Goal: Information Seeking & Learning: Learn about a topic

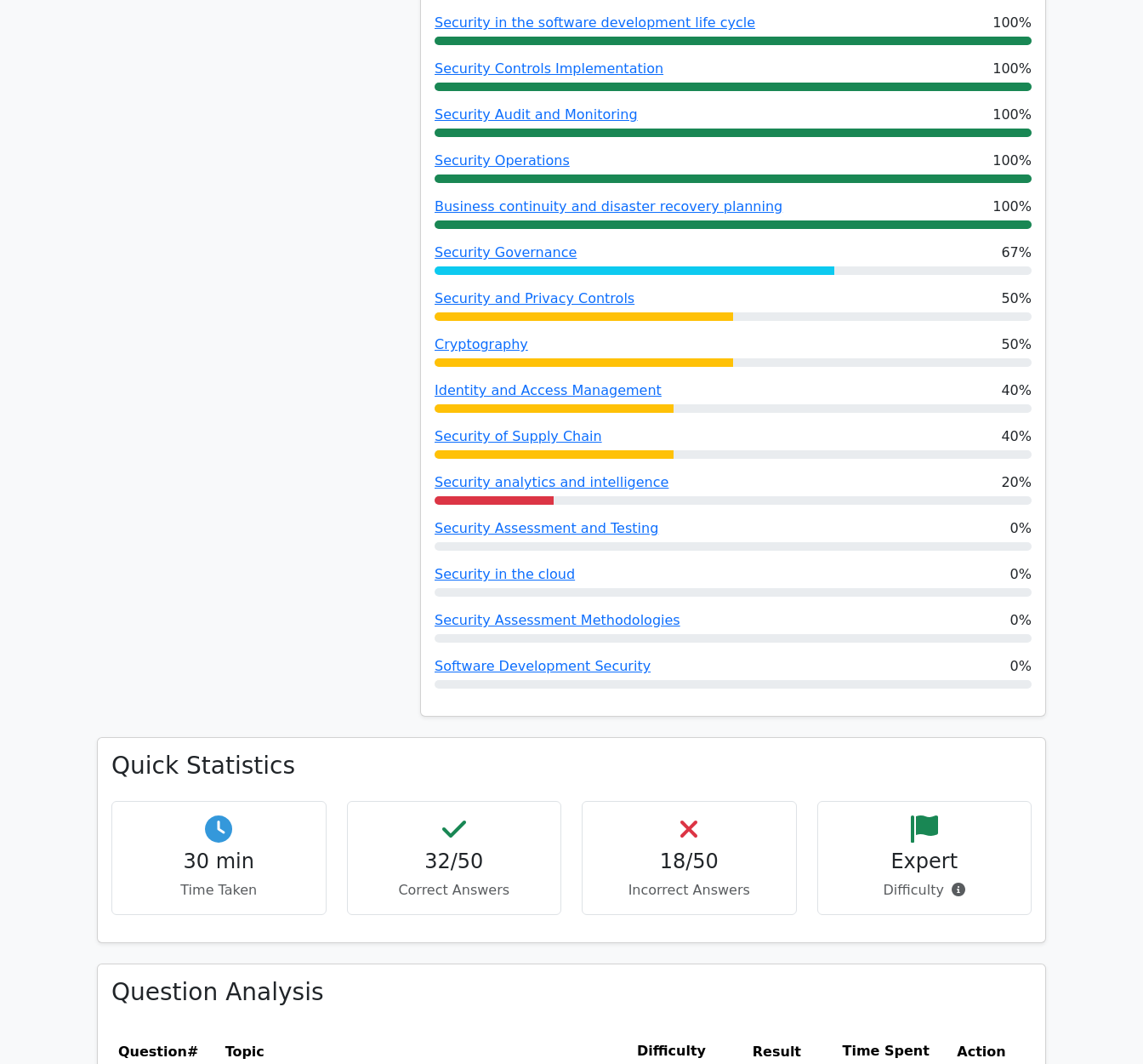
scroll to position [1151, 0]
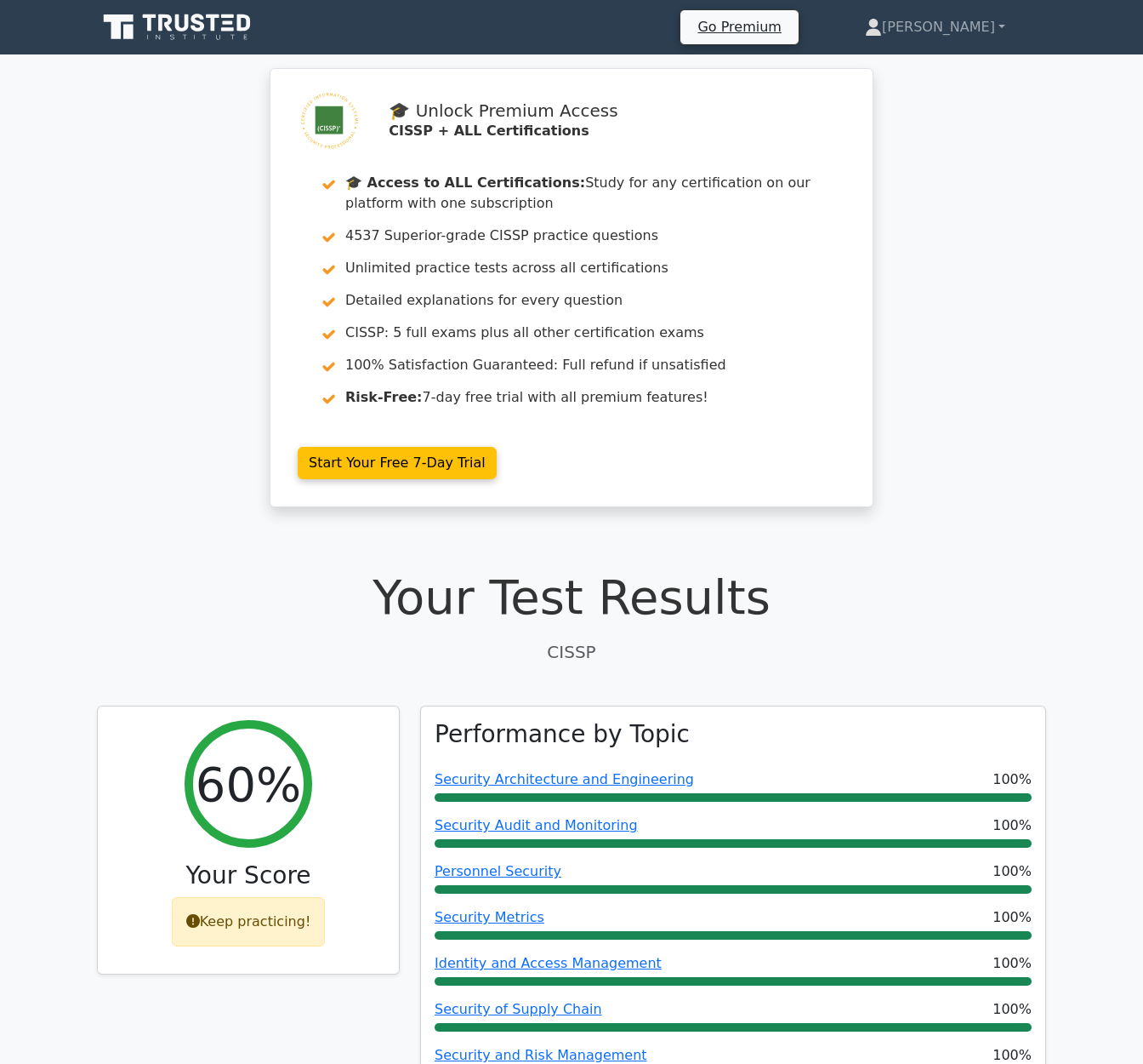
click at [196, 35] on icon at bounding box center [179, 27] width 163 height 32
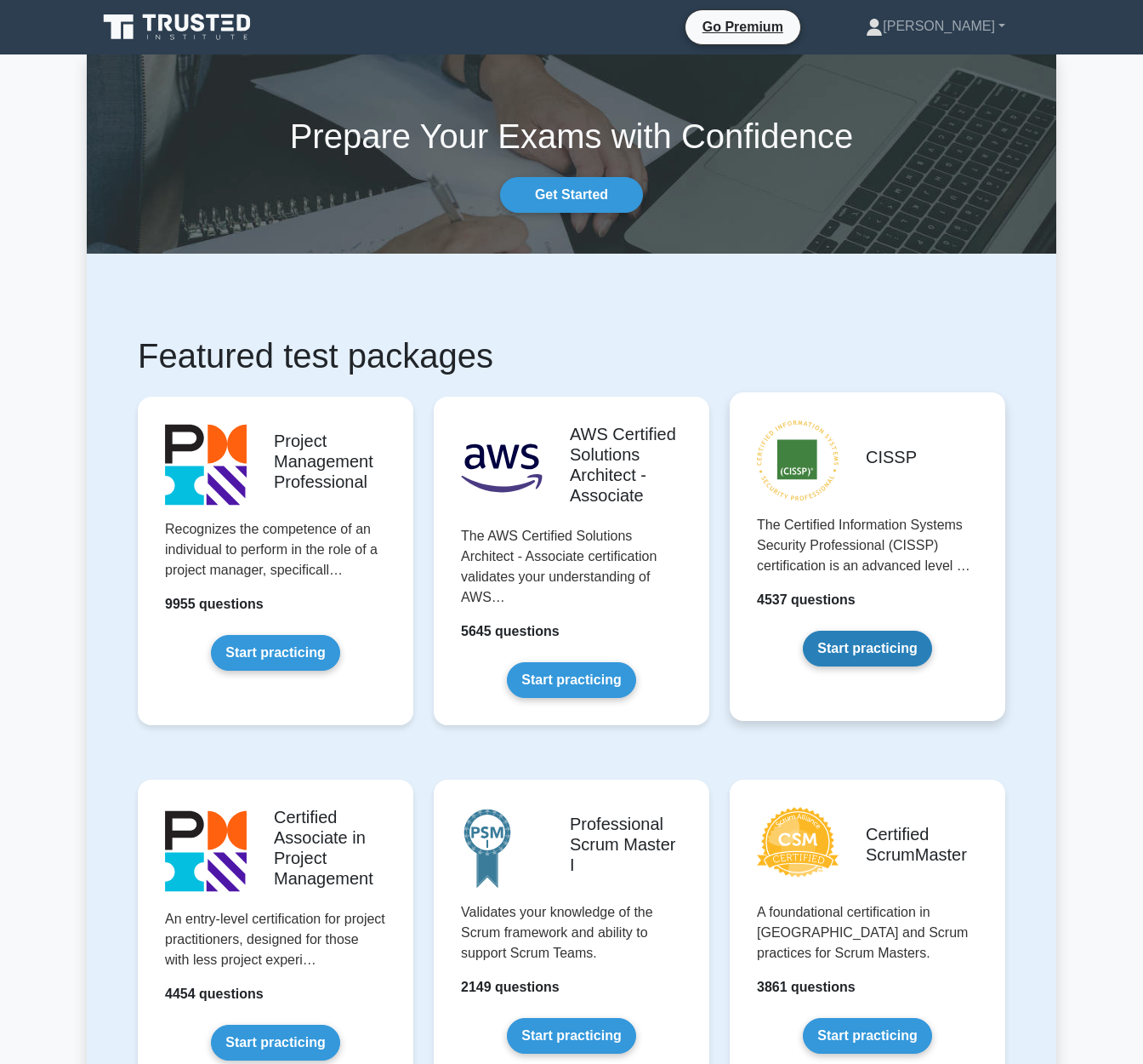
click at [889, 630] on link "Start practicing" at bounding box center [867, 648] width 128 height 36
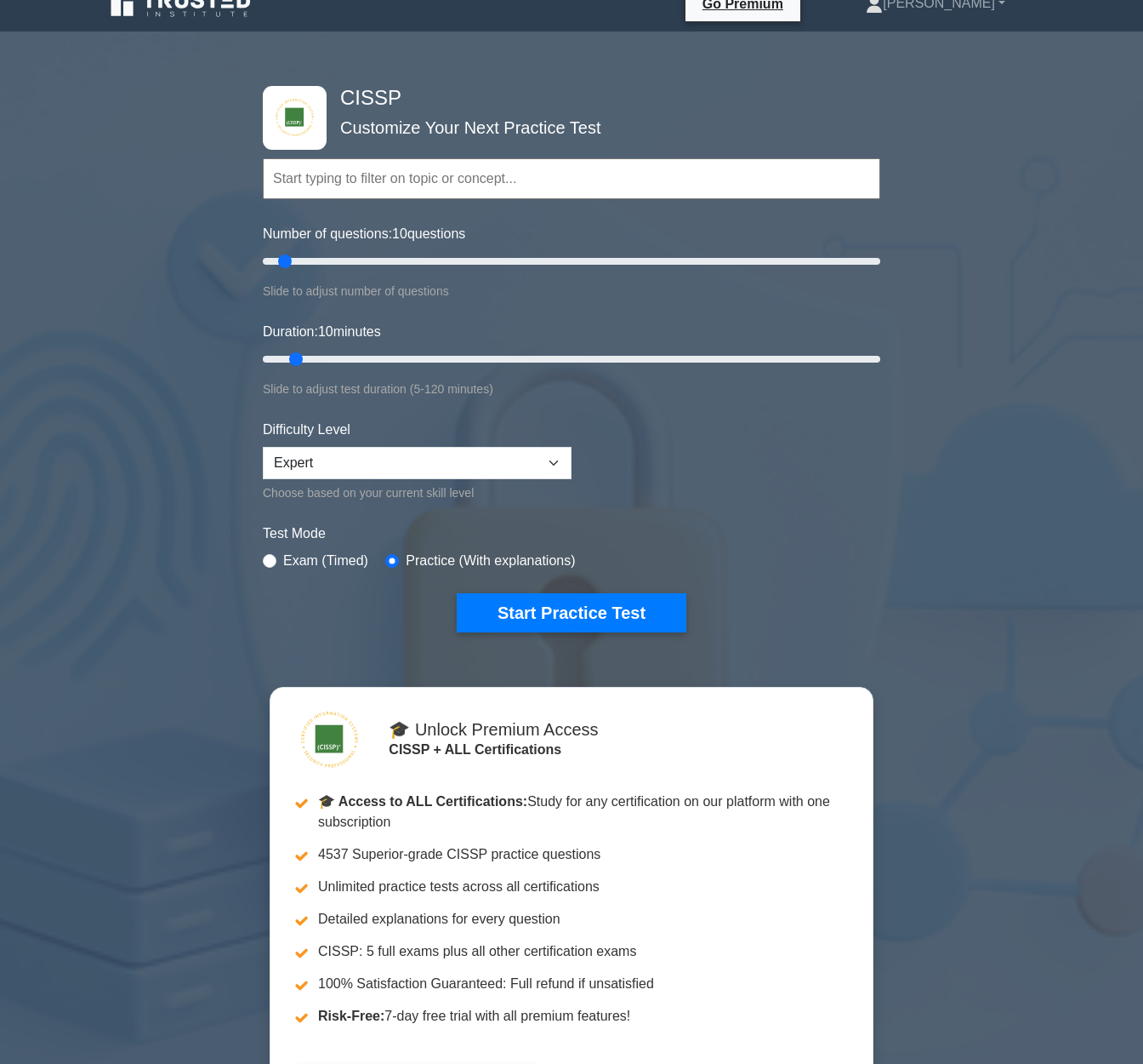
scroll to position [26, 0]
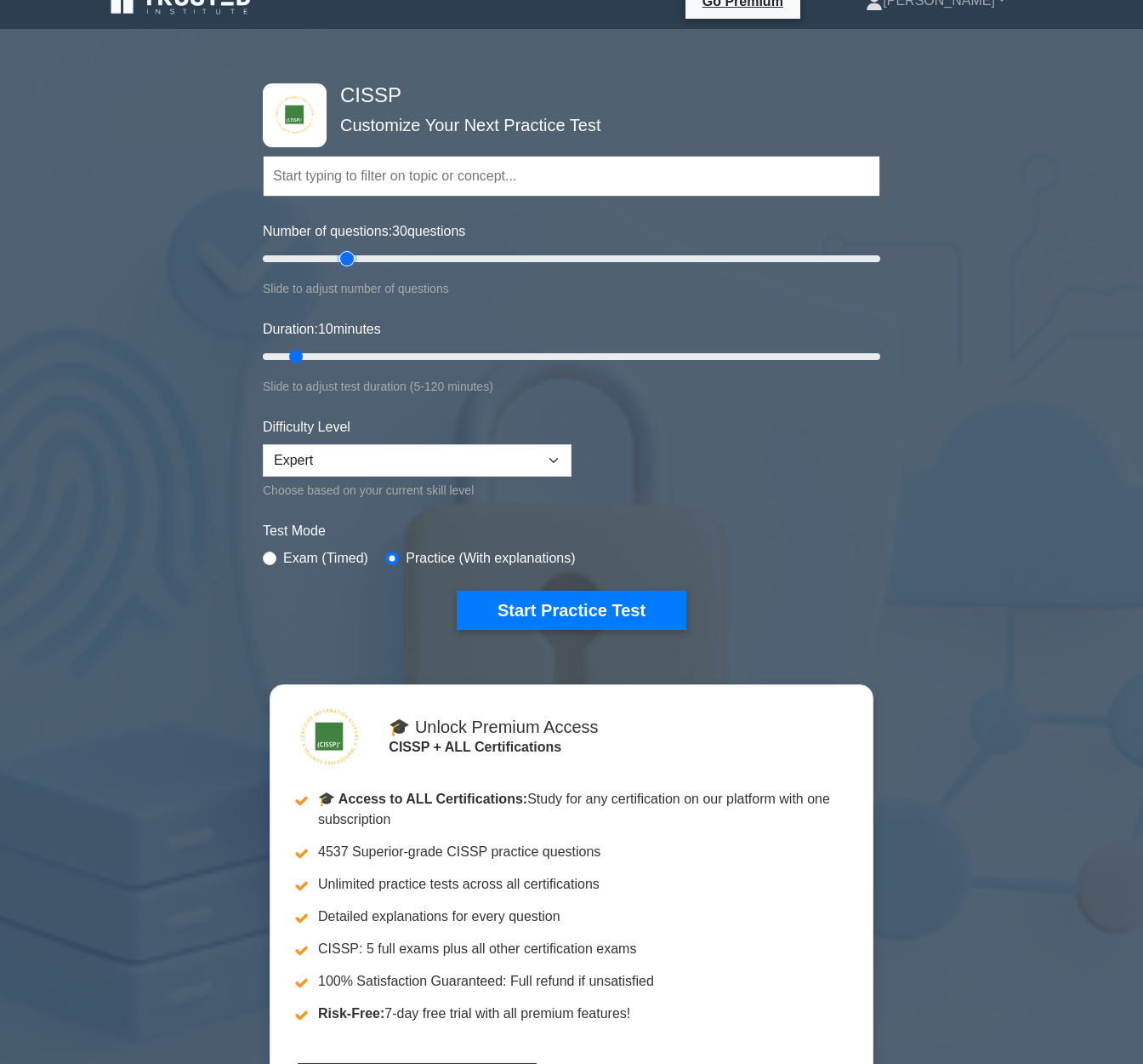
type input "30"
click at [340, 257] on input "Number of questions: 30 questions" at bounding box center [572, 259] width 618 height 21
drag, startPoint x: 357, startPoint y: 355, endPoint x: 431, endPoint y: 353, distance: 74.0
type input "35"
click at [431, 353] on input "Duration: 35 minutes" at bounding box center [572, 356] width 618 height 21
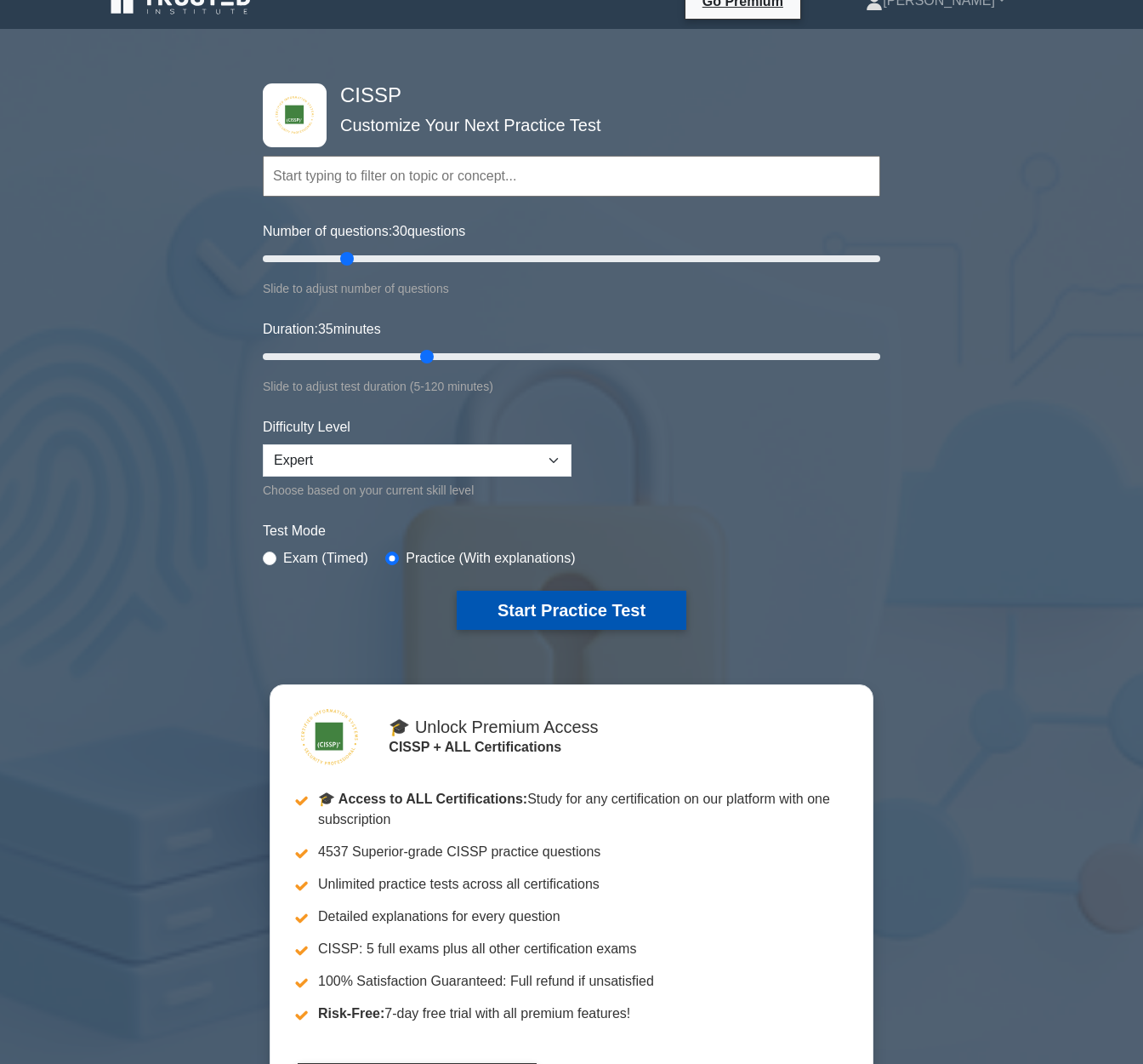
click at [579, 626] on button "Start Practice Test" at bounding box center [572, 609] width 230 height 39
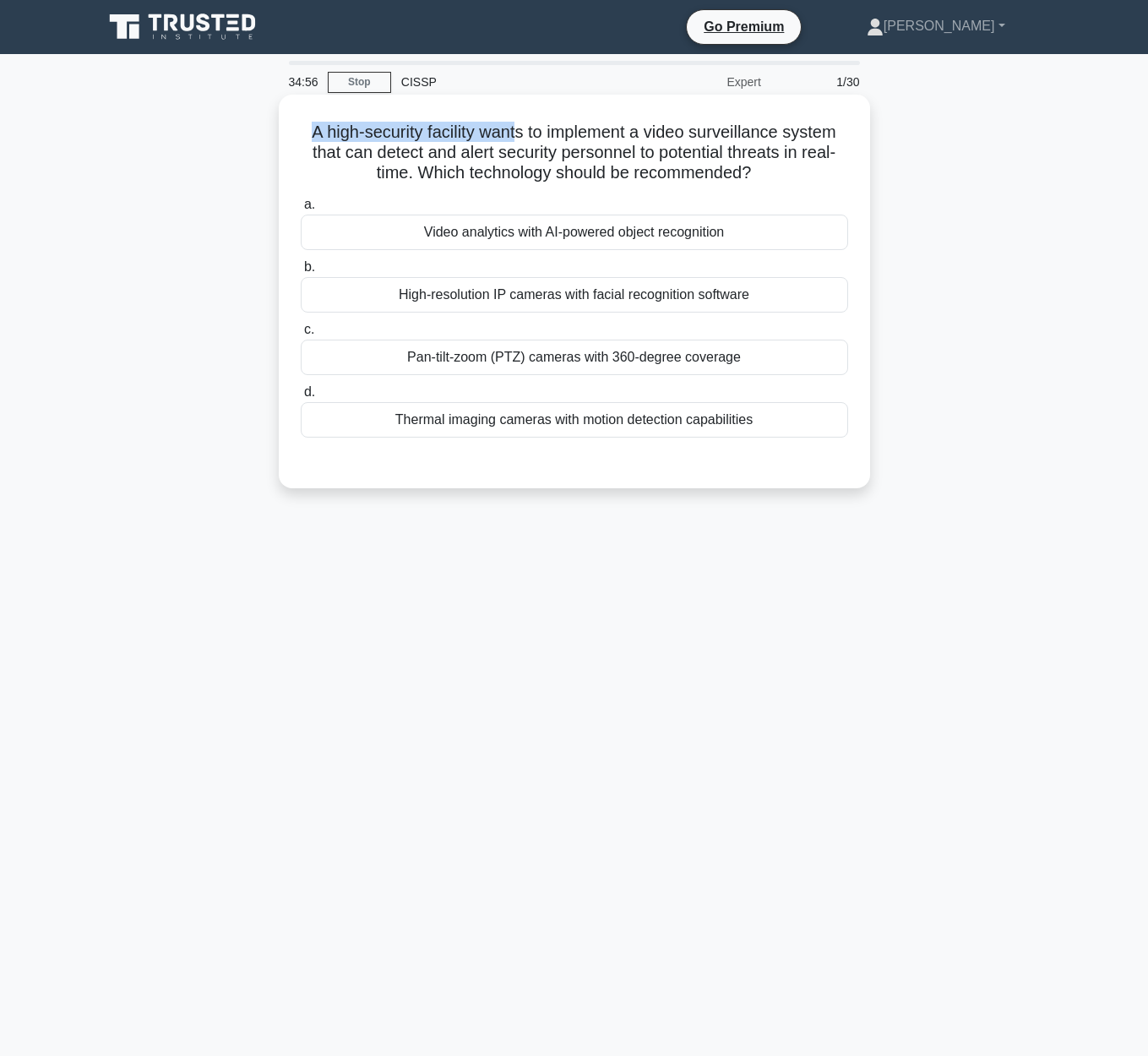
drag, startPoint x: 316, startPoint y: 134, endPoint x: 521, endPoint y: 128, distance: 205.1
click at [517, 128] on h5 "A high-security facility wants to implement a video surveillance system that ca…" at bounding box center [574, 153] width 551 height 63
click at [557, 182] on h5 "A high-security facility wants to implement a video surveillance system that ca…" at bounding box center [574, 153] width 551 height 63
drag, startPoint x: 306, startPoint y: 165, endPoint x: 522, endPoint y: 148, distance: 216.7
click at [522, 148] on h5 "A high-security facility wants to implement a video surveillance system that ca…" at bounding box center [574, 153] width 551 height 63
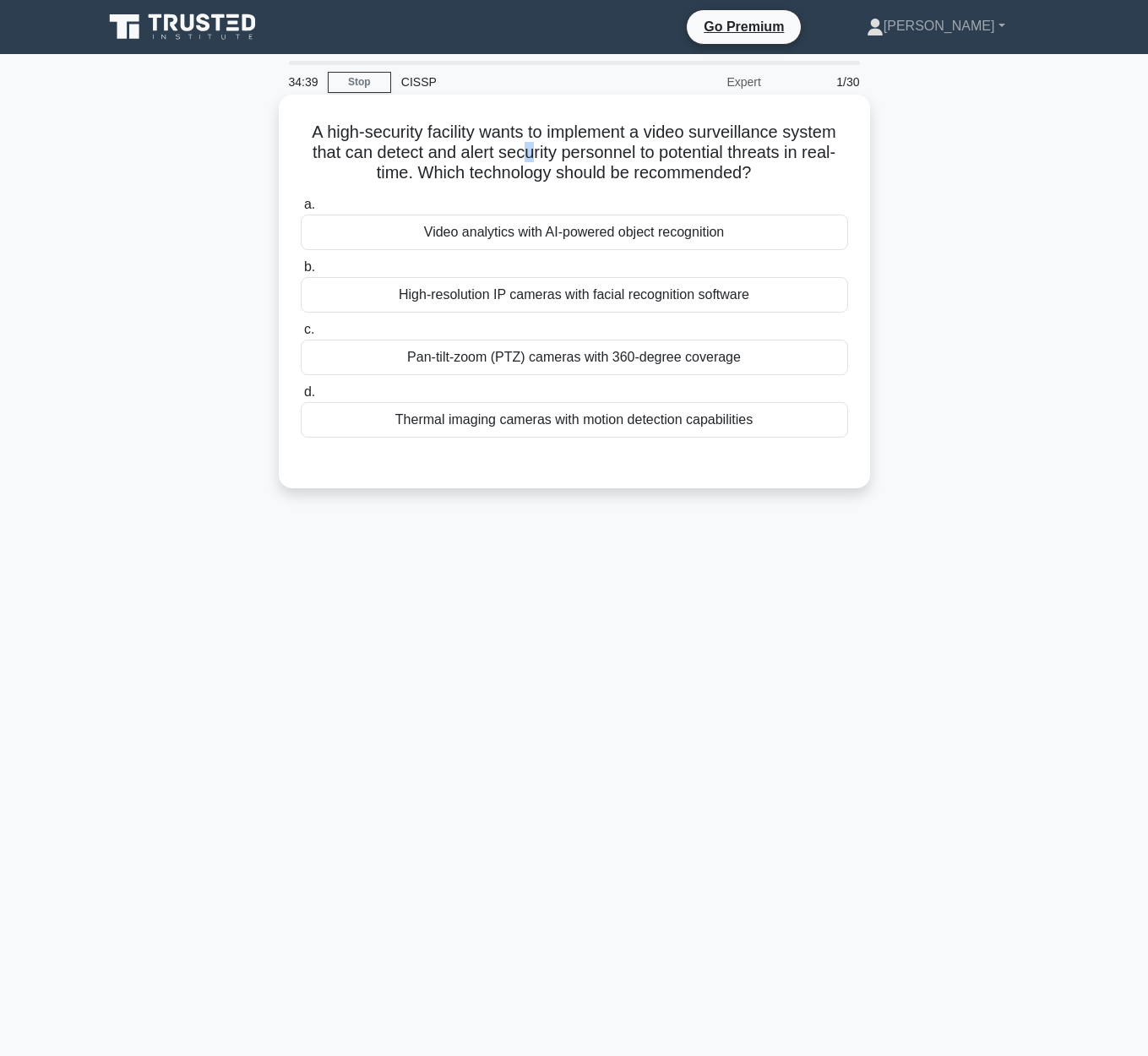
click at [528, 148] on h5 "A high-security facility wants to implement a video surveillance system that ca…" at bounding box center [574, 153] width 551 height 63
click at [462, 154] on h5 "A high-security facility wants to implement a video surveillance system that ca…" at bounding box center [574, 153] width 551 height 63
click at [747, 430] on div "Thermal imaging cameras with motion detection capabilities" at bounding box center [574, 420] width 547 height 36
click at [301, 398] on input "d. Thermal imaging cameras with motion detection capabilities" at bounding box center [301, 392] width 0 height 11
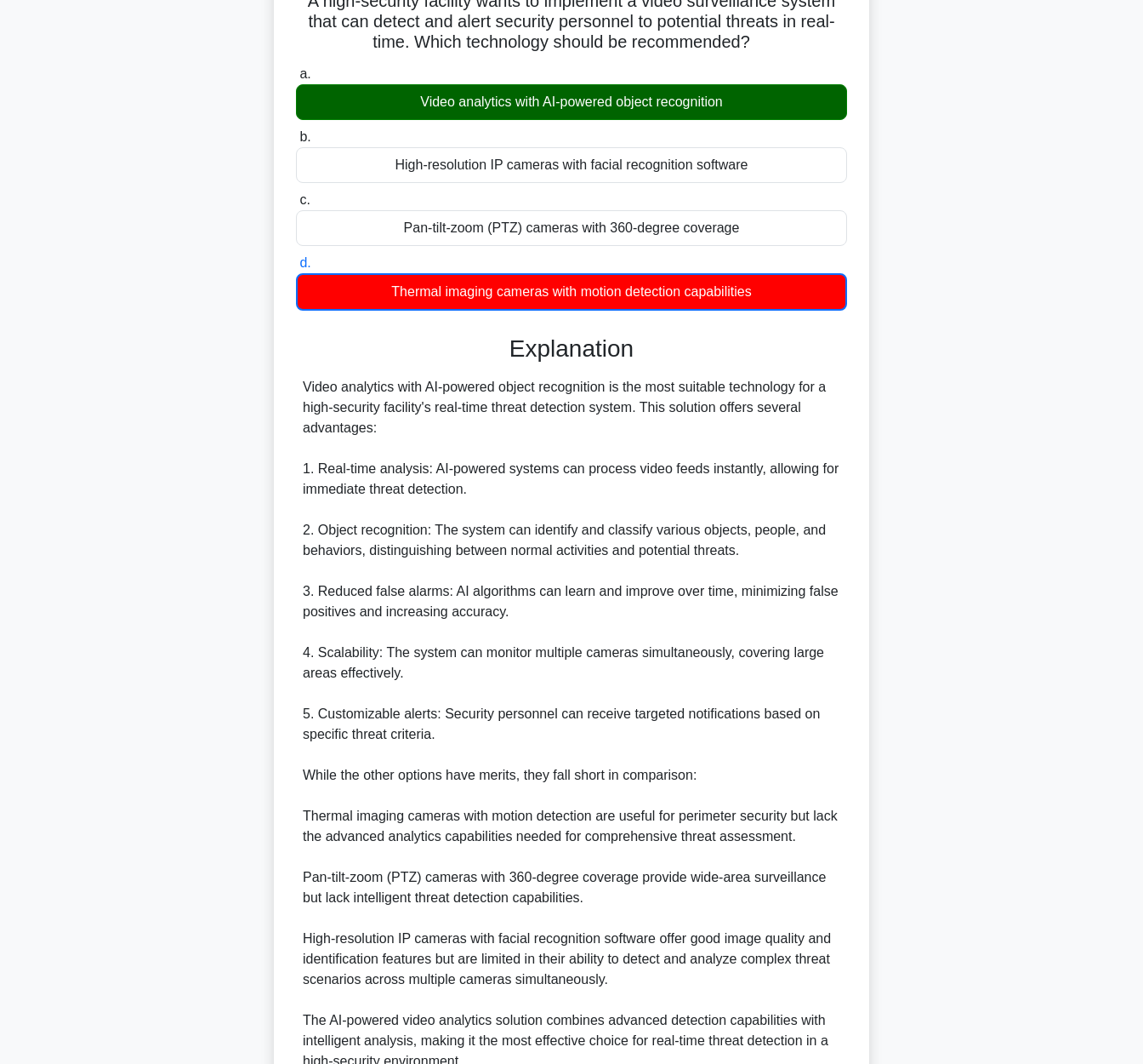
scroll to position [295, 0]
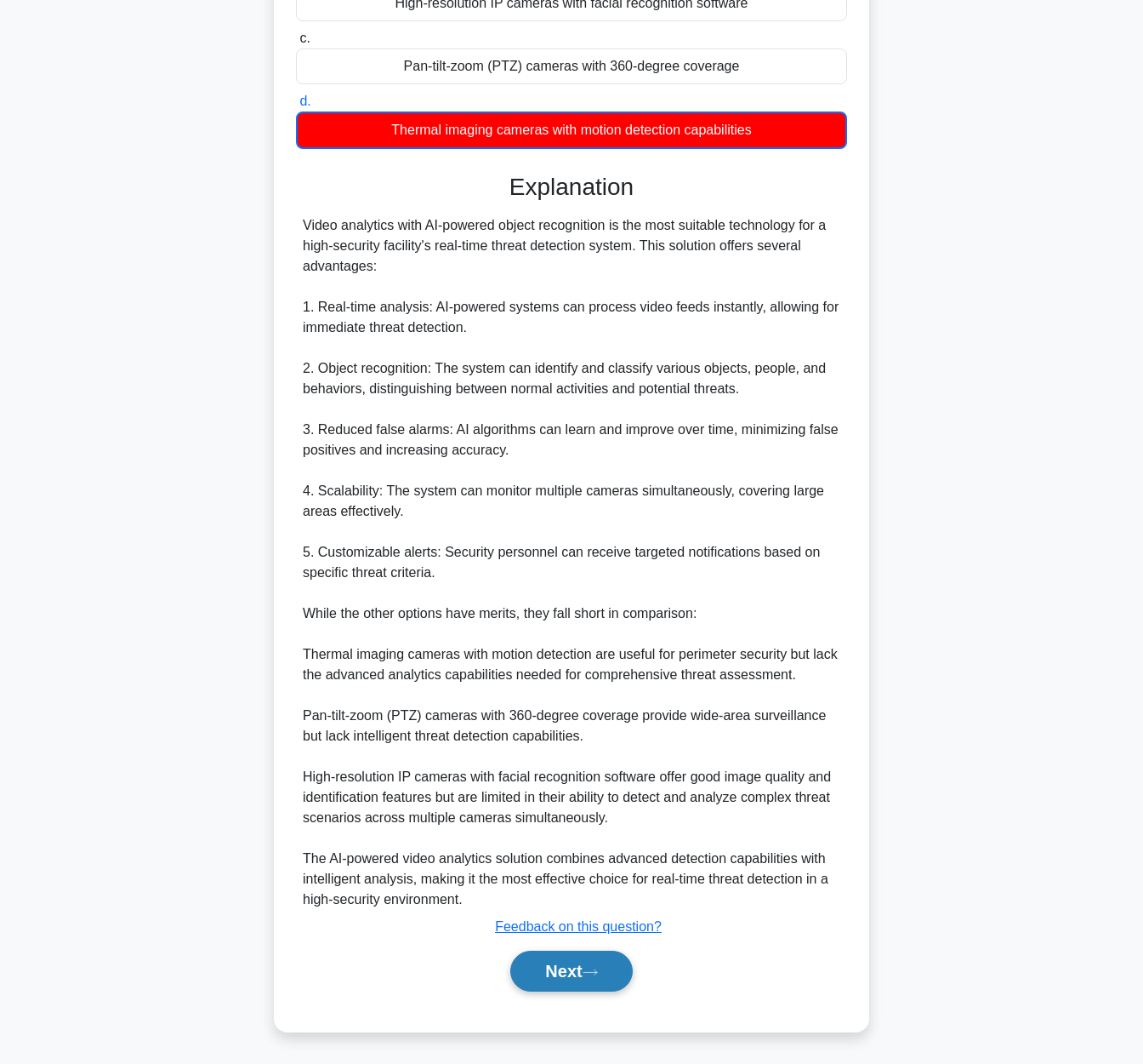
click at [548, 981] on button "Next" at bounding box center [571, 970] width 122 height 41
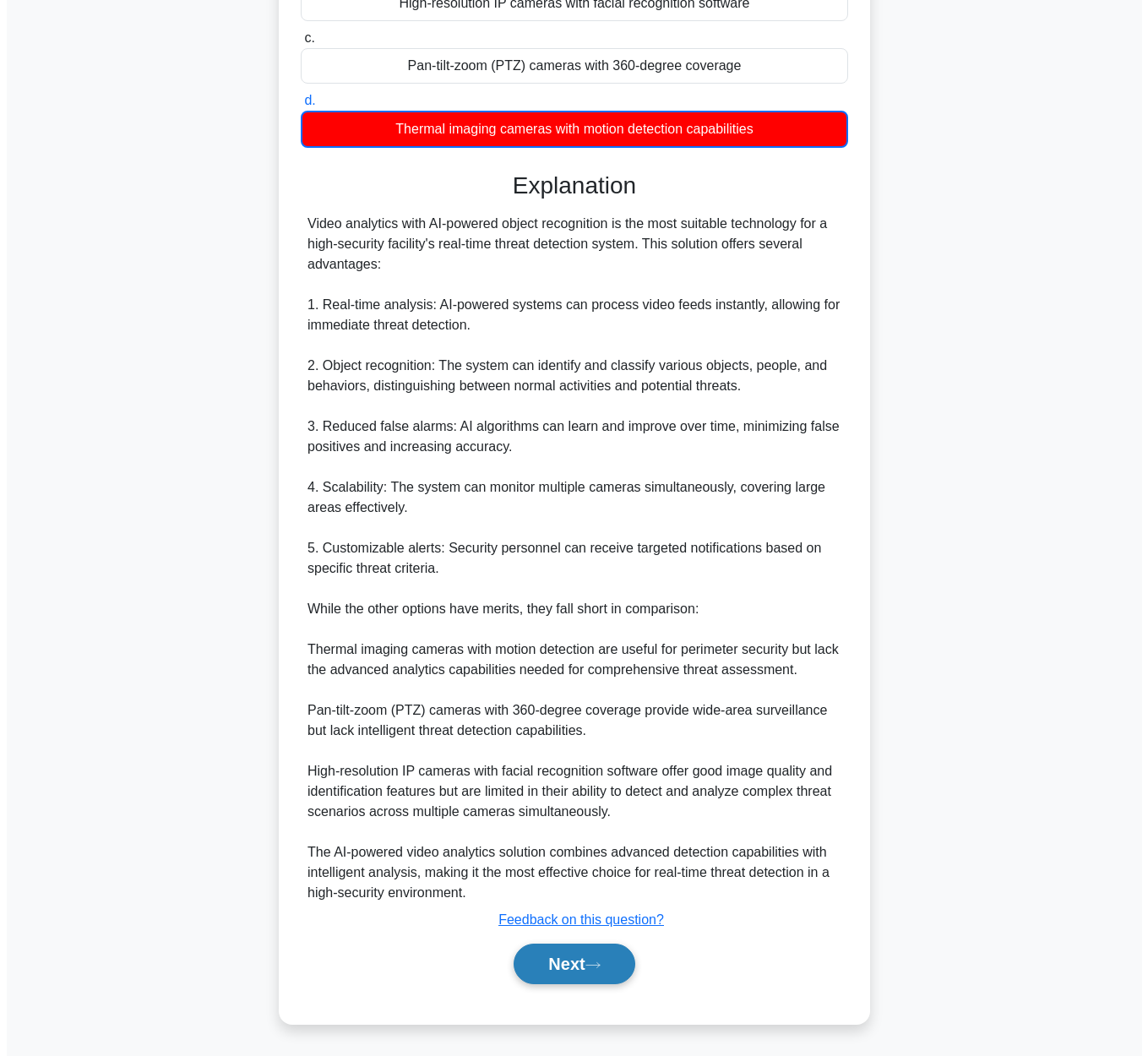
scroll to position [0, 0]
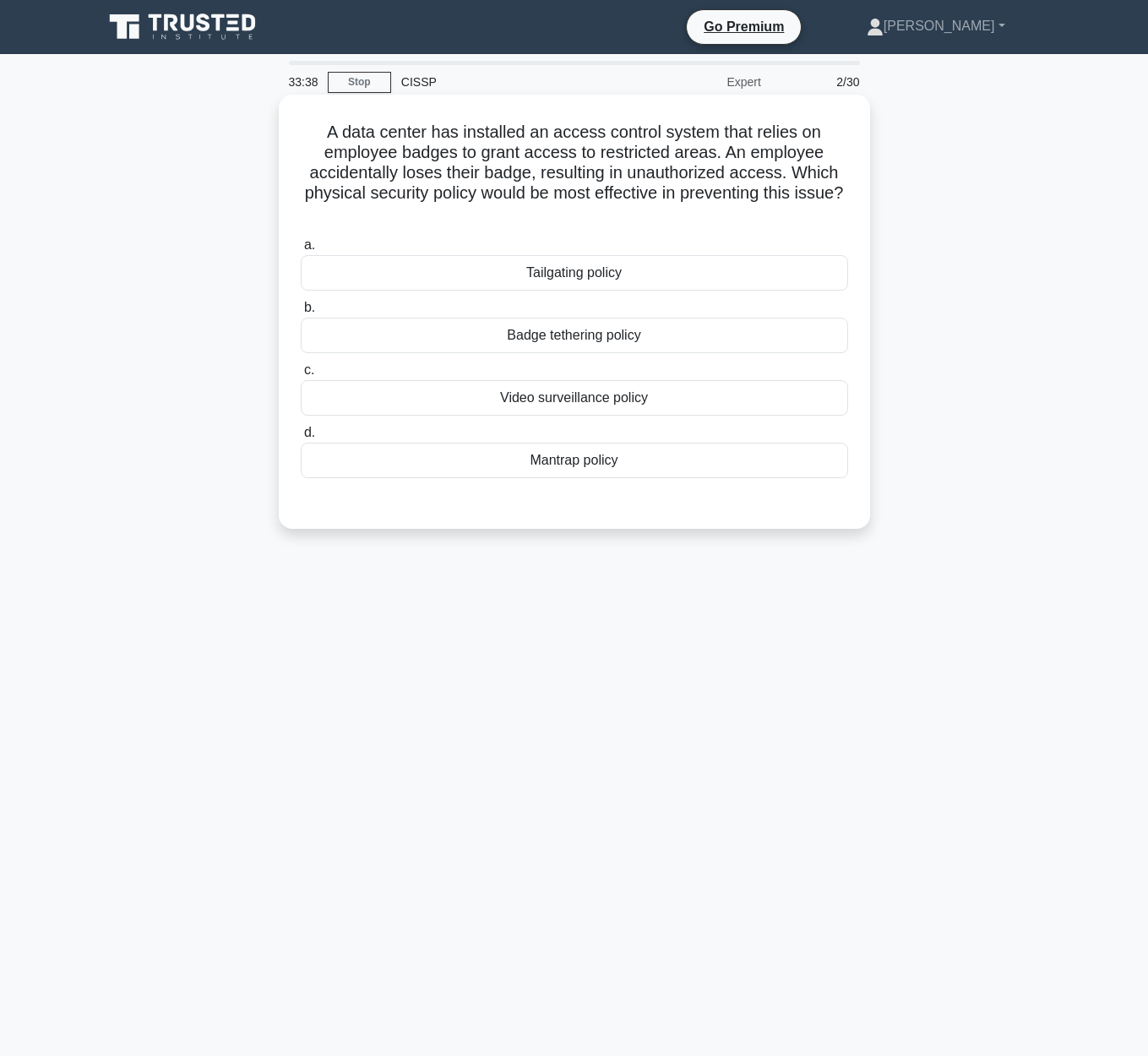
drag, startPoint x: 324, startPoint y: 158, endPoint x: 837, endPoint y: 210, distance: 515.6
click at [836, 210] on h5 "A data center has installed an access control system that relies on employee ba…" at bounding box center [574, 173] width 551 height 103
click at [324, 138] on h5 "A data center has installed an access control system that relies on employee ba…" at bounding box center [574, 173] width 551 height 103
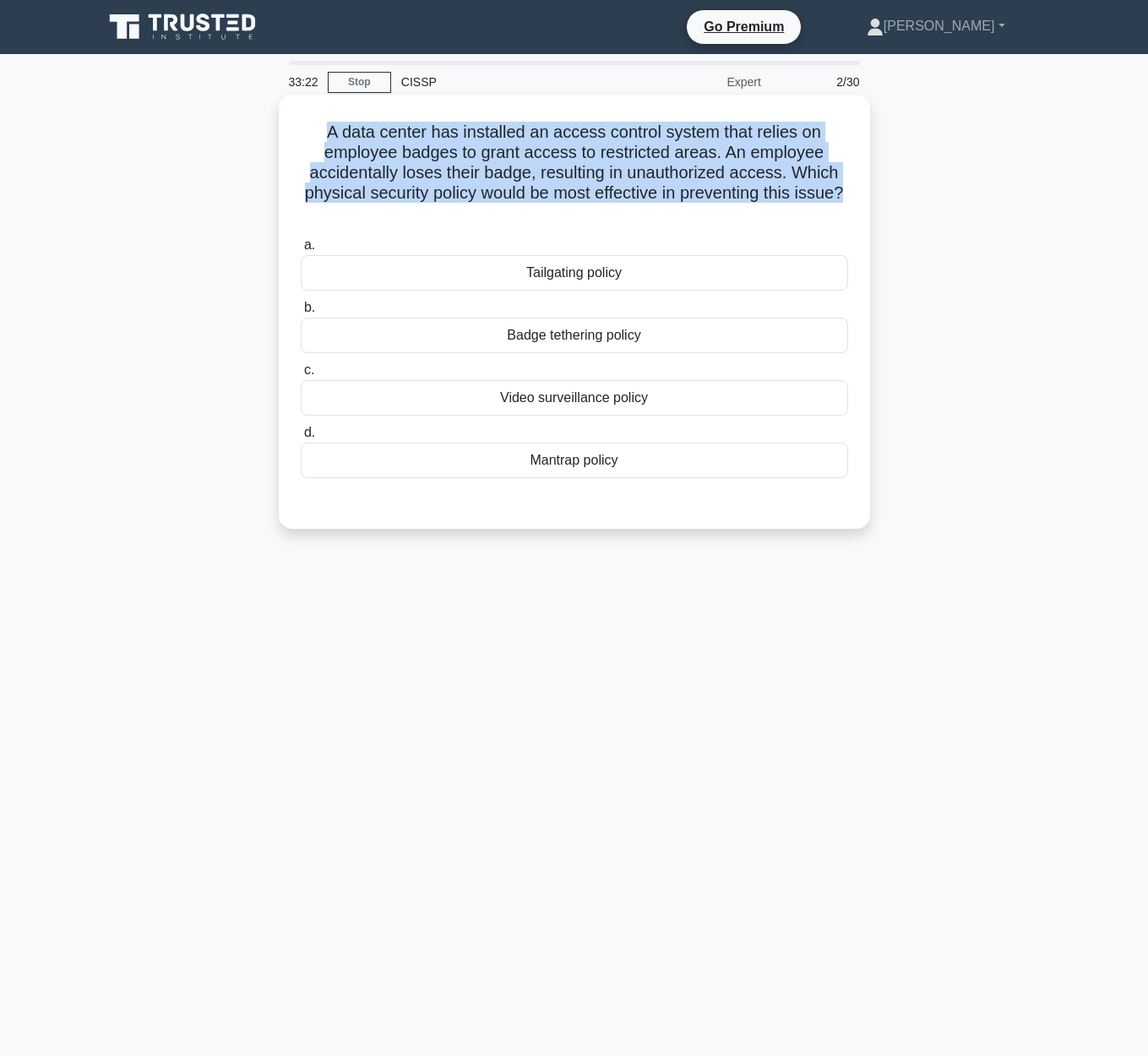
drag, startPoint x: 326, startPoint y: 131, endPoint x: 860, endPoint y: 184, distance: 536.6
click at [860, 184] on div "A data center has installed an access control system that relies on employee ba…" at bounding box center [574, 311] width 578 height 420
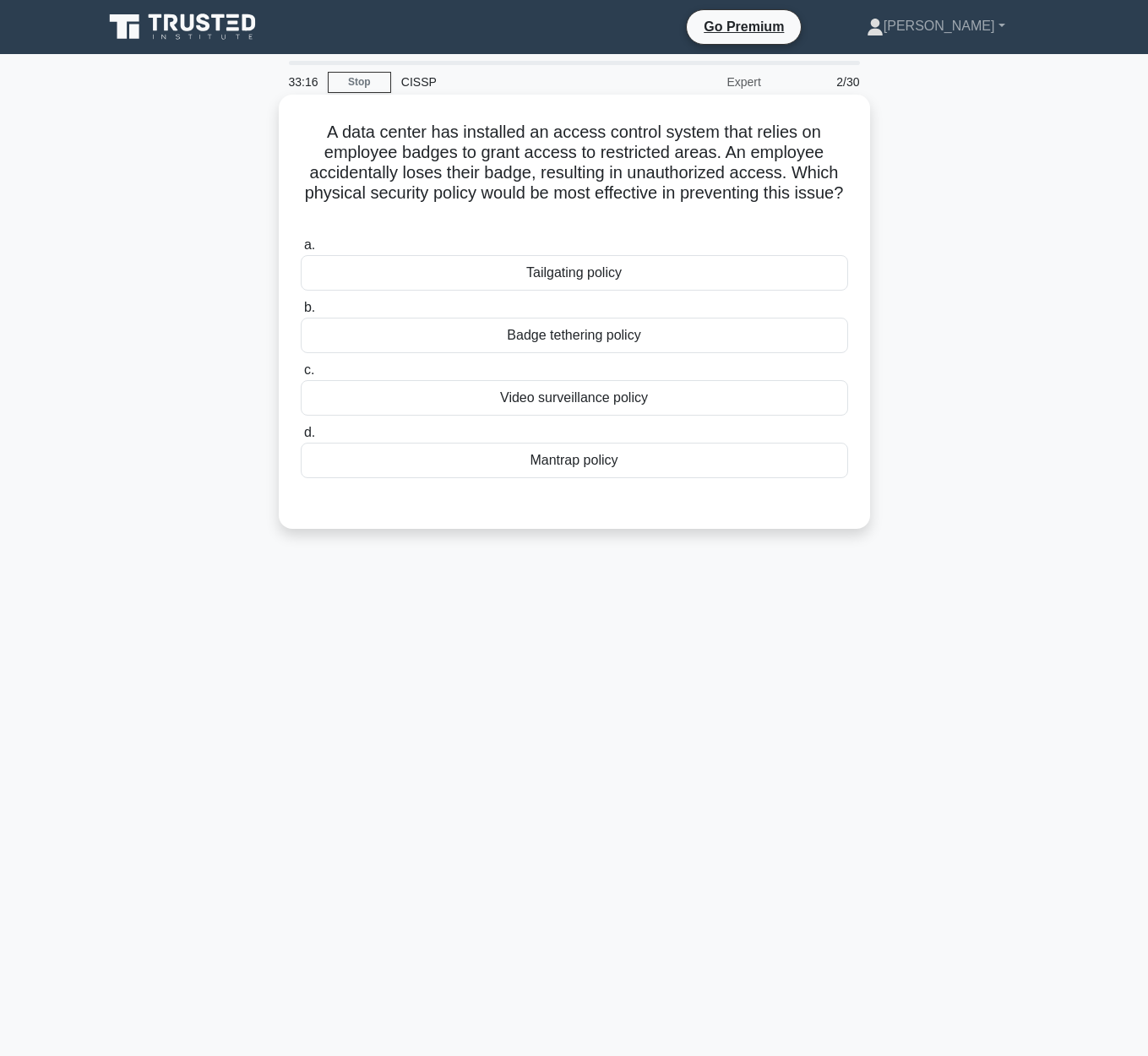
click at [590, 470] on div "Mantrap policy" at bounding box center [574, 460] width 547 height 36
click at [301, 438] on input "d. Mantrap policy" at bounding box center [301, 433] width 0 height 11
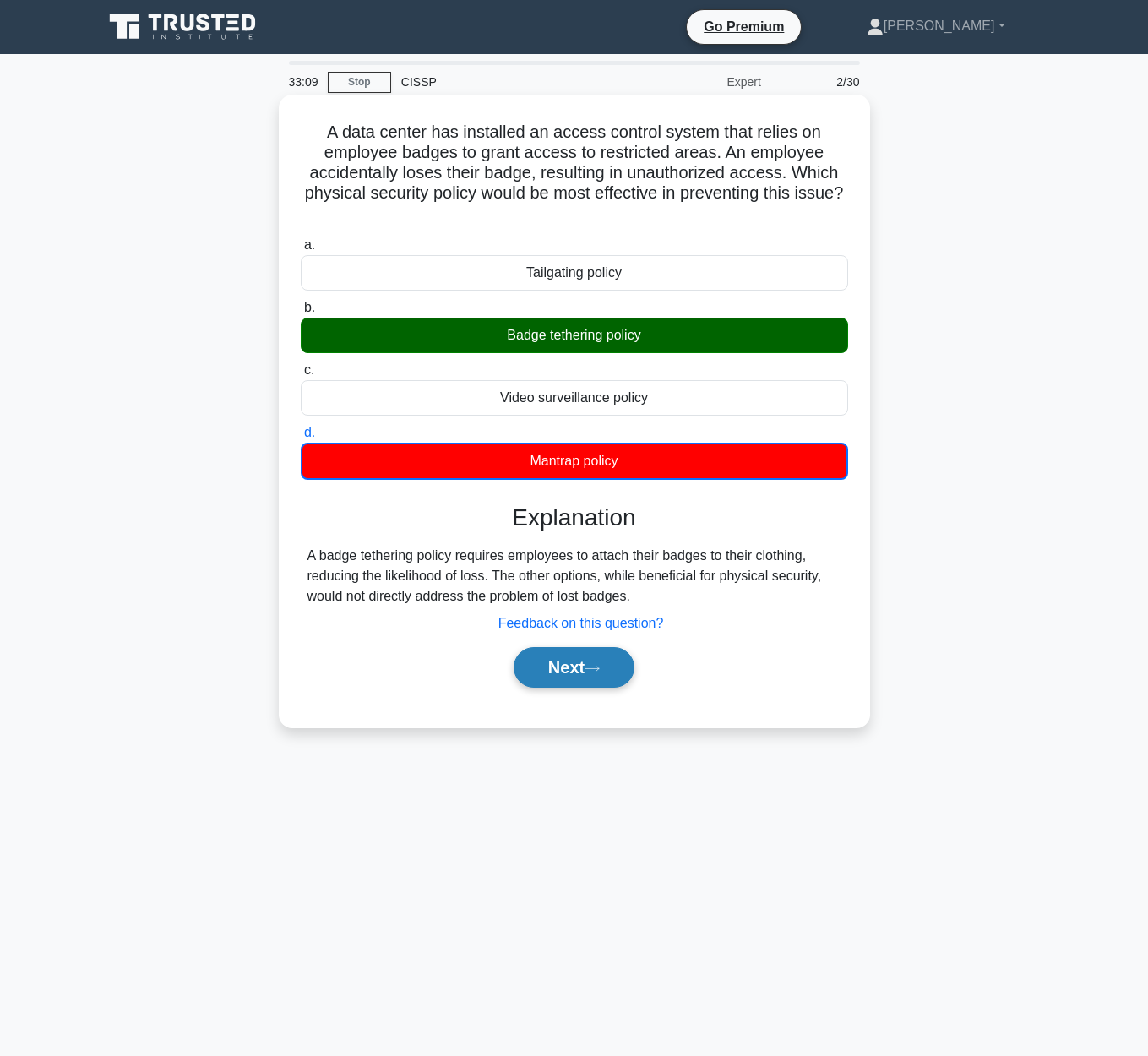
click at [572, 672] on button "Next" at bounding box center [573, 667] width 121 height 40
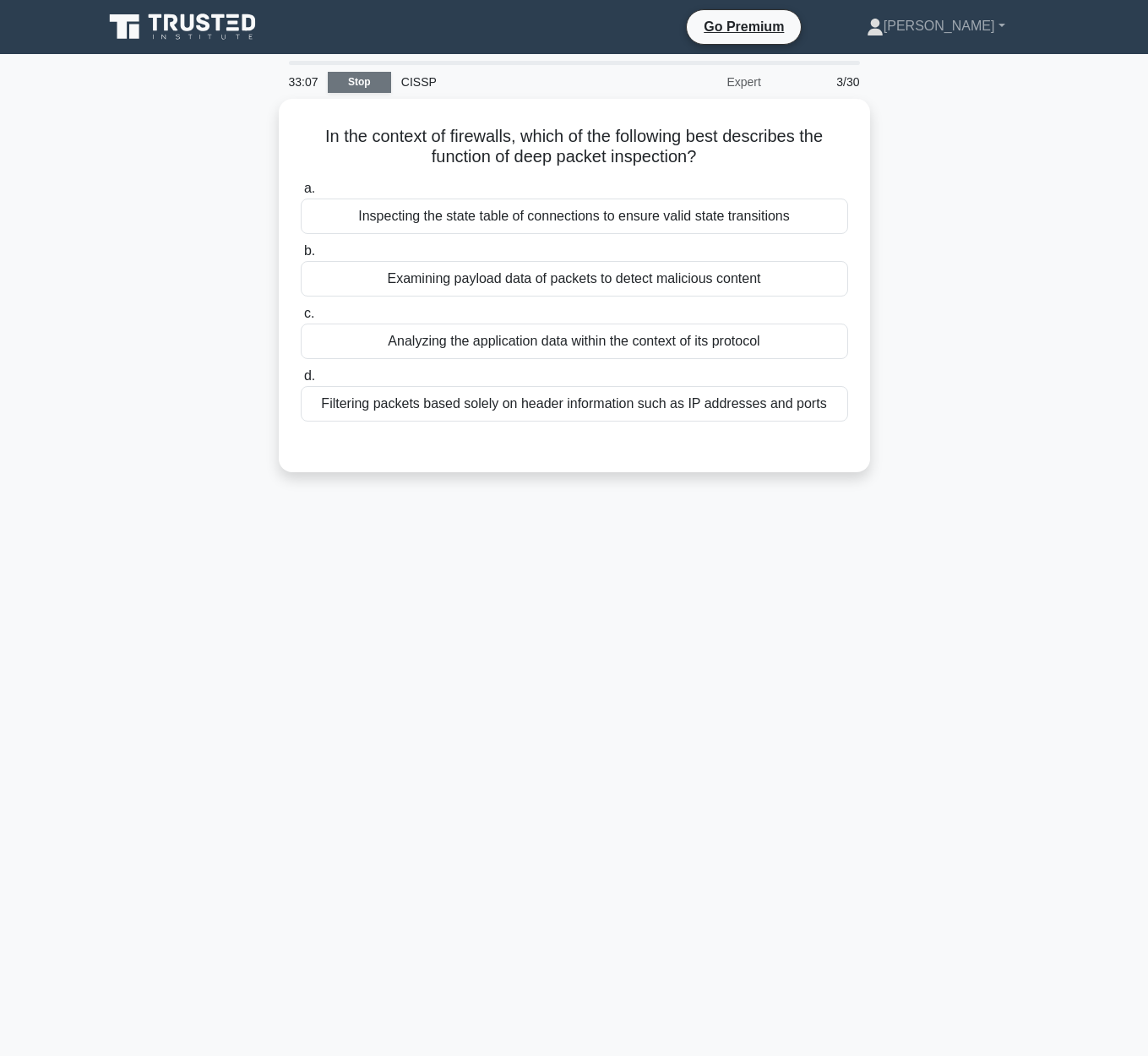
click at [352, 87] on link "Stop" at bounding box center [359, 83] width 64 height 22
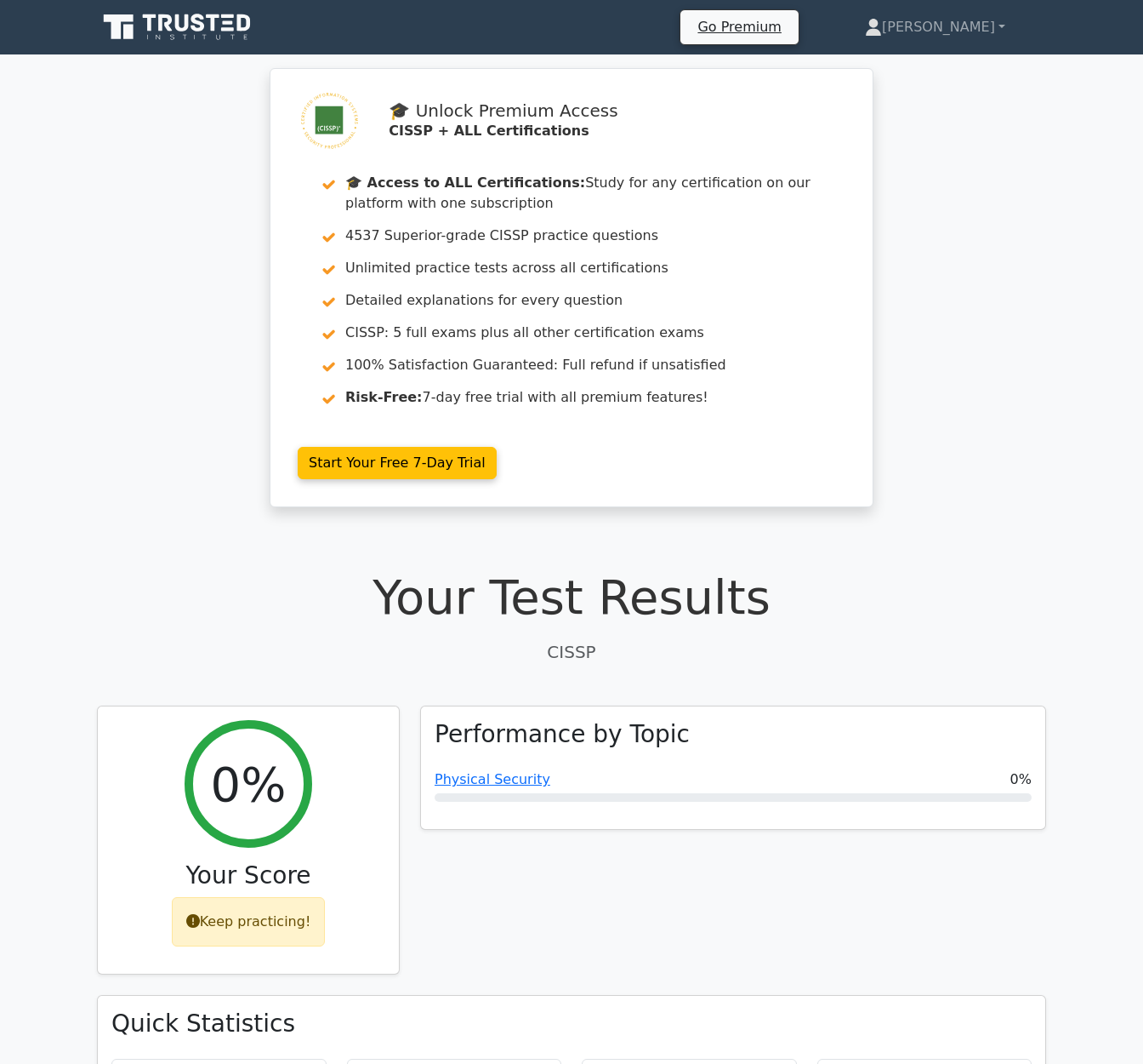
click at [194, 28] on icon at bounding box center [198, 22] width 13 height 18
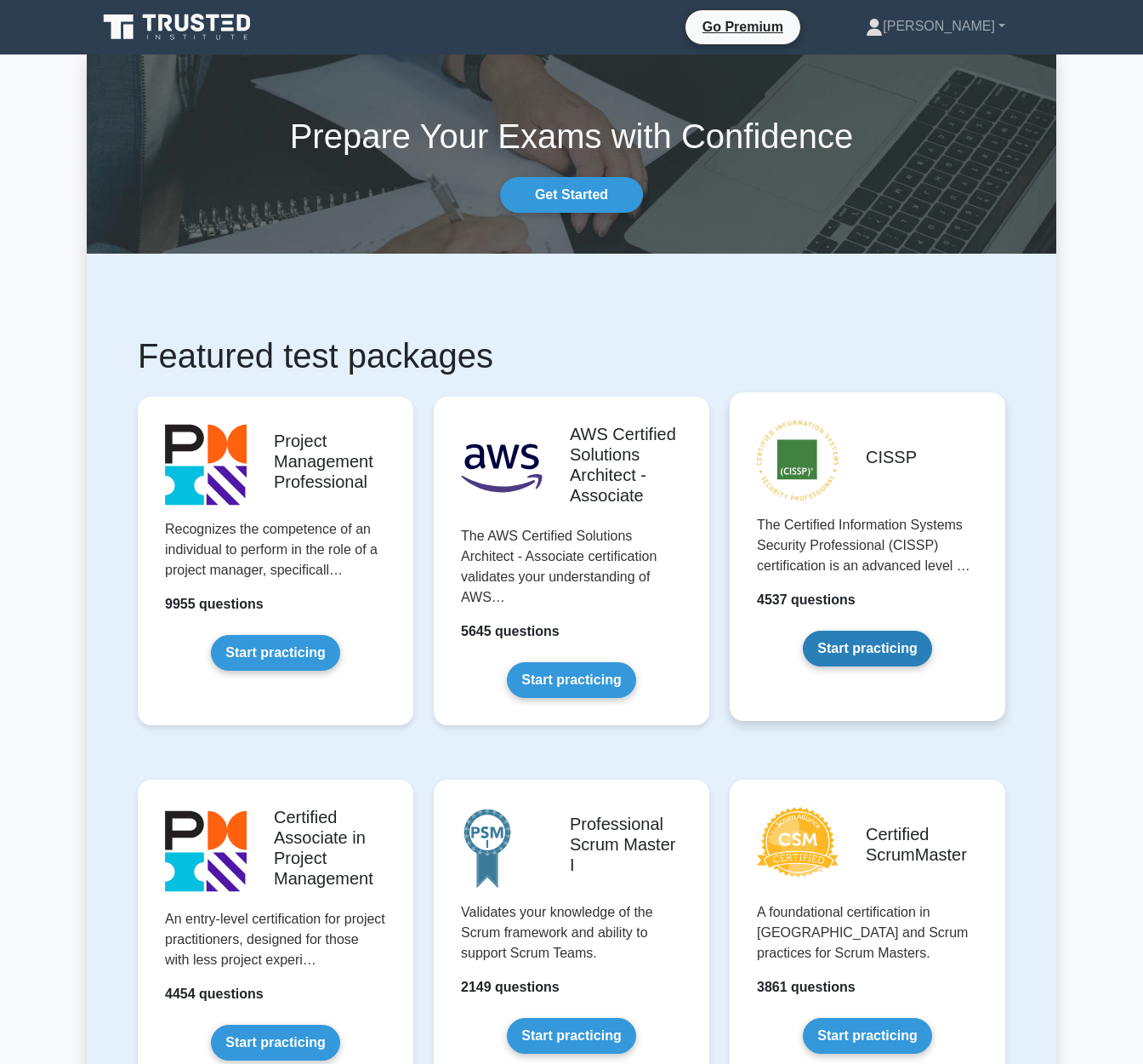
click at [854, 630] on link "Start practicing" at bounding box center [867, 648] width 128 height 36
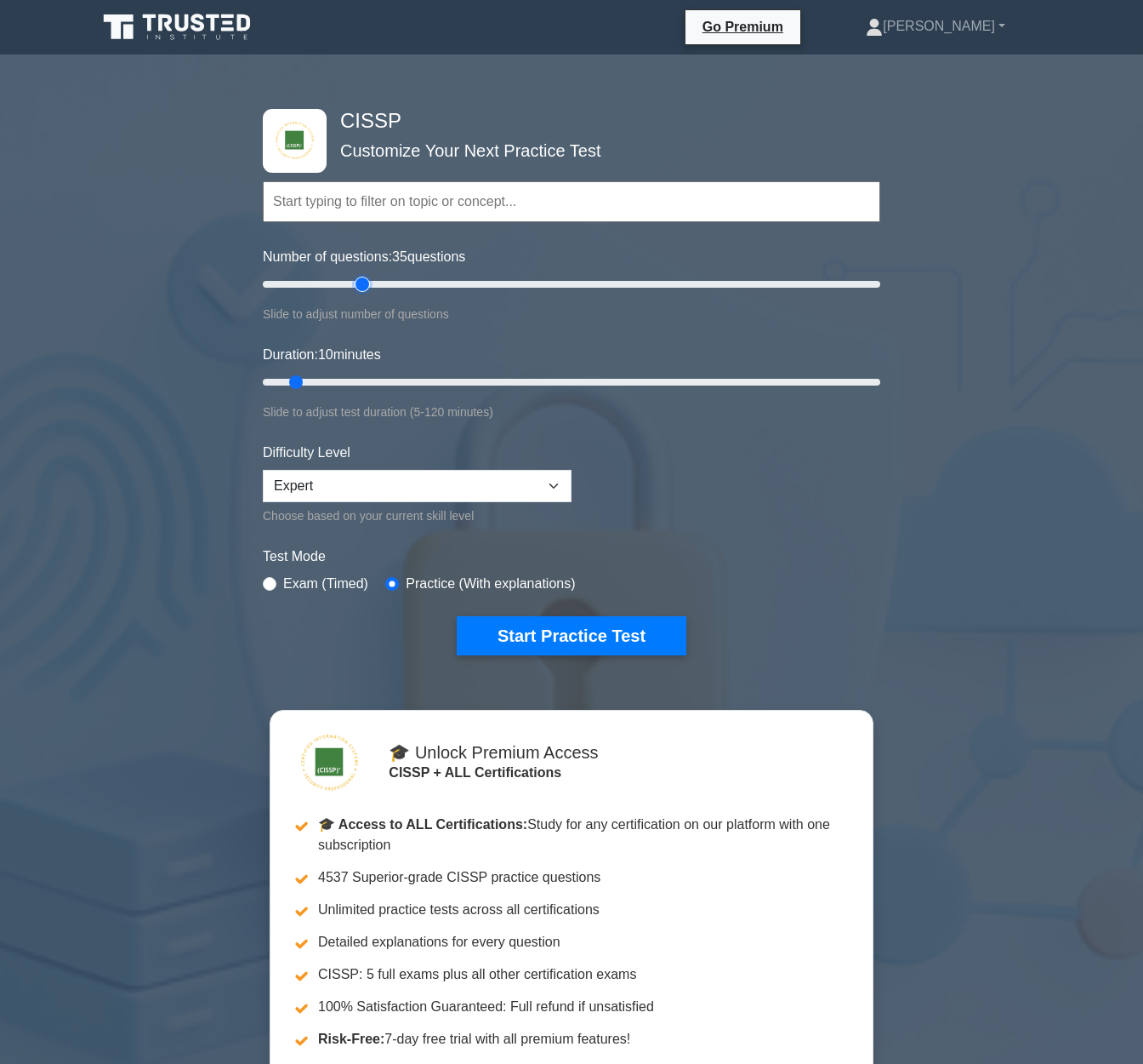
click at [360, 286] on input "Number of questions: 35 questions" at bounding box center [572, 284] width 618 height 21
click at [356, 284] on input "Number of questions: 35 questions" at bounding box center [572, 284] width 618 height 21
type input "30"
click at [348, 288] on input "Number of questions: 30 questions" at bounding box center [572, 284] width 618 height 21
drag, startPoint x: 363, startPoint y: 384, endPoint x: 413, endPoint y: 381, distance: 50.1
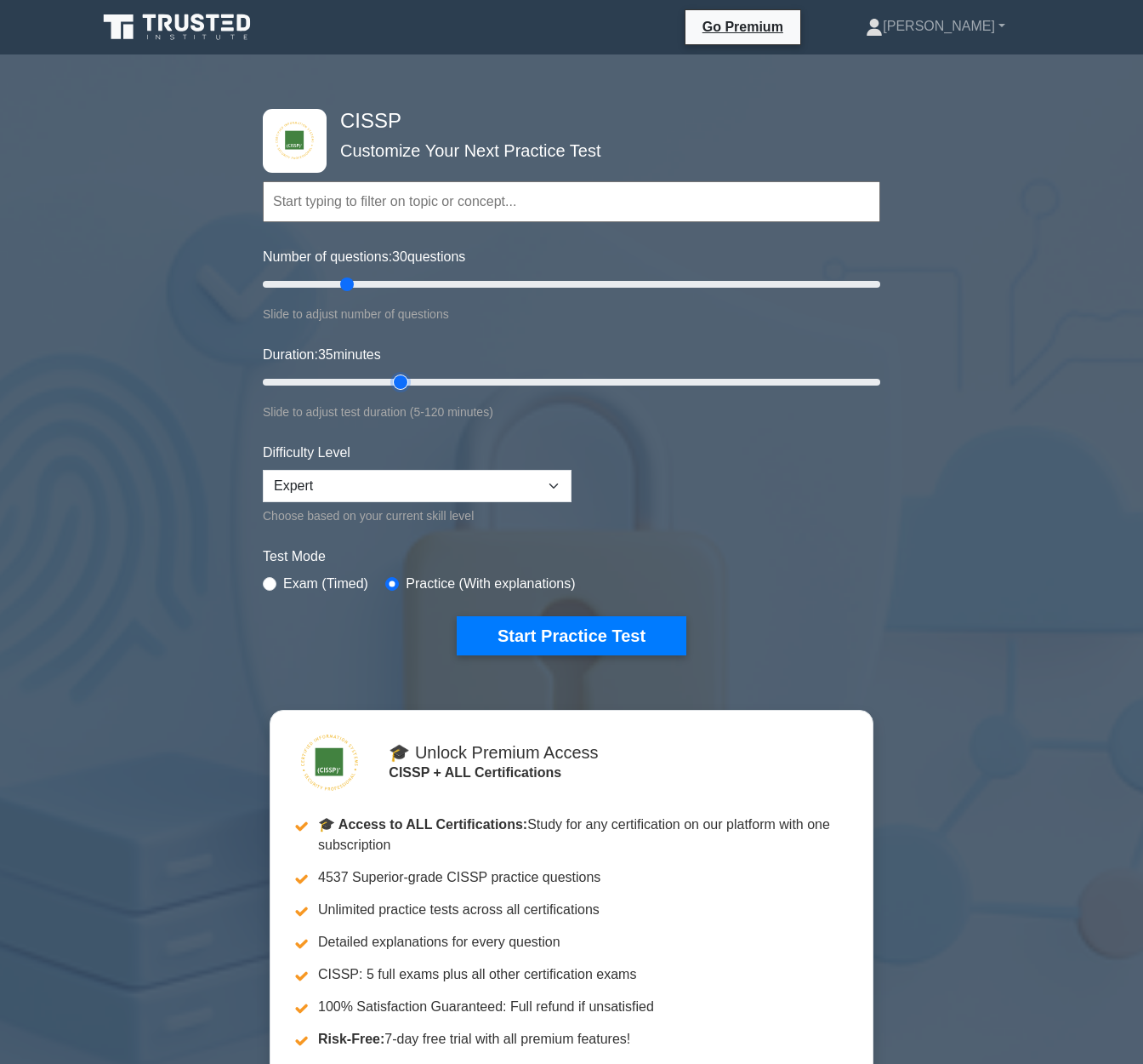
type input "30"
click at [414, 381] on input "Duration: 35 minutes" at bounding box center [572, 382] width 618 height 21
click at [570, 631] on button "Start Practice Test" at bounding box center [572, 635] width 230 height 39
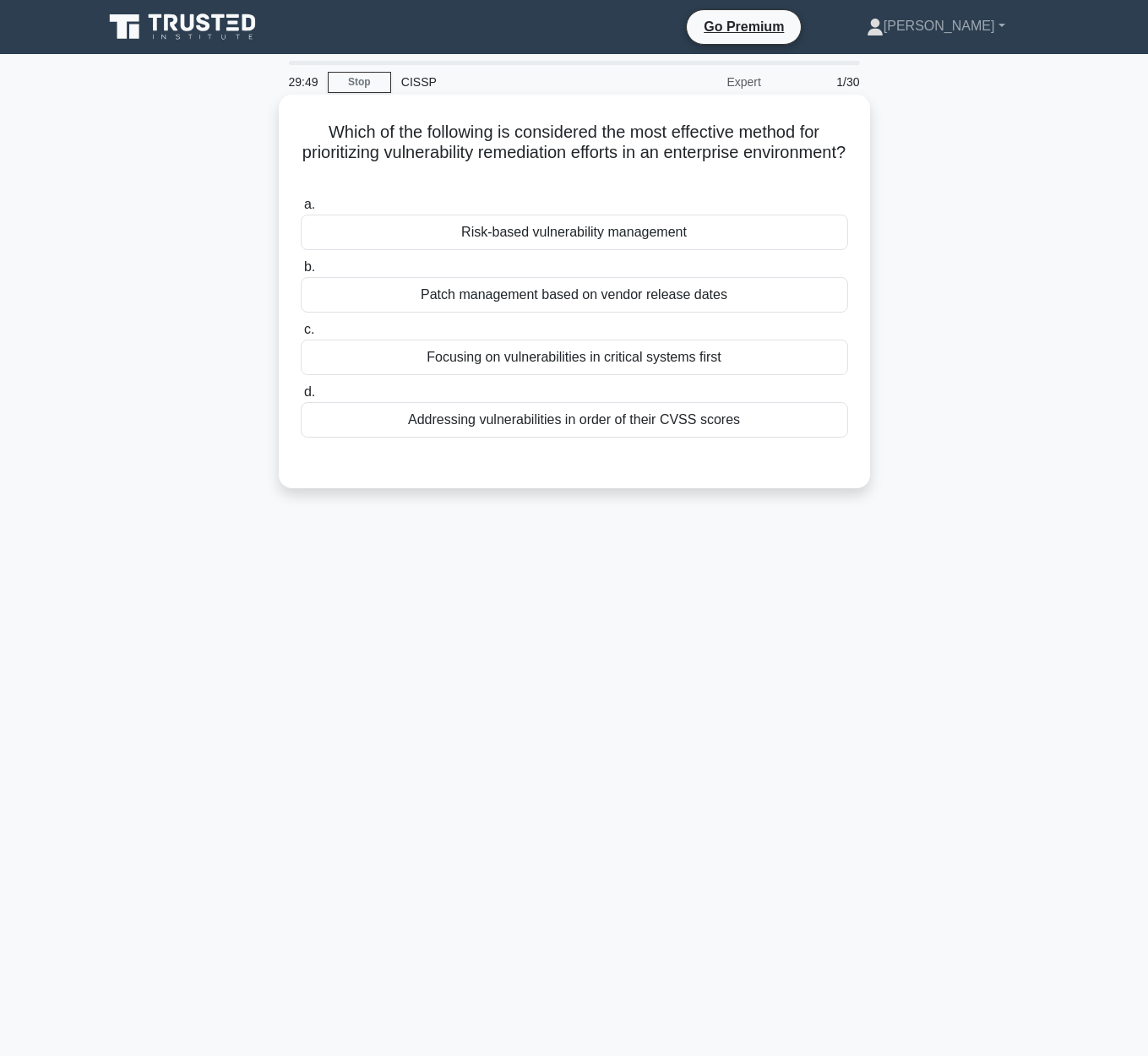
drag, startPoint x: 317, startPoint y: 131, endPoint x: 853, endPoint y: 168, distance: 537.3
click at [853, 168] on div "Which of the following is considered the most effective method for prioritizing…" at bounding box center [574, 291] width 578 height 380
click at [582, 176] on icon ".spinner_0XTQ{transform-origin:center;animation:spinner_y6GP .75s linear infini…" at bounding box center [574, 174] width 21 height 21
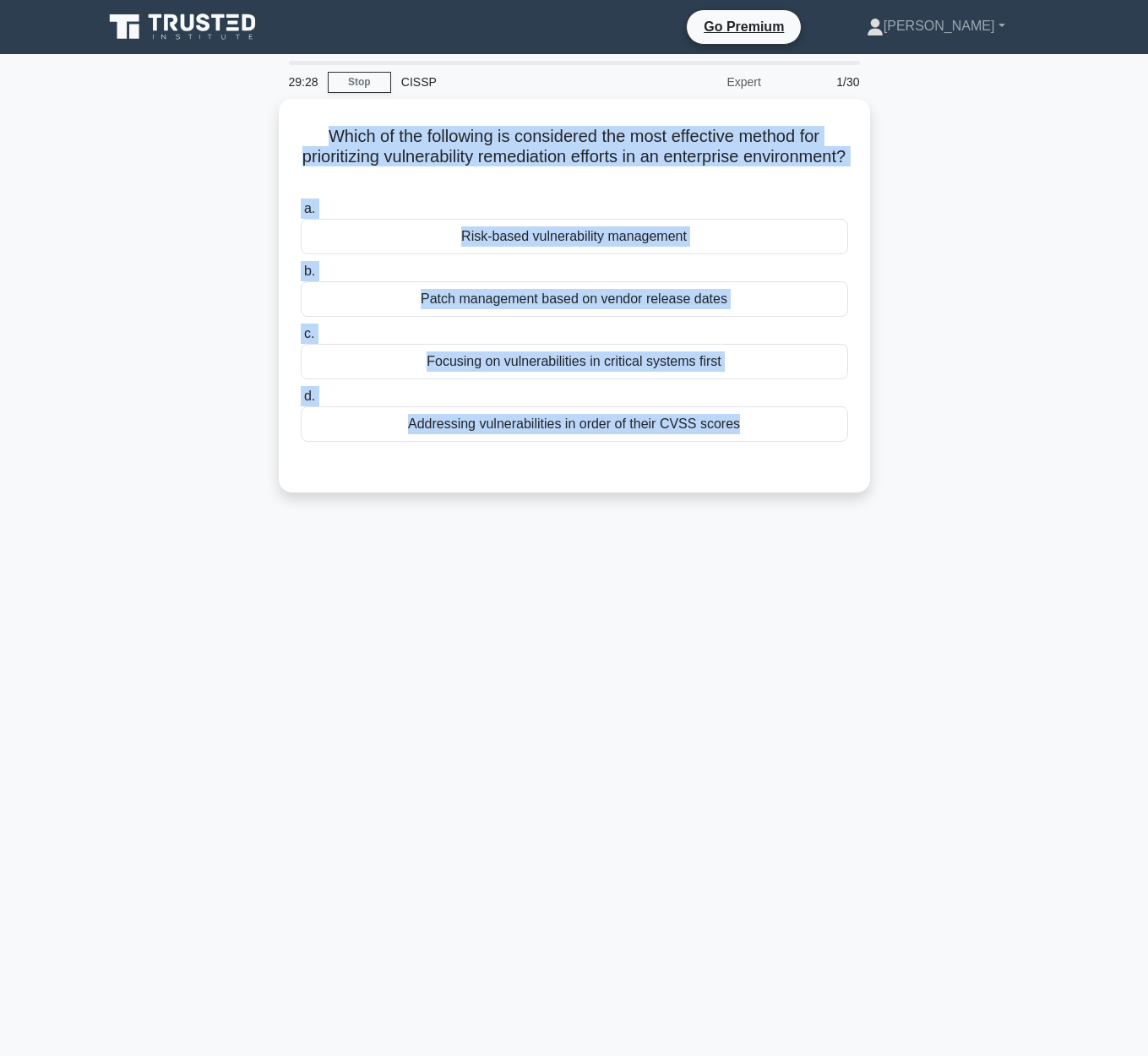
drag, startPoint x: 325, startPoint y: 128, endPoint x: 964, endPoint y: 509, distance: 744.0
click at [964, 509] on div "Which of the following is considered the most effective method for prioritizing…" at bounding box center [574, 305] width 962 height 414
copy div "Which of the following is considered the most effective method for prioritizing…"
click at [932, 366] on div "Which of the following is considered the most effective method for prioritizing…" at bounding box center [574, 305] width 962 height 414
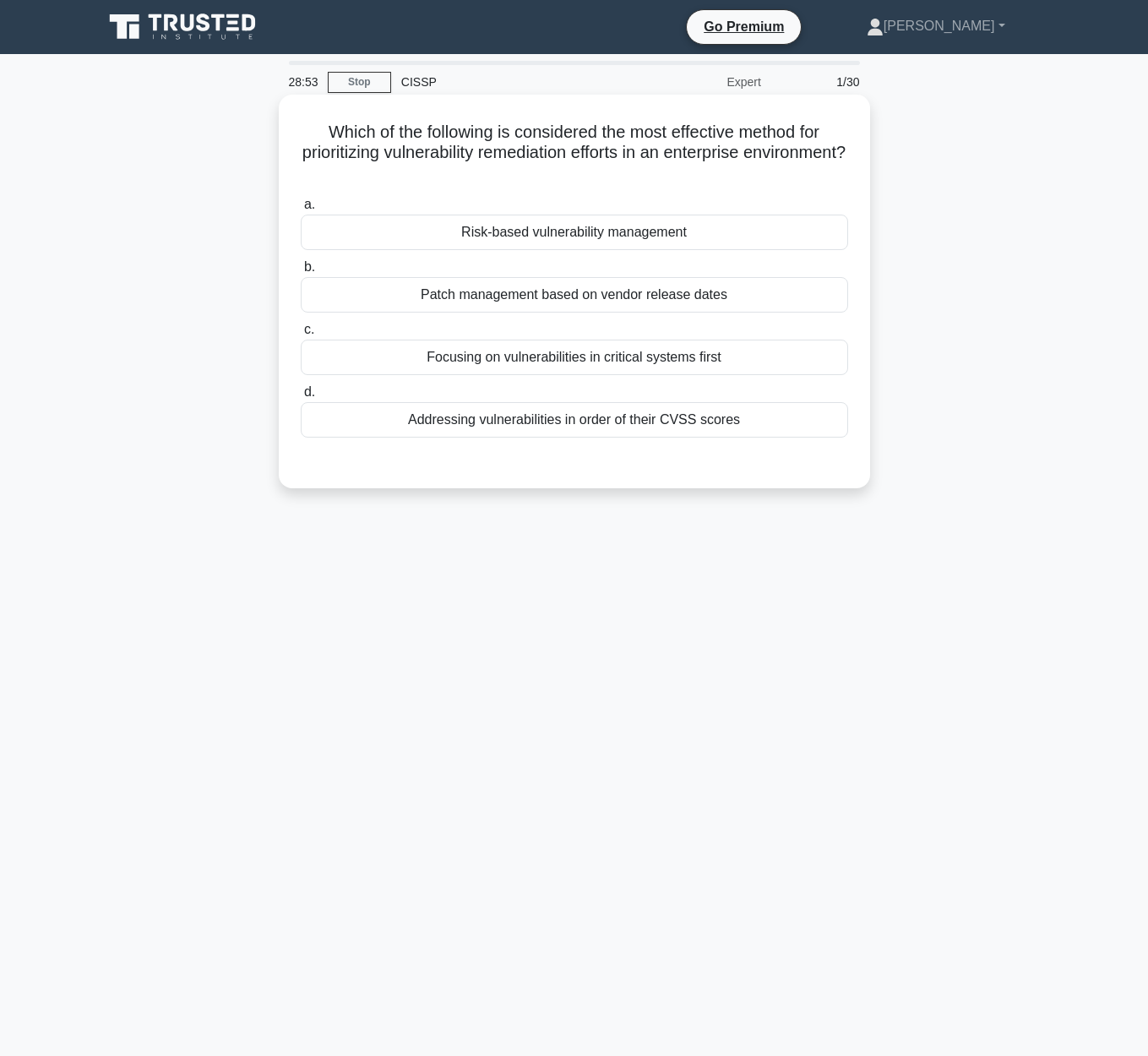
click at [668, 354] on div "Focusing on vulnerabilities in critical systems first" at bounding box center [574, 357] width 547 height 36
click at [301, 335] on input "c. Focusing on vulnerabilities in critical systems first" at bounding box center [301, 330] width 0 height 11
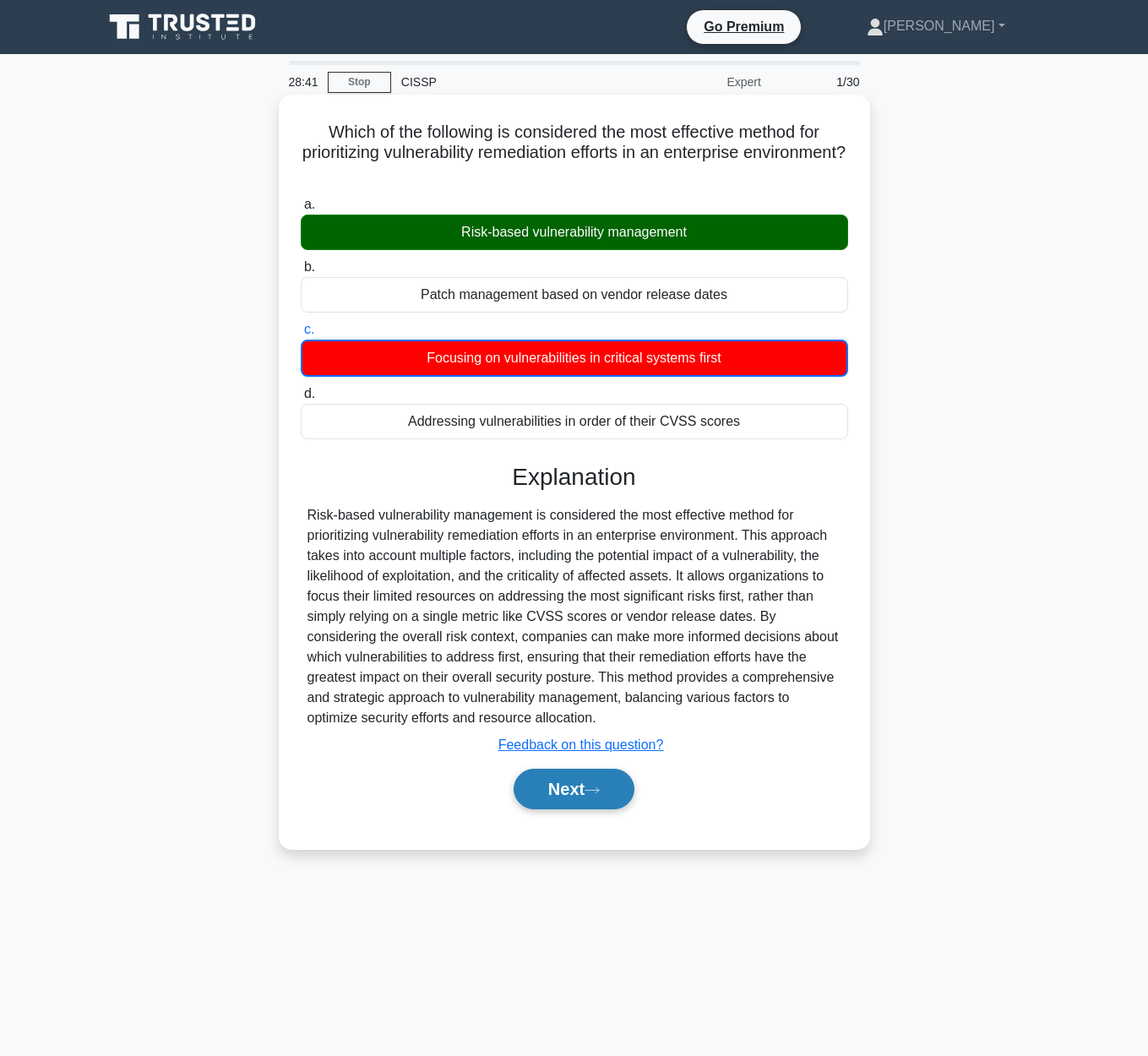
click at [560, 793] on button "Next" at bounding box center [573, 788] width 121 height 40
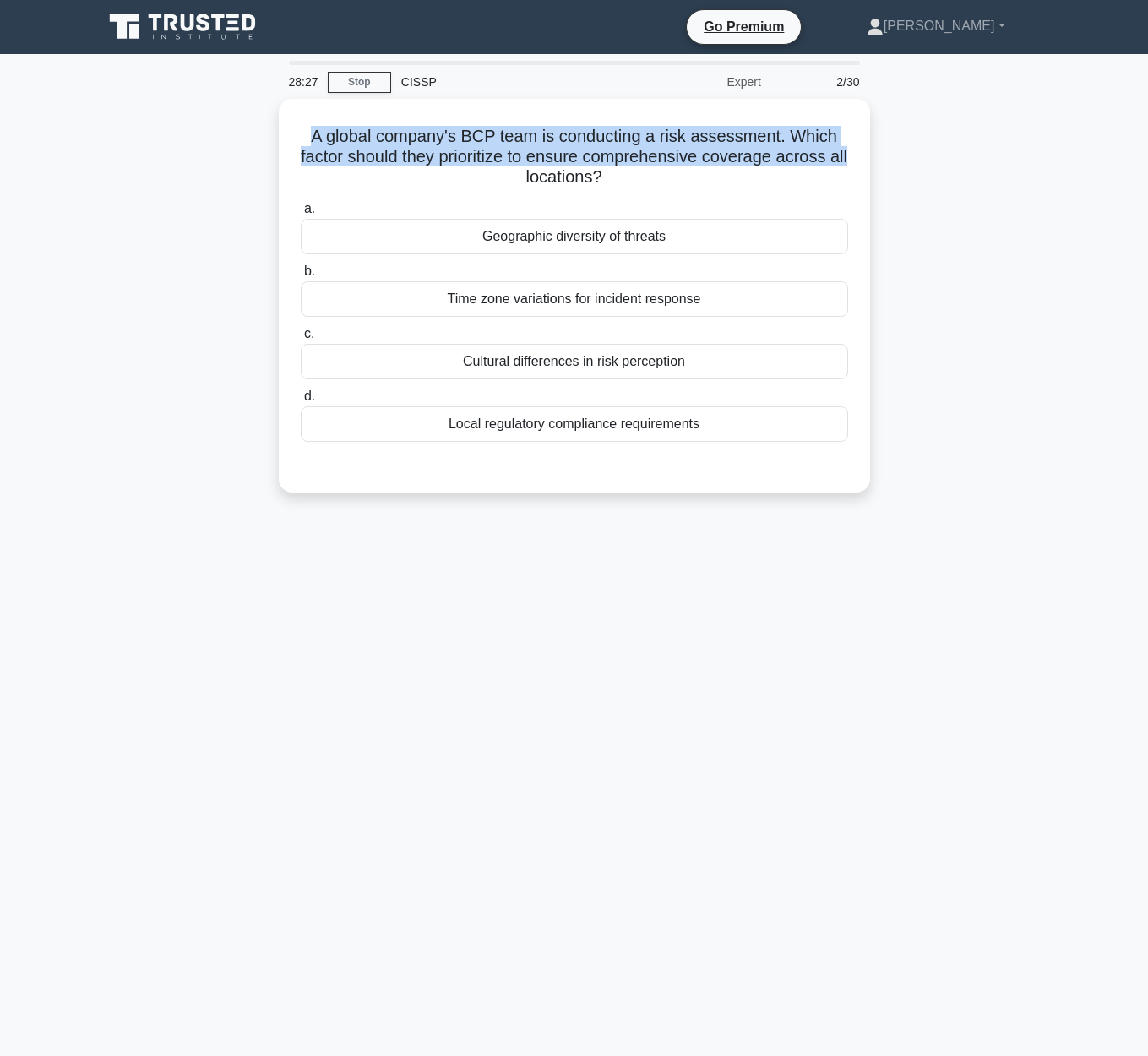
drag, startPoint x: 310, startPoint y: 124, endPoint x: 874, endPoint y: 157, distance: 565.0
click at [874, 157] on div "A global company's BCP team is conducting a risk assessment. Which factor shoul…" at bounding box center [574, 305] width 962 height 414
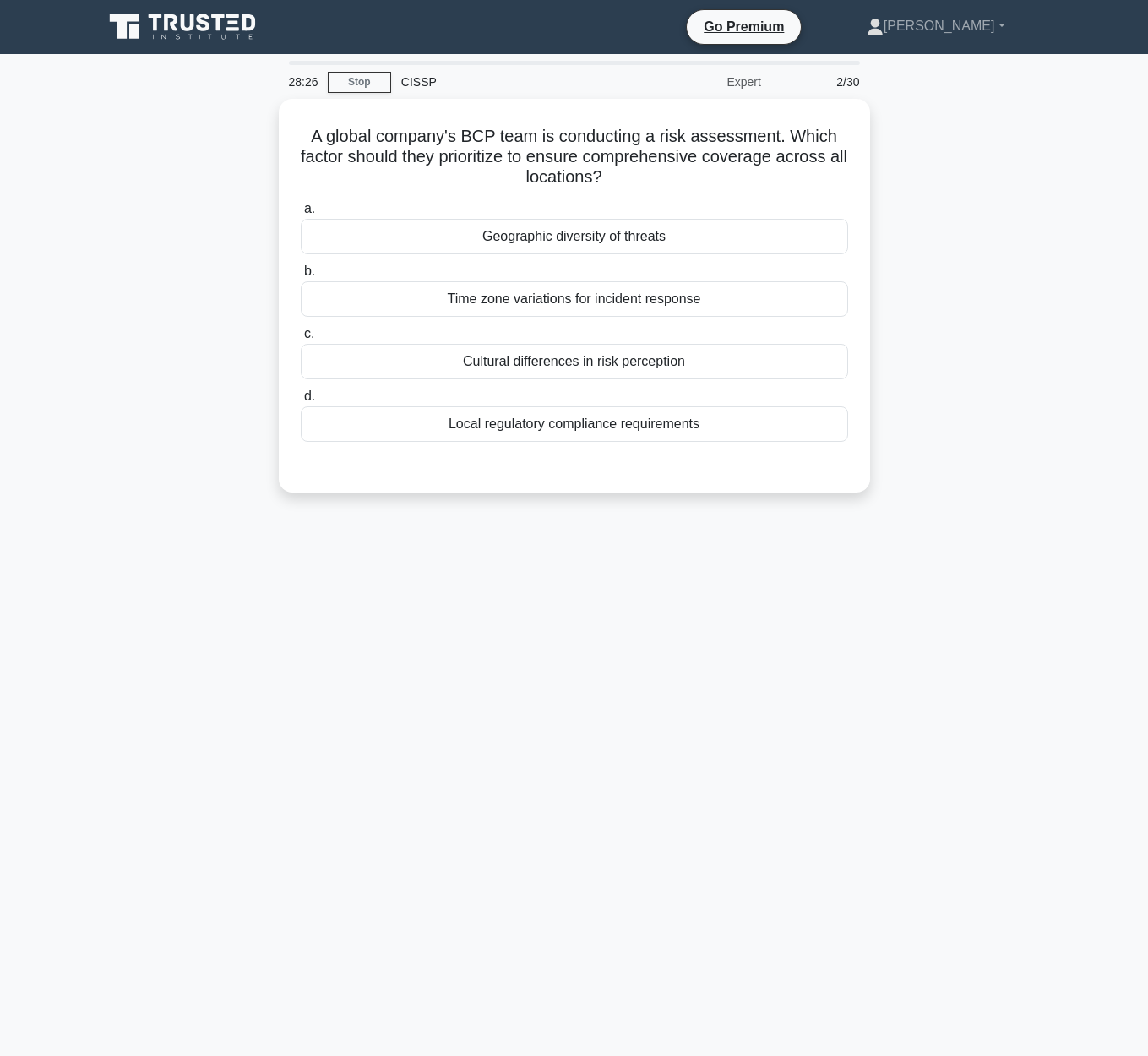
click at [974, 268] on div "A global company's BCP team is conducting a risk assessment. Which factor shoul…" at bounding box center [574, 305] width 962 height 414
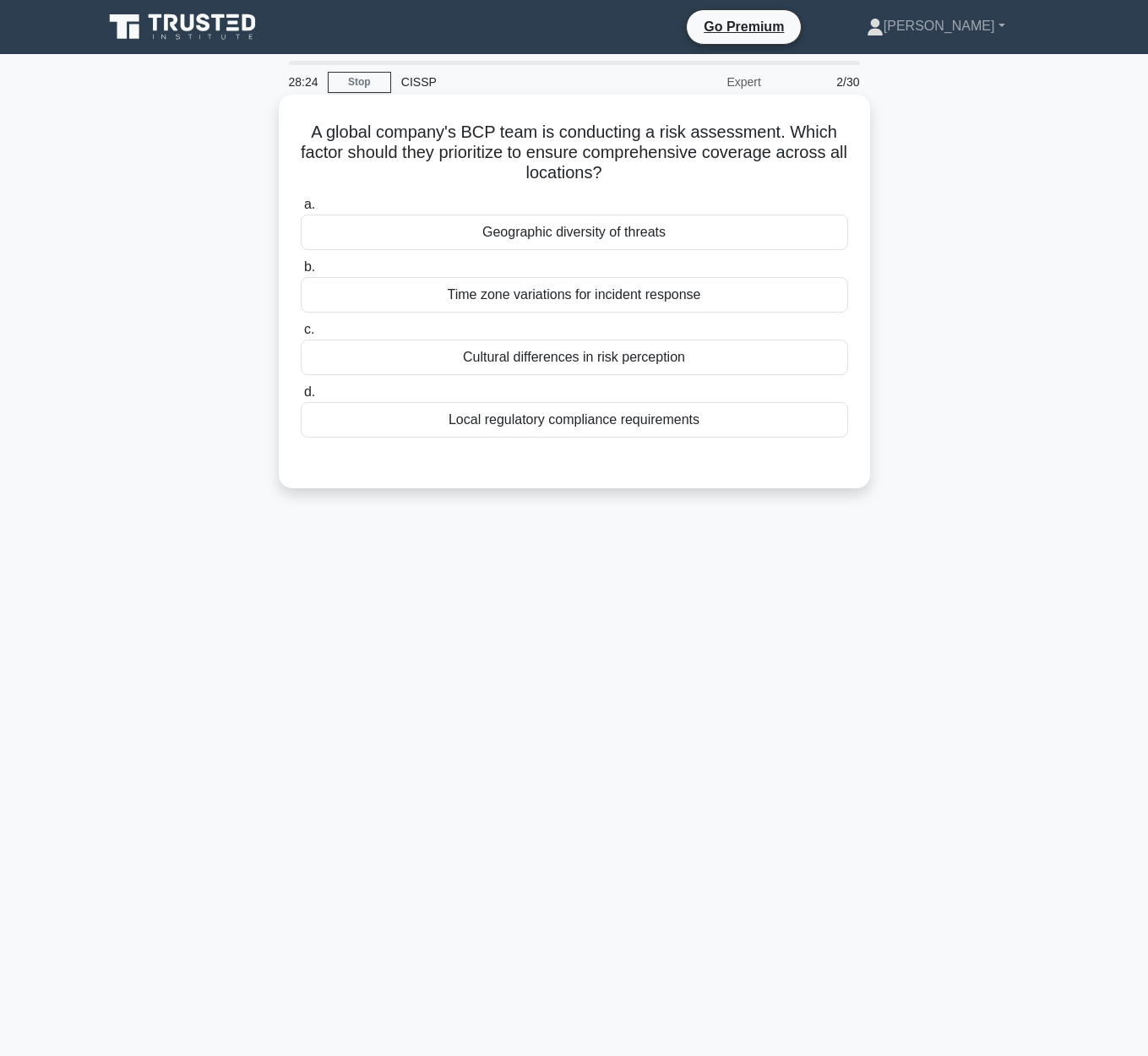
click at [760, 430] on div "Local regulatory compliance requirements" at bounding box center [574, 420] width 547 height 36
click at [301, 398] on input "d. Local regulatory compliance requirements" at bounding box center [301, 392] width 0 height 11
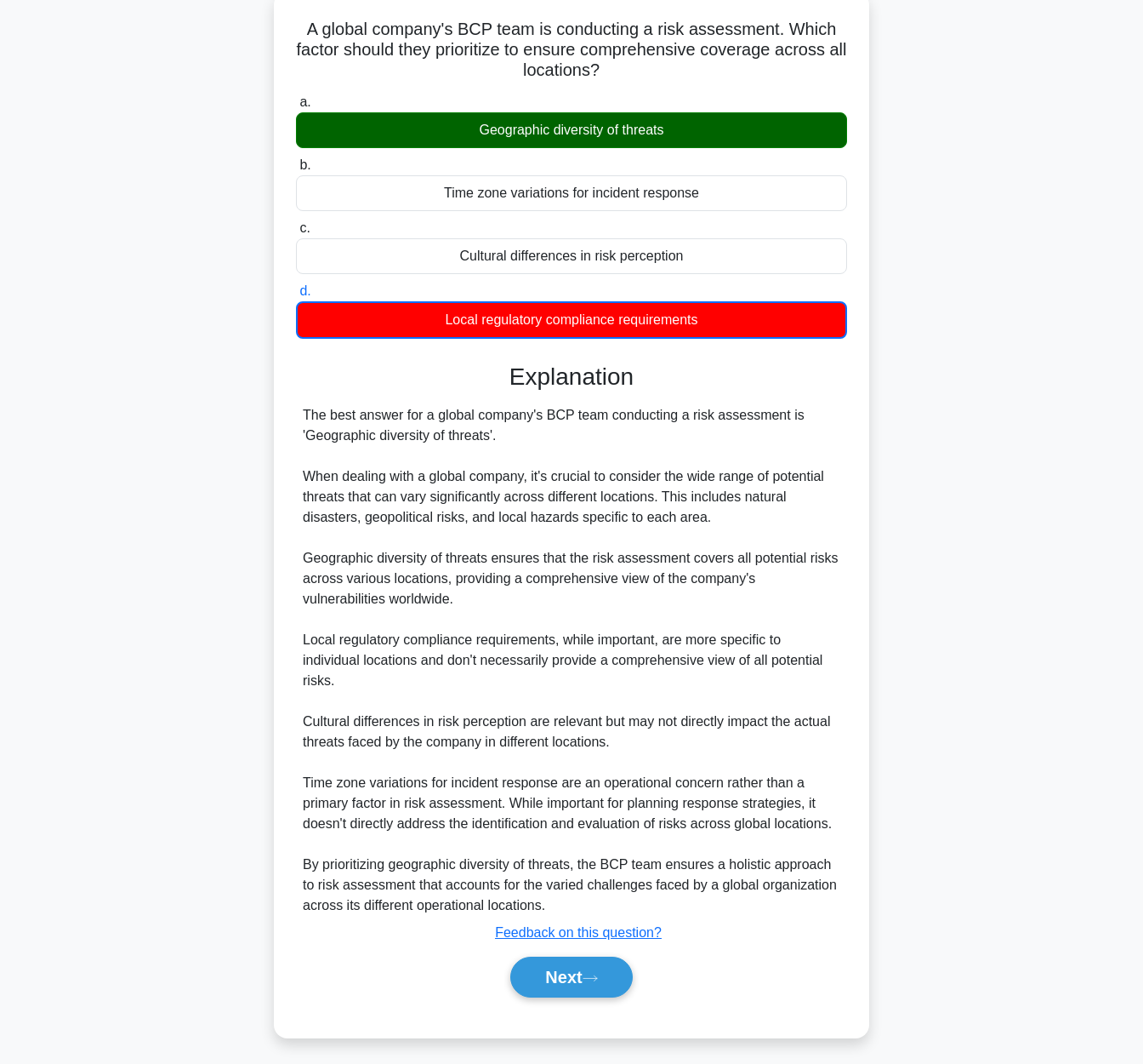
scroll to position [111, 0]
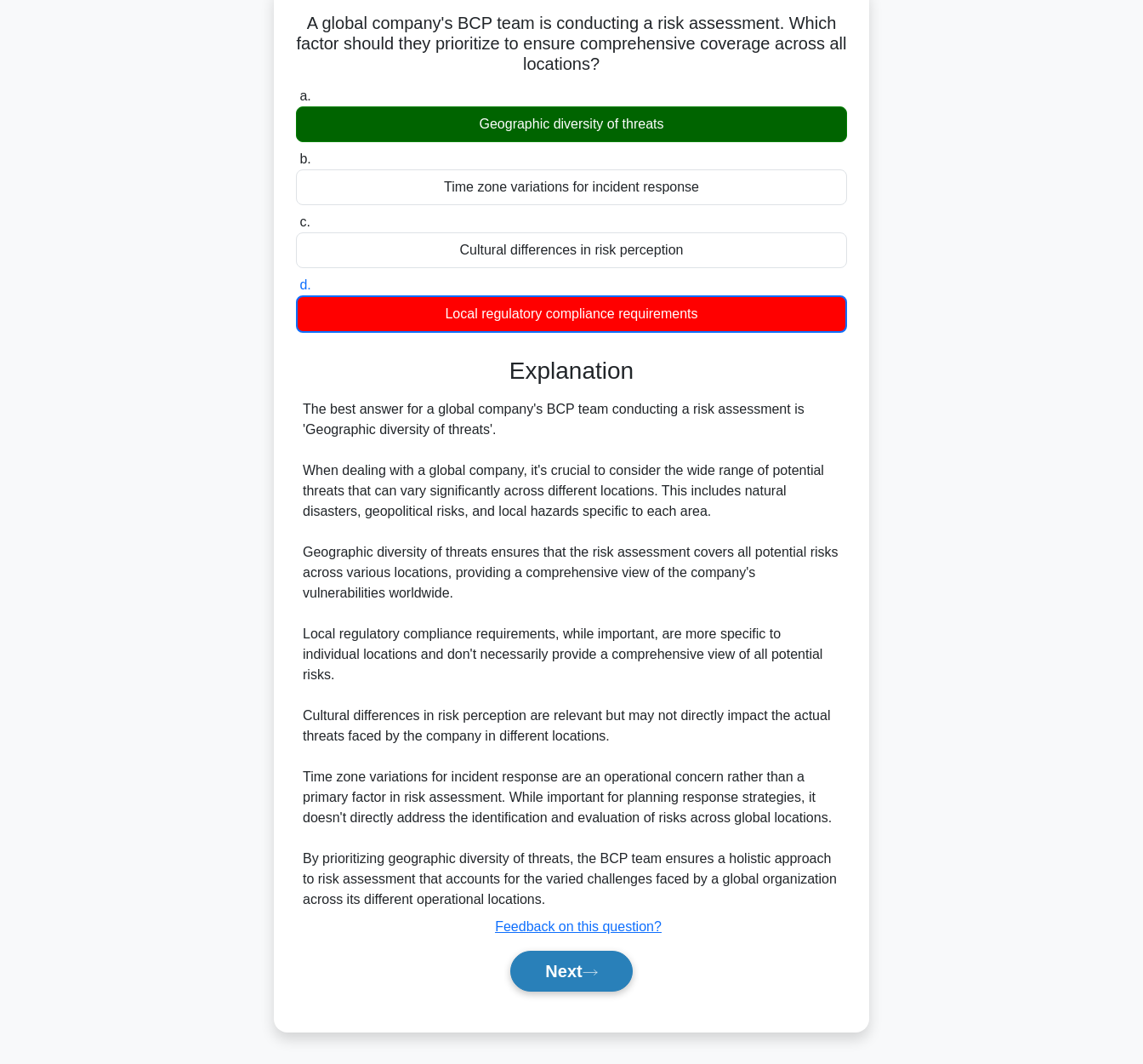
click at [579, 987] on button "Next" at bounding box center [571, 970] width 122 height 41
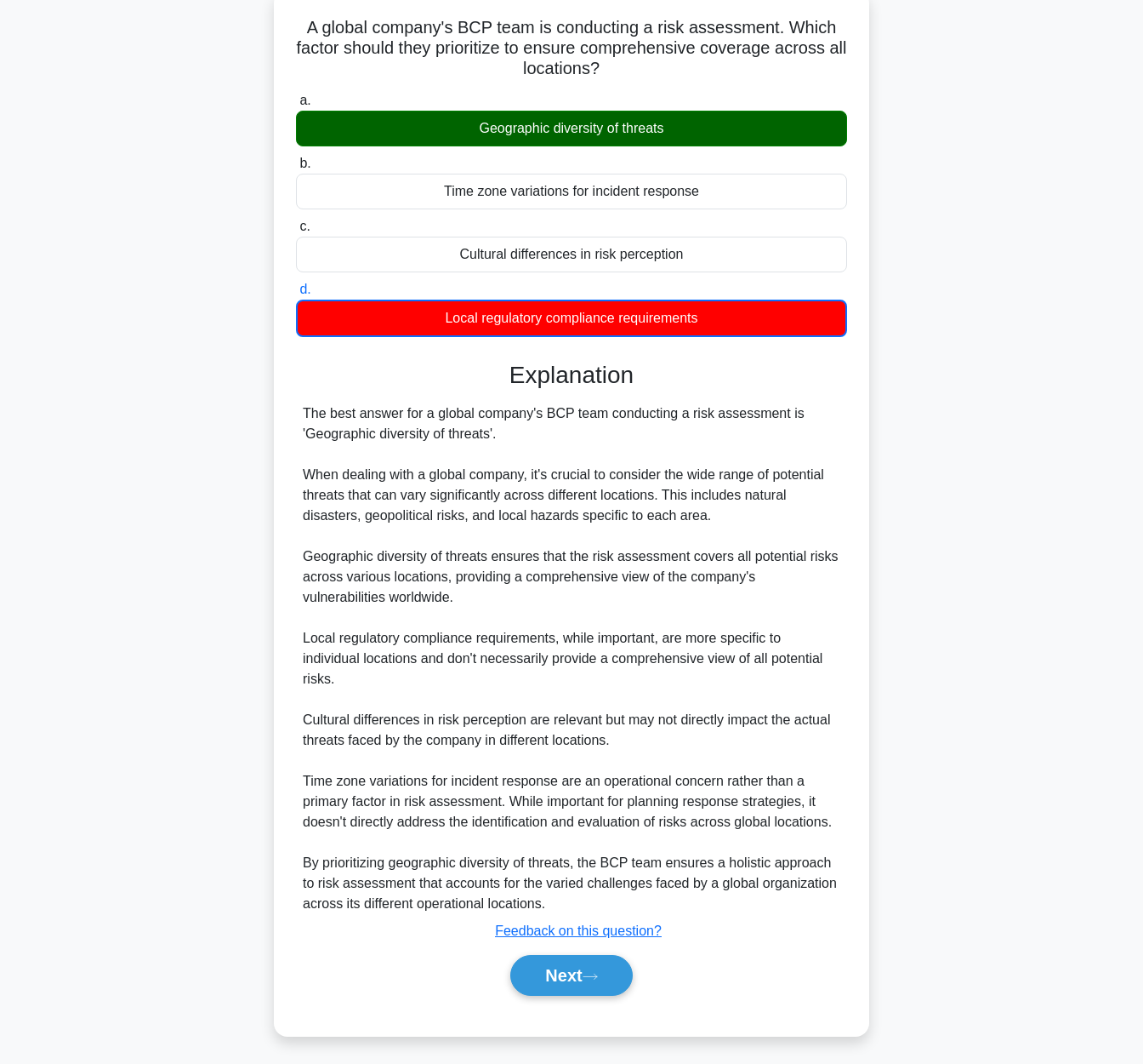
scroll to position [0, 0]
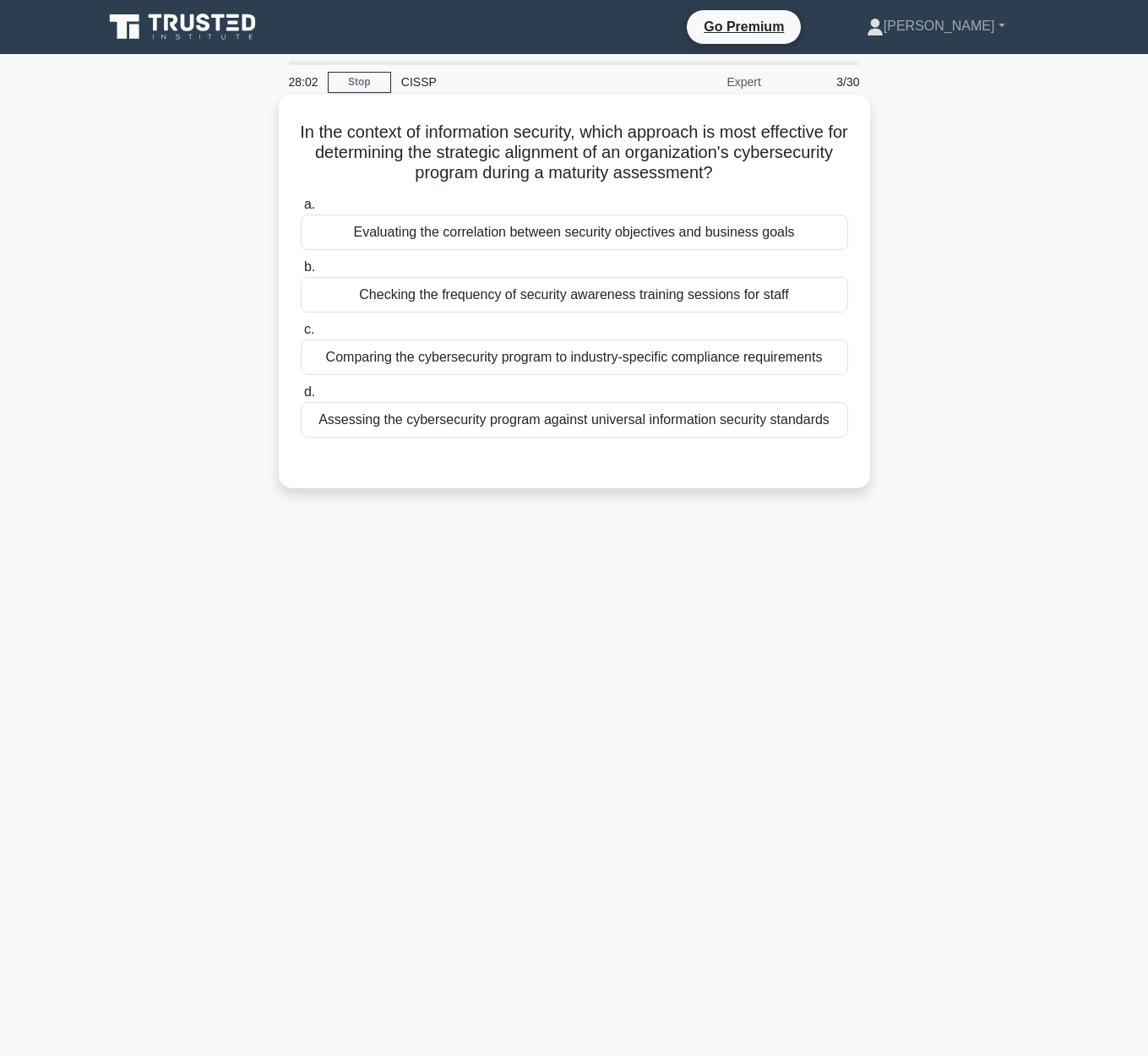
drag, startPoint x: 299, startPoint y: 126, endPoint x: 861, endPoint y: 167, distance: 563.5
click at [861, 167] on div "In the context of information security, which approach is most effective for de…" at bounding box center [574, 291] width 578 height 380
click at [385, 172] on h5 "In the context of information security, which approach is most effective for de…" at bounding box center [574, 153] width 551 height 63
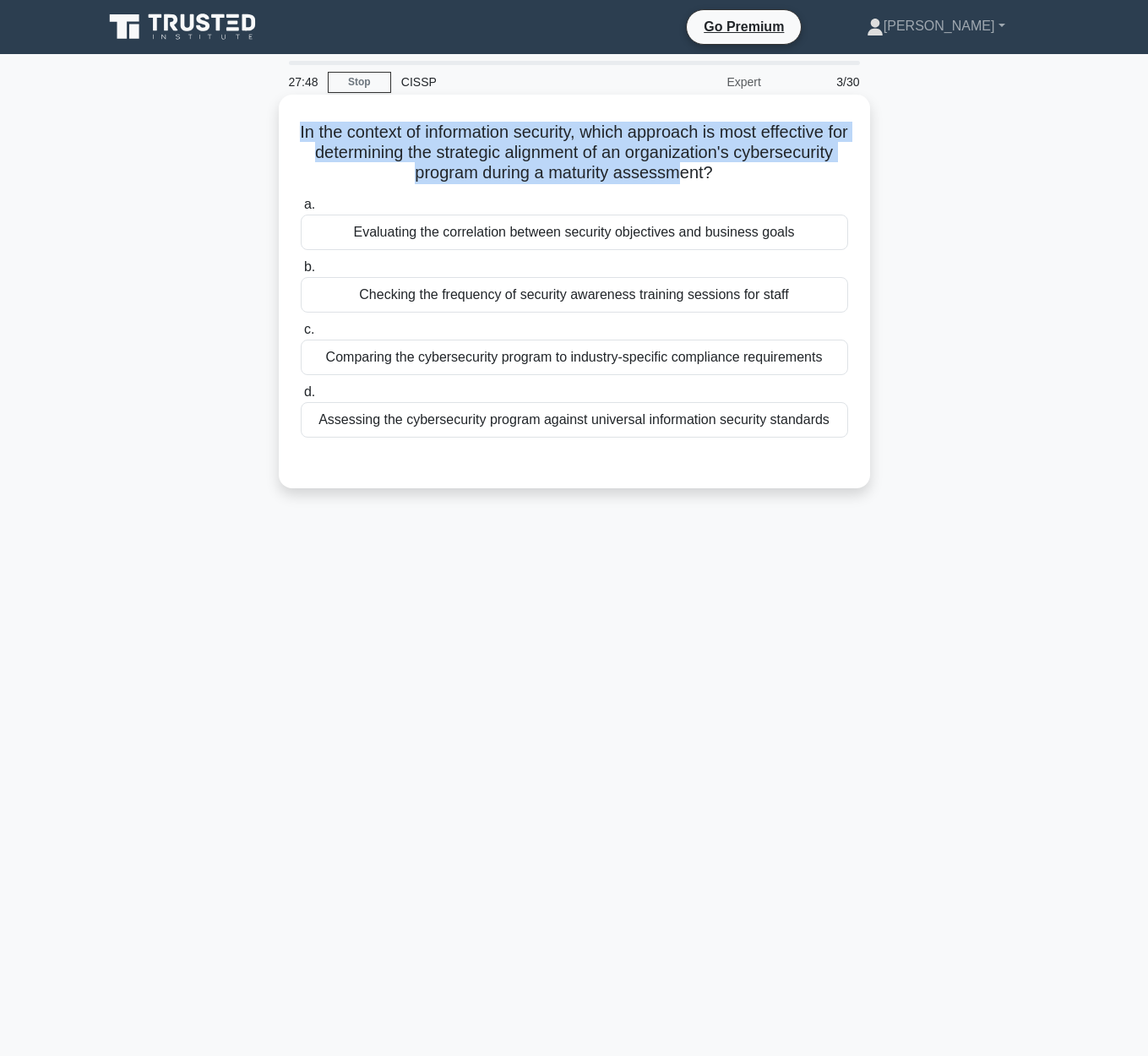
drag, startPoint x: 303, startPoint y: 123, endPoint x: 676, endPoint y: 166, distance: 375.5
click at [676, 166] on div "In the context of information security, which approach is most effective for de…" at bounding box center [574, 291] width 578 height 380
click at [479, 129] on h5 "In the context of information security, which approach is most effective for de…" at bounding box center [574, 153] width 551 height 63
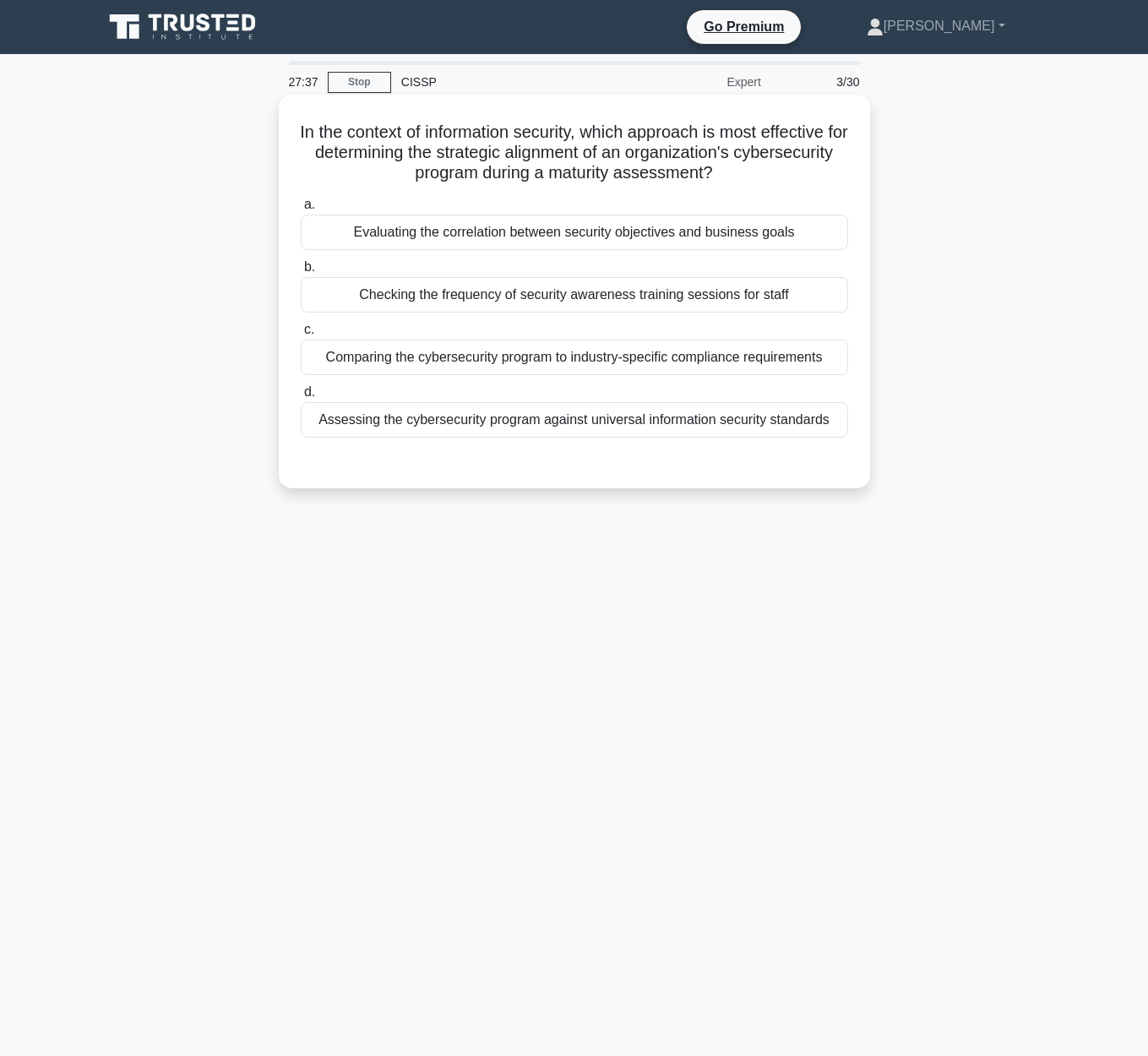
drag, startPoint x: 590, startPoint y: 132, endPoint x: 745, endPoint y: 180, distance: 162.3
click at [745, 180] on h5 "In the context of information security, which approach is most effective for de…" at bounding box center [574, 153] width 551 height 63
click at [381, 430] on div "Assessing the cybersecurity program against universal information security stan…" at bounding box center [574, 420] width 547 height 36
click at [301, 398] on input "d. Assessing the cybersecurity program against universal information security s…" at bounding box center [301, 392] width 0 height 11
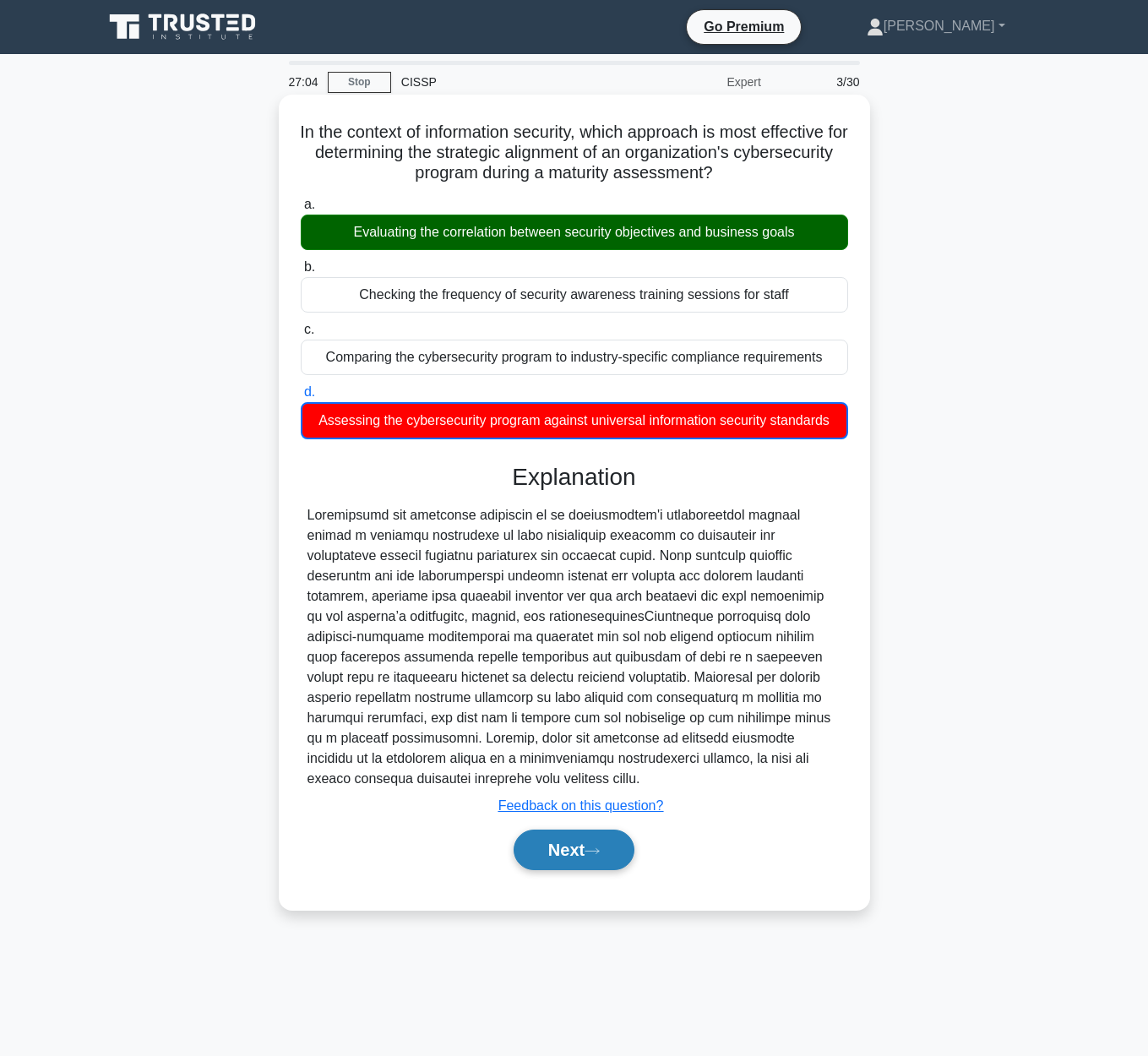
click at [566, 844] on button "Next" at bounding box center [573, 849] width 121 height 40
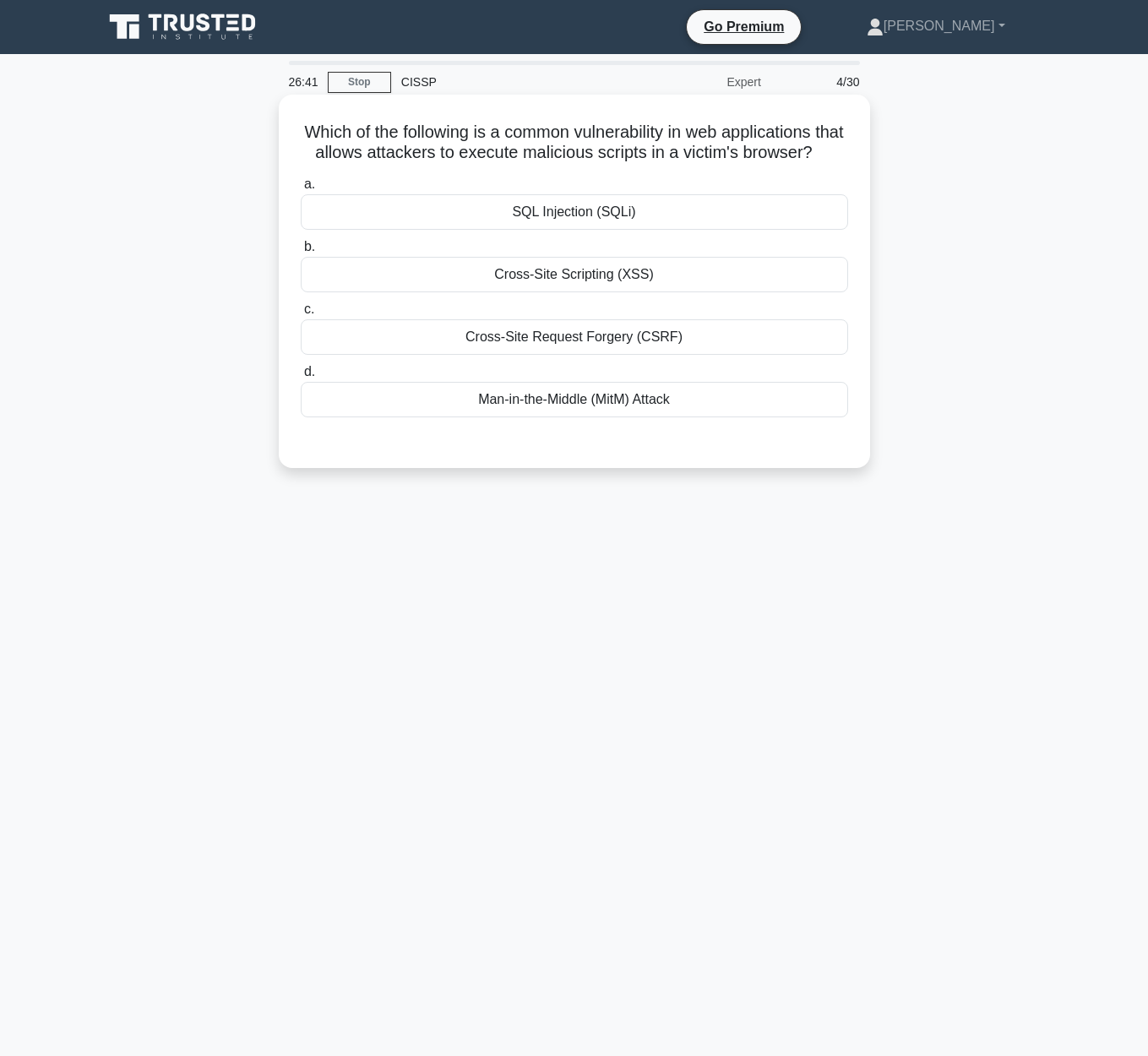
click at [659, 214] on div "SQL Injection (SQLi)" at bounding box center [574, 212] width 547 height 36
click at [301, 190] on input "a. SQL Injection (SQLi)" at bounding box center [301, 185] width 0 height 11
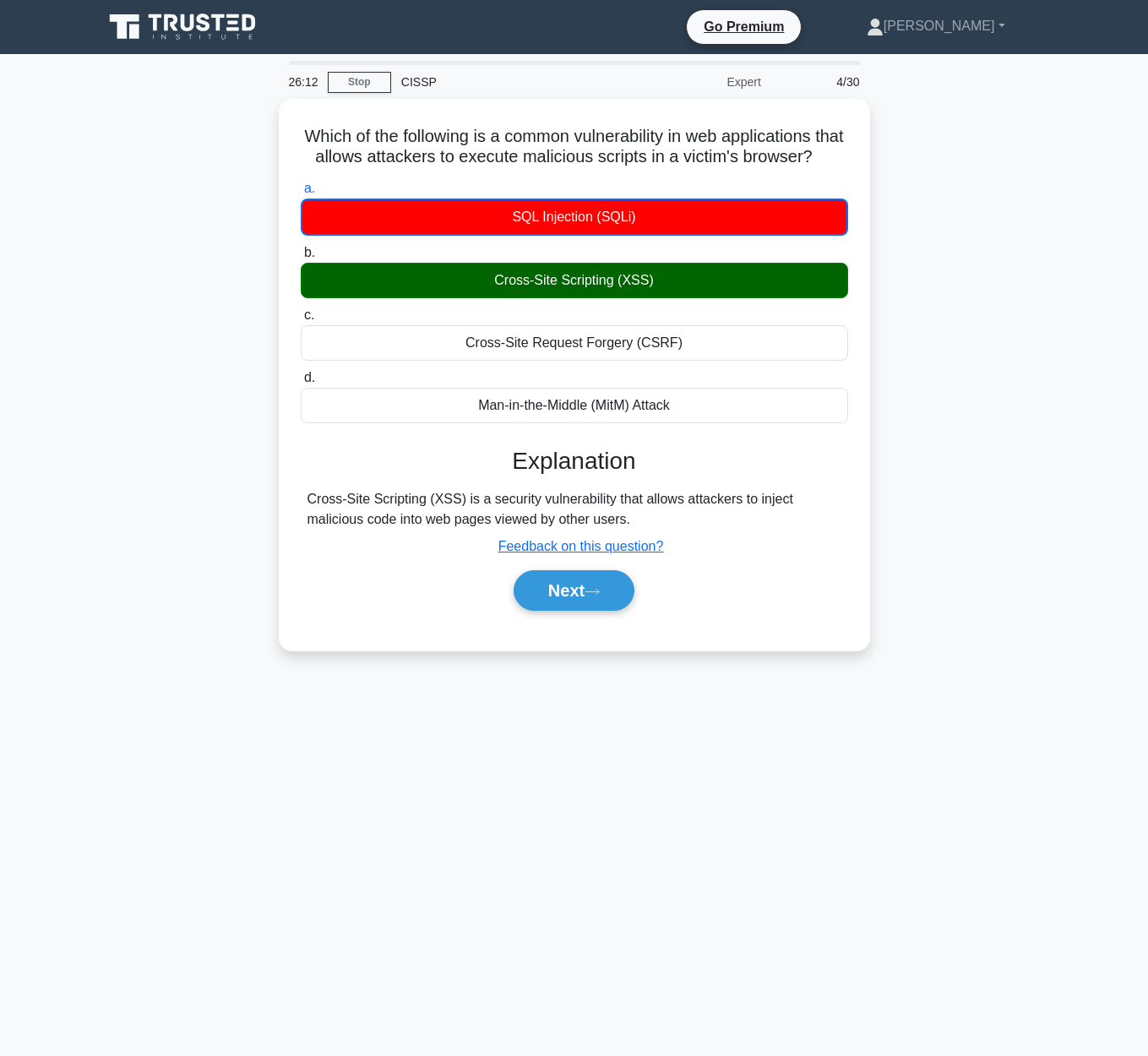
click at [1043, 396] on div "Which of the following is a common vulnerability in web applications that allow…" at bounding box center [574, 385] width 962 height 572
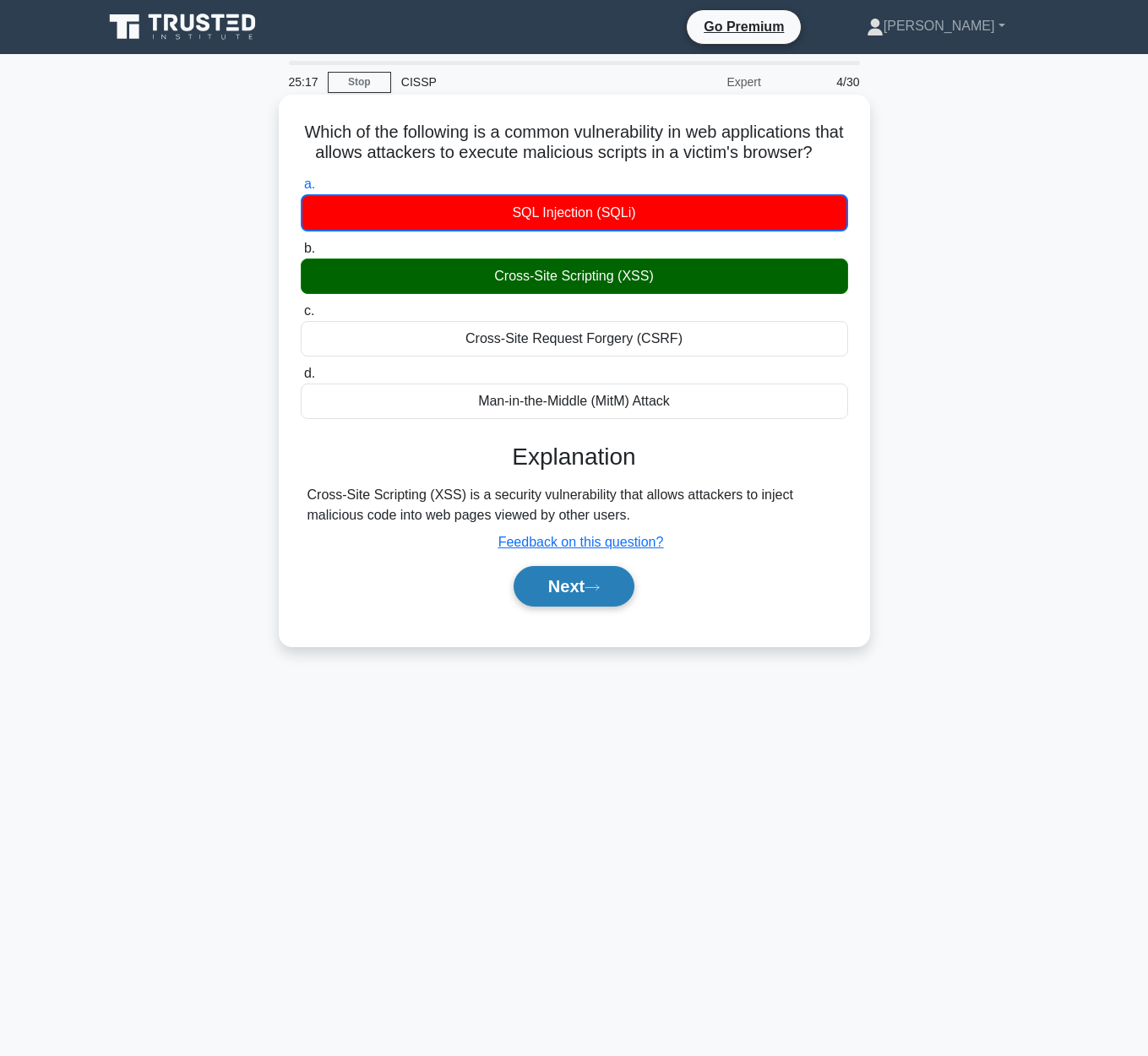
click at [573, 590] on button "Next" at bounding box center [573, 585] width 121 height 40
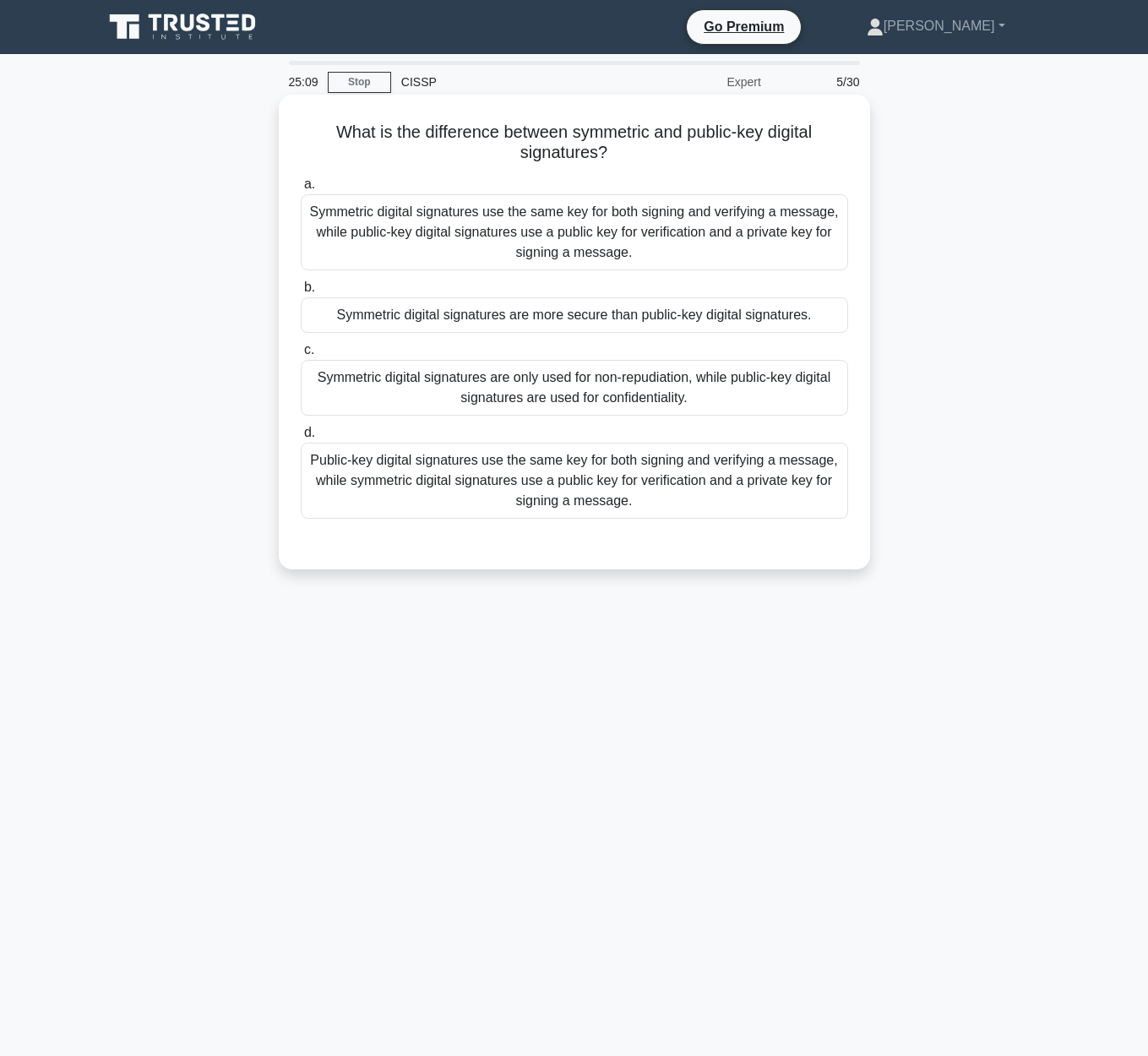
drag, startPoint x: 326, startPoint y: 130, endPoint x: 810, endPoint y: 149, distance: 484.4
click at [810, 149] on h5 "What is the difference between symmetric and public-key digital signatures? .sp…" at bounding box center [574, 143] width 551 height 42
click at [763, 246] on div "Symmetric digital signatures use the same key for both signing and verifying a …" at bounding box center [574, 232] width 547 height 76
click at [301, 190] on input "a. Symmetric digital signatures use the same key for both signing and verifying…" at bounding box center [301, 185] width 0 height 11
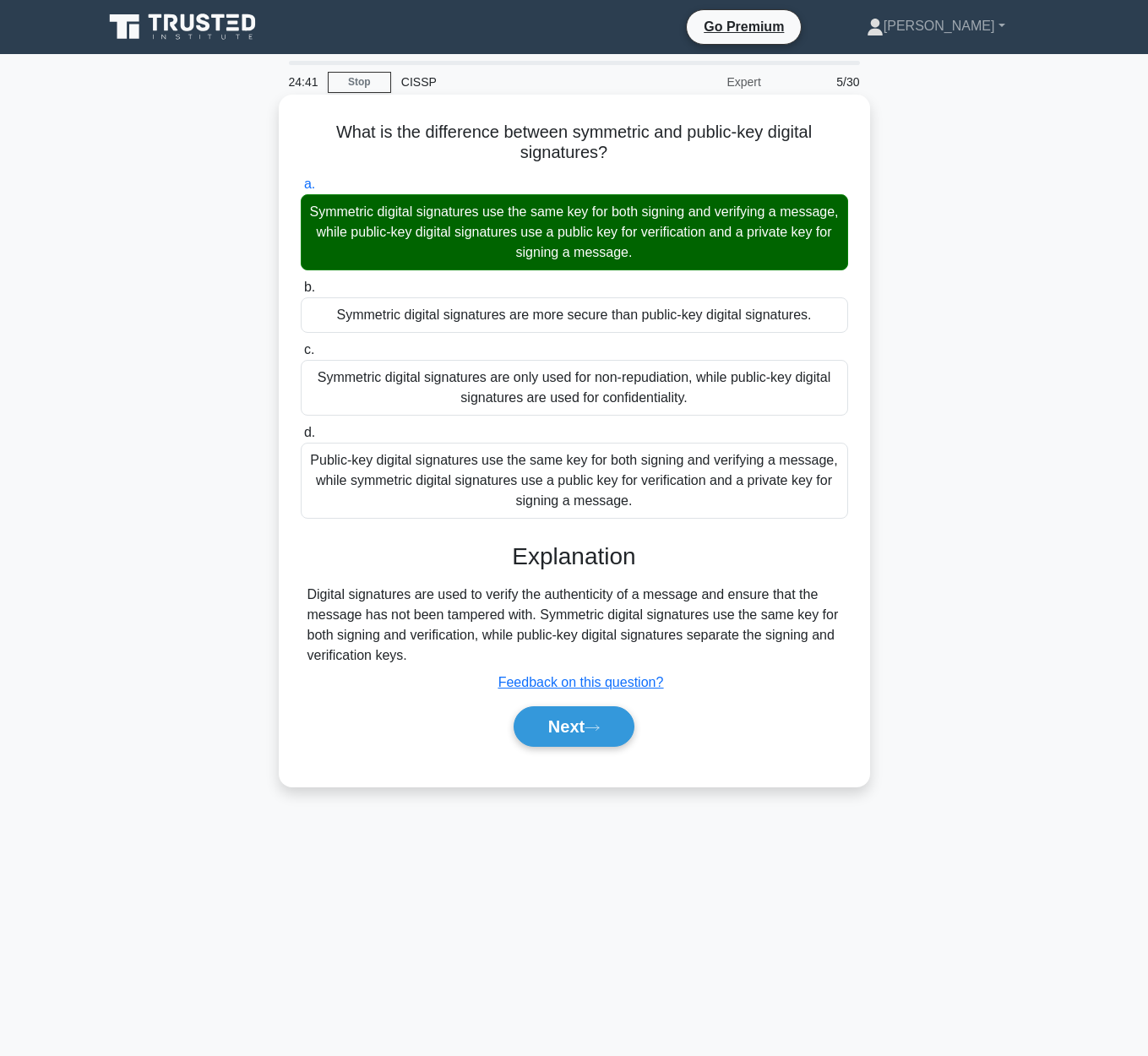
click at [587, 750] on div "Next" at bounding box center [574, 727] width 547 height 54
click at [583, 734] on button "Next" at bounding box center [573, 726] width 121 height 40
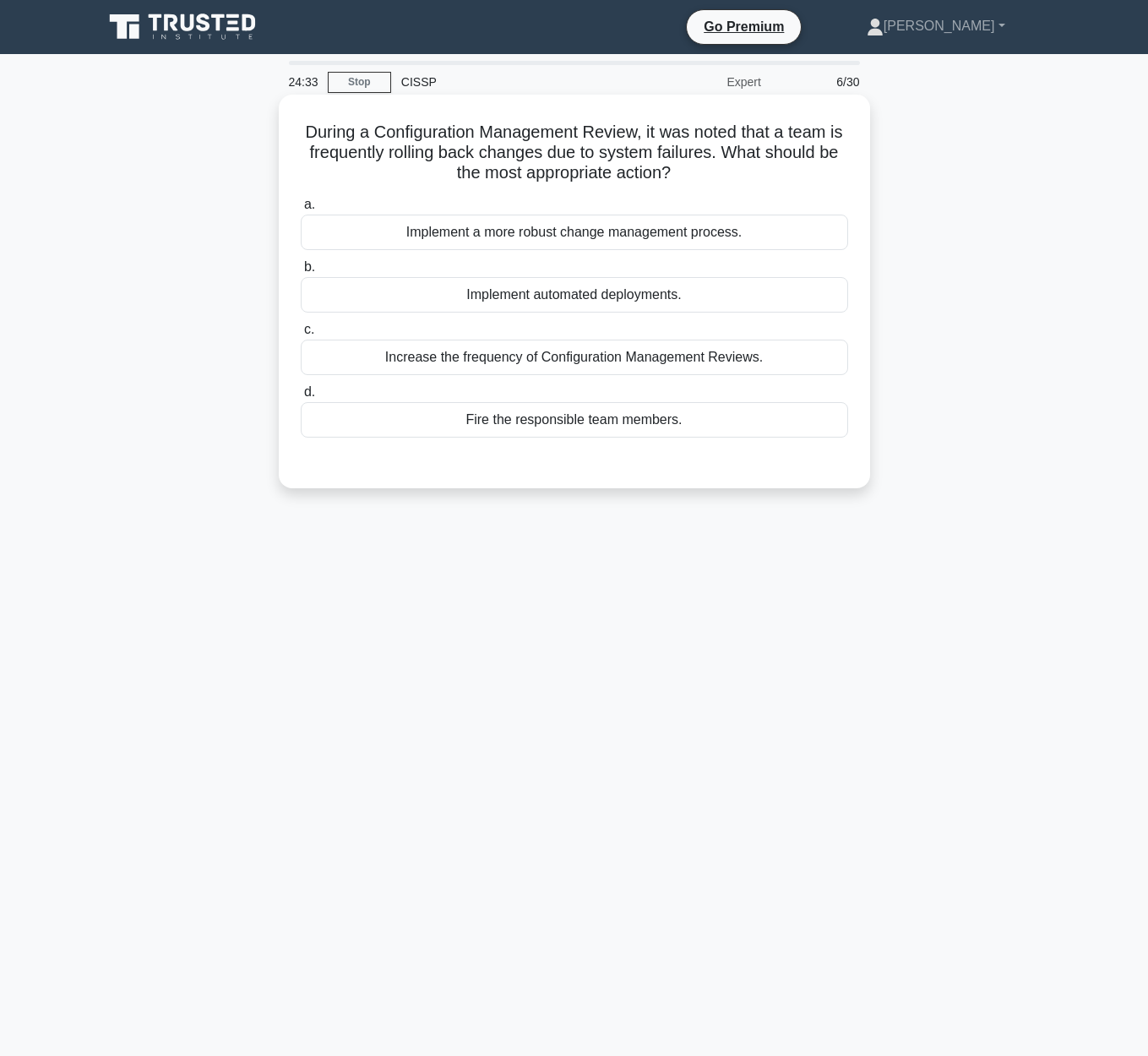
drag, startPoint x: 302, startPoint y: 131, endPoint x: 837, endPoint y: 169, distance: 536.3
click at [837, 169] on h5 "During a Configuration Management Review, it was noted that a team is frequentl…" at bounding box center [574, 153] width 551 height 63
click at [687, 247] on div "Implement a more robust change management process." at bounding box center [574, 233] width 547 height 36
click at [301, 210] on input "a. Implement a more robust change management process." at bounding box center [301, 205] width 0 height 11
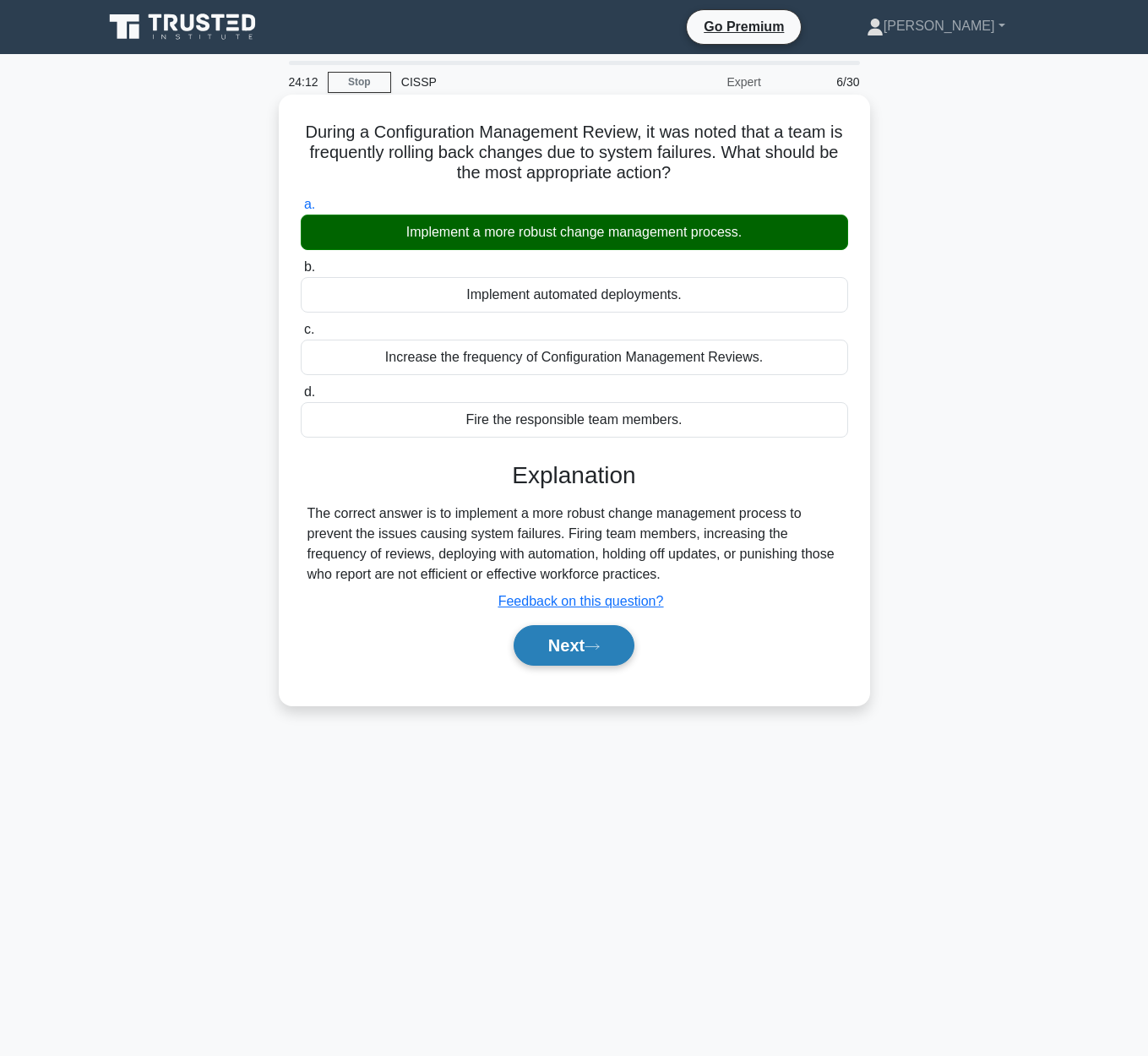
drag, startPoint x: 562, startPoint y: 652, endPoint x: 549, endPoint y: 629, distance: 26.4
click at [563, 651] on button "Next" at bounding box center [573, 644] width 121 height 40
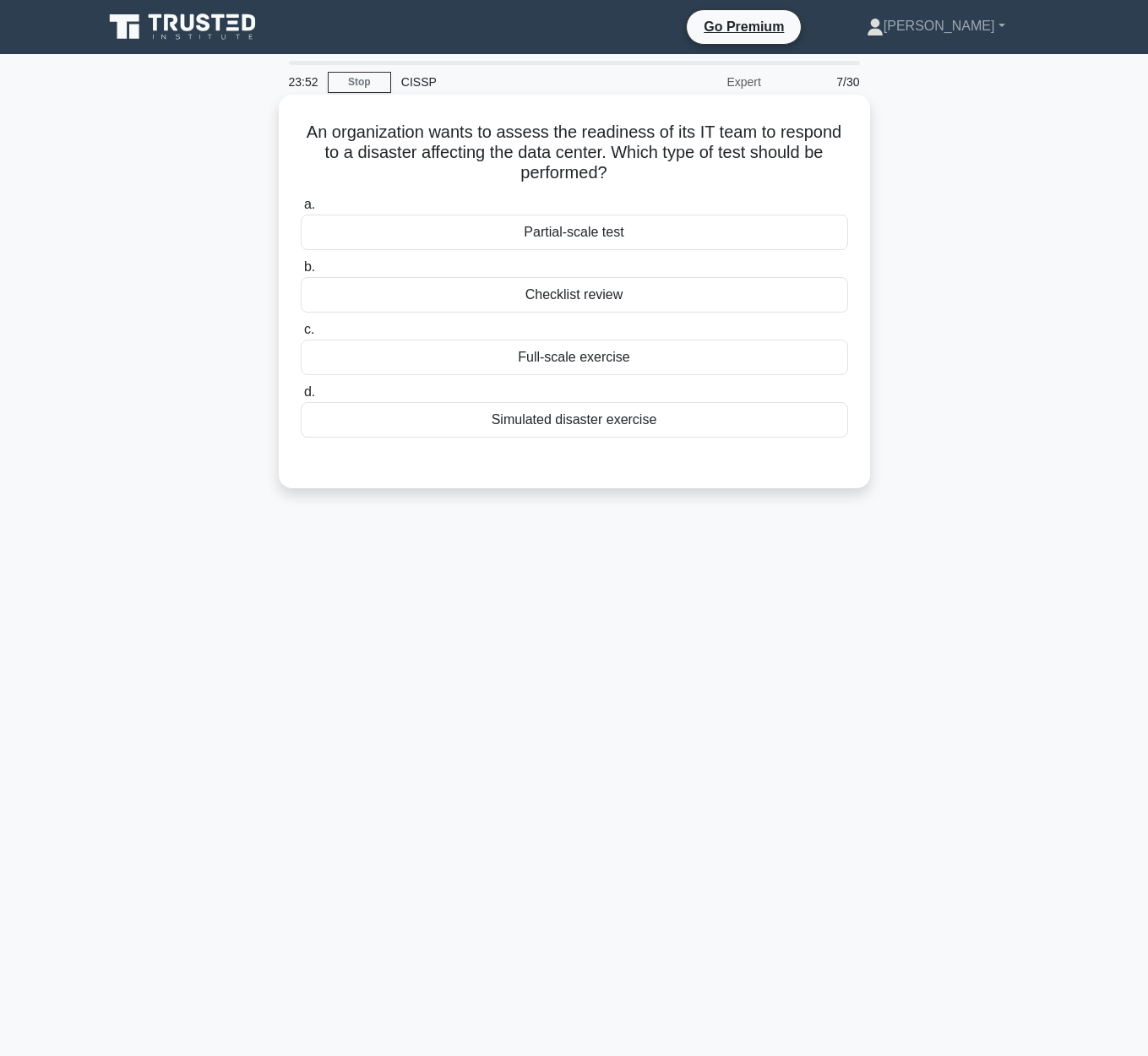
drag, startPoint x: 307, startPoint y: 128, endPoint x: 607, endPoint y: 165, distance: 302.3
click at [607, 165] on h5 "An organization wants to assess the readiness of its IT team to respond to a di…" at bounding box center [574, 153] width 551 height 63
click at [611, 430] on div "Simulated disaster exercise" at bounding box center [574, 420] width 547 height 36
click at [301, 398] on input "d. Simulated disaster exercise" at bounding box center [301, 392] width 0 height 11
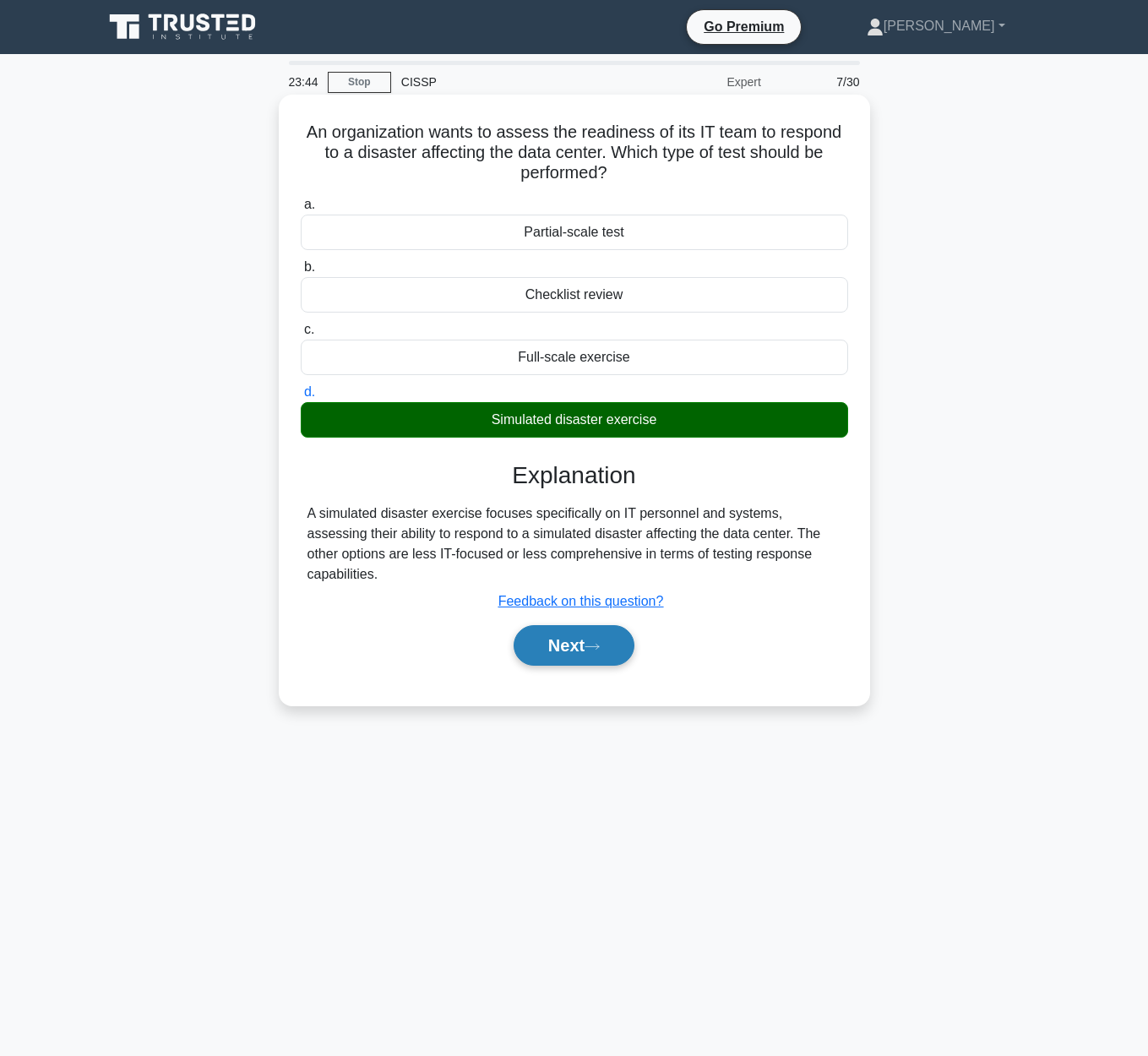
click at [591, 643] on icon at bounding box center [592, 646] width 15 height 9
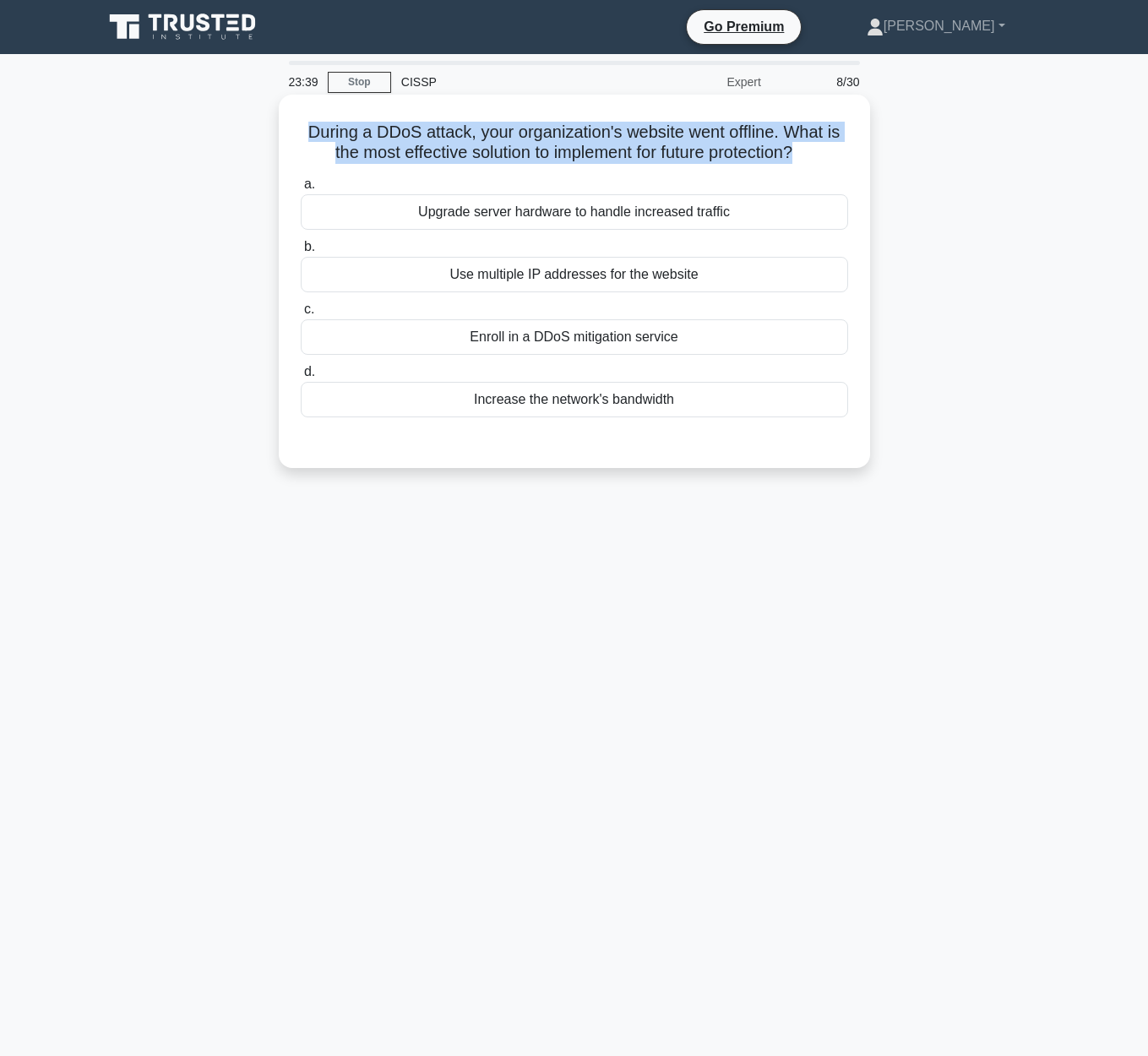
drag, startPoint x: 314, startPoint y: 138, endPoint x: 795, endPoint y: 158, distance: 481.4
click at [795, 158] on h5 "During a DDoS attack, your organization's website went offline. What is the mos…" at bounding box center [574, 143] width 551 height 42
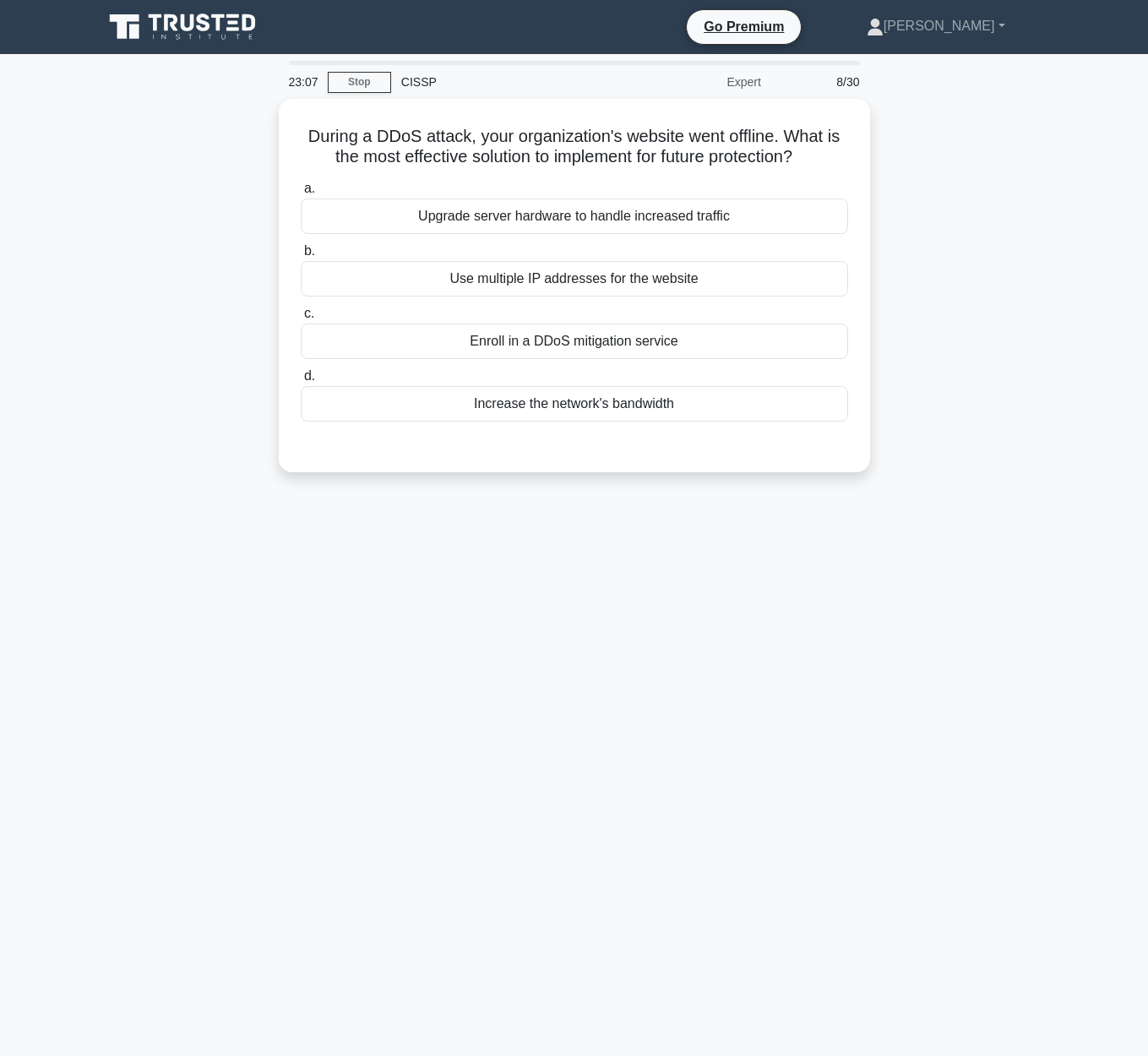
click at [875, 354] on div "During a DDoS attack, your organization's website went offline. What is the mos…" at bounding box center [574, 295] width 962 height 394
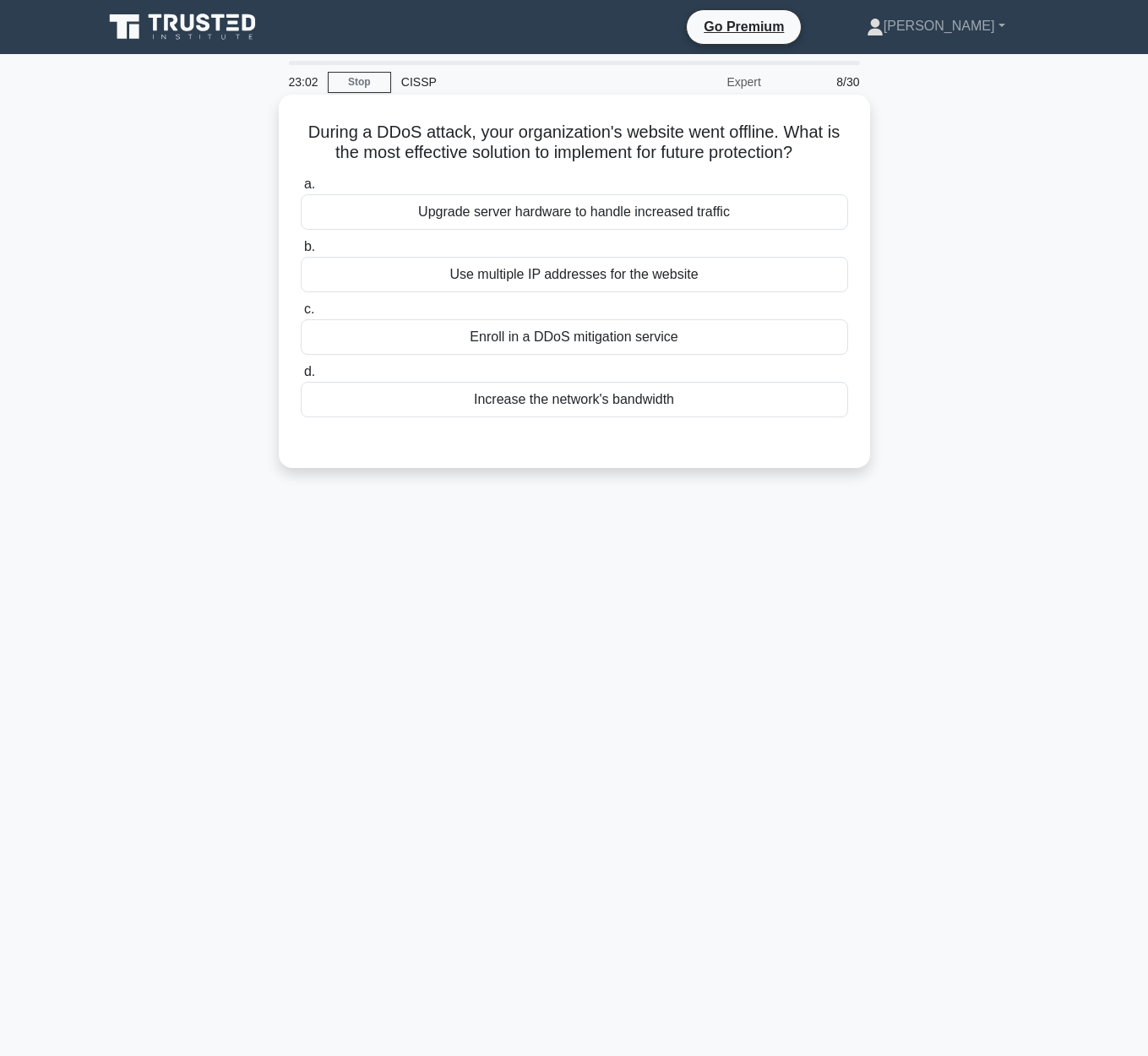
click at [687, 344] on div "Enroll in a DDoS mitigation service" at bounding box center [574, 337] width 547 height 36
click at [301, 315] on input "c. Enroll in a DDoS mitigation service" at bounding box center [301, 309] width 0 height 11
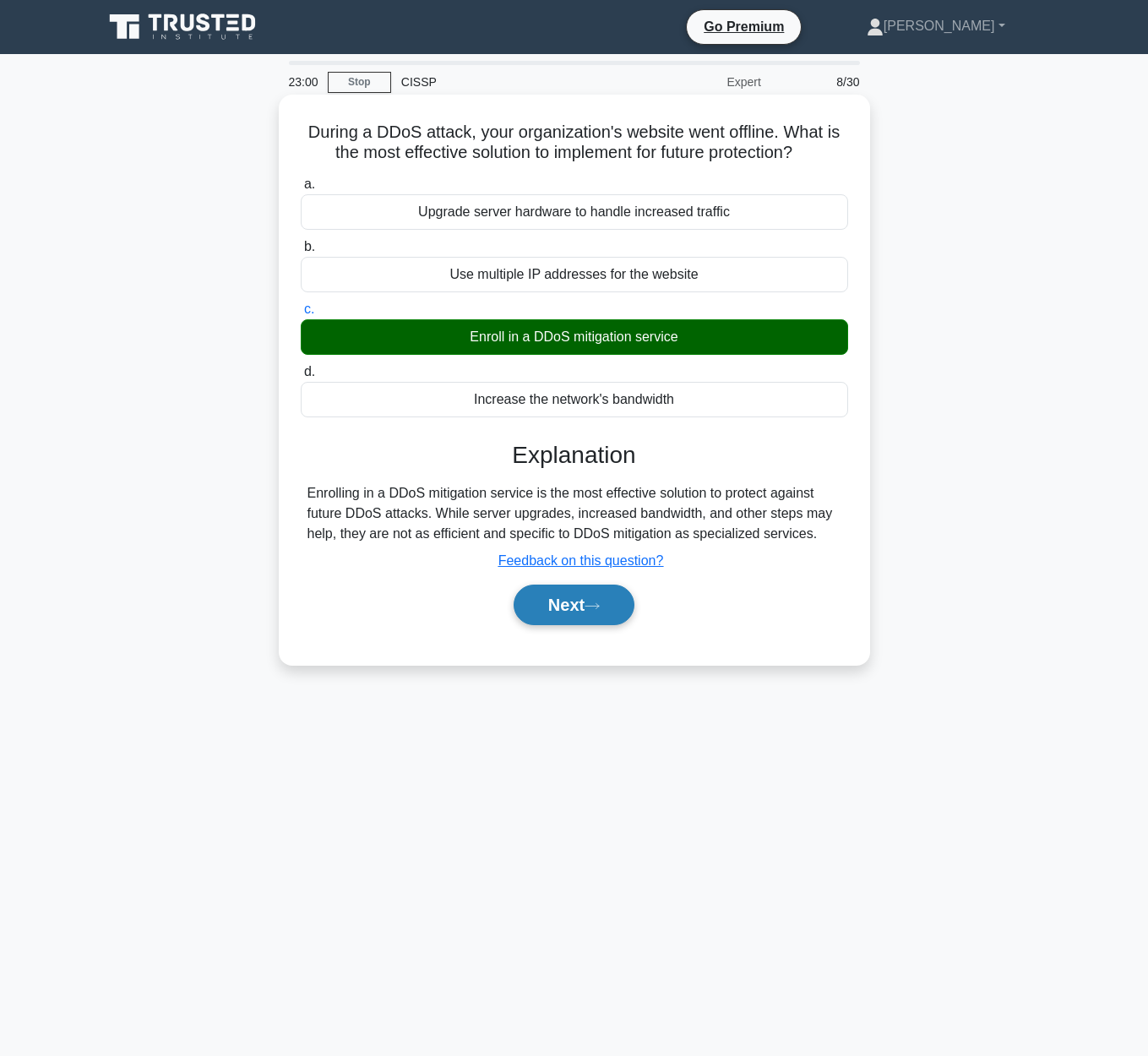
click at [583, 610] on button "Next" at bounding box center [573, 604] width 121 height 40
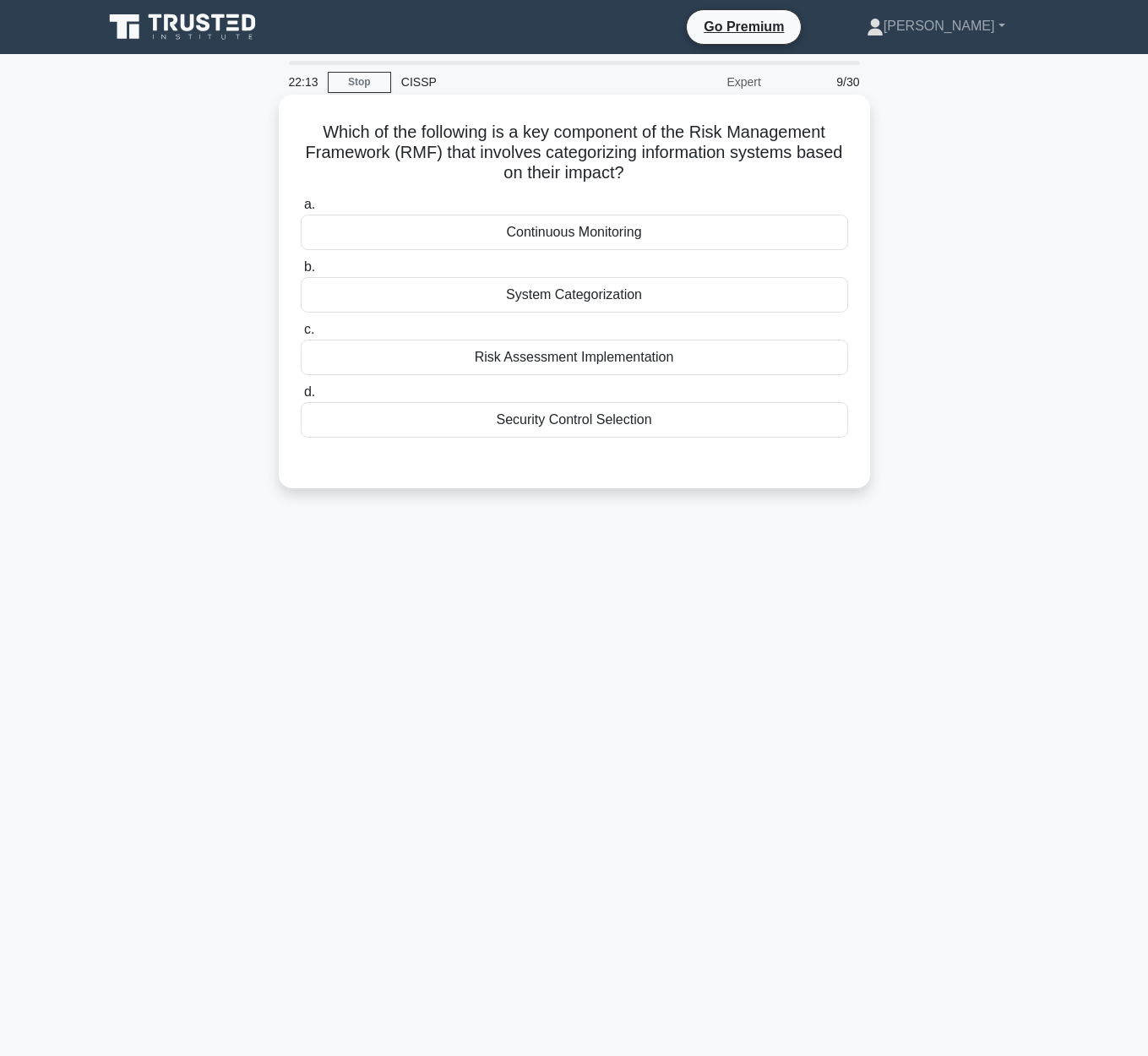
click at [608, 360] on div "Risk Assessment Implementation" at bounding box center [574, 357] width 547 height 36
click at [301, 335] on input "c. Risk Assessment Implementation" at bounding box center [301, 330] width 0 height 11
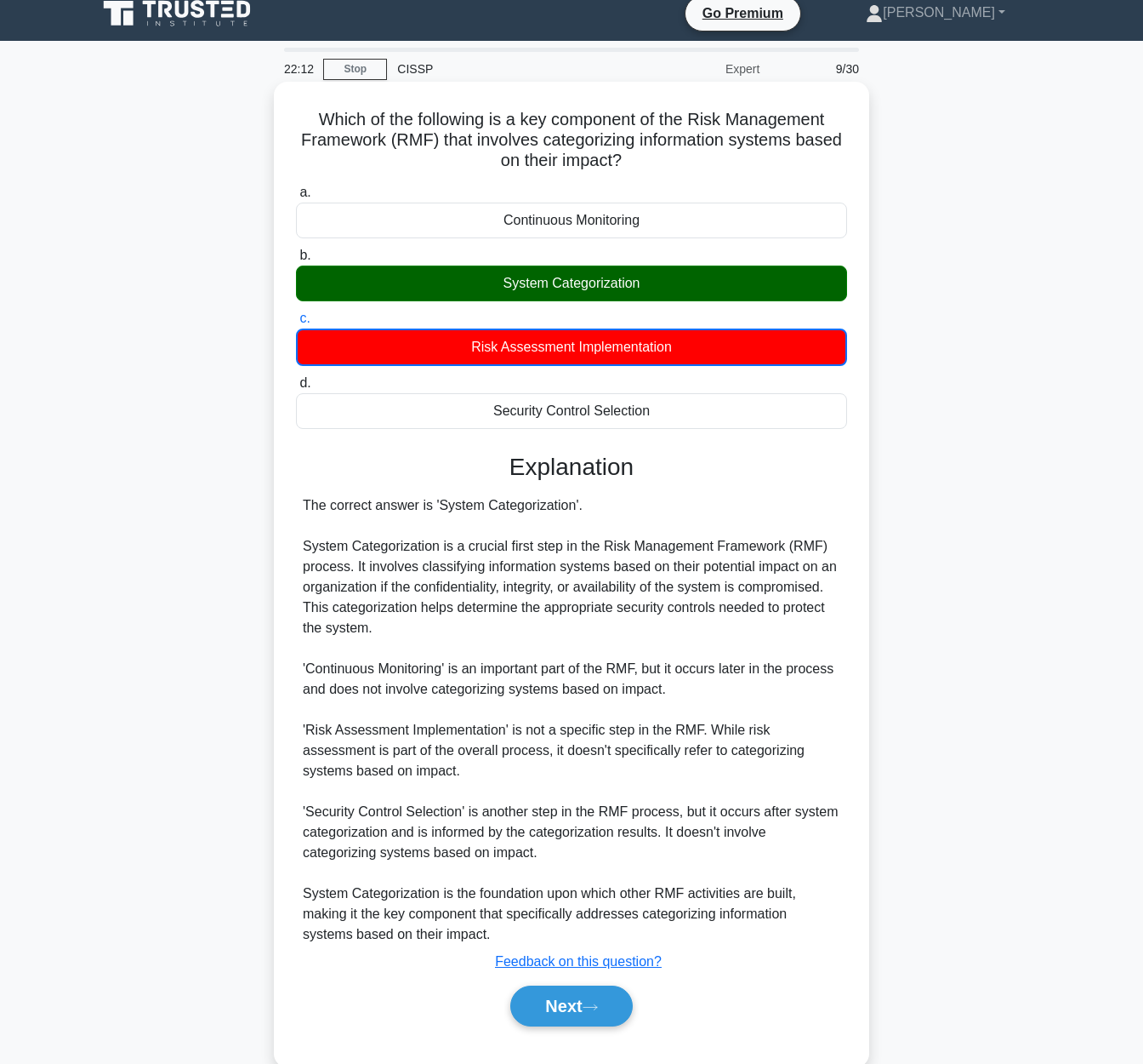
scroll to position [49, 0]
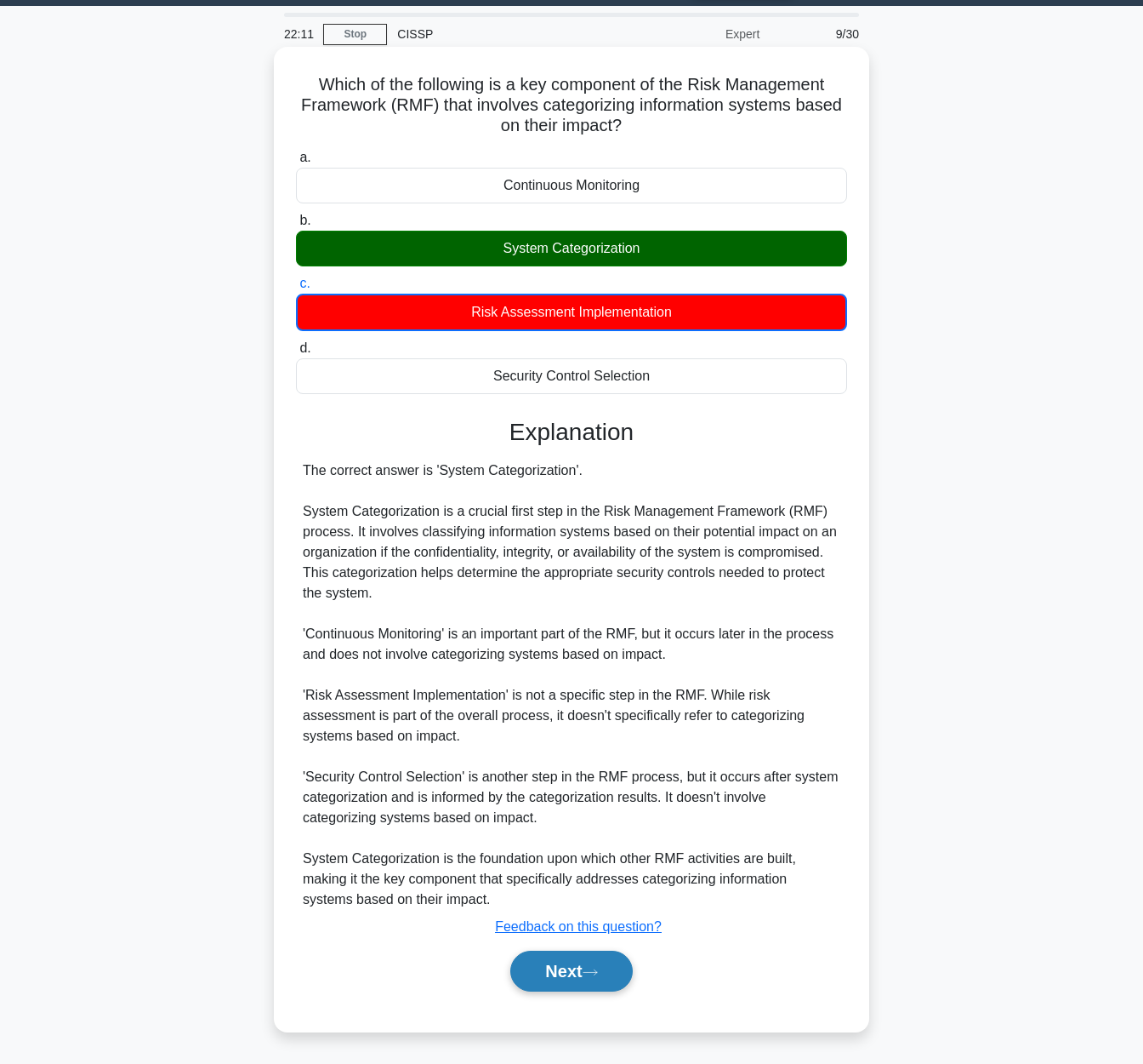
click at [613, 982] on button "Next" at bounding box center [571, 970] width 122 height 41
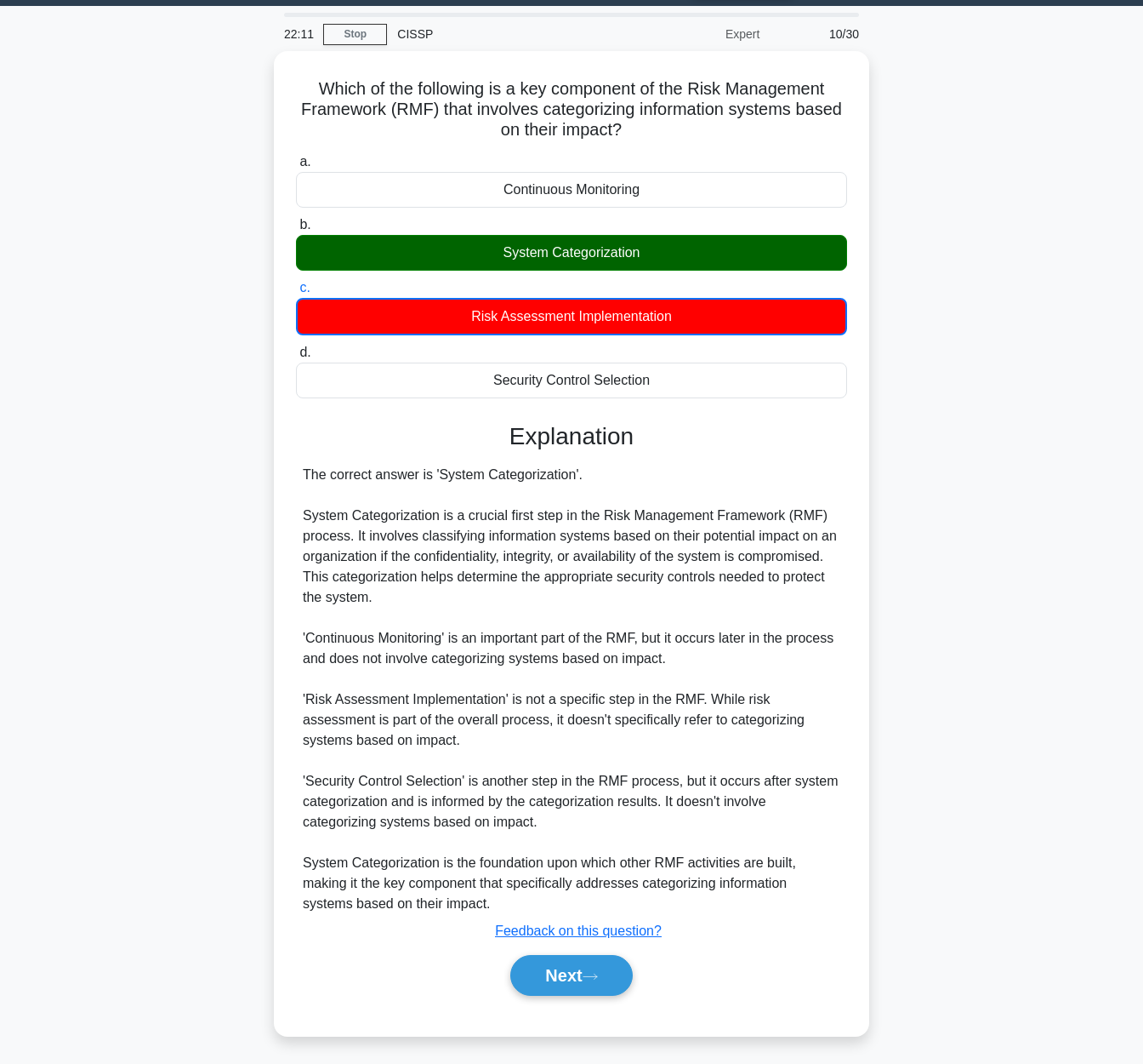
scroll to position [0, 0]
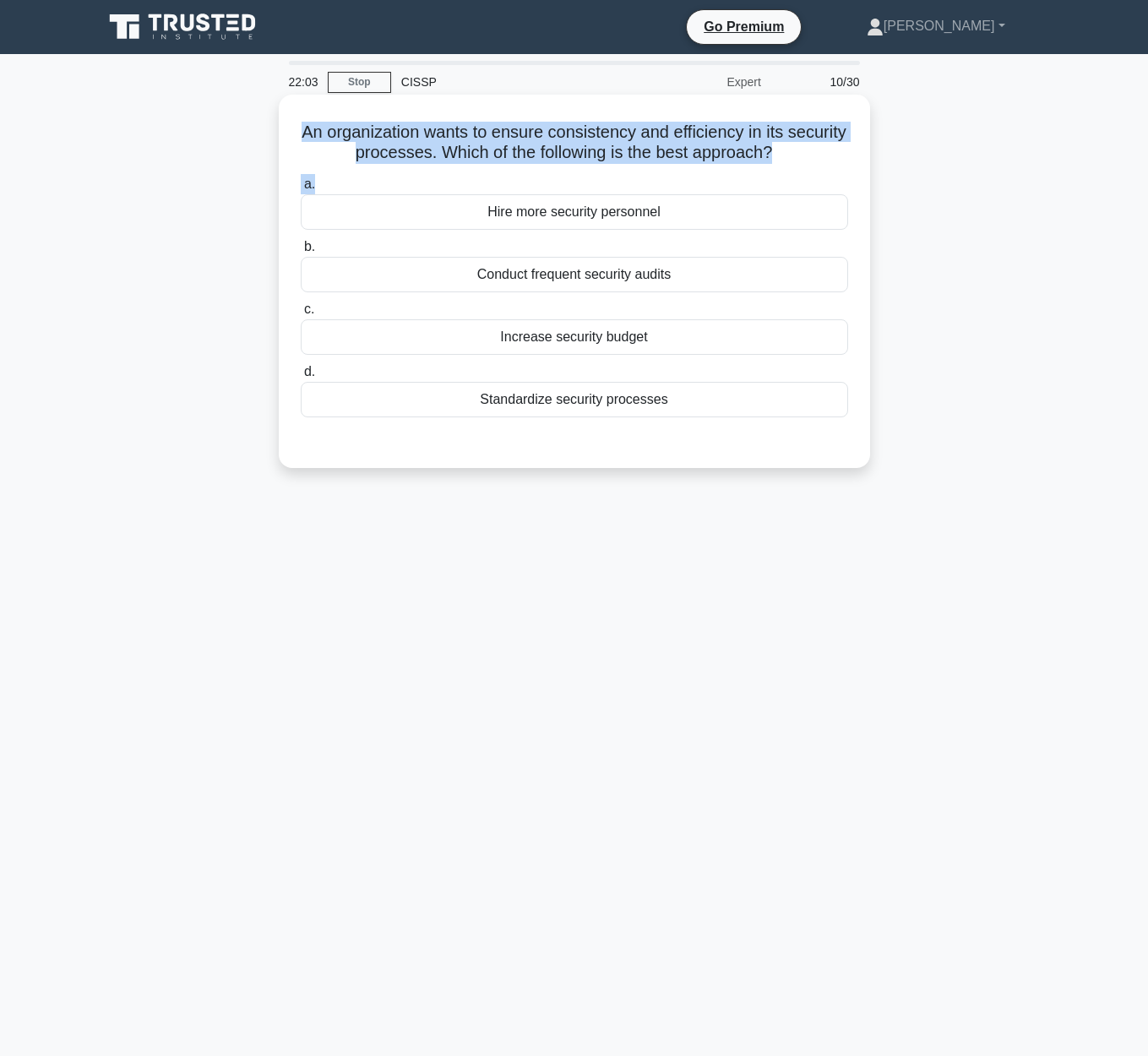
drag, startPoint x: 305, startPoint y: 131, endPoint x: 758, endPoint y: 176, distance: 455.2
click at [758, 176] on div "An organization wants to ensure consistency and efficiency in its security proc…" at bounding box center [574, 281] width 578 height 360
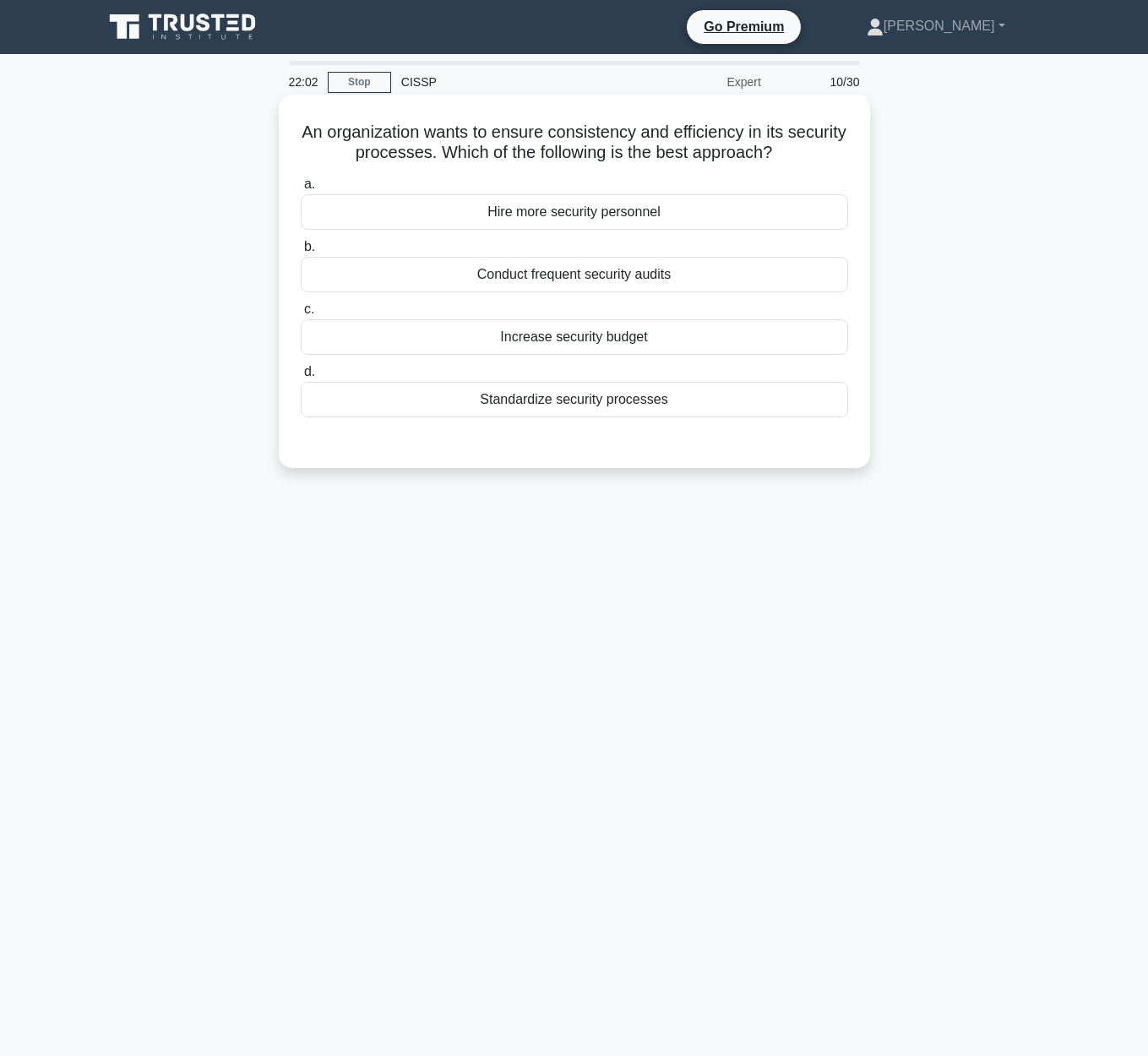
click at [754, 176] on label "a. Hire more security personnel" at bounding box center [574, 201] width 547 height 55
click at [301, 179] on input "a. Hire more security personnel" at bounding box center [301, 185] width 0 height 11
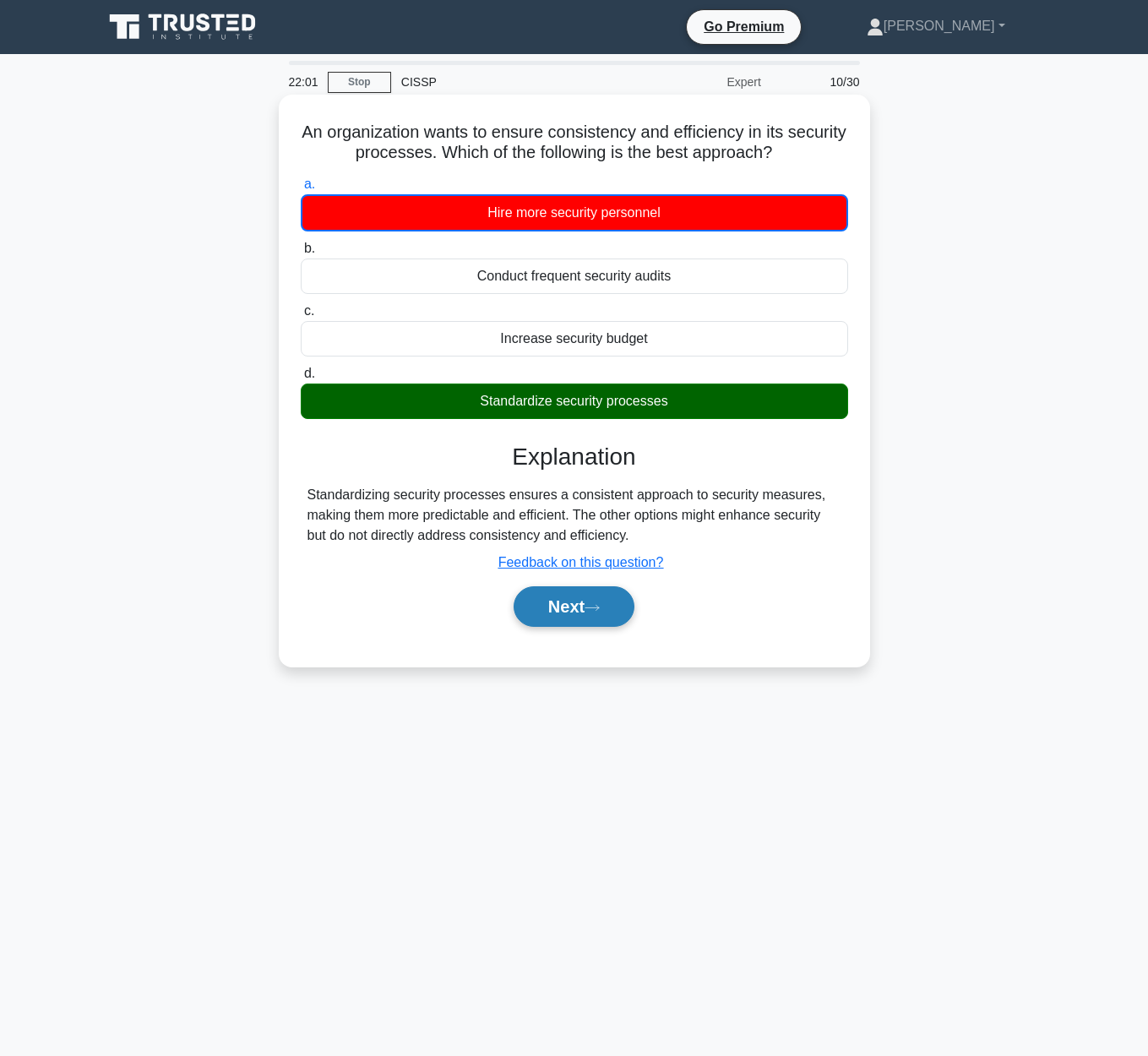
click at [601, 612] on button "Next" at bounding box center [573, 606] width 121 height 40
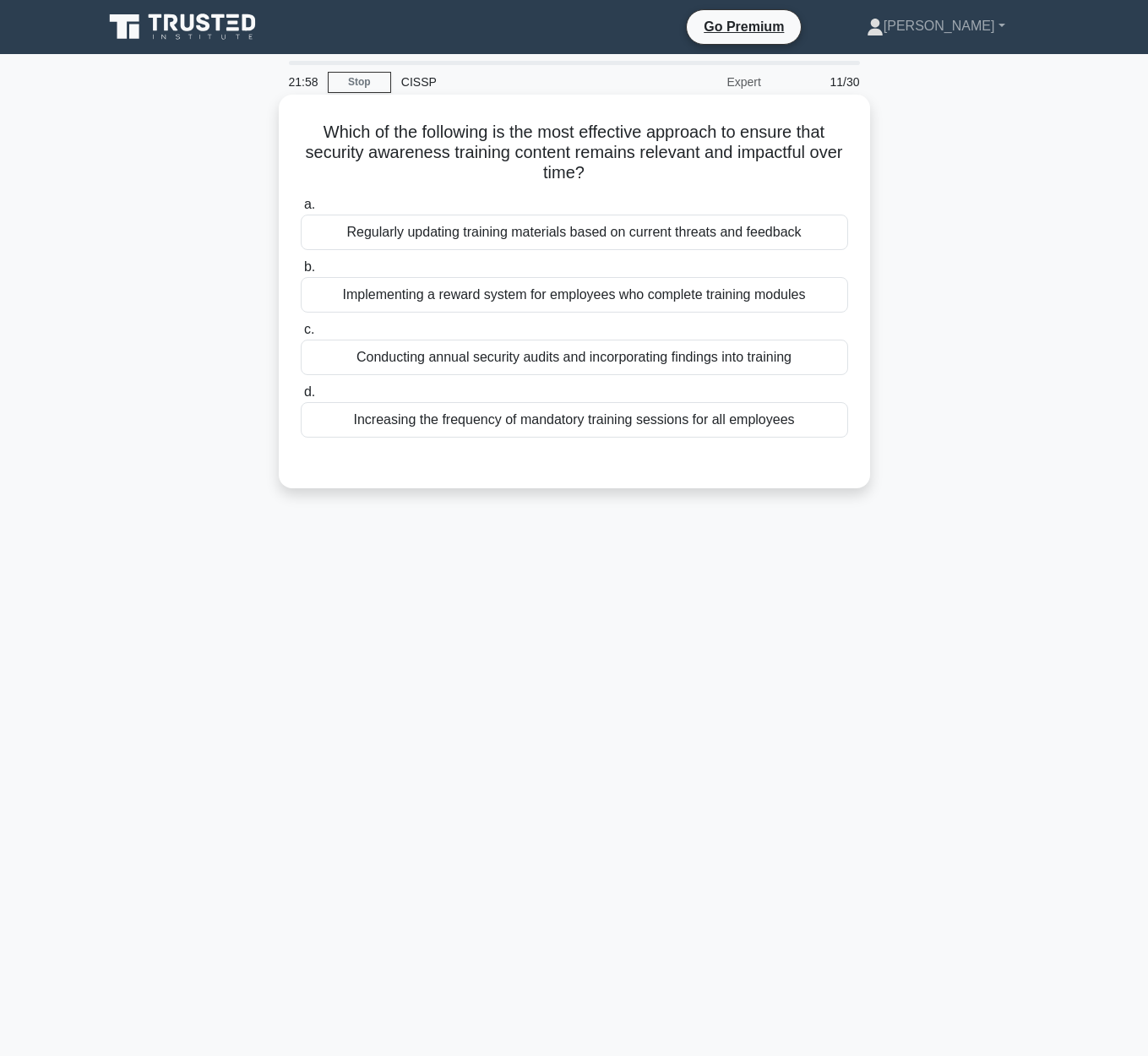
drag, startPoint x: 325, startPoint y: 131, endPoint x: 780, endPoint y: 182, distance: 457.8
click at [780, 182] on h5 "Which of the following is the most effective approach to ensure that security a…" at bounding box center [574, 153] width 551 height 63
click at [373, 171] on h5 "Which of the following is the most effective approach to ensure that security a…" at bounding box center [574, 153] width 551 height 63
click at [762, 361] on div "Conducting annual security audits and incorporating findings into training" at bounding box center [574, 357] width 547 height 36
click at [301, 335] on input "c. Conducting annual security audits and incorporating findings into training" at bounding box center [301, 330] width 0 height 11
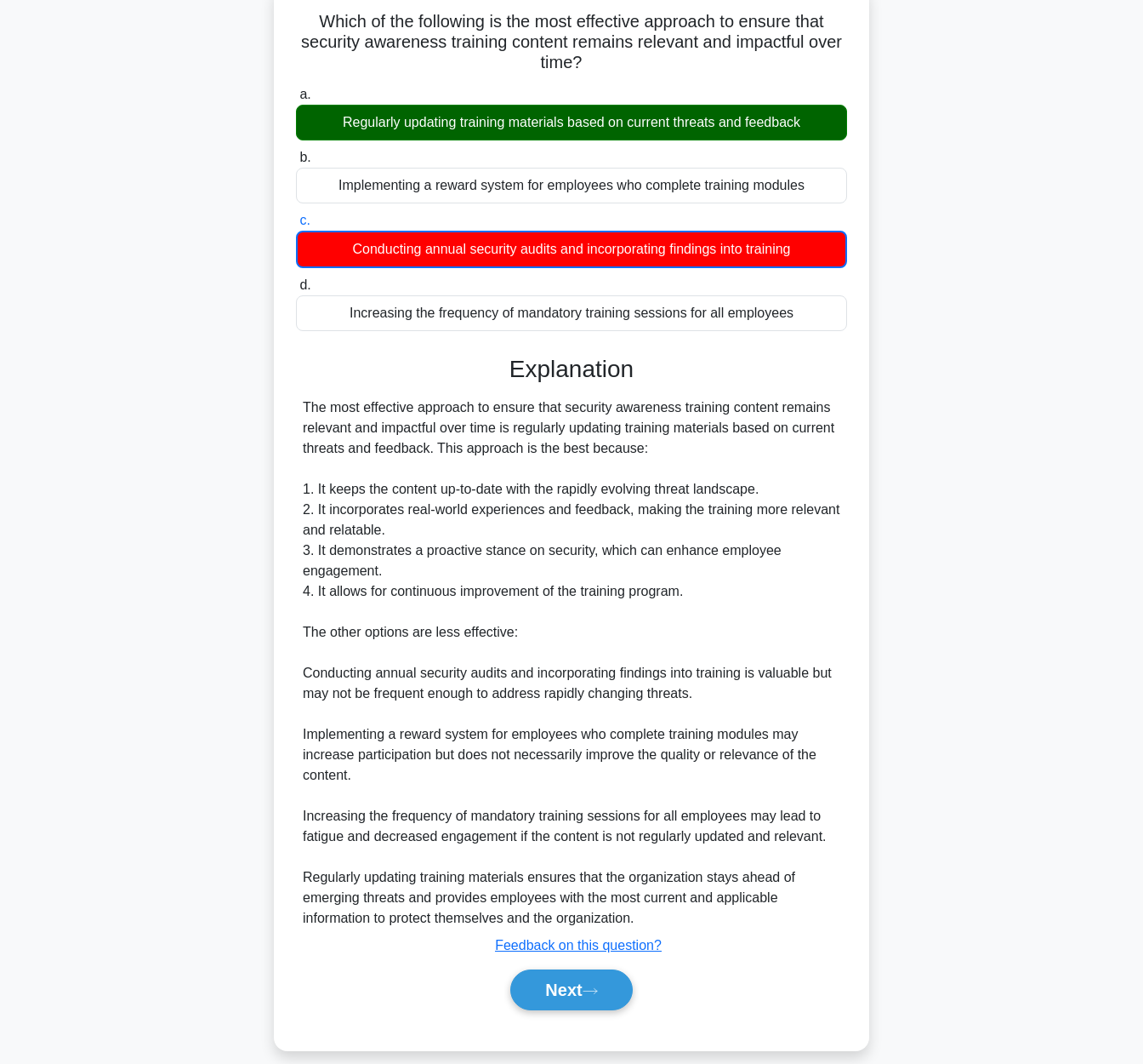
scroll to position [131, 0]
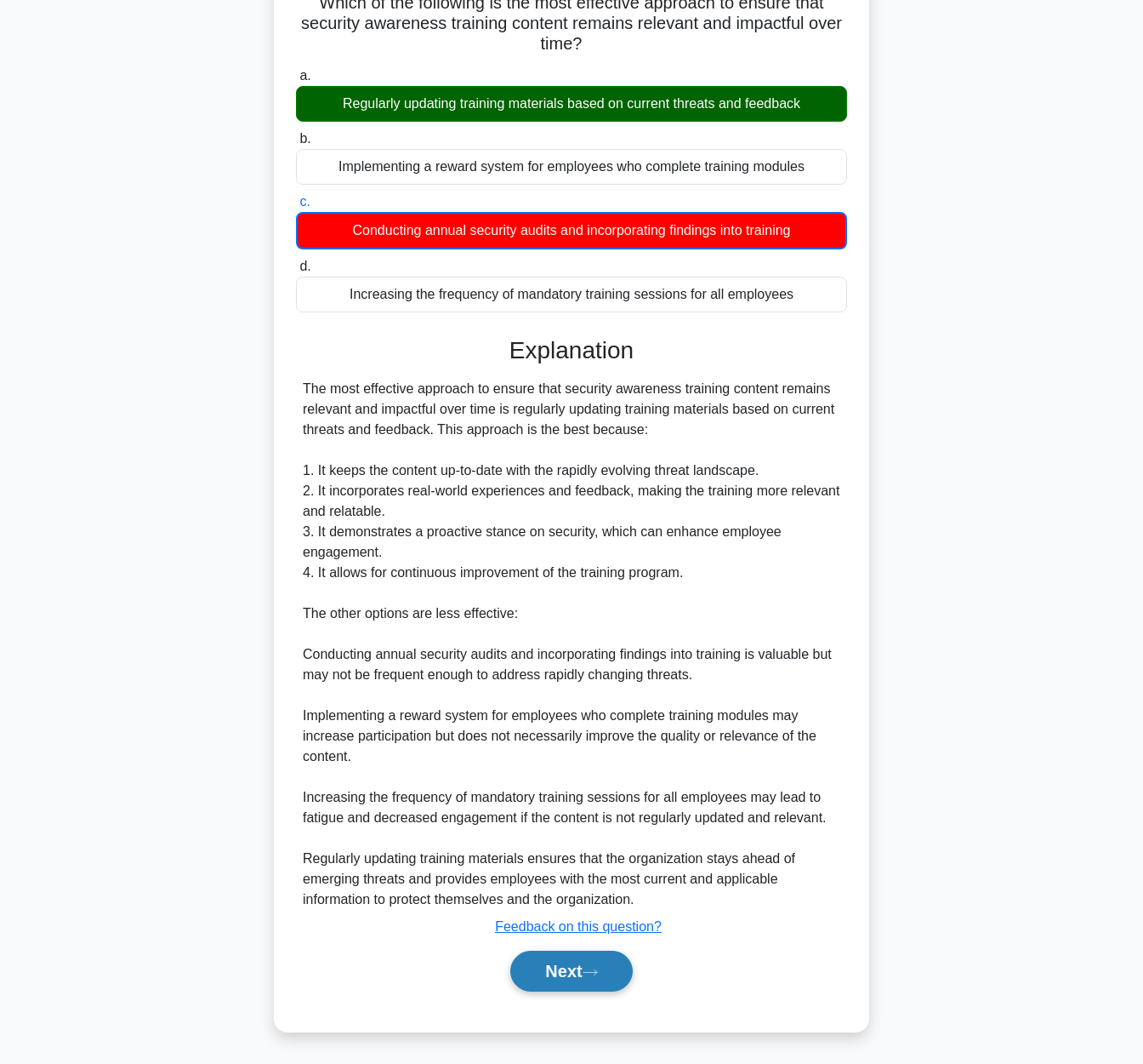
click at [576, 987] on button "Next" at bounding box center [571, 970] width 122 height 41
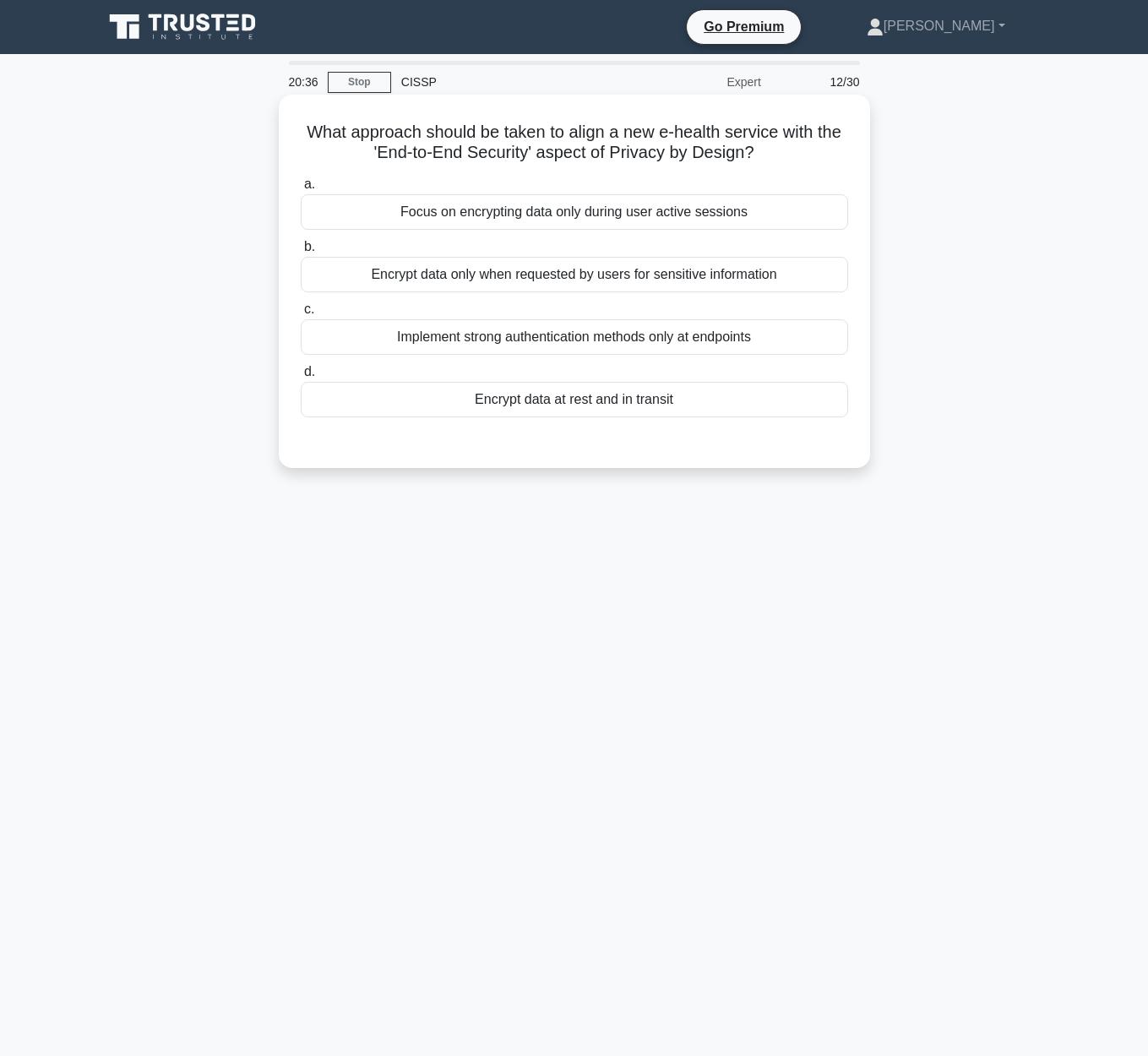
click at [613, 400] on div "Encrypt data at rest and in transit" at bounding box center [574, 400] width 547 height 36
click at [301, 377] on input "d. Encrypt data at rest and in transit" at bounding box center [301, 372] width 0 height 11
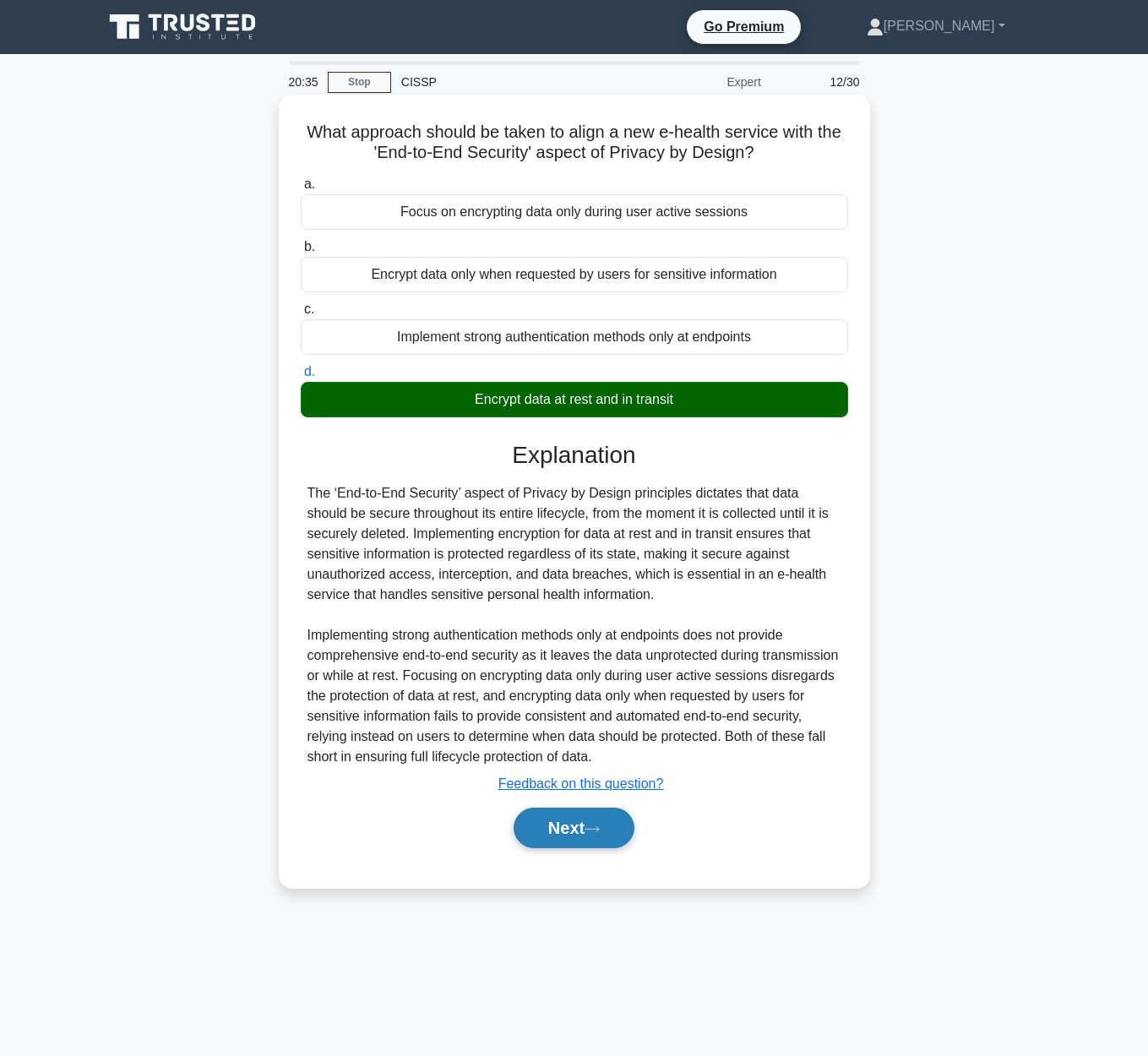
click at [532, 822] on button "Next" at bounding box center [573, 827] width 121 height 40
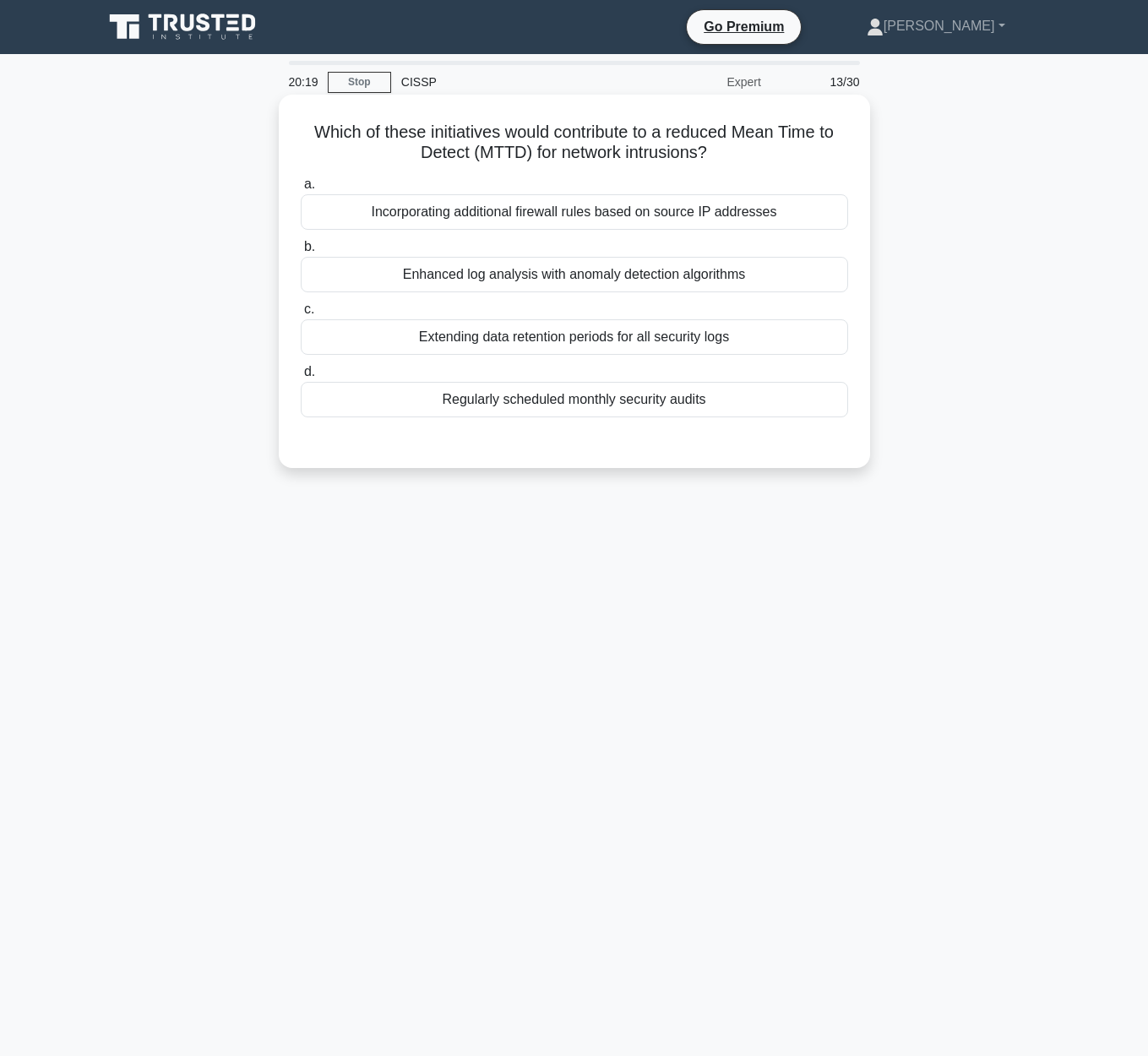
click at [592, 272] on div "Enhanced log analysis with anomaly detection algorithms" at bounding box center [574, 275] width 547 height 36
click at [301, 252] on input "b. Enhanced log analysis with anomaly detection algorithms" at bounding box center [301, 248] width 0 height 11
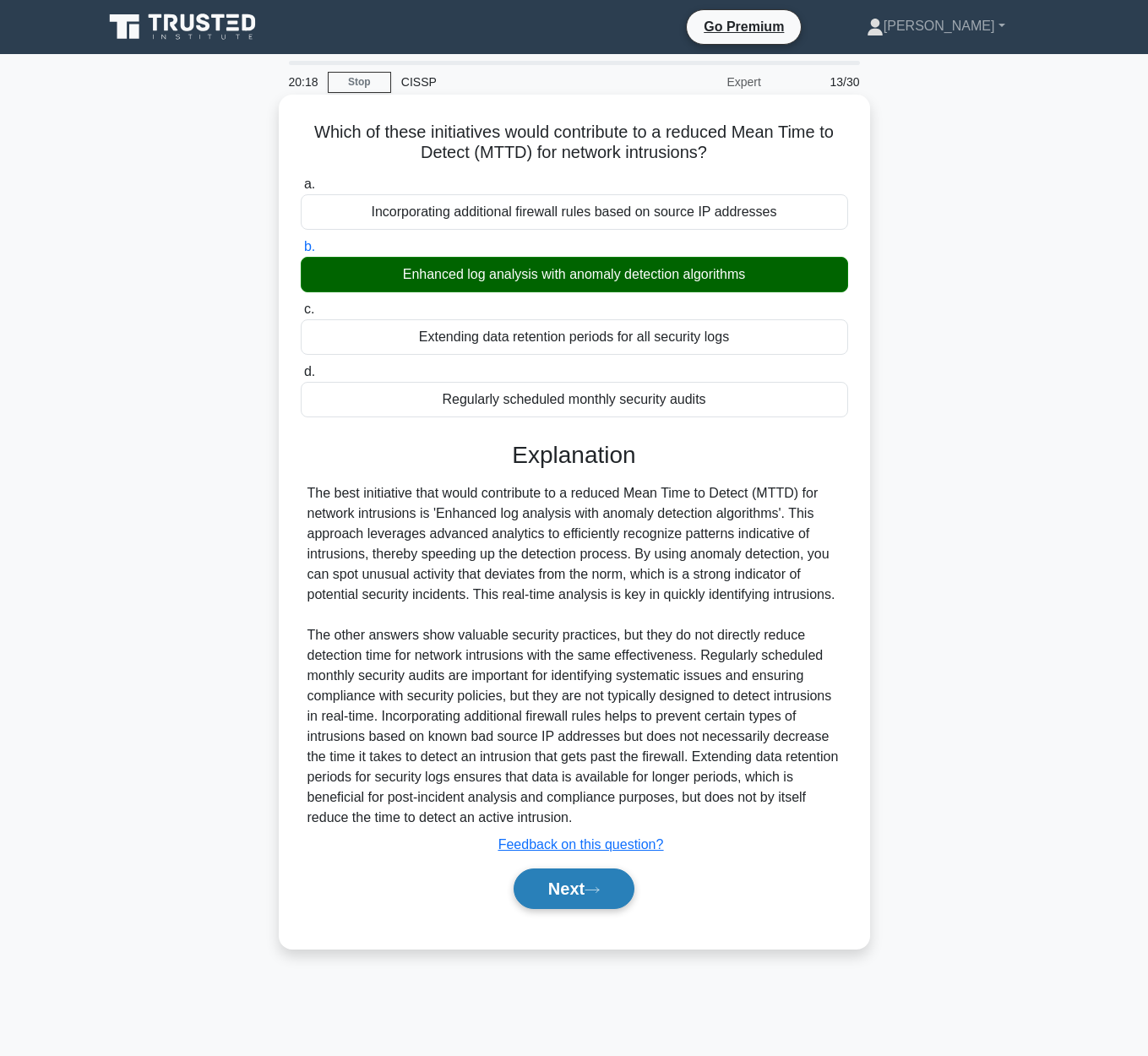
click at [556, 898] on button "Next" at bounding box center [573, 888] width 121 height 40
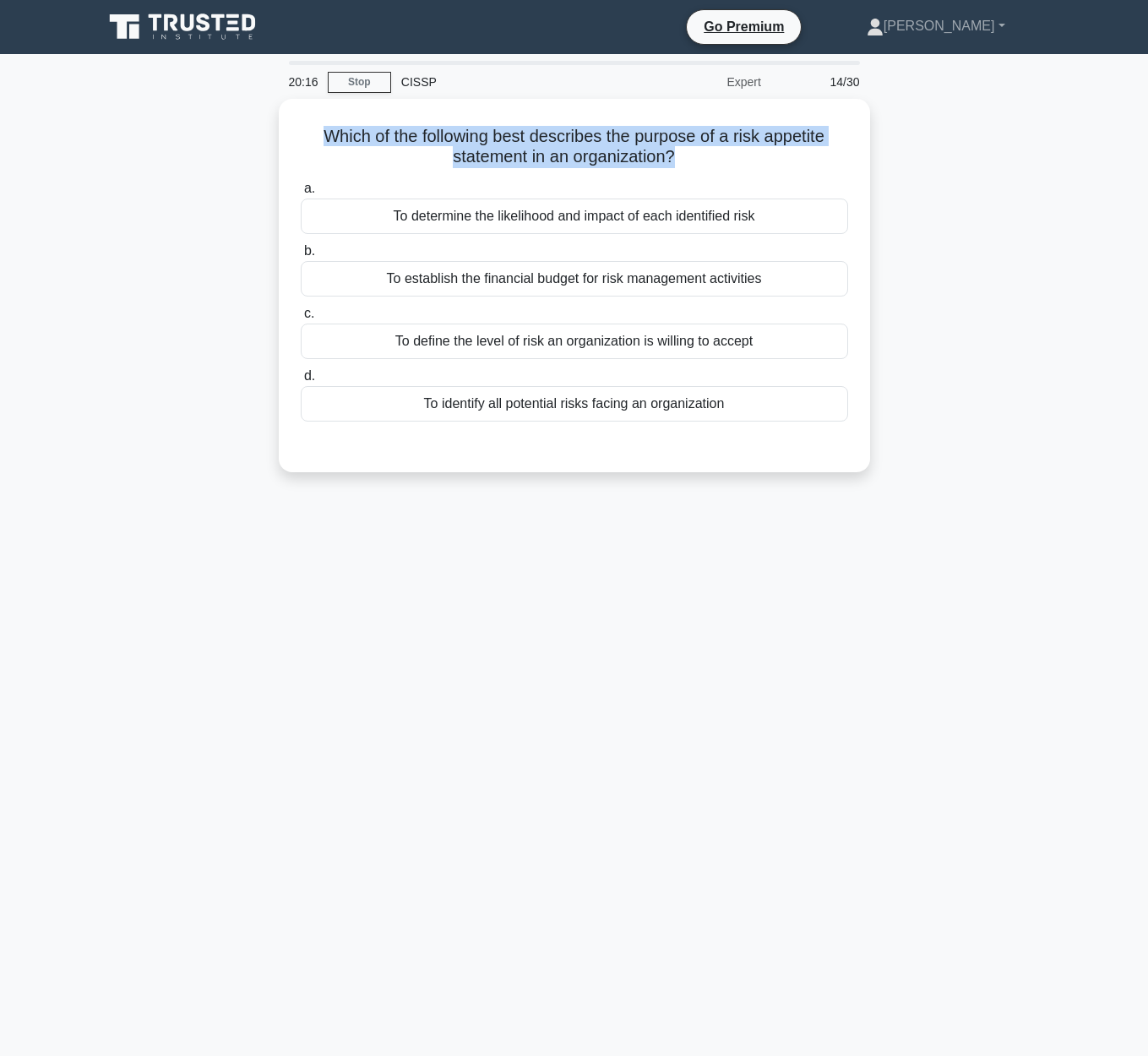
drag, startPoint x: 311, startPoint y: 141, endPoint x: 886, endPoint y: 173, distance: 575.9
click at [886, 173] on div "Which of the following best describes the purpose of a risk appetite statement …" at bounding box center [574, 295] width 962 height 394
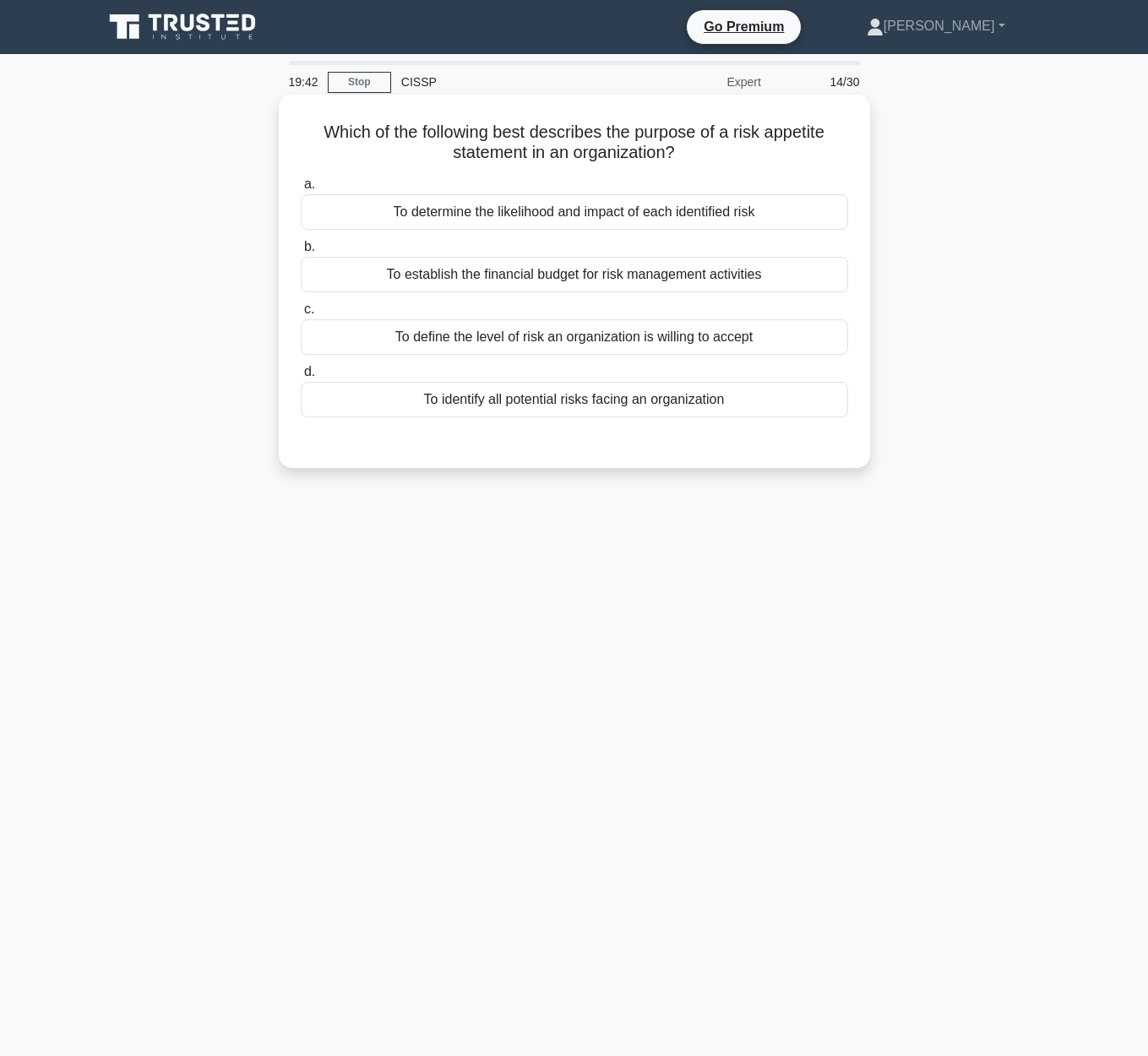
click at [598, 342] on div "To define the level of risk an organization is willing to accept" at bounding box center [574, 337] width 547 height 36
click at [301, 315] on input "c. To define the level of risk an organization is willing to accept" at bounding box center [301, 309] width 0 height 11
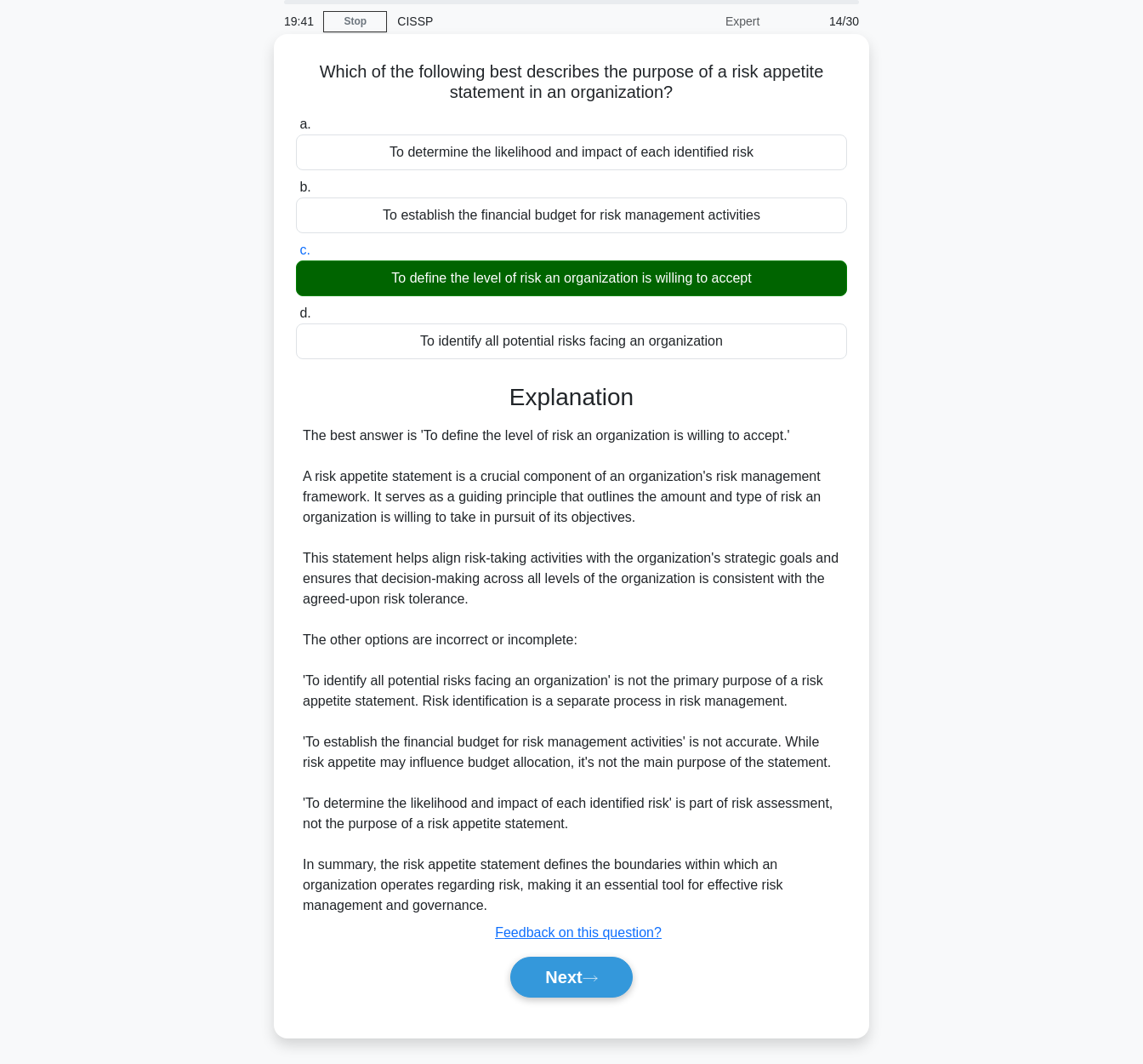
scroll to position [68, 0]
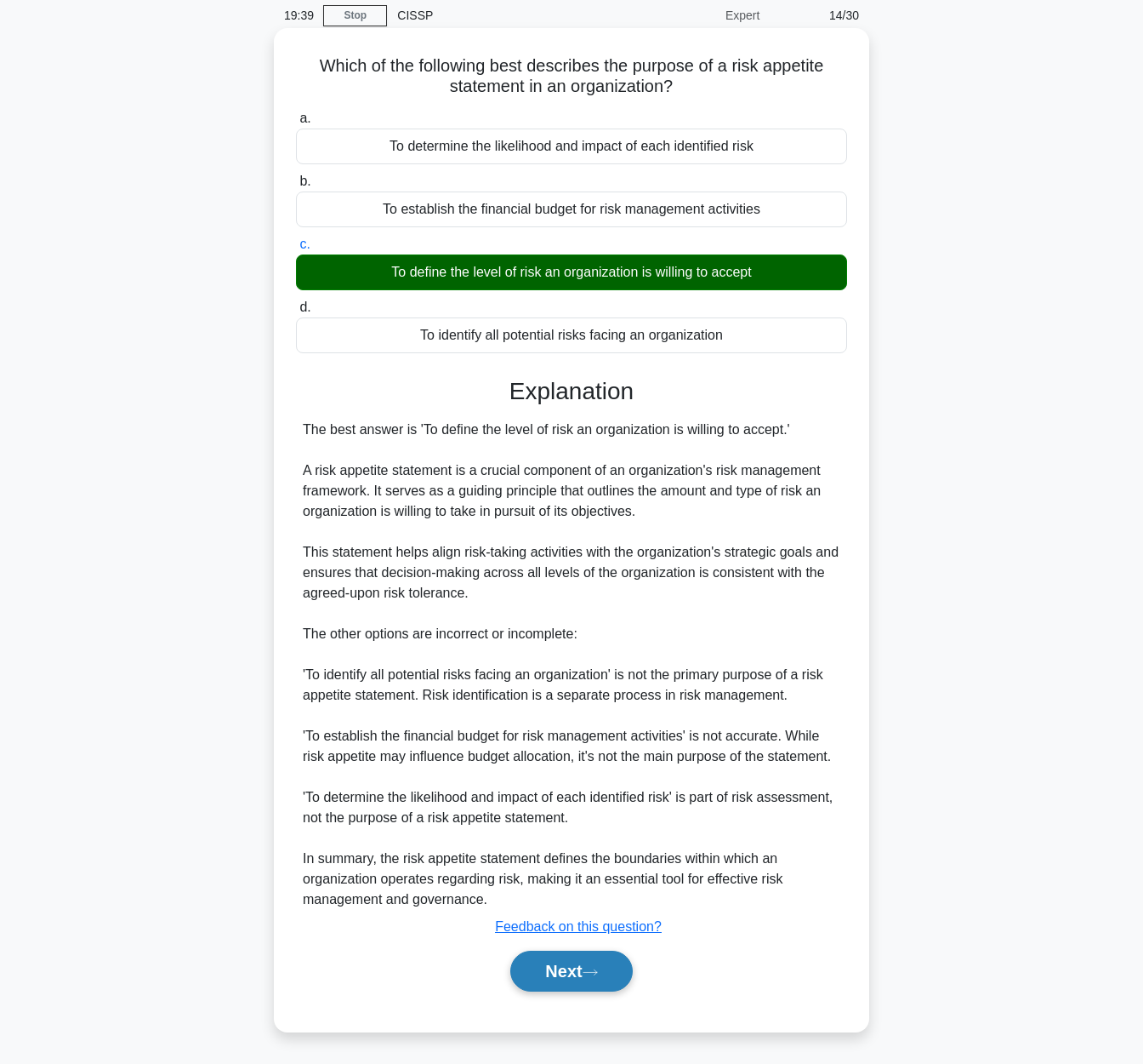
click at [549, 978] on button "Next" at bounding box center [571, 970] width 122 height 41
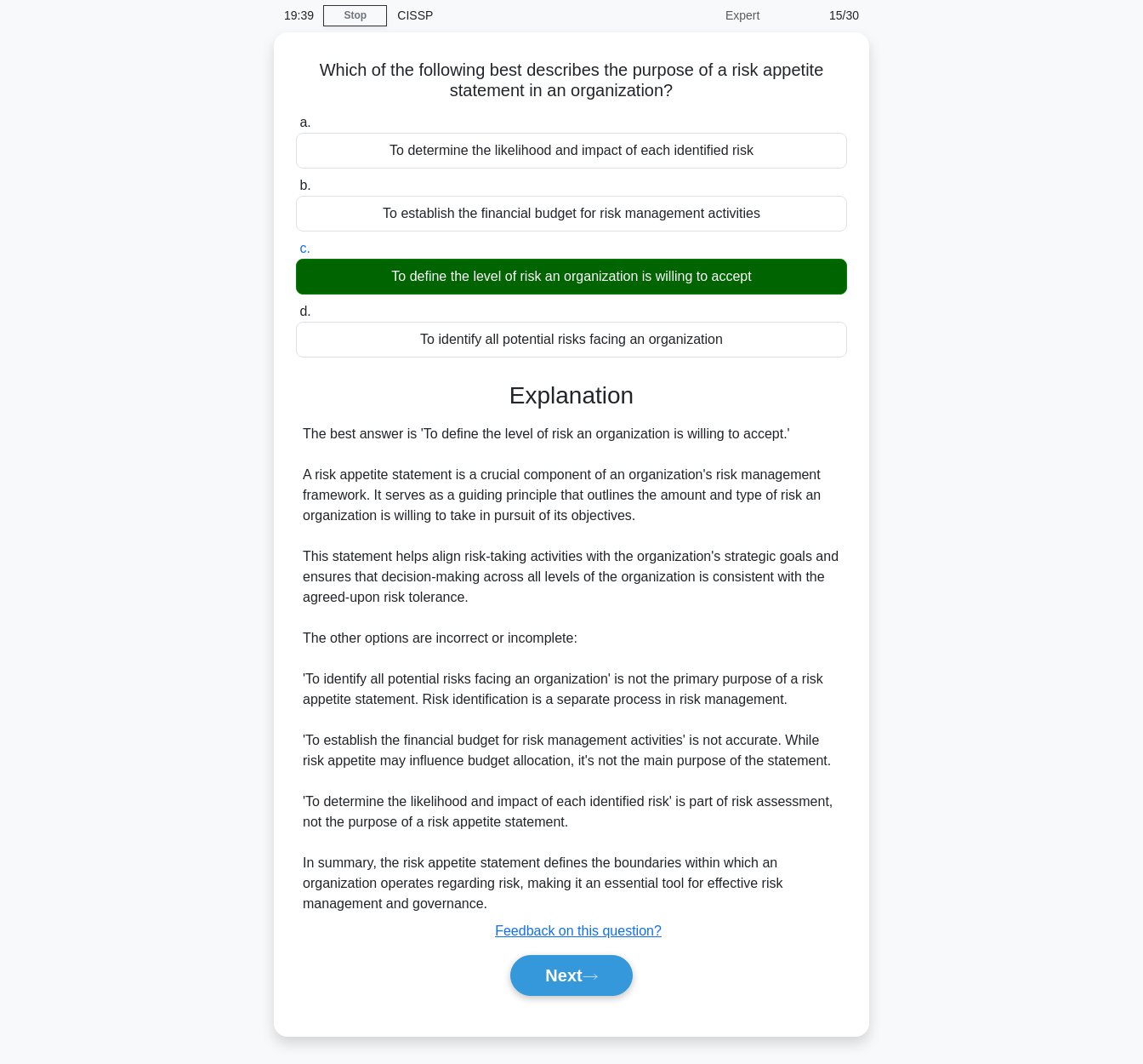
scroll to position [0, 0]
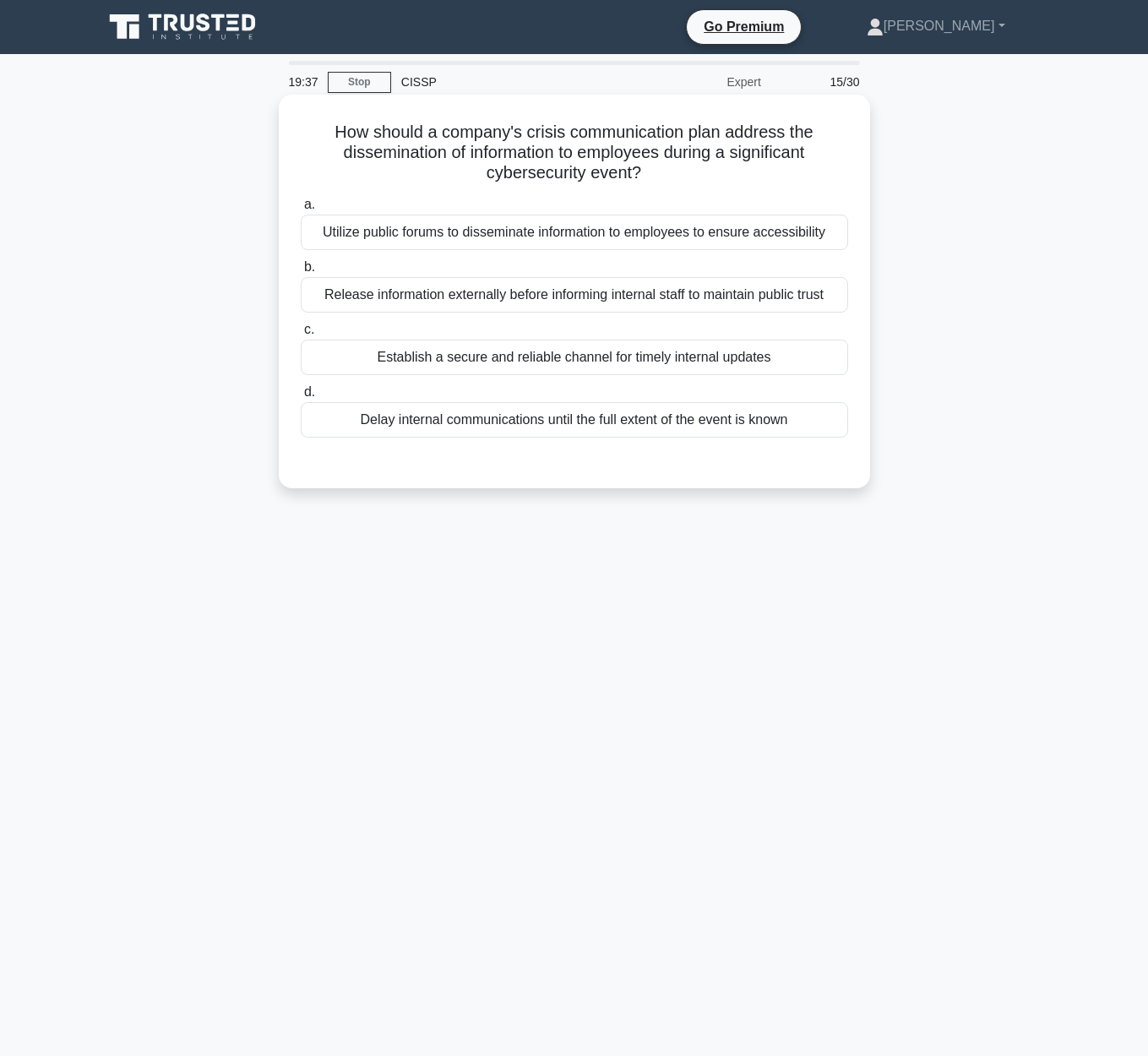
drag, startPoint x: 339, startPoint y: 114, endPoint x: 346, endPoint y: 111, distance: 7.6
click at [341, 114] on div "How should a company's crisis communication plan address the dissemination of i…" at bounding box center [574, 291] width 578 height 380
click at [627, 369] on div "Establish a secure and reliable channel for timely internal updates" at bounding box center [574, 357] width 547 height 36
click at [301, 335] on input "c. Establish a secure and reliable channel for timely internal updates" at bounding box center [301, 330] width 0 height 11
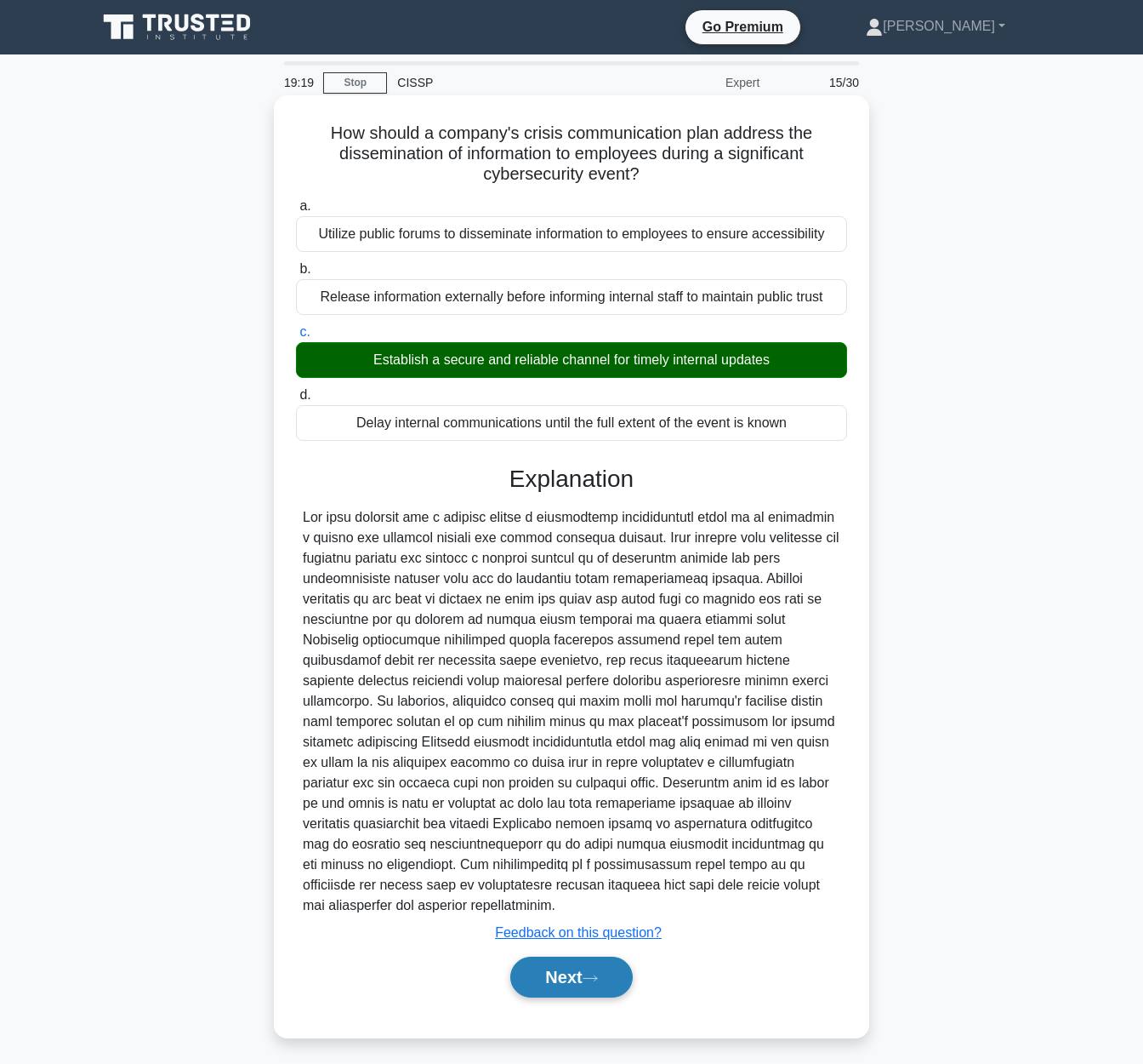
click at [607, 966] on button "Next" at bounding box center [571, 976] width 122 height 41
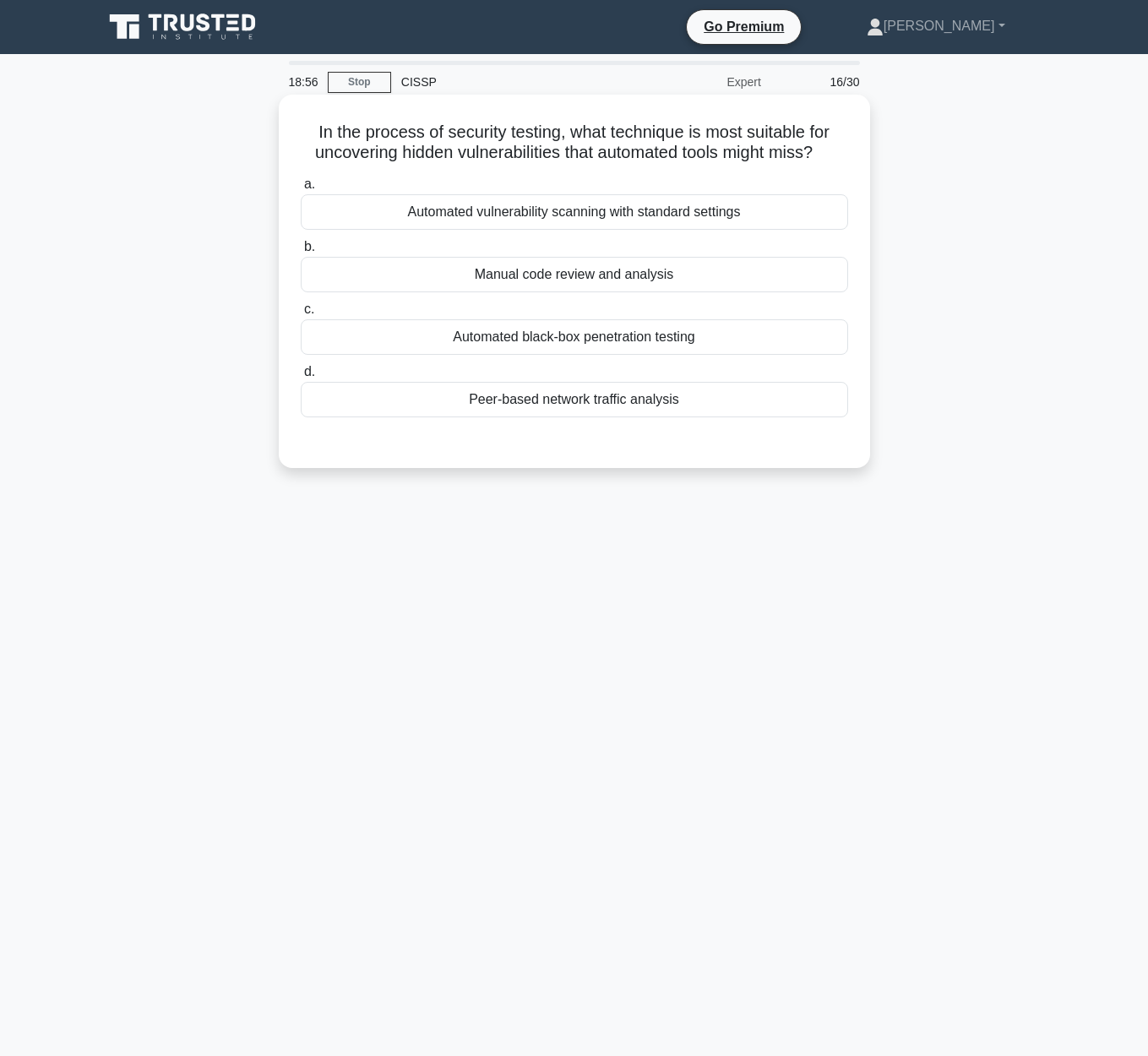
click at [603, 274] on div "Manual code review and analysis" at bounding box center [574, 275] width 547 height 36
click at [301, 252] on input "b. Manual code review and analysis" at bounding box center [301, 248] width 0 height 11
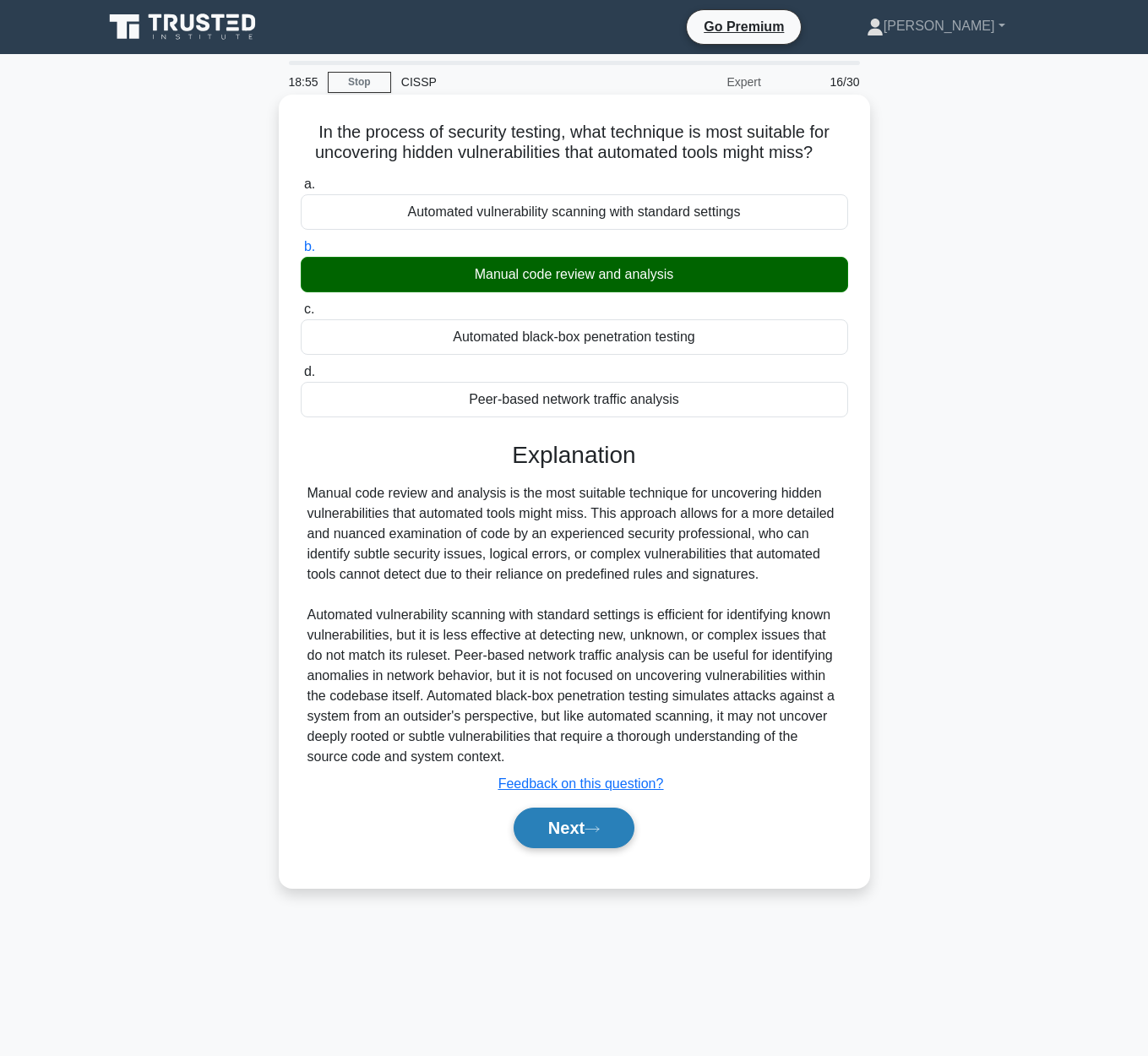
click at [598, 842] on button "Next" at bounding box center [573, 827] width 121 height 40
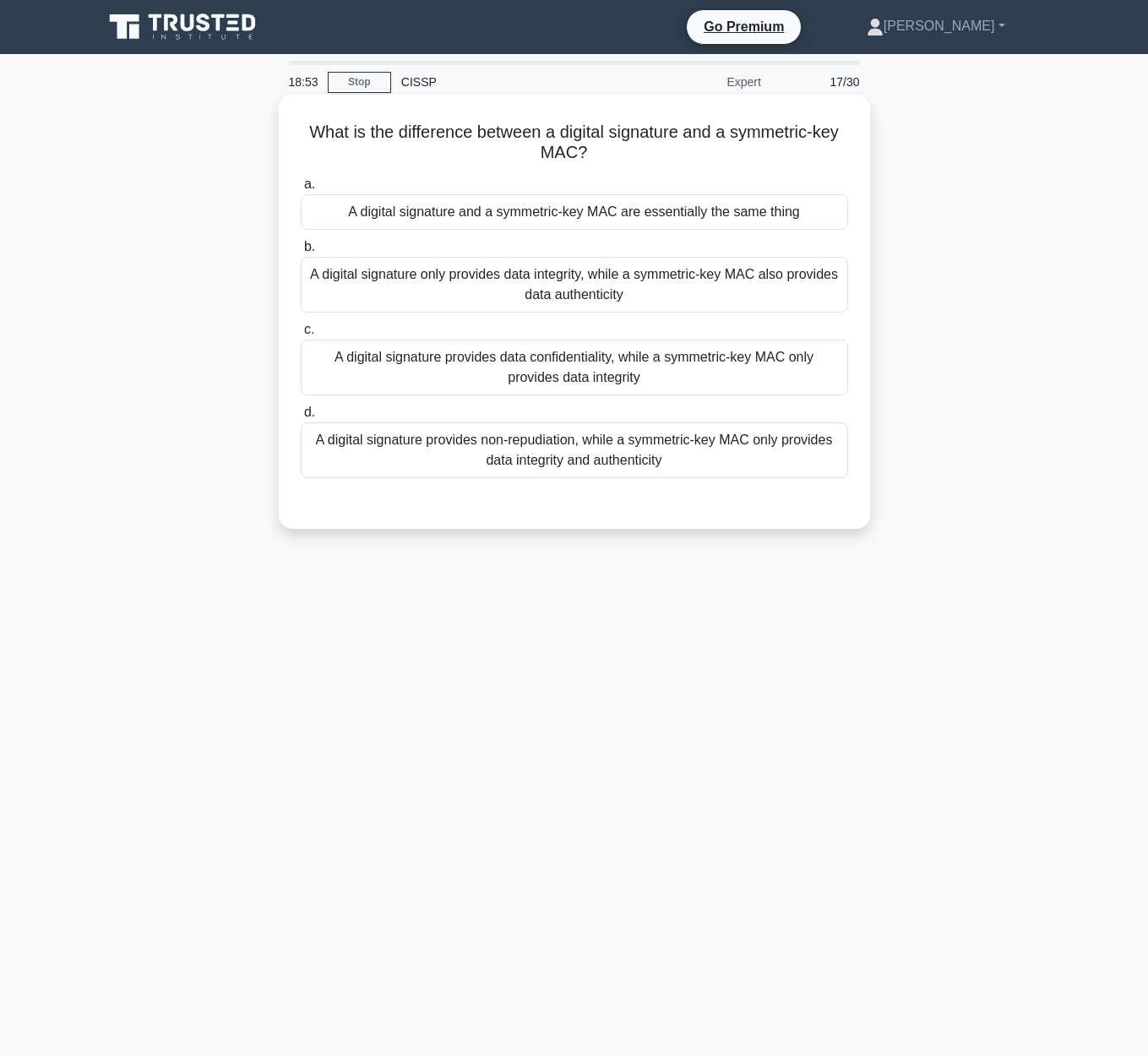
drag, startPoint x: 319, startPoint y: 140, endPoint x: 642, endPoint y: 163, distance: 323.8
click at [643, 165] on div "What is the difference between a digital signature and a symmetric-key MAC? .sp…" at bounding box center [574, 311] width 578 height 420
click at [563, 467] on div "A digital signature provides non-repudiation, while a symmetric-key MAC only pr…" at bounding box center [574, 449] width 547 height 55
click at [301, 418] on input "d. A digital signature provides non-repudiation, while a symmetric-key MAC only…" at bounding box center [301, 413] width 0 height 11
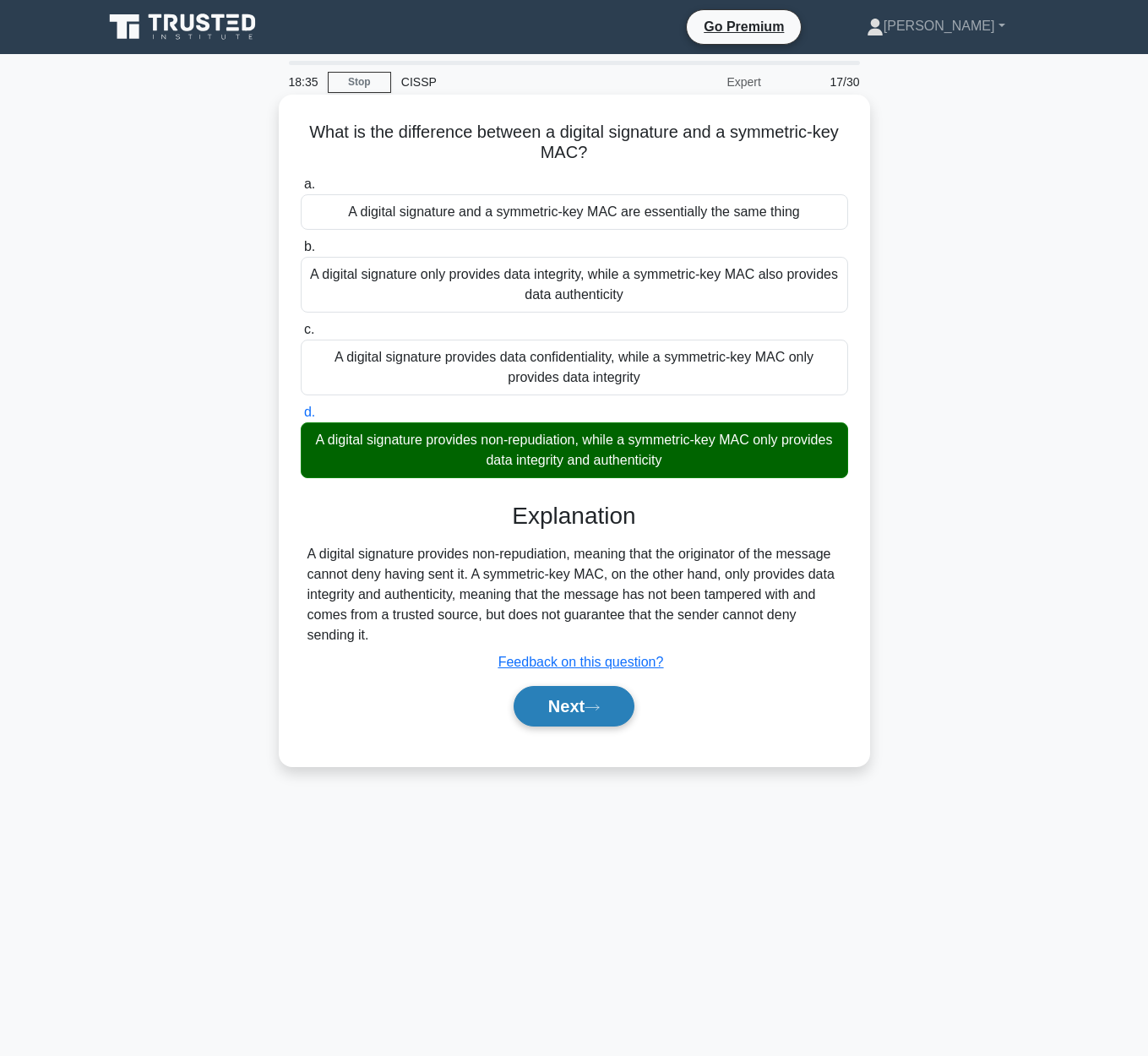
click at [567, 695] on button "Next" at bounding box center [573, 705] width 121 height 40
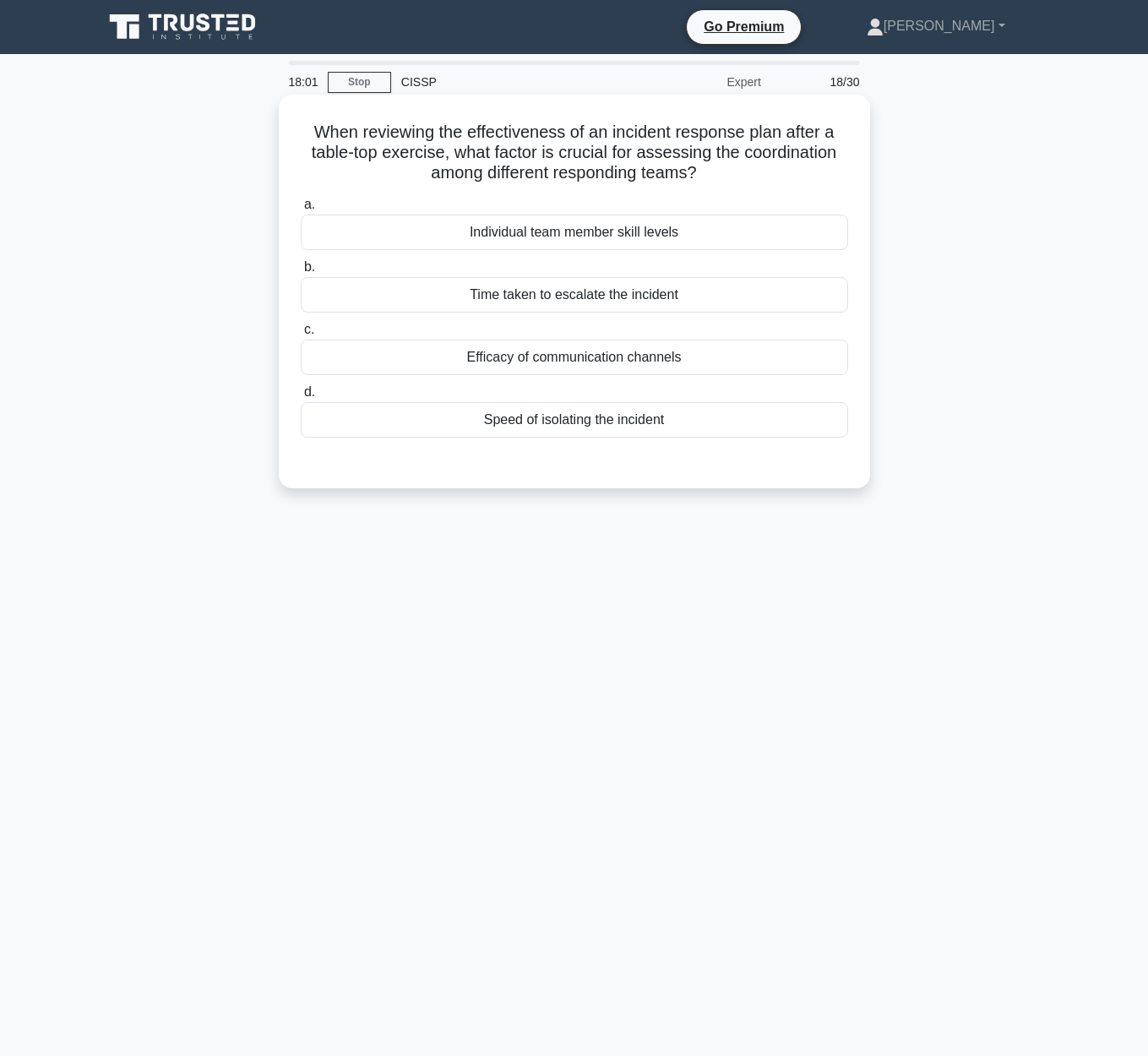
click at [624, 302] on div "Time taken to escalate the incident" at bounding box center [574, 294] width 547 height 36
click at [301, 273] on input "b. Time taken to escalate the incident" at bounding box center [301, 267] width 0 height 11
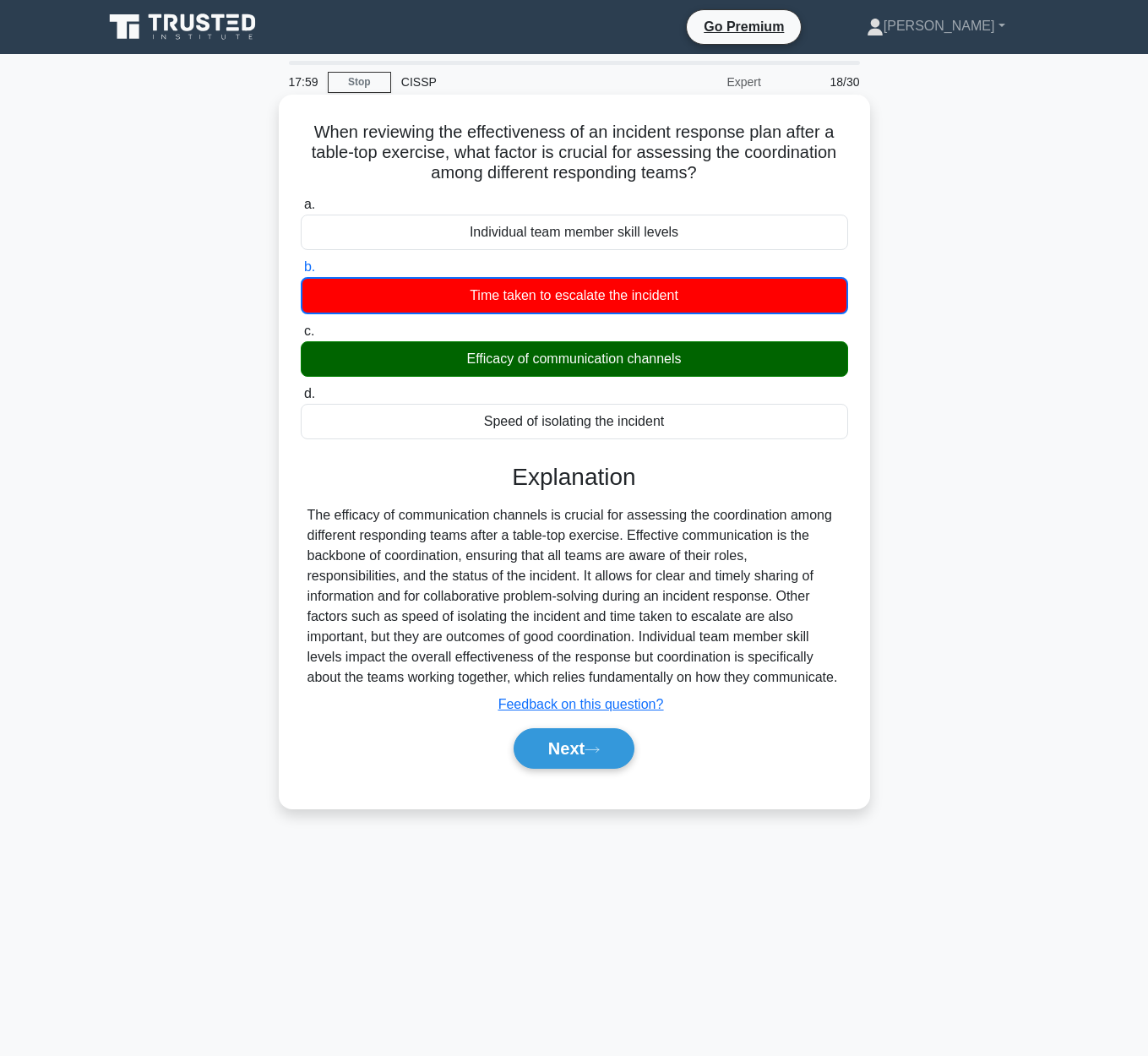
click at [581, 789] on div "a. Individual team member skill levels b. Time taken to escalate the incident c." at bounding box center [574, 490] width 551 height 598
click at [576, 768] on button "Next" at bounding box center [573, 747] width 121 height 40
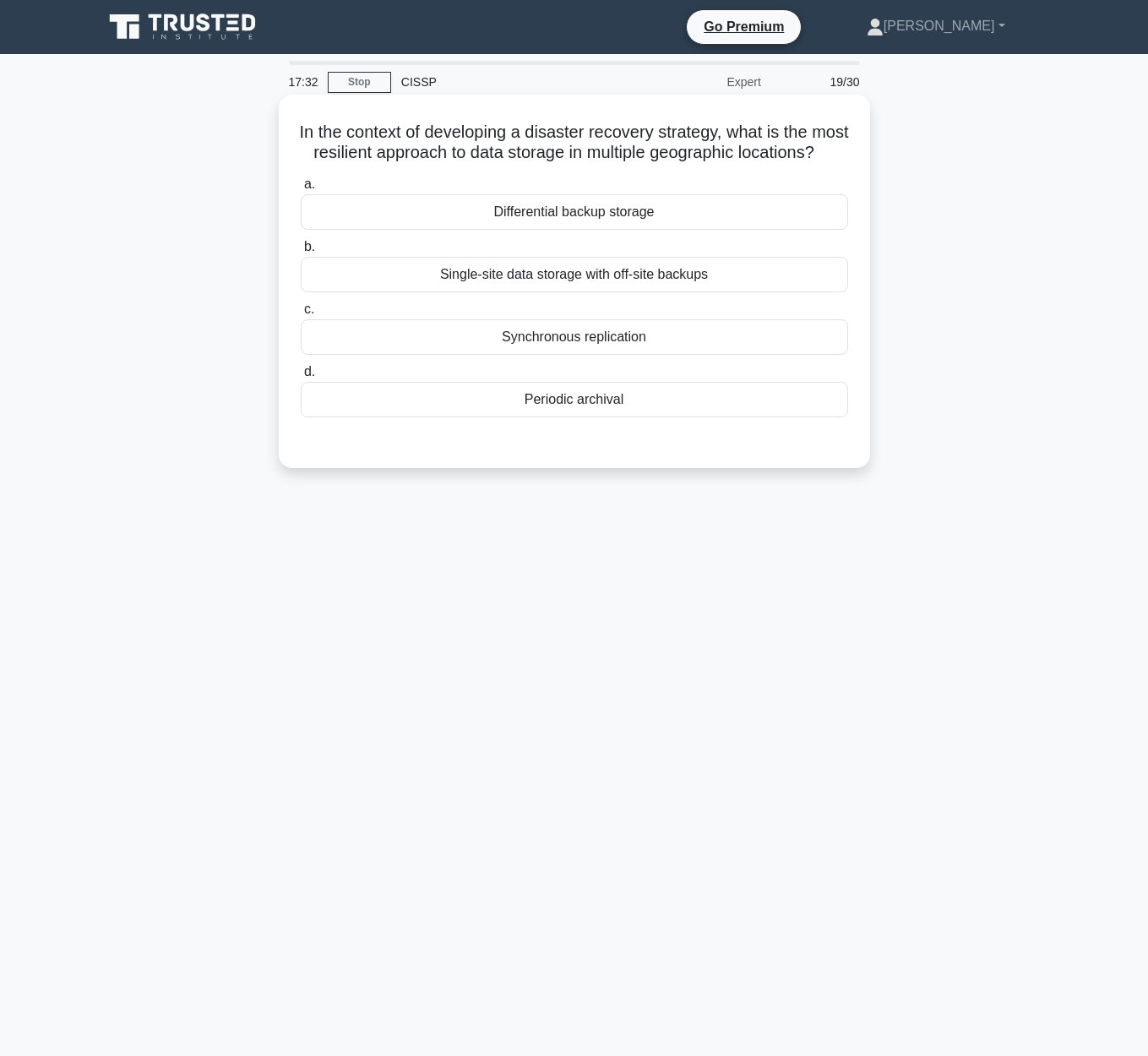
click at [701, 355] on div "Synchronous replication" at bounding box center [574, 337] width 547 height 36
click at [301, 315] on input "c. Synchronous replication" at bounding box center [301, 309] width 0 height 11
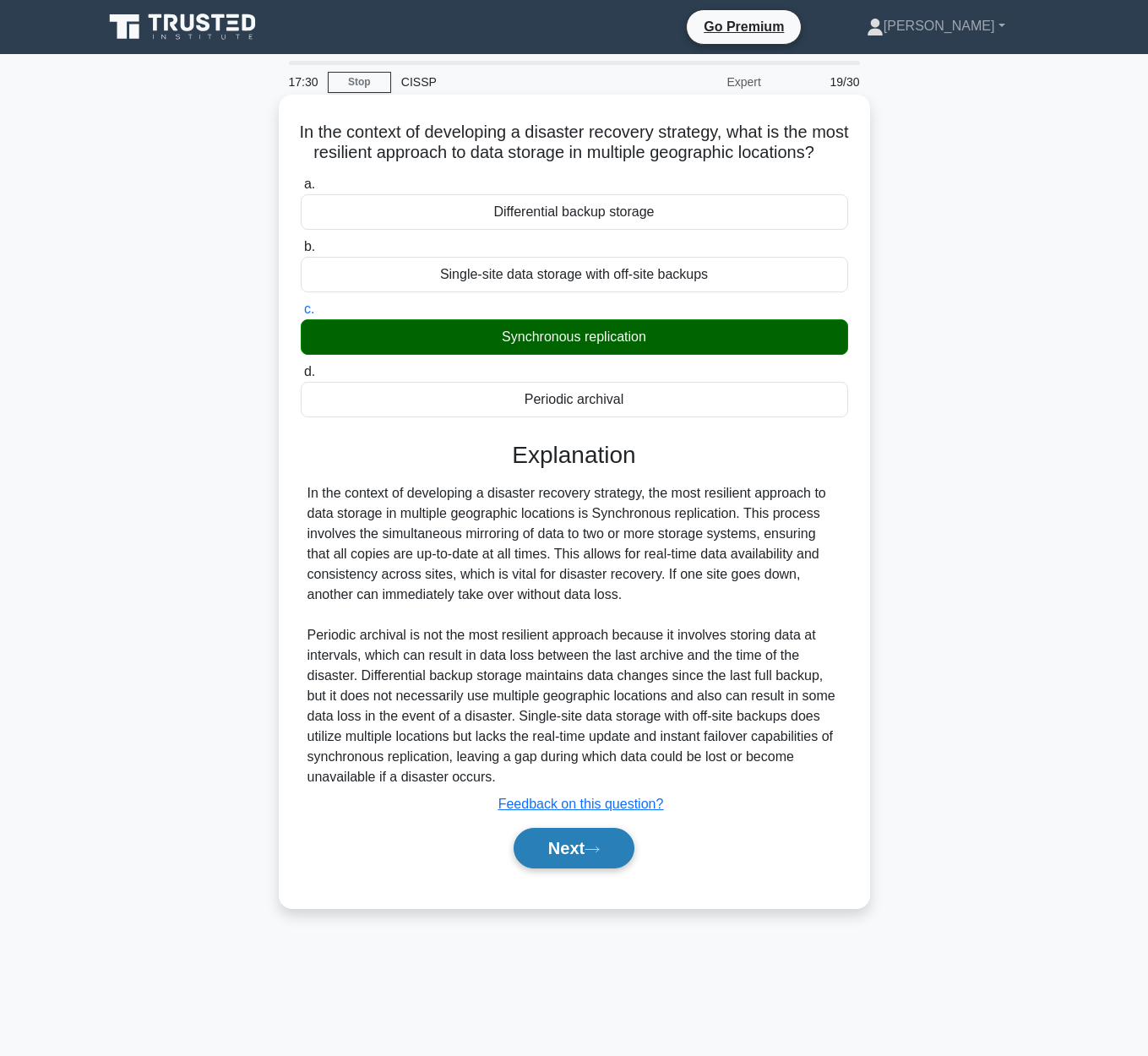
click at [555, 868] on button "Next" at bounding box center [573, 847] width 121 height 40
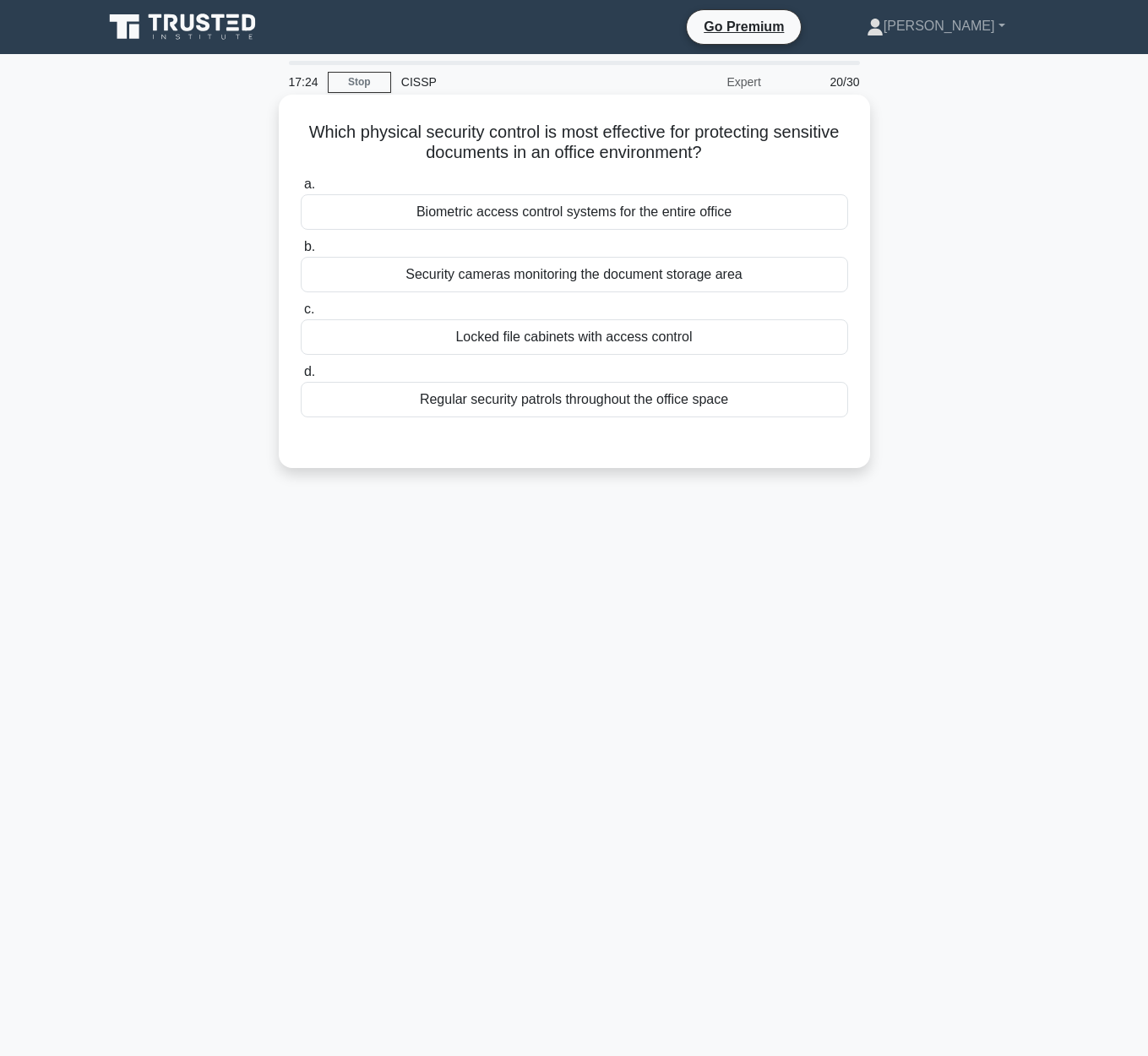
drag, startPoint x: 309, startPoint y: 137, endPoint x: 793, endPoint y: 150, distance: 484.2
click at [793, 150] on h5 "Which physical security control is most effective for protecting sensitive docu…" at bounding box center [574, 143] width 551 height 42
click at [687, 352] on div "Locked file cabinets with access control" at bounding box center [574, 337] width 547 height 36
click at [301, 315] on input "c. Locked file cabinets with access control" at bounding box center [301, 309] width 0 height 11
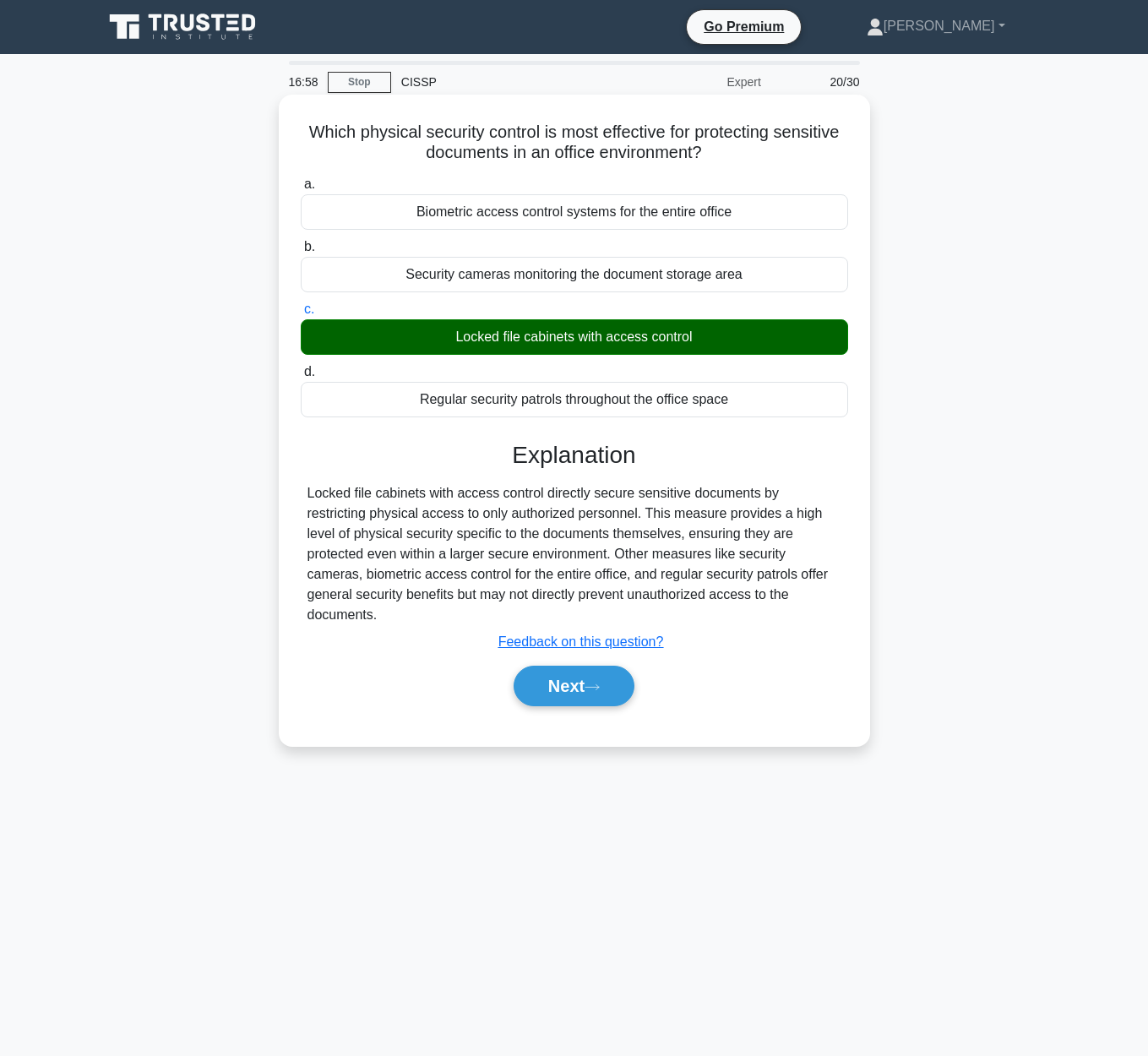
click at [602, 686] on div "Next" at bounding box center [574, 686] width 547 height 54
click at [596, 671] on button "Next" at bounding box center [573, 686] width 121 height 40
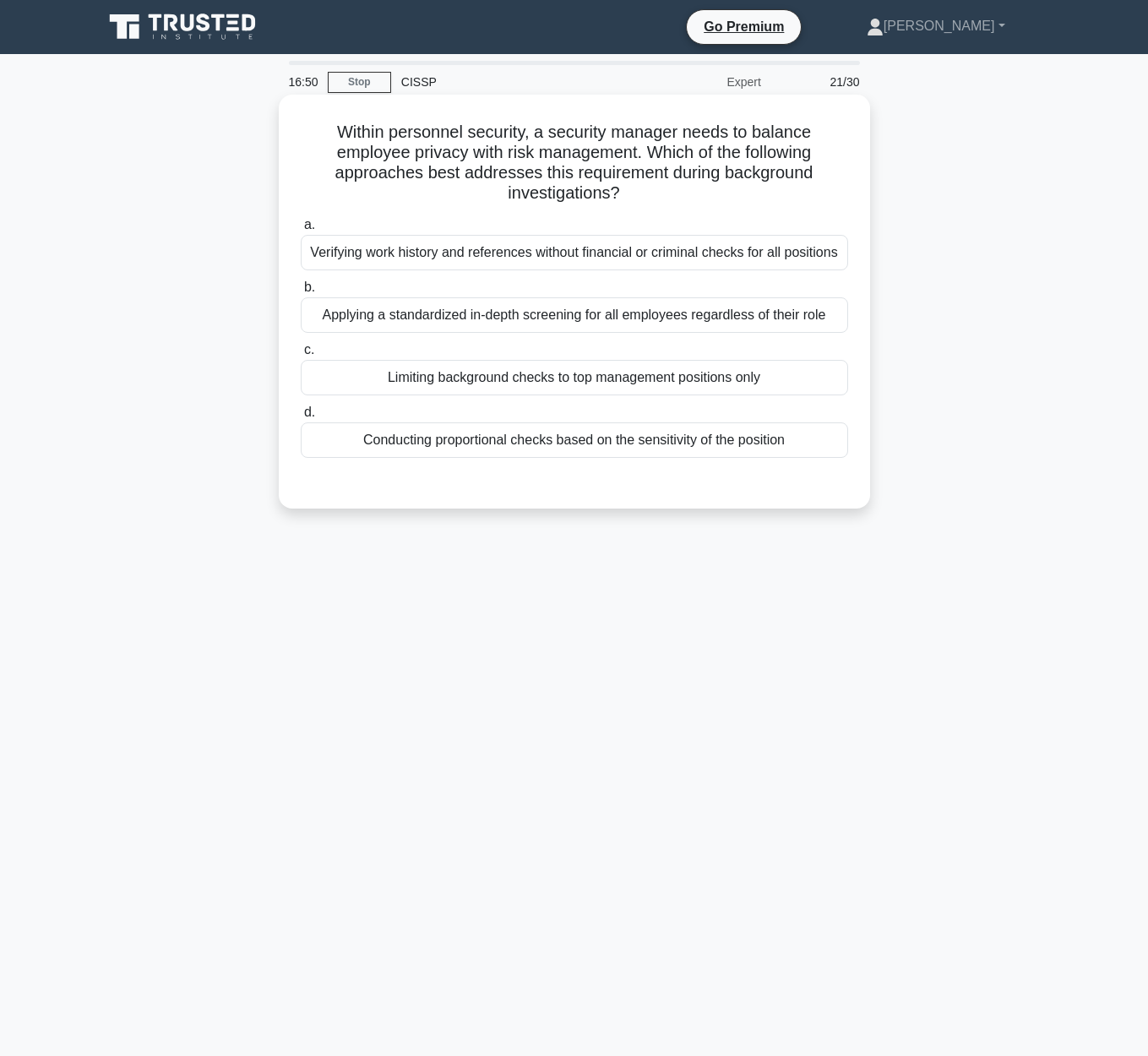
drag, startPoint x: 307, startPoint y: 120, endPoint x: 844, endPoint y: 181, distance: 540.5
click at [844, 181] on div "Within personnel security, a security manager needs to balance employee privacy…" at bounding box center [574, 301] width 578 height 400
click at [593, 306] on div "Applying a standardized in-depth screening for all employees regardless of thei…" at bounding box center [574, 315] width 547 height 36
click at [301, 293] on input "b. Applying a standardized in-depth screening for all employees regardless of t…" at bounding box center [301, 288] width 0 height 11
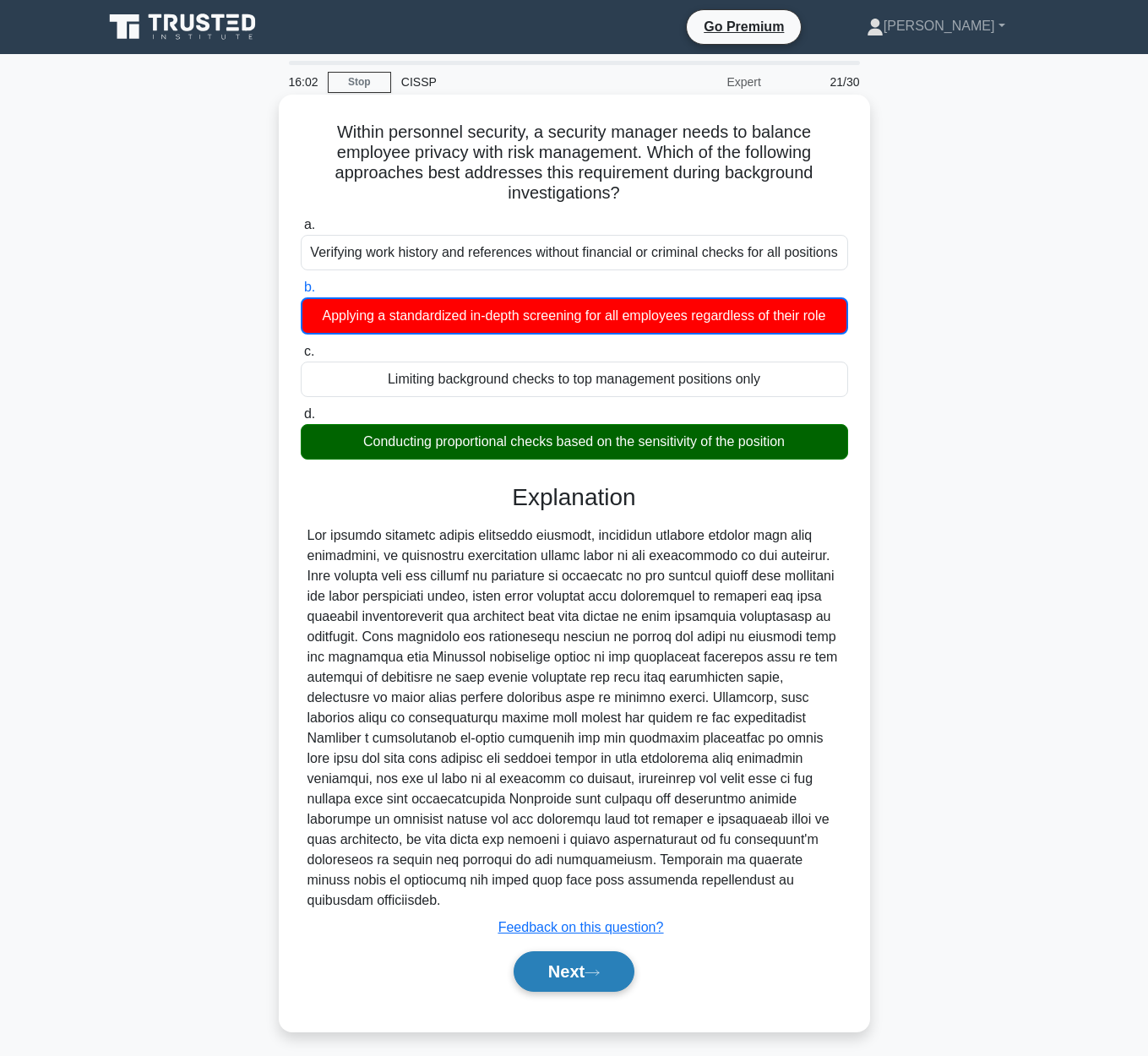
click at [574, 951] on button "Next" at bounding box center [573, 971] width 121 height 40
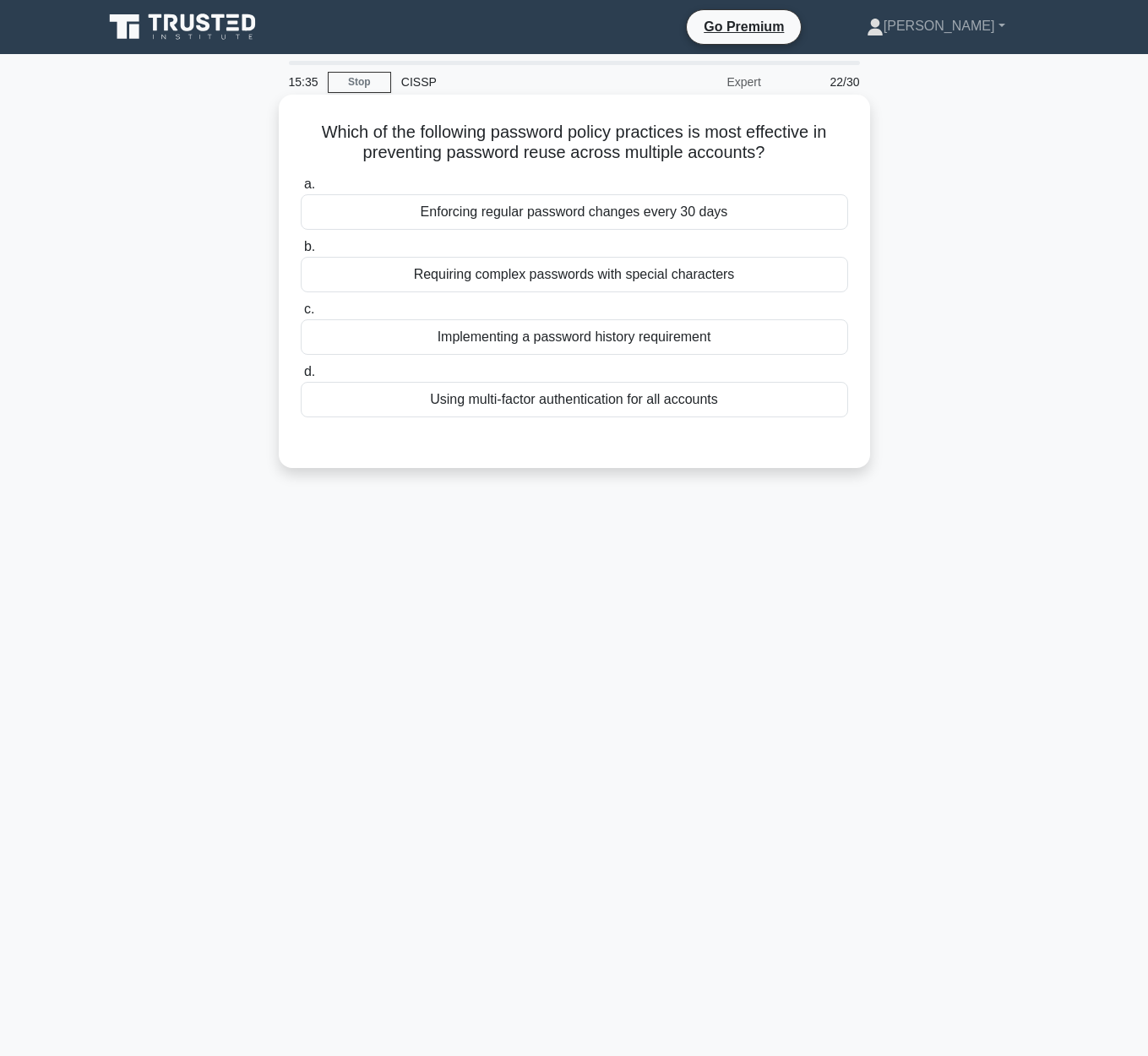
click at [785, 341] on div "Implementing a password history requirement" at bounding box center [574, 337] width 547 height 36
click at [301, 315] on input "c. Implementing a password history requirement" at bounding box center [301, 309] width 0 height 11
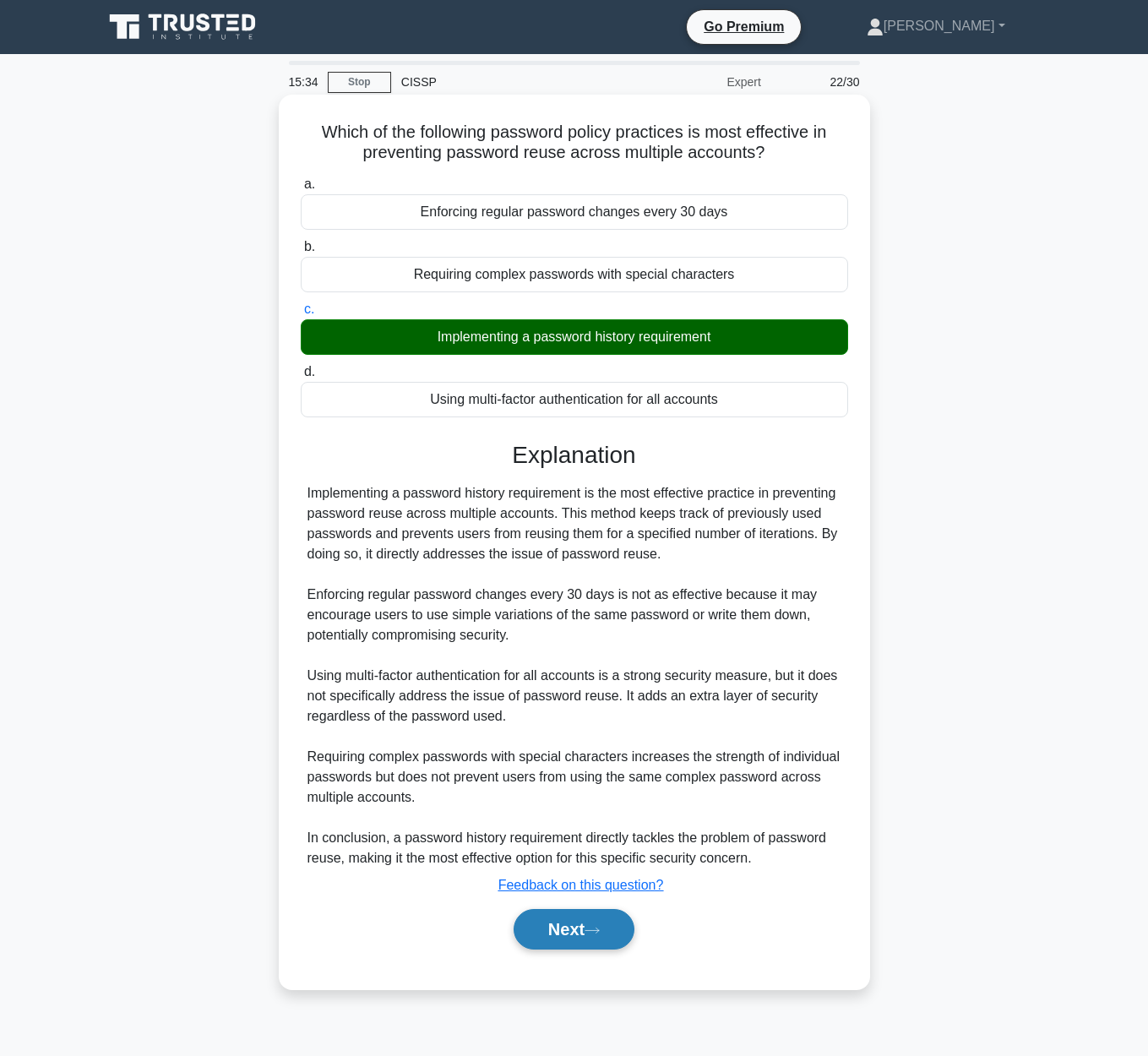
click at [544, 924] on button "Next" at bounding box center [573, 928] width 121 height 40
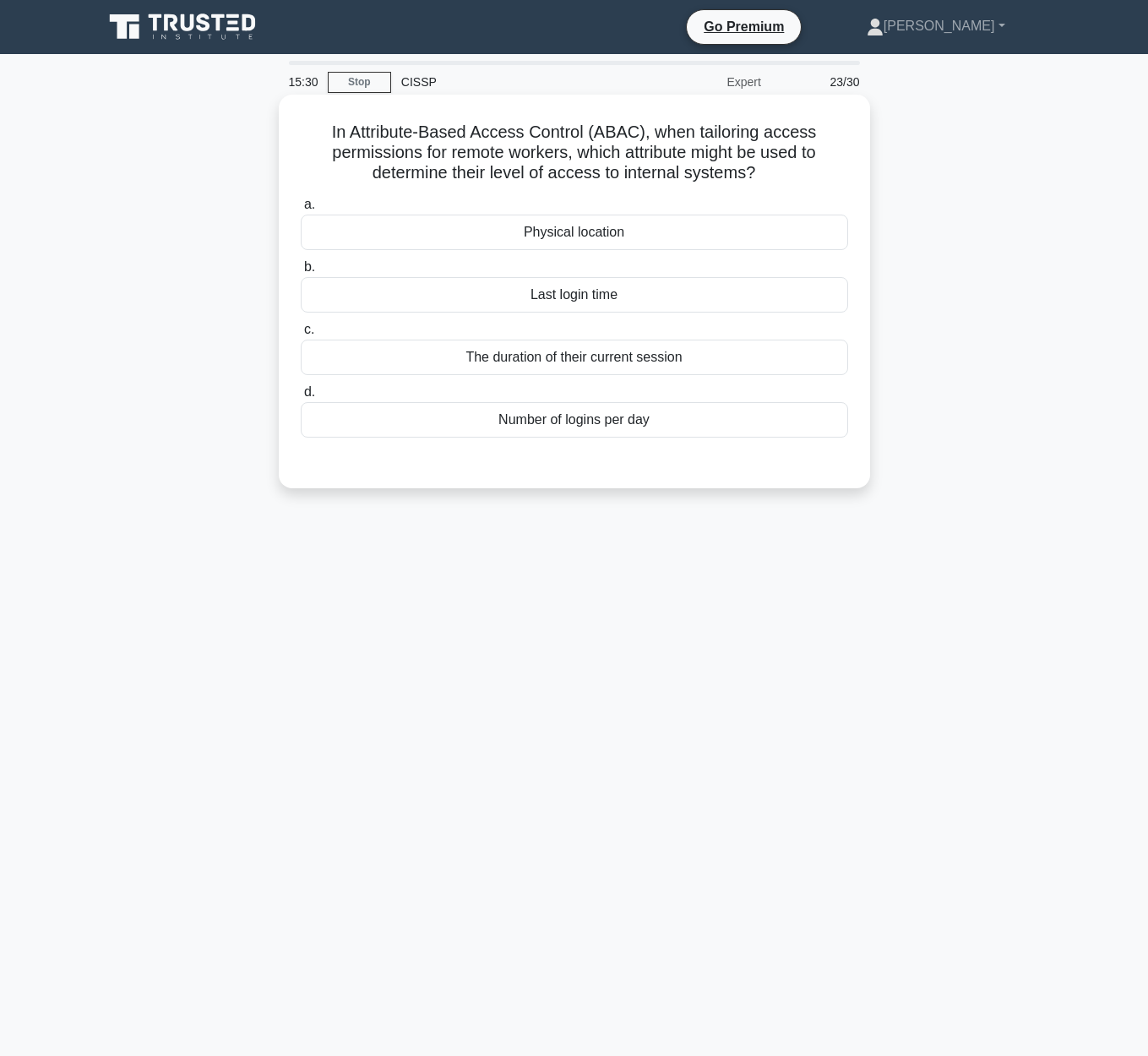
drag, startPoint x: 332, startPoint y: 134, endPoint x: 767, endPoint y: 175, distance: 436.9
click at [767, 175] on h5 "In Attribute-Based Access Control (ABAC), when tailoring access permissions for…" at bounding box center [574, 153] width 551 height 63
click at [718, 224] on div "Physical location" at bounding box center [574, 233] width 547 height 36
click at [301, 210] on input "a. Physical location" at bounding box center [301, 205] width 0 height 11
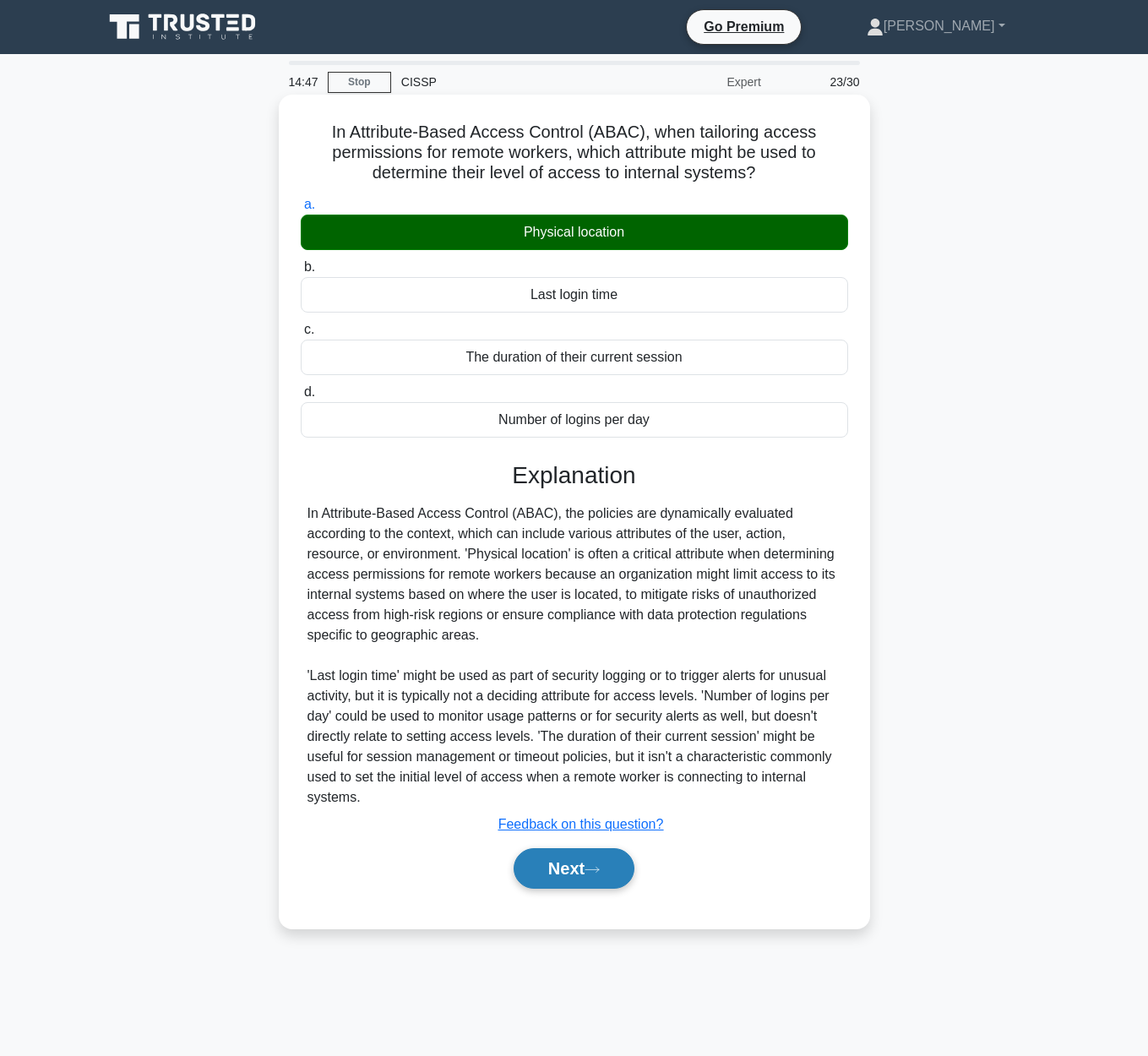
drag, startPoint x: 597, startPoint y: 864, endPoint x: 591, endPoint y: 853, distance: 12.5
click at [597, 863] on button "Next" at bounding box center [573, 867] width 121 height 40
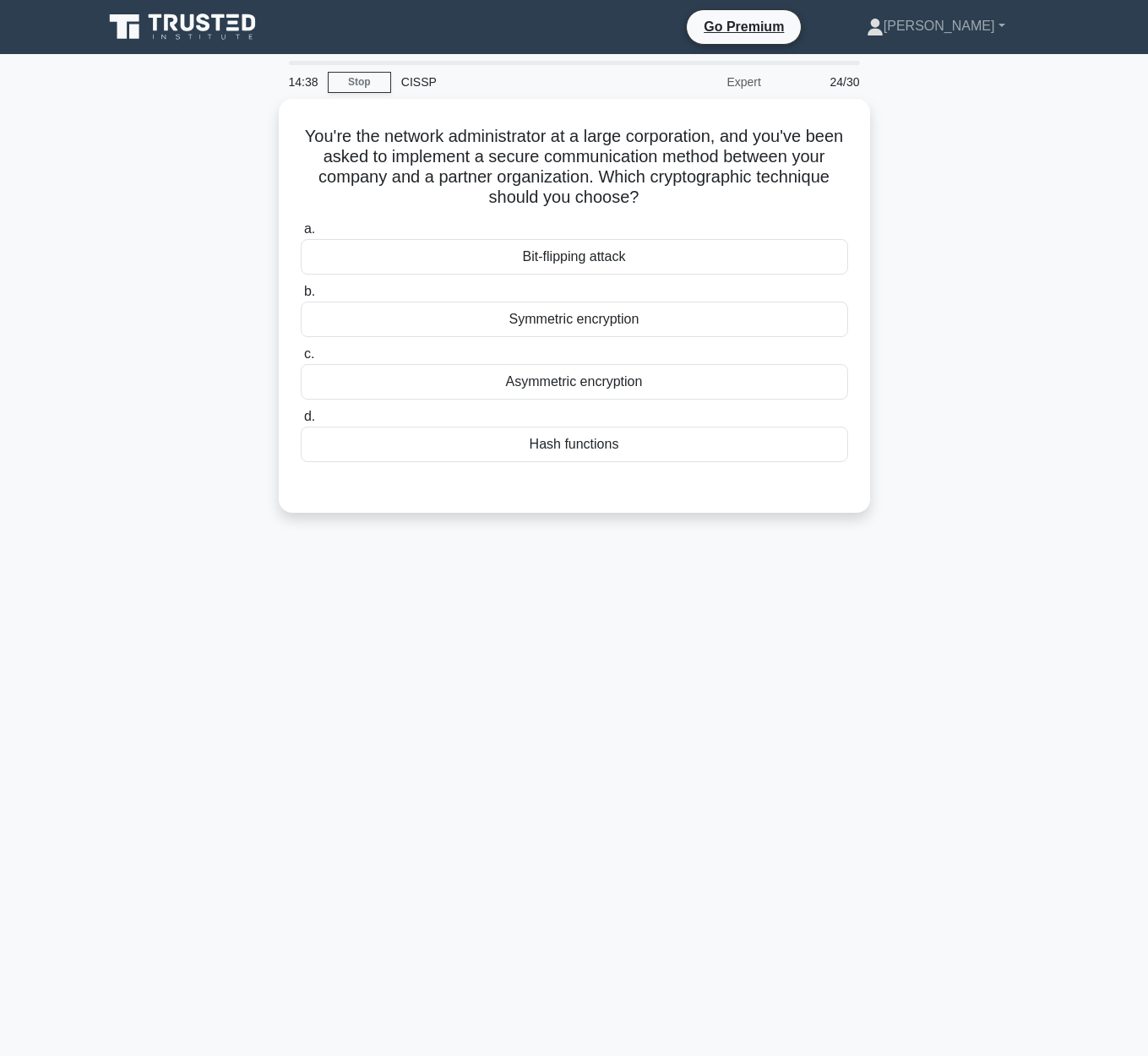
drag, startPoint x: 301, startPoint y: 126, endPoint x: 888, endPoint y: 204, distance: 592.2
click at [888, 204] on div "You're the network administrator at a large corporation, and you've been asked …" at bounding box center [574, 315] width 962 height 434
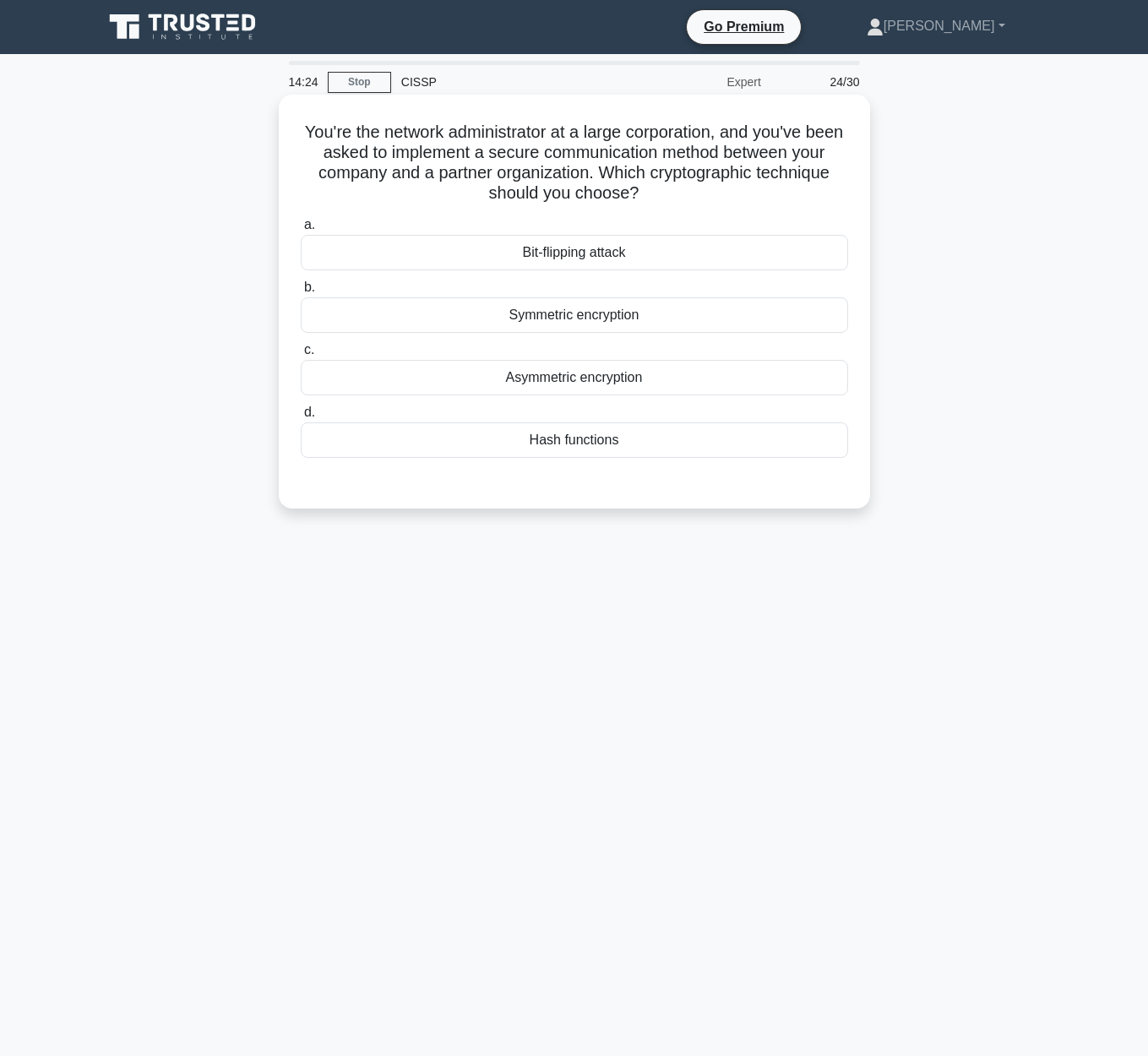
click at [684, 377] on div "Asymmetric encryption" at bounding box center [574, 378] width 547 height 36
click at [301, 355] on input "c. Asymmetric encryption" at bounding box center [301, 350] width 0 height 11
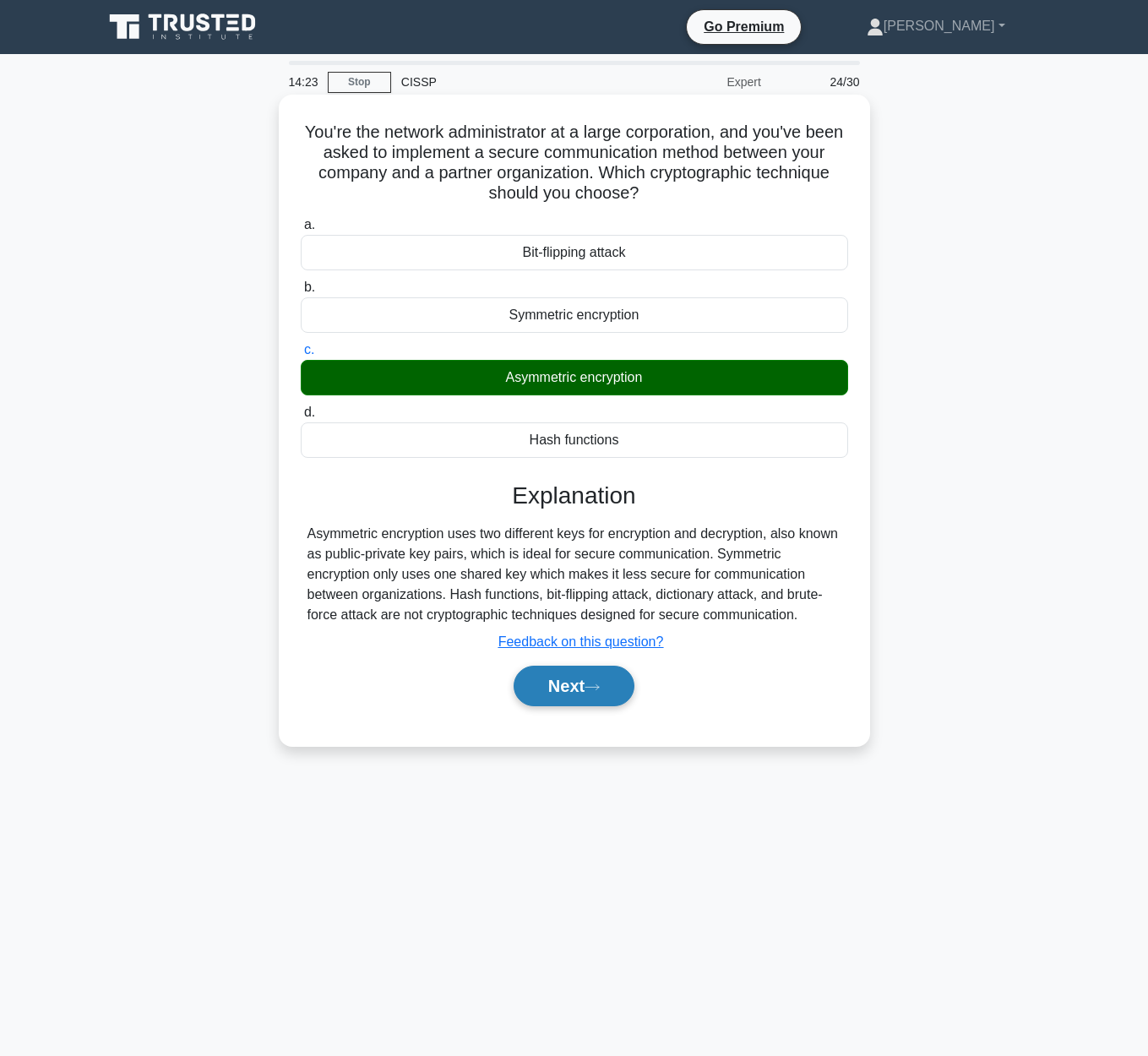
click at [572, 700] on button "Next" at bounding box center [573, 686] width 121 height 40
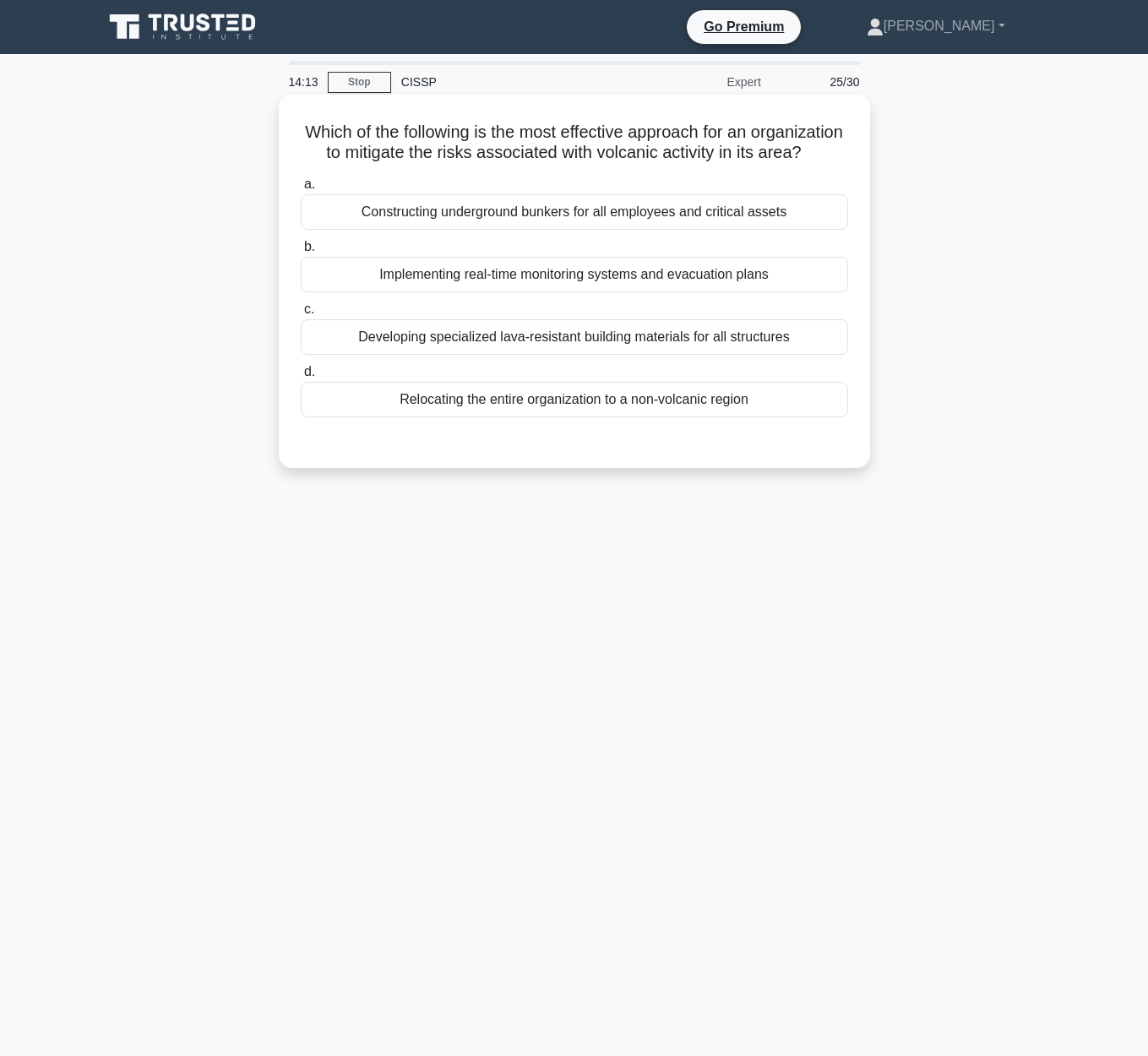
drag, startPoint x: 301, startPoint y: 131, endPoint x: 846, endPoint y: 143, distance: 545.1
click at [846, 143] on h5 "Which of the following is the most effective approach for an organization to mi…" at bounding box center [574, 143] width 551 height 42
copy h5 "Which of the following is the most effective approach for an organization to mi…"
click at [305, 178] on span "a." at bounding box center [310, 183] width 11 height 14
click at [301, 179] on input "a. Constructing underground bunkers for all employees and critical assets" at bounding box center [301, 185] width 0 height 11
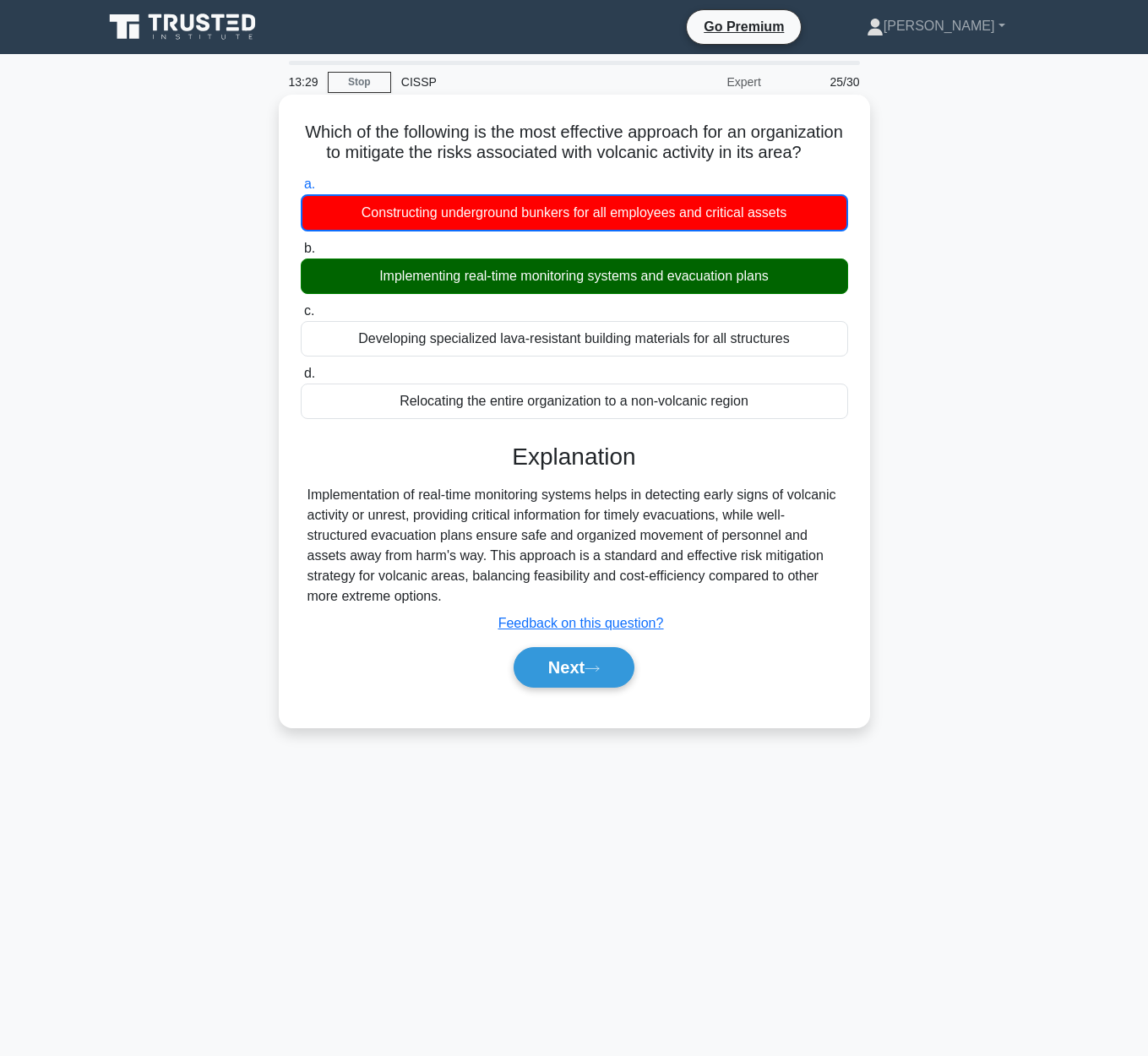
drag, startPoint x: 301, startPoint y: 188, endPoint x: 848, endPoint y: 408, distance: 589.6
click at [848, 408] on div "a. Constructing underground bunkers for all employees and critical assets b. Im…" at bounding box center [574, 296] width 567 height 251
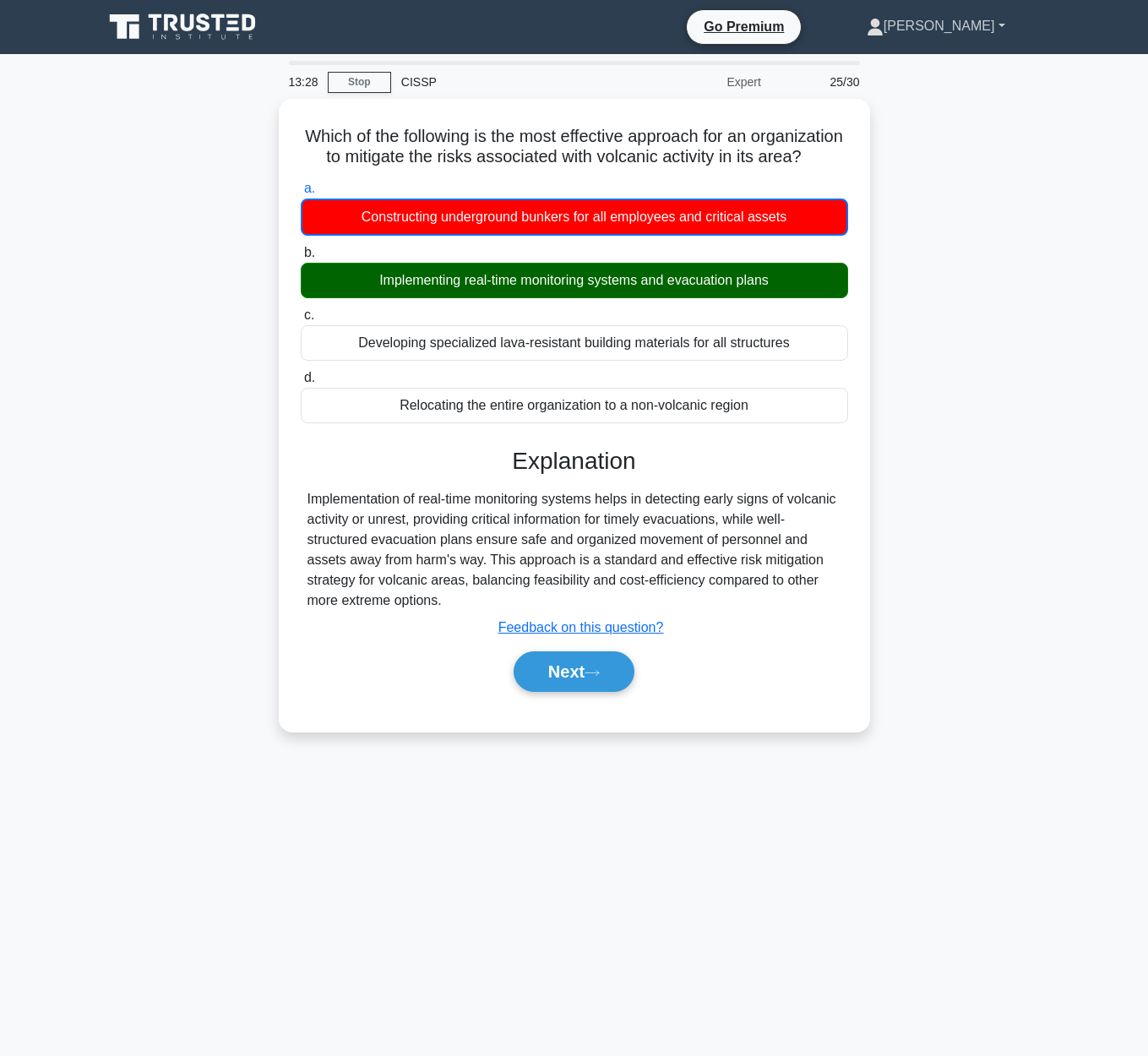
copy div "a. Constructing underground bunkers for all employees and critical assets b. Im…"
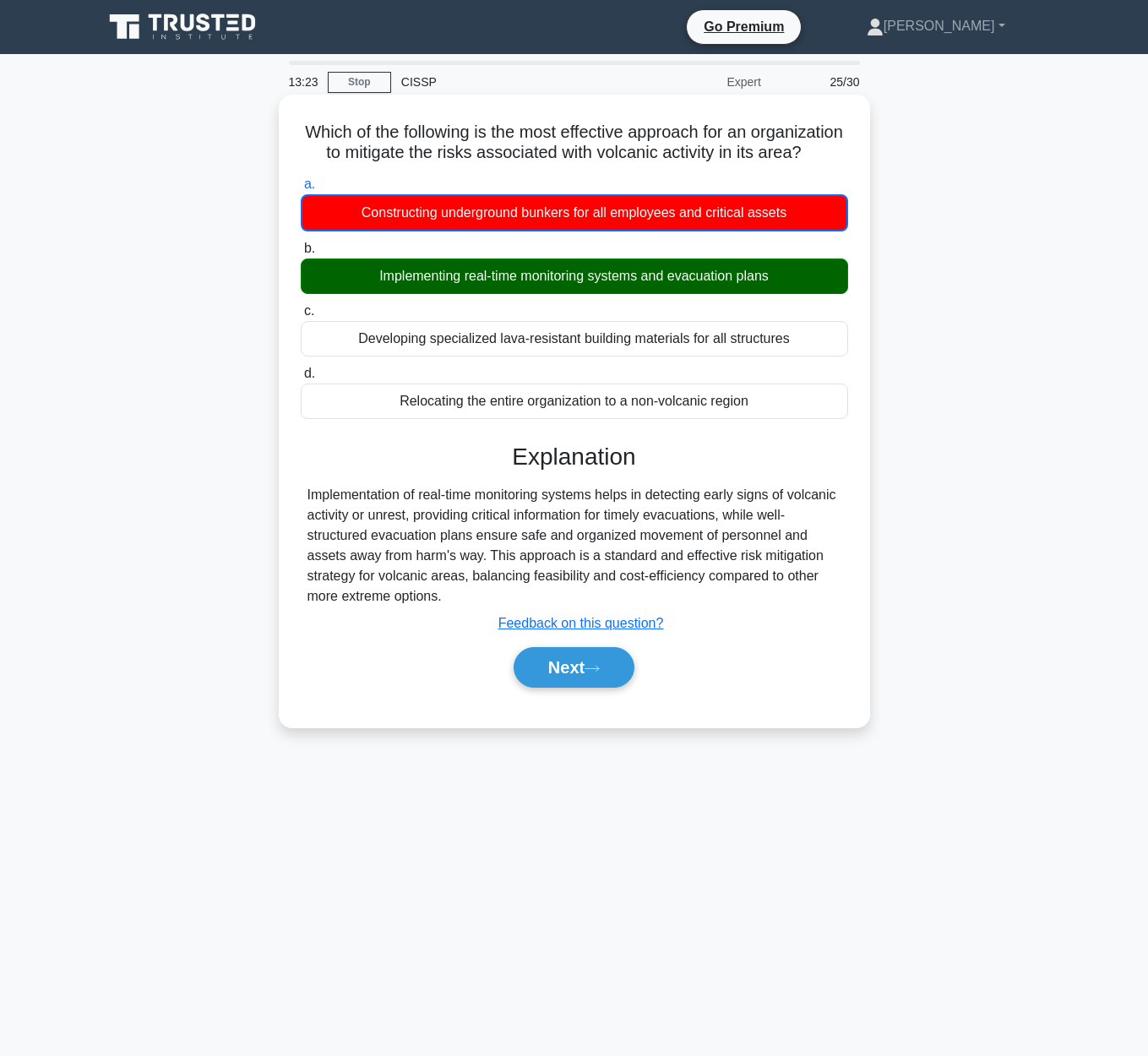
drag, startPoint x: 833, startPoint y: 701, endPoint x: 820, endPoint y: 700, distance: 13.0
click at [834, 701] on div "a. Constructing underground bunkers for all employees and critical assets b. Im…" at bounding box center [574, 439] width 551 height 537
click at [581, 686] on button "Next" at bounding box center [573, 667] width 121 height 40
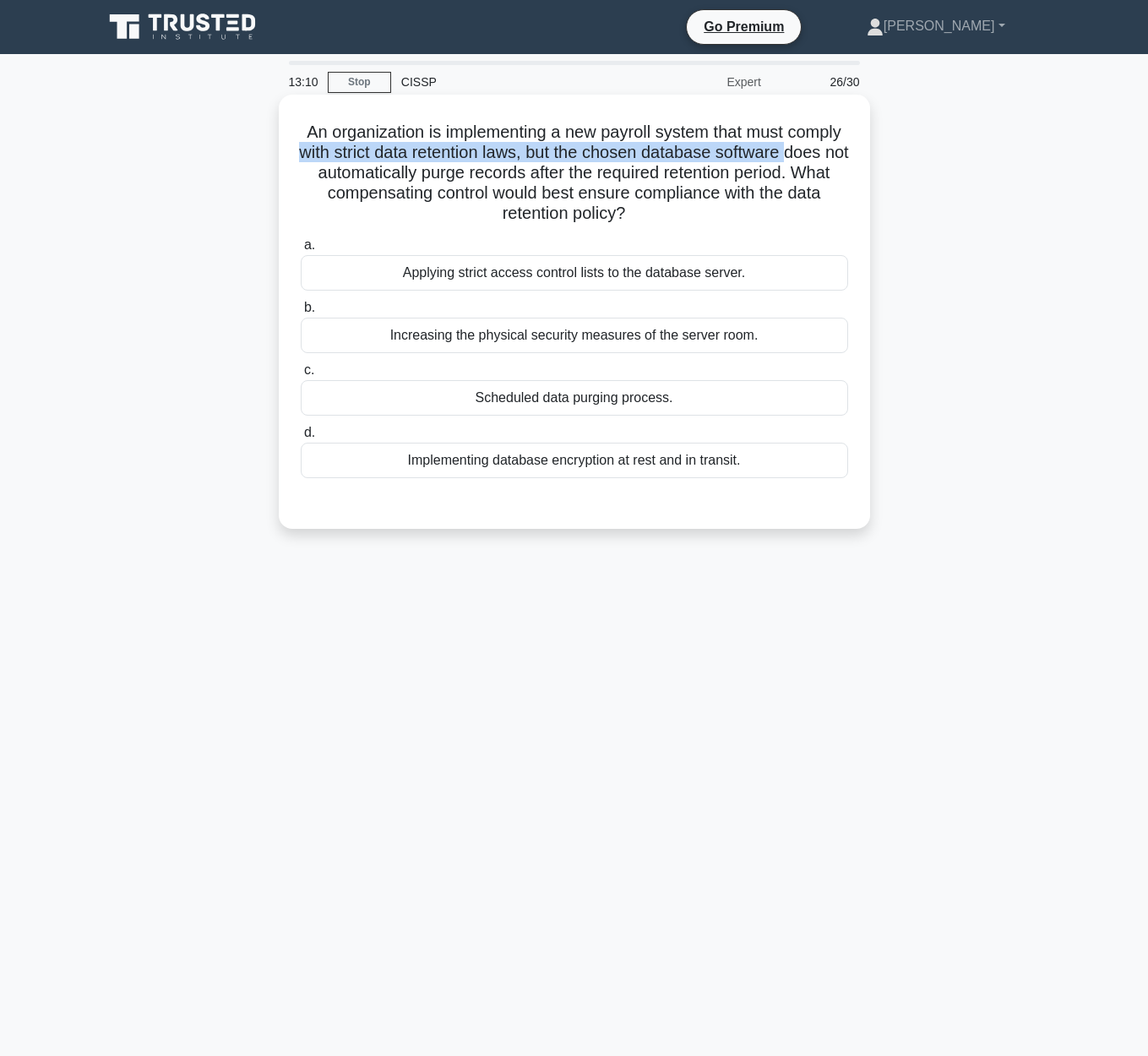
drag, startPoint x: 302, startPoint y: 149, endPoint x: 802, endPoint y: 155, distance: 500.0
click at [802, 155] on div "An organization is implementing a new payroll system that must comply with stri…" at bounding box center [574, 311] width 578 height 420
drag, startPoint x: 720, startPoint y: 151, endPoint x: 715, endPoint y: 126, distance: 25.5
click at [720, 150] on h5 "An organization is implementing a new payroll system that must comply with stri…" at bounding box center [574, 173] width 551 height 103
click at [763, 395] on div "Scheduled data purging process." at bounding box center [574, 398] width 547 height 36
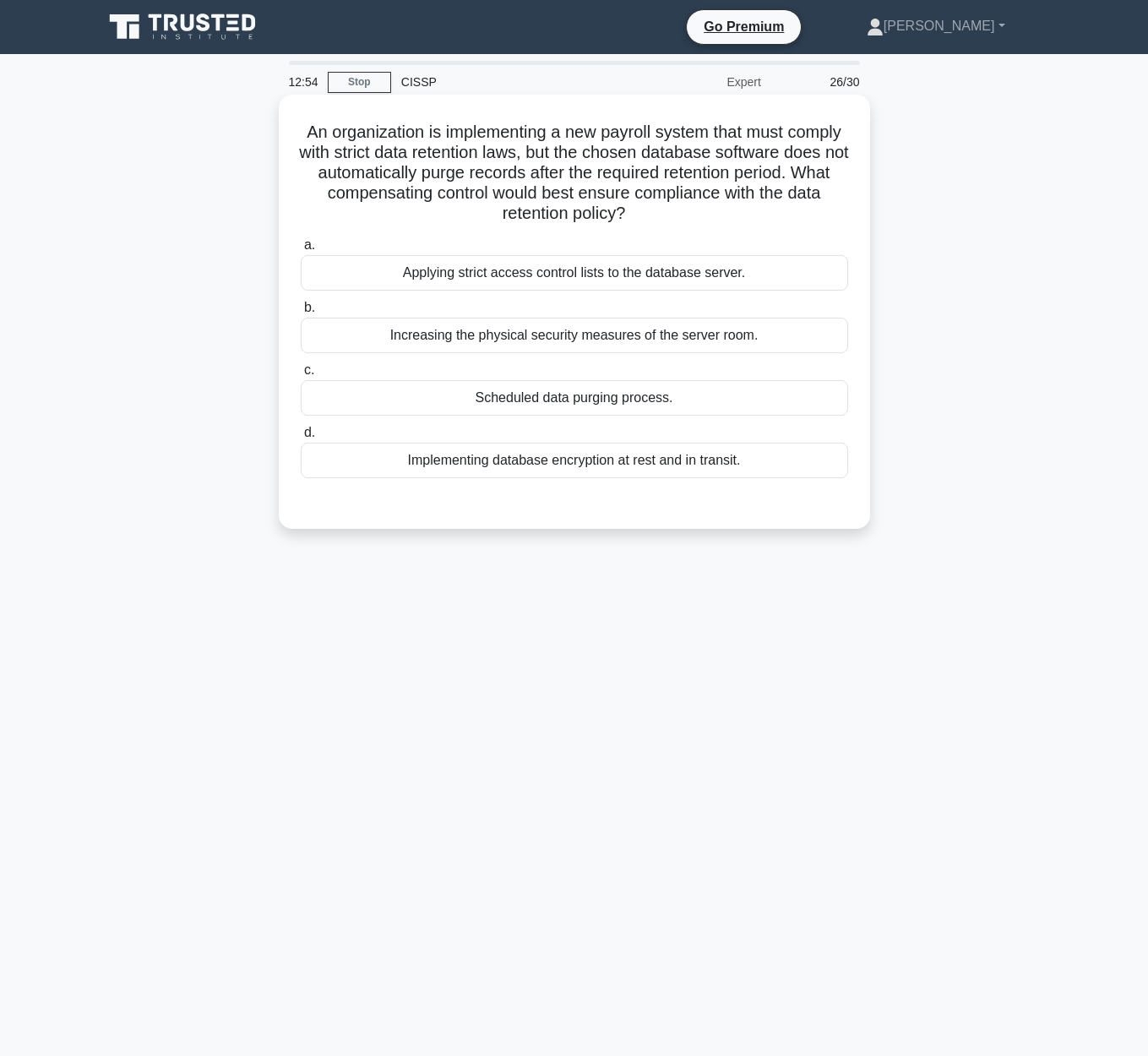
click at [301, 376] on input "c. Scheduled data purging process." at bounding box center [301, 370] width 0 height 11
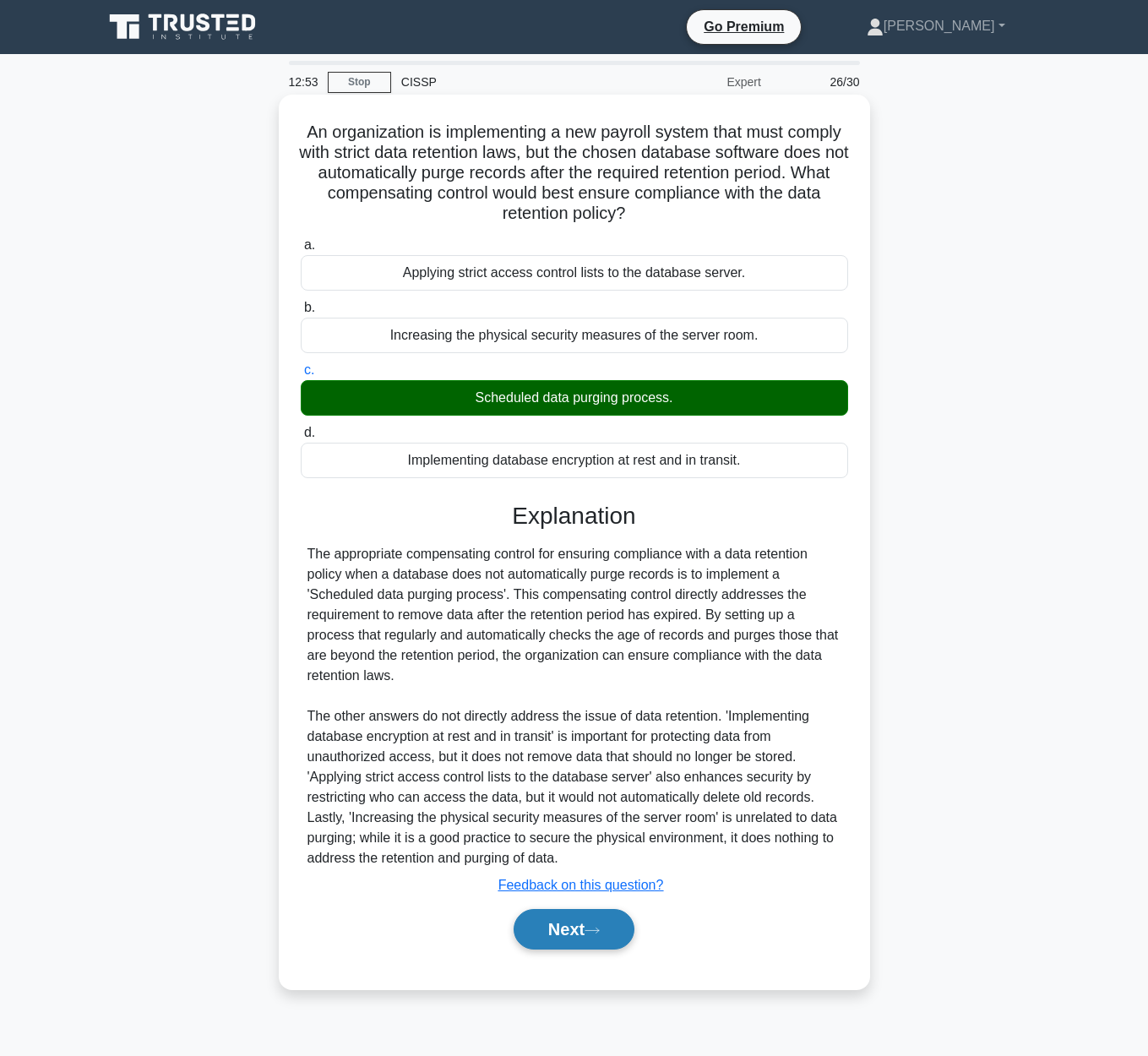
click at [600, 917] on button "Next" at bounding box center [573, 928] width 121 height 40
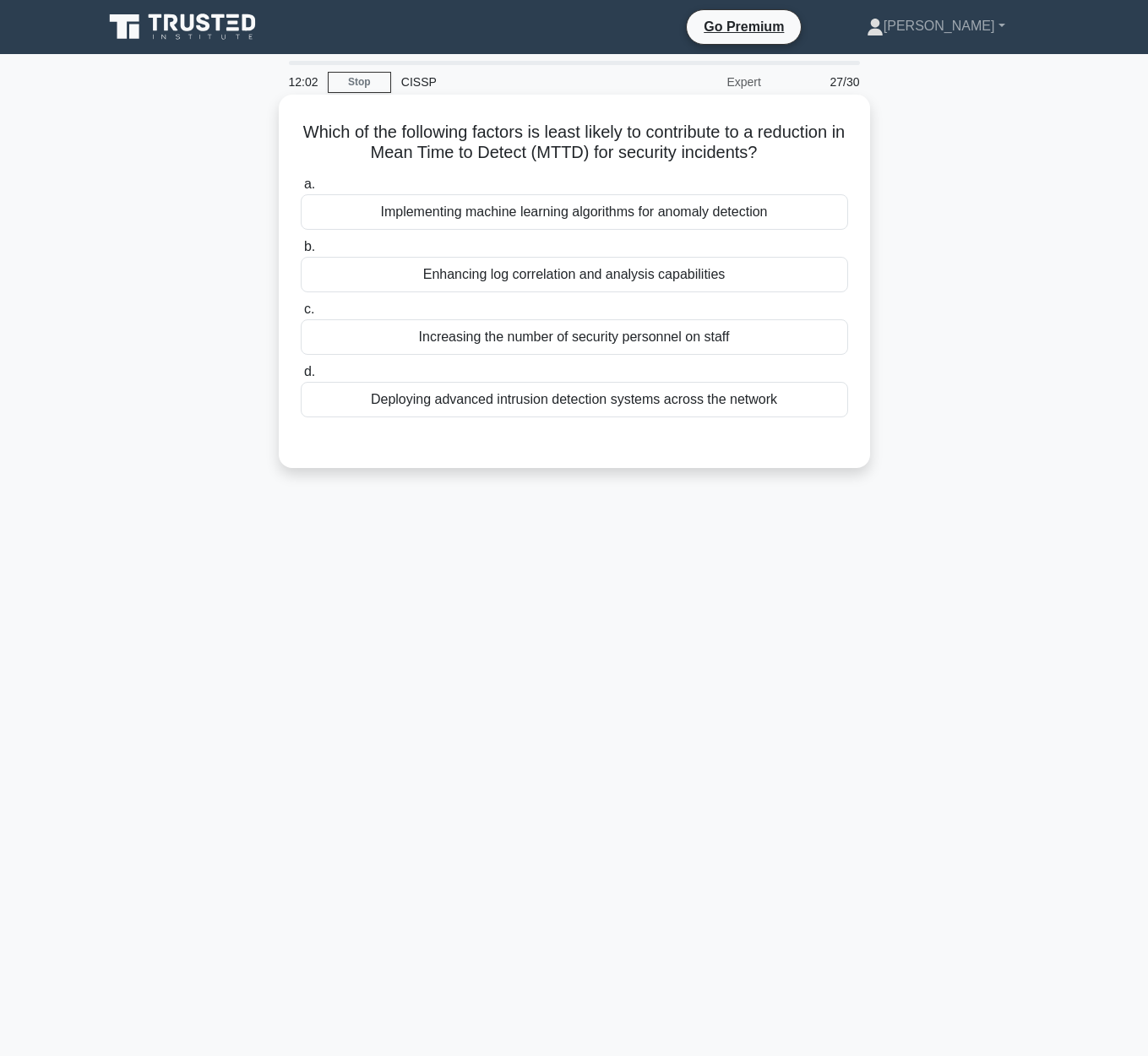
click at [691, 347] on div "Increasing the number of security personnel on staff" at bounding box center [574, 337] width 547 height 36
click at [301, 315] on input "c. Increasing the number of security personnel on staff" at bounding box center [301, 309] width 0 height 11
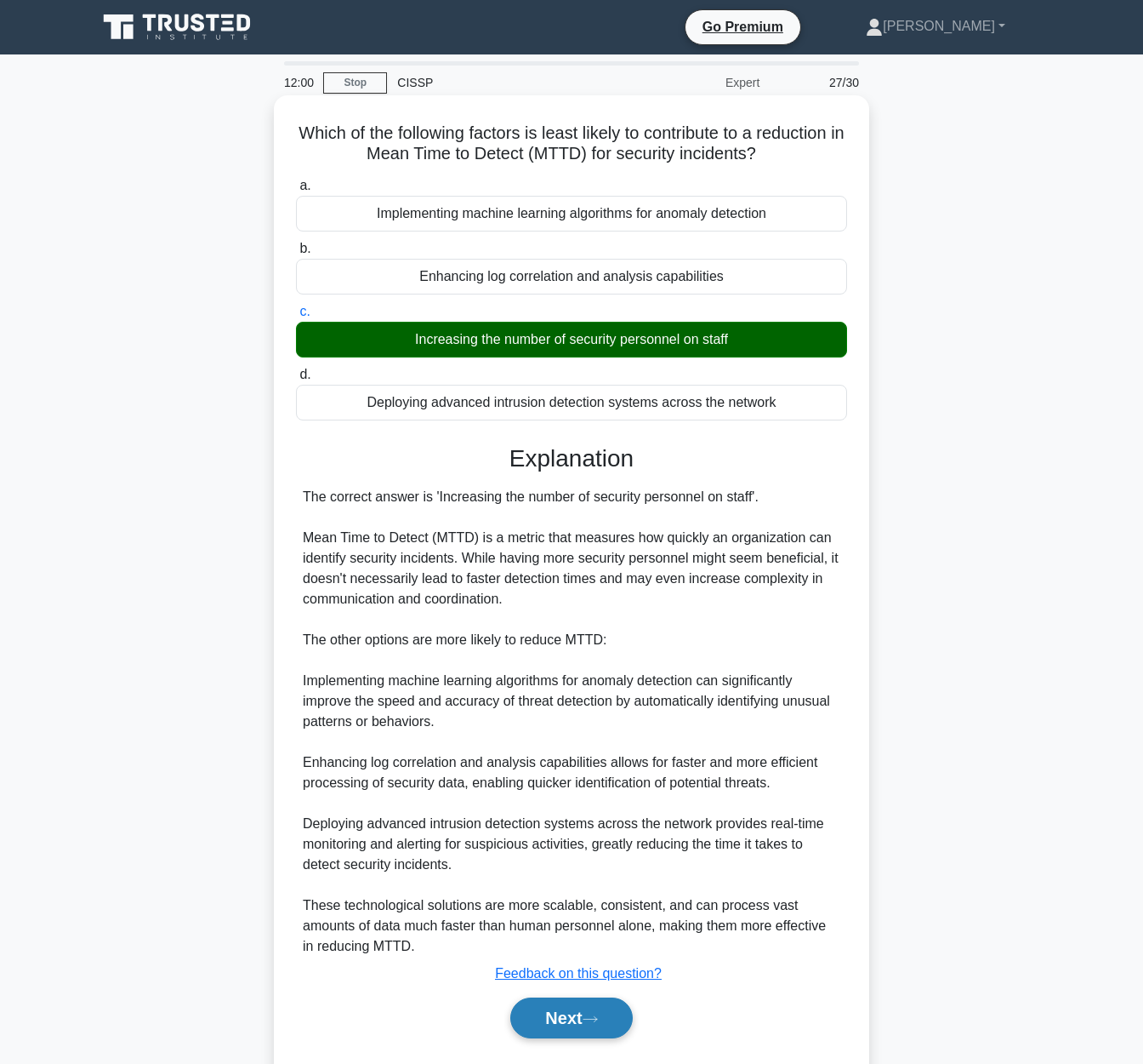
click at [594, 1021] on icon at bounding box center [590, 1019] width 15 height 9
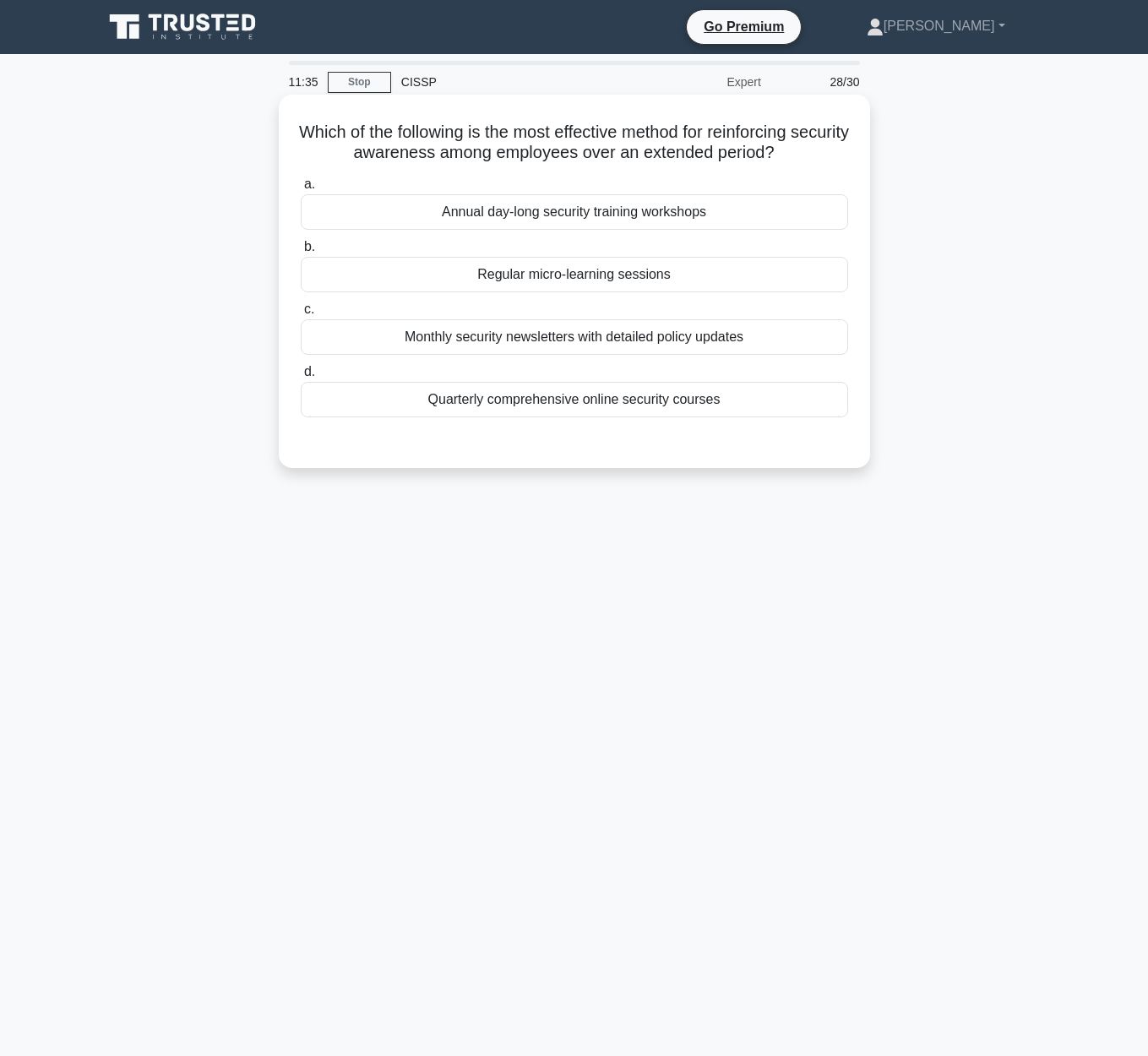
click at [595, 278] on div "Regular micro-learning sessions" at bounding box center [574, 275] width 547 height 36
click at [301, 252] on input "b. Regular micro-learning sessions" at bounding box center [301, 248] width 0 height 11
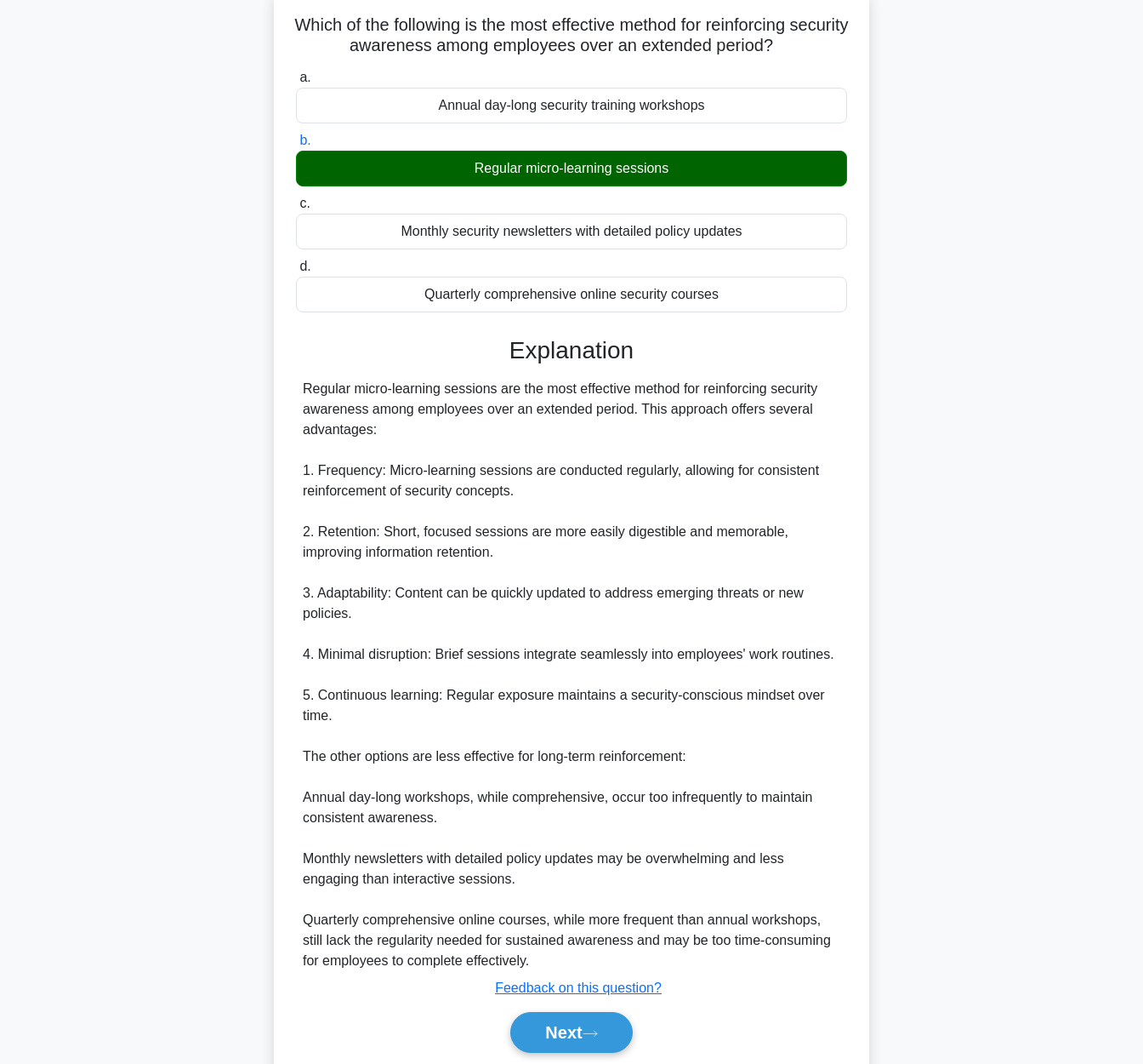
scroll to position [170, 0]
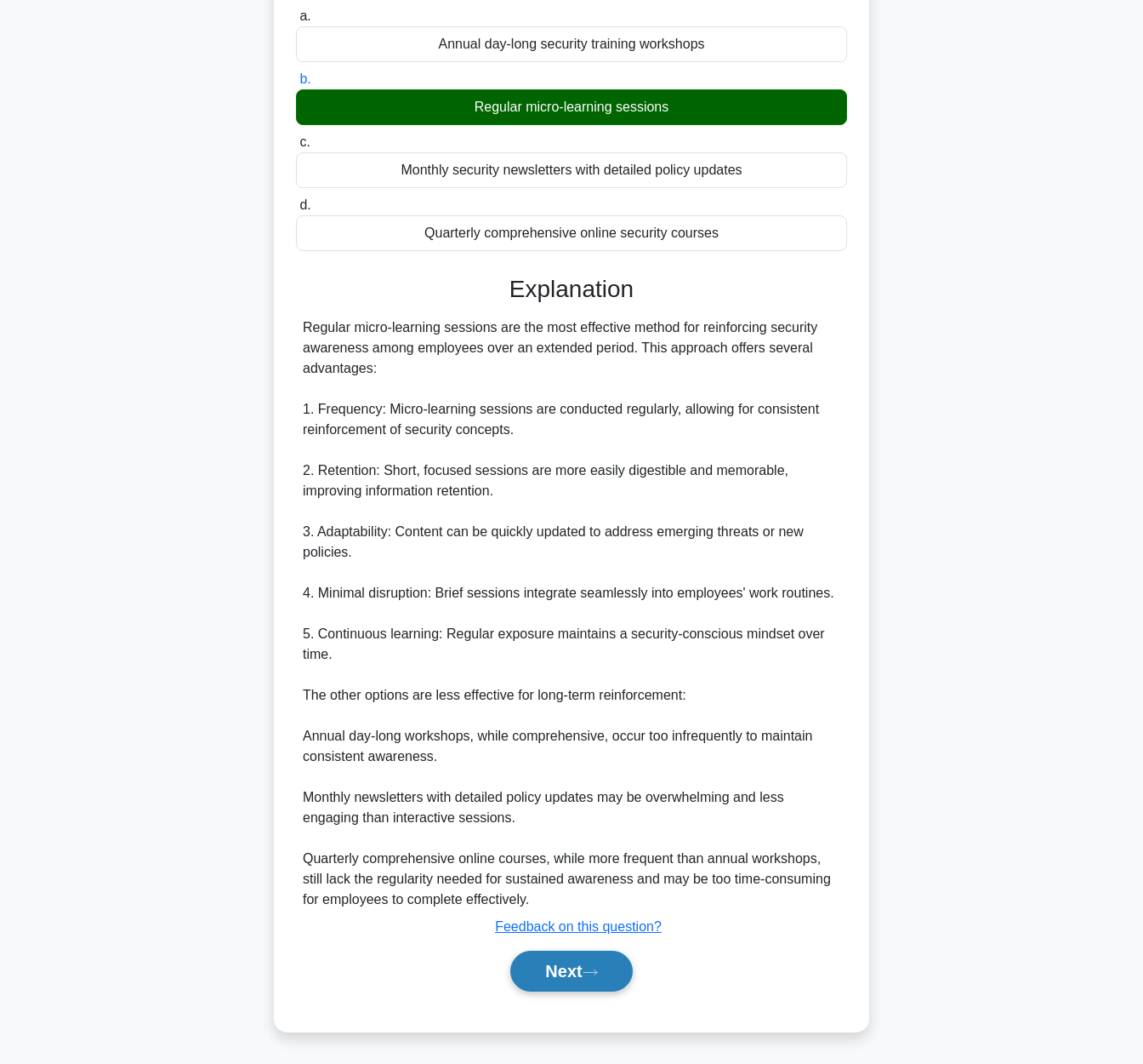
click at [588, 971] on button "Next" at bounding box center [571, 970] width 122 height 41
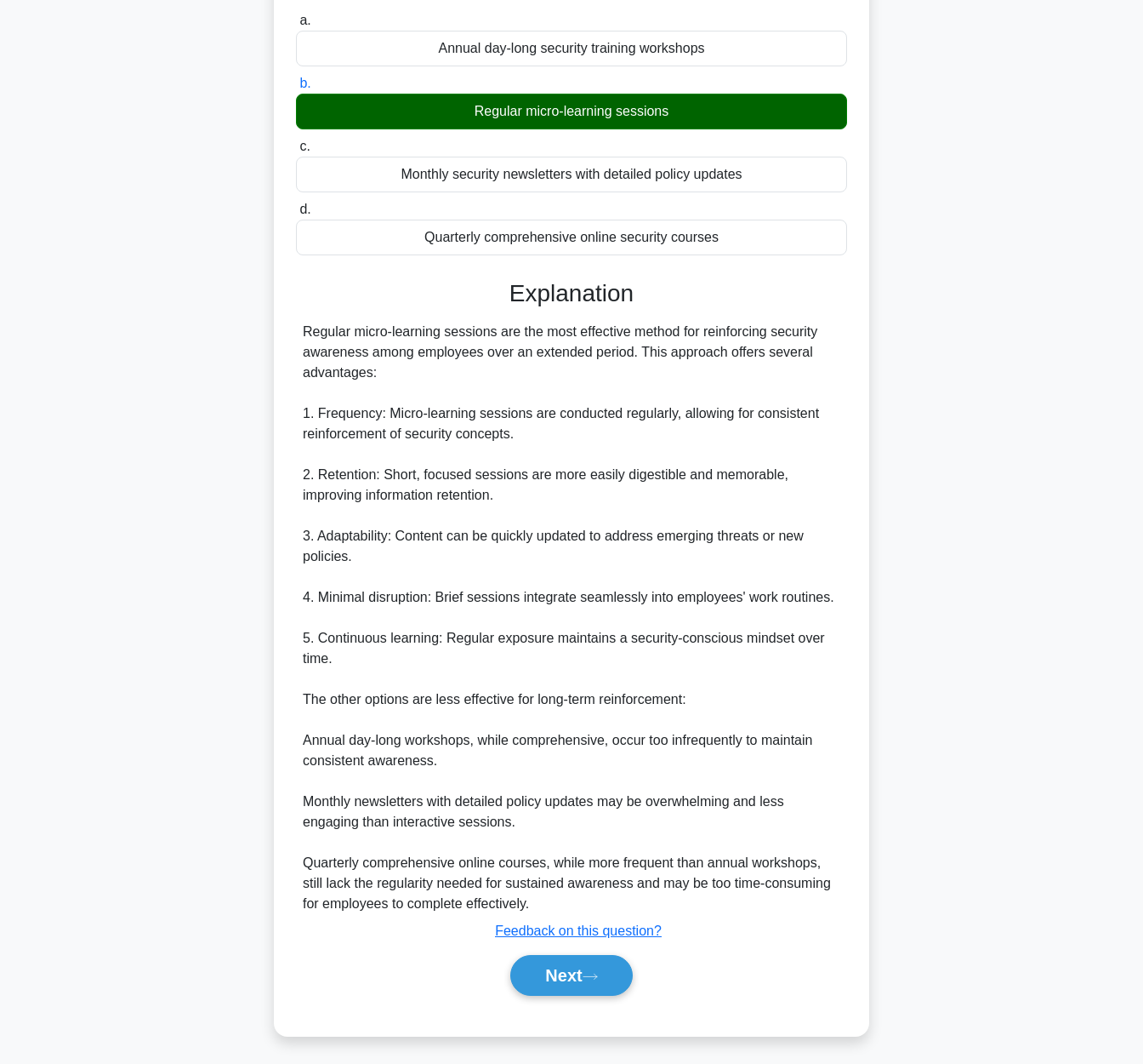
scroll to position [0, 0]
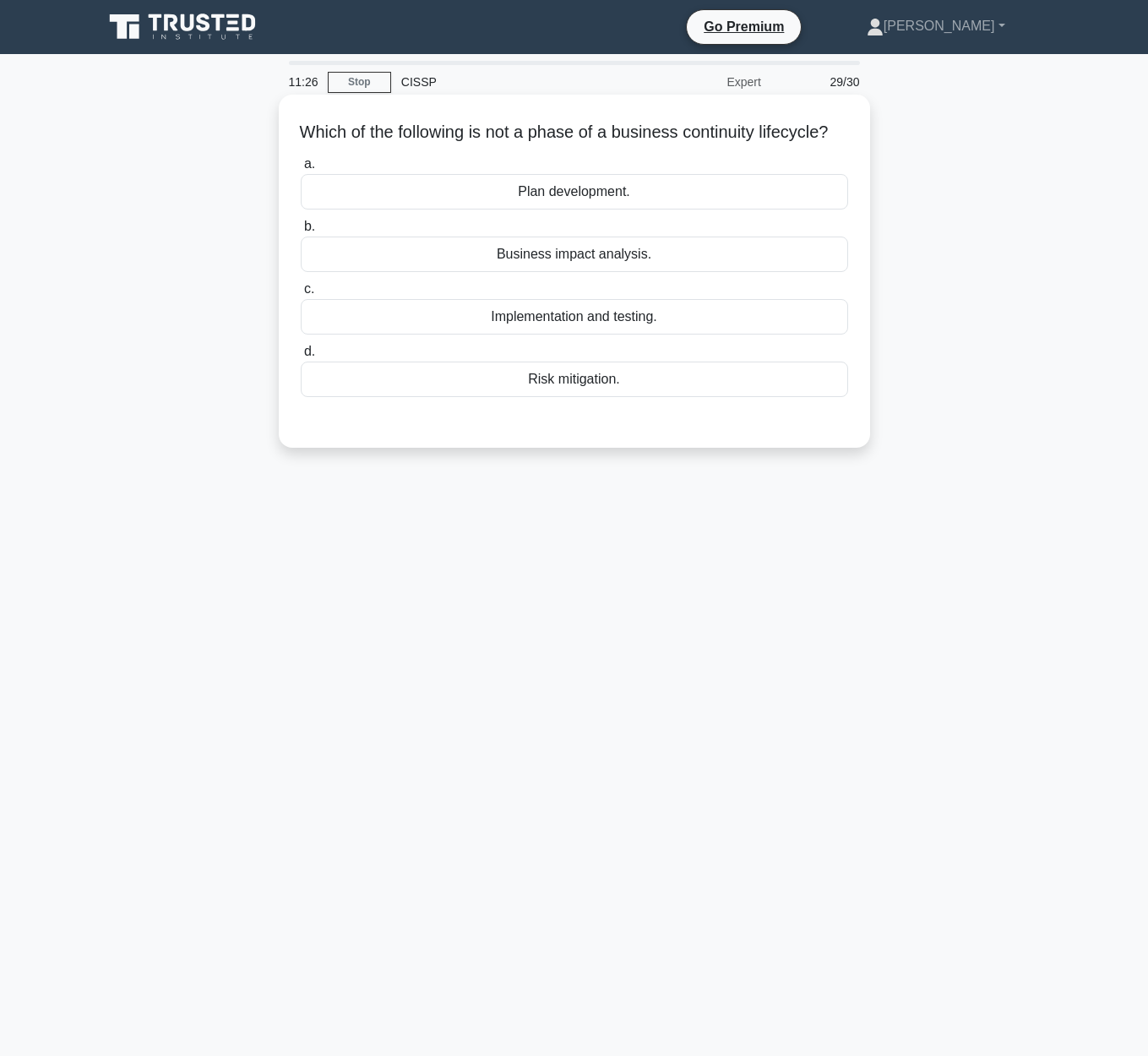
click at [594, 397] on div "Risk mitigation." at bounding box center [574, 379] width 547 height 36
click at [301, 357] on input "d. Risk mitigation." at bounding box center [301, 352] width 0 height 11
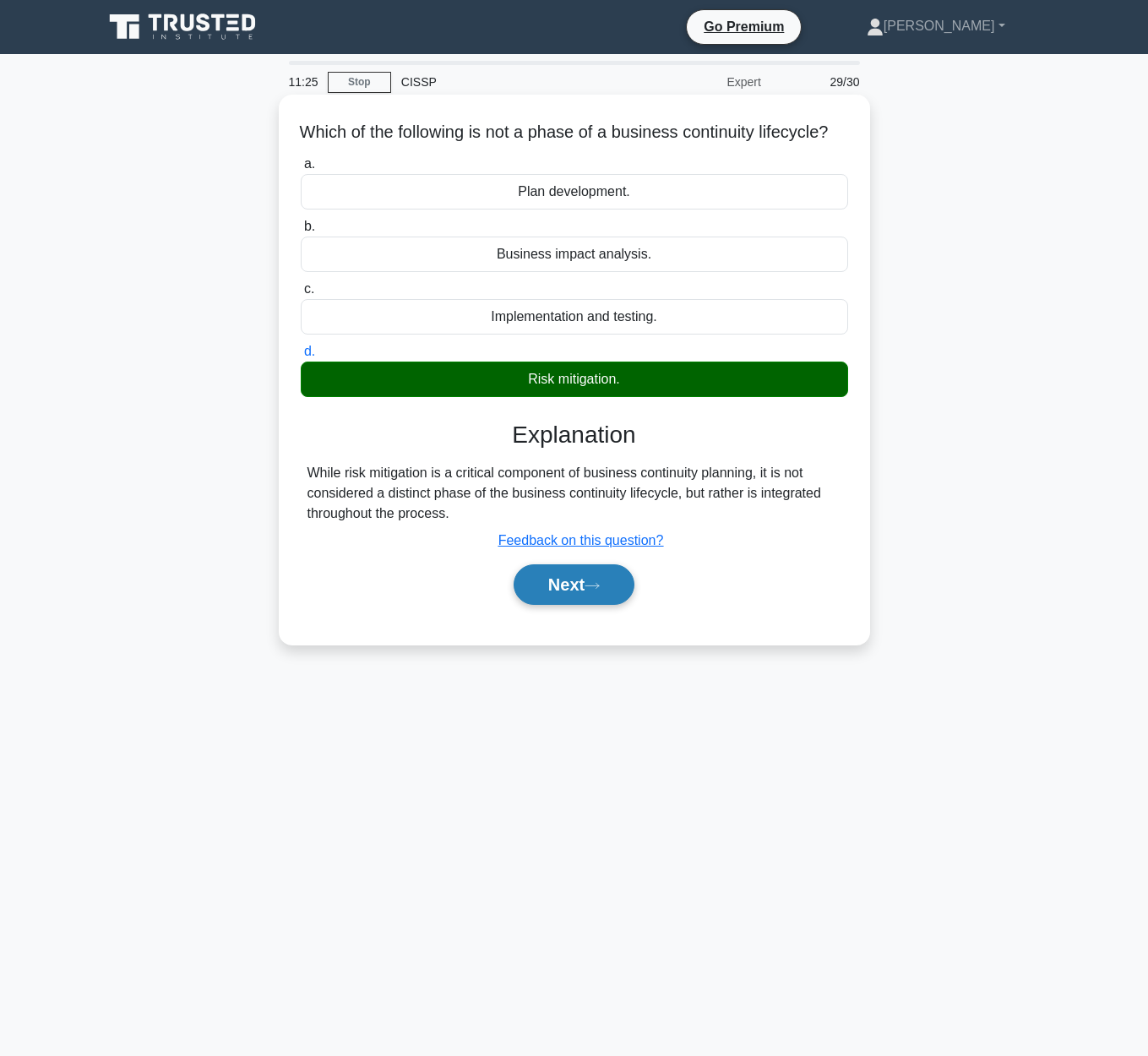
click at [608, 604] on button "Next" at bounding box center [573, 583] width 121 height 40
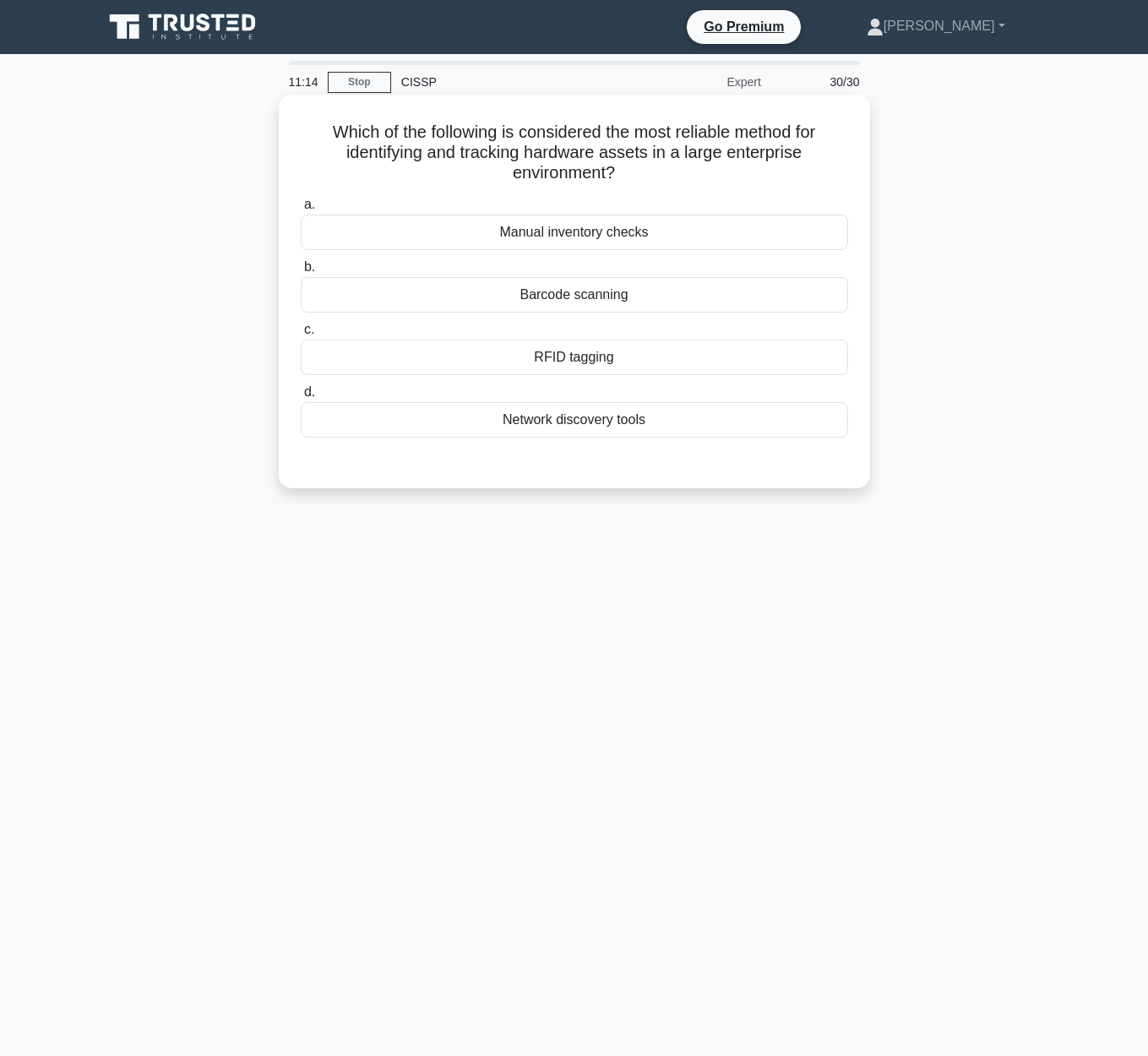
click at [596, 371] on div "RFID tagging" at bounding box center [574, 357] width 547 height 36
click at [301, 335] on input "c. RFID tagging" at bounding box center [301, 330] width 0 height 11
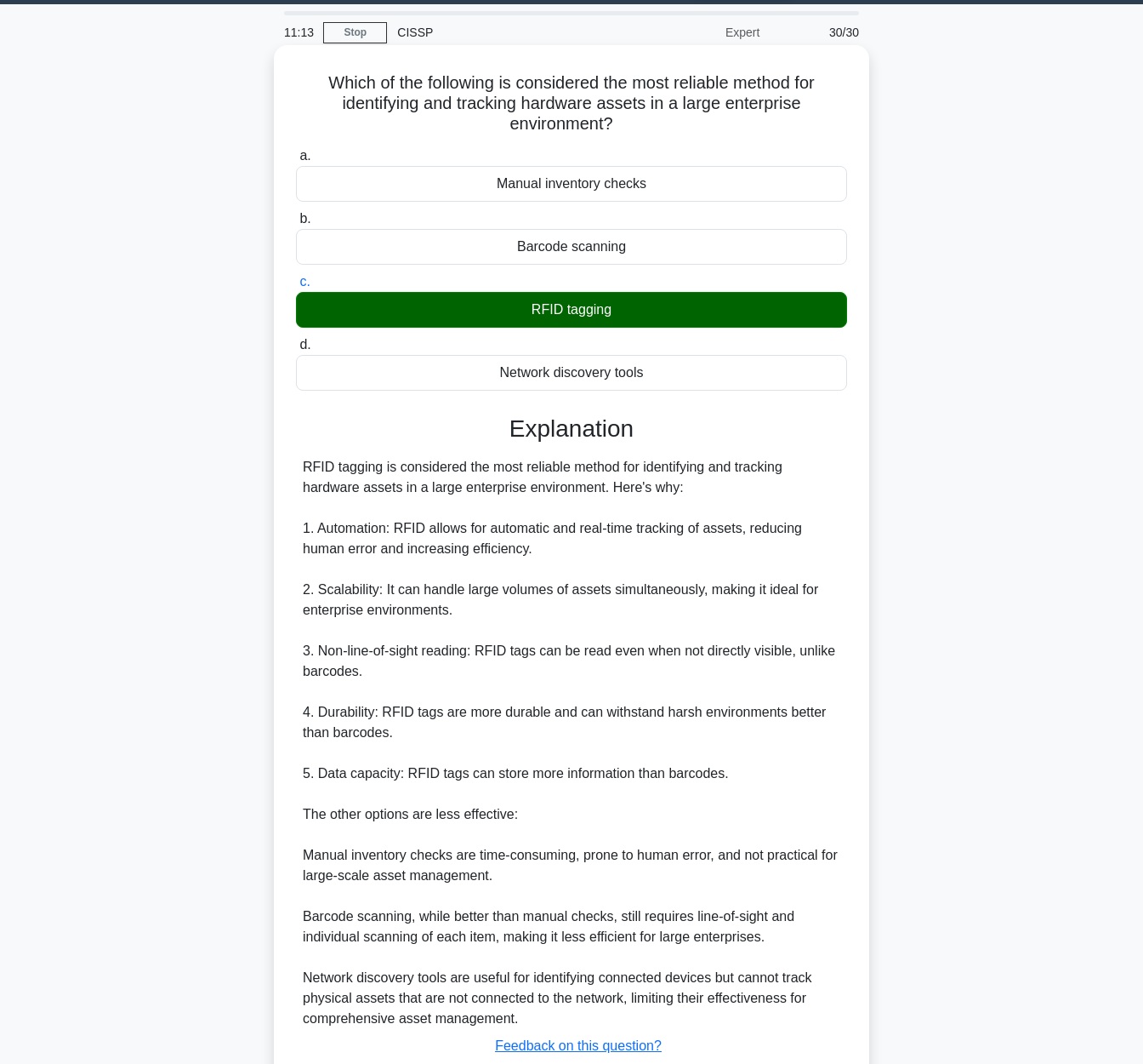
scroll to position [170, 0]
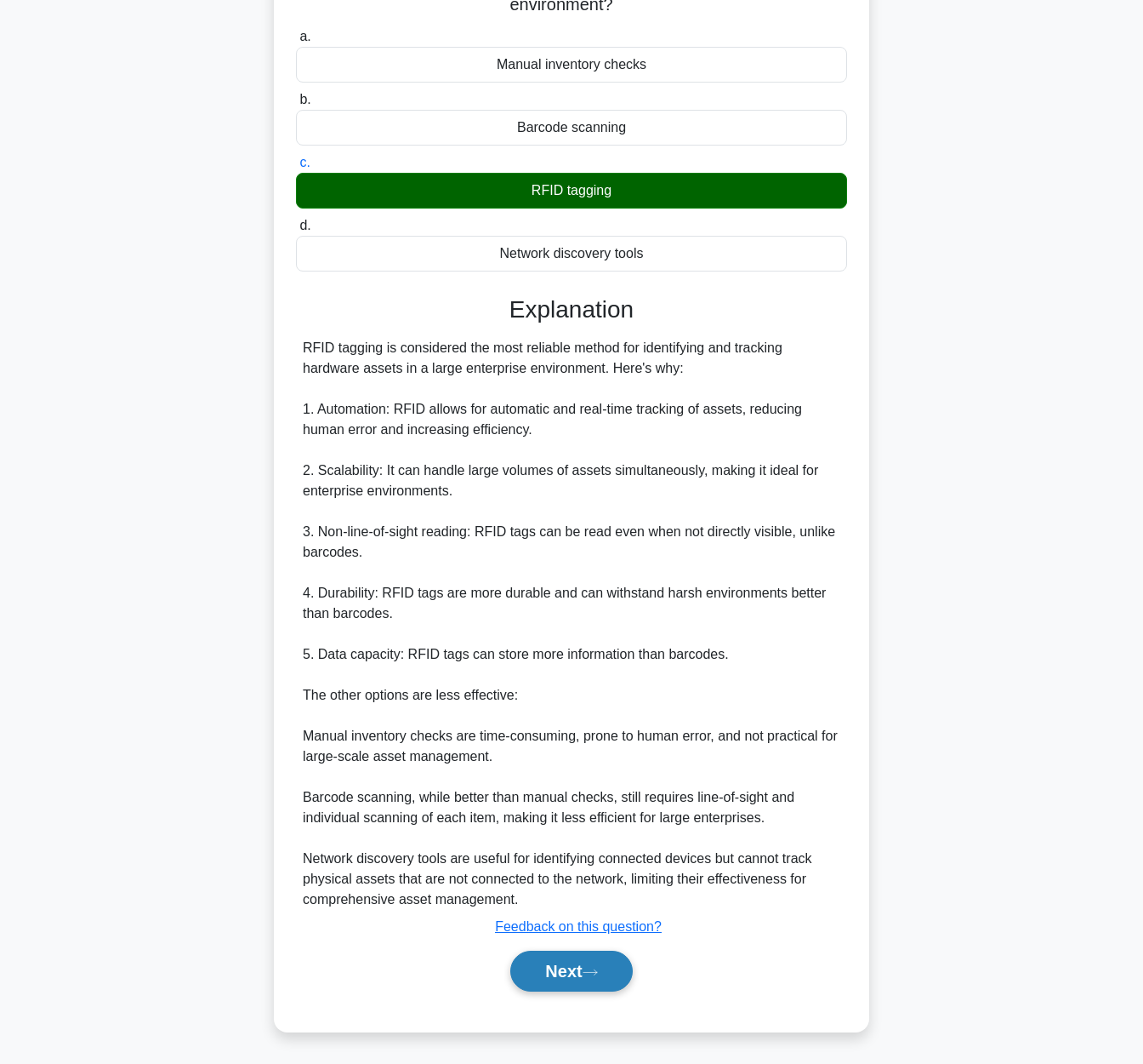
click at [594, 989] on button "Next" at bounding box center [571, 970] width 122 height 41
click at [589, 970] on icon at bounding box center [590, 972] width 15 height 9
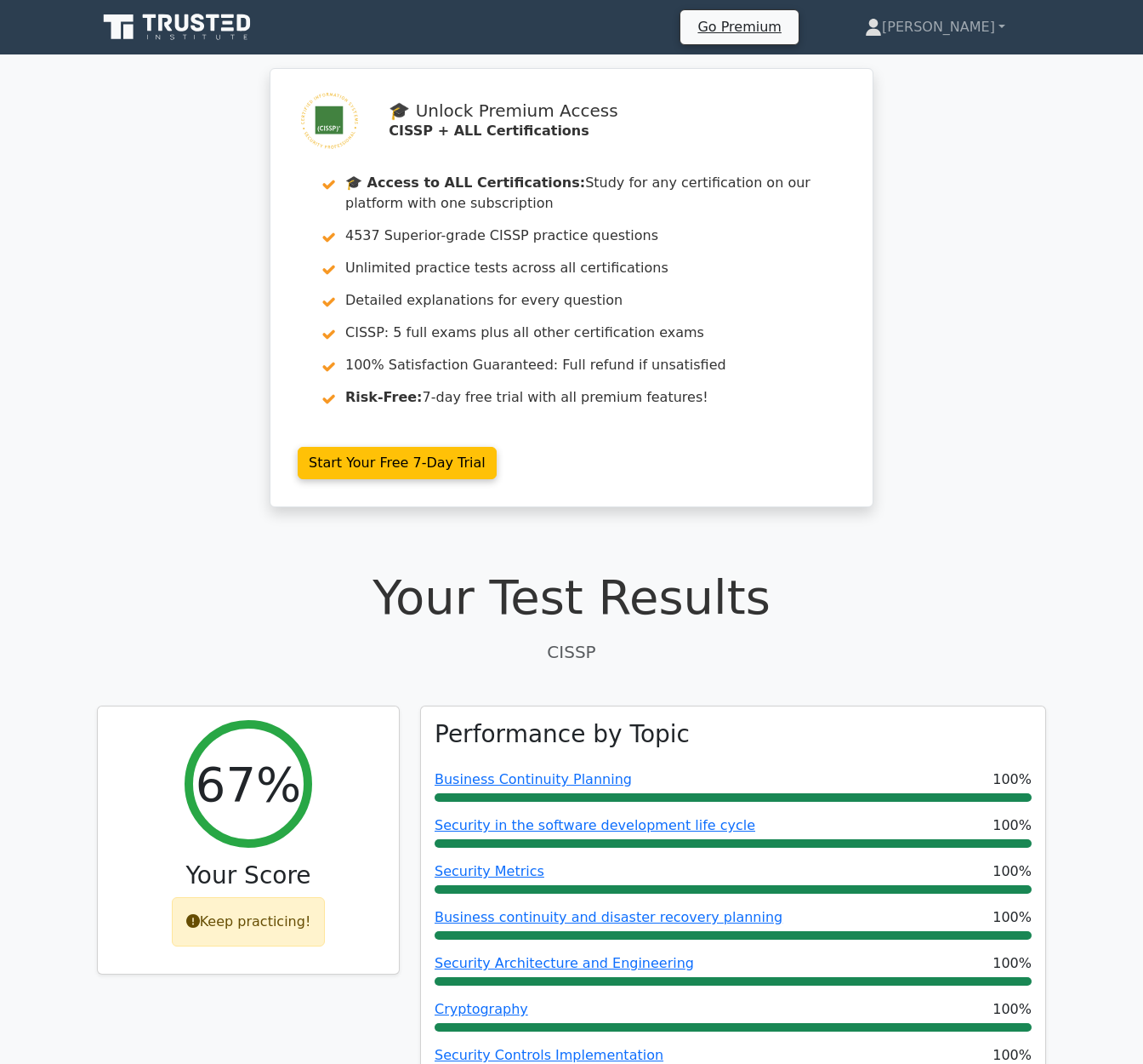
click at [218, 34] on icon at bounding box center [179, 27] width 163 height 32
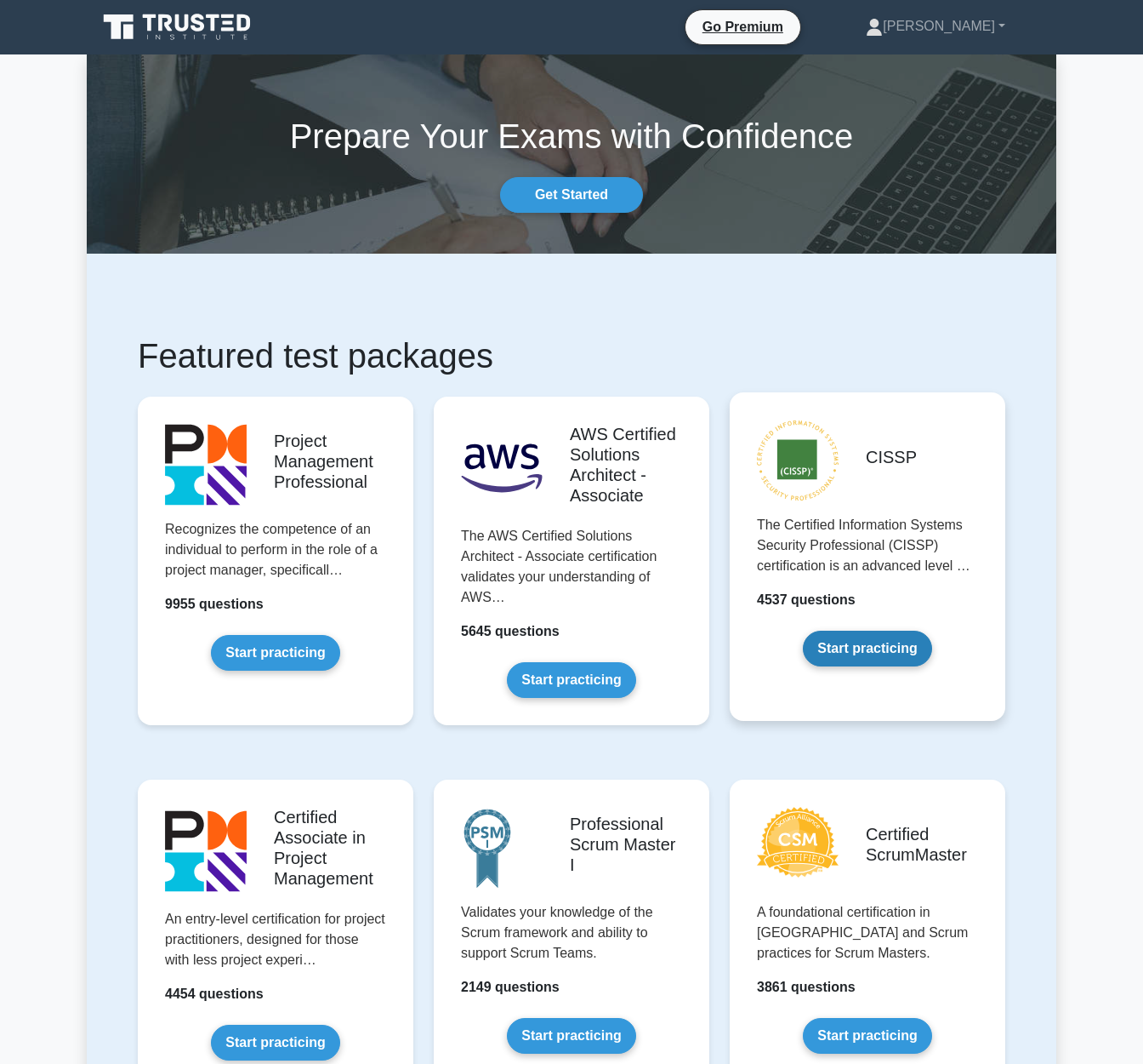
click at [910, 630] on link "Start practicing" at bounding box center [867, 648] width 128 height 36
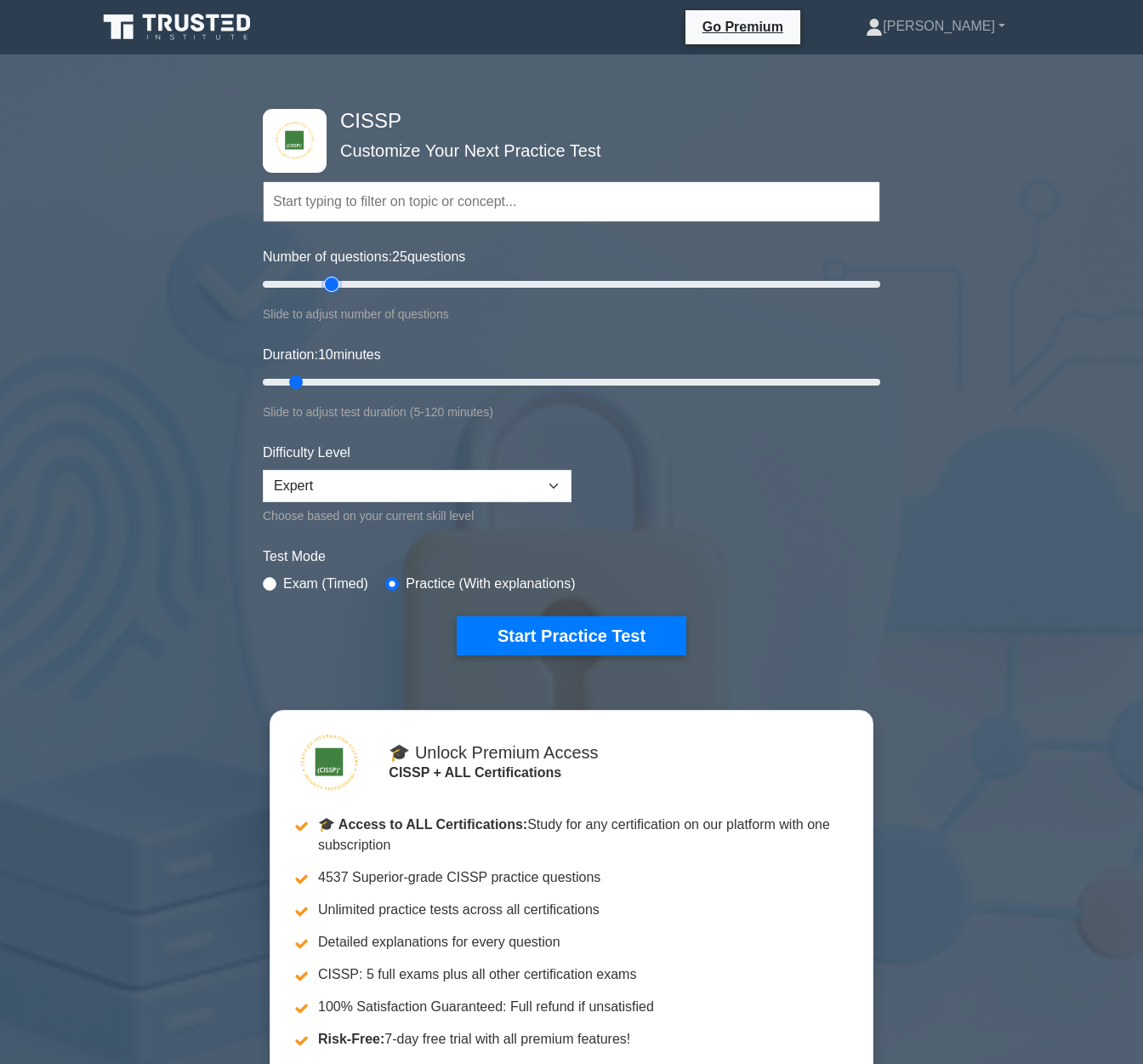
type input "25"
click at [330, 286] on input "Number of questions: 25 questions" at bounding box center [572, 284] width 618 height 21
click at [354, 385] on input "Duration: 20 minutes" at bounding box center [572, 382] width 618 height 21
click at [370, 387] on input "Duration: 25 minutes" at bounding box center [572, 382] width 618 height 21
type input "30"
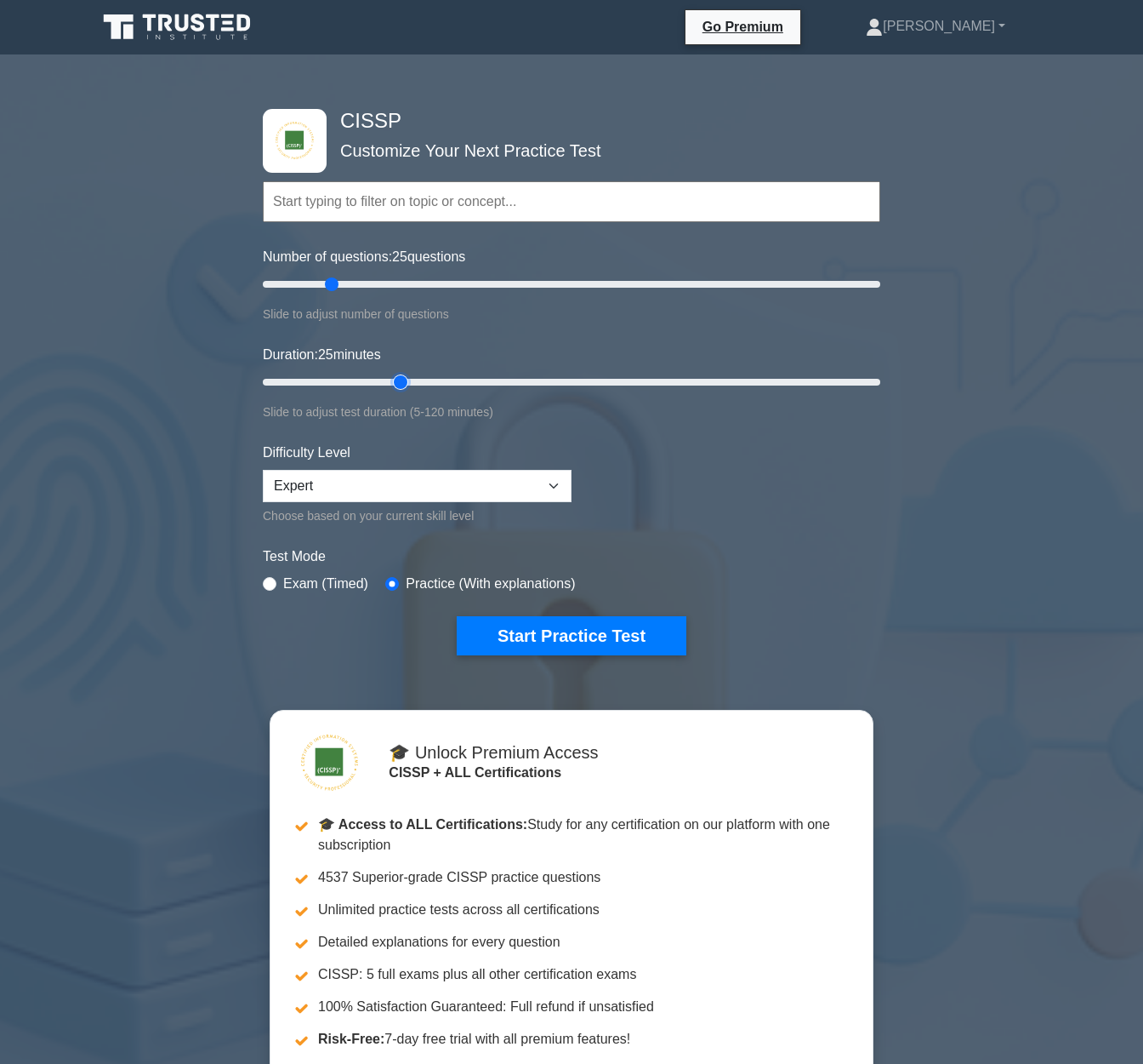
click at [394, 386] on input "Duration: 25 minutes" at bounding box center [572, 382] width 618 height 21
click at [606, 653] on div "CISSP Customize Your Next Practice Test Topics Security and Risk Management Ass…" at bounding box center [571, 382] width 638 height 628
click at [575, 644] on button "Start Practice Test" at bounding box center [572, 635] width 230 height 39
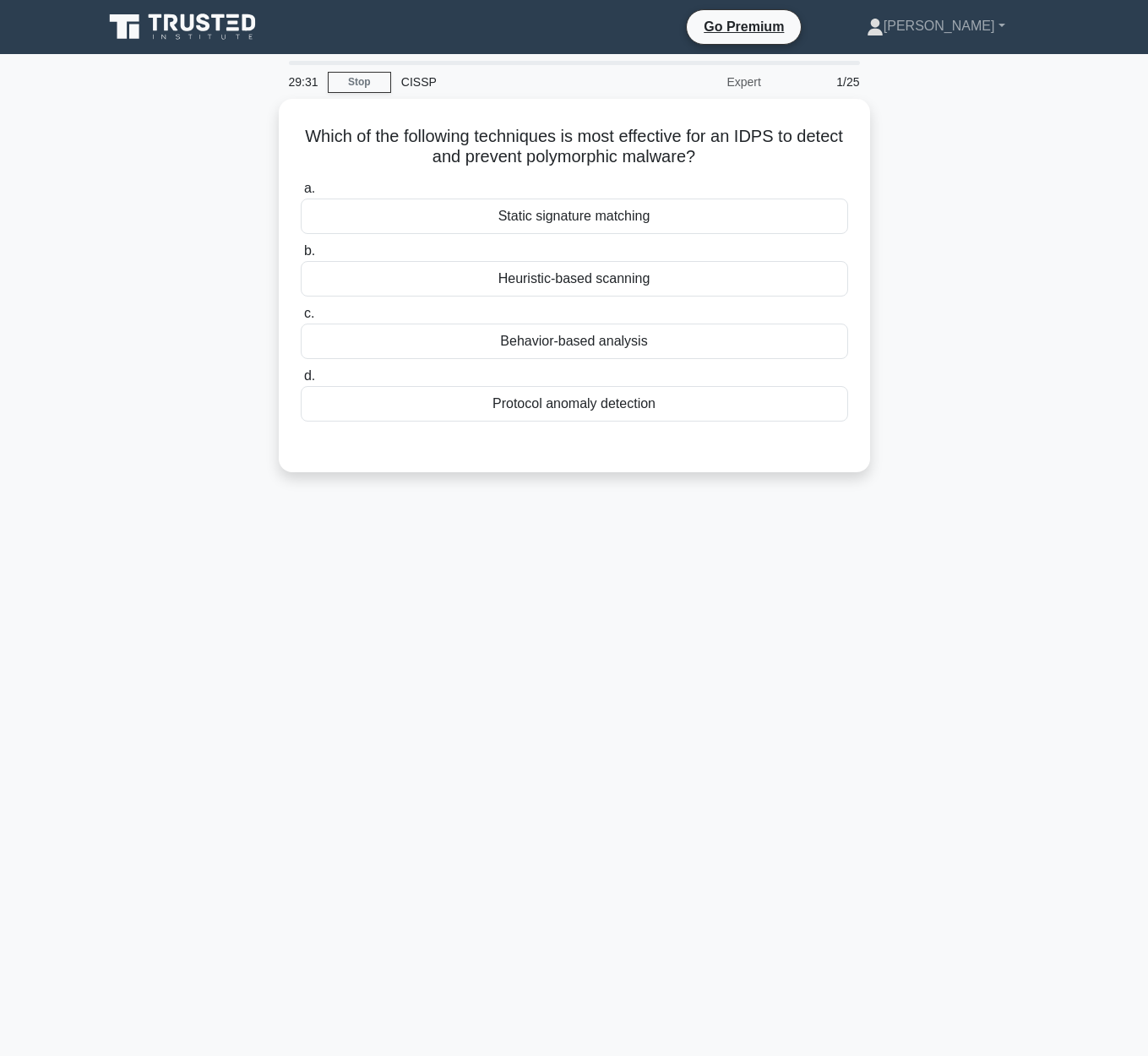
drag, startPoint x: 733, startPoint y: 157, endPoint x: 272, endPoint y: 117, distance: 462.7
click at [272, 117] on div "Which of the following techniques is most effective for an IDPS to detect and p…" at bounding box center [574, 295] width 962 height 394
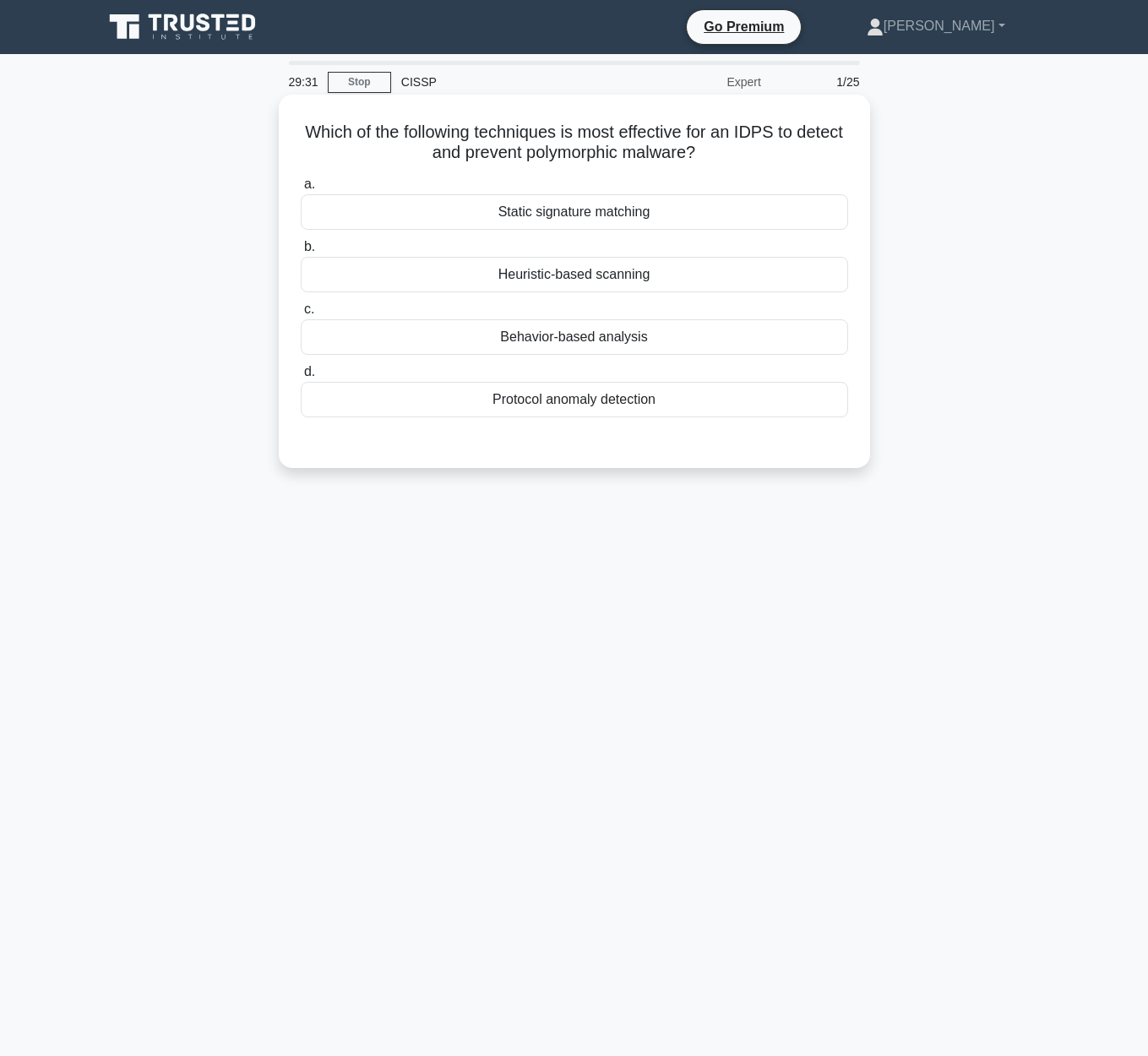
click at [279, 125] on div "Which of the following techniques is most effective for an IDPS to detect and p…" at bounding box center [574, 281] width 591 height 373
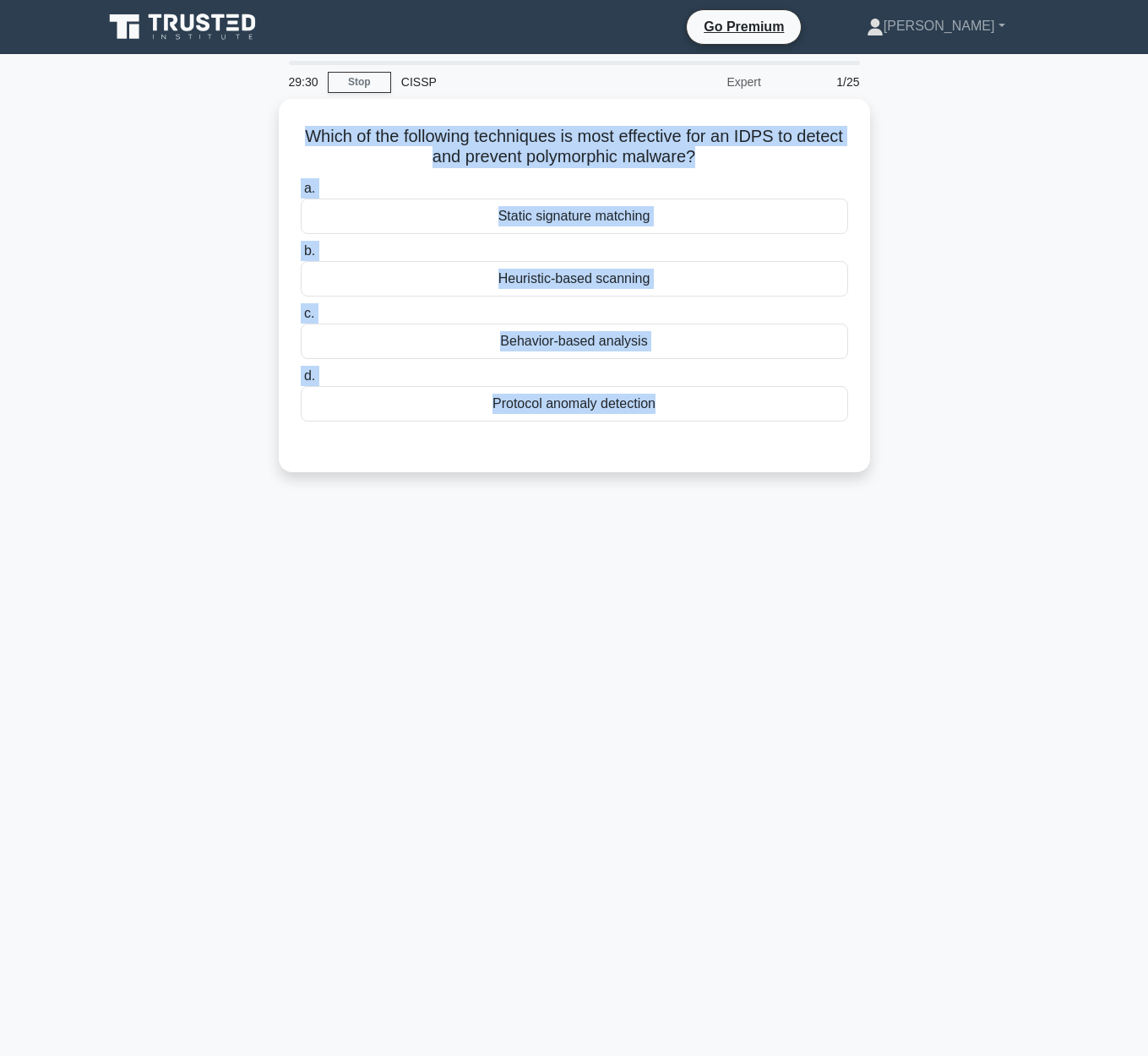
drag, startPoint x: 291, startPoint y: 124, endPoint x: 992, endPoint y: 455, distance: 775.2
click at [992, 455] on div "Which of the following techniques is most effective for an IDPS to detect and p…" at bounding box center [574, 295] width 962 height 394
copy div "Which of the following techniques is most effective for an IDPS to detect and p…"
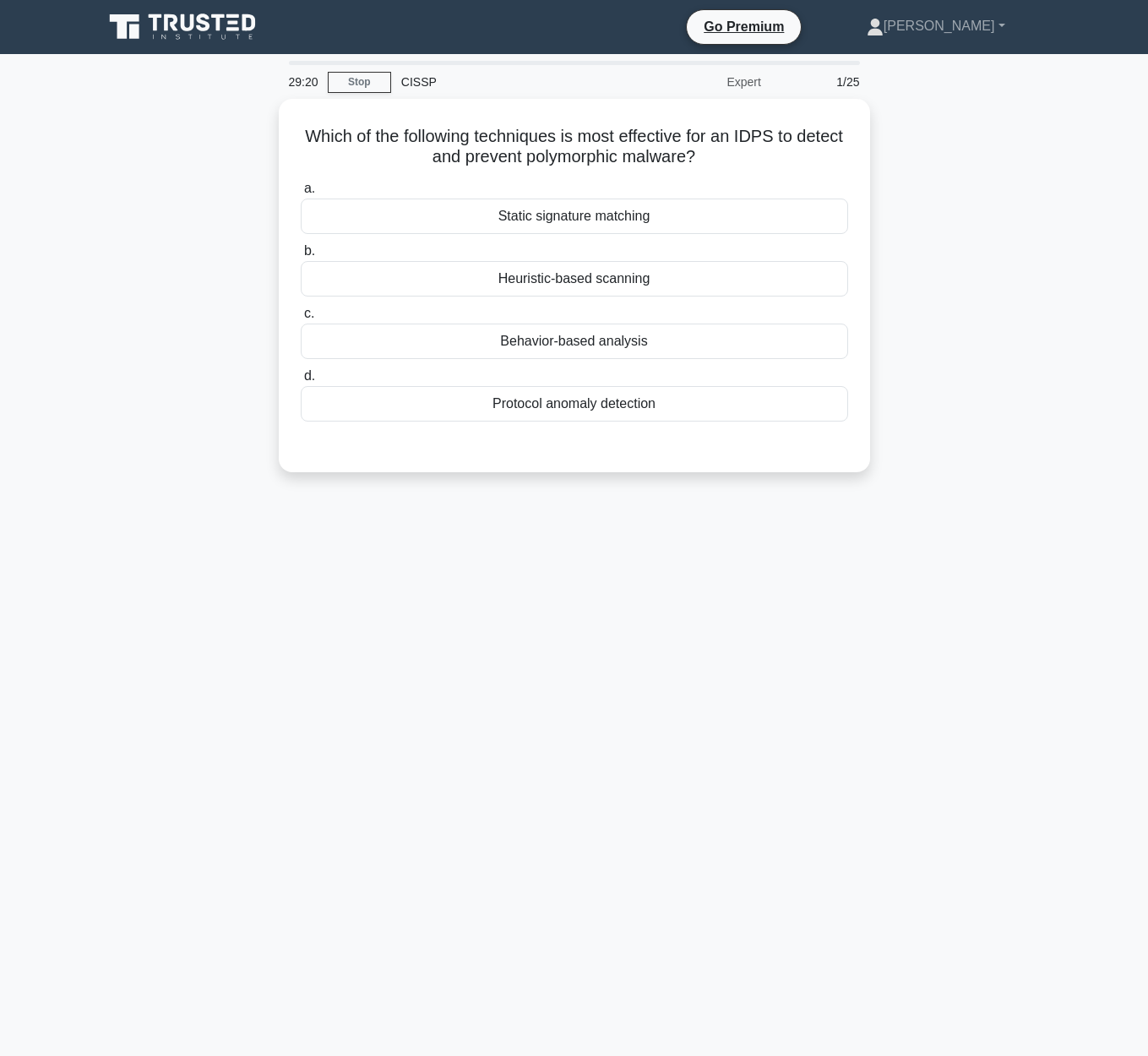
click at [1006, 415] on div "Which of the following techniques is most effective for an IDPS to detect and p…" at bounding box center [574, 295] width 962 height 394
click at [1097, 326] on main "28:58 Stop CISSP Expert 1/25 Which of the following techniques is most effectiv…" at bounding box center [574, 555] width 1148 height 1002
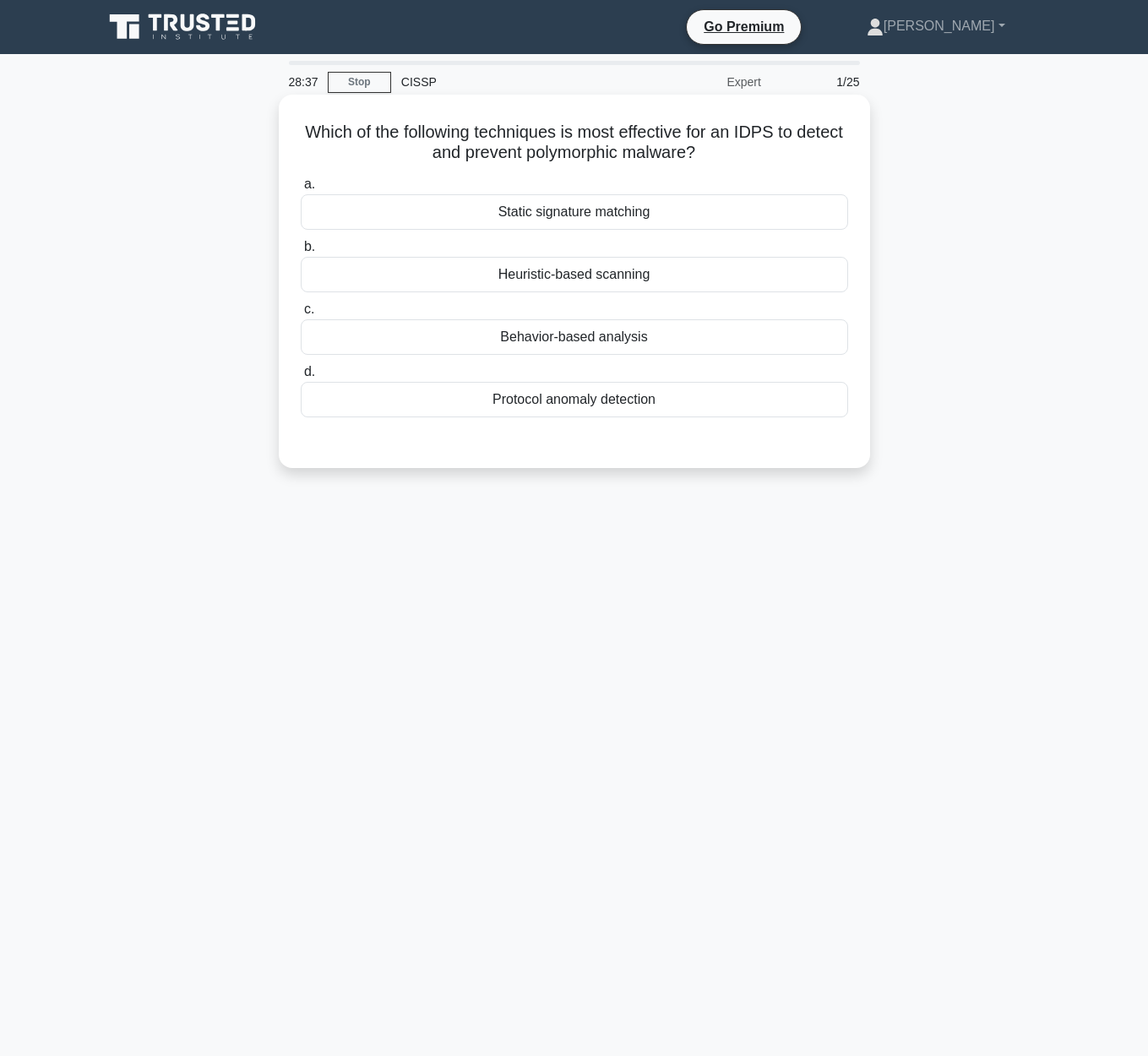
click at [591, 343] on div "Behavior-based analysis" at bounding box center [574, 337] width 547 height 36
click at [301, 315] on input "c. Behavior-based analysis" at bounding box center [301, 309] width 0 height 11
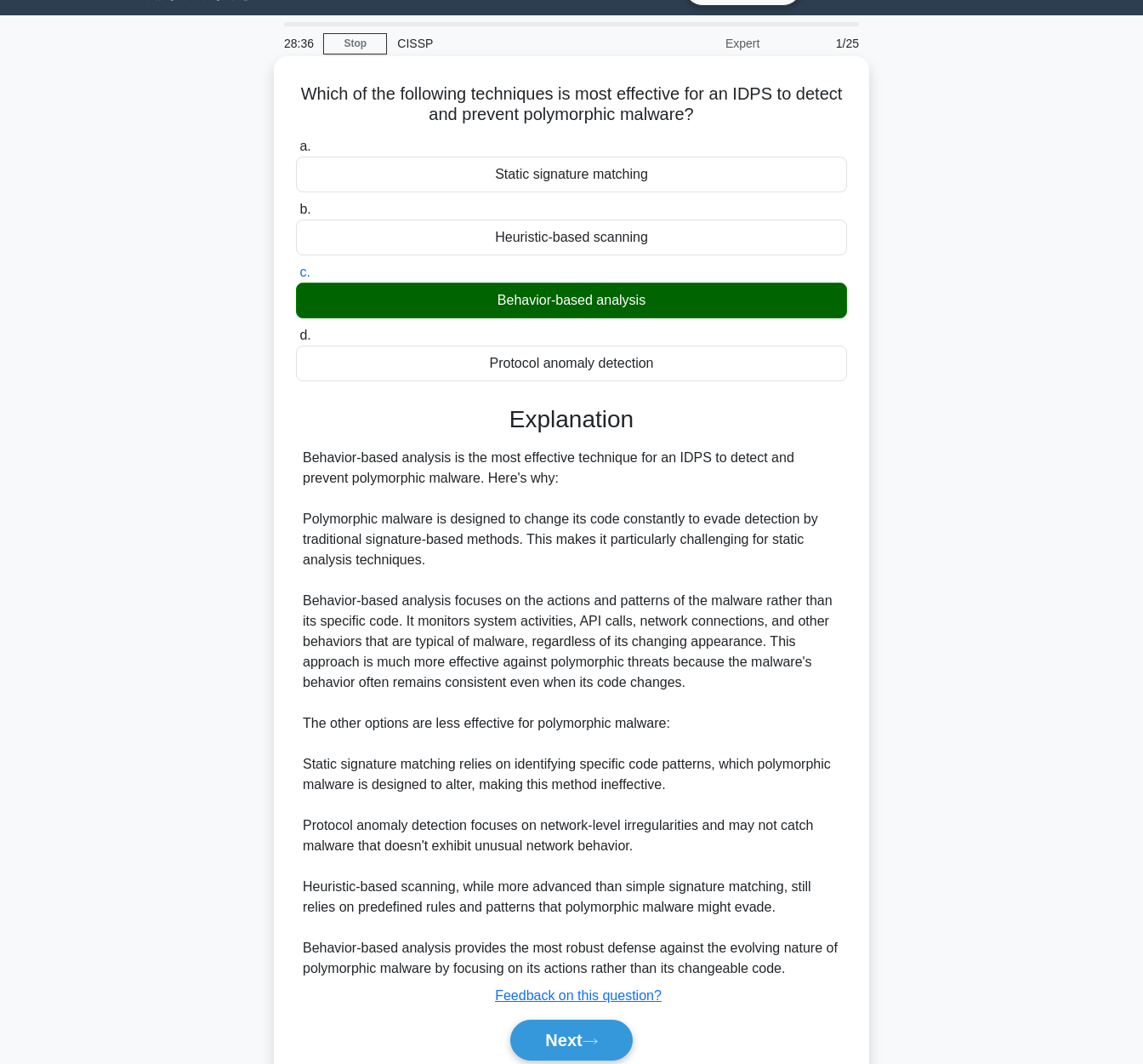
scroll to position [83, 0]
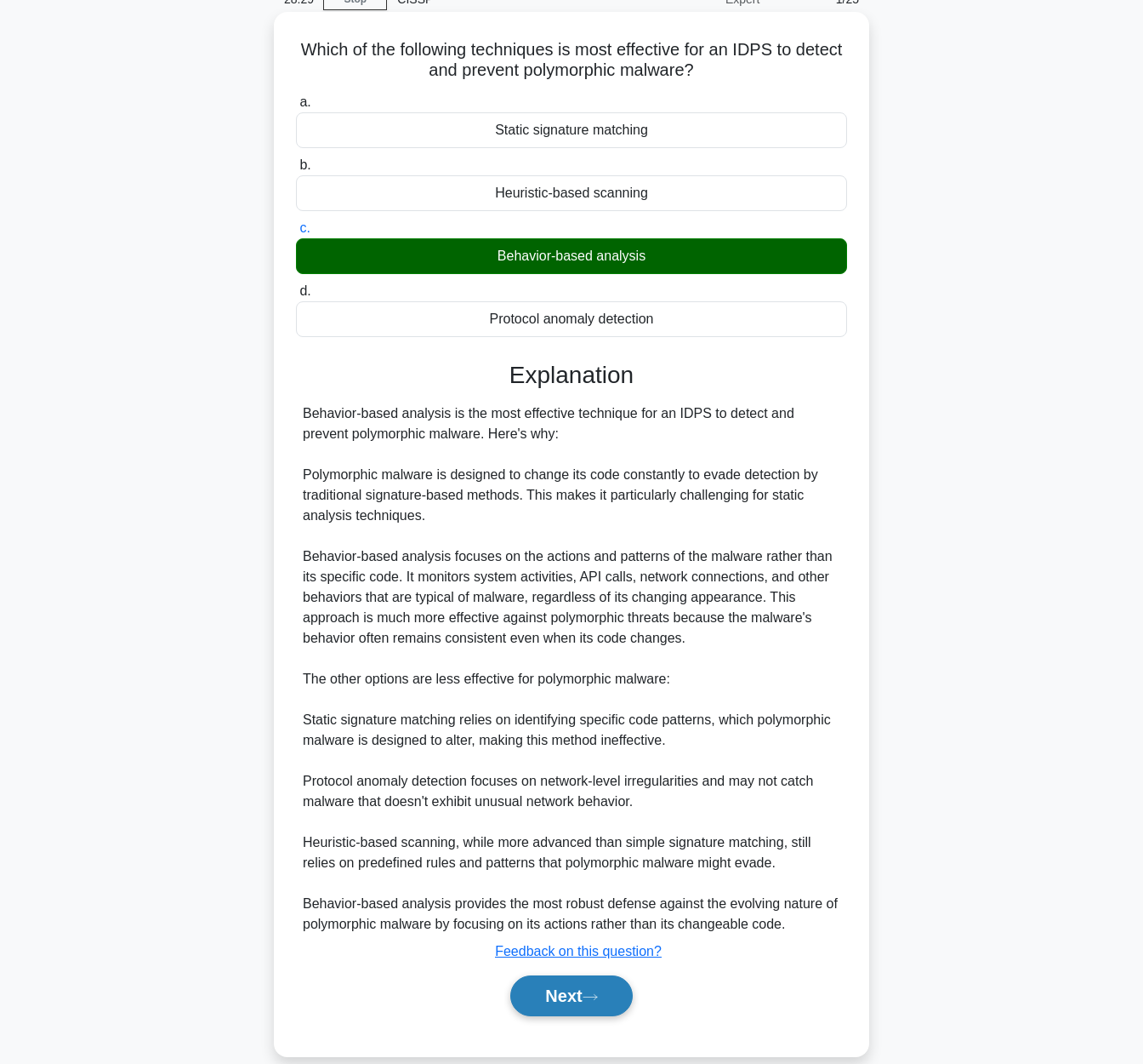
click at [561, 1010] on button "Next" at bounding box center [571, 995] width 122 height 41
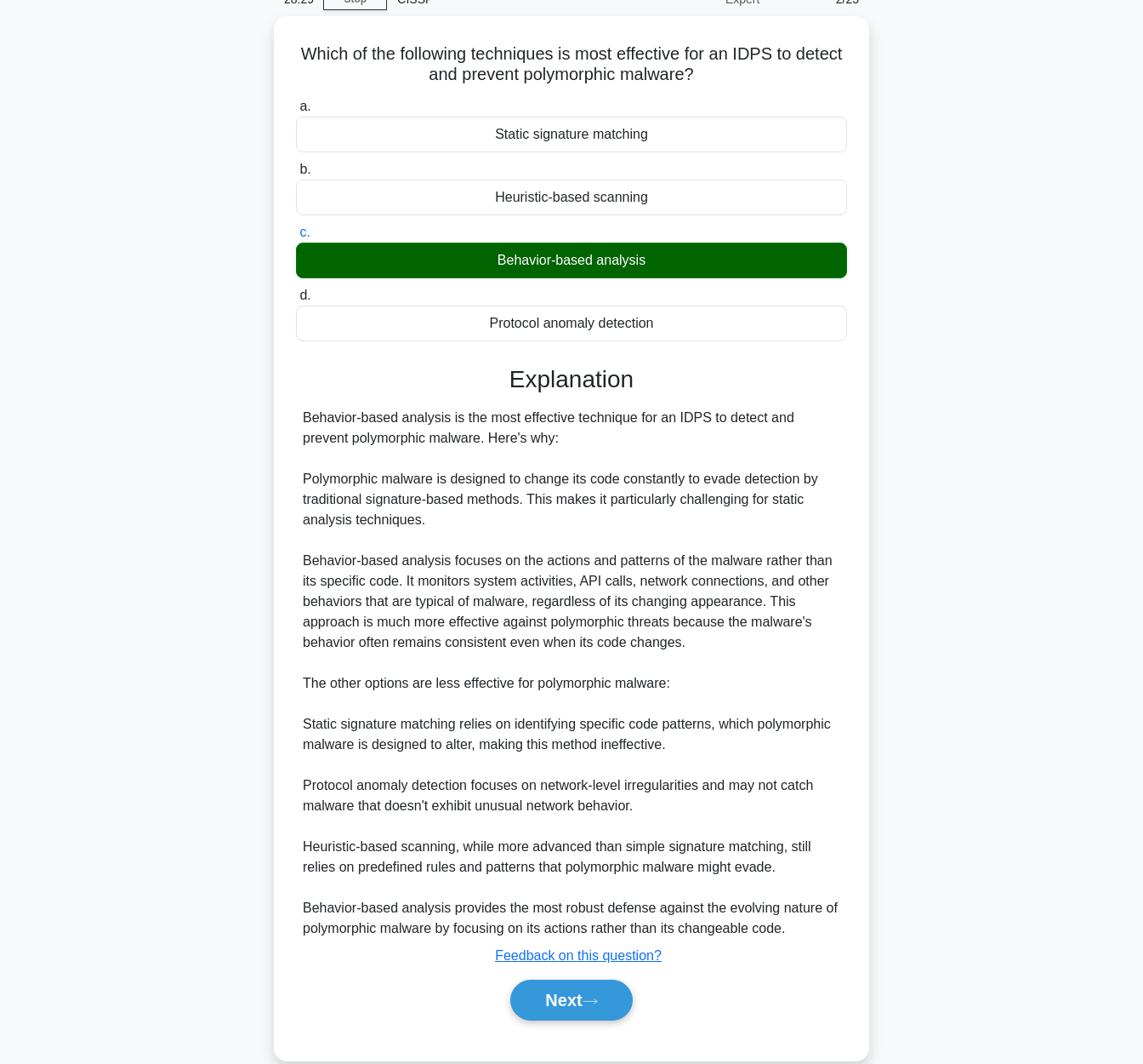
scroll to position [0, 0]
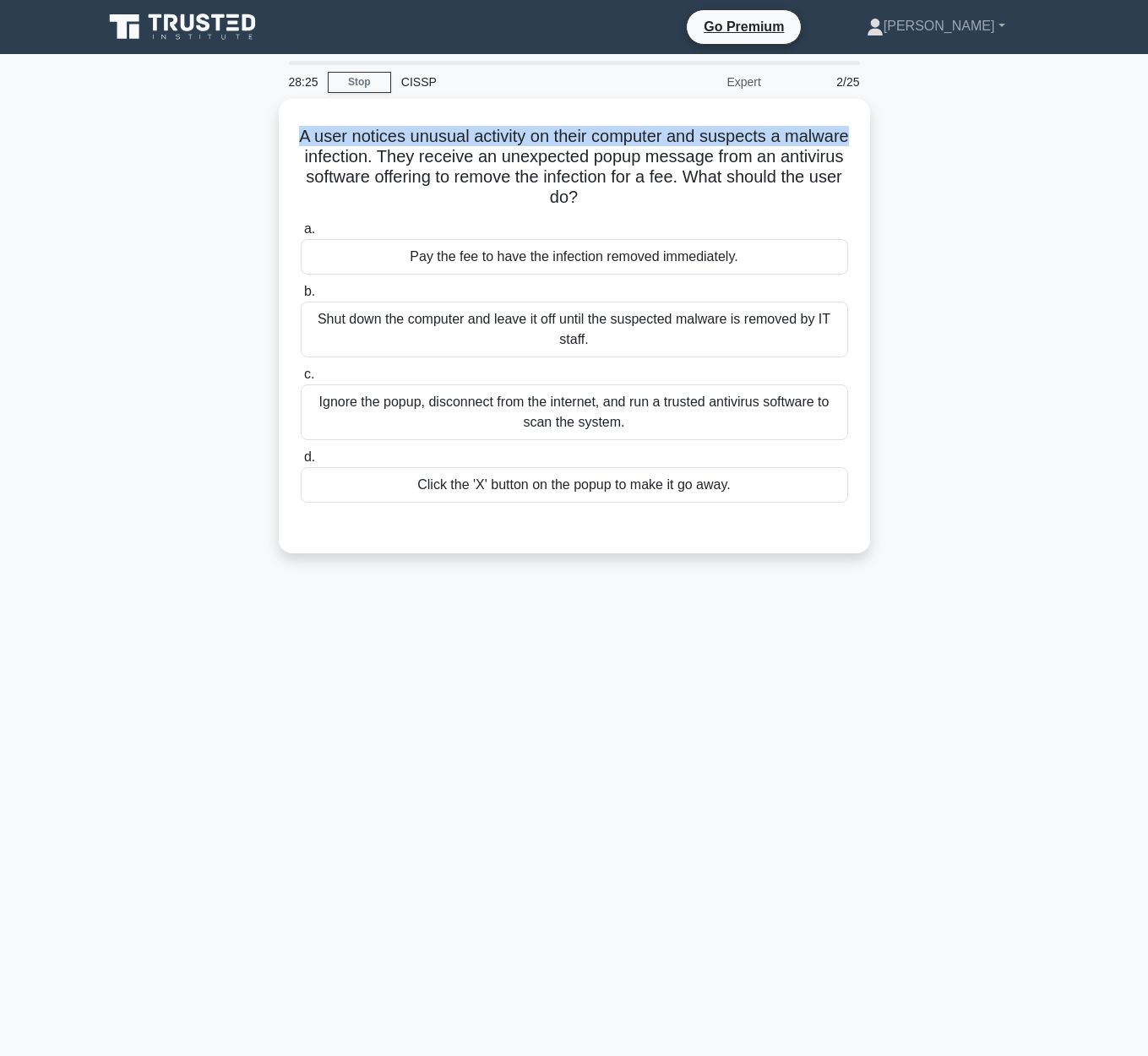
drag, startPoint x: 296, startPoint y: 134, endPoint x: 905, endPoint y: 129, distance: 609.0
click at [905, 129] on div "A user notices unusual activity on their computer and suspects a malware infect…" at bounding box center [574, 336] width 962 height 475
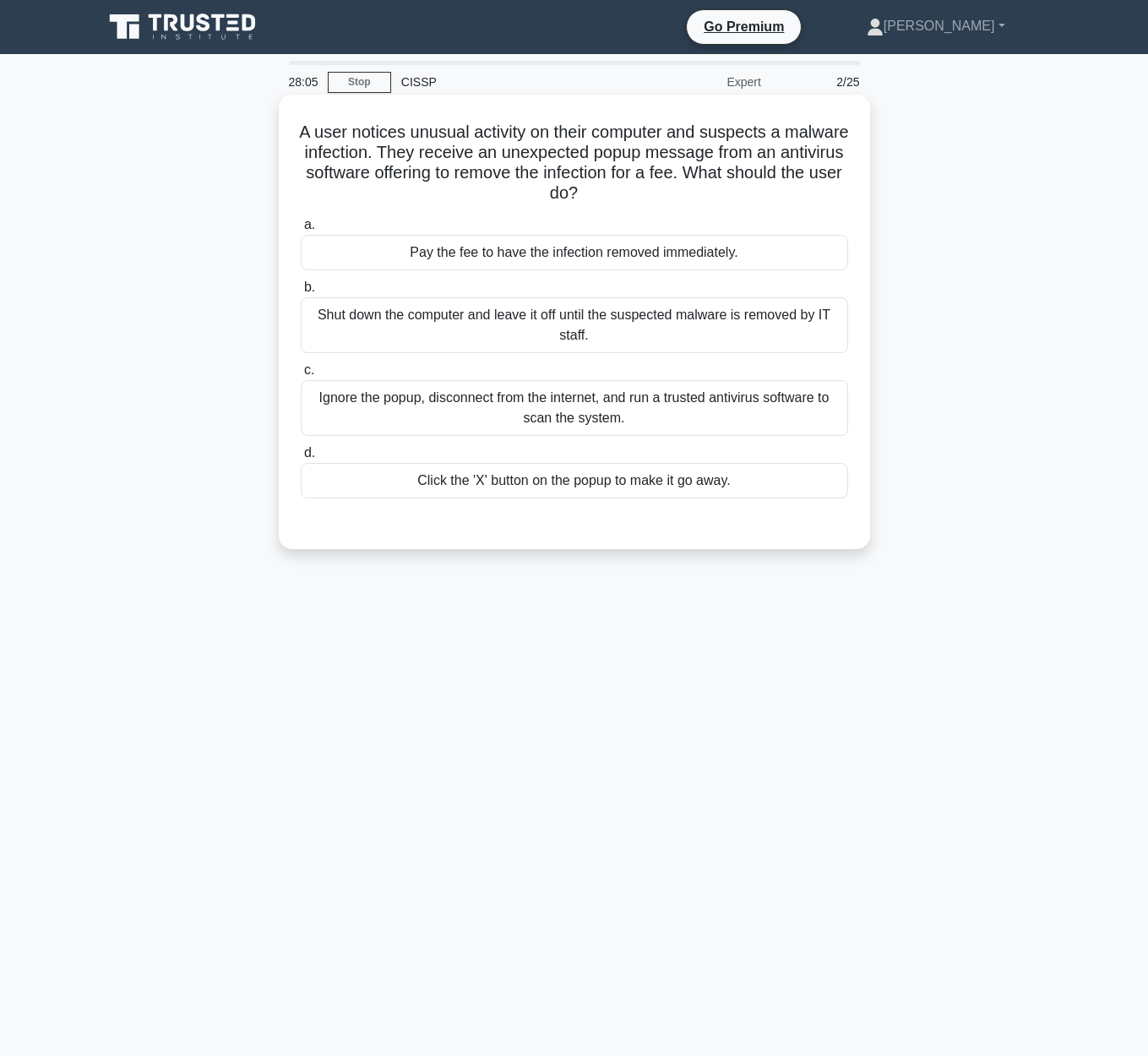
click at [377, 186] on h5 "A user notices unusual activity on their computer and suspects a malware infect…" at bounding box center [574, 163] width 551 height 83
drag, startPoint x: 292, startPoint y: 124, endPoint x: 683, endPoint y: 188, distance: 396.2
click at [683, 188] on div "A user notices unusual activity on their computer and suspects a malware infect…" at bounding box center [574, 322] width 578 height 441
click at [516, 333] on div "Shut down the computer and leave it off until the suspected malware is removed …" at bounding box center [574, 324] width 547 height 55
click at [301, 293] on input "b. Shut down the computer and leave it off until the suspected malware is remov…" at bounding box center [301, 288] width 0 height 11
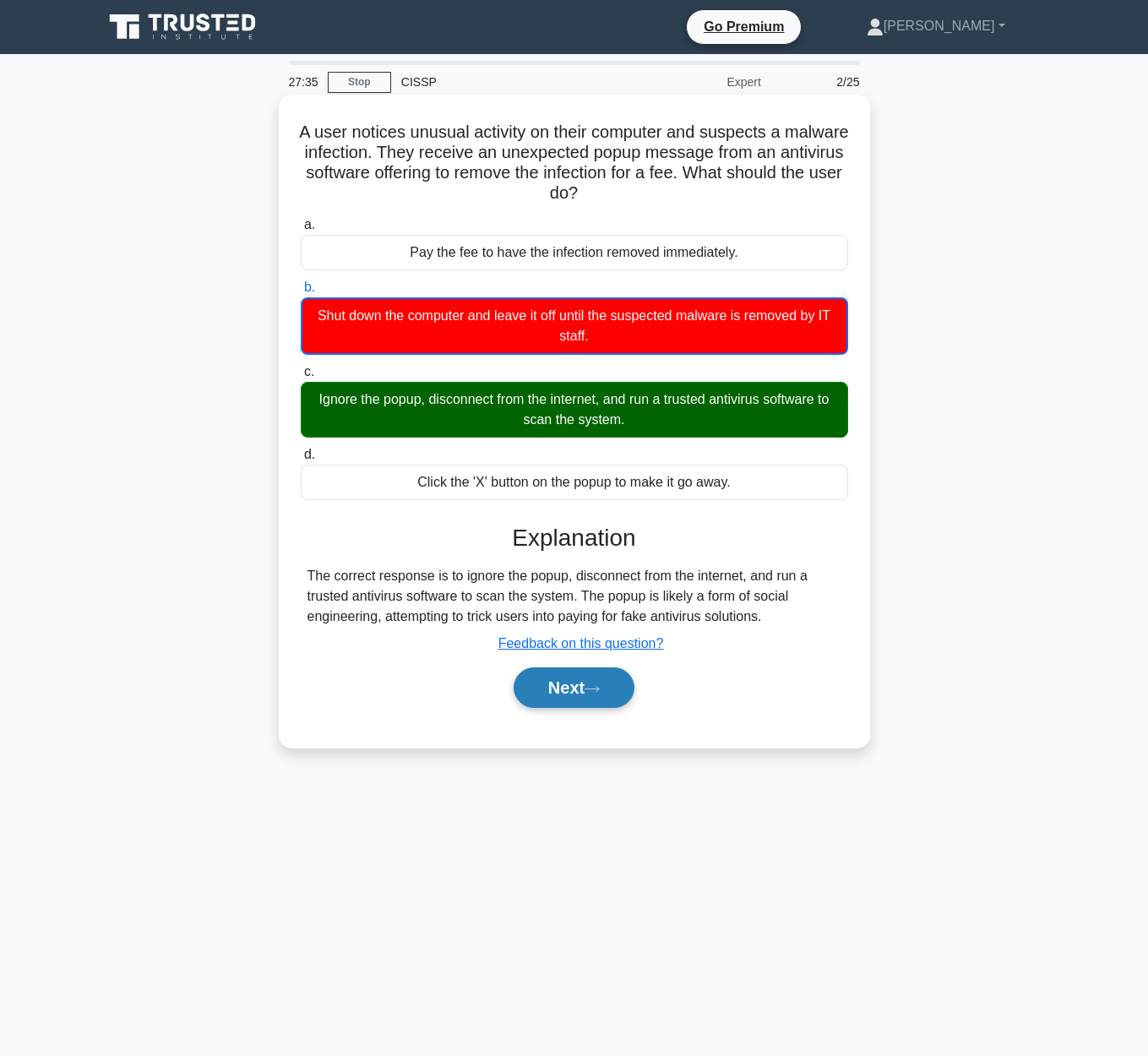
click at [582, 695] on button "Next" at bounding box center [573, 686] width 121 height 40
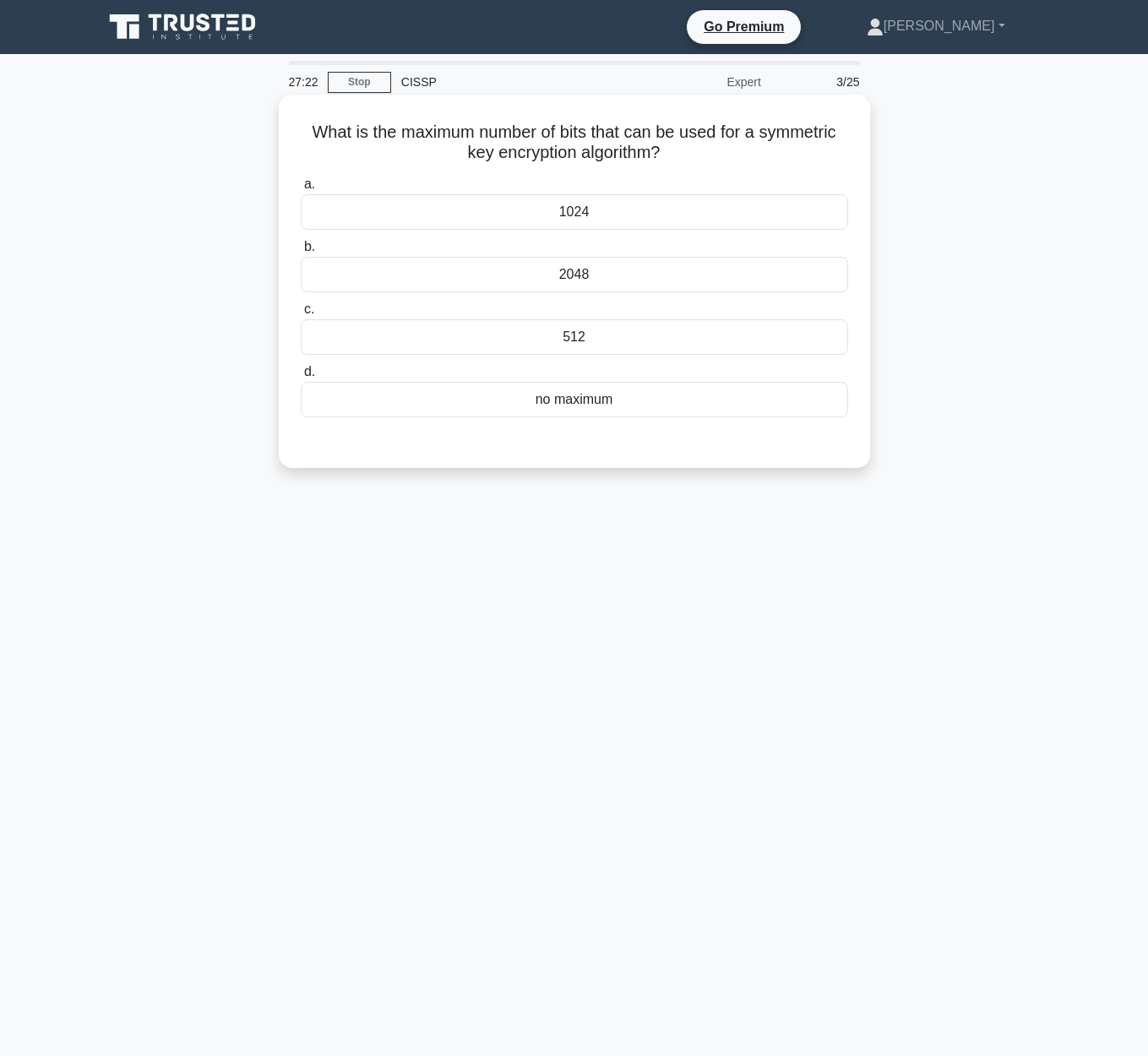
click at [721, 406] on div "no maximum" at bounding box center [574, 400] width 547 height 36
click at [301, 377] on input "d. no maximum" at bounding box center [301, 372] width 0 height 11
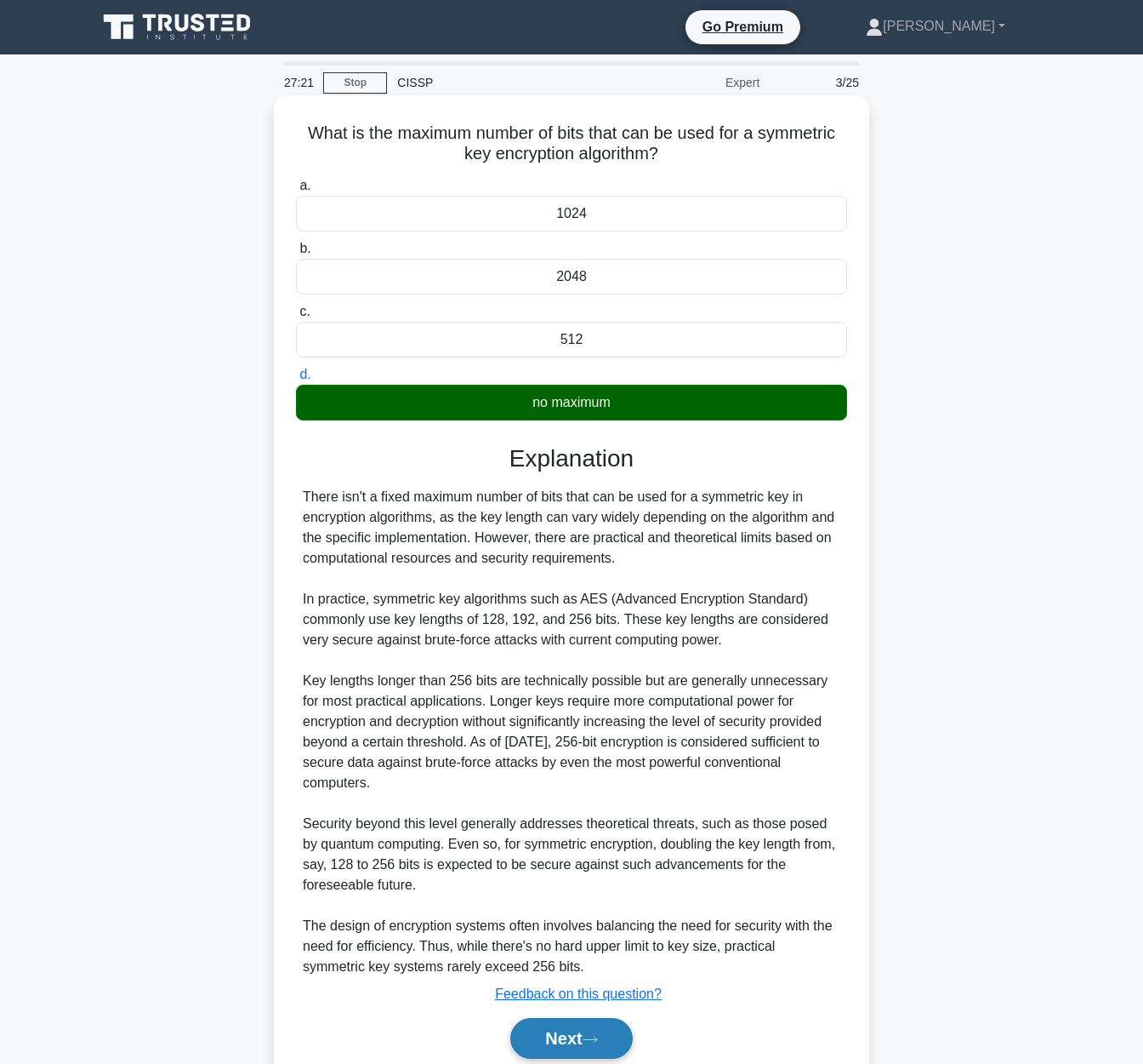
click at [614, 1029] on button "Next" at bounding box center [571, 1038] width 122 height 41
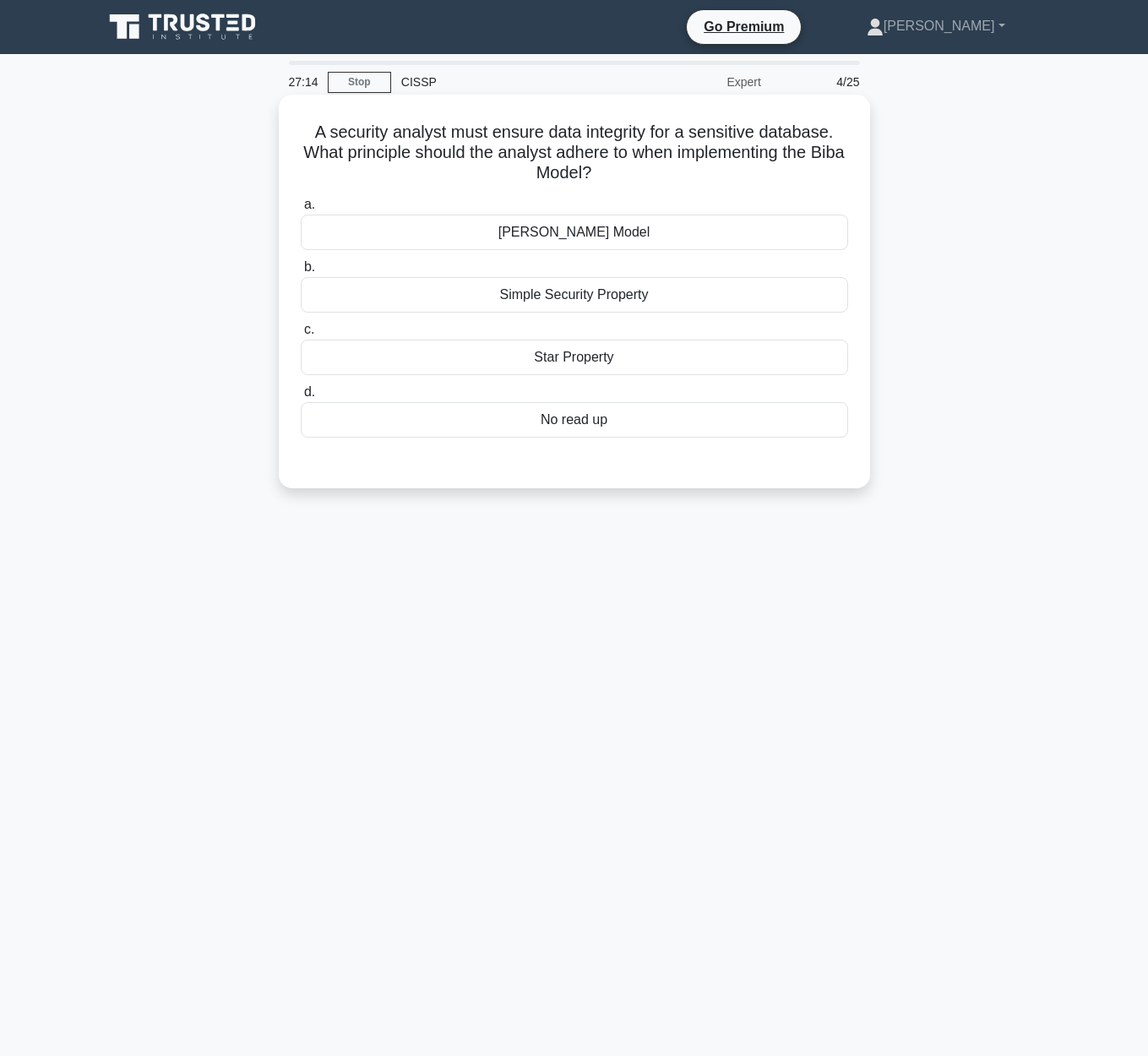
drag, startPoint x: 310, startPoint y: 133, endPoint x: 860, endPoint y: 168, distance: 551.1
click at [860, 168] on div "A security analyst must ensure data integrity for a sensitive database. What pr…" at bounding box center [574, 291] width 578 height 380
click at [687, 149] on h5 "A security analyst must ensure data integrity for a sensitive database. What pr…" at bounding box center [574, 153] width 551 height 63
click at [652, 355] on div "Star Property" at bounding box center [574, 357] width 547 height 36
click at [301, 335] on input "c. Star Property" at bounding box center [301, 330] width 0 height 11
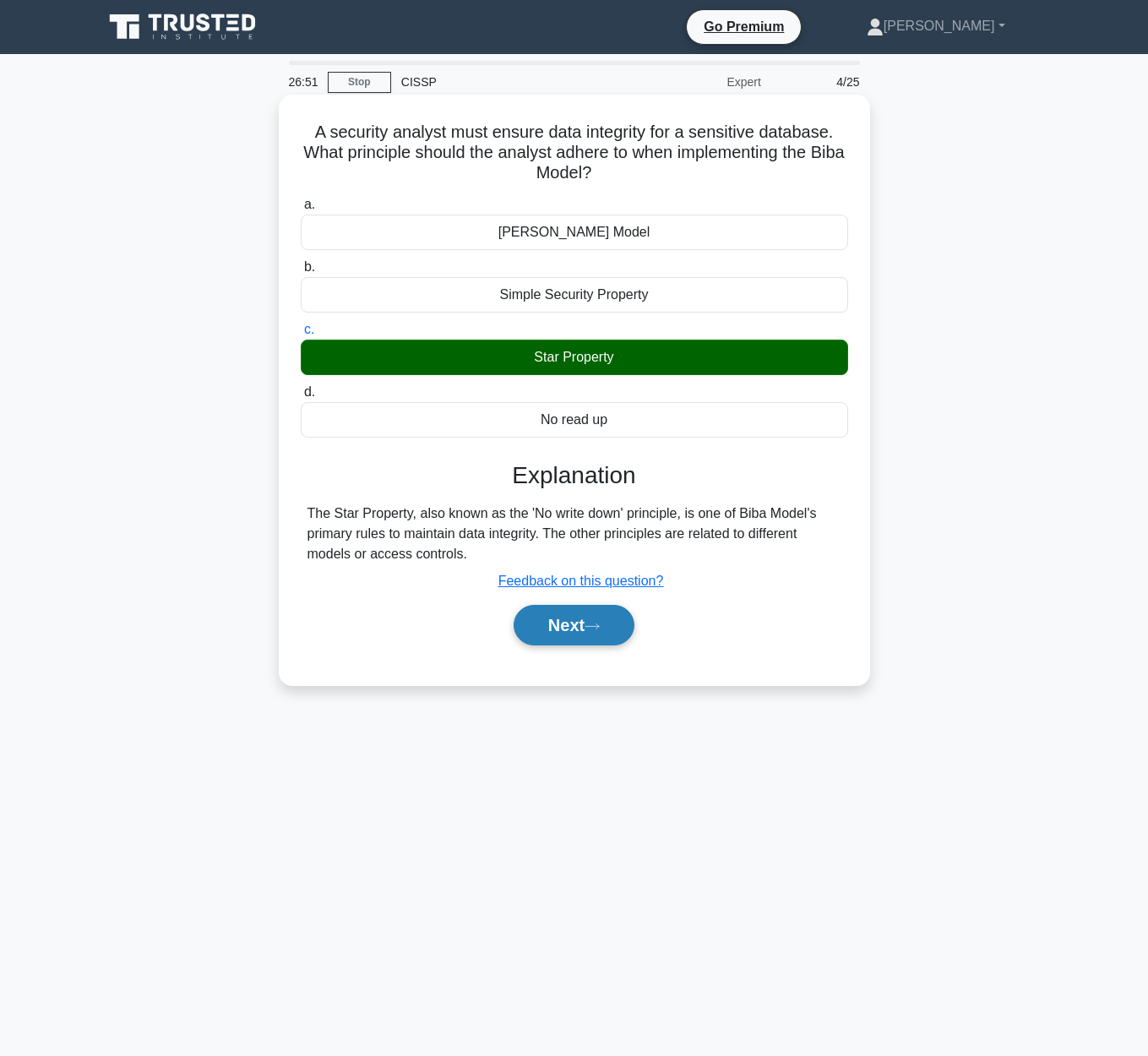
click at [585, 627] on button "Next" at bounding box center [573, 625] width 121 height 40
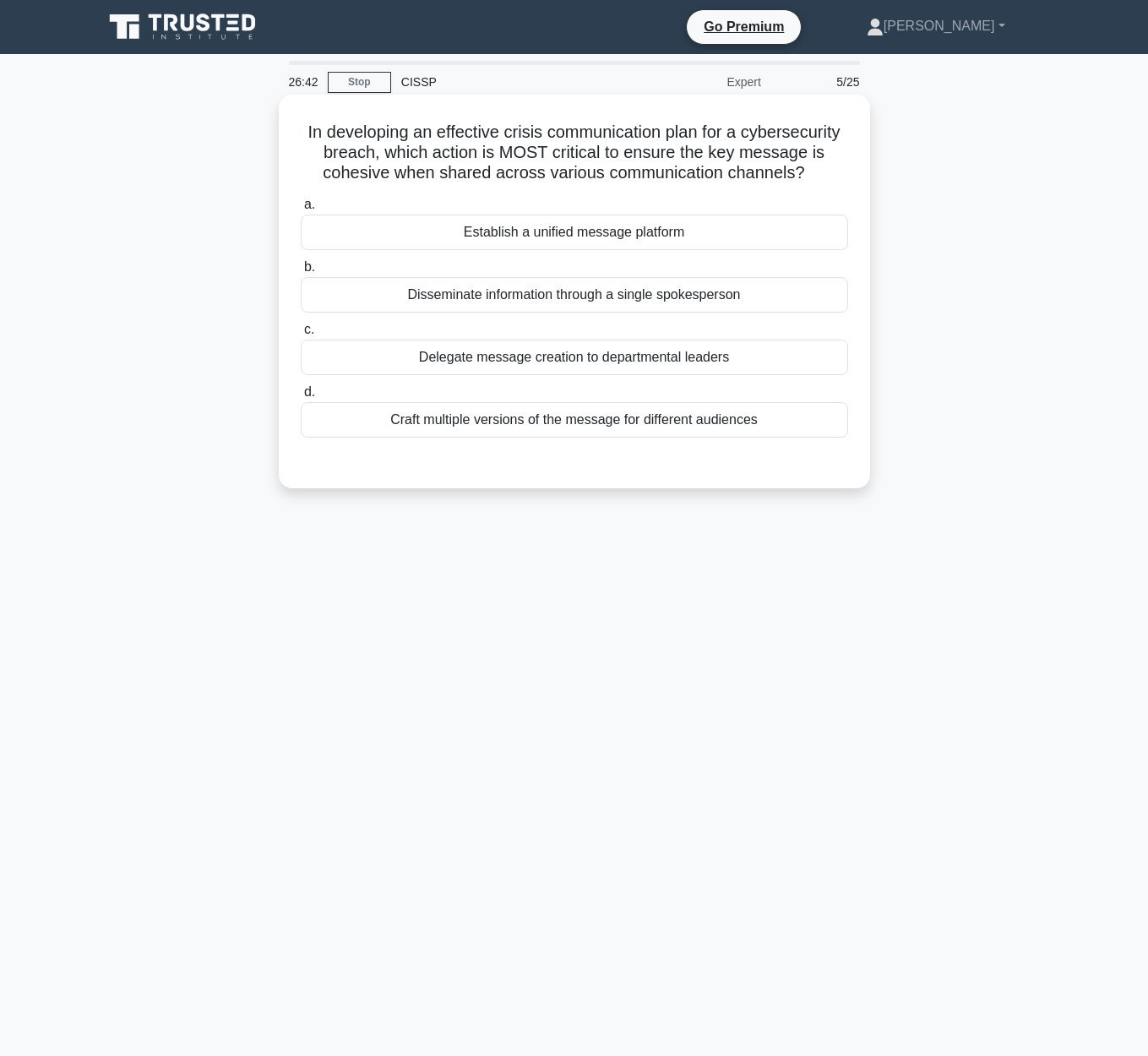
drag, startPoint x: 289, startPoint y: 131, endPoint x: 851, endPoint y: 168, distance: 563.2
click at [851, 168] on div "In developing an effective crisis communication plan for a cybersecurity breach…" at bounding box center [574, 291] width 578 height 380
click at [644, 234] on div "Establish a unified message platform" at bounding box center [574, 233] width 547 height 36
click at [301, 210] on input "a. Establish a unified message platform" at bounding box center [301, 205] width 0 height 11
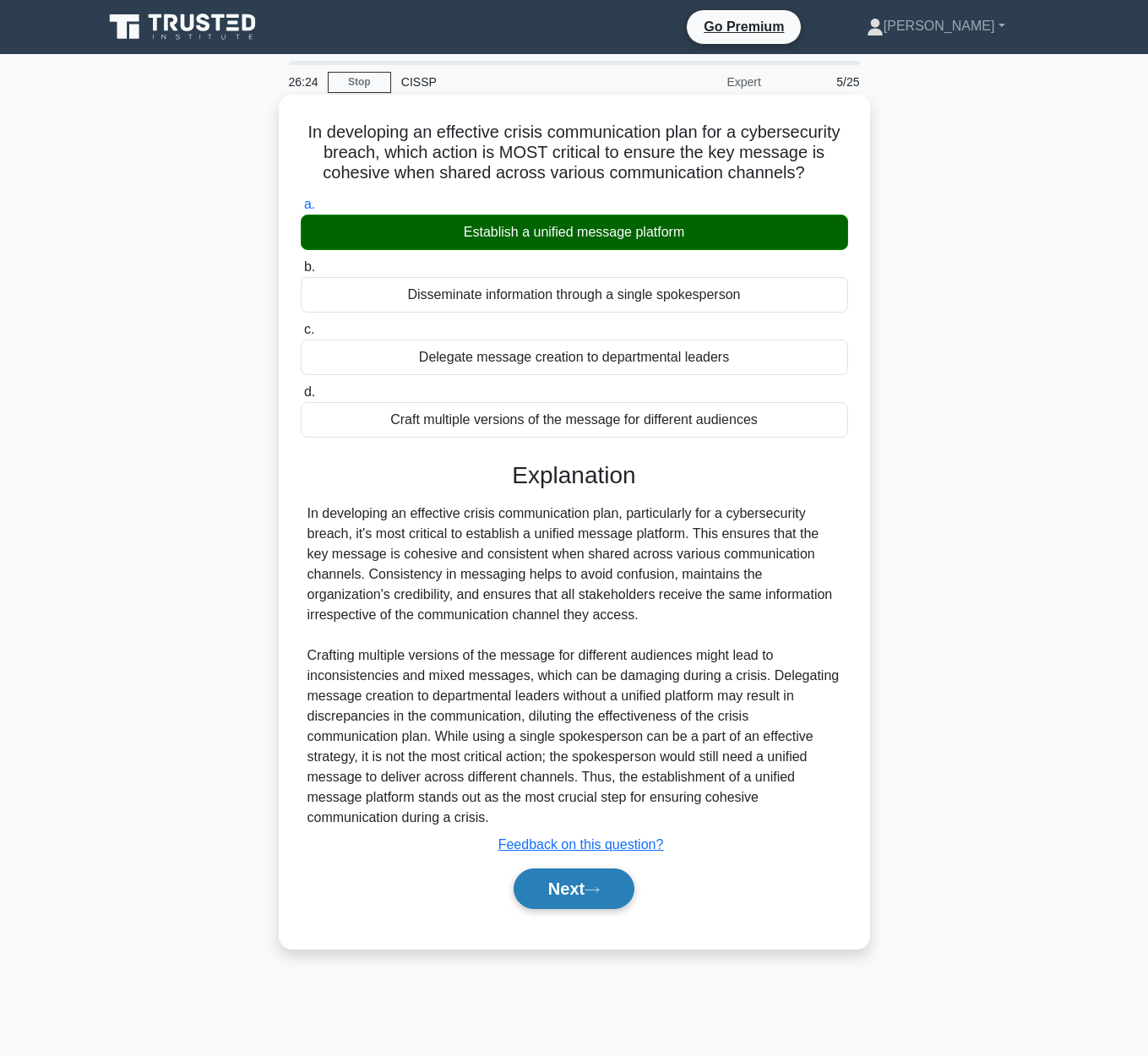
click at [601, 895] on button "Next" at bounding box center [573, 888] width 121 height 40
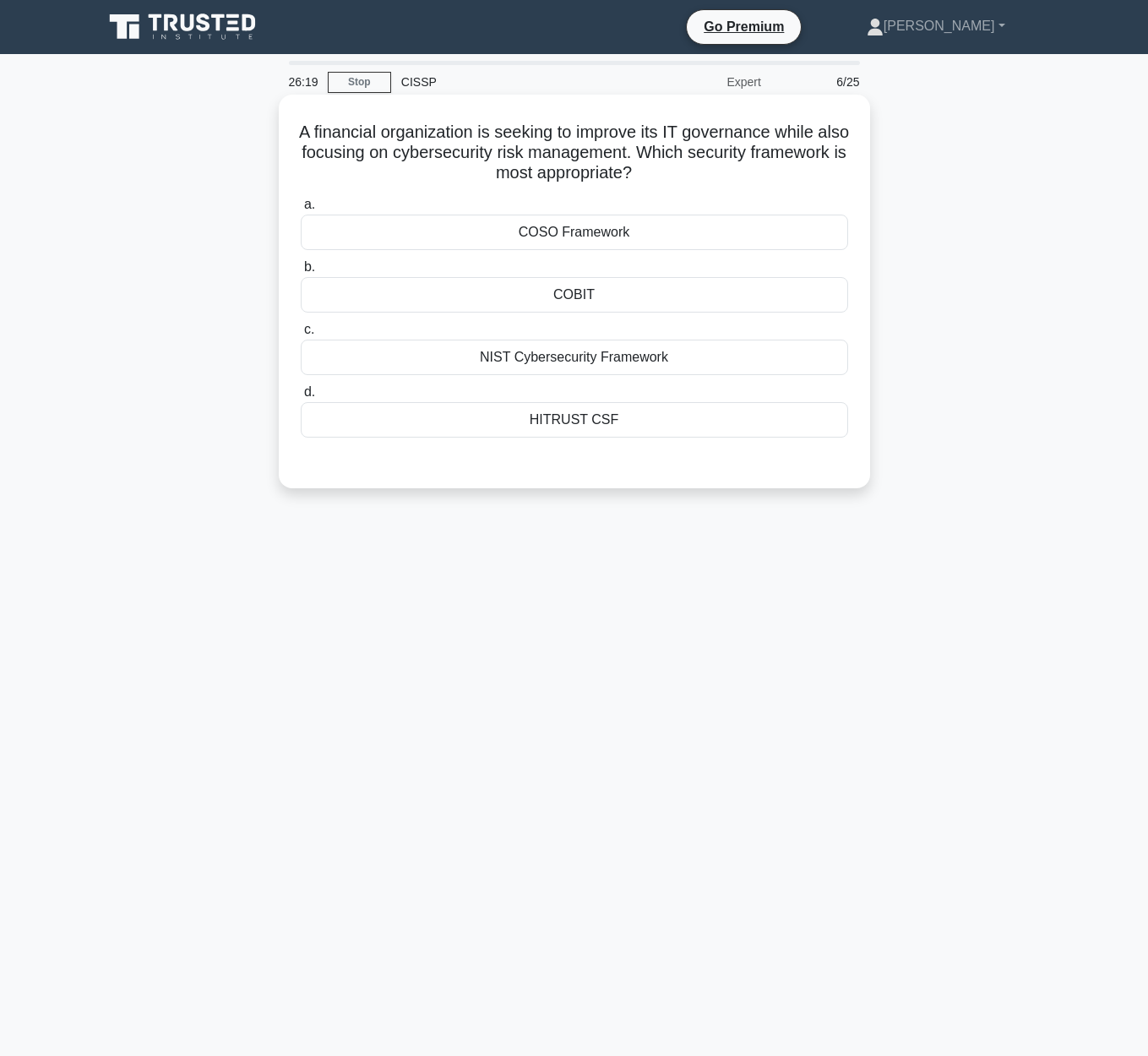
drag, startPoint x: 280, startPoint y: 119, endPoint x: 838, endPoint y: 179, distance: 561.2
click at [838, 179] on div "A financial organization is seeking to improve its IT governance while also foc…" at bounding box center [574, 292] width 591 height 394
click at [649, 301] on div "COBIT" at bounding box center [574, 294] width 547 height 36
click at [301, 273] on input "b. COBIT" at bounding box center [301, 267] width 0 height 11
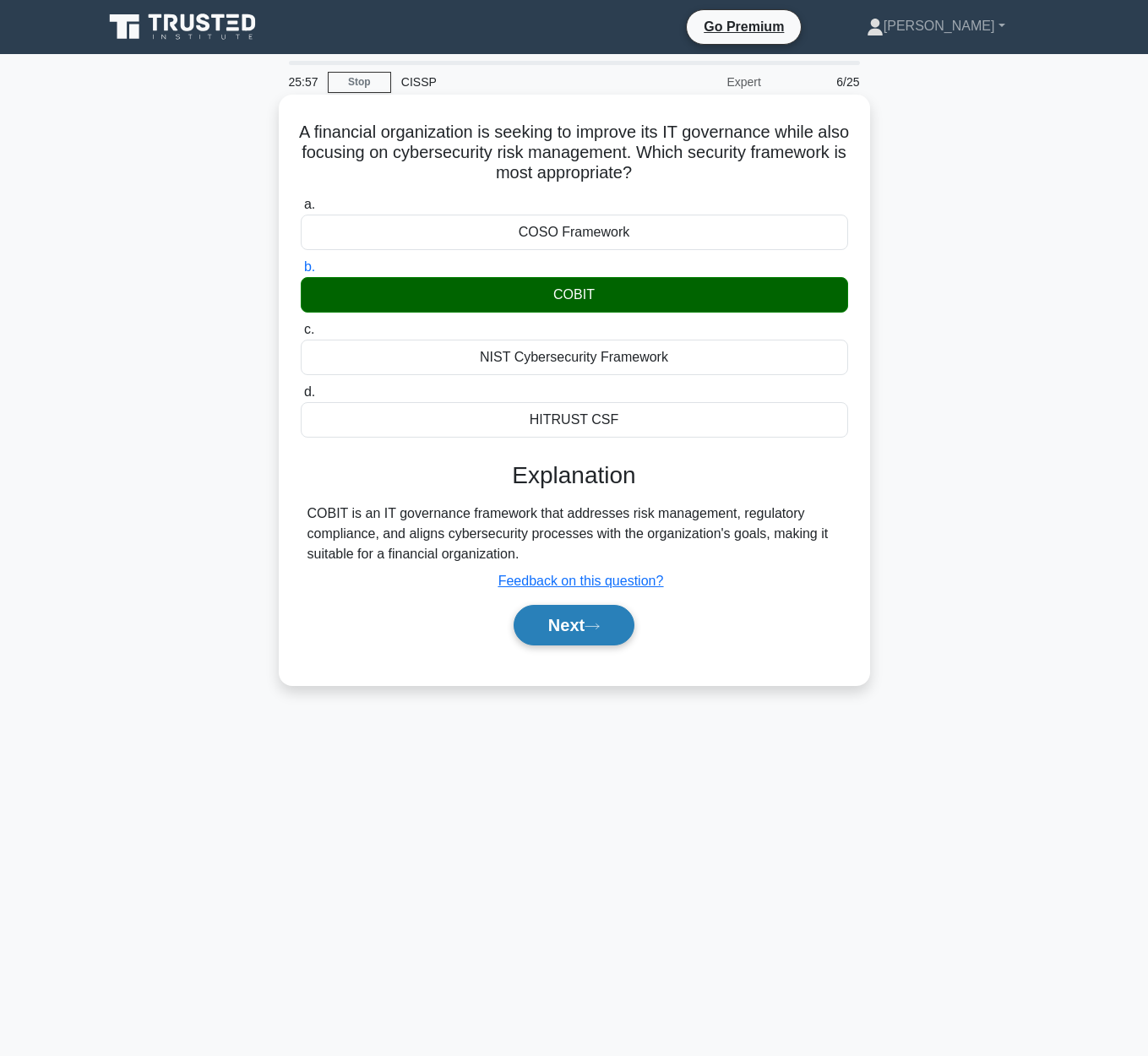
click at [587, 639] on button "Next" at bounding box center [573, 625] width 121 height 40
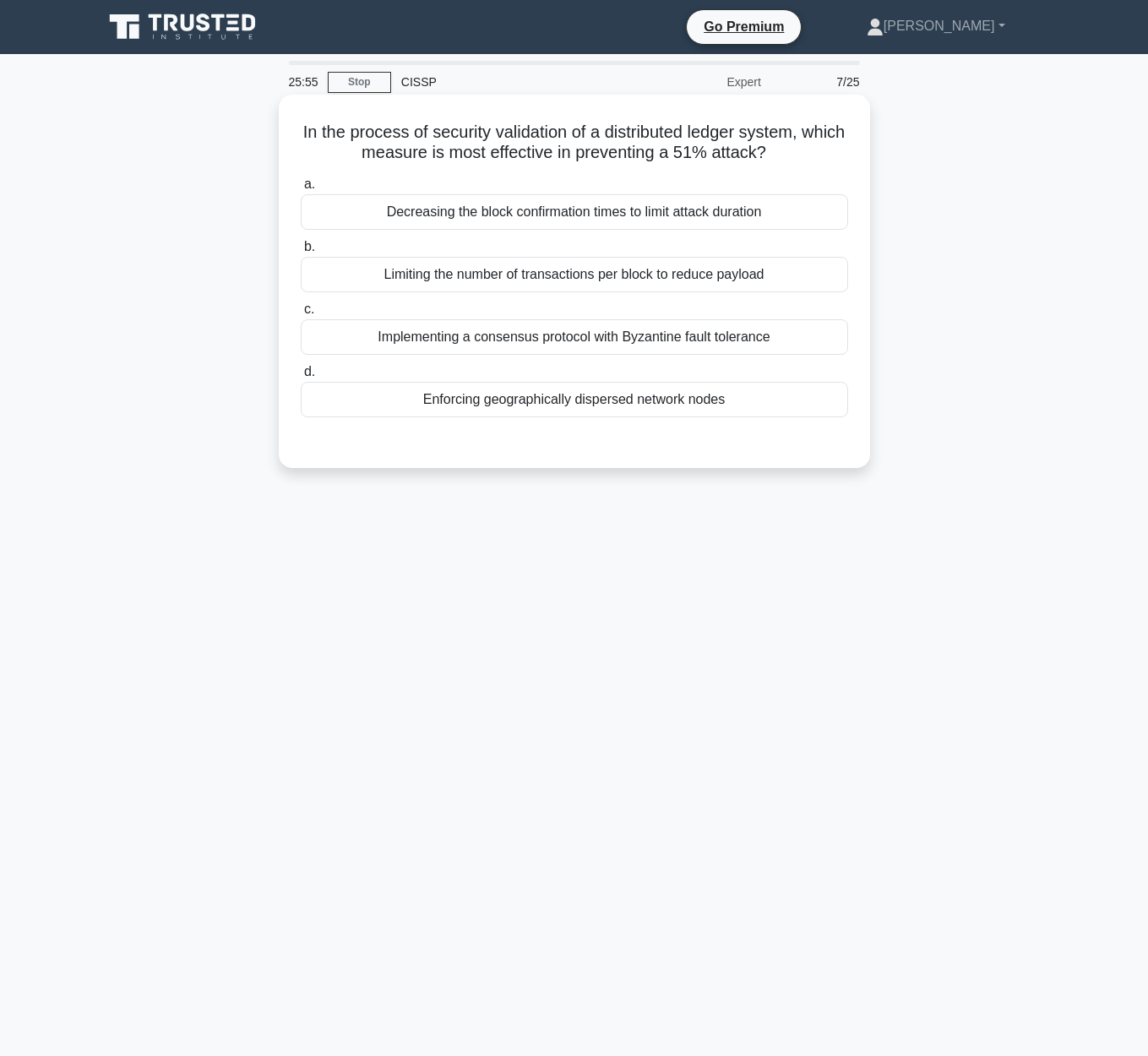
drag, startPoint x: 303, startPoint y: 126, endPoint x: 794, endPoint y: 141, distance: 491.2
click at [794, 141] on h5 "In the process of security validation of a distributed ledger system, which mea…" at bounding box center [574, 143] width 551 height 42
click at [323, 134] on h5 "In the process of security validation of a distributed ledger system, which mea…" at bounding box center [574, 143] width 551 height 42
drag, startPoint x: 310, startPoint y: 131, endPoint x: 822, endPoint y: 157, distance: 512.7
click at [822, 157] on h5 "In the process of security validation of a distributed ledger system, which mea…" at bounding box center [574, 143] width 551 height 42
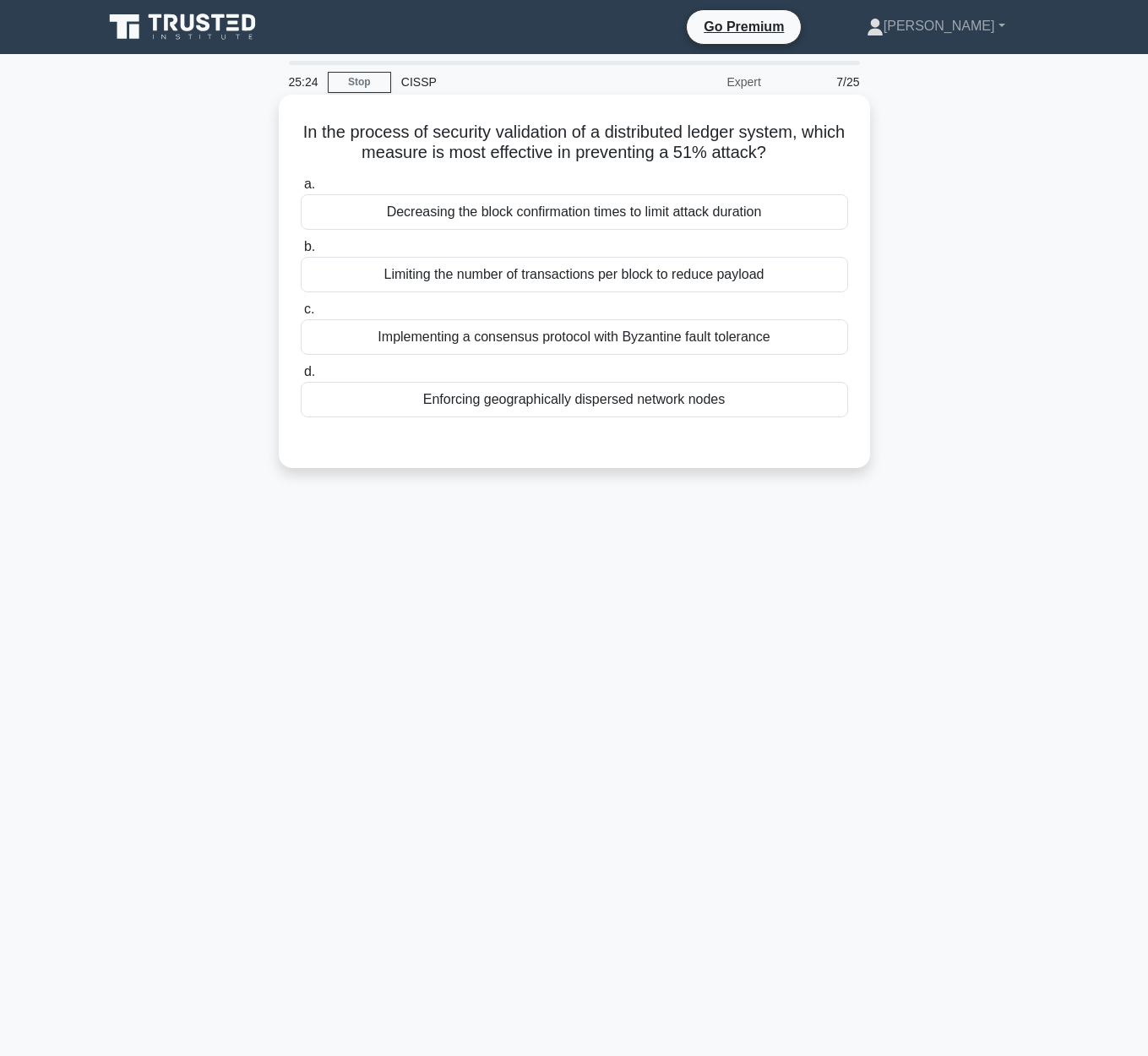
click at [780, 346] on div "Implementing a consensus protocol with Byzantine fault tolerance" at bounding box center [574, 337] width 547 height 36
click at [301, 315] on input "c. Implementing a consensus protocol with Byzantine fault tolerance" at bounding box center [301, 309] width 0 height 11
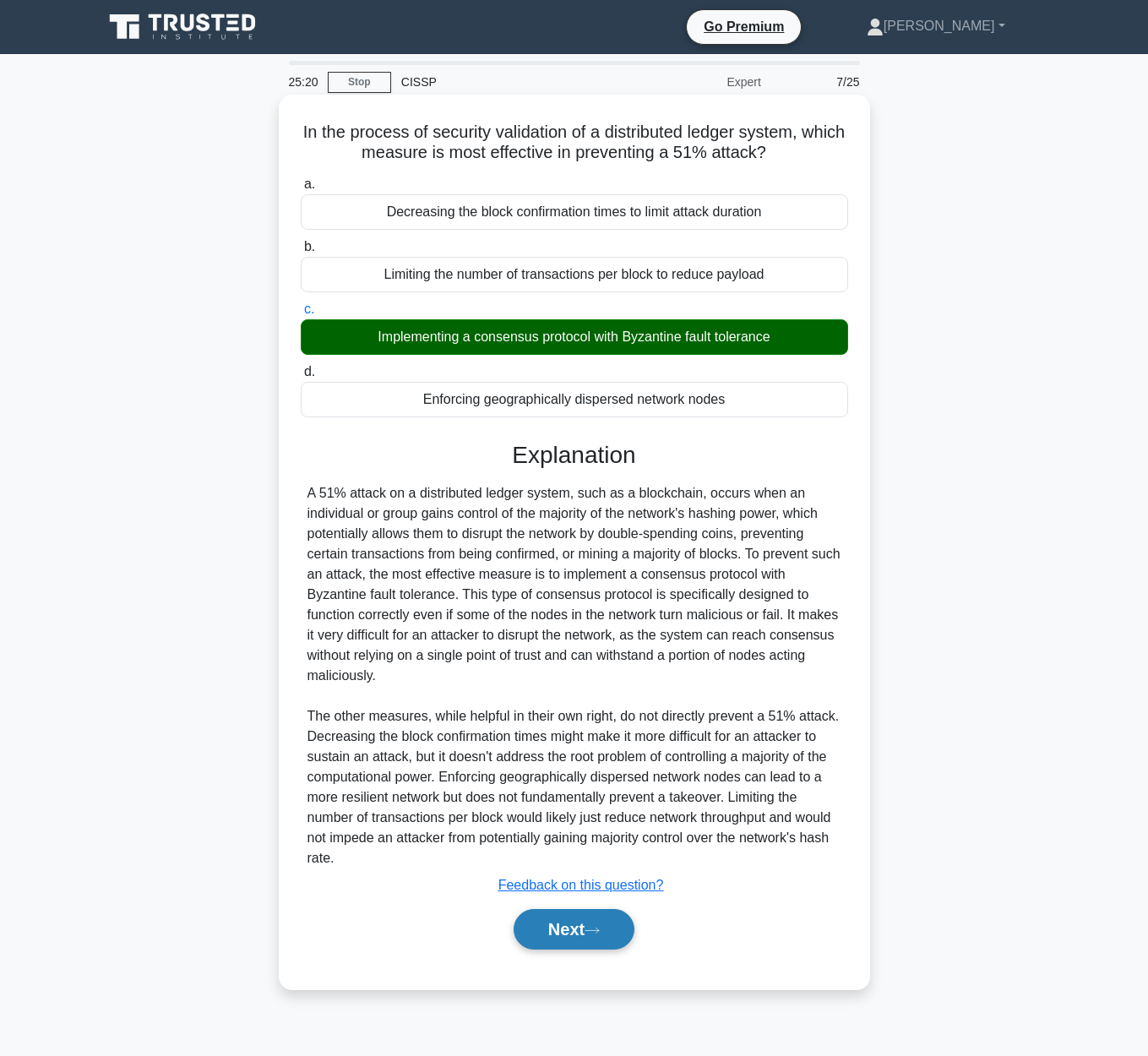
click at [575, 931] on button "Next" at bounding box center [573, 928] width 121 height 40
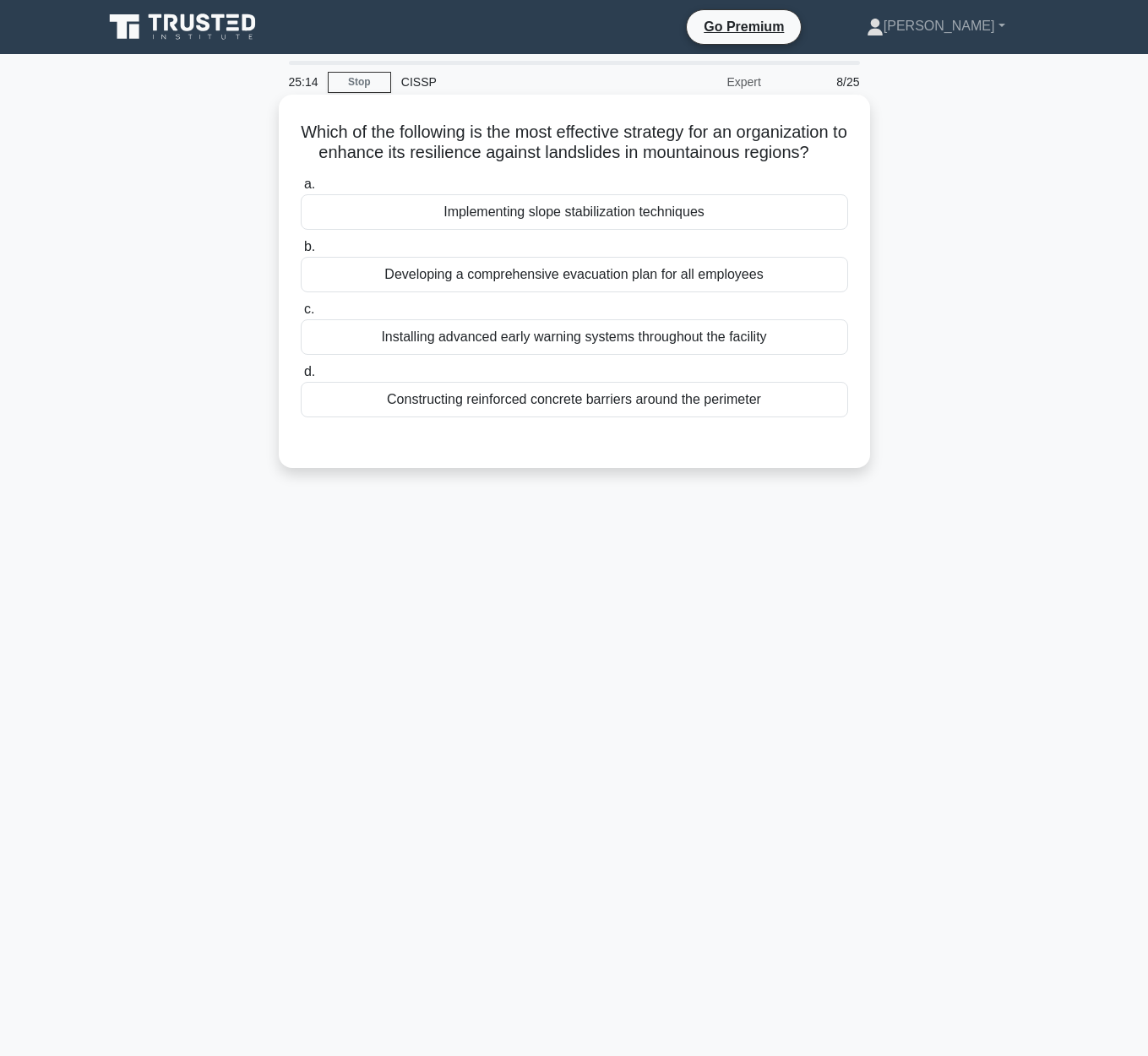
drag, startPoint x: 303, startPoint y: 128, endPoint x: 844, endPoint y: 143, distance: 541.2
click at [844, 143] on h5 "Which of the following is the most effective strategy for an organization to en…" at bounding box center [574, 143] width 551 height 42
click at [642, 403] on div "Constructing reinforced concrete barriers around the perimeter" at bounding box center [574, 400] width 547 height 36
click at [301, 377] on input "d. Constructing reinforced concrete barriers around the perimeter" at bounding box center [301, 372] width 0 height 11
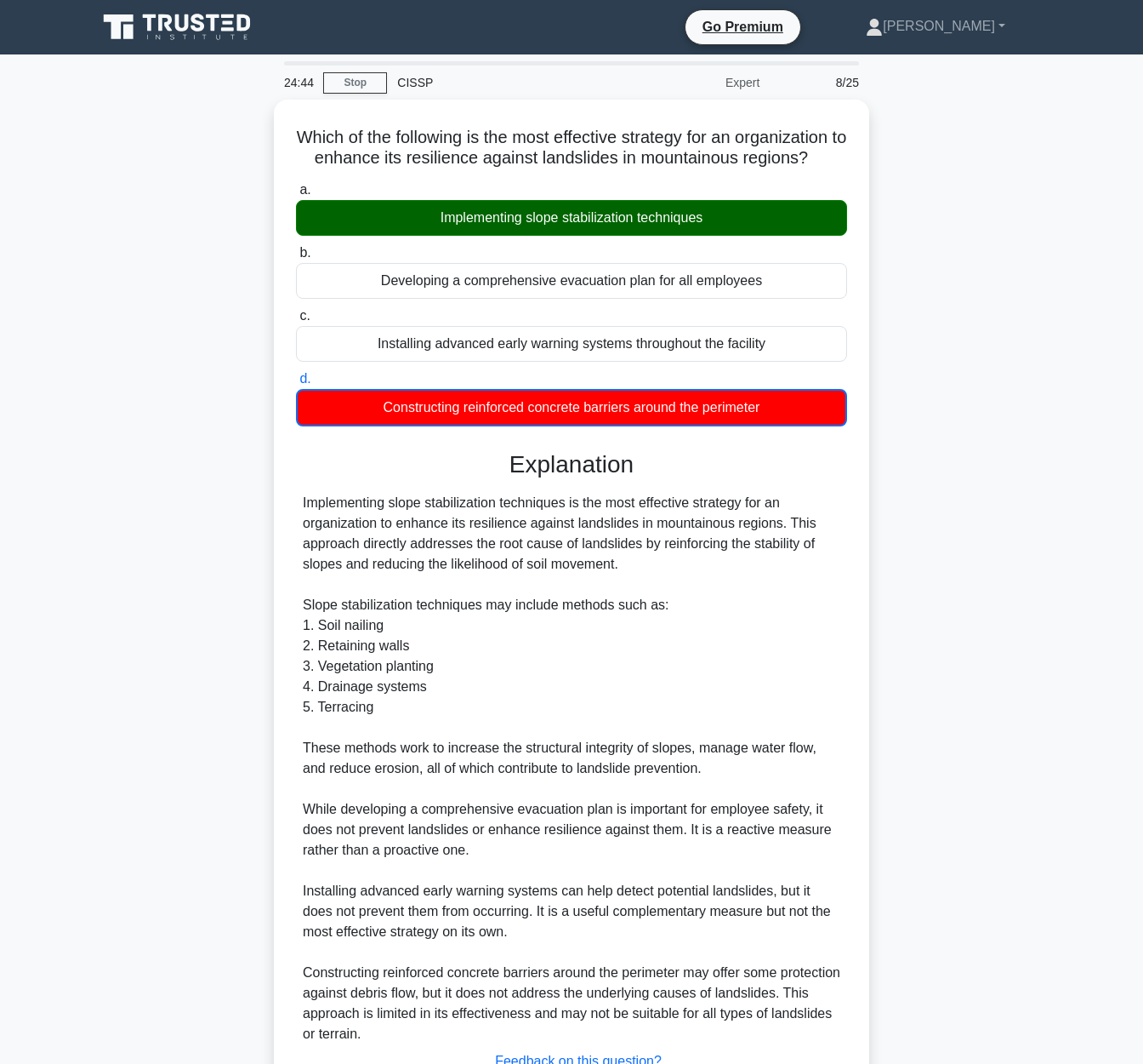
drag, startPoint x: 297, startPoint y: 134, endPoint x: 950, endPoint y: 401, distance: 705.5
click at [952, 402] on div "Which of the following is the most effective strategy for an organization to en…" at bounding box center [572, 643] width 969 height 1087
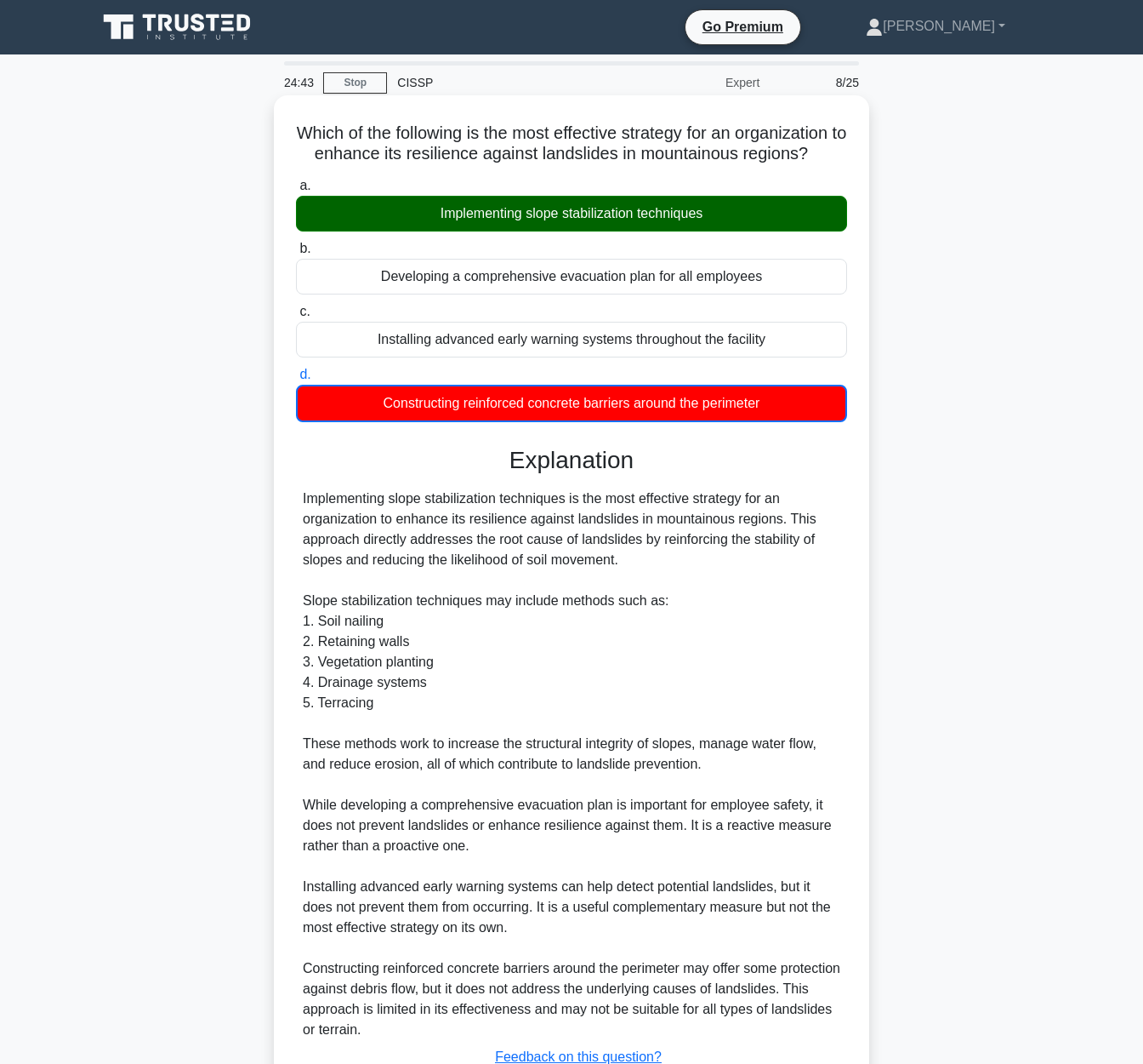
copy div "Which of the following is the most effective strategy for an organization to en…"
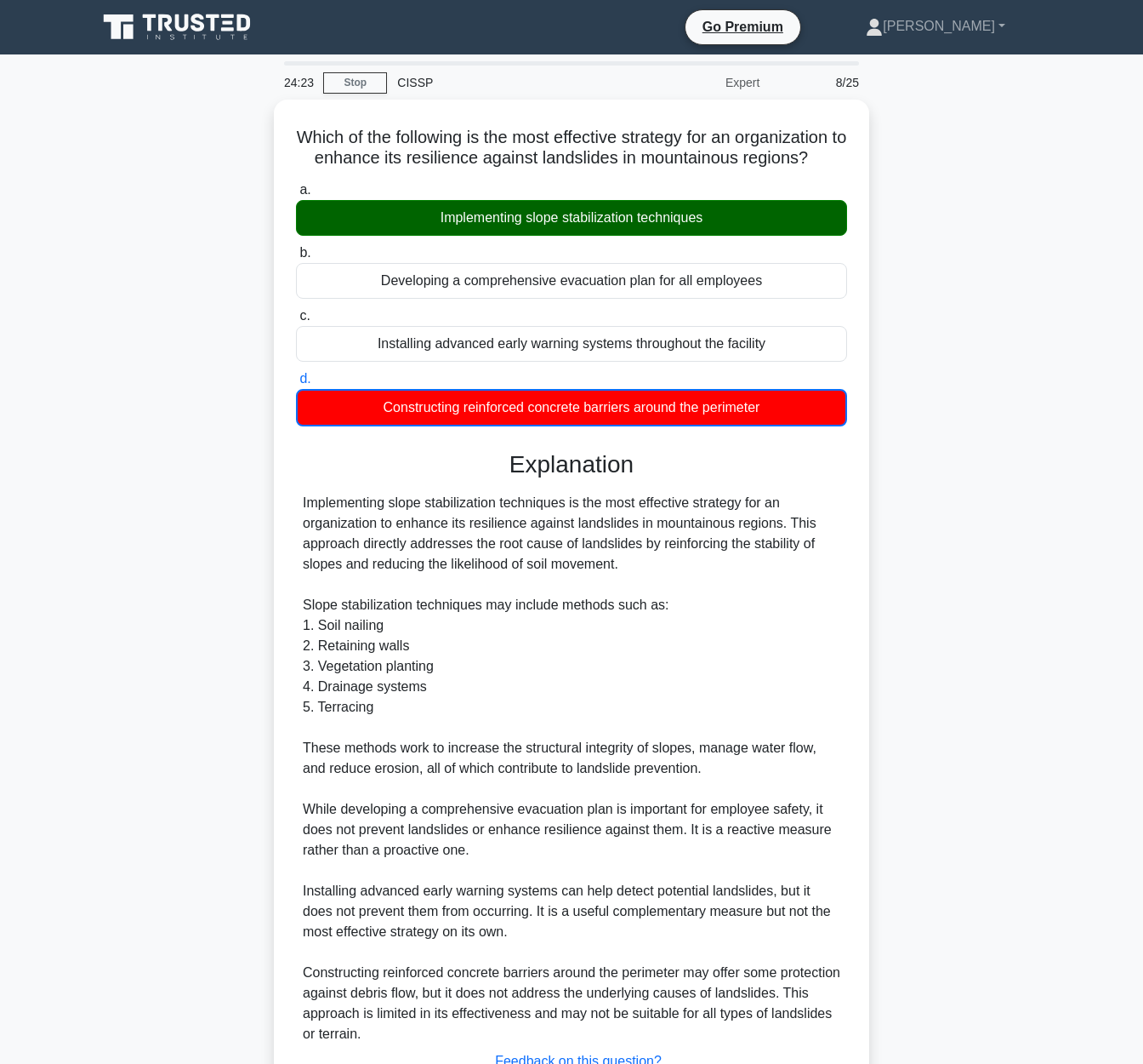
click at [932, 695] on div "Which of the following is the most effective strategy for an organization to en…" at bounding box center [572, 643] width 969 height 1087
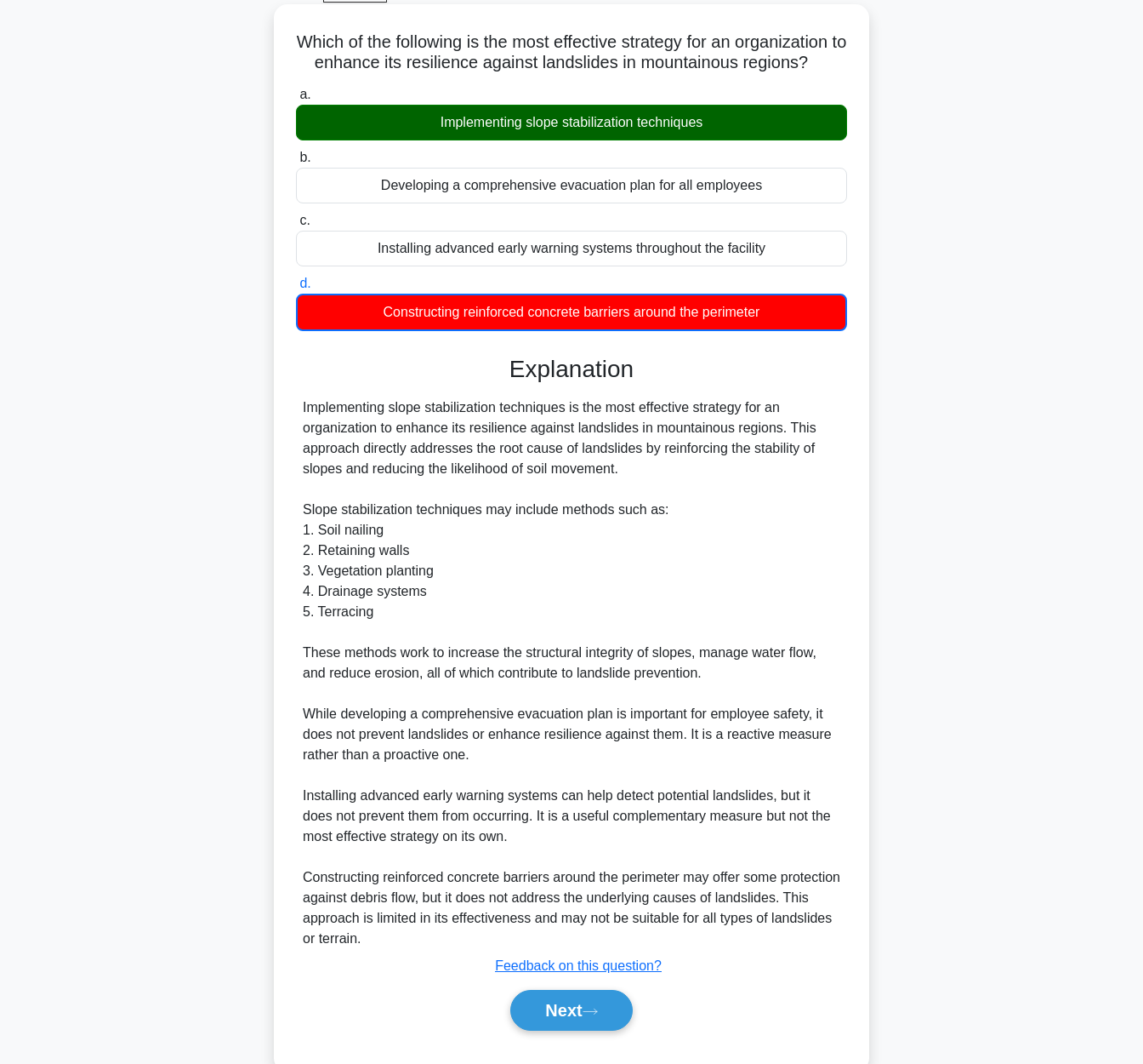
scroll to position [131, 0]
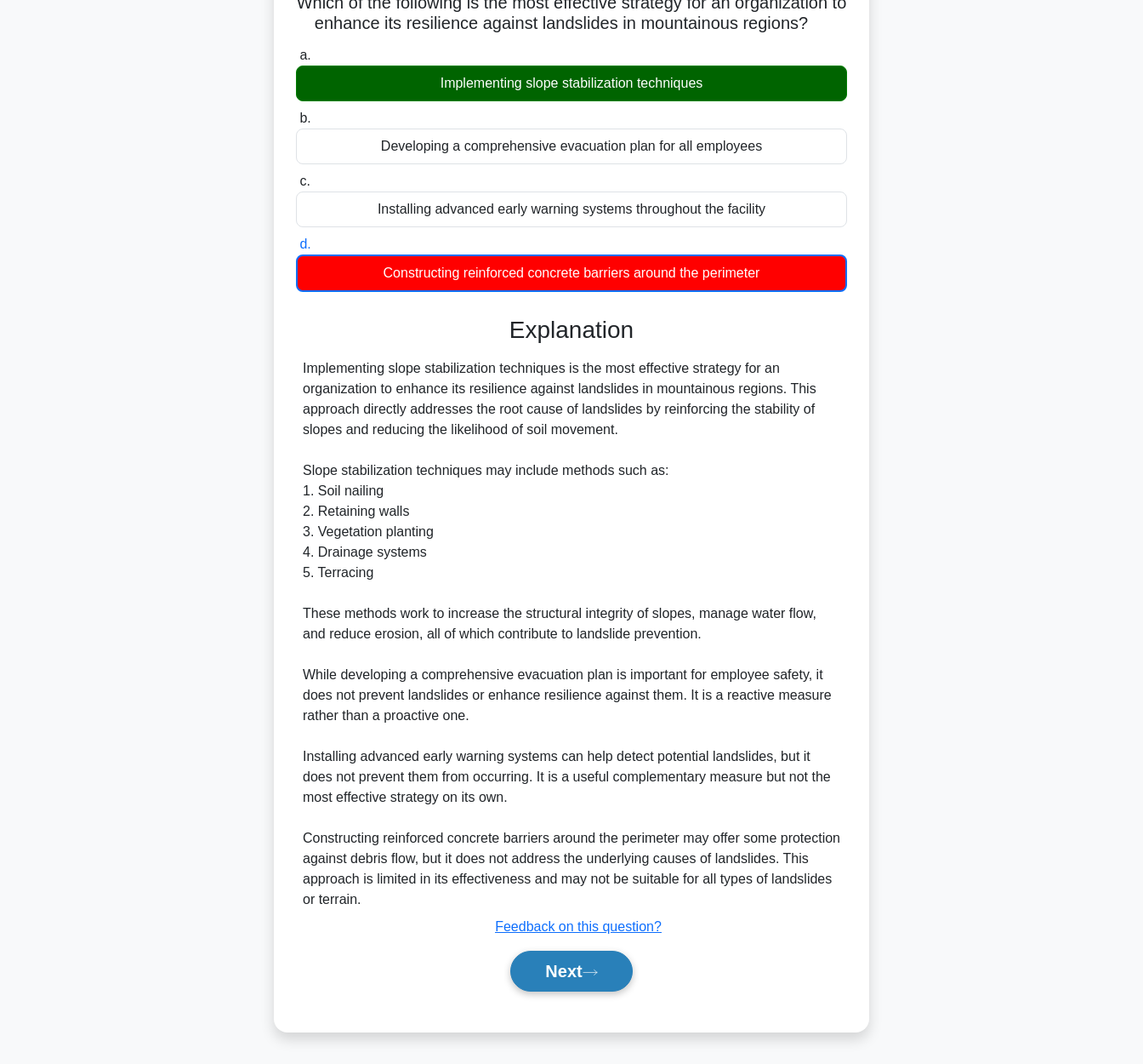
click at [568, 980] on button "Next" at bounding box center [571, 970] width 122 height 41
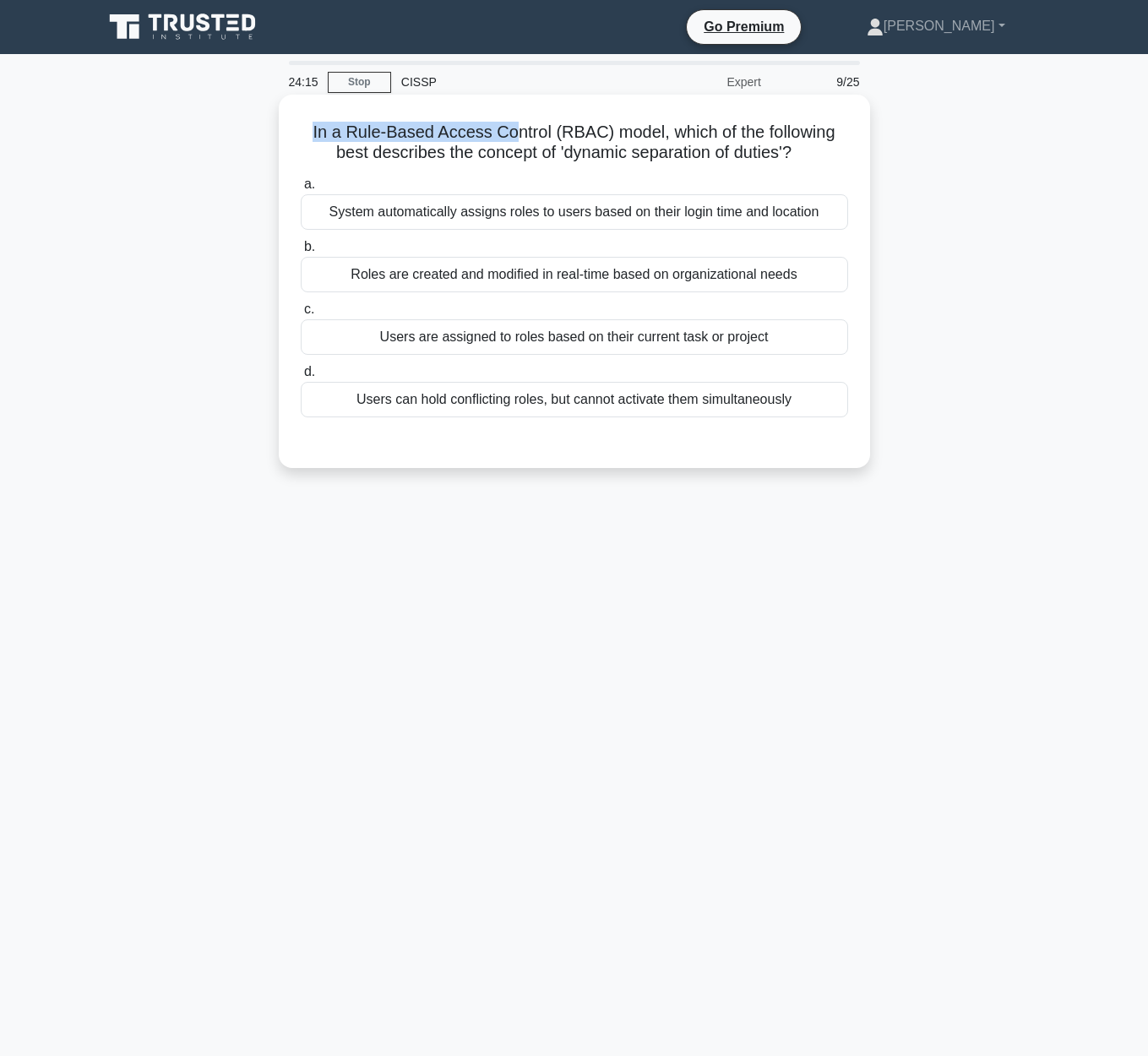
drag, startPoint x: 317, startPoint y: 132, endPoint x: 544, endPoint y: 132, distance: 227.0
click at [534, 133] on h5 "In a Rule-Based Access Control (RBAC) model, which of the following best descri…" at bounding box center [574, 143] width 551 height 42
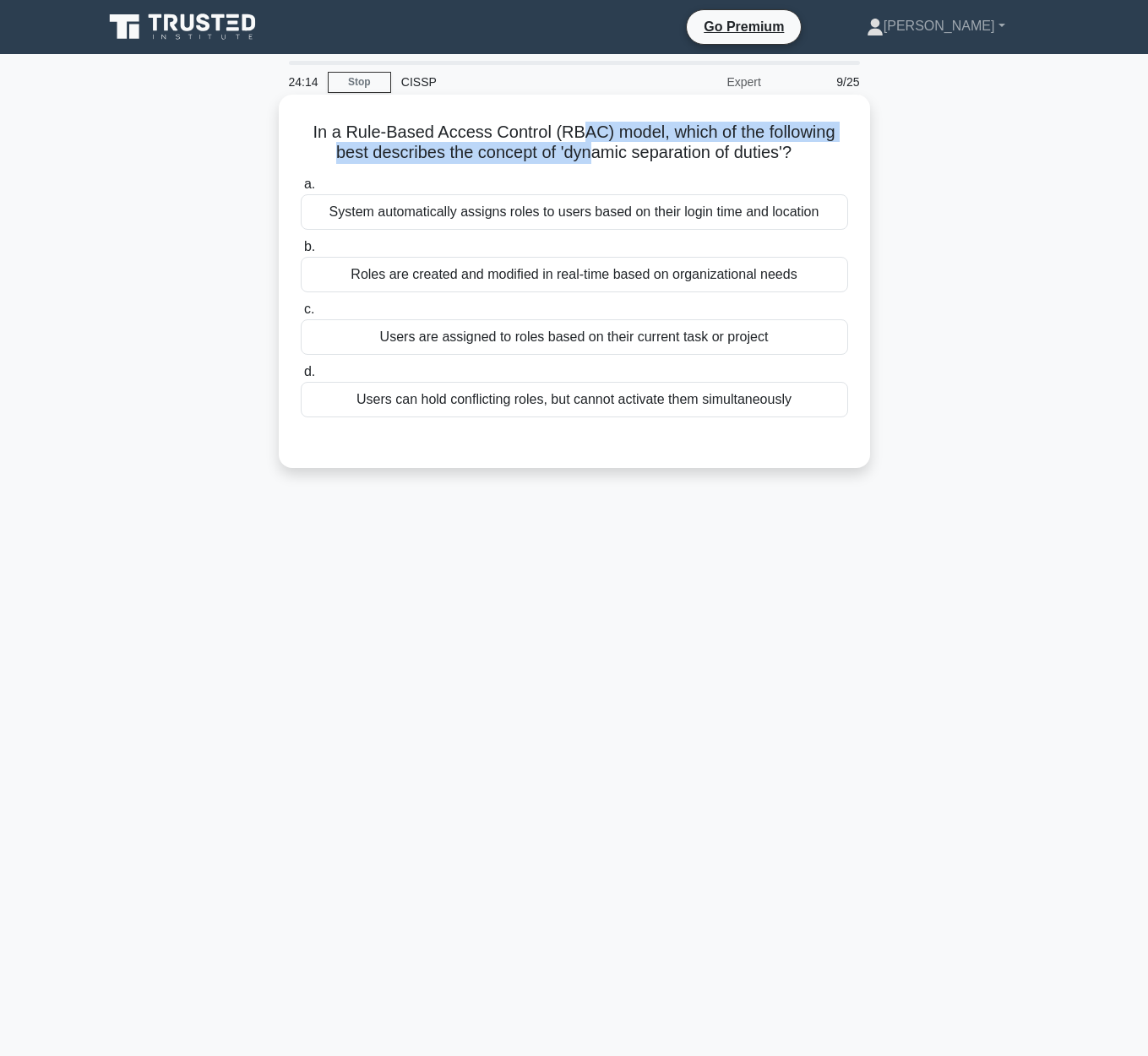
click at [593, 143] on h5 "In a Rule-Based Access Control (RBAC) model, which of the following best descri…" at bounding box center [574, 143] width 551 height 42
click at [385, 157] on h5 "In a Rule-Based Access Control (RBAC) model, which of the following best descri…" at bounding box center [574, 143] width 551 height 42
click at [620, 409] on div "Users can hold conflicting roles, but cannot activate them simultaneously" at bounding box center [574, 400] width 547 height 36
click at [301, 377] on input "d. Users can hold conflicting roles, but cannot activate them simultaneously" at bounding box center [301, 372] width 0 height 11
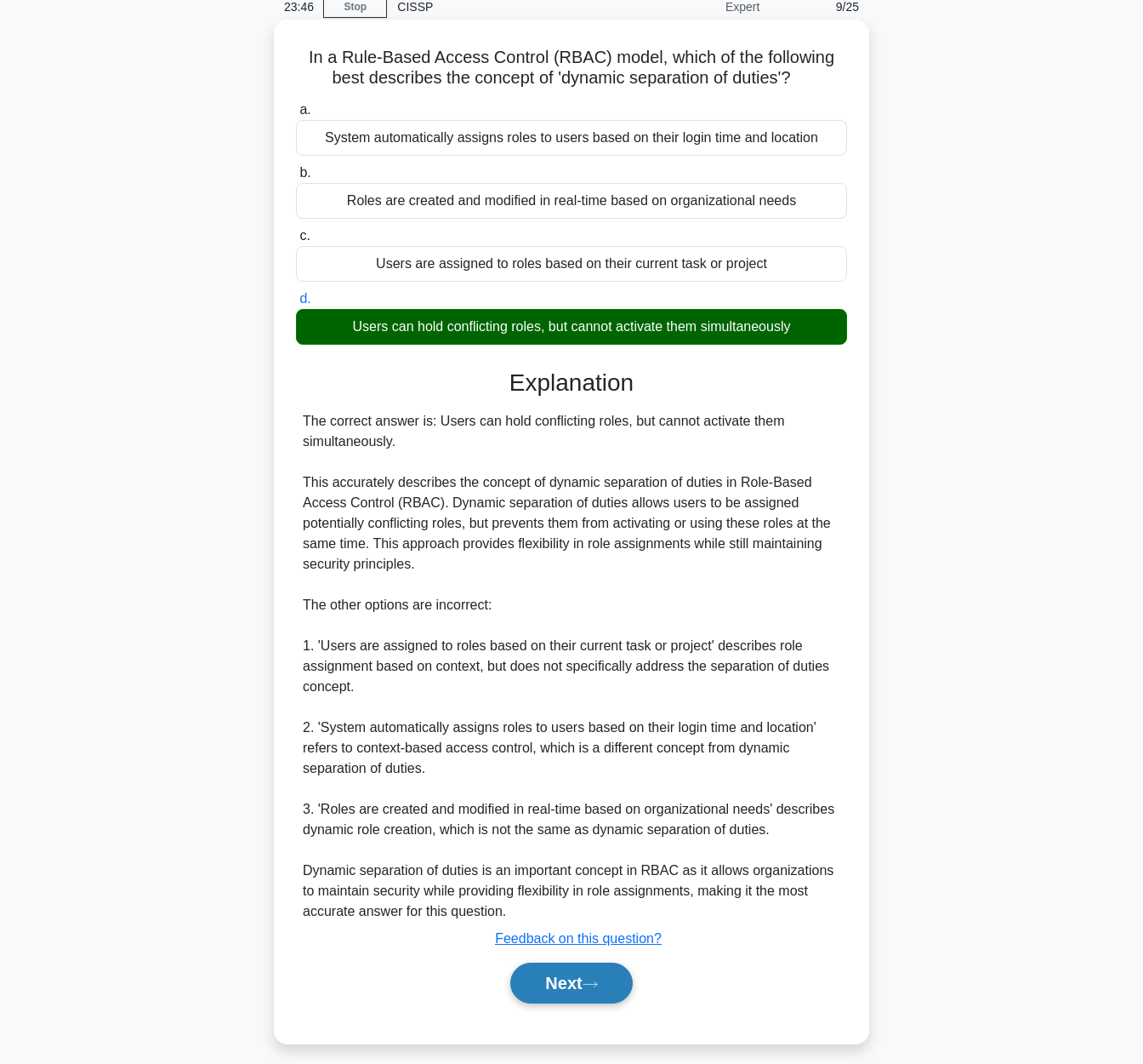
scroll to position [89, 0]
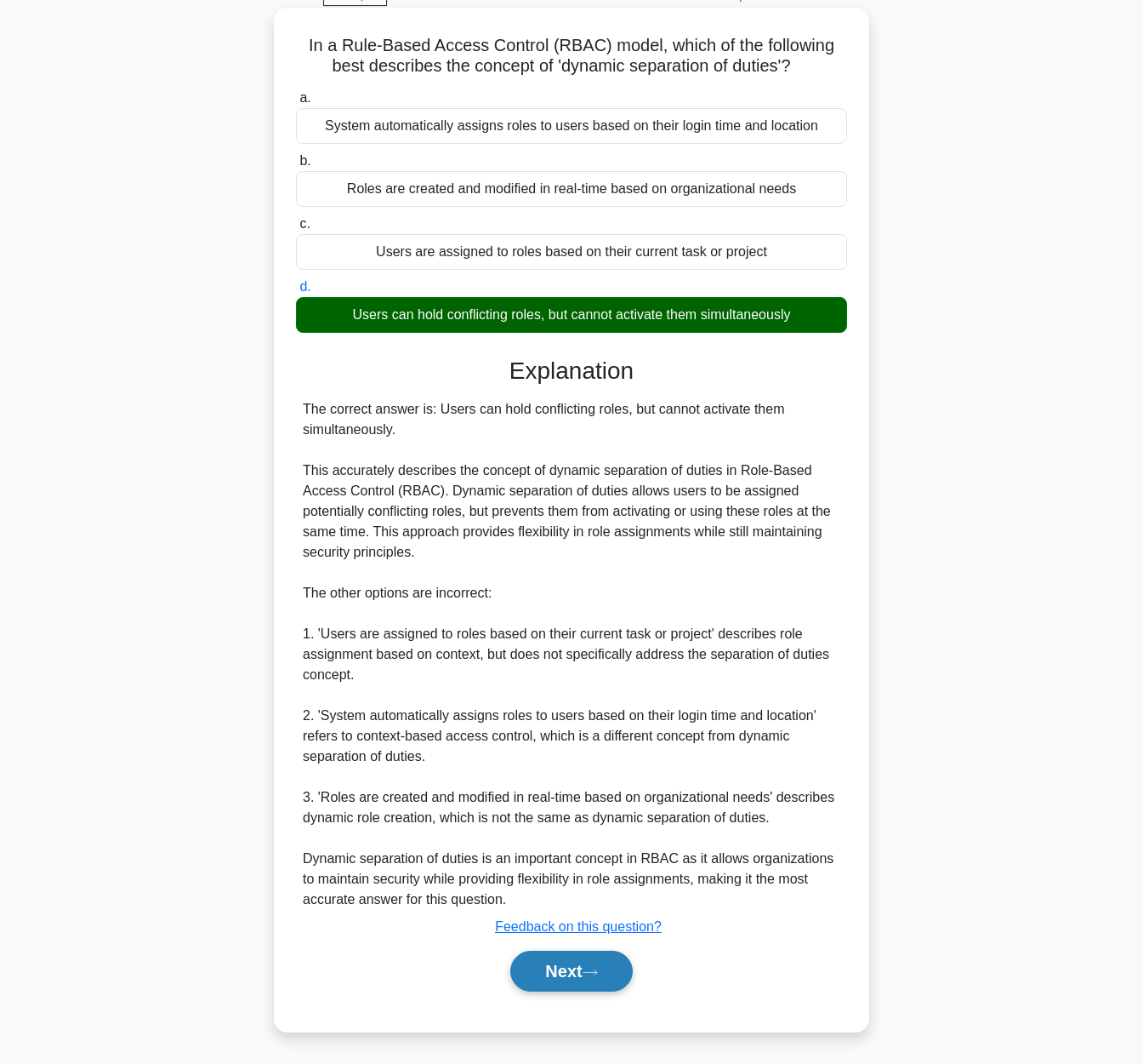
drag, startPoint x: 615, startPoint y: 984, endPoint x: 615, endPoint y: 967, distance: 17.0
click at [613, 984] on button "Next" at bounding box center [571, 970] width 122 height 41
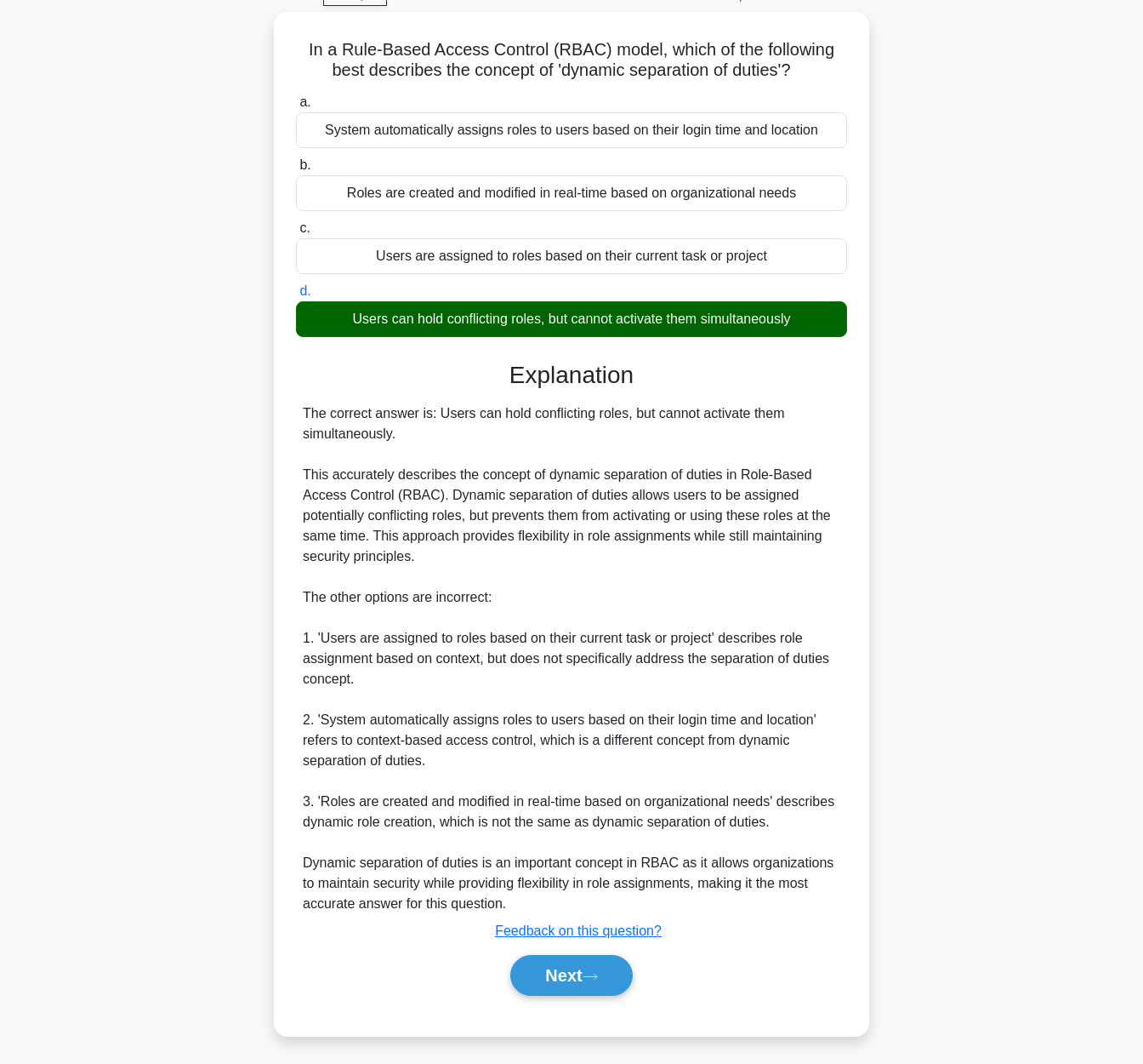
scroll to position [0, 0]
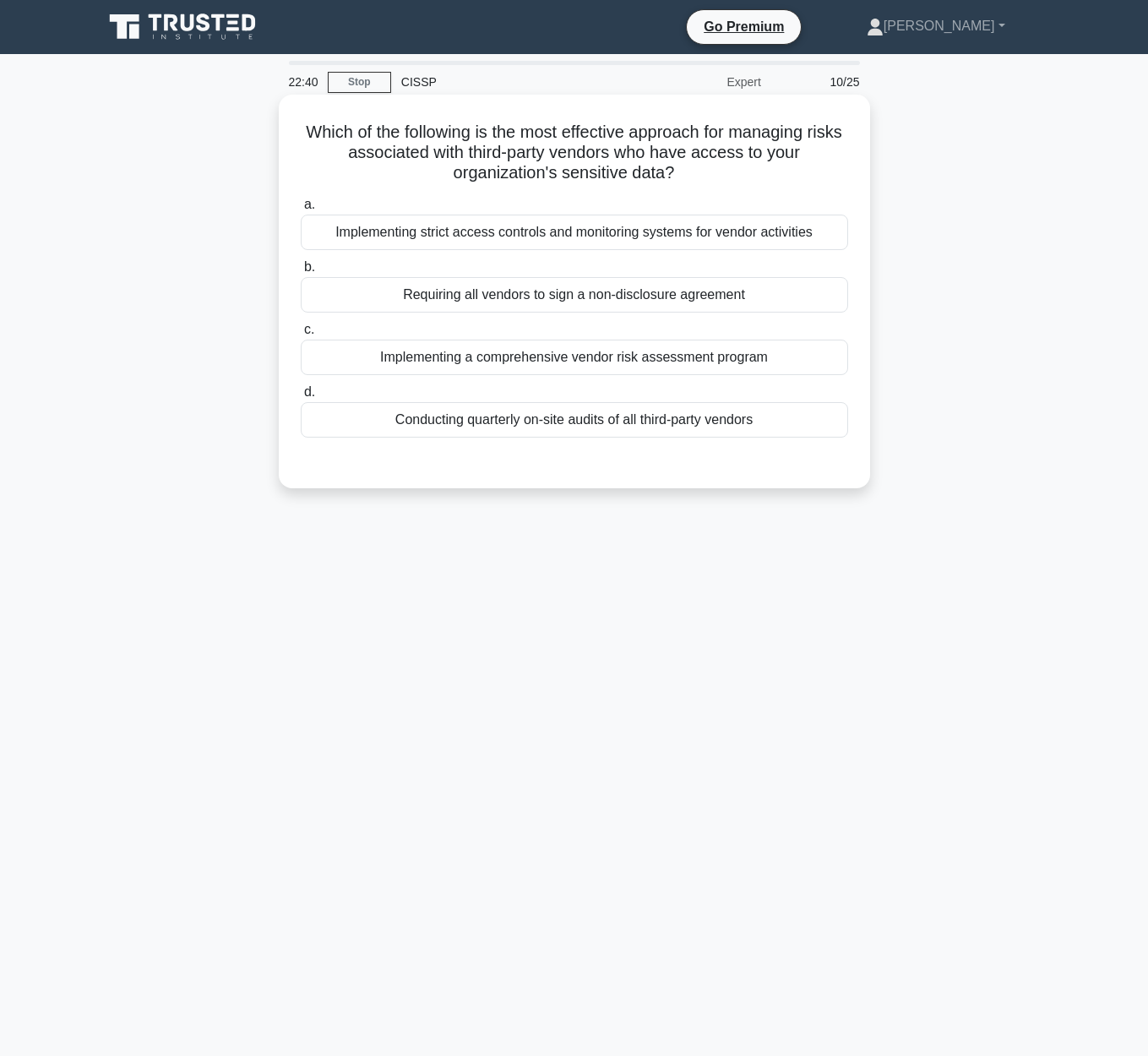
click at [534, 369] on div "Implementing a comprehensive vendor risk assessment program" at bounding box center [574, 357] width 547 height 36
click at [301, 335] on input "c. Implementing a comprehensive vendor risk assessment program" at bounding box center [301, 330] width 0 height 11
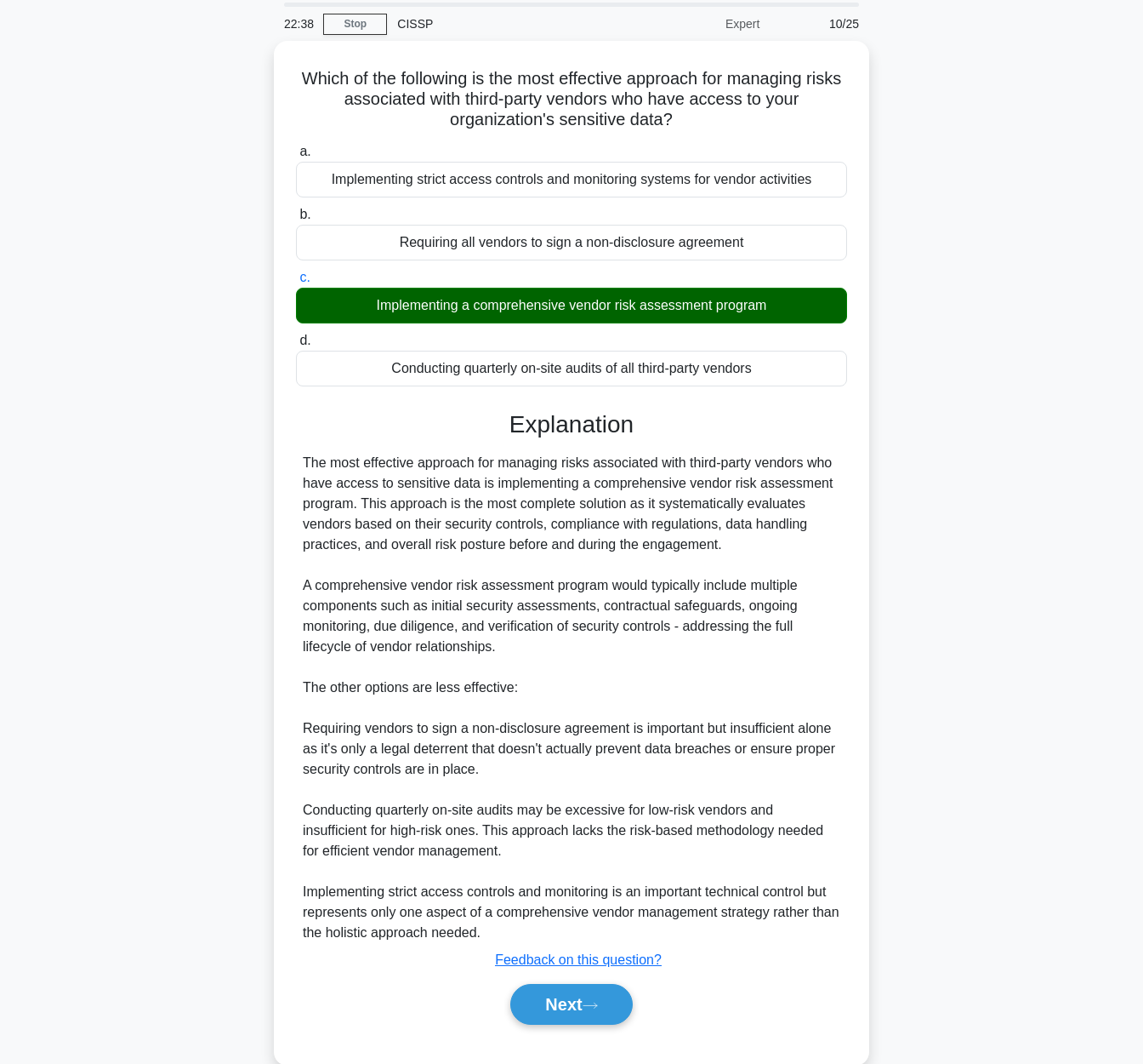
scroll to position [89, 0]
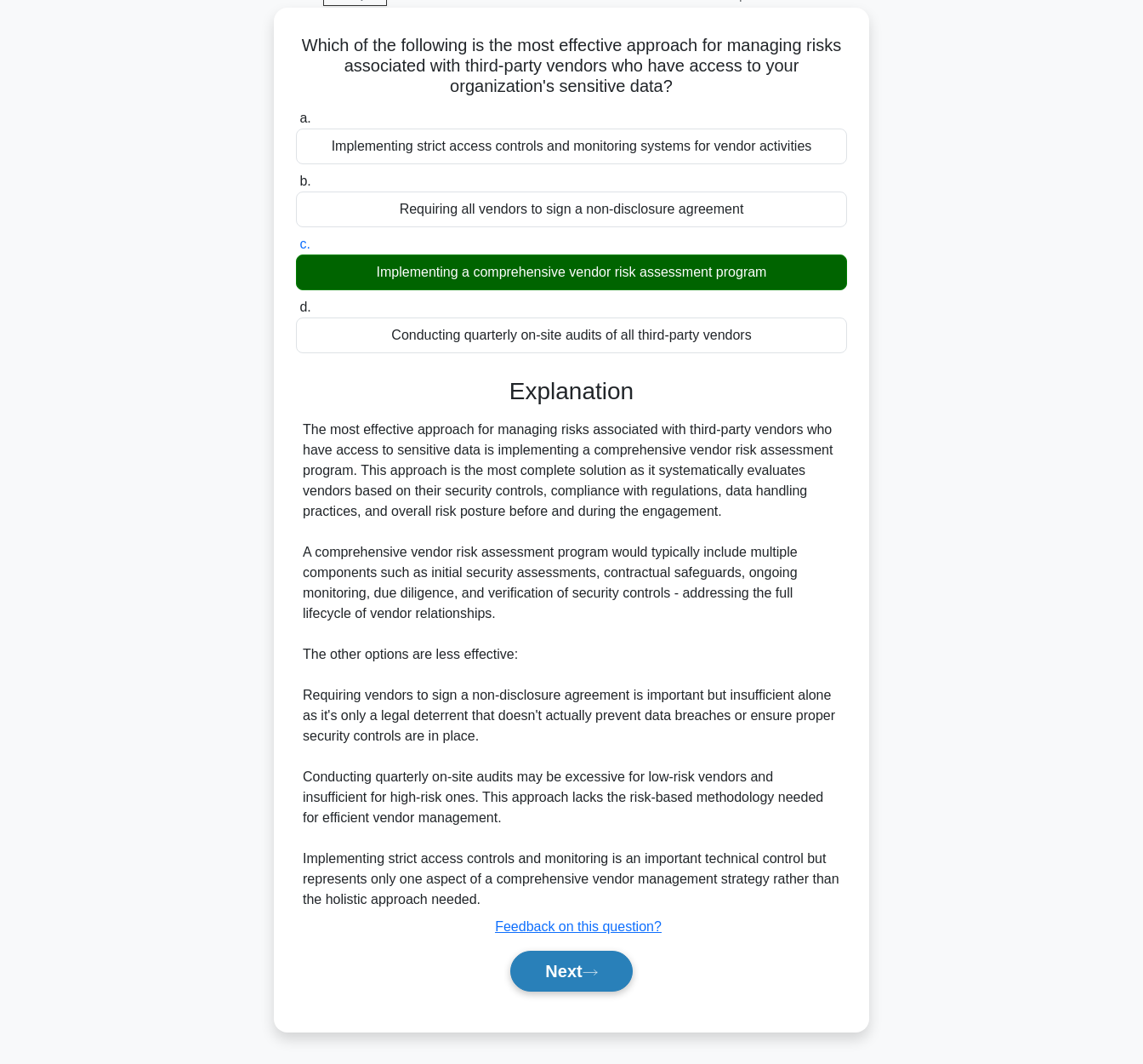
click at [589, 989] on button "Next" at bounding box center [571, 970] width 122 height 41
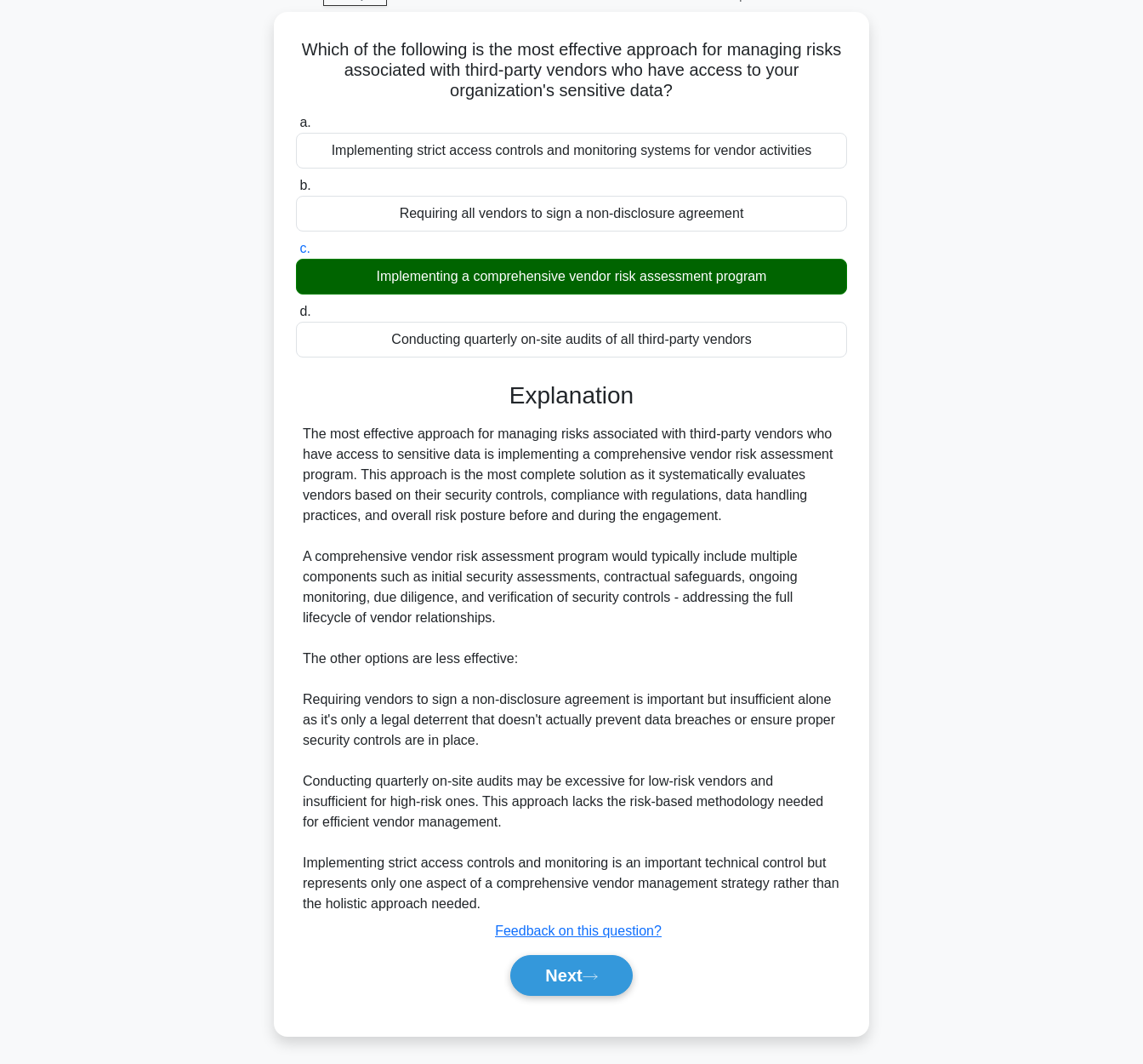
scroll to position [0, 0]
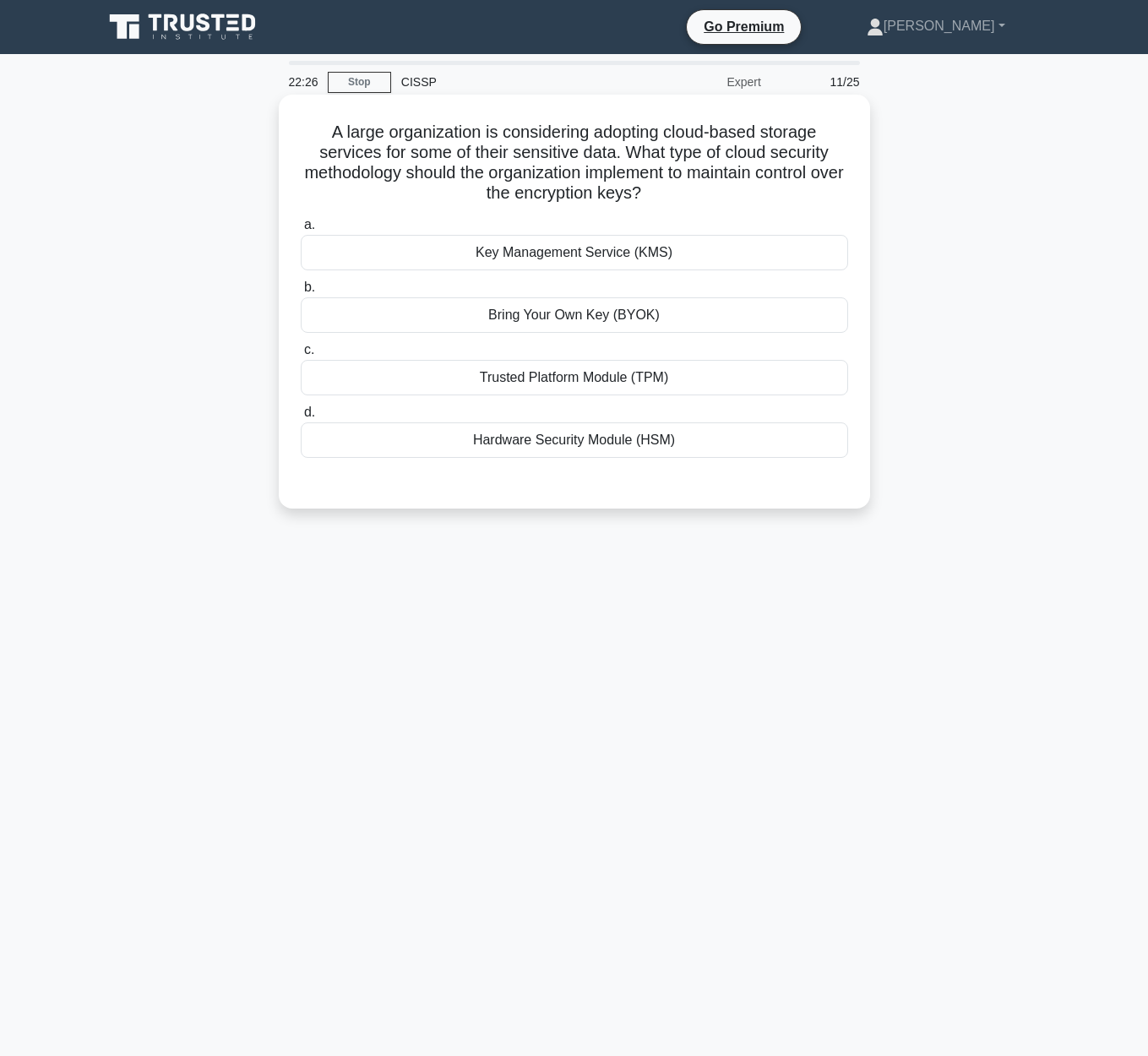
drag, startPoint x: 542, startPoint y: 153, endPoint x: 855, endPoint y: 188, distance: 315.0
click at [855, 188] on div "A large organization is considering adopting cloud-based storage services for s…" at bounding box center [574, 301] width 578 height 400
click at [696, 254] on div "Key Management Service (KMS)" at bounding box center [574, 252] width 547 height 36
click at [301, 231] on input "a. Key Management Service (KMS)" at bounding box center [301, 225] width 0 height 11
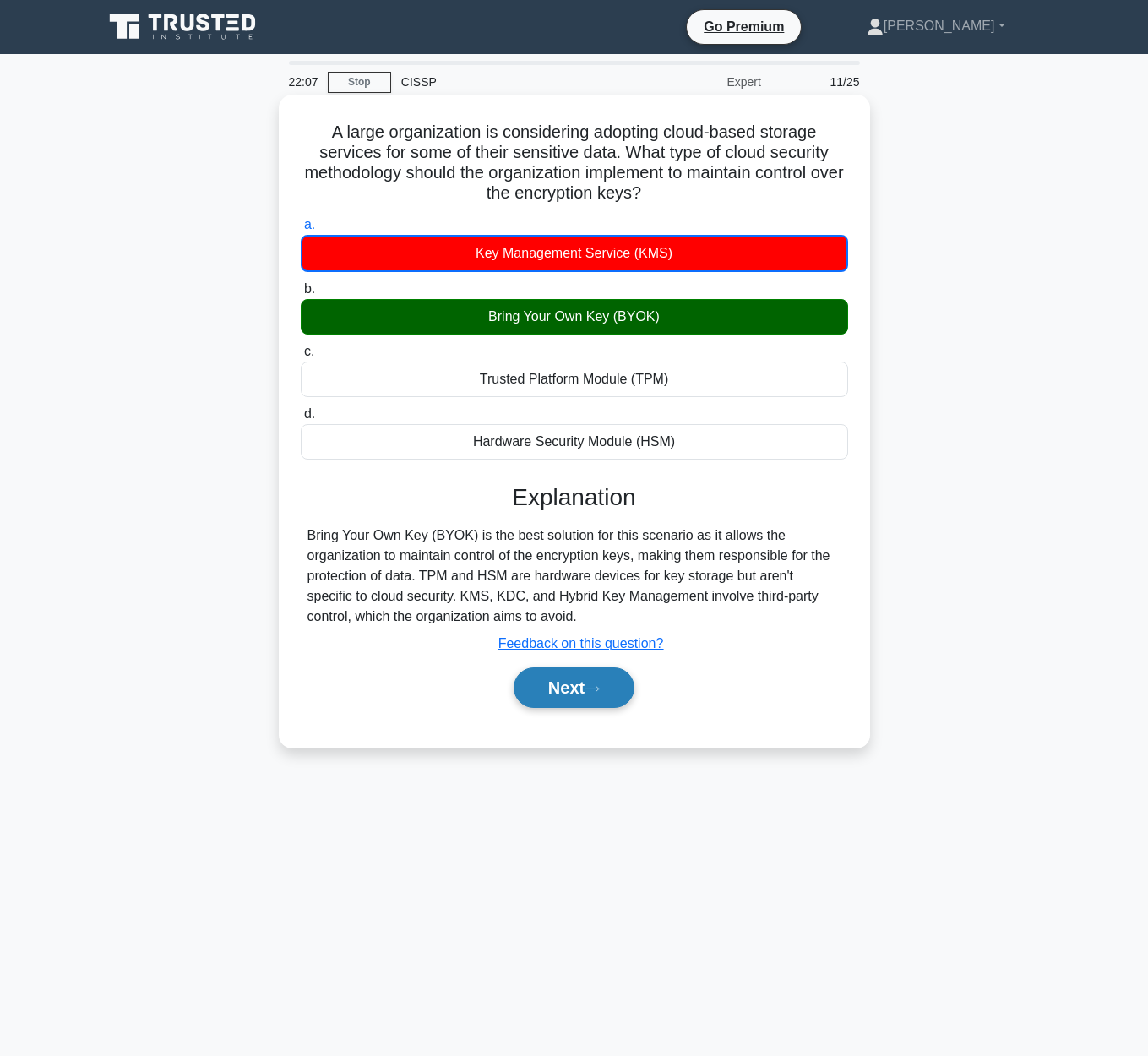
click at [581, 693] on button "Next" at bounding box center [573, 686] width 121 height 40
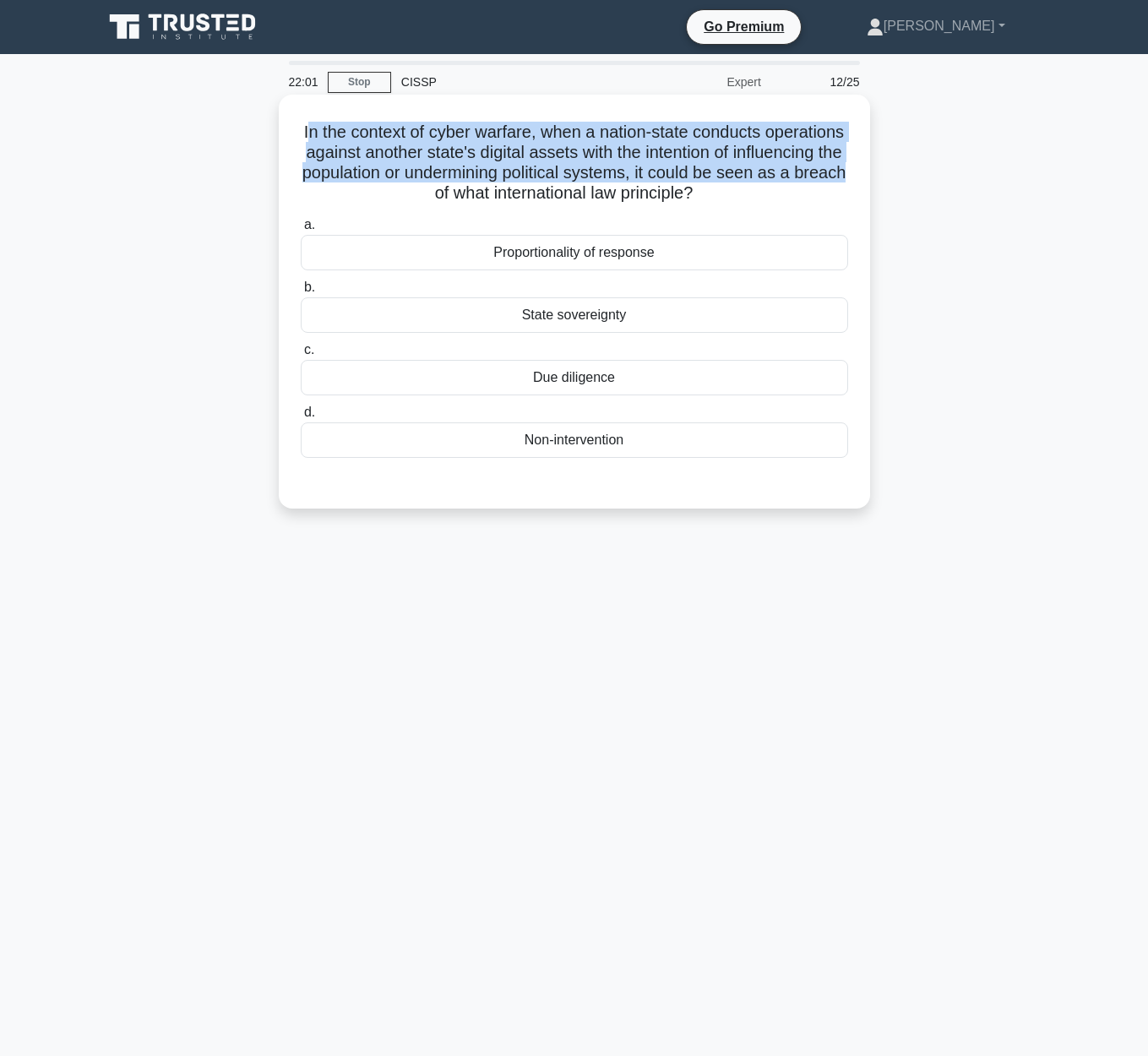
drag, startPoint x: 310, startPoint y: 134, endPoint x: 861, endPoint y: 168, distance: 552.0
click at [861, 168] on div "In the context of cyber warfare, when a nation-state conducts operations agains…" at bounding box center [574, 301] width 578 height 400
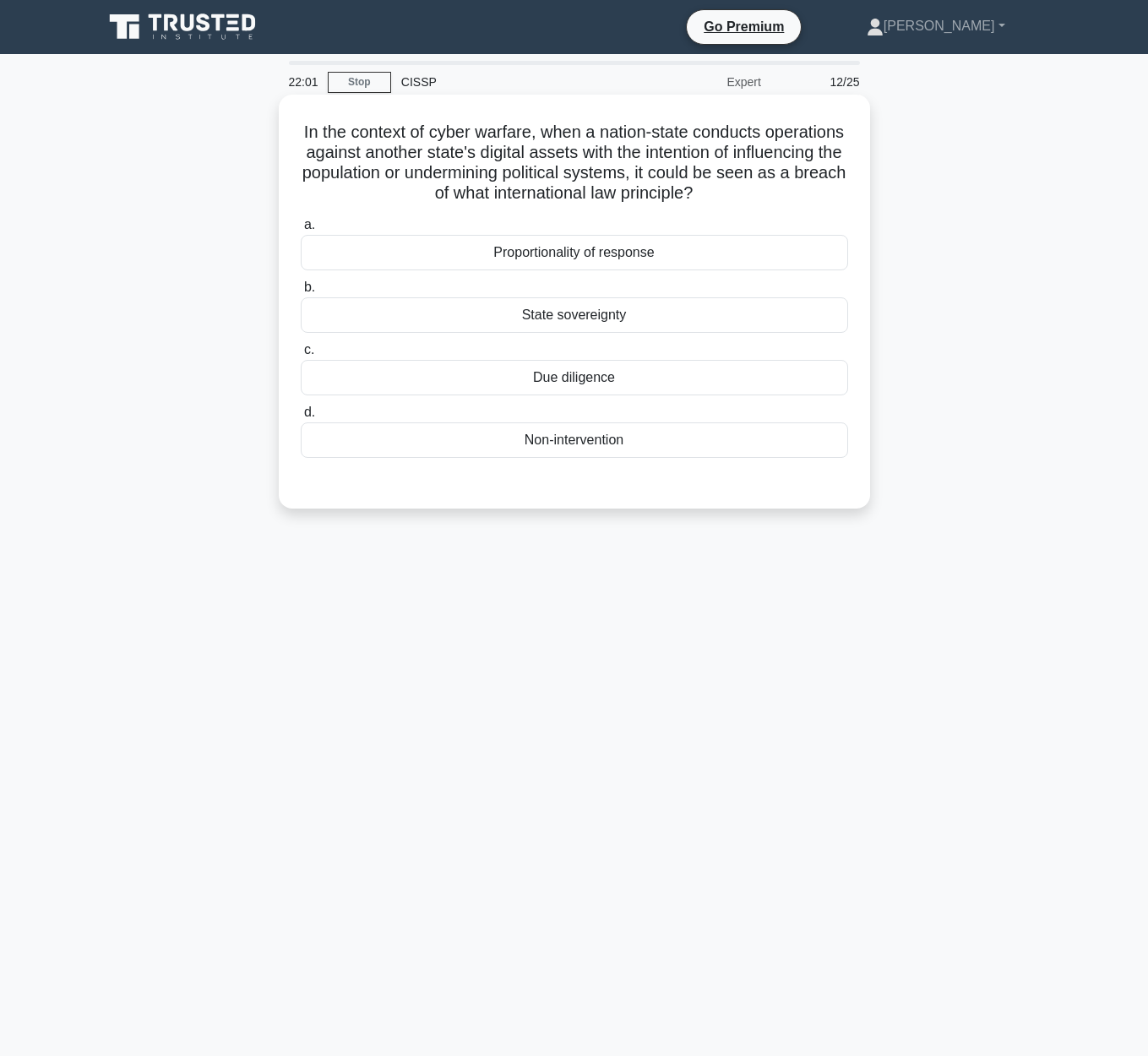
click at [848, 190] on h5 "In the context of cyber warfare, when a nation-state conducts operations agains…" at bounding box center [574, 163] width 551 height 83
click at [673, 456] on div "Non-intervention" at bounding box center [574, 440] width 547 height 36
click at [301, 418] on input "d. Non-intervention" at bounding box center [301, 413] width 0 height 11
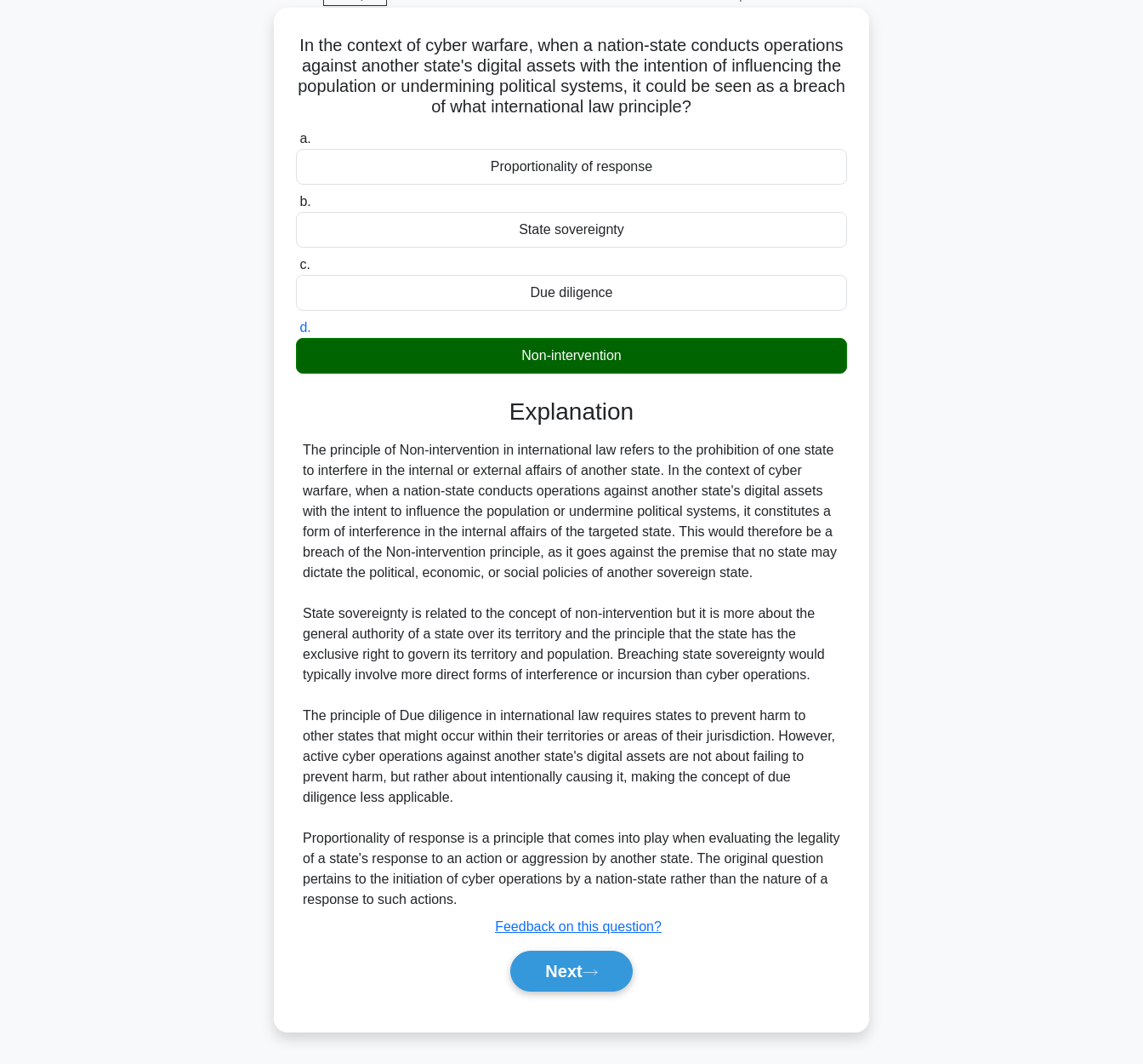
scroll to position [109, 0]
click at [554, 961] on button "Next" at bounding box center [571, 970] width 122 height 41
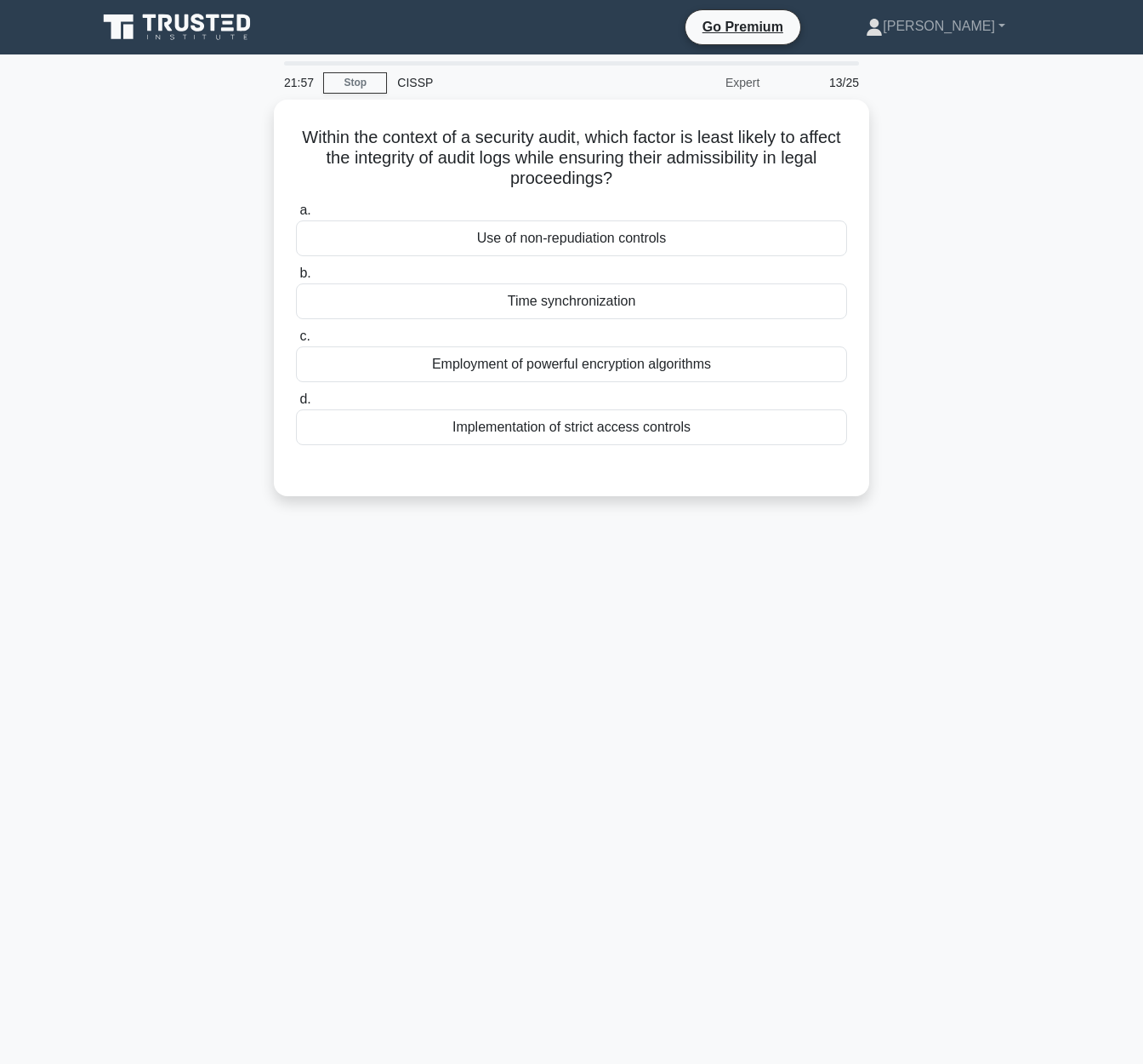
scroll to position [0, 0]
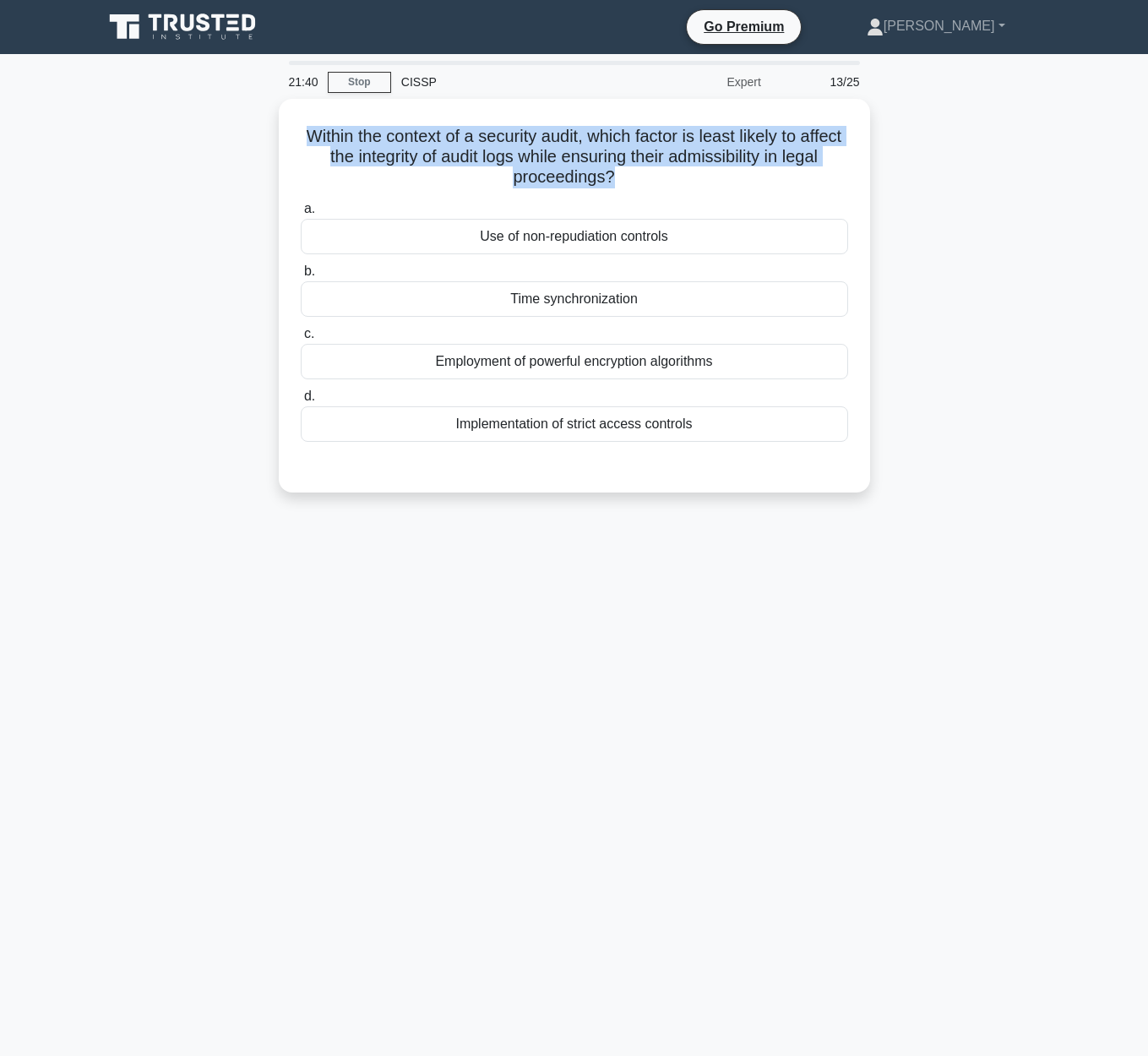
drag, startPoint x: 287, startPoint y: 132, endPoint x: 869, endPoint y: 198, distance: 585.7
click at [869, 198] on div "Within the context of a security audit, which factor is least likely to affect …" at bounding box center [574, 305] width 962 height 414
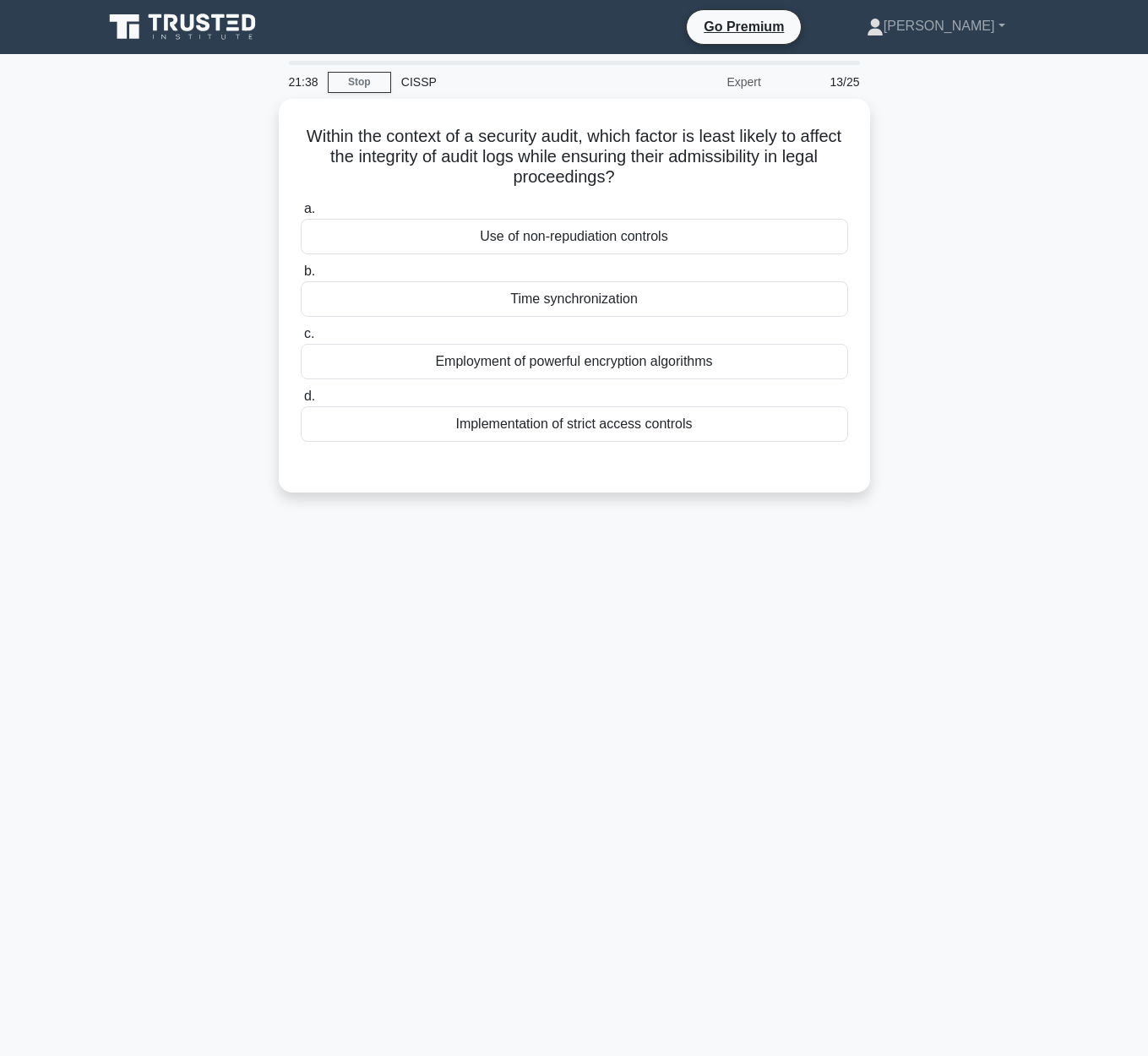
click at [1042, 469] on div "Within the context of a security audit, which factor is least likely to affect …" at bounding box center [574, 305] width 962 height 414
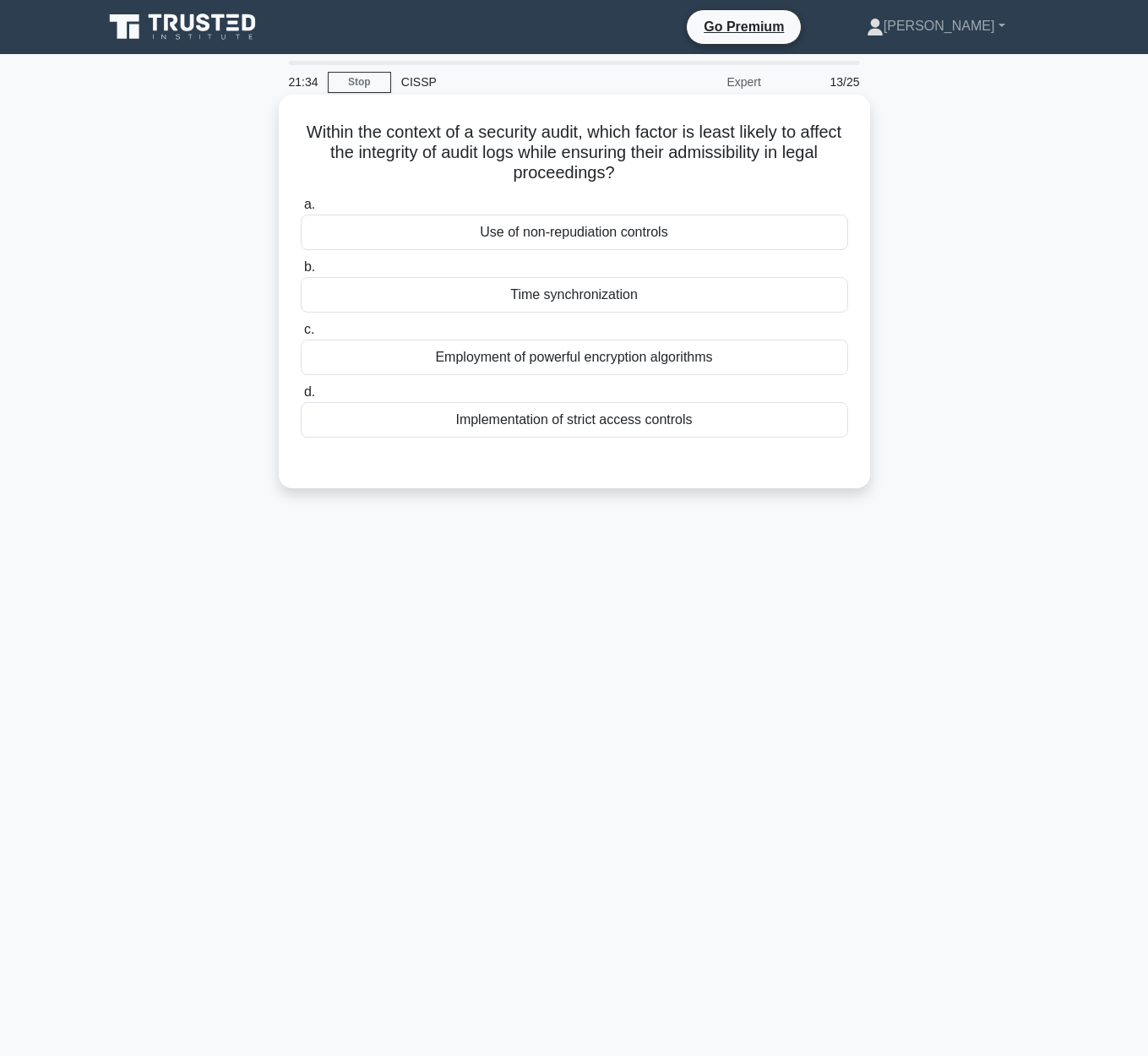
click at [700, 234] on div "Use of non-repudiation controls" at bounding box center [574, 233] width 547 height 36
click at [301, 210] on input "a. Use of non-repudiation controls" at bounding box center [301, 205] width 0 height 11
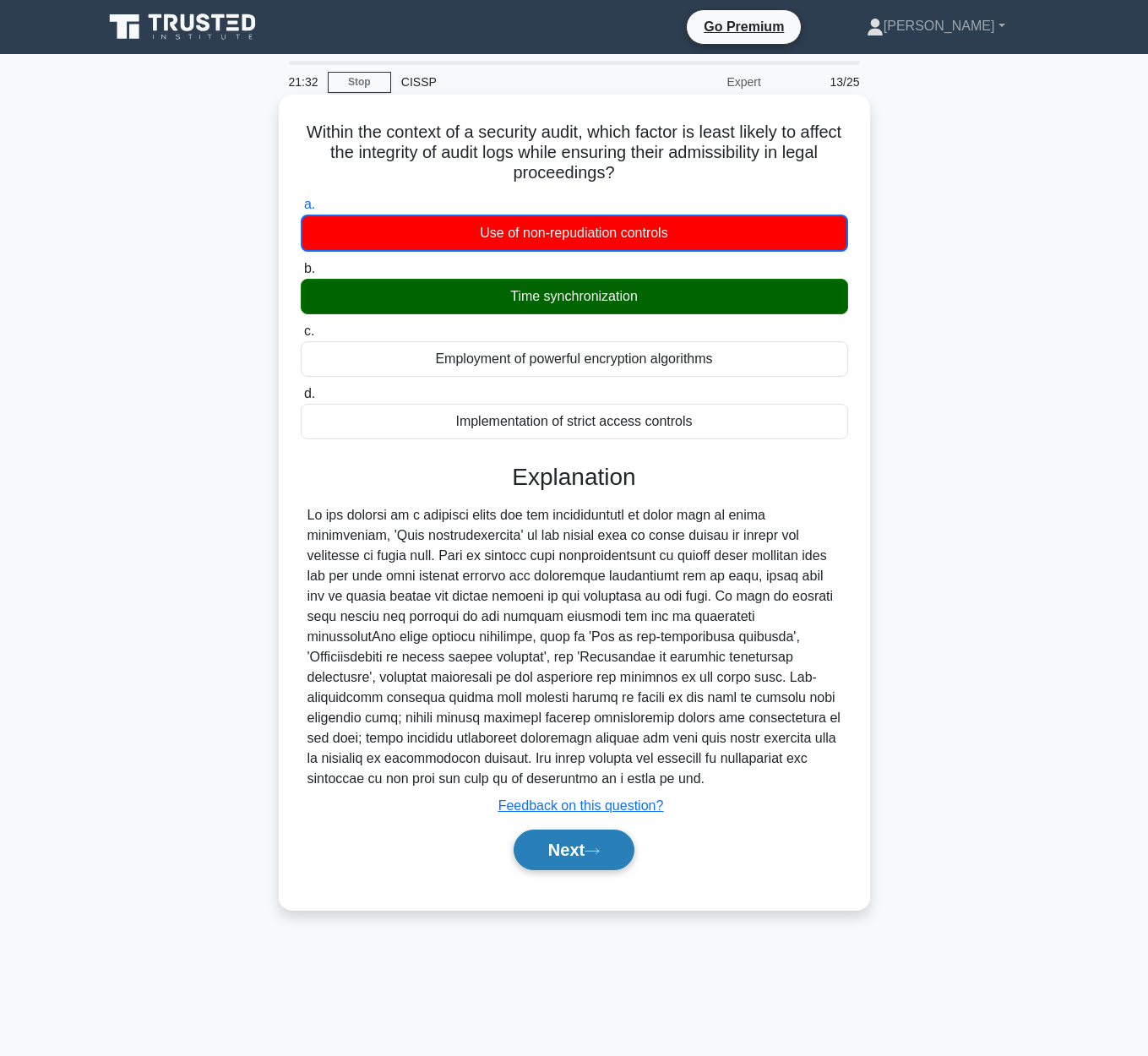
click at [570, 840] on button "Next" at bounding box center [573, 849] width 121 height 40
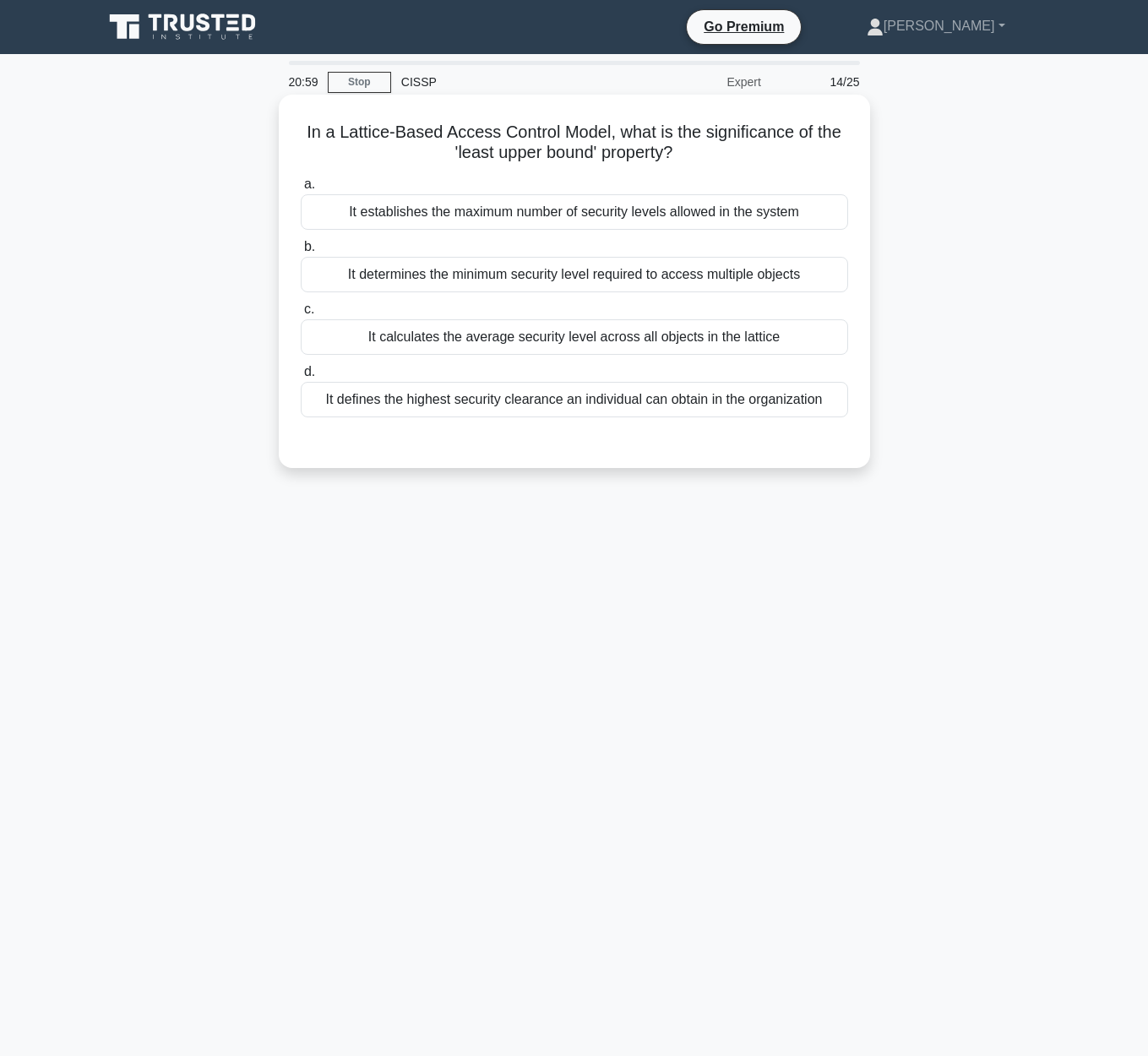
click at [624, 284] on div "It determines the minimum security level required to access multiple objects" at bounding box center [574, 275] width 547 height 36
click at [301, 252] on input "b. It determines the minimum security level required to access multiple objects" at bounding box center [301, 248] width 0 height 11
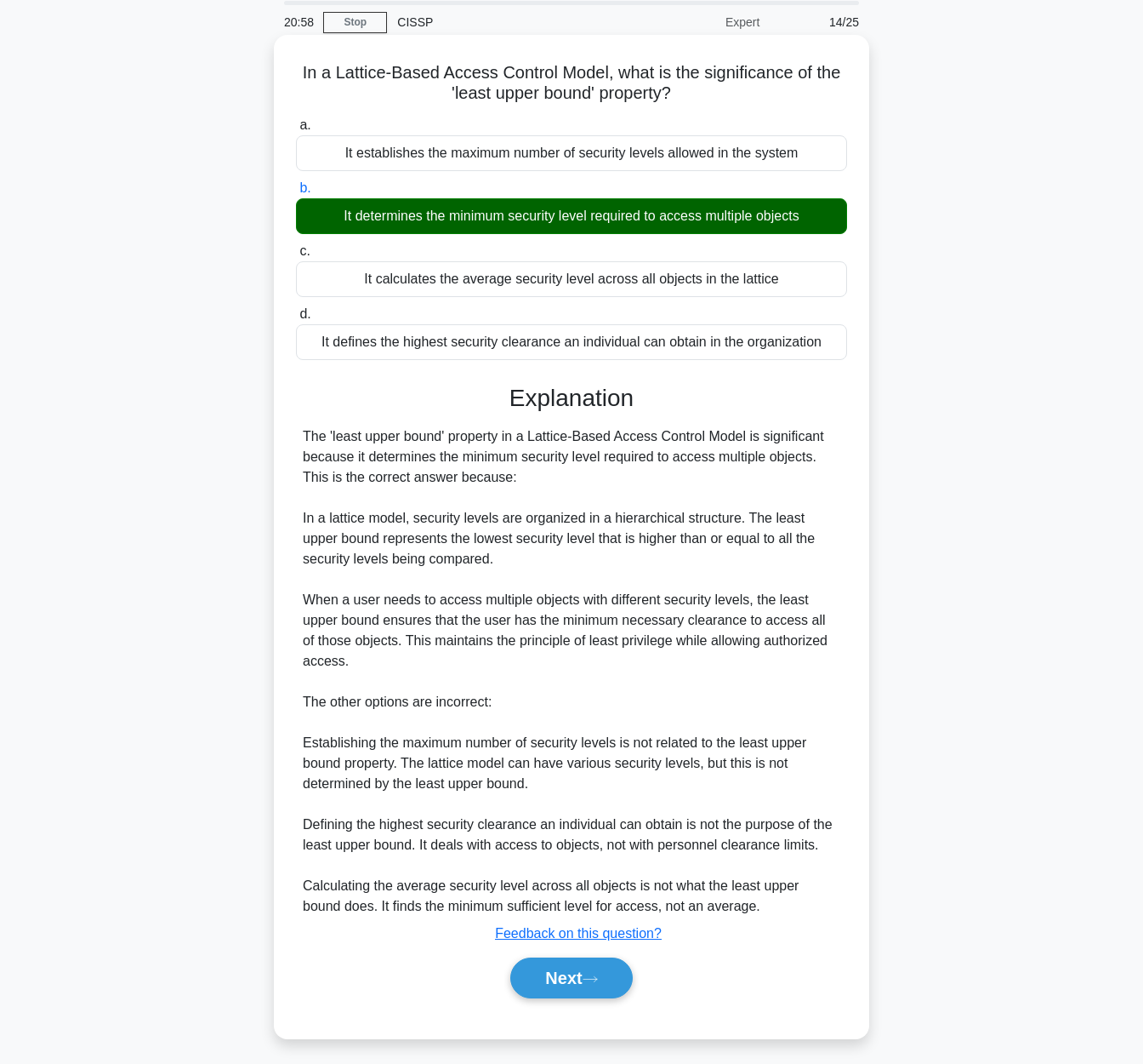
scroll to position [68, 0]
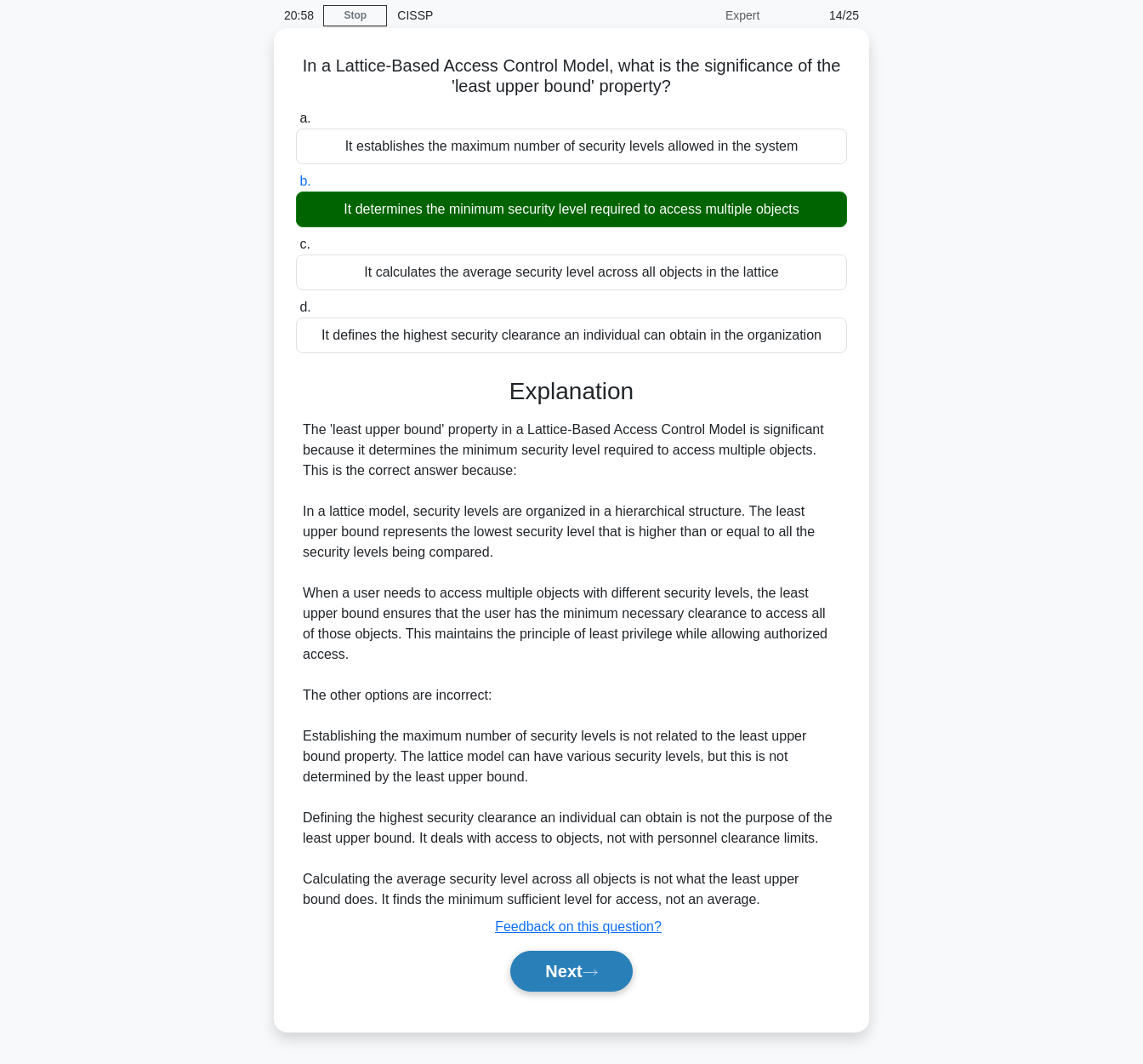
click at [592, 970] on icon at bounding box center [590, 972] width 15 height 9
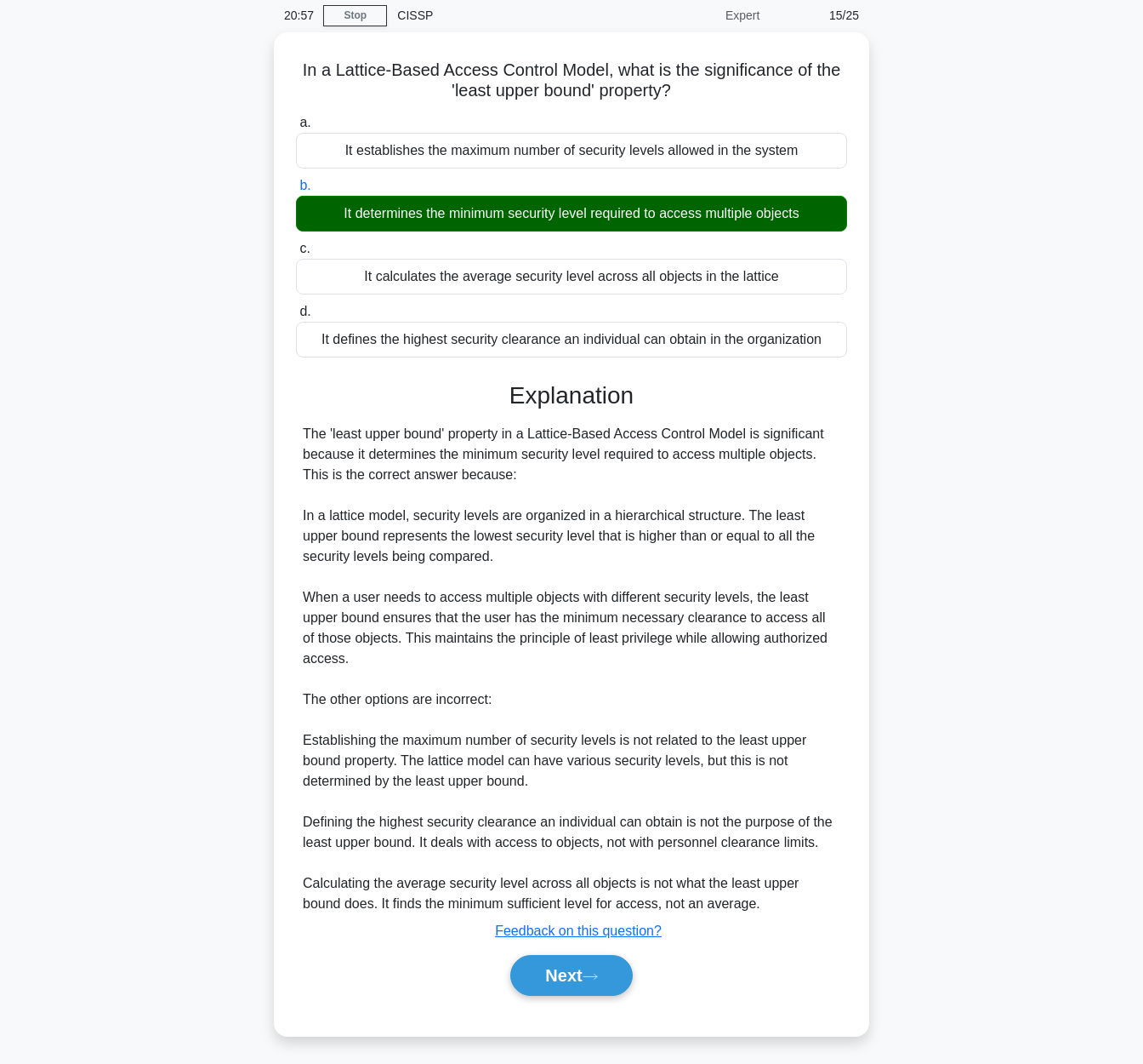
scroll to position [0, 0]
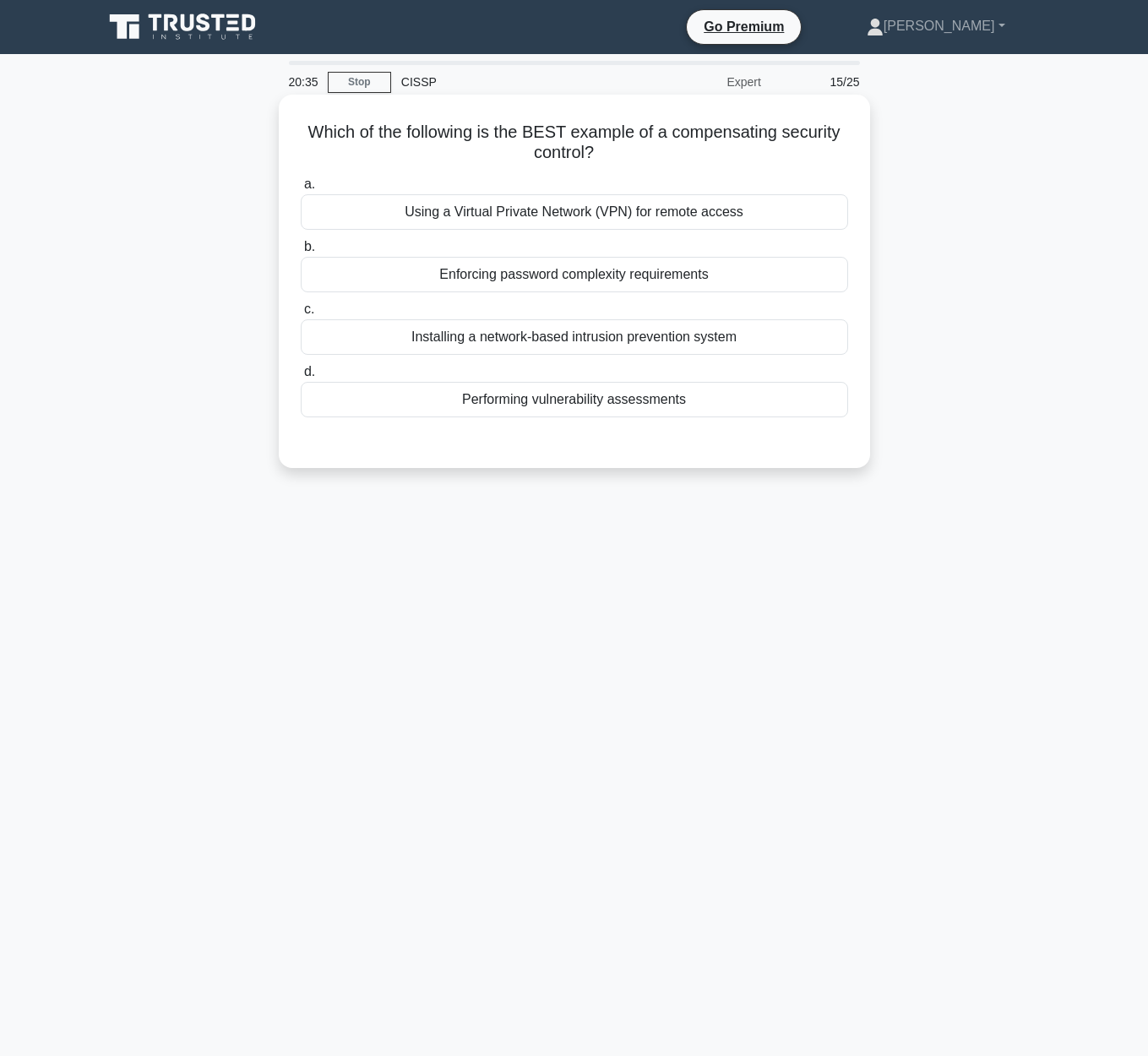
click at [691, 209] on div "Using a Virtual Private Network (VPN) for remote access" at bounding box center [574, 212] width 547 height 36
click at [301, 190] on input "a. Using a Virtual Private Network (VPN) for remote access" at bounding box center [301, 185] width 0 height 11
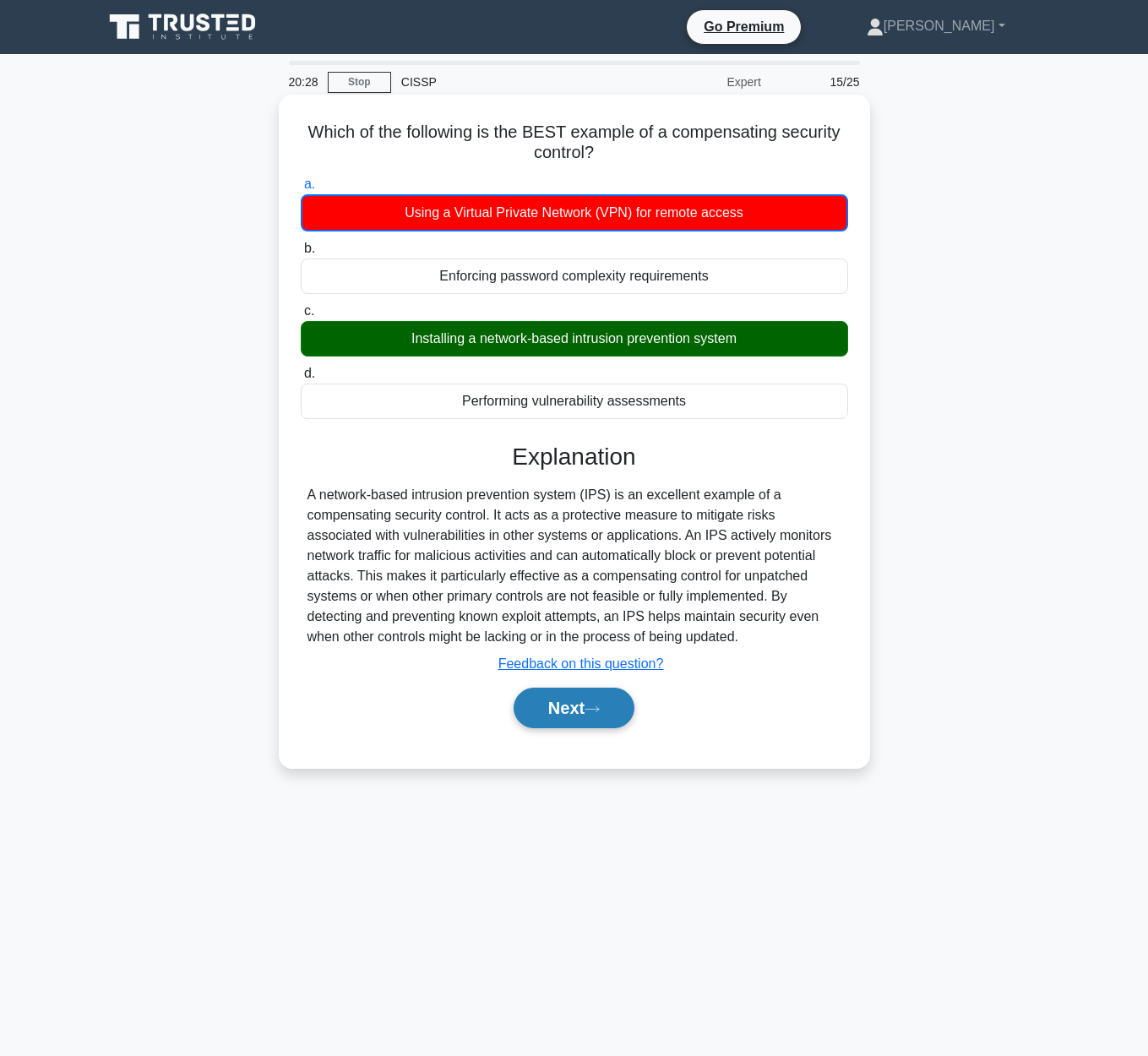
click at [594, 710] on icon at bounding box center [592, 709] width 15 height 9
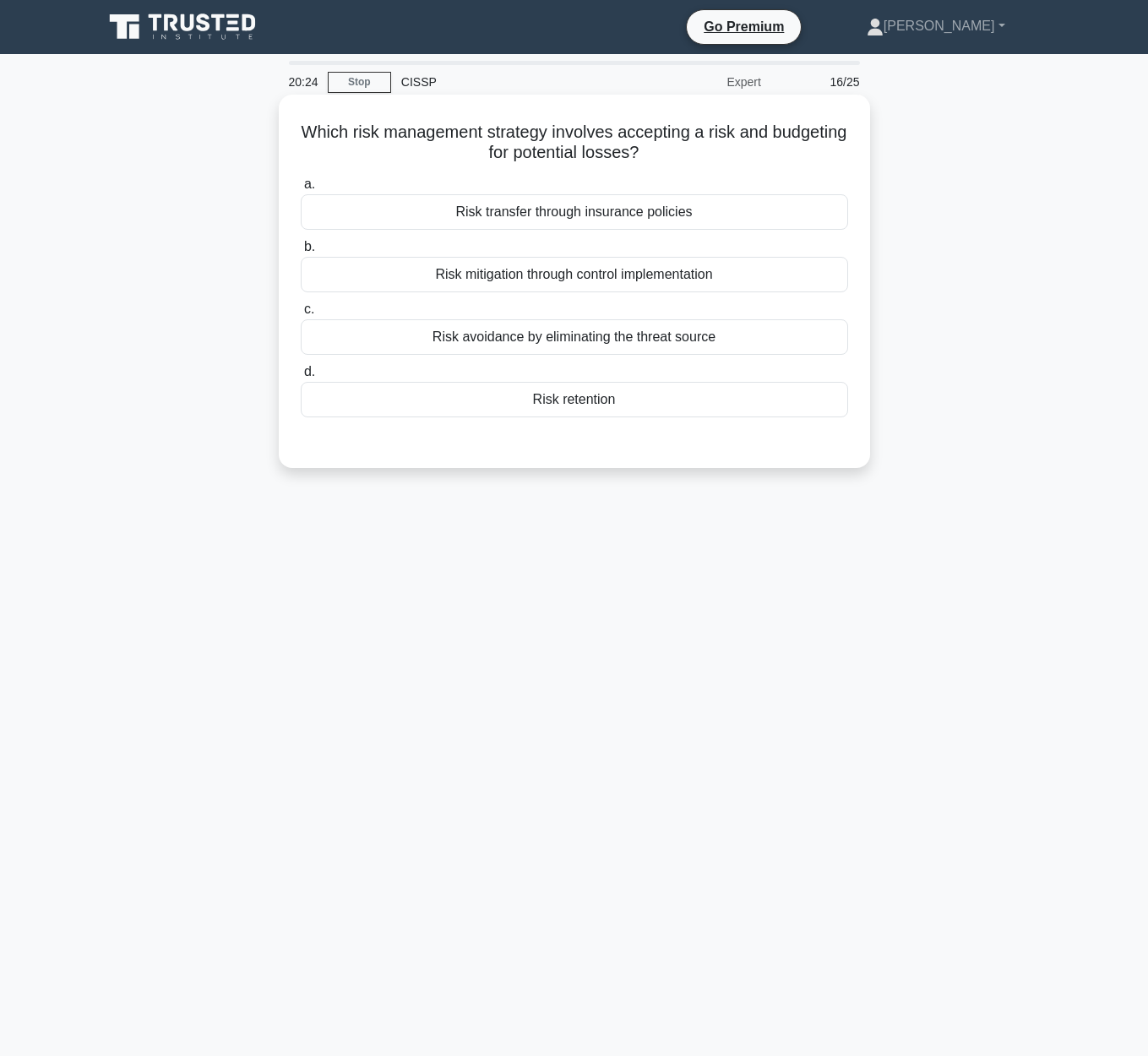
drag, startPoint x: 282, startPoint y: 130, endPoint x: 836, endPoint y: 148, distance: 554.3
click at [838, 148] on div "Which risk management strategy involves accepting a risk and budgeting for pote…" at bounding box center [574, 281] width 591 height 373
click at [682, 158] on h5 "Which risk management strategy involves accepting a risk and budgeting for pote…" at bounding box center [574, 143] width 551 height 42
click at [562, 207] on div "Risk transfer through insurance policies" at bounding box center [574, 212] width 547 height 36
click at [301, 190] on input "a. Risk transfer through insurance policies" at bounding box center [301, 185] width 0 height 11
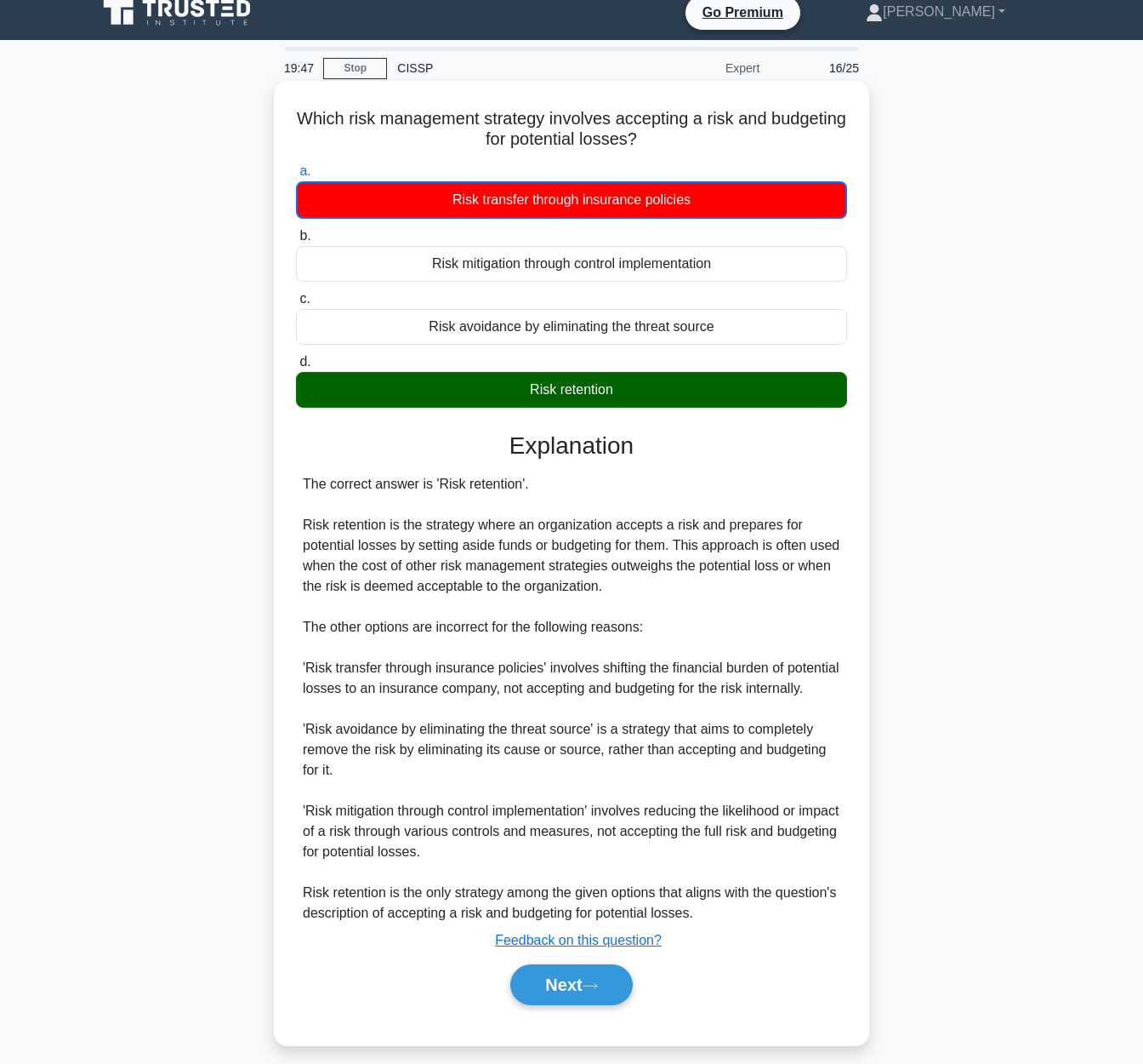
scroll to position [17, 0]
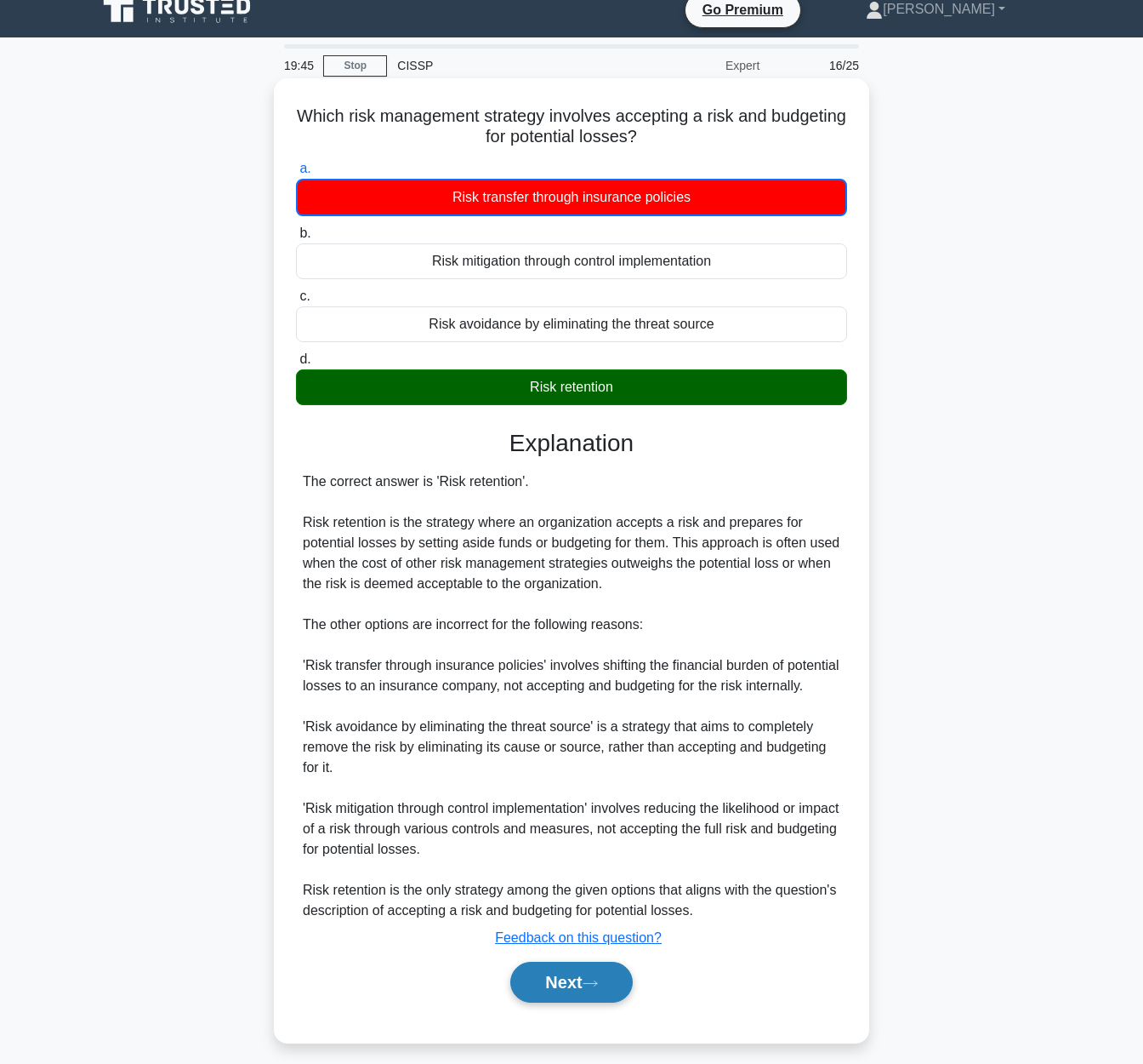
click at [572, 1003] on button "Next" at bounding box center [571, 981] width 122 height 41
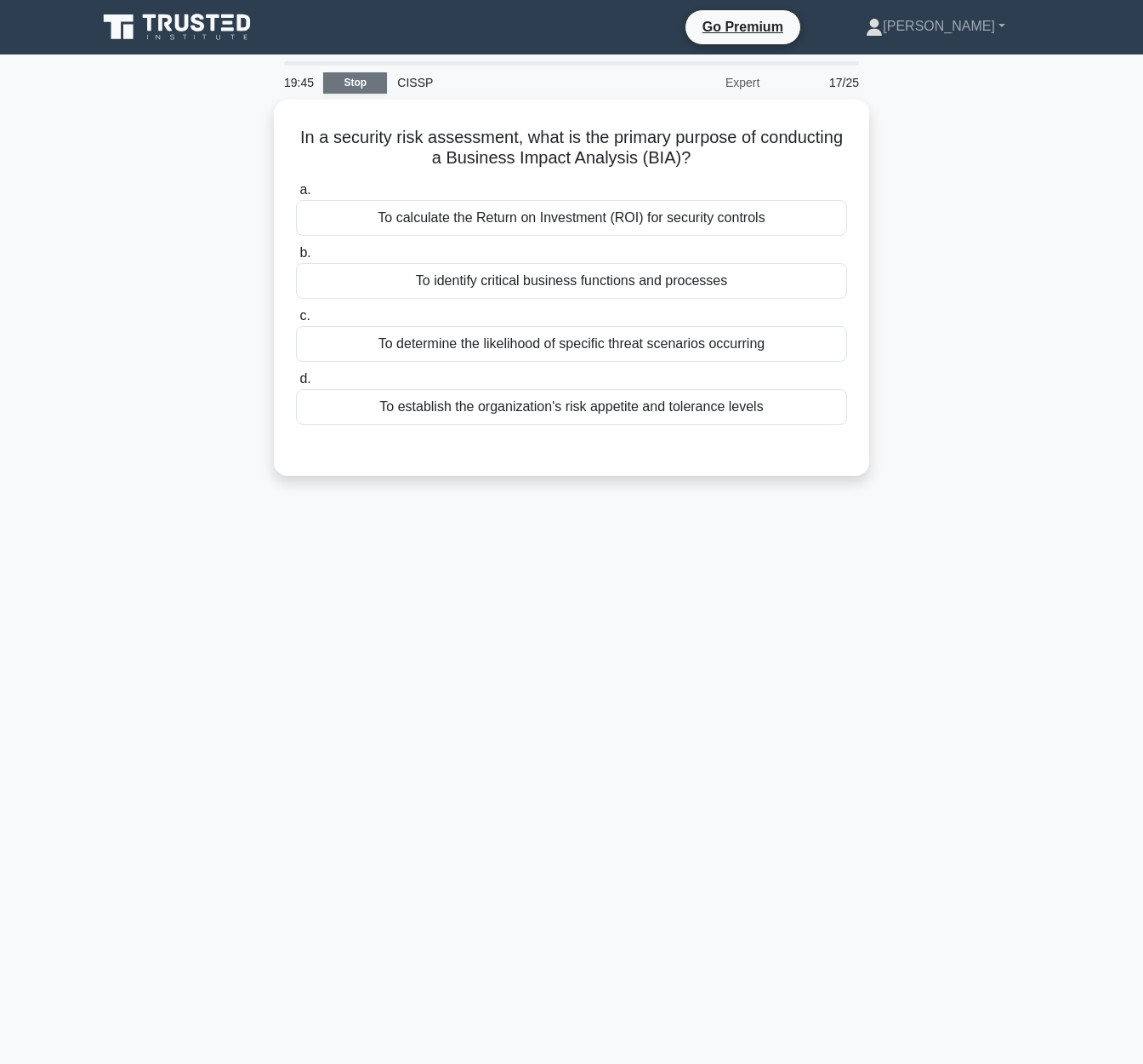
scroll to position [0, 0]
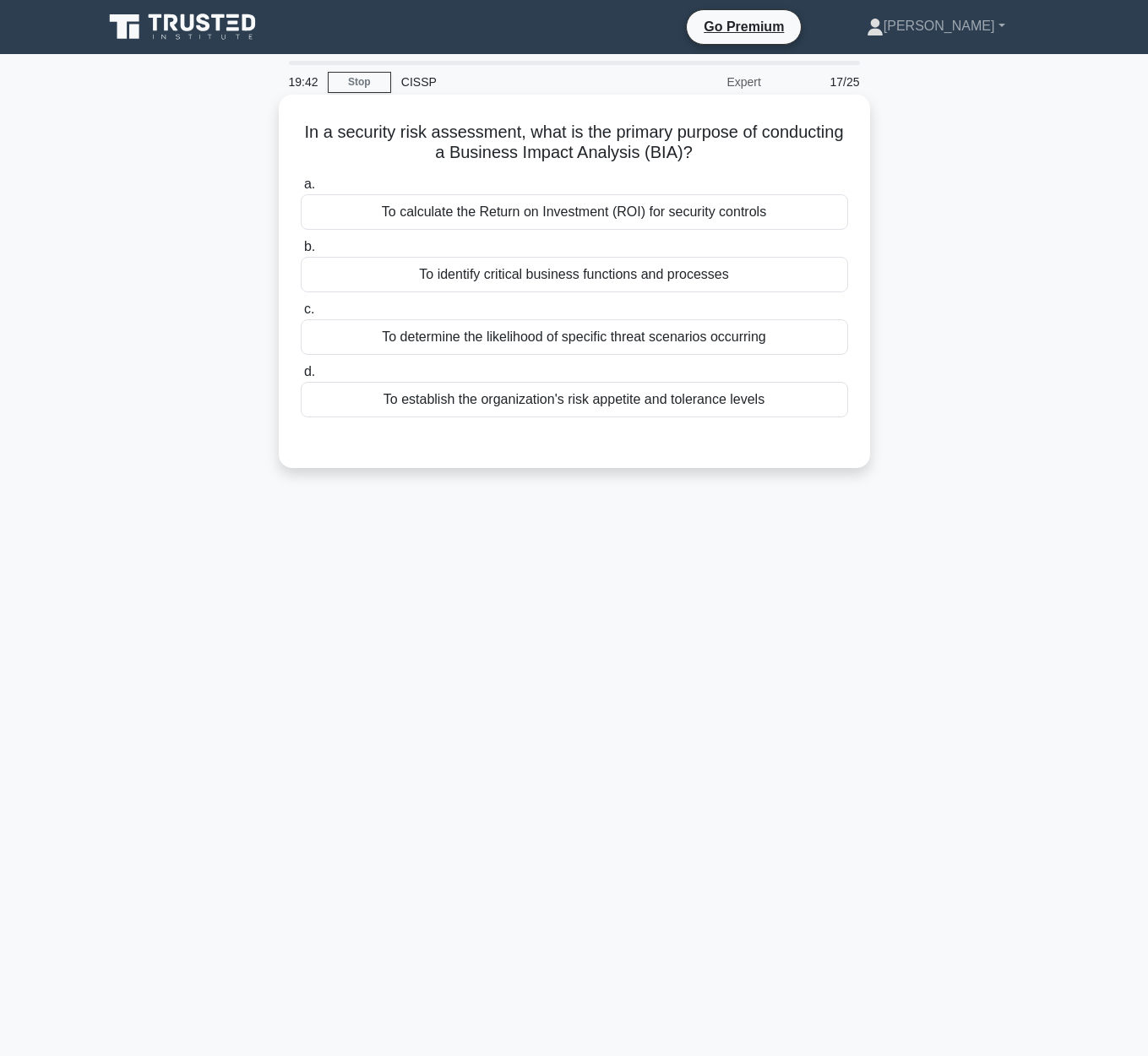
drag, startPoint x: 283, startPoint y: 140, endPoint x: 842, endPoint y: 160, distance: 559.4
click at [846, 159] on div "In a security risk assessment, what is the primary purpose of conducting a Busi…" at bounding box center [574, 281] width 591 height 373
click at [609, 286] on div "To identify critical business functions and processes" at bounding box center [574, 275] width 547 height 36
click at [301, 252] on input "b. To identify critical business functions and processes" at bounding box center [301, 248] width 0 height 11
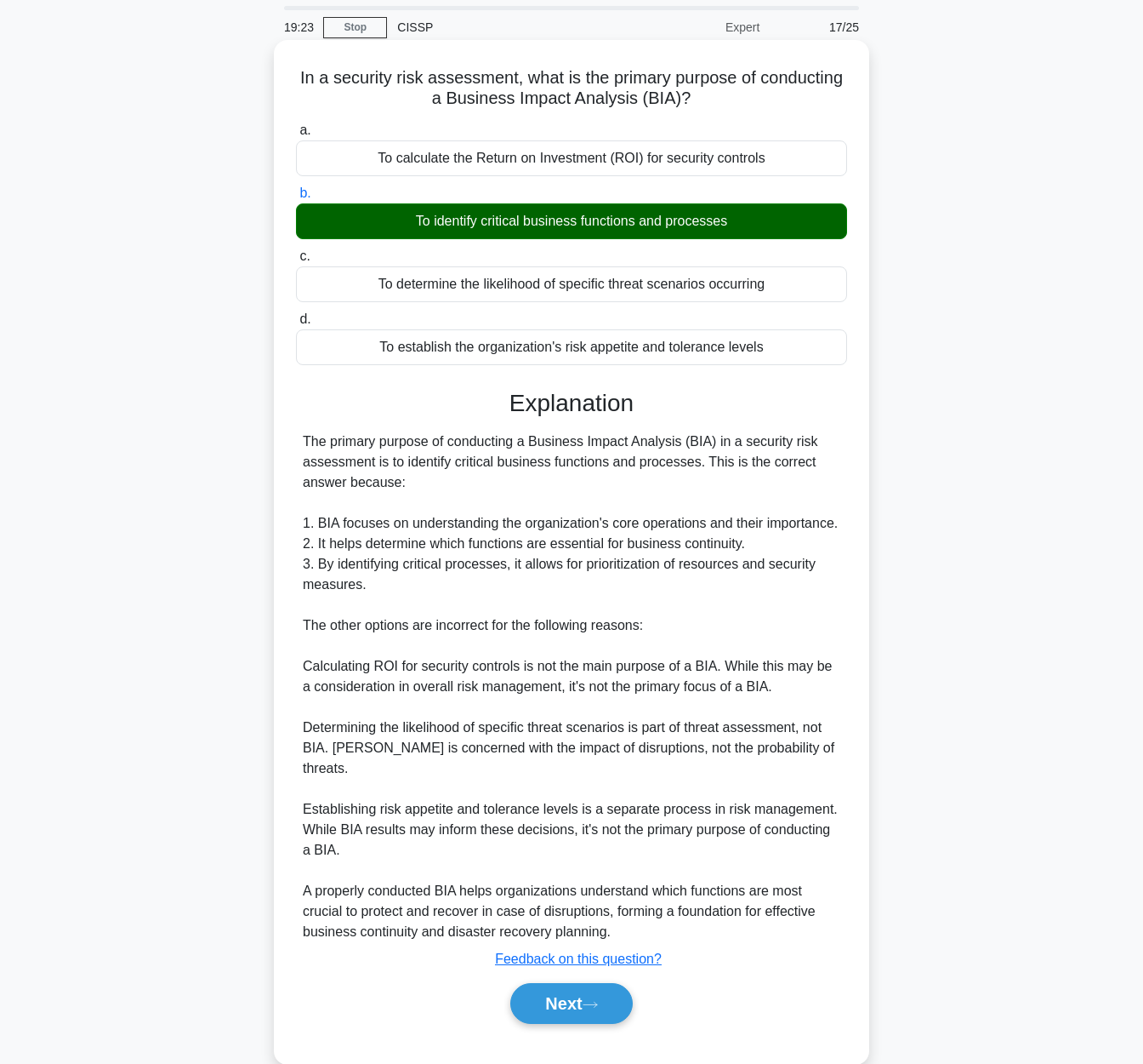
scroll to position [68, 0]
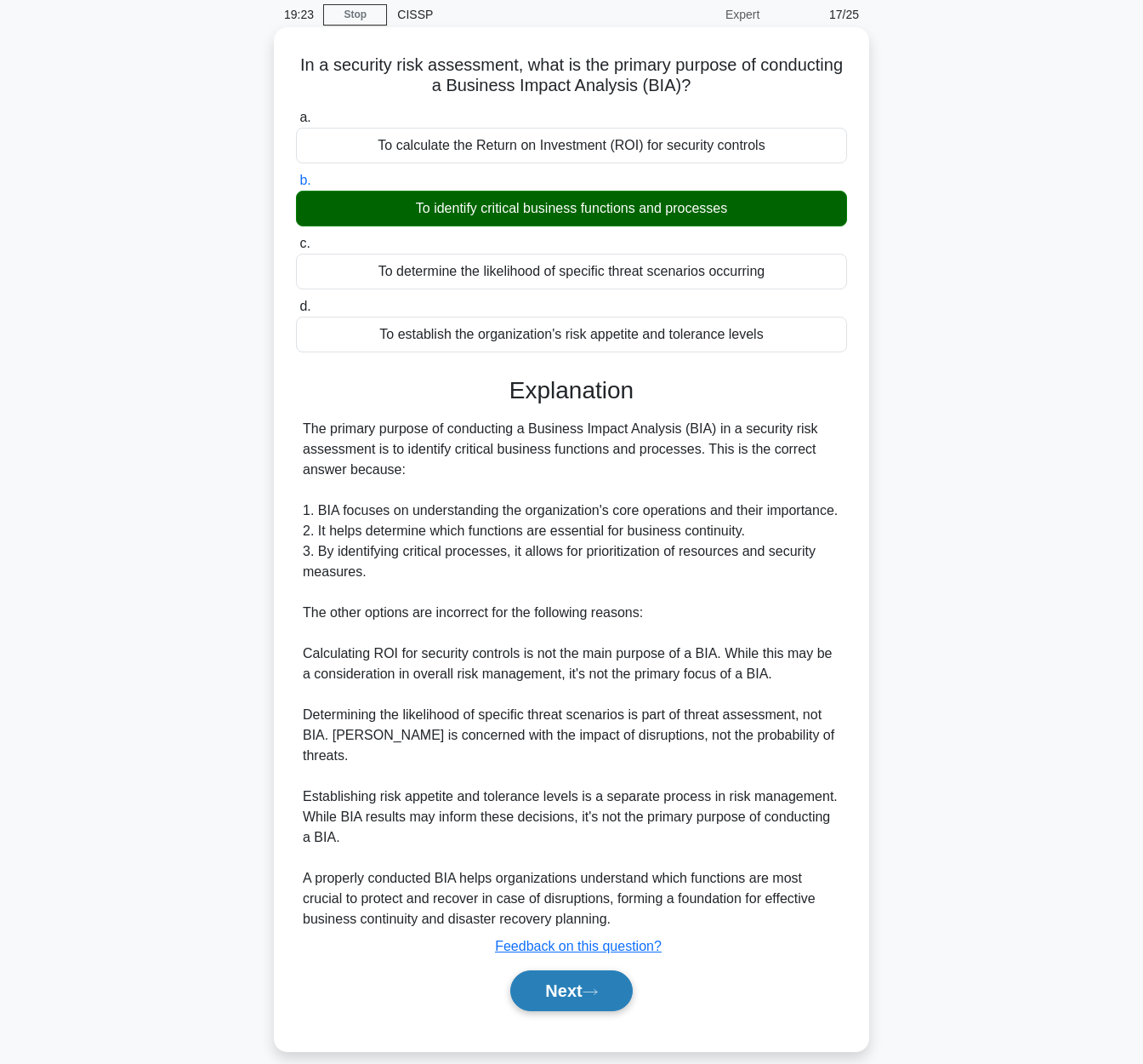
click at [570, 970] on button "Next" at bounding box center [571, 989] width 122 height 41
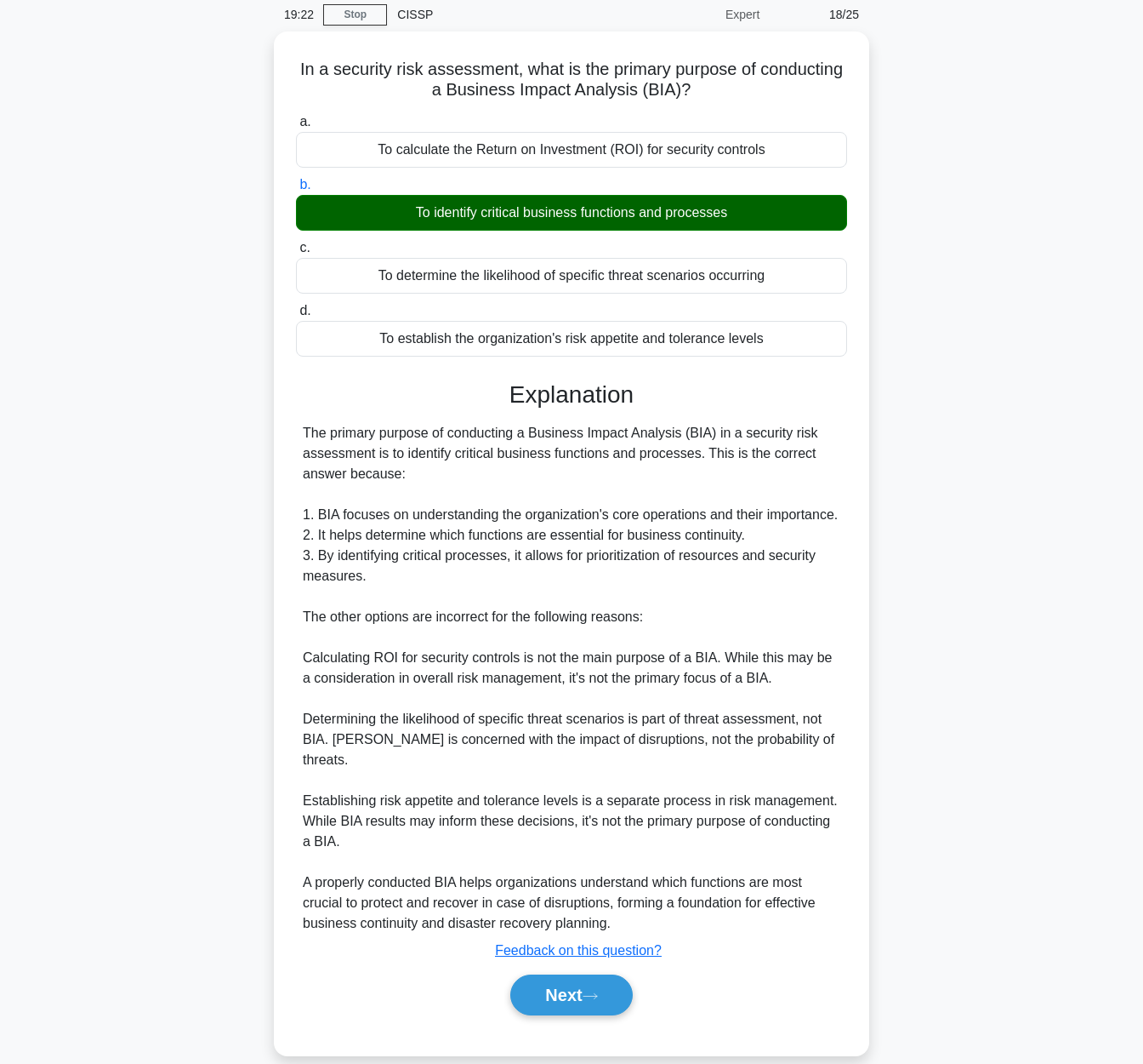
scroll to position [0, 0]
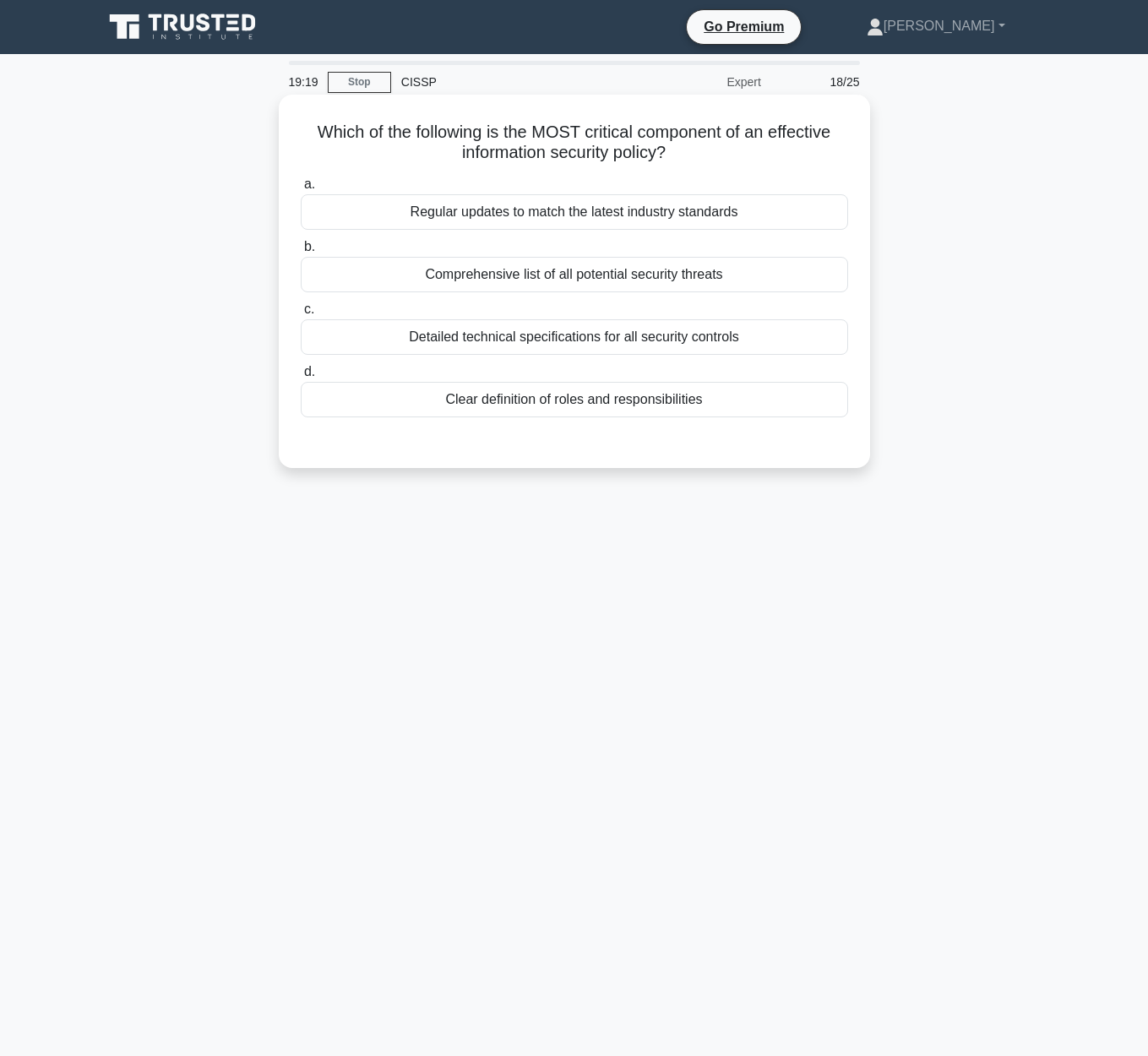
drag, startPoint x: 312, startPoint y: 133, endPoint x: 841, endPoint y: 157, distance: 529.5
click at [841, 157] on h5 "Which of the following is the MOST critical component of an effective informati…" at bounding box center [574, 143] width 551 height 42
click at [623, 411] on div "Clear definition of roles and responsibilities" at bounding box center [574, 400] width 547 height 36
click at [301, 377] on input "d. Clear definition of roles and responsibilities" at bounding box center [301, 372] width 0 height 11
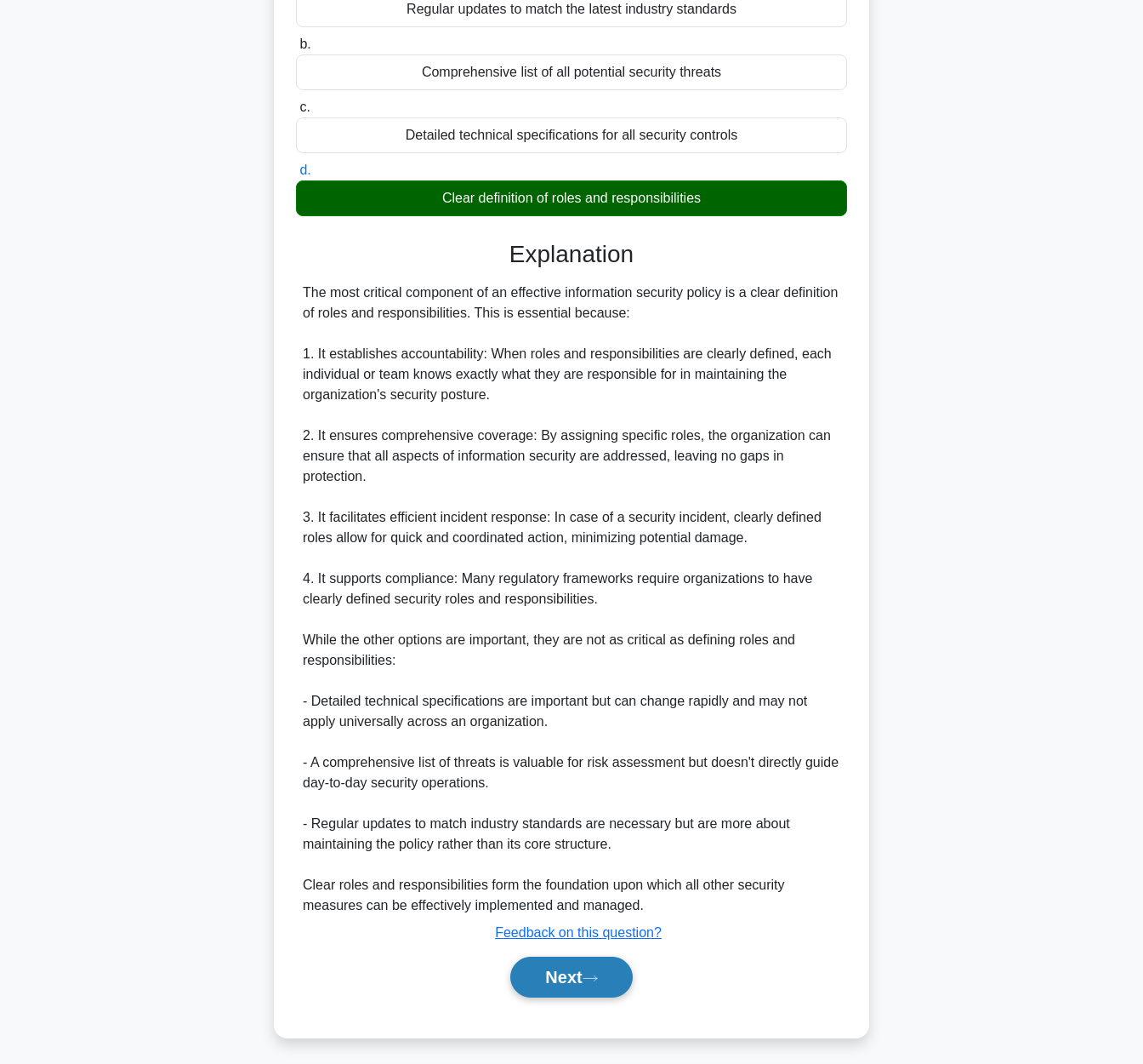
scroll to position [211, 0]
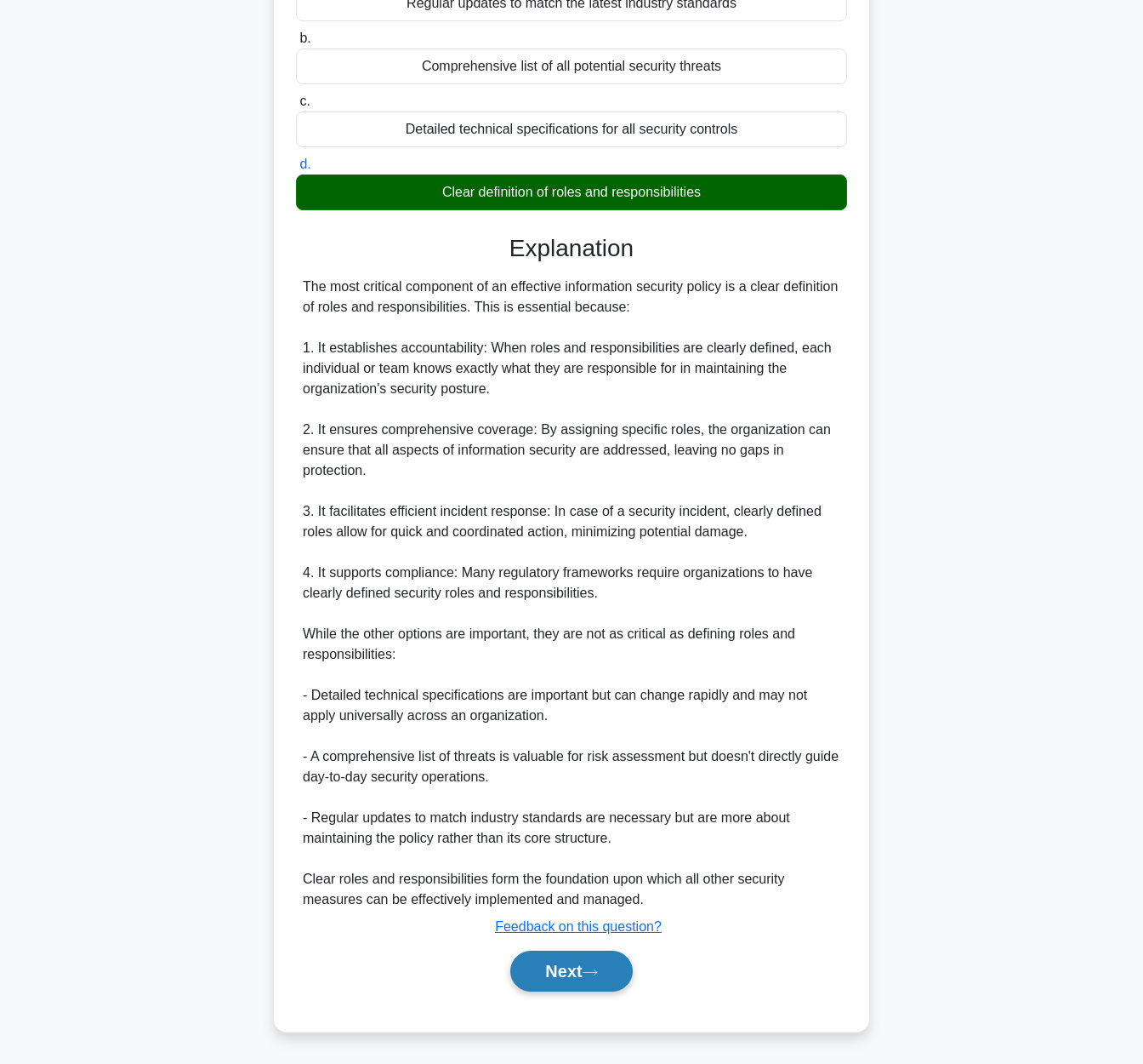
click at [570, 981] on button "Next" at bounding box center [571, 970] width 122 height 41
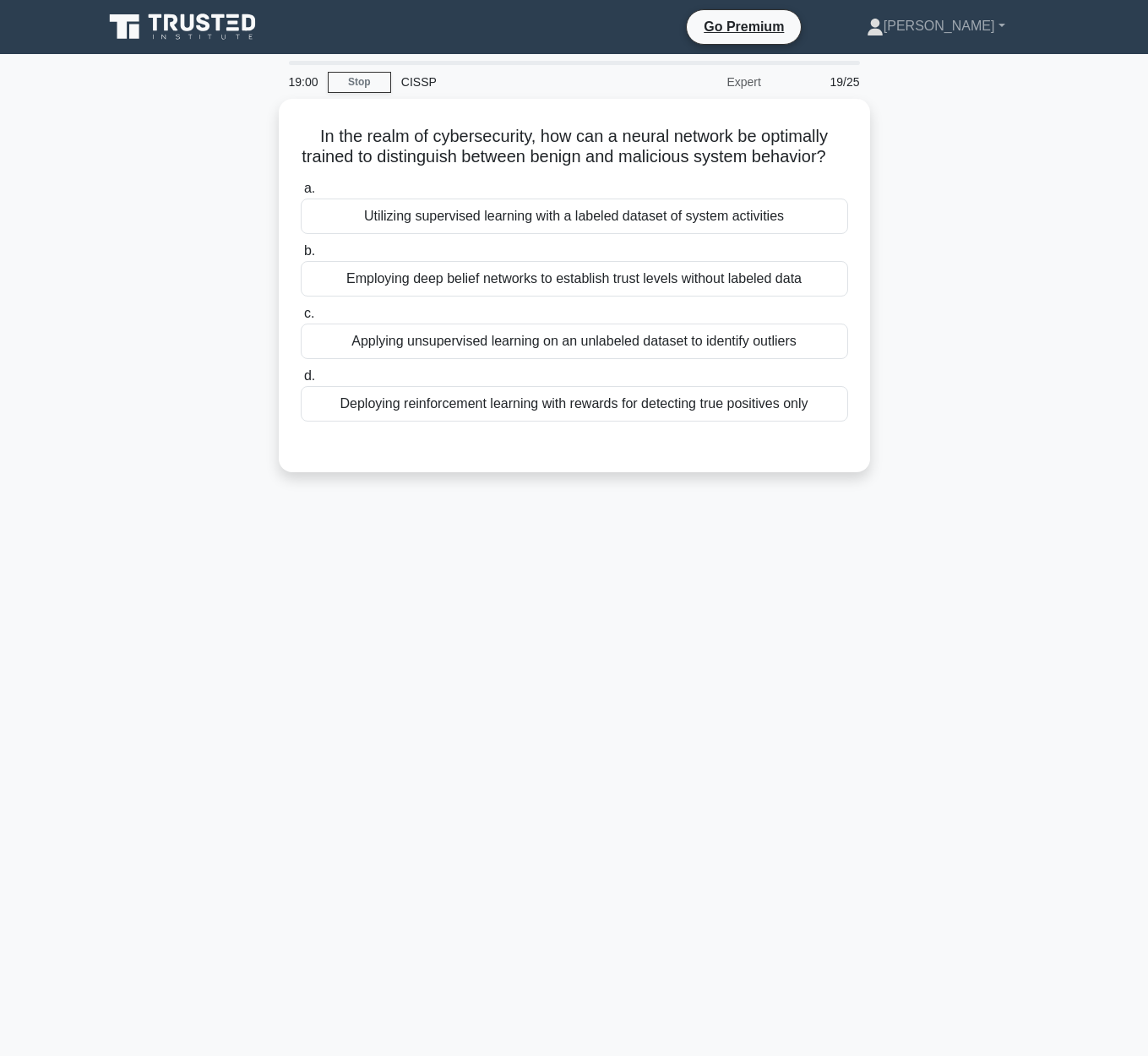
drag, startPoint x: 312, startPoint y: 125, endPoint x: 886, endPoint y: 162, distance: 575.2
click at [886, 162] on div "In the realm of cybersecurity, how can a neural network be optimally trained to…" at bounding box center [574, 295] width 962 height 394
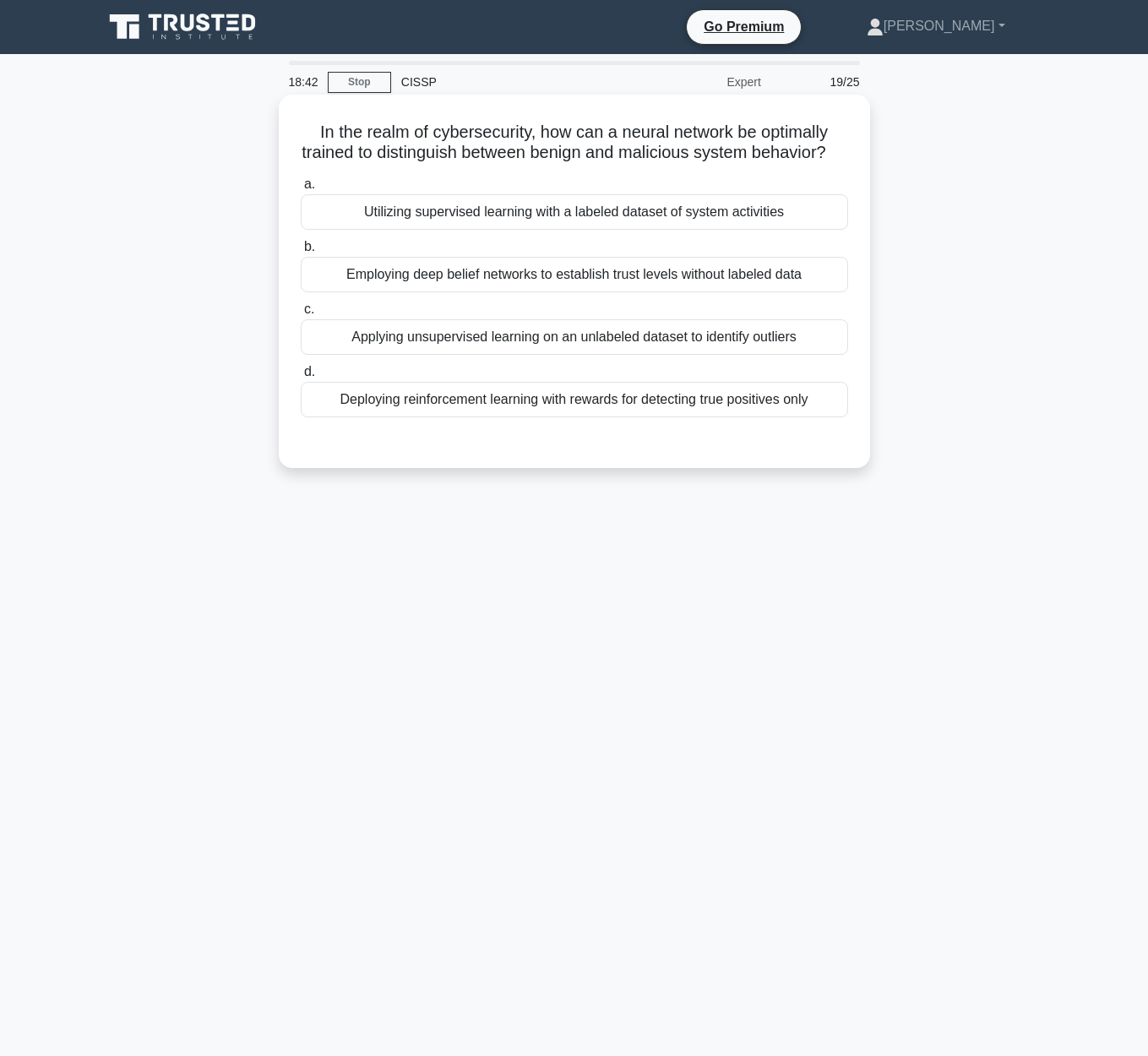
click at [730, 216] on div "Utilizing supervised learning with a labeled dataset of system activities" at bounding box center [574, 212] width 547 height 36
click at [301, 190] on input "a. Utilizing supervised learning with a labeled dataset of system activities" at bounding box center [301, 185] width 0 height 11
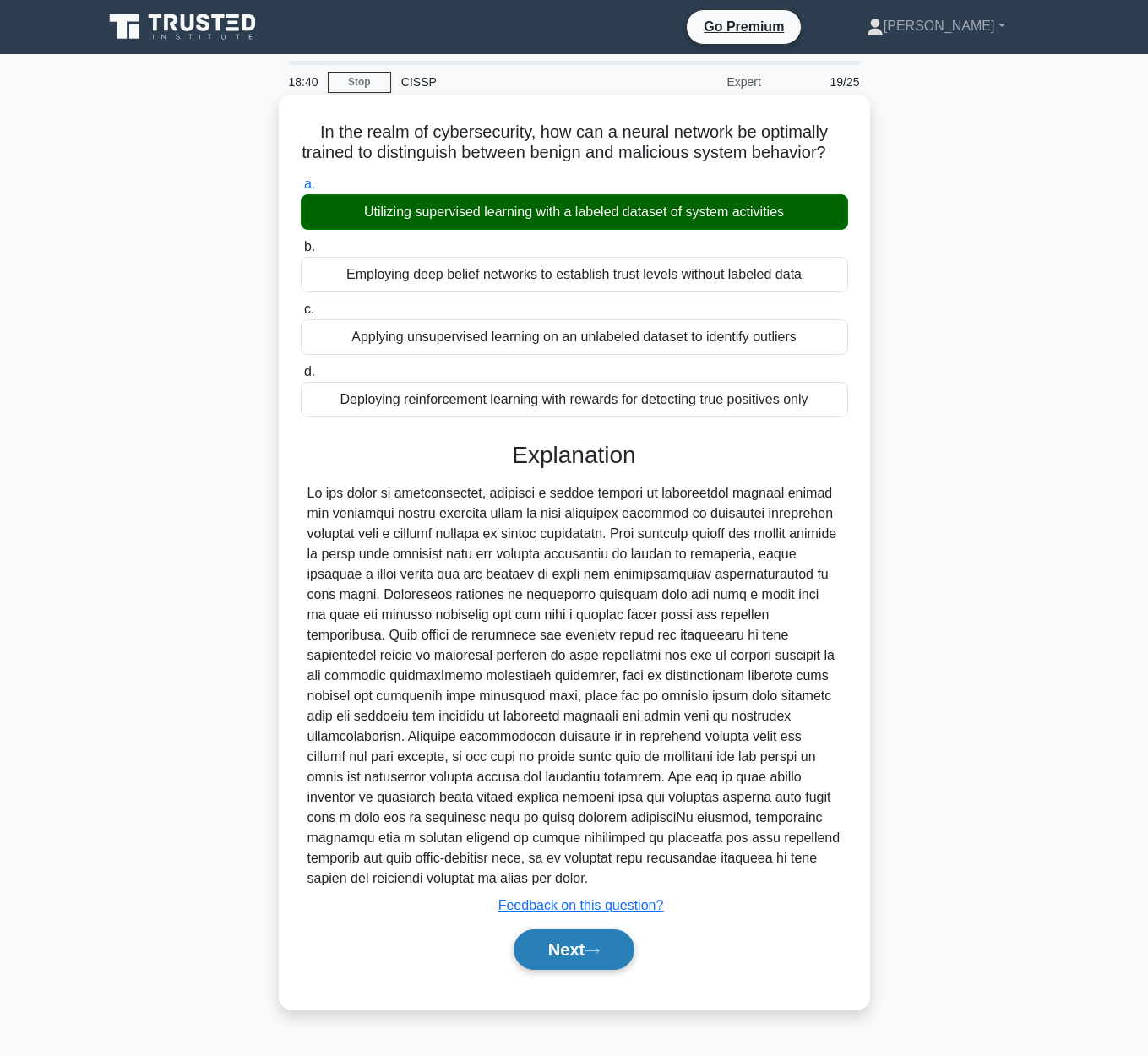
click at [589, 958] on button "Next" at bounding box center [573, 948] width 121 height 40
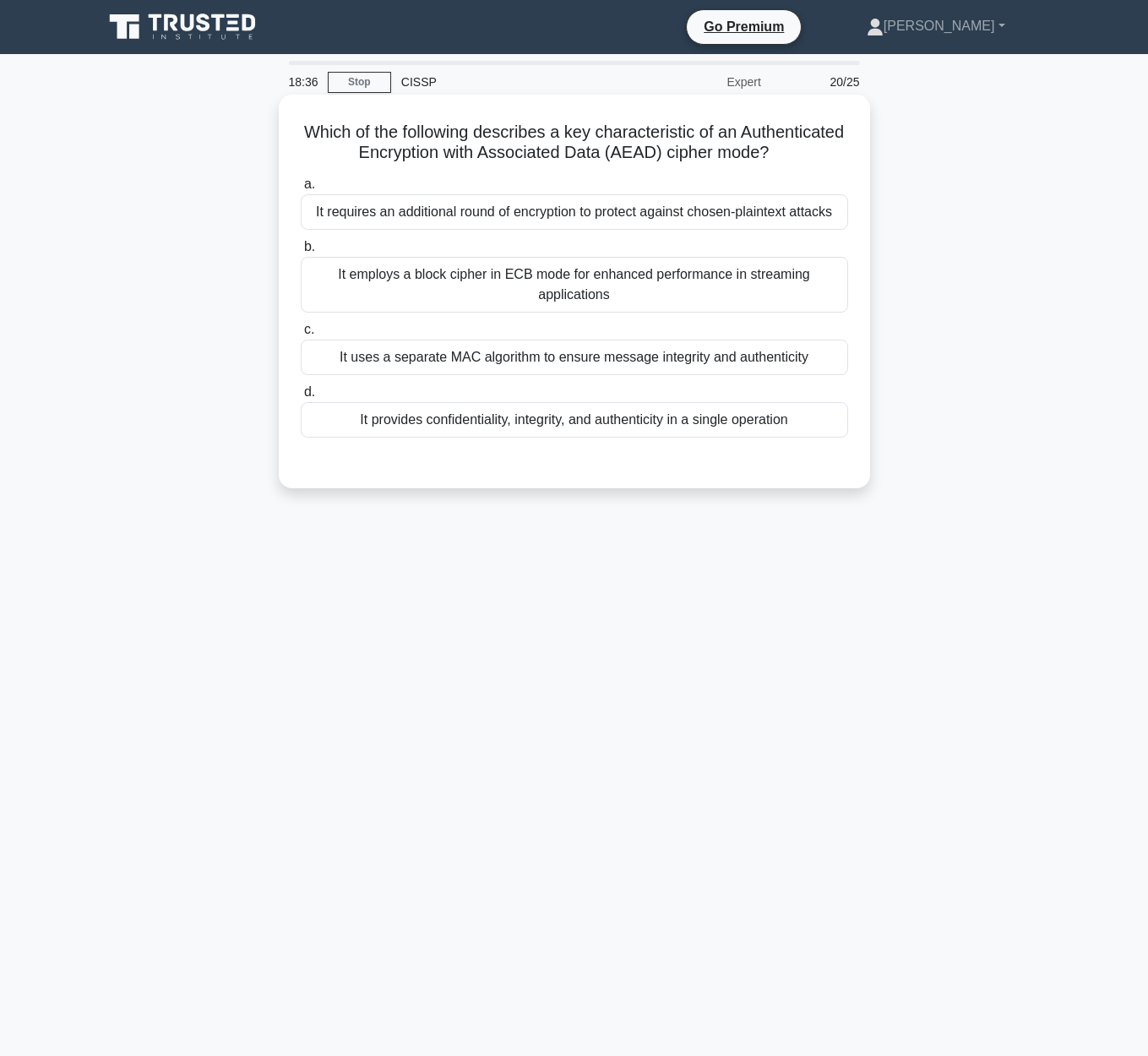
drag, startPoint x: 297, startPoint y: 133, endPoint x: 837, endPoint y: 165, distance: 540.9
click at [837, 165] on div "Which of the following describes a key characteristic of an Authenticated Encry…" at bounding box center [574, 291] width 578 height 380
click at [491, 431] on div "It provides confidentiality, integrity, and authenticity in a single operation" at bounding box center [574, 420] width 547 height 36
click at [301, 398] on input "d. It provides confidentiality, integrity, and authenticity in a single operati…" at bounding box center [301, 392] width 0 height 11
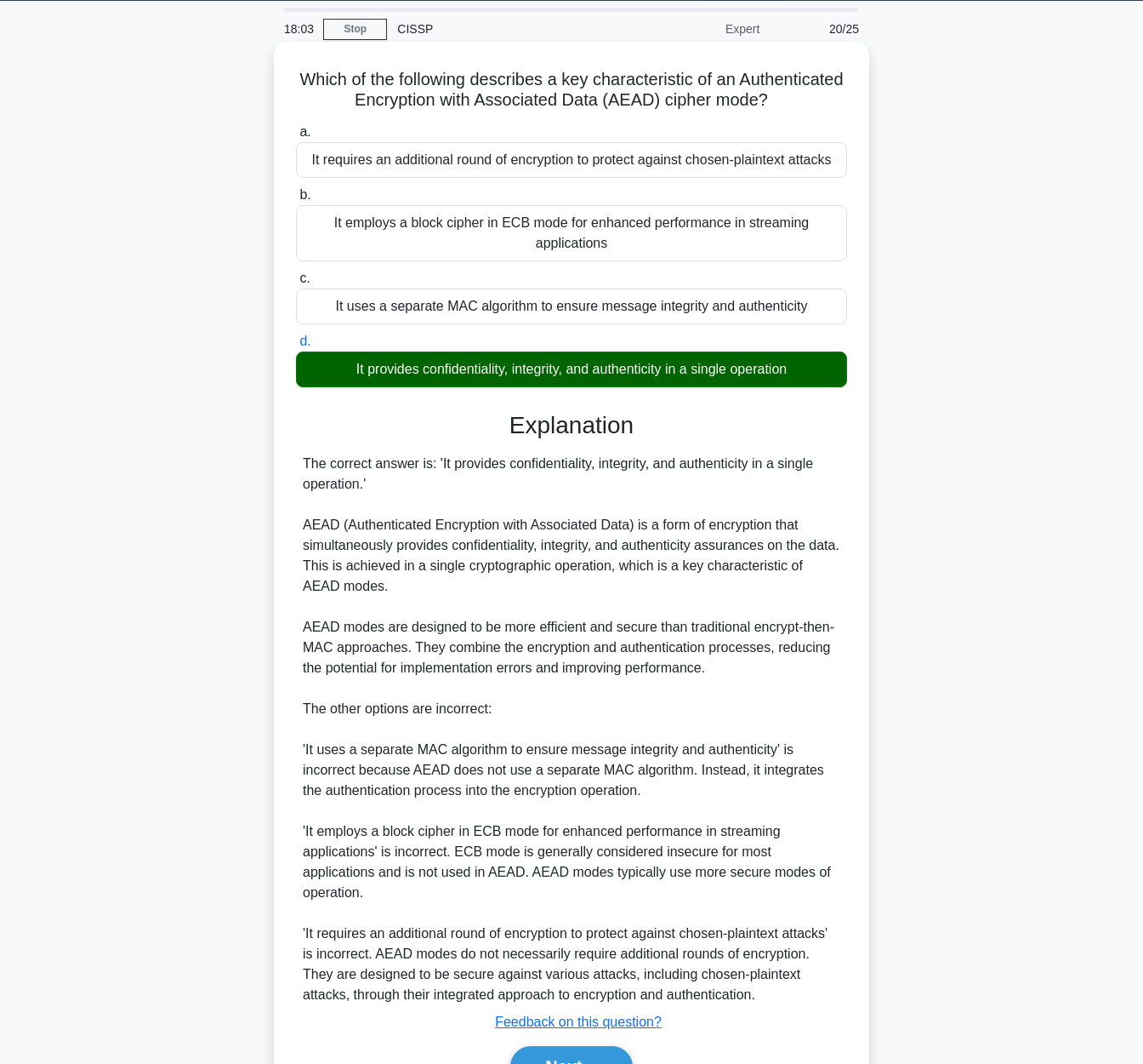
scroll to position [129, 0]
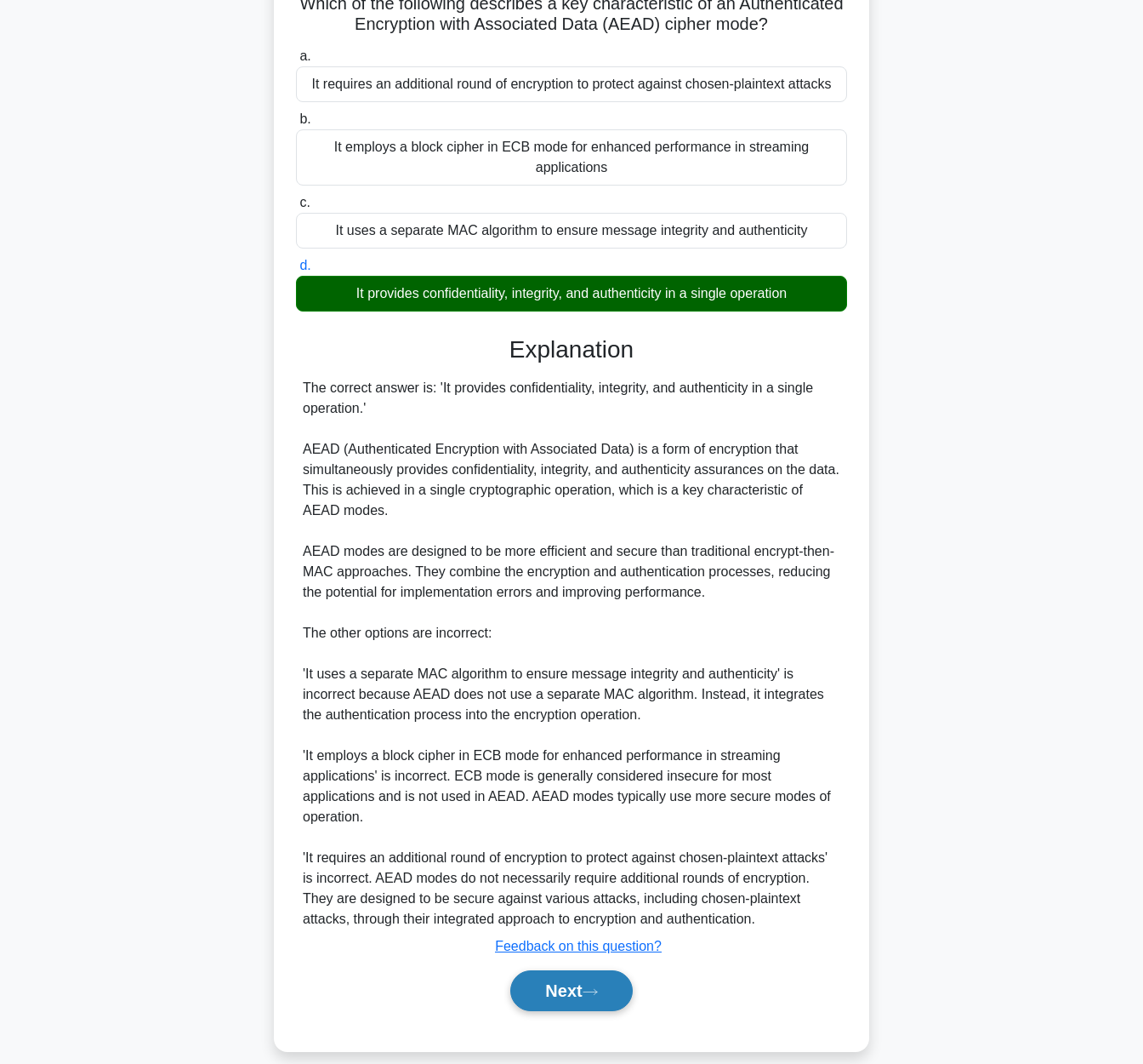
click at [545, 980] on button "Next" at bounding box center [571, 989] width 122 height 41
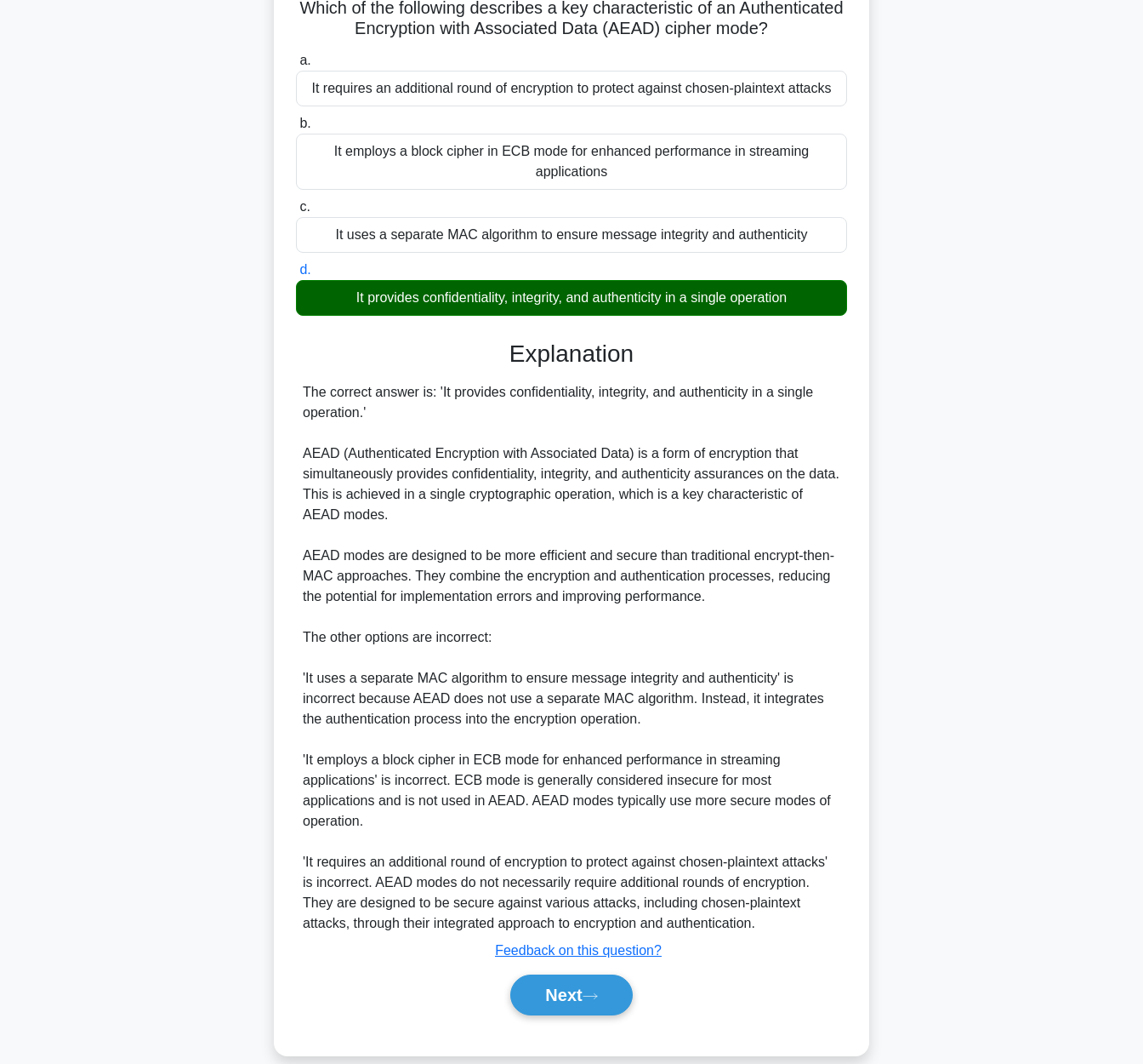
scroll to position [0, 0]
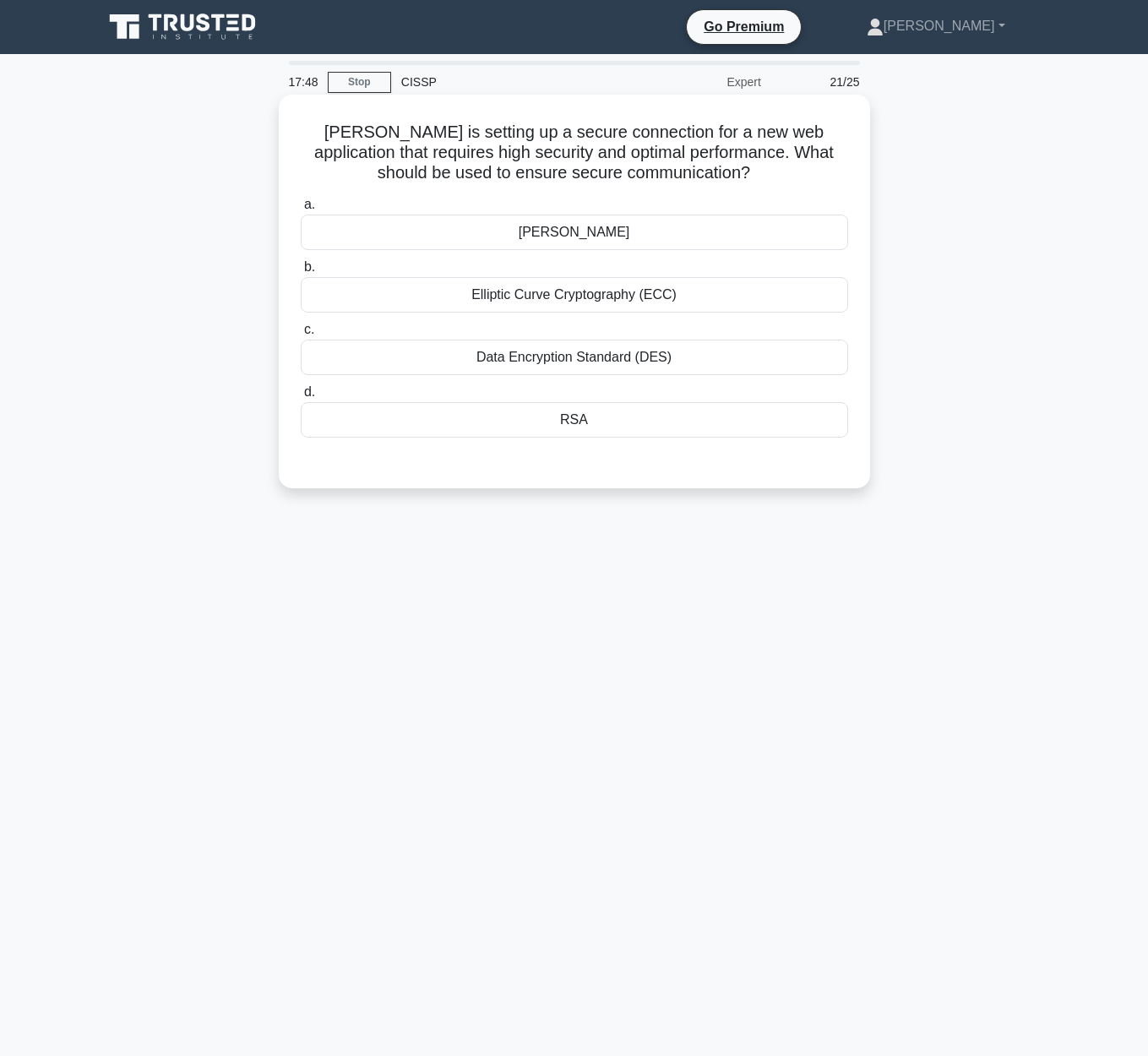
click at [606, 295] on div "Elliptic Curve Cryptography (ECC)" at bounding box center [574, 294] width 547 height 36
click at [301, 273] on input "b. Elliptic Curve Cryptography (ECC)" at bounding box center [301, 267] width 0 height 11
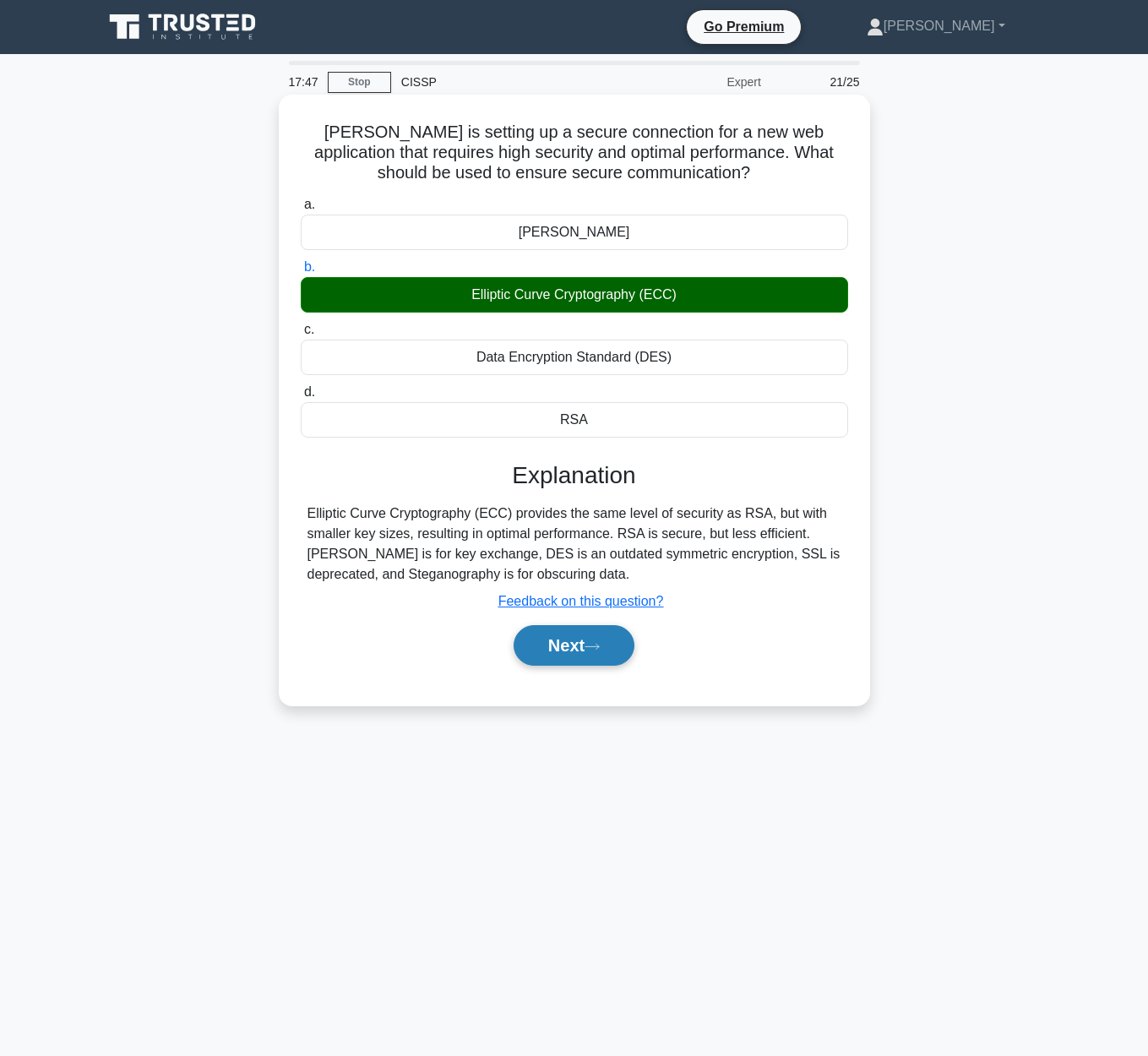
click at [562, 648] on button "Next" at bounding box center [573, 644] width 121 height 40
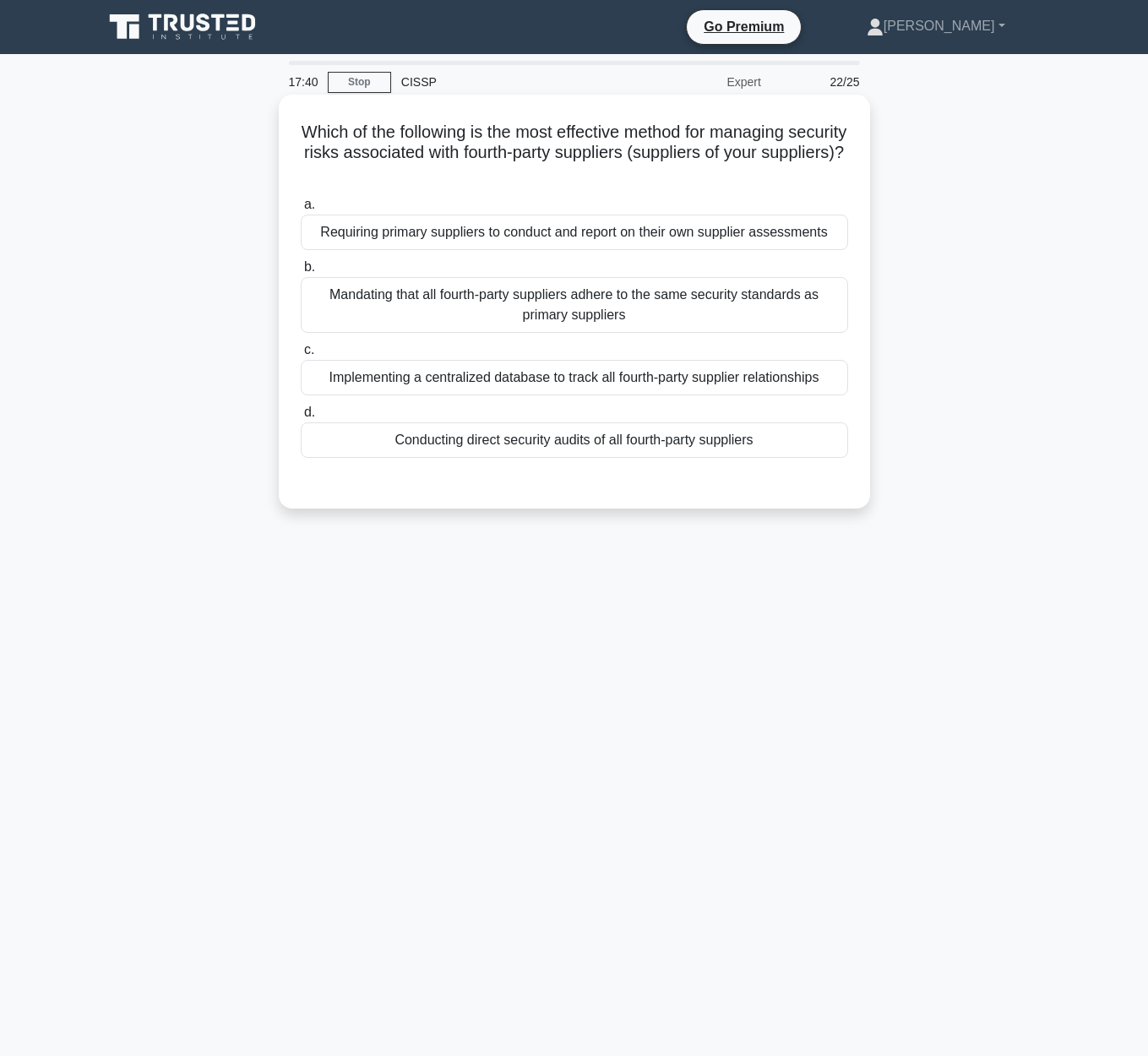
drag, startPoint x: 314, startPoint y: 121, endPoint x: 864, endPoint y: 165, distance: 551.8
click at [864, 165] on div "Which of the following is the most effective method for managing security risks…" at bounding box center [574, 301] width 591 height 414
click at [750, 302] on div "Mandating that all fourth-party suppliers adhere to the same security standards…" at bounding box center [574, 304] width 547 height 55
click at [301, 273] on input "b. Mandating that all fourth-party suppliers adhere to the same security standa…" at bounding box center [301, 267] width 0 height 11
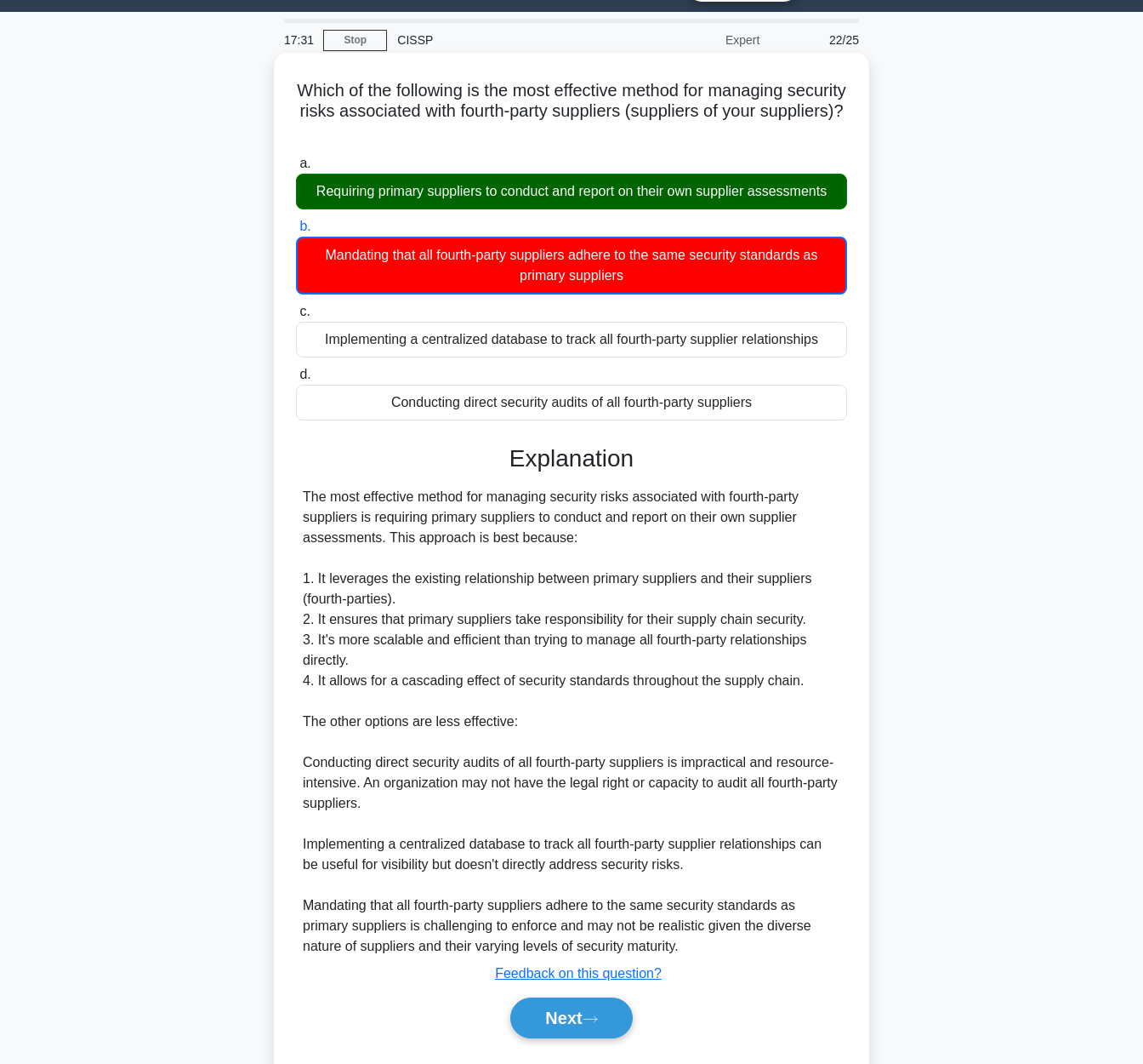
scroll to position [90, 0]
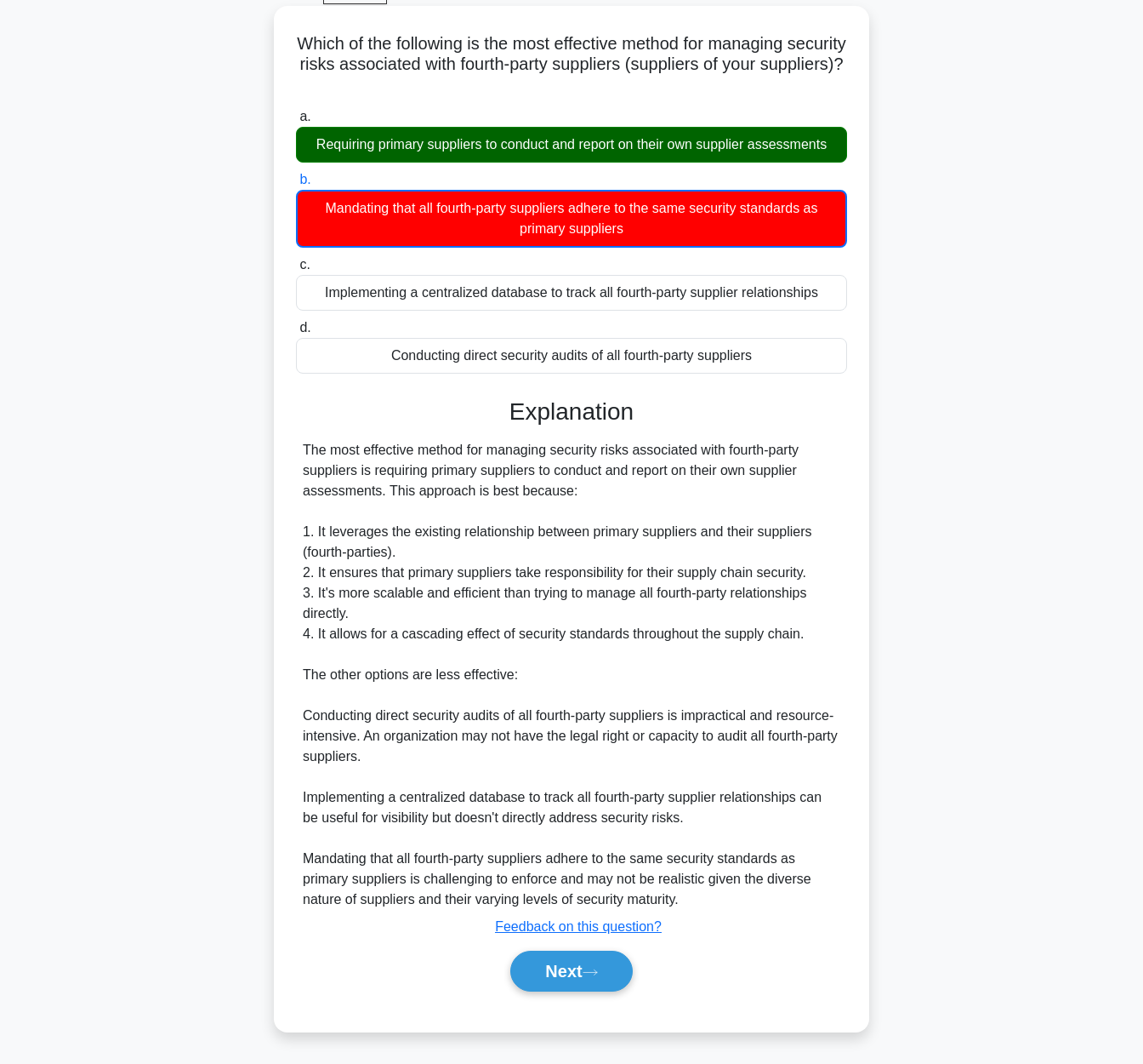
click at [564, 949] on div "Next" at bounding box center [571, 971] width 551 height 55
click at [581, 979] on button "Next" at bounding box center [571, 970] width 122 height 41
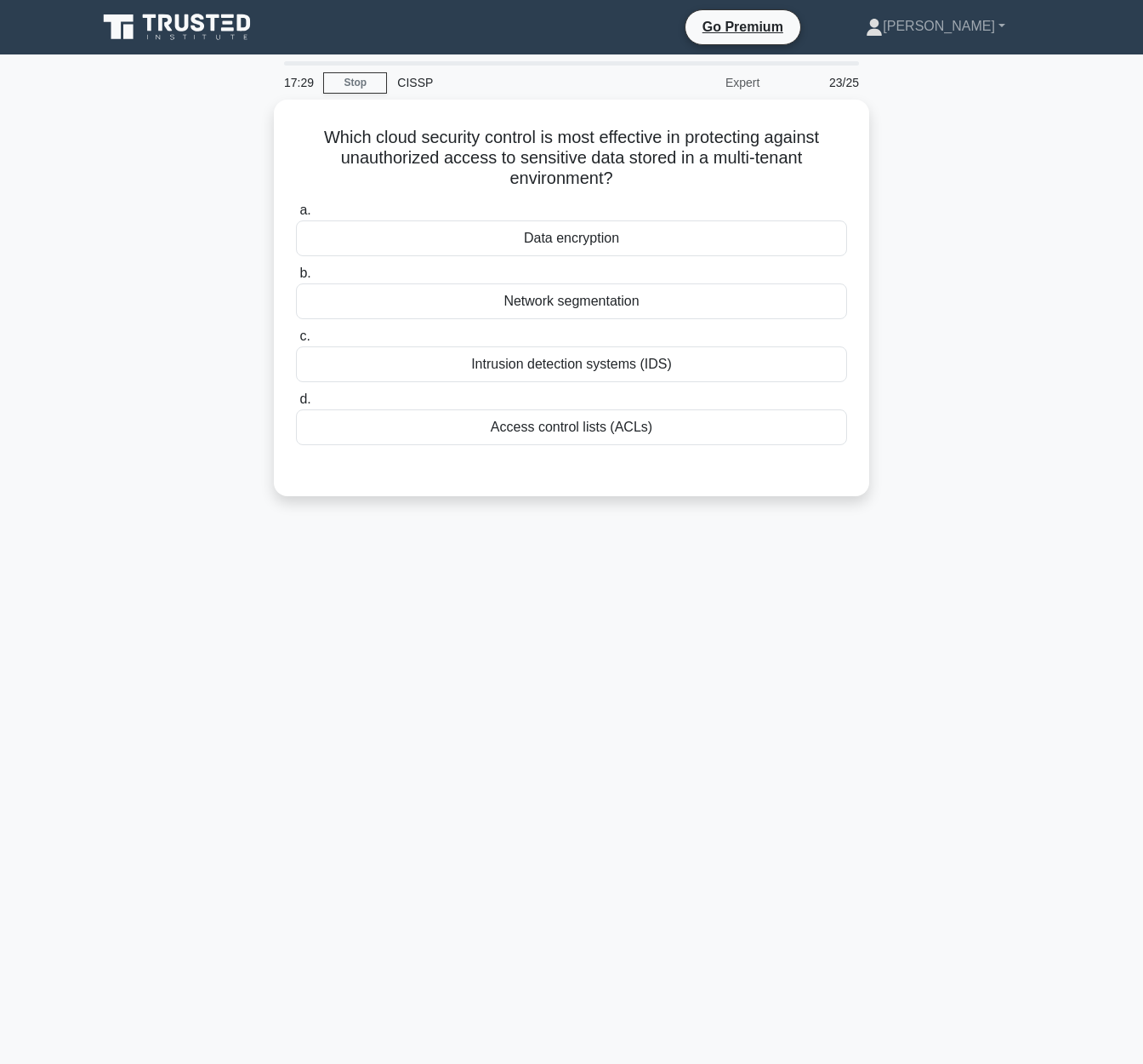
scroll to position [0, 0]
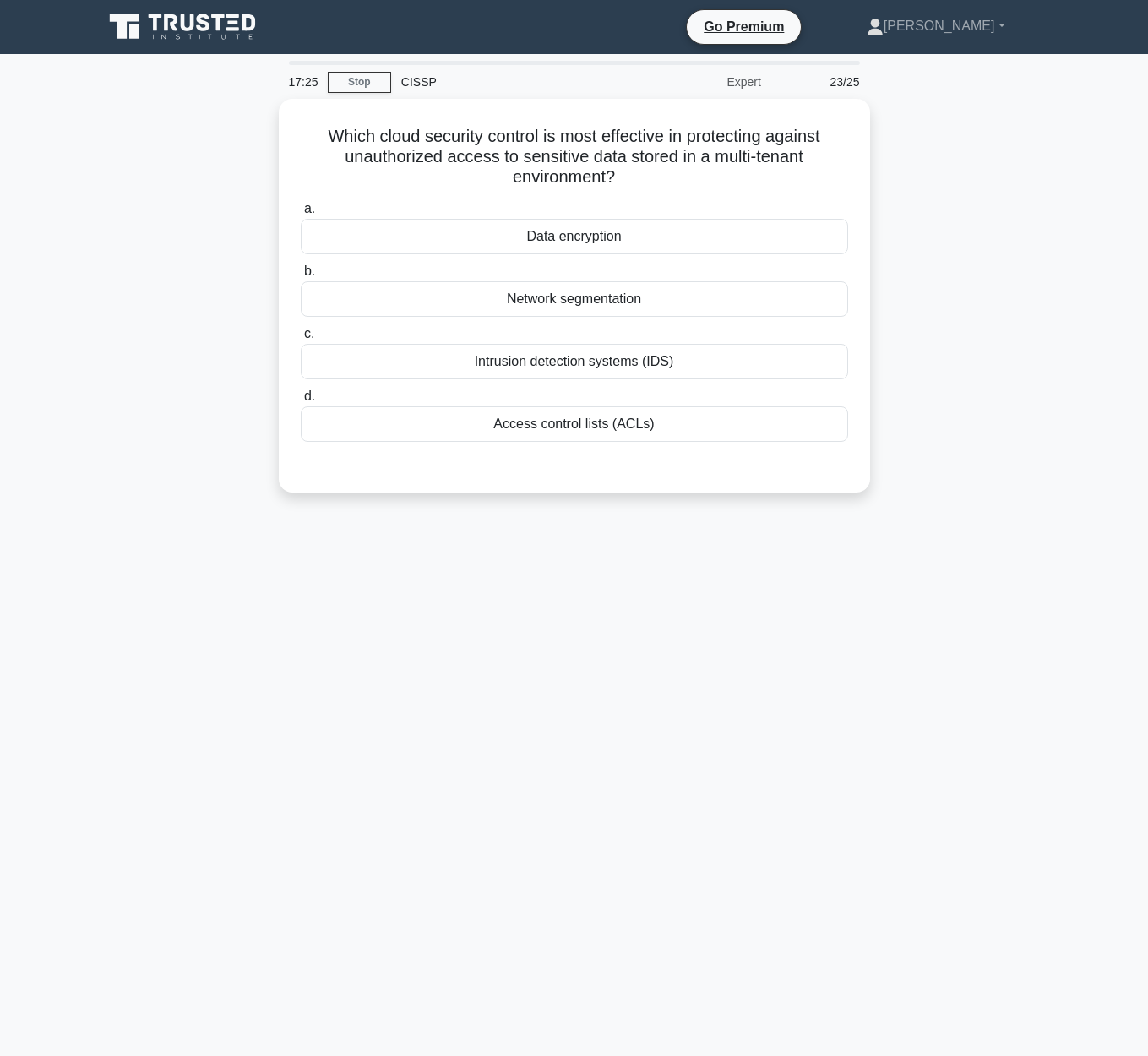
drag, startPoint x: 350, startPoint y: 139, endPoint x: 901, endPoint y: 171, distance: 551.9
click at [901, 171] on div "Which cloud security control is most effective in protecting against unauthoriz…" at bounding box center [574, 305] width 962 height 414
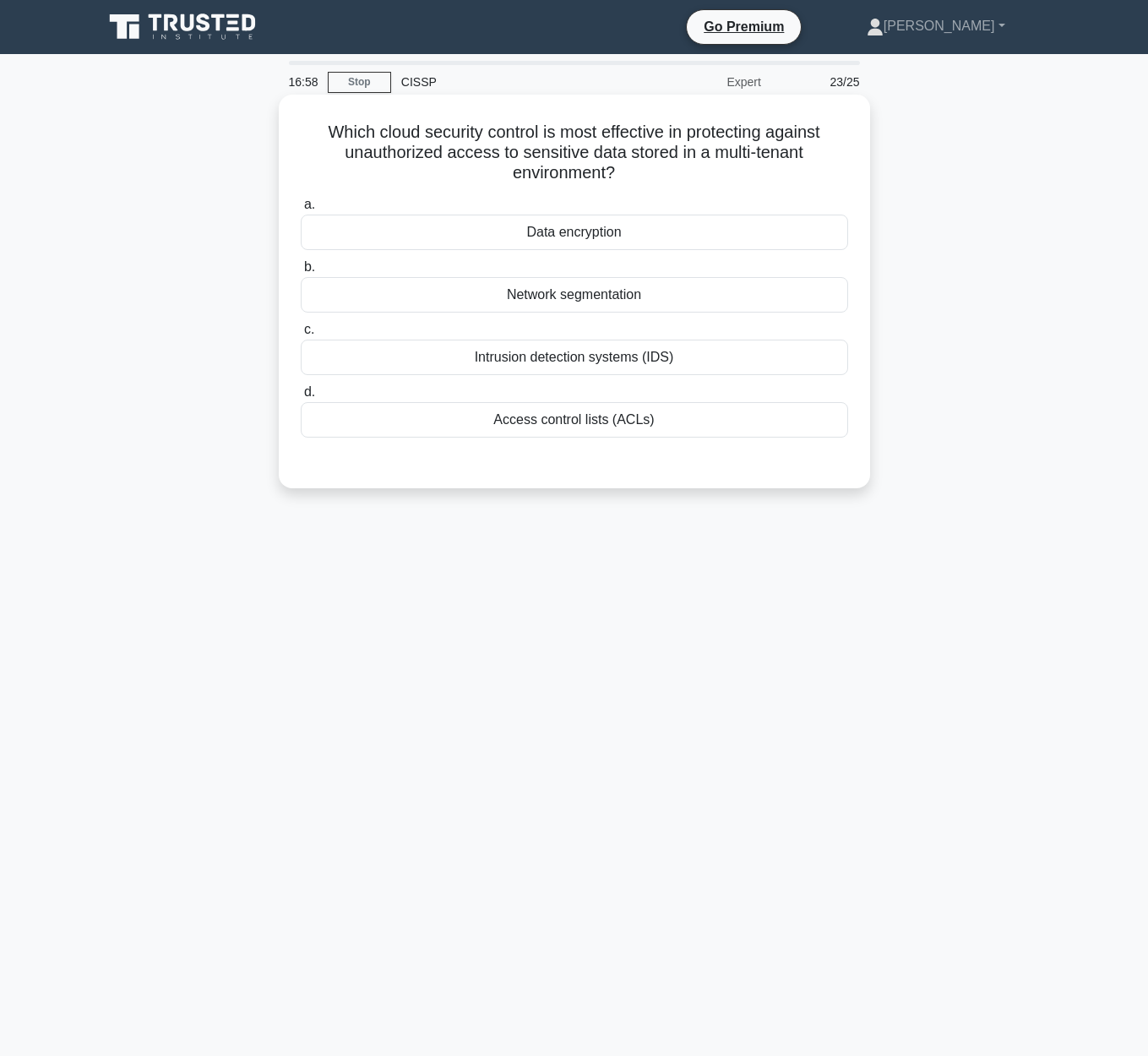
click at [575, 237] on div "Data encryption" at bounding box center [574, 233] width 547 height 36
click at [301, 210] on input "a. Data encryption" at bounding box center [301, 205] width 0 height 11
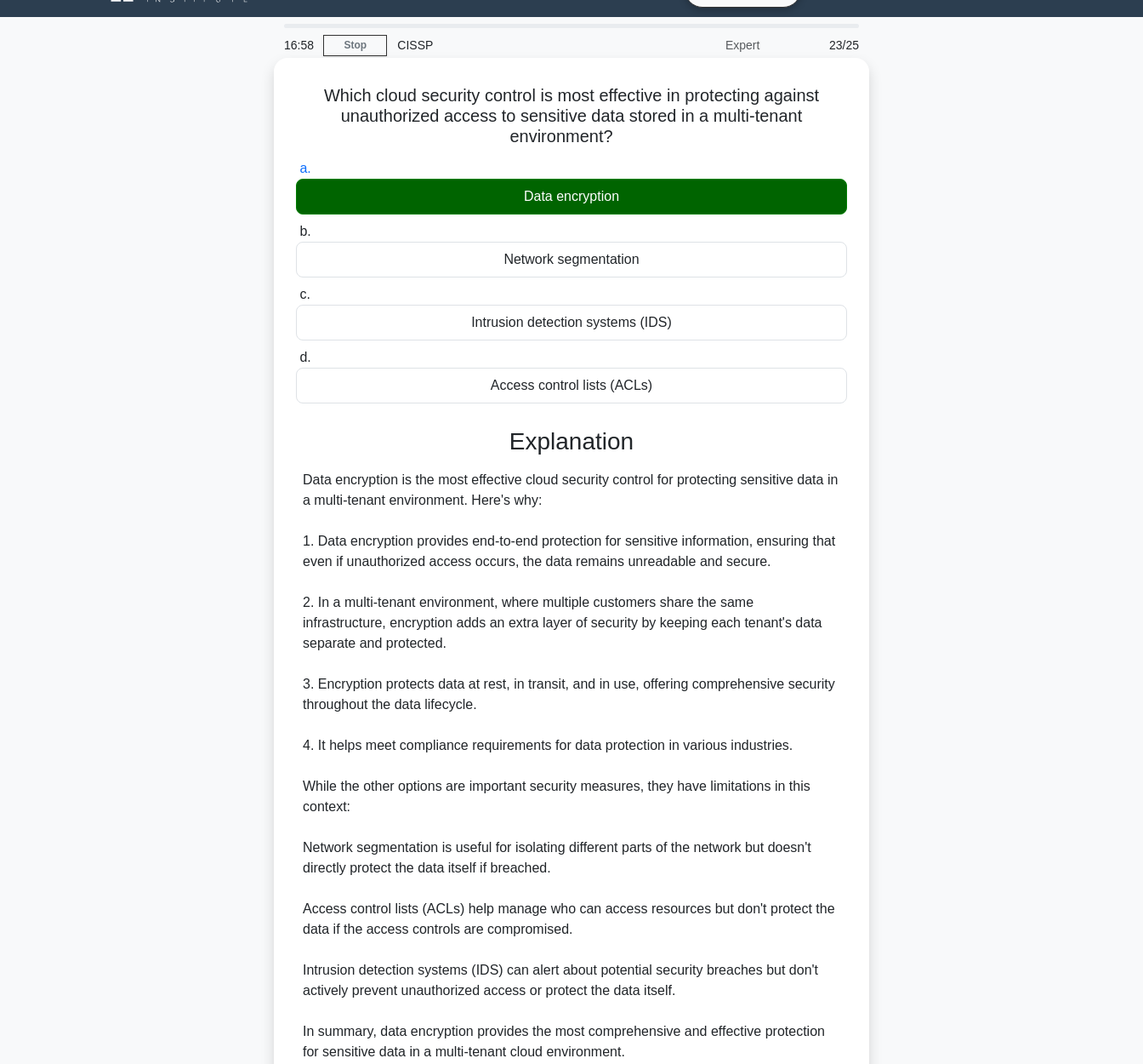
scroll to position [191, 0]
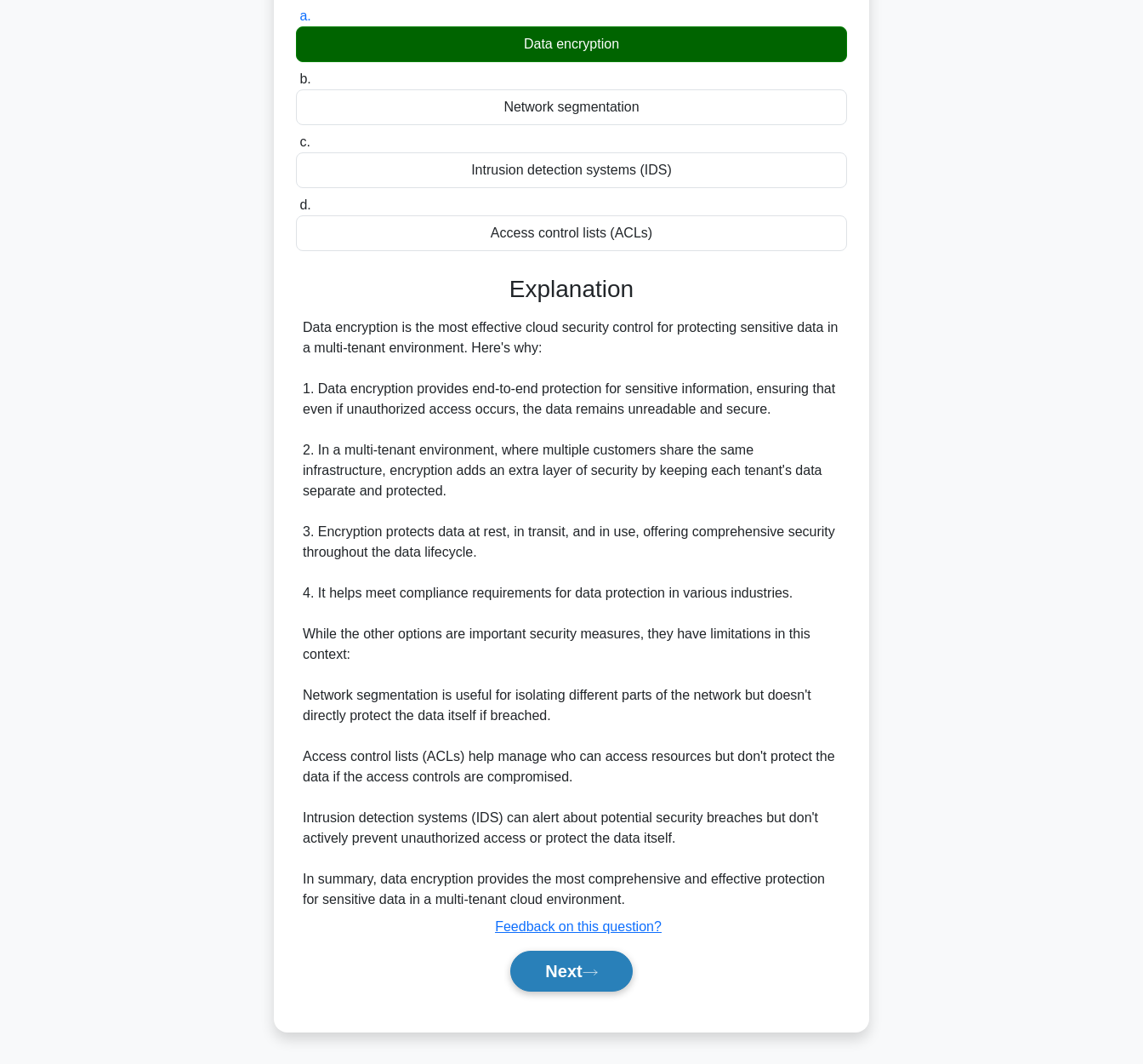
click at [570, 971] on button "Next" at bounding box center [571, 970] width 122 height 41
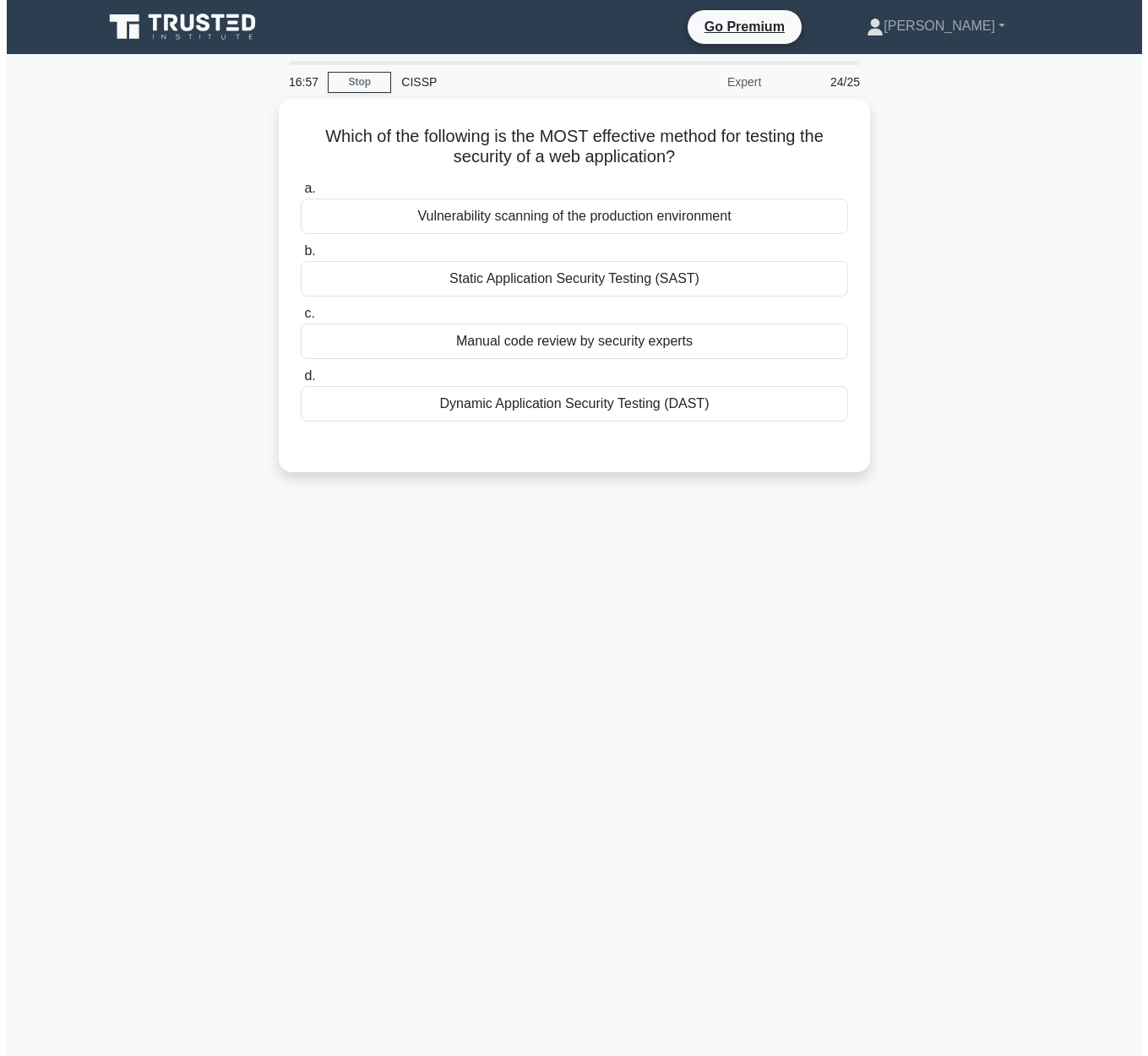
scroll to position [0, 0]
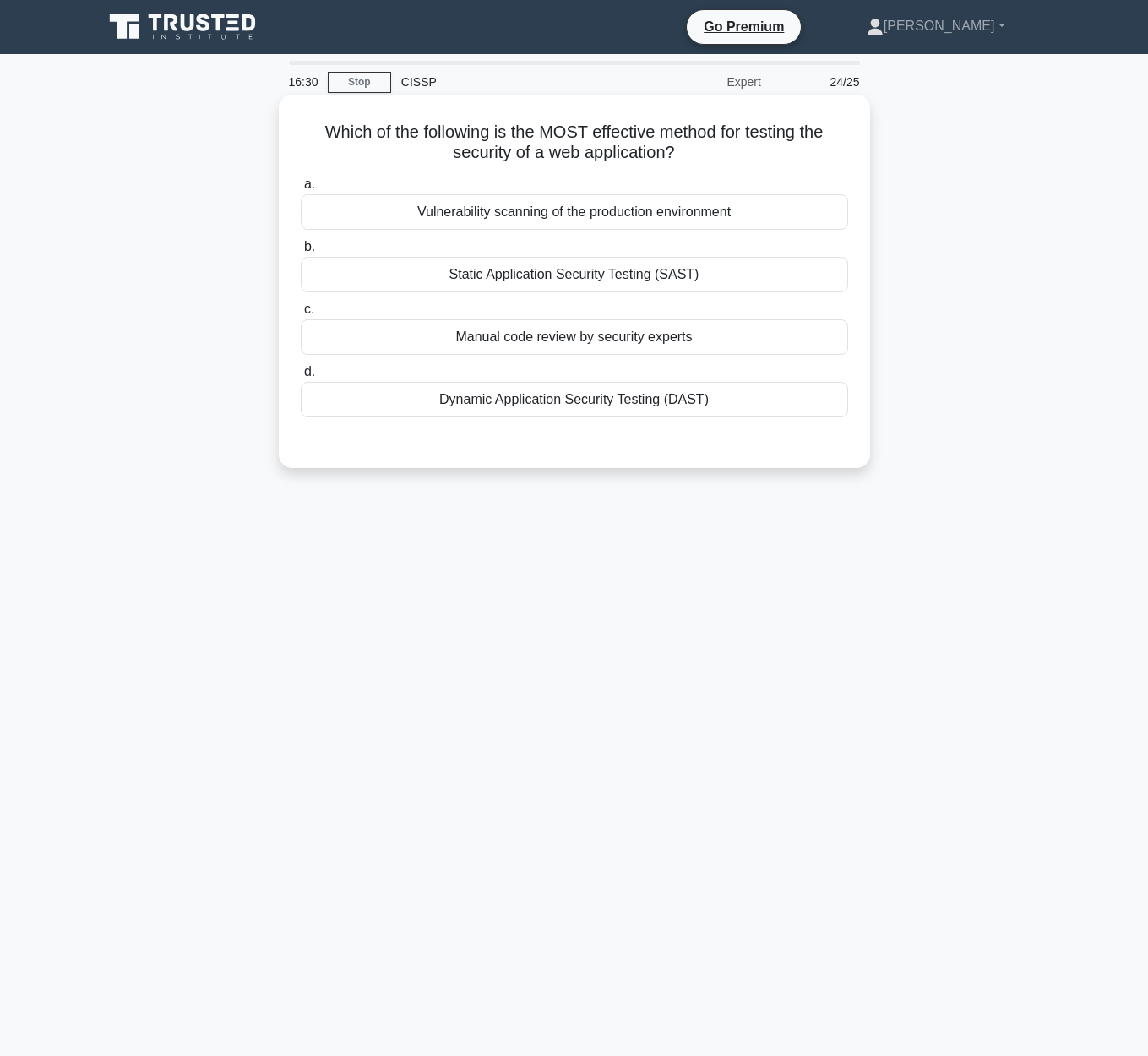
click at [556, 417] on div "Dynamic Application Security Testing (DAST)" at bounding box center [574, 400] width 547 height 36
click at [301, 377] on input "d. Dynamic Application Security Testing (DAST)" at bounding box center [301, 372] width 0 height 11
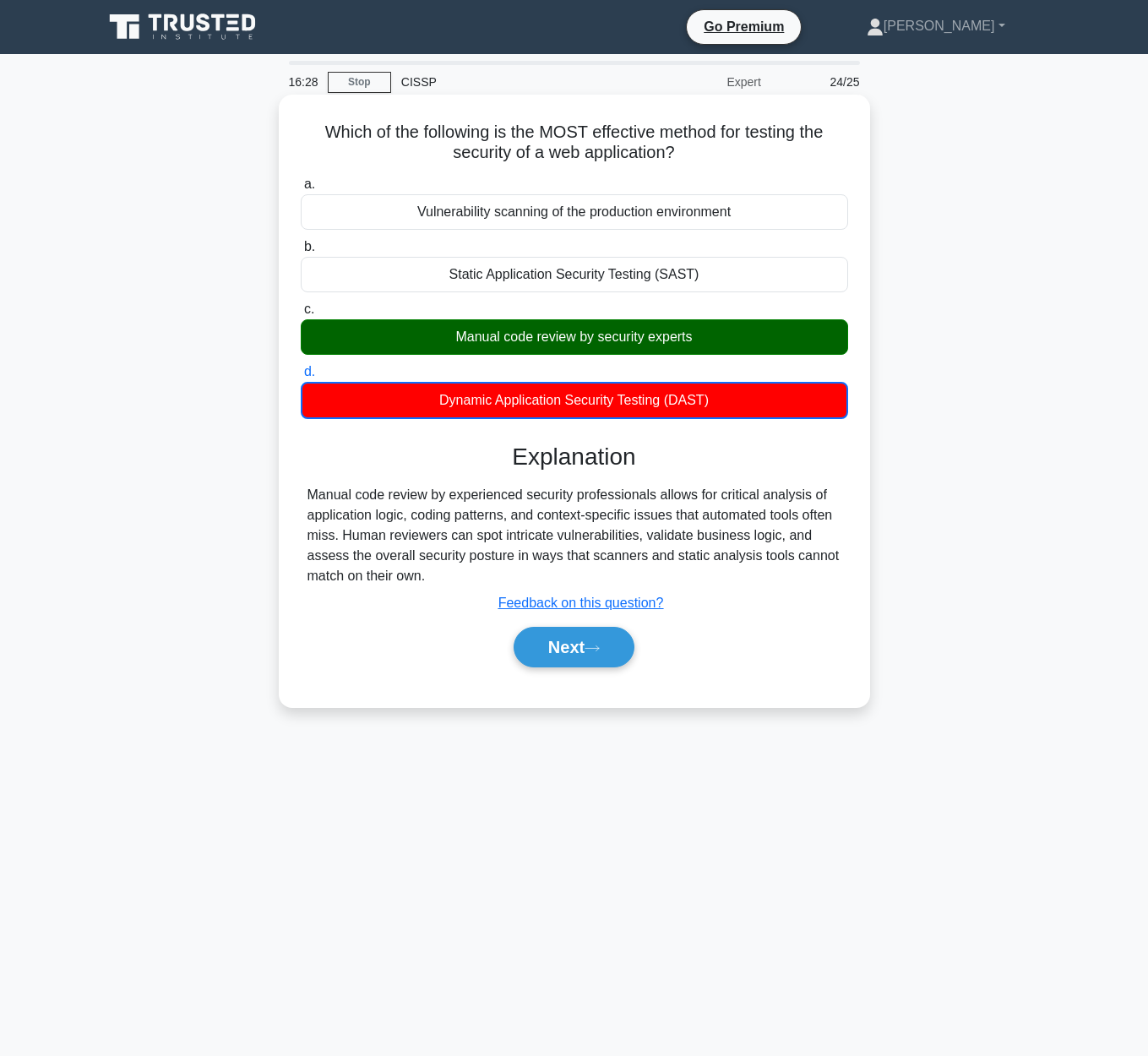
click at [584, 669] on div "Next" at bounding box center [574, 647] width 547 height 54
click at [574, 652] on button "Next" at bounding box center [573, 646] width 121 height 40
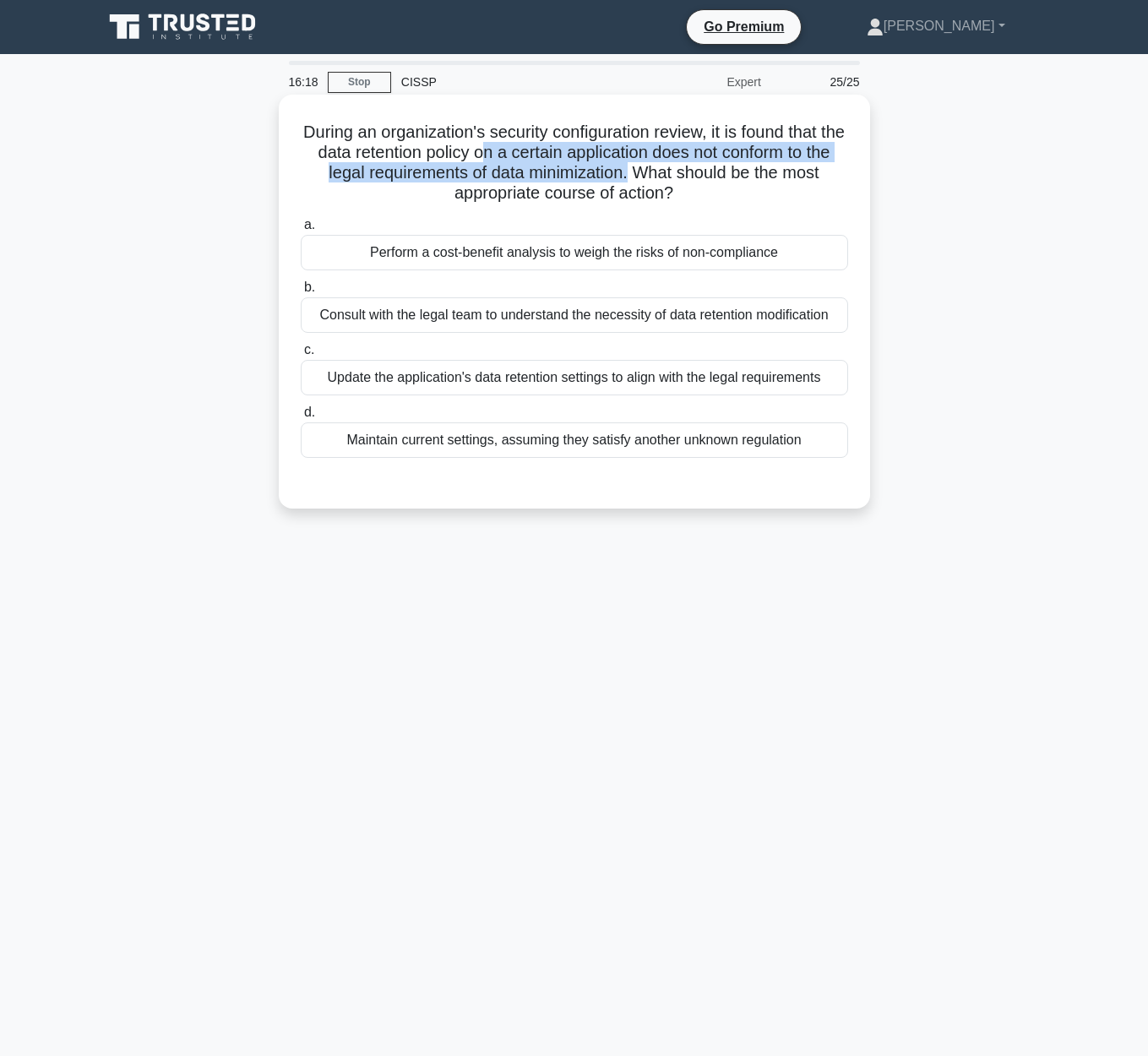
drag, startPoint x: 496, startPoint y: 151, endPoint x: 630, endPoint y: 174, distance: 136.0
click at [630, 174] on h5 "During an organization's security configuration review, it is found that the da…" at bounding box center [574, 163] width 551 height 83
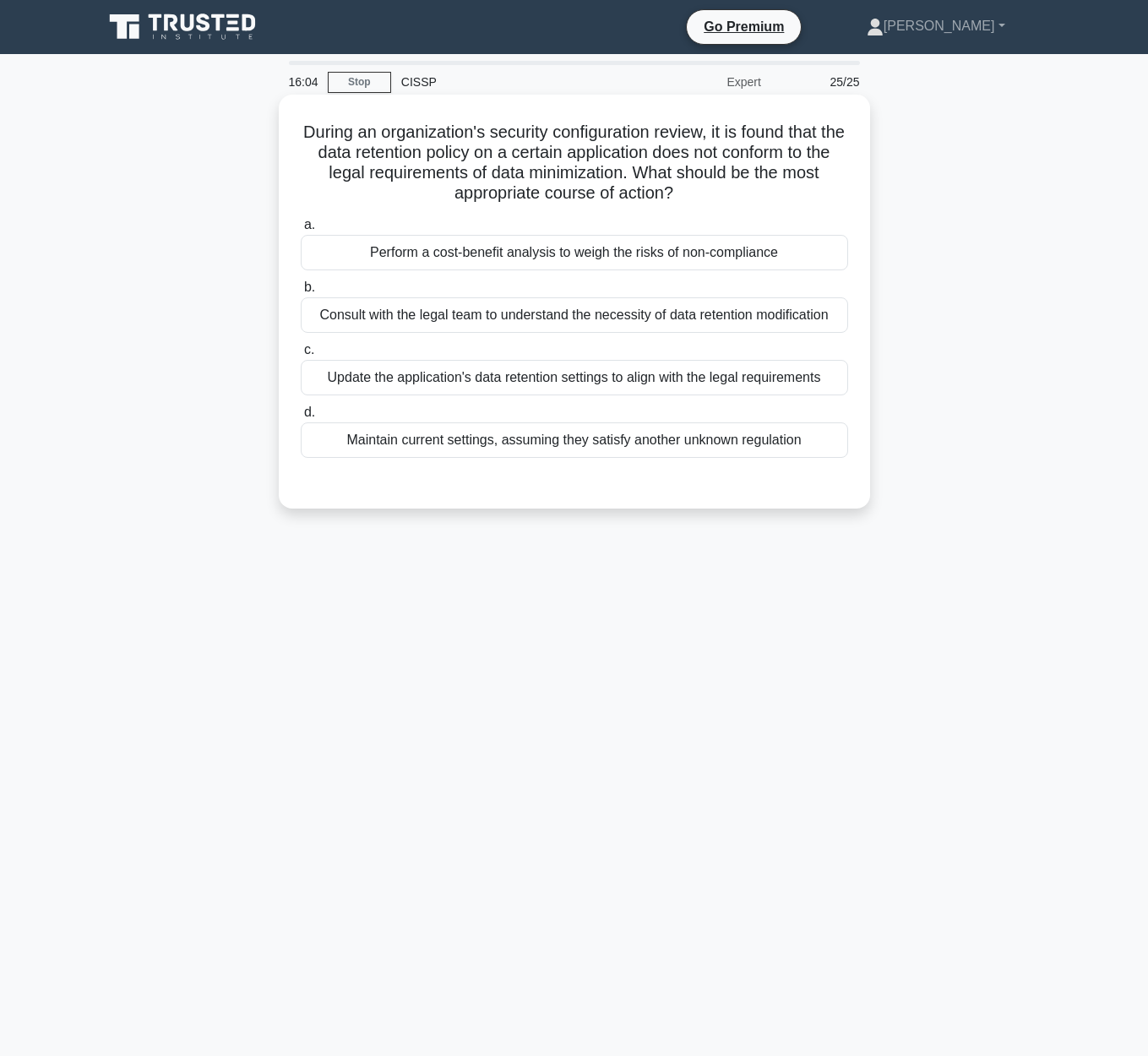
click at [657, 386] on div "Update the application's data retention settings to align with the legal requir…" at bounding box center [574, 378] width 547 height 36
click at [301, 355] on input "c. Update the application's data retention settings to align with the legal req…" at bounding box center [301, 350] width 0 height 11
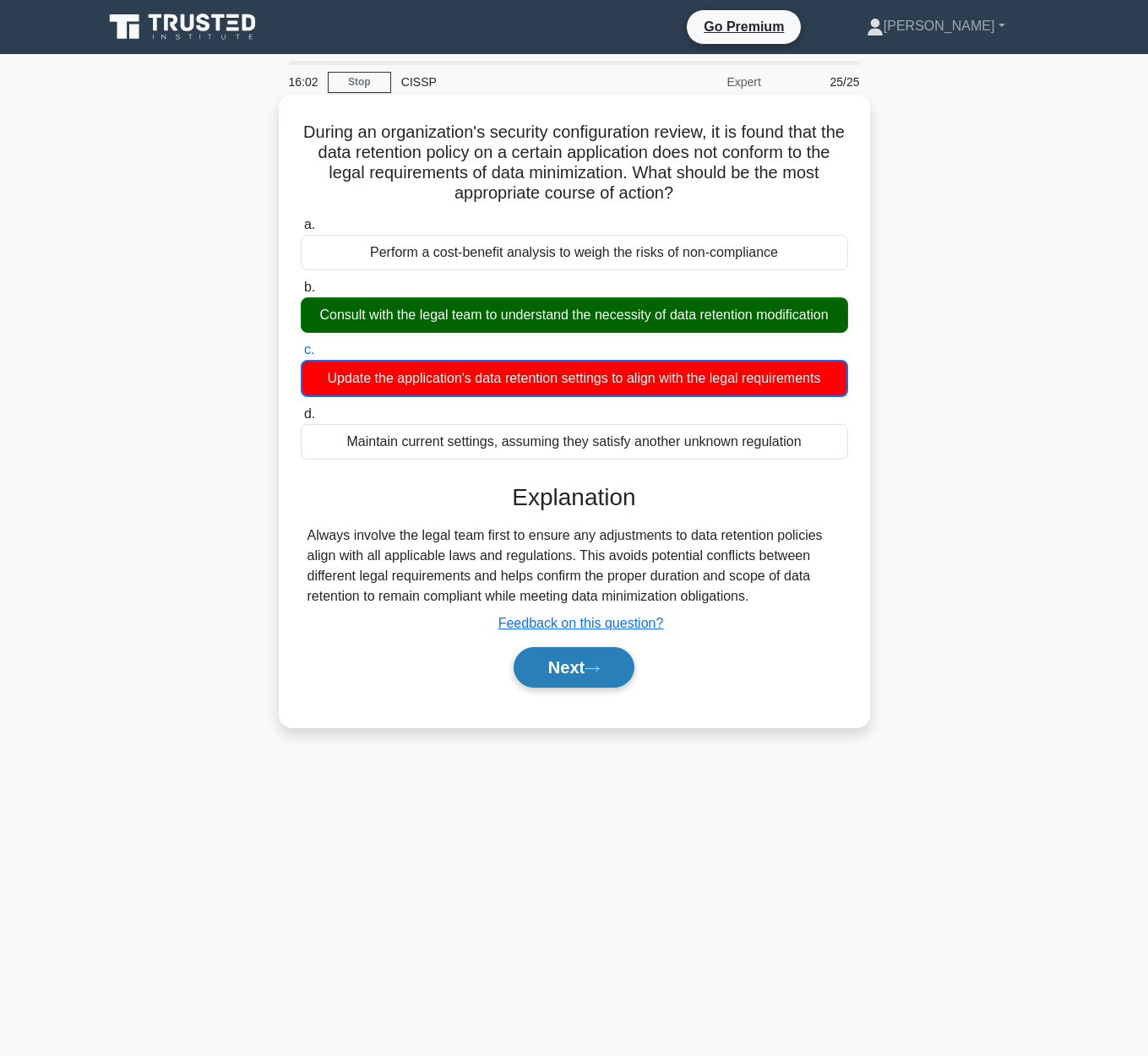
click at [588, 679] on button "Next" at bounding box center [573, 667] width 121 height 40
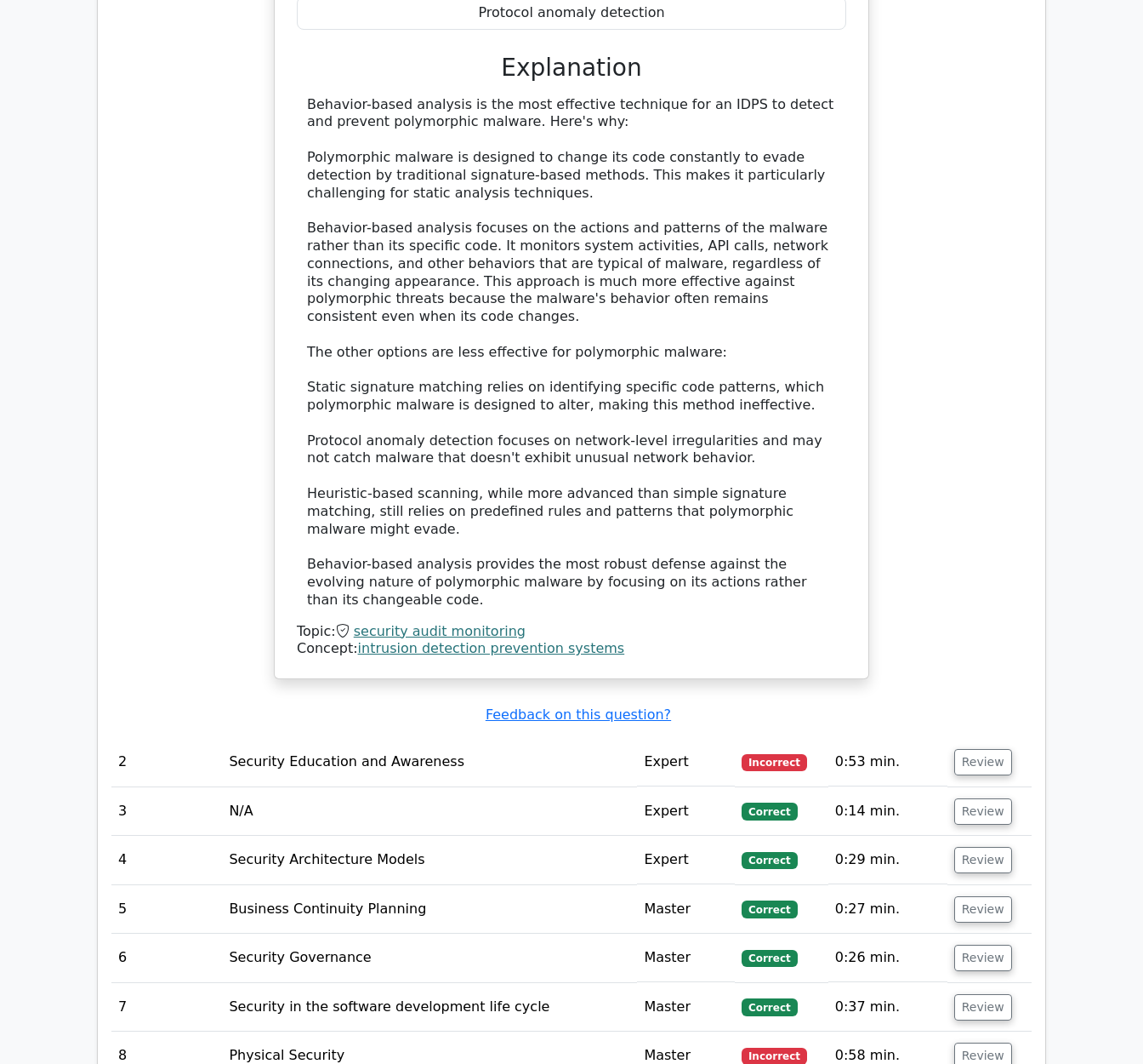
scroll to position [2522, 0]
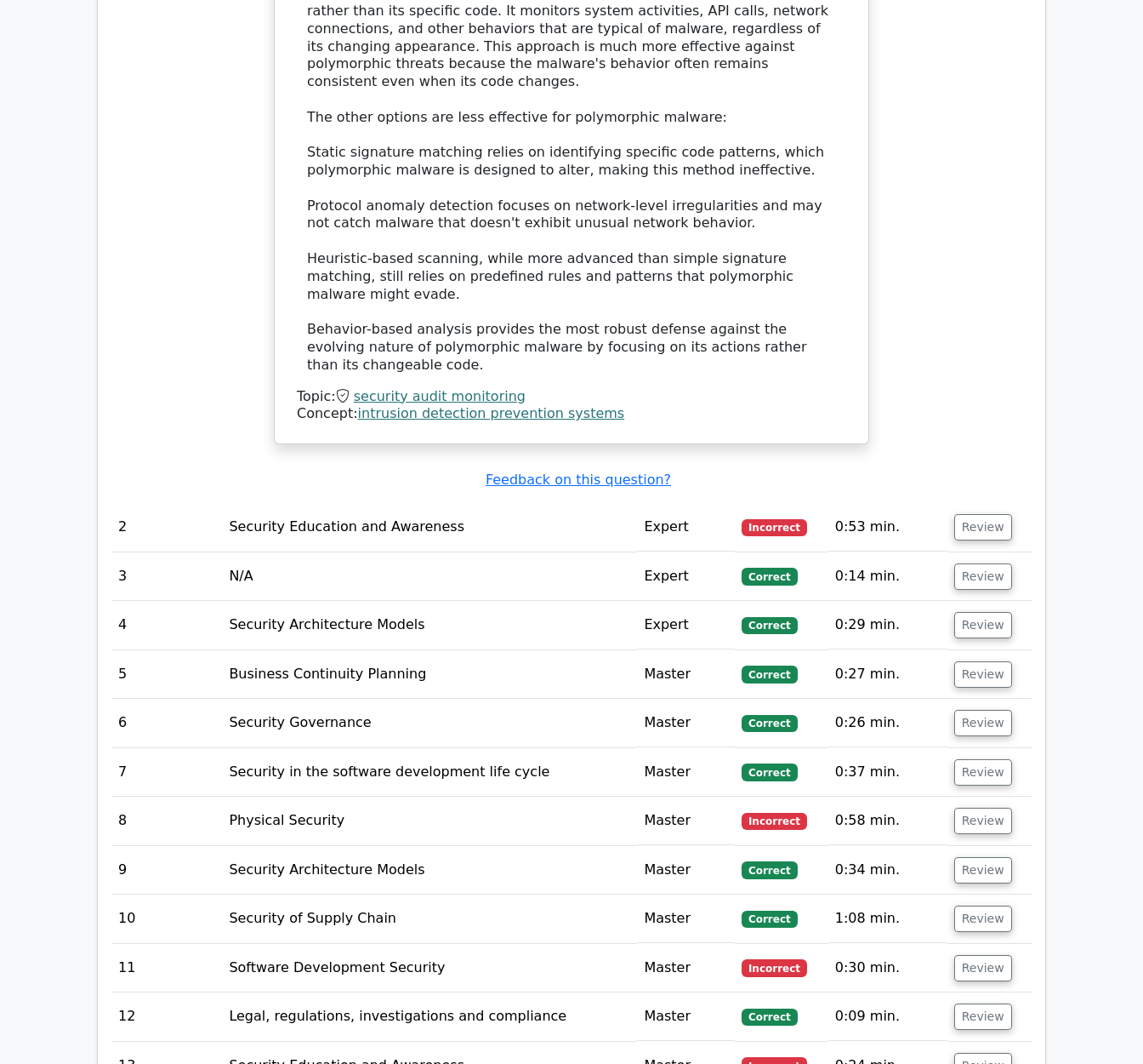
click at [447, 511] on td "Security Education and Awareness" at bounding box center [429, 526] width 415 height 48
click at [947, 517] on td "Review" at bounding box center [989, 526] width 84 height 48
click at [959, 517] on button "Review" at bounding box center [982, 527] width 58 height 26
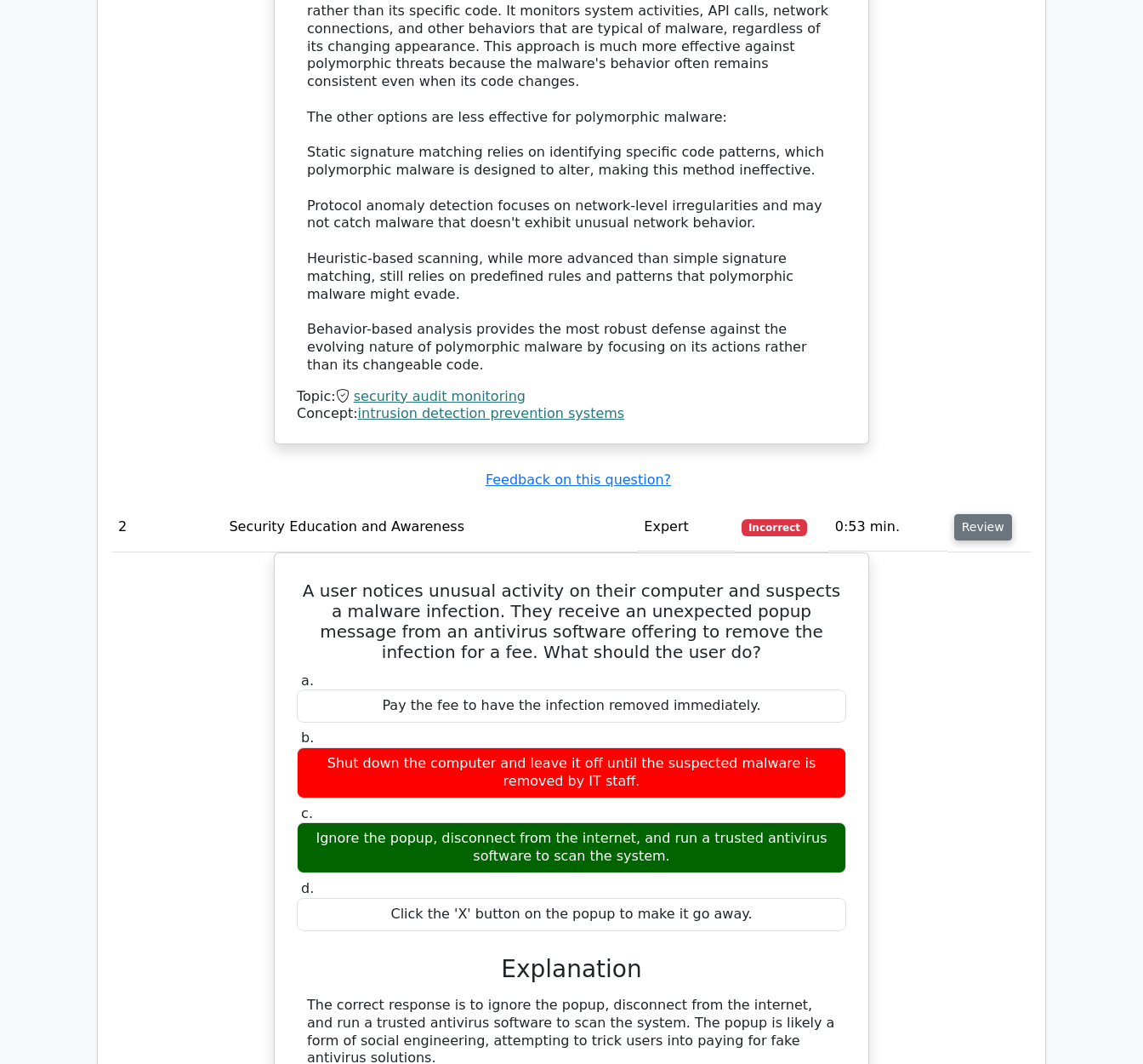
click at [976, 514] on button "Review" at bounding box center [982, 527] width 58 height 26
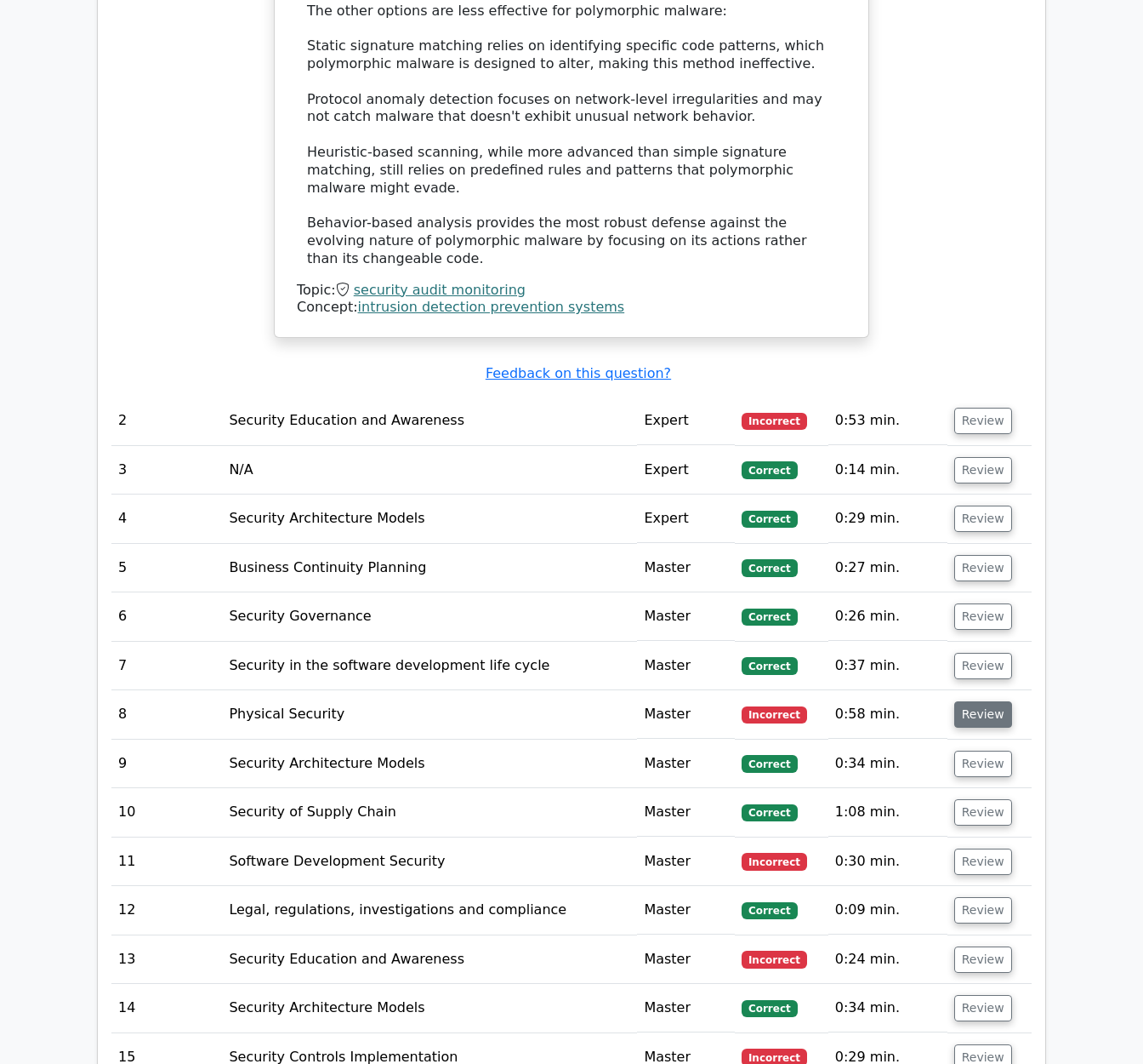
scroll to position [2629, 0]
click at [976, 706] on button "Review" at bounding box center [982, 713] width 58 height 26
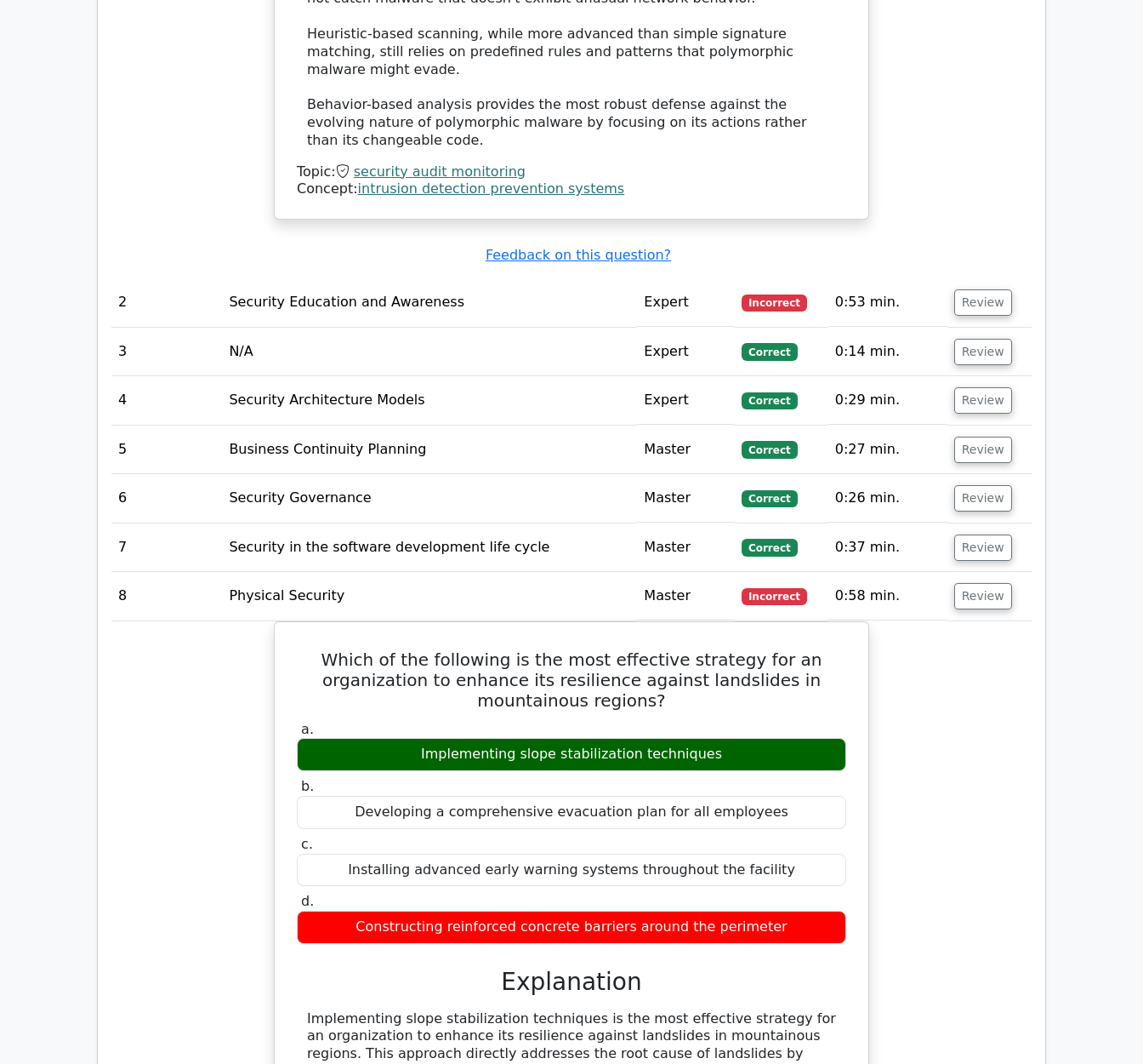
scroll to position [2752, 0]
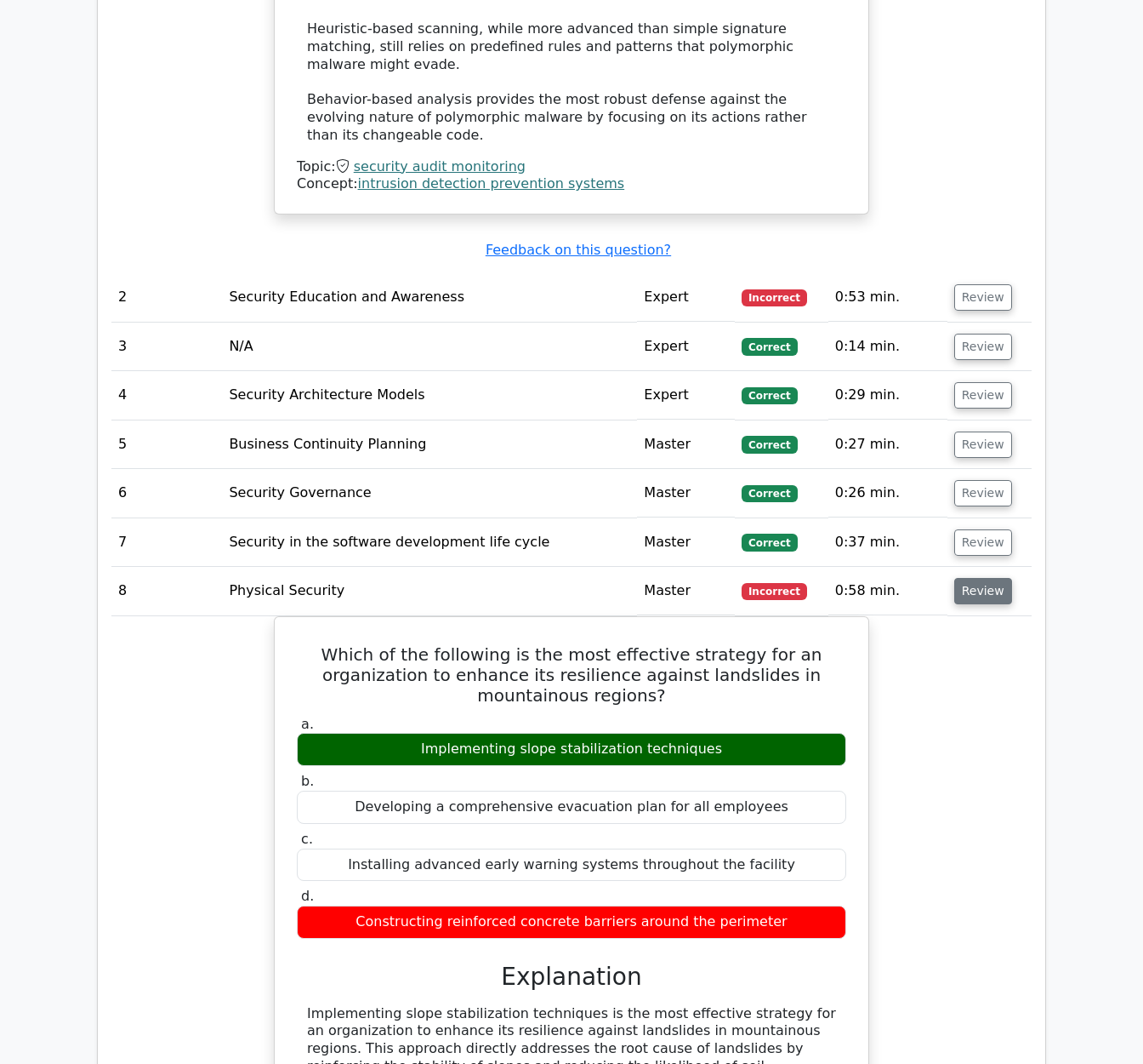
click at [996, 577] on button "Review" at bounding box center [982, 591] width 58 height 26
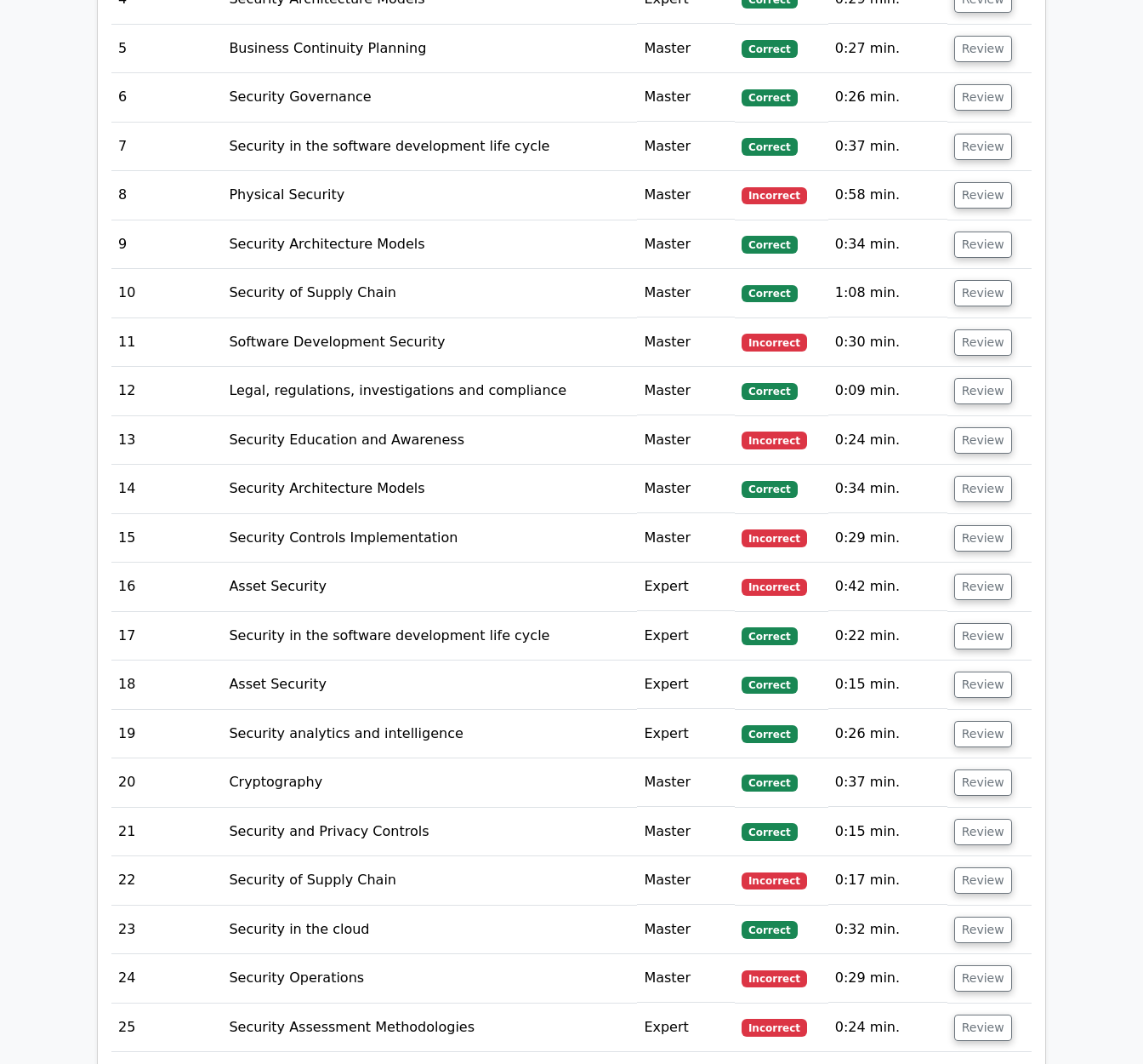
scroll to position [3147, 0]
click at [979, 188] on button "Review" at bounding box center [982, 197] width 58 height 26
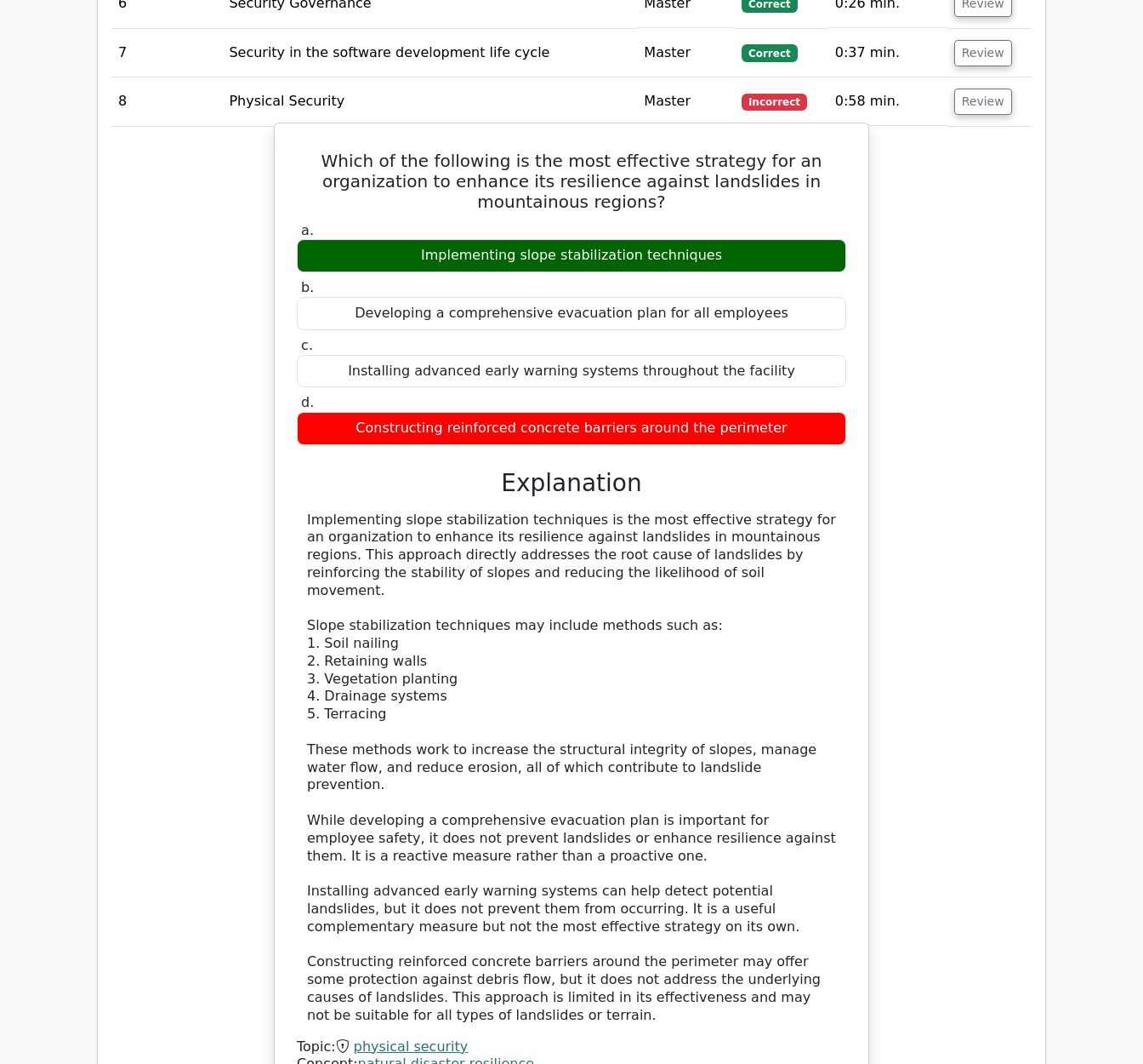
scroll to position [3266, 0]
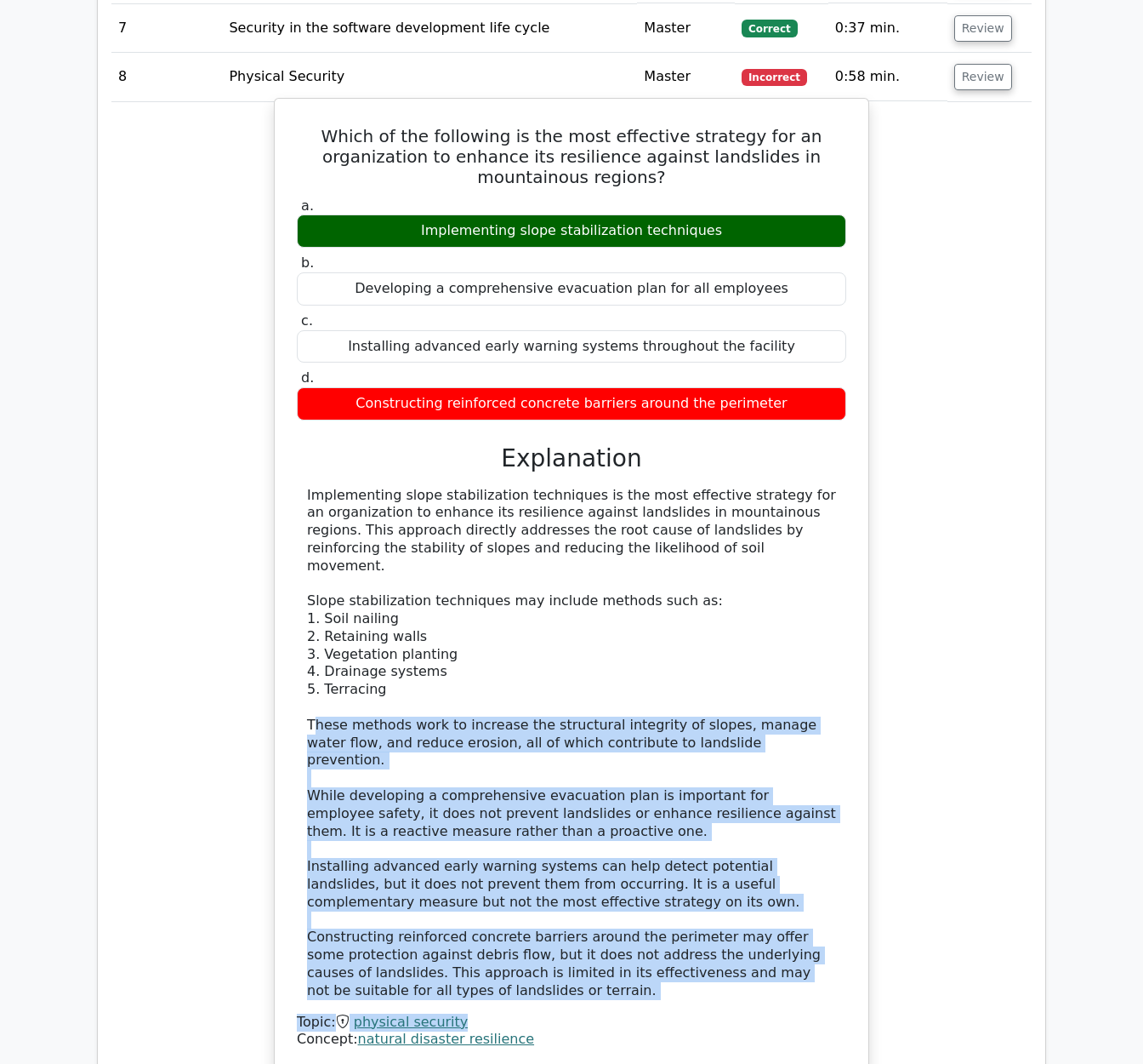
drag, startPoint x: 355, startPoint y: 683, endPoint x: 735, endPoint y: 893, distance: 434.2
click at [780, 941] on div "Implementing slope stabilization techniques is the most effective strategy for …" at bounding box center [572, 767] width 550 height 562
drag, startPoint x: 572, startPoint y: 814, endPoint x: 556, endPoint y: 807, distance: 17.5
click at [572, 814] on div "Implementing slope stabilization techniques is the most effective strategy for …" at bounding box center [572, 743] width 529 height 513
drag, startPoint x: 299, startPoint y: 656, endPoint x: 692, endPoint y: 925, distance: 476.2
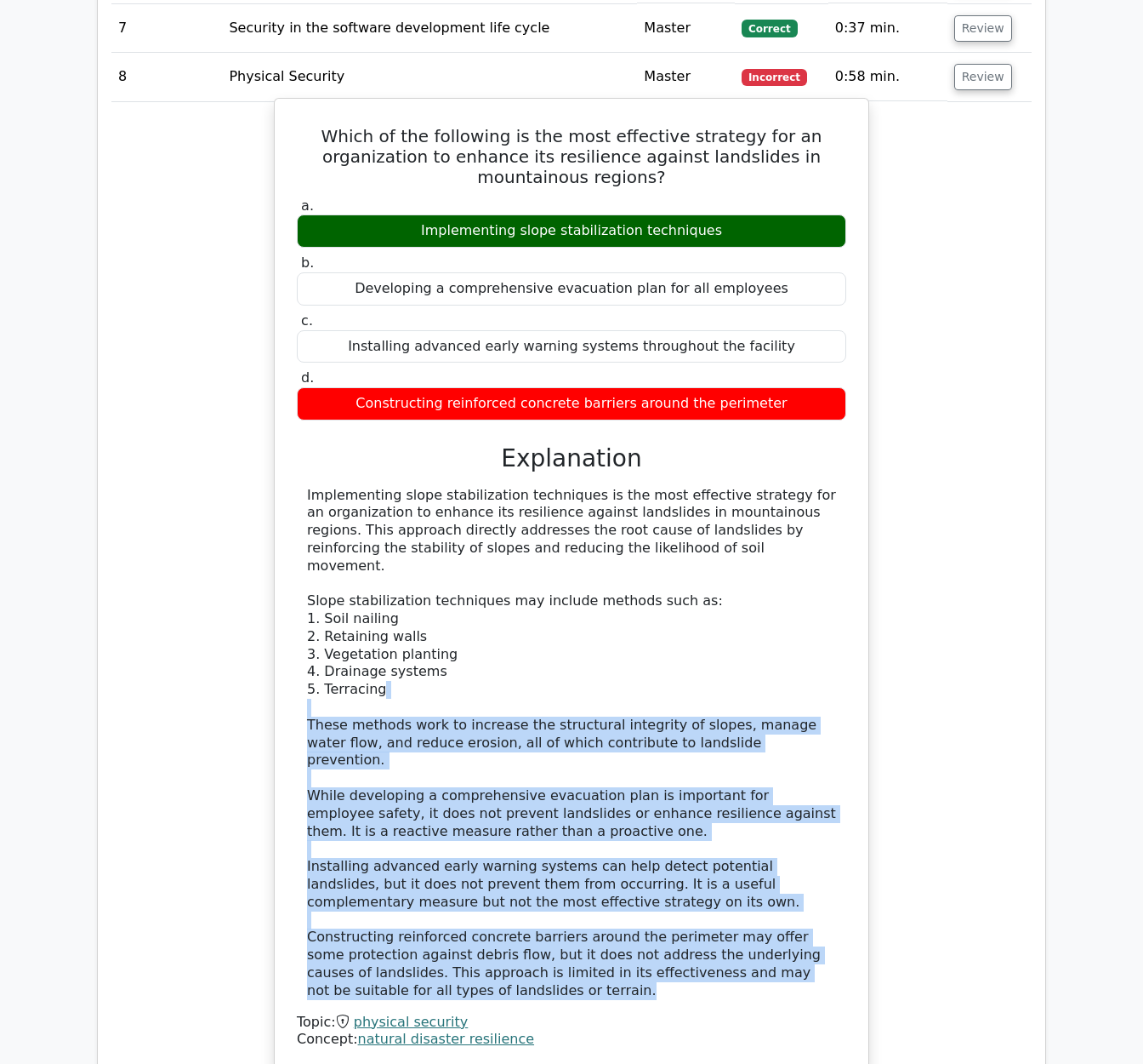
click at [692, 926] on div "Implementing slope stabilization techniques is the most effective strategy for …" at bounding box center [572, 743] width 550 height 513
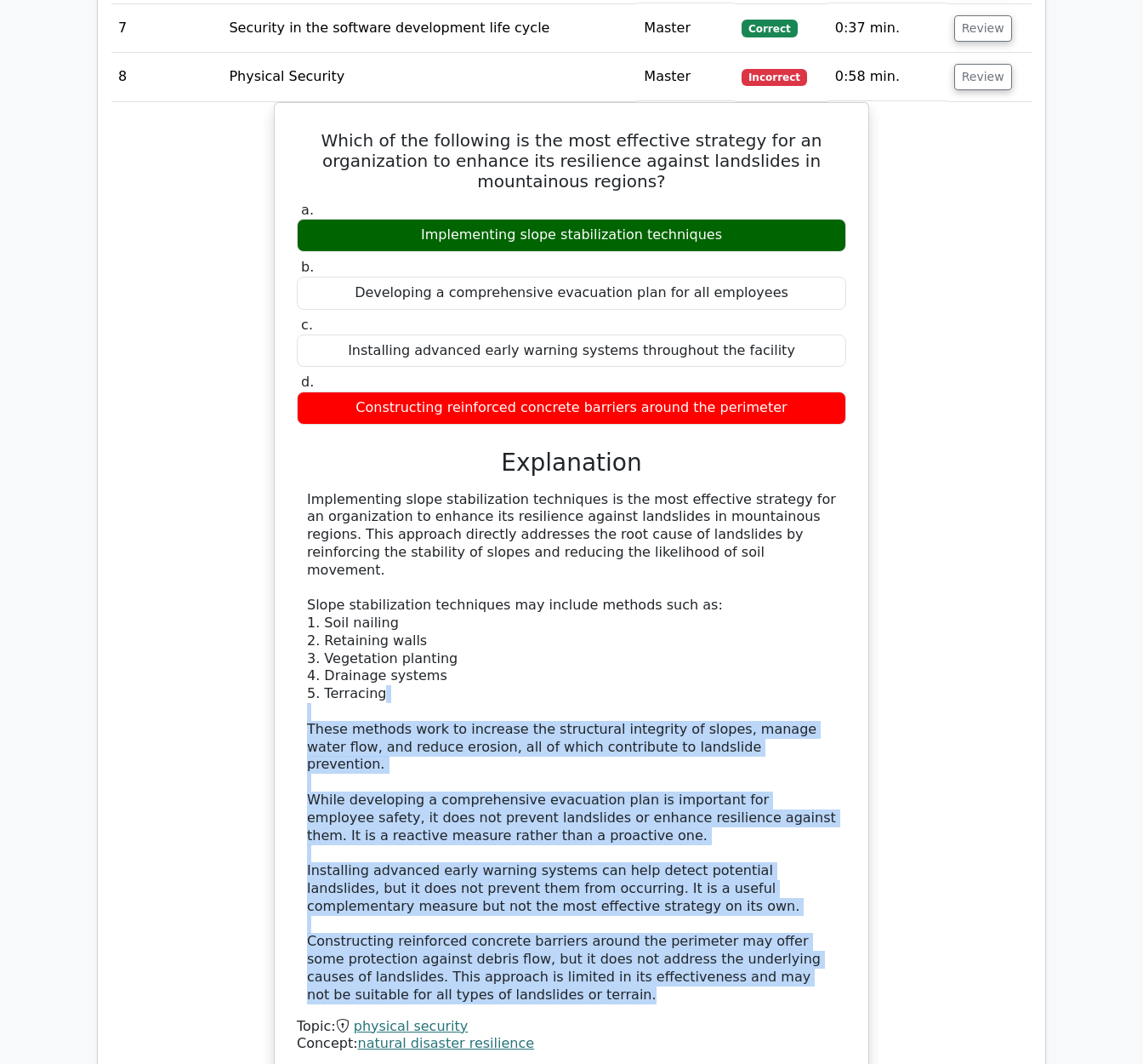
copy div "These methods work to increase the structural integrity of slopes, manage water…"
click at [883, 650] on div "Which of the following is the most effective strategy for an organization to en…" at bounding box center [572, 598] width 920 height 993
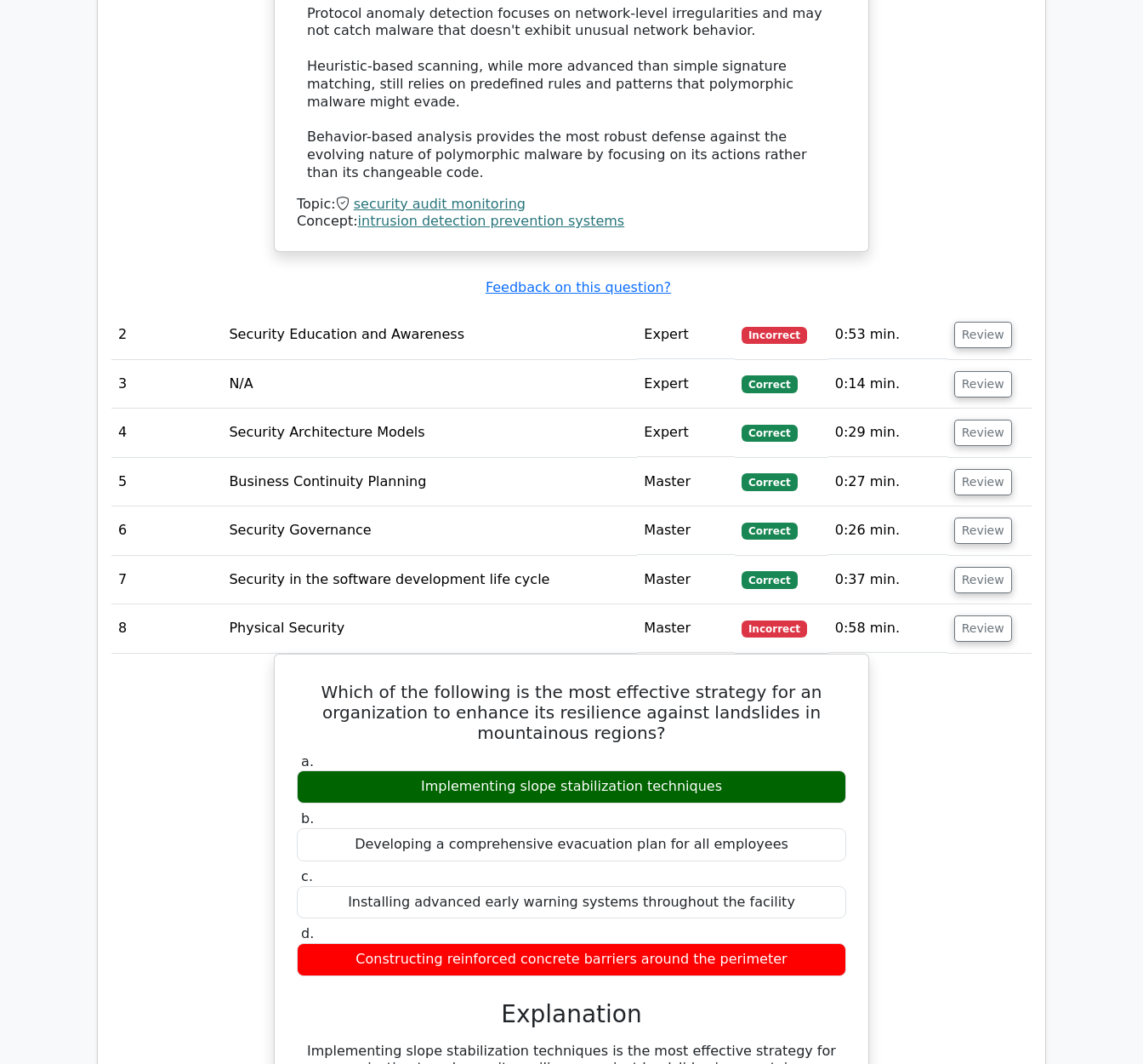
scroll to position [2710, 0]
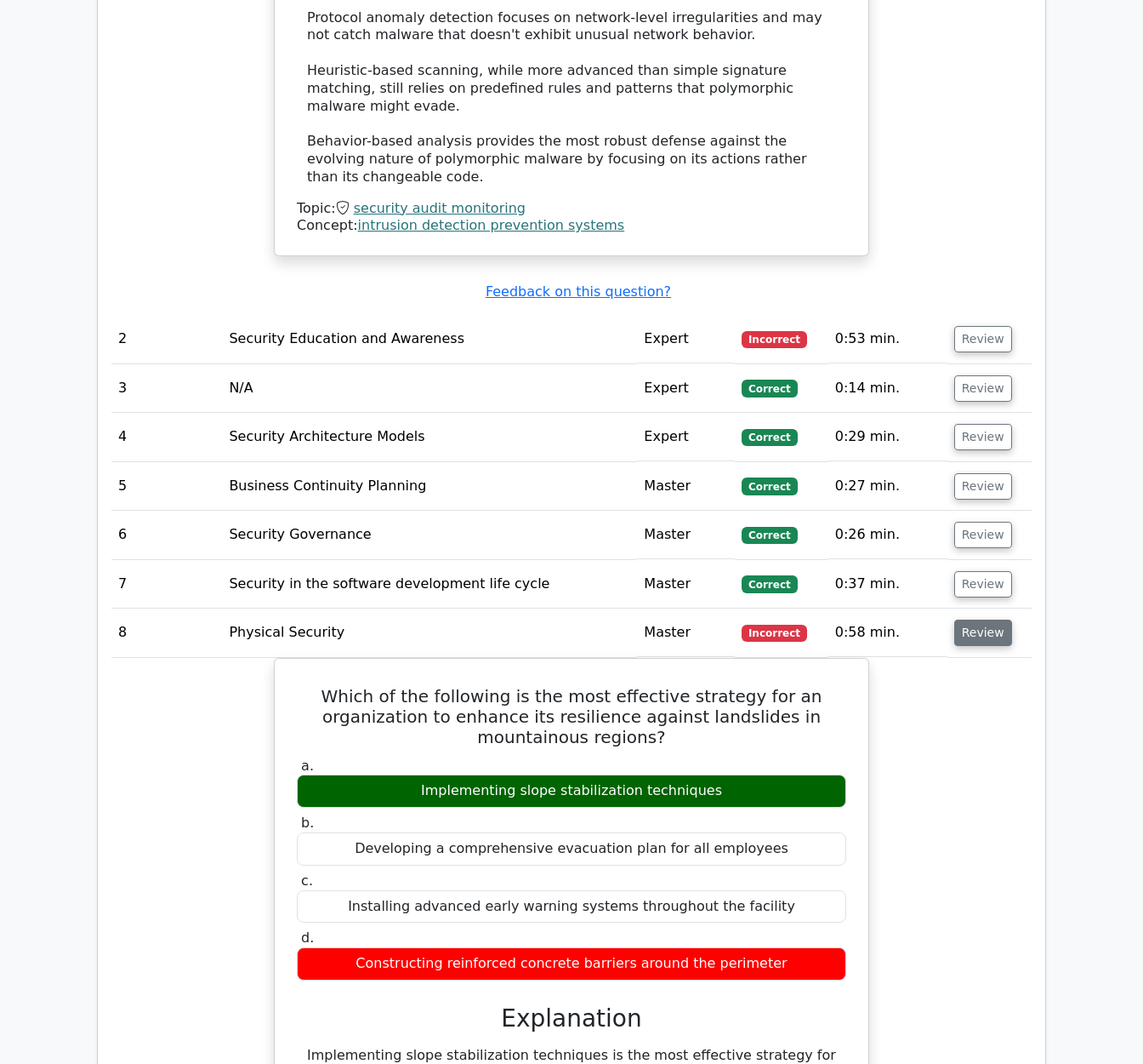
click at [974, 625] on button "Review" at bounding box center [982, 633] width 58 height 26
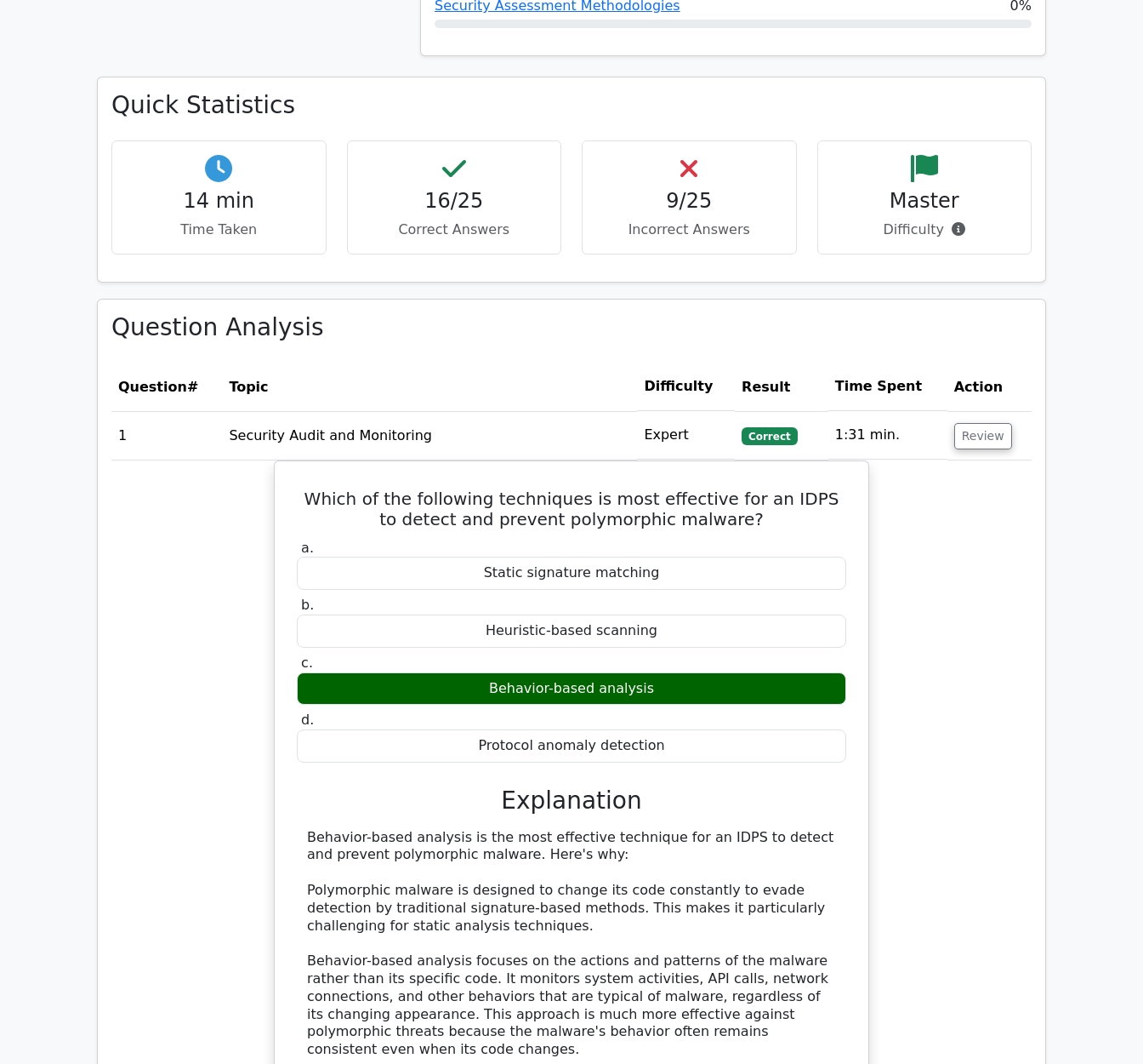
scroll to position [1428, 0]
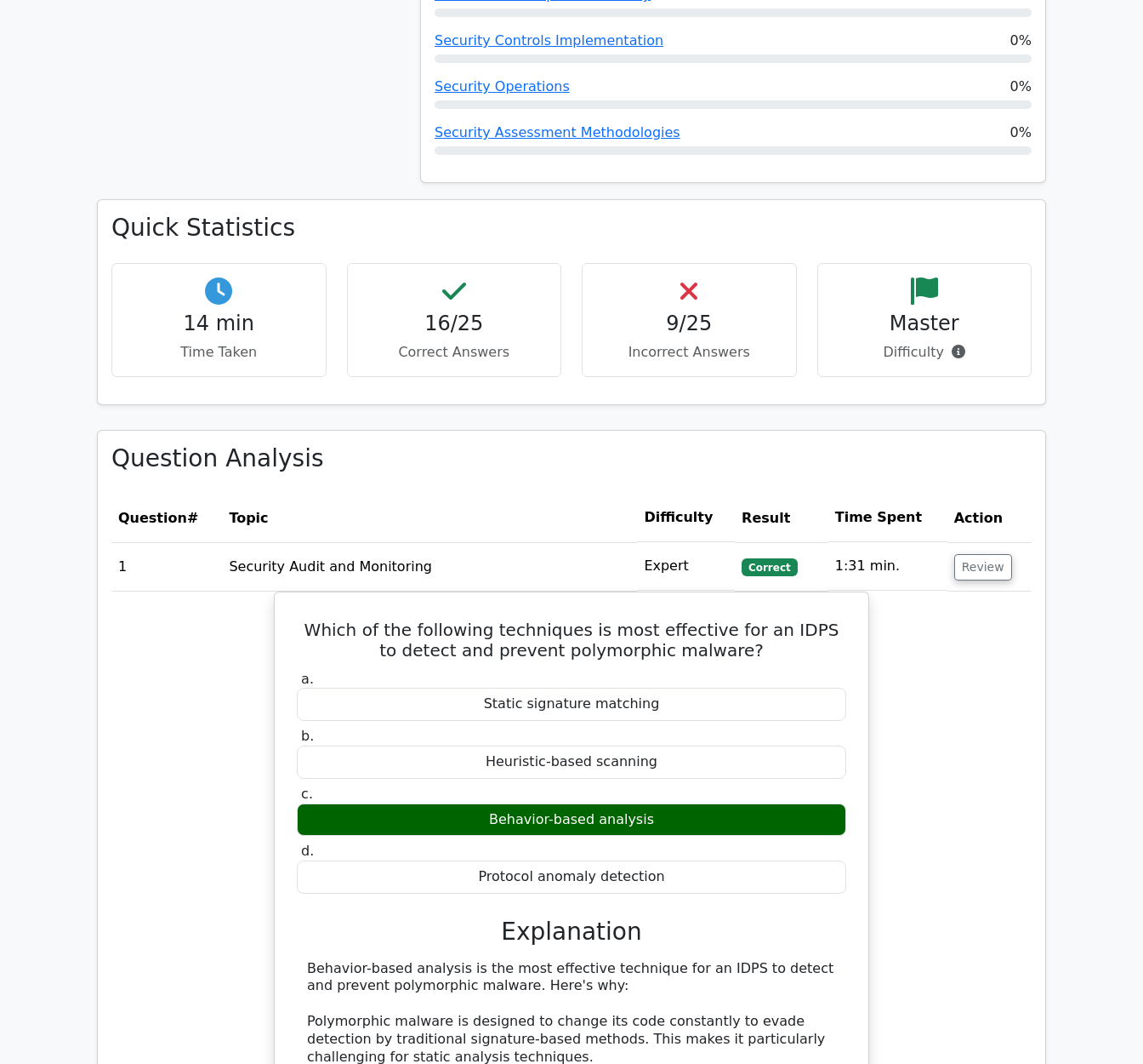
click at [979, 389] on div "14 min Time Taken 16/25 Correct Answers 9/25 Incorrect Answers Master" at bounding box center [572, 327] width 941 height 129
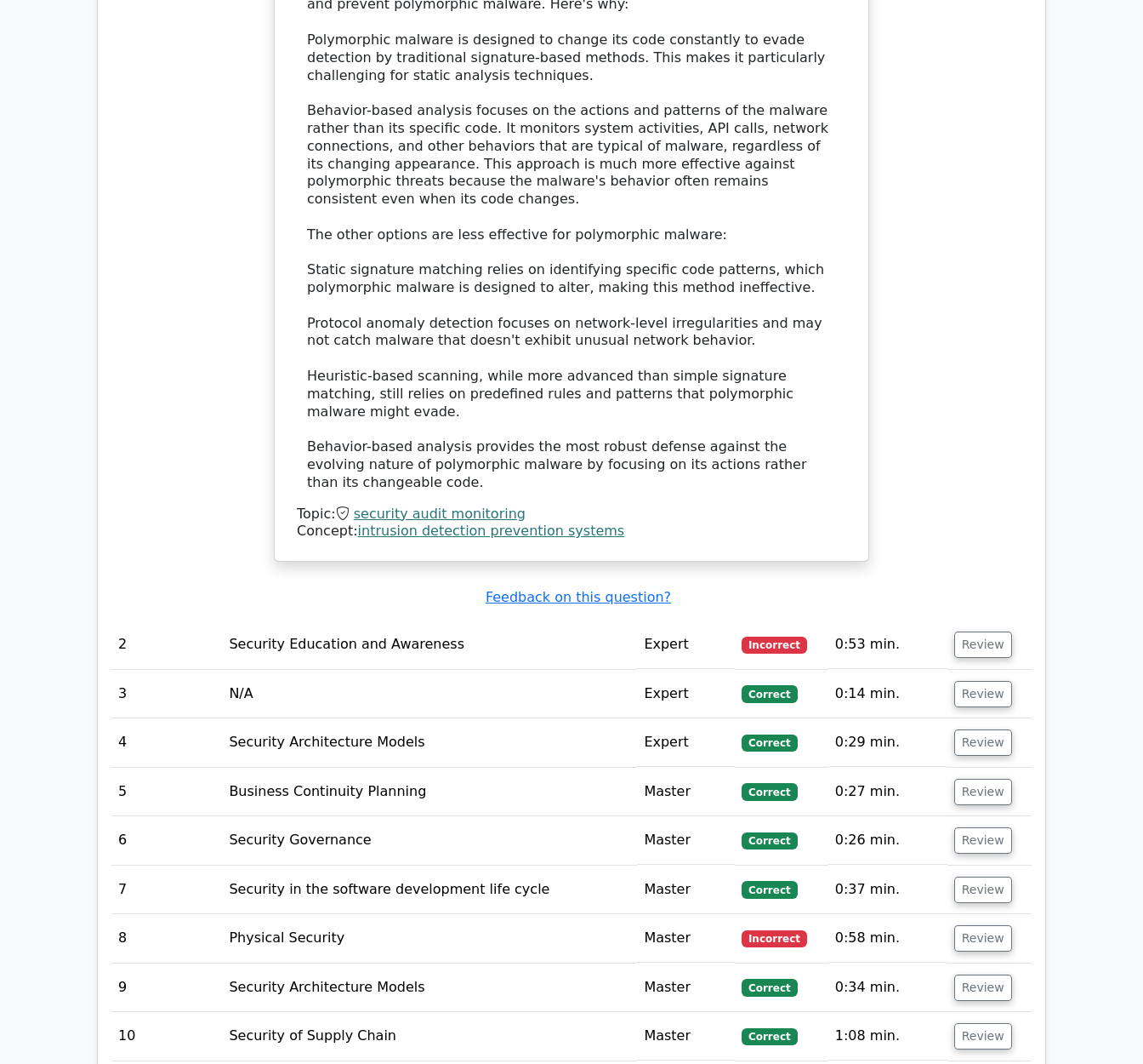
scroll to position [2679, 0]
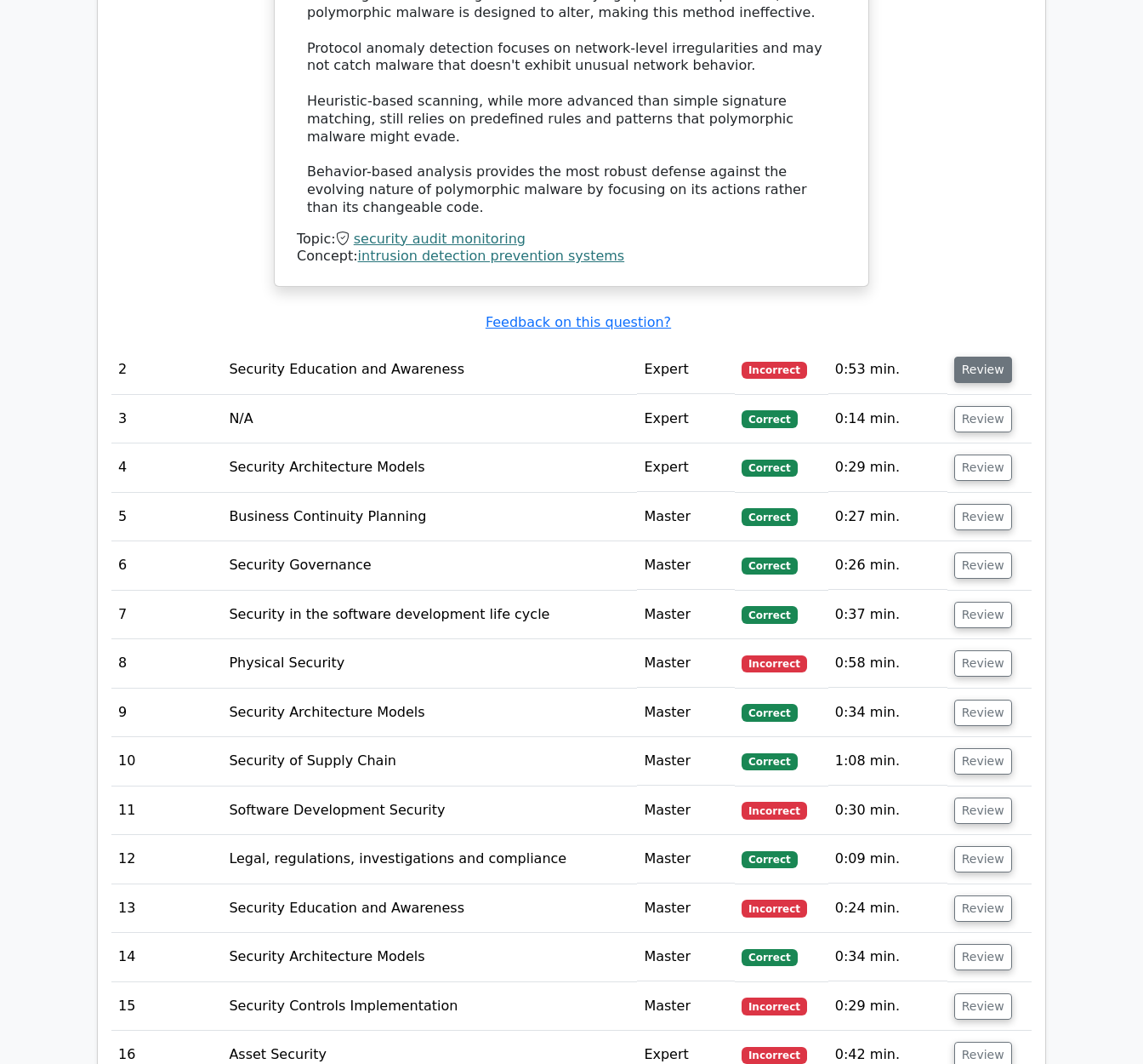
click at [996, 356] on button "Review" at bounding box center [982, 369] width 58 height 26
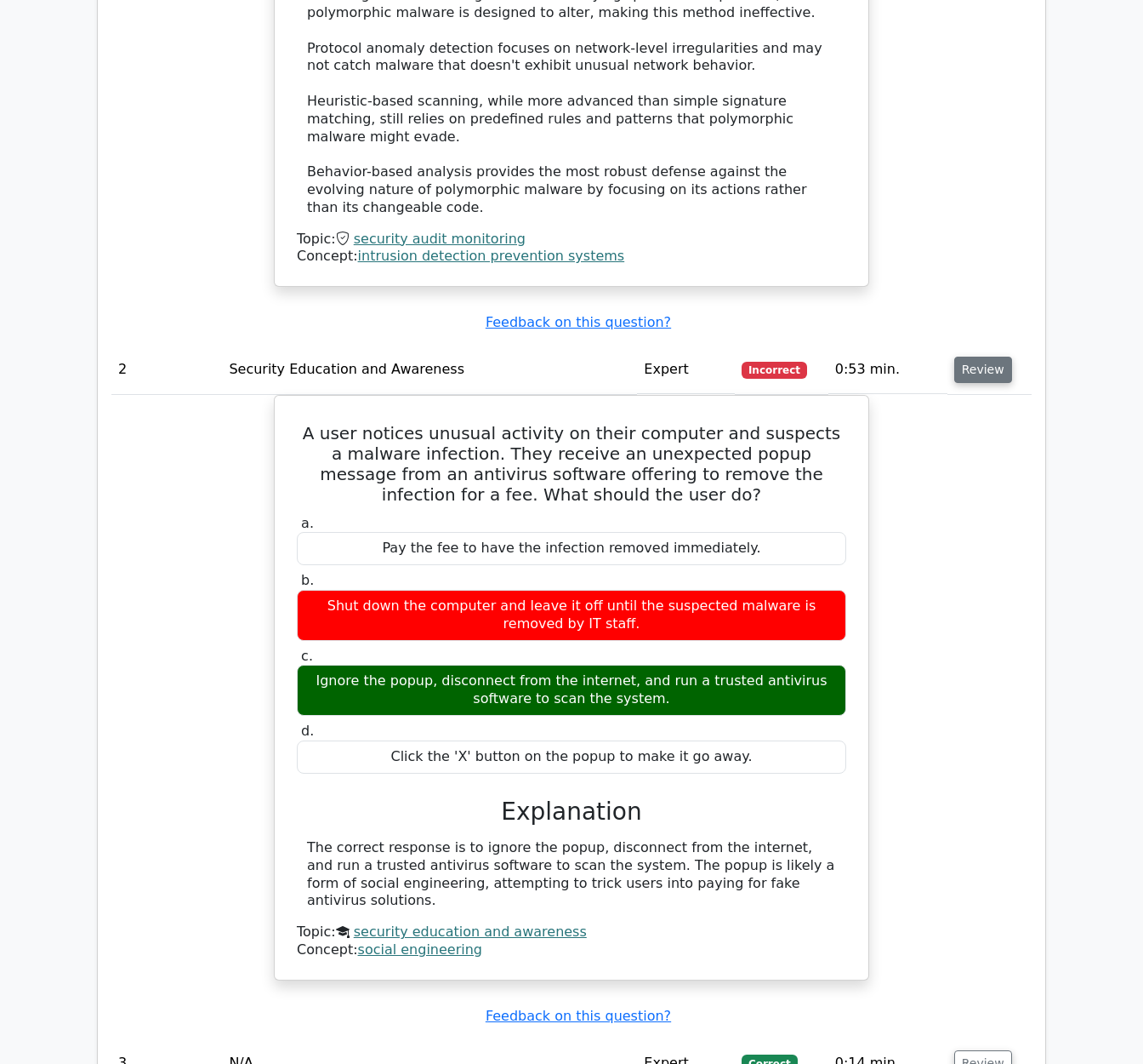
click at [983, 359] on button "Review" at bounding box center [982, 369] width 58 height 26
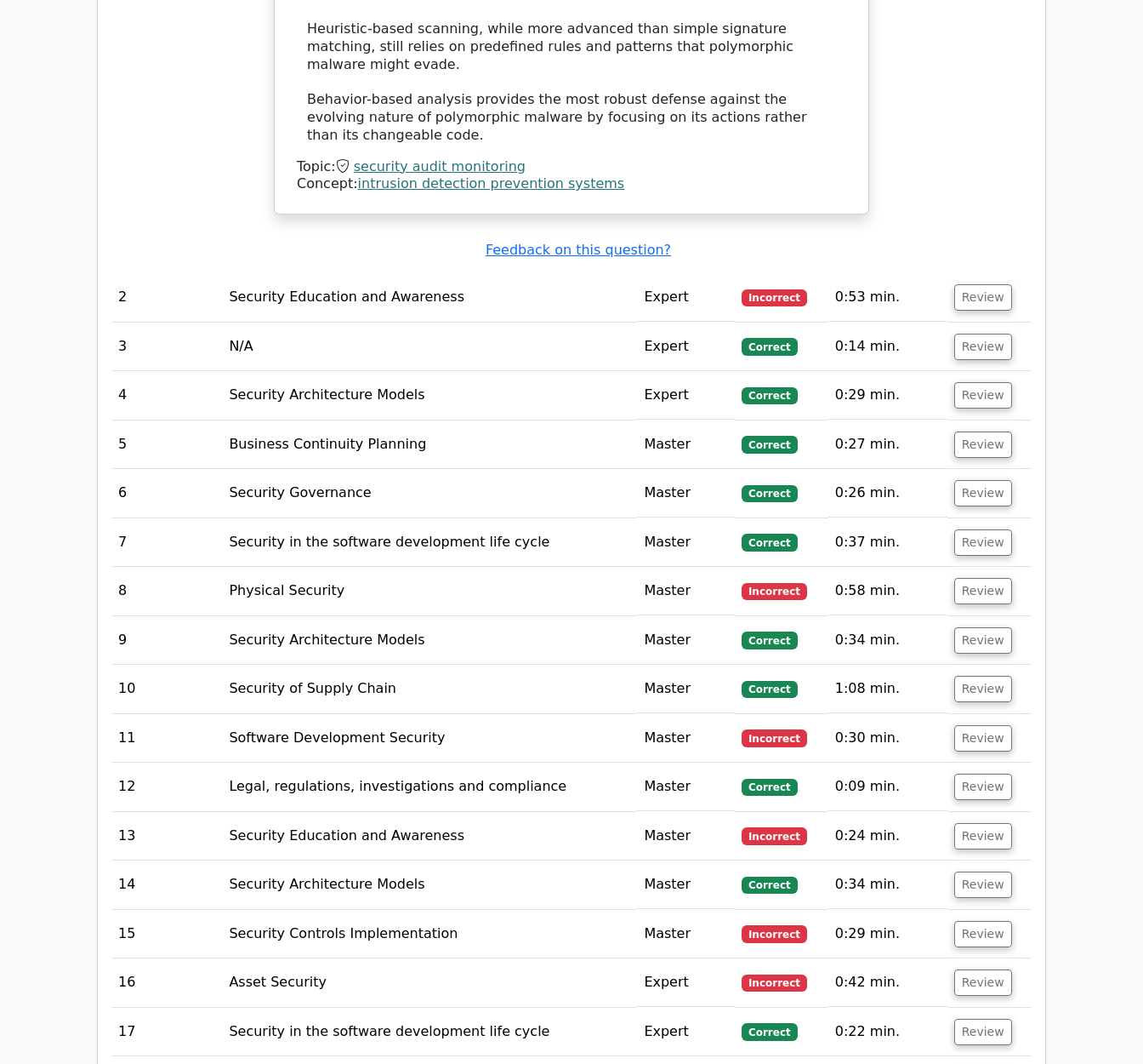
scroll to position [2757, 0]
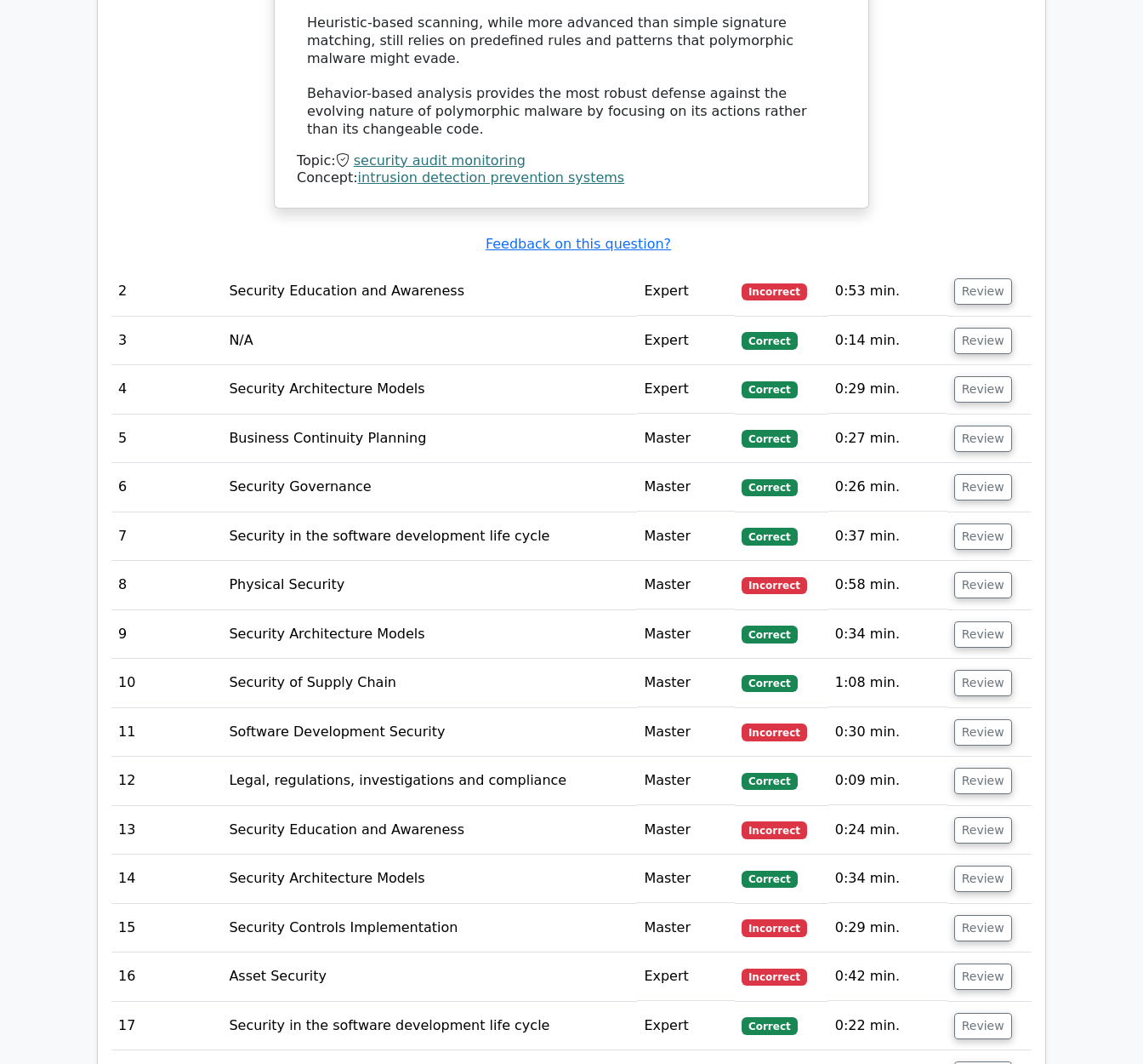
click at [987, 585] on td "Review" at bounding box center [989, 584] width 84 height 48
click at [979, 575] on button "Review" at bounding box center [982, 585] width 58 height 26
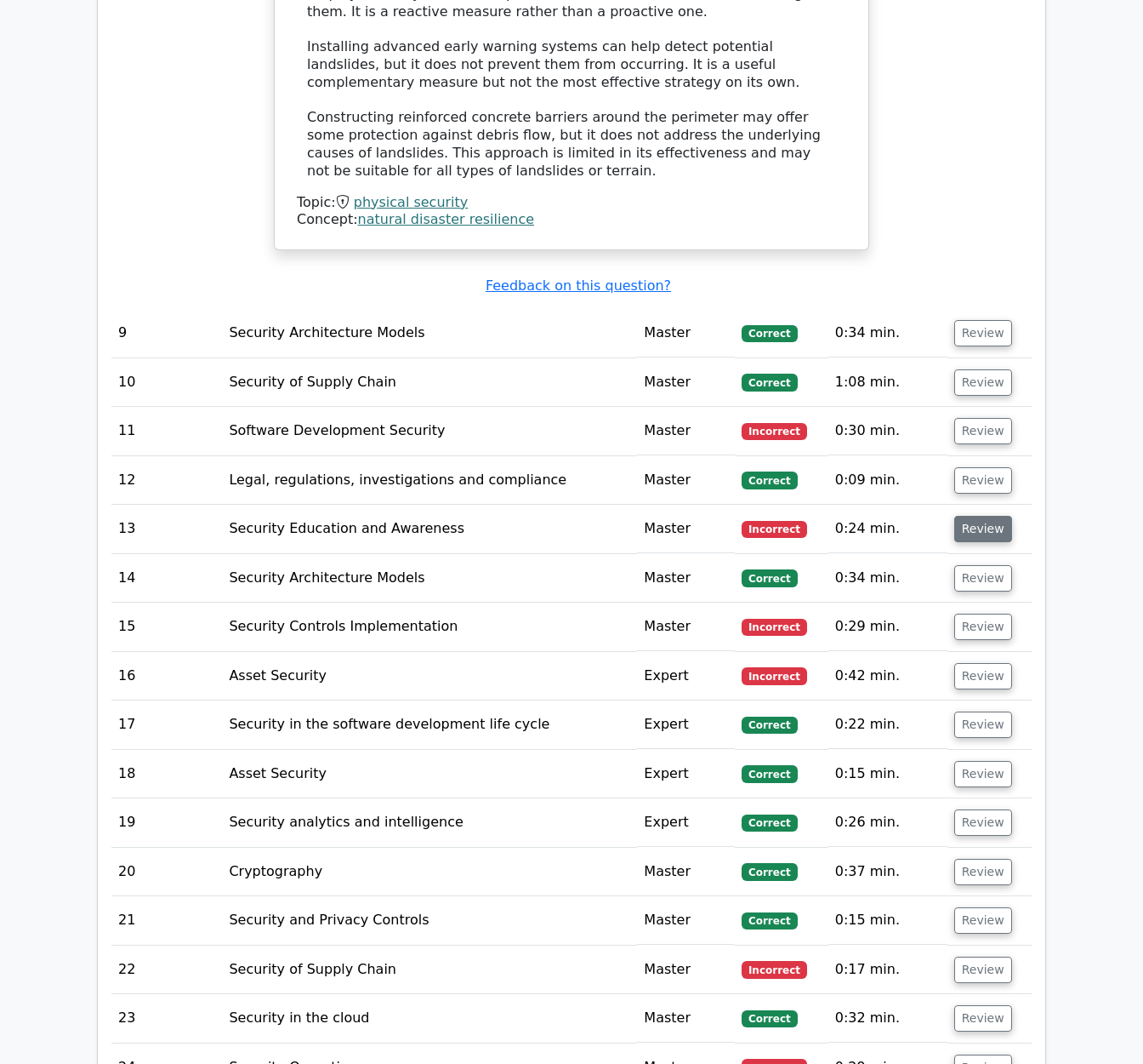
scroll to position [4091, 0]
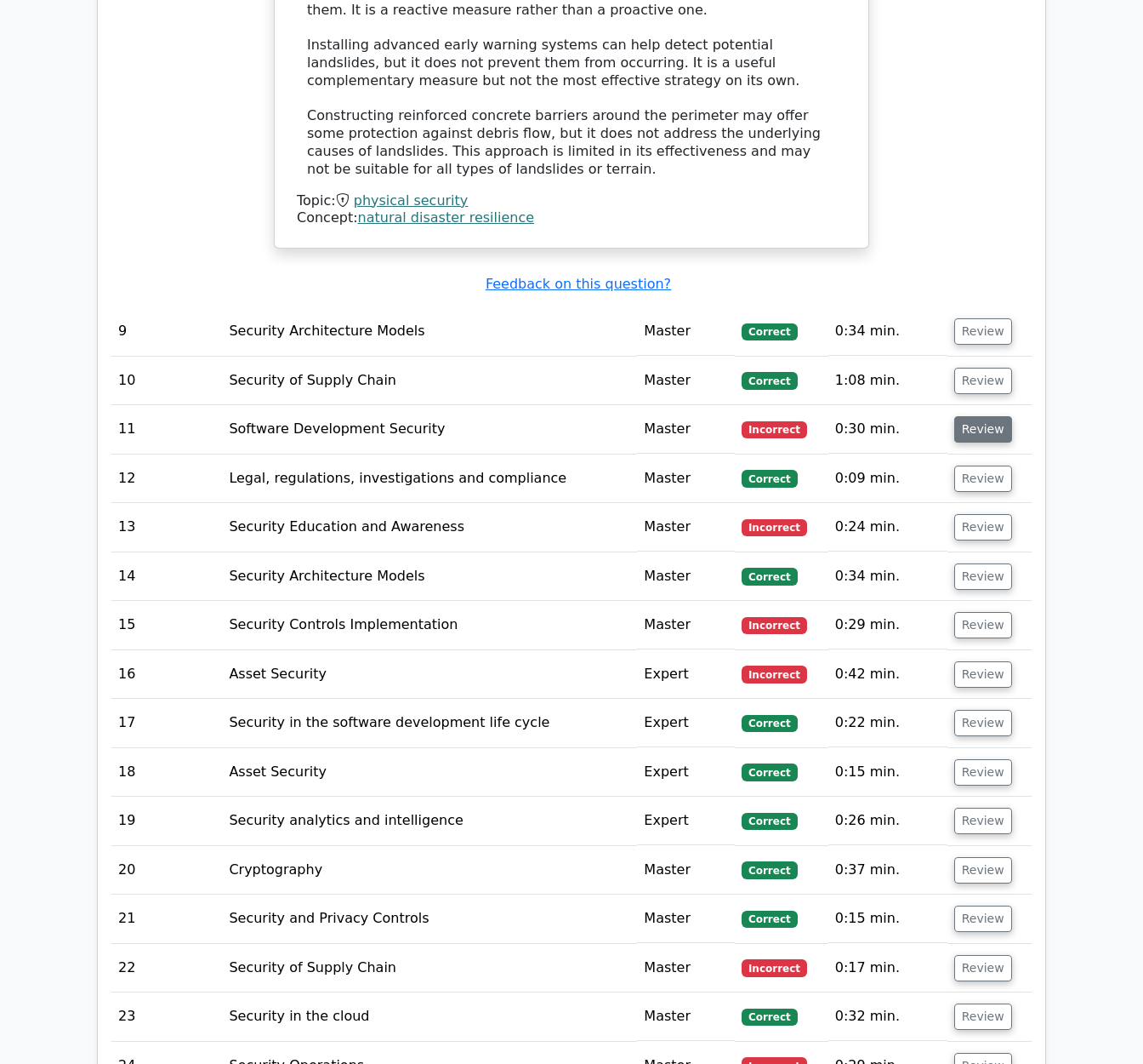
click at [962, 416] on button "Review" at bounding box center [982, 429] width 58 height 26
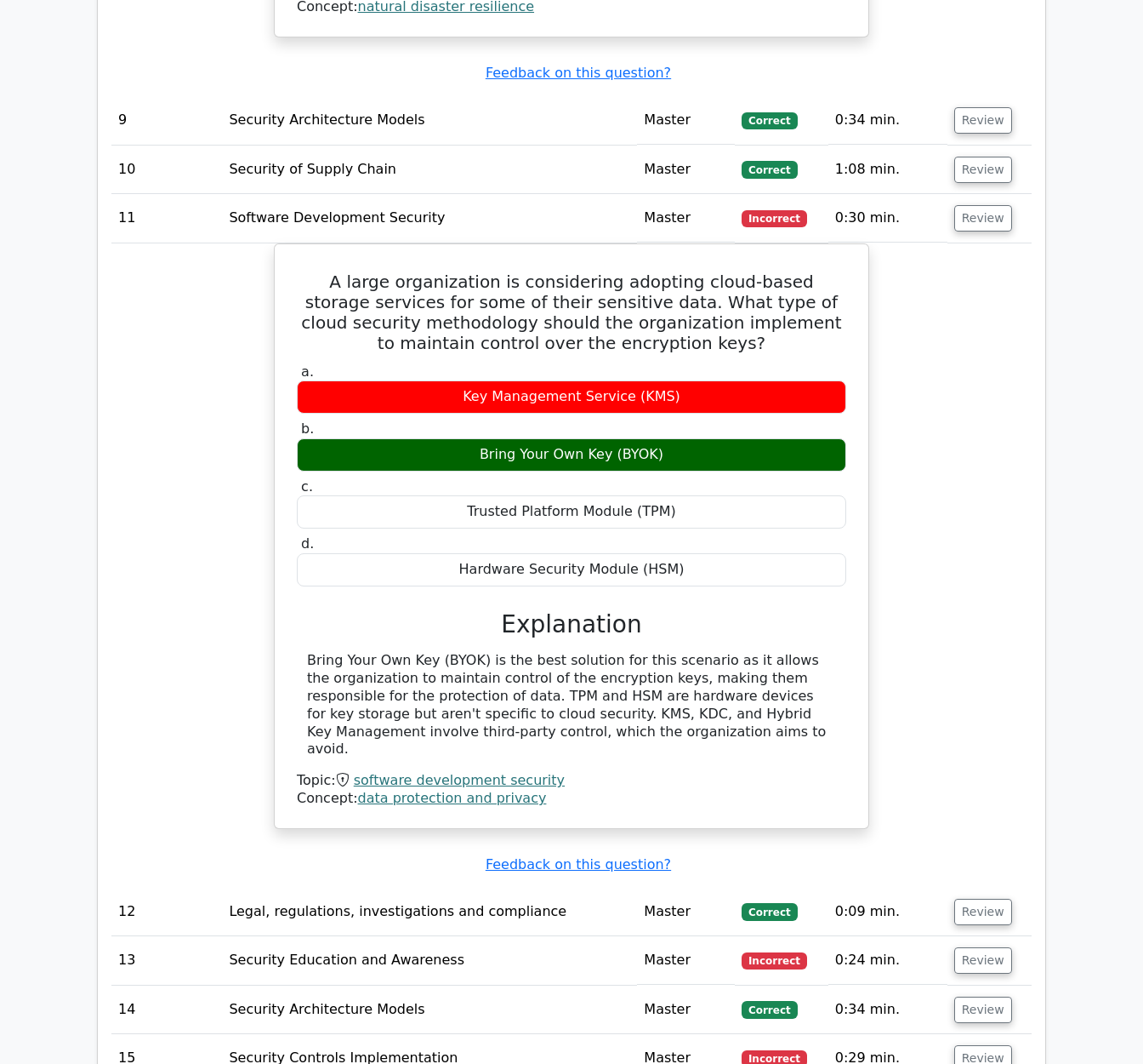
scroll to position [4728, 0]
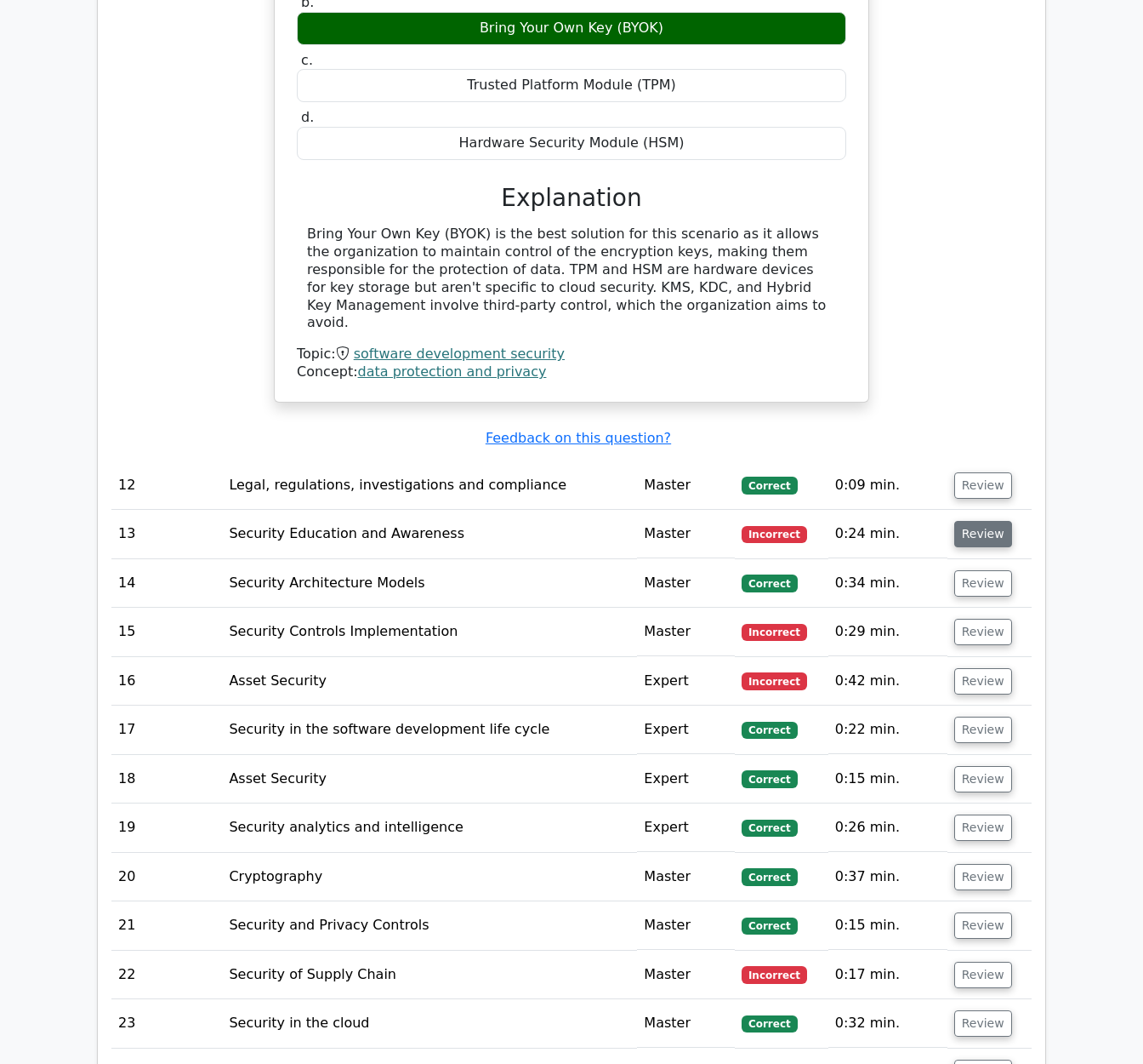
click at [964, 521] on button "Review" at bounding box center [982, 534] width 58 height 26
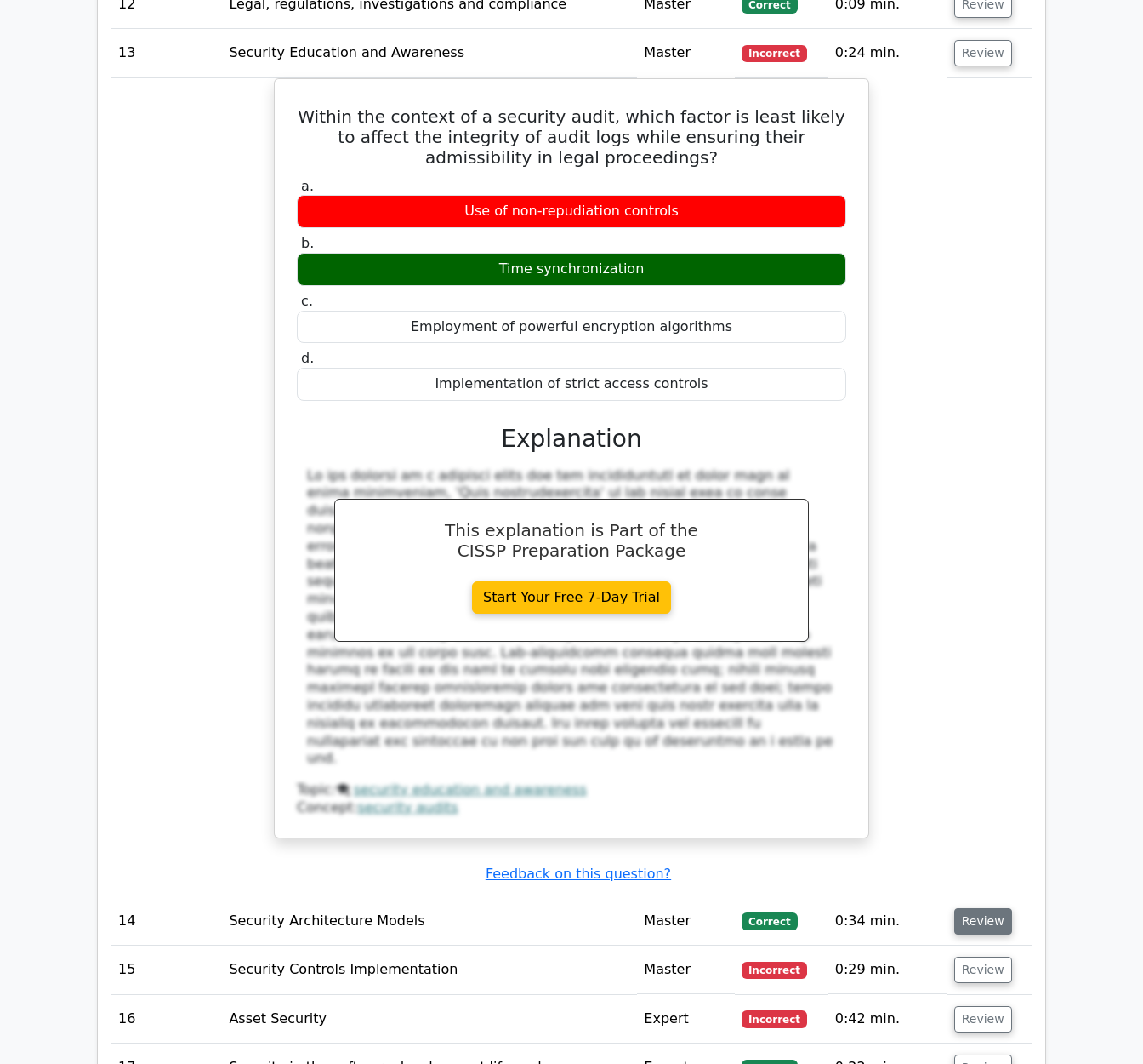
scroll to position [5210, 0]
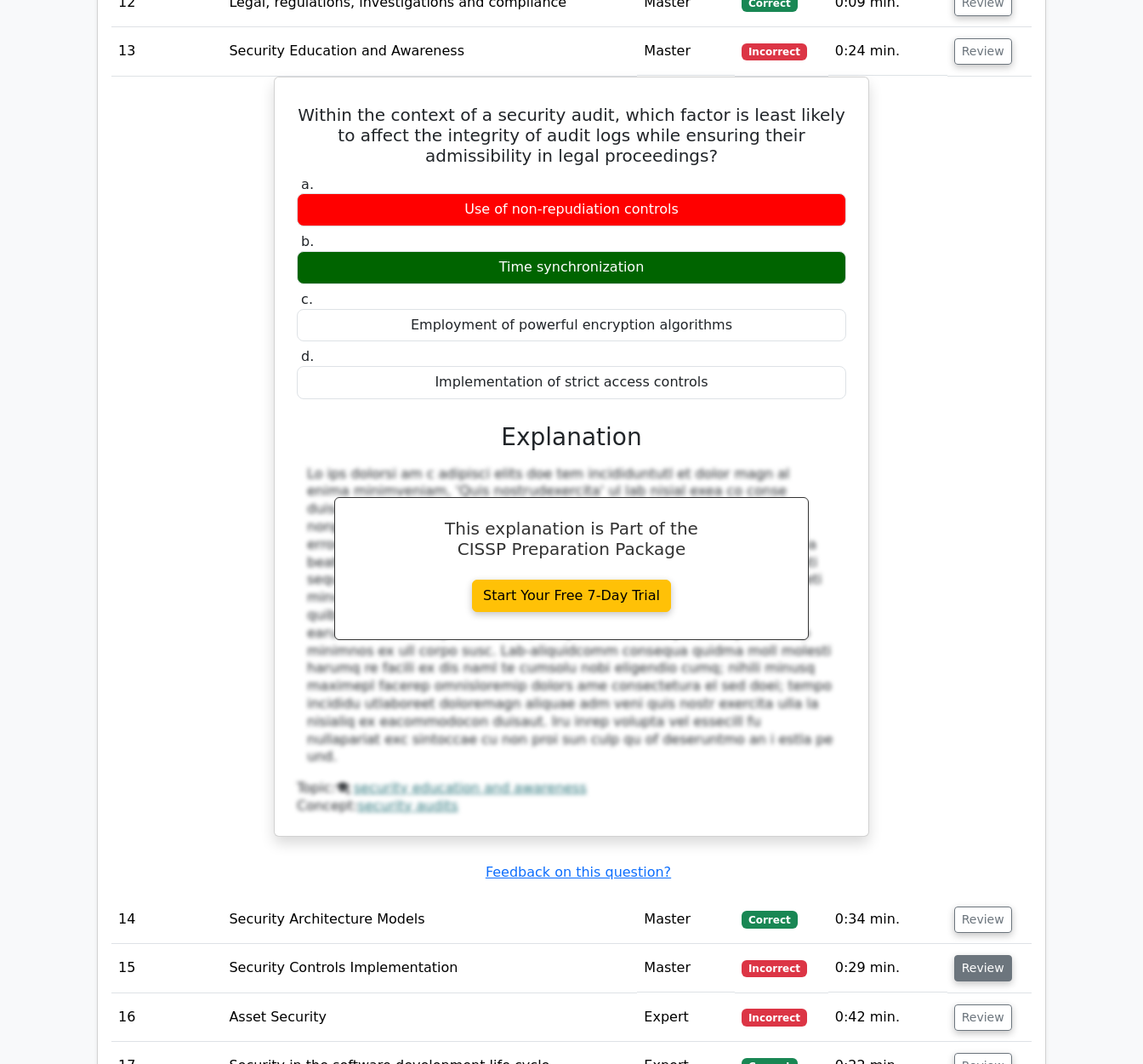
click at [975, 954] on button "Review" at bounding box center [982, 968] width 58 height 26
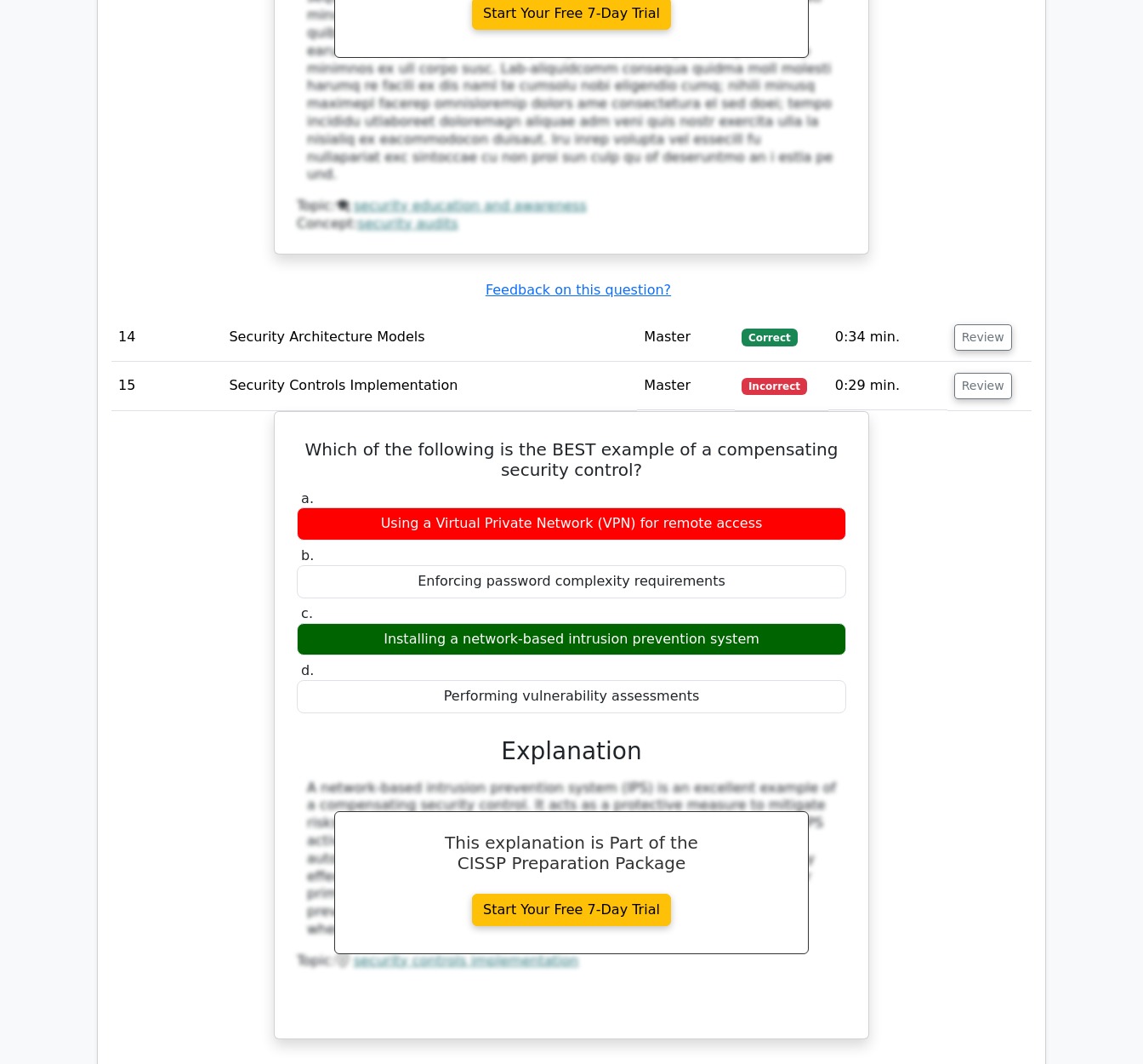
scroll to position [5962, 0]
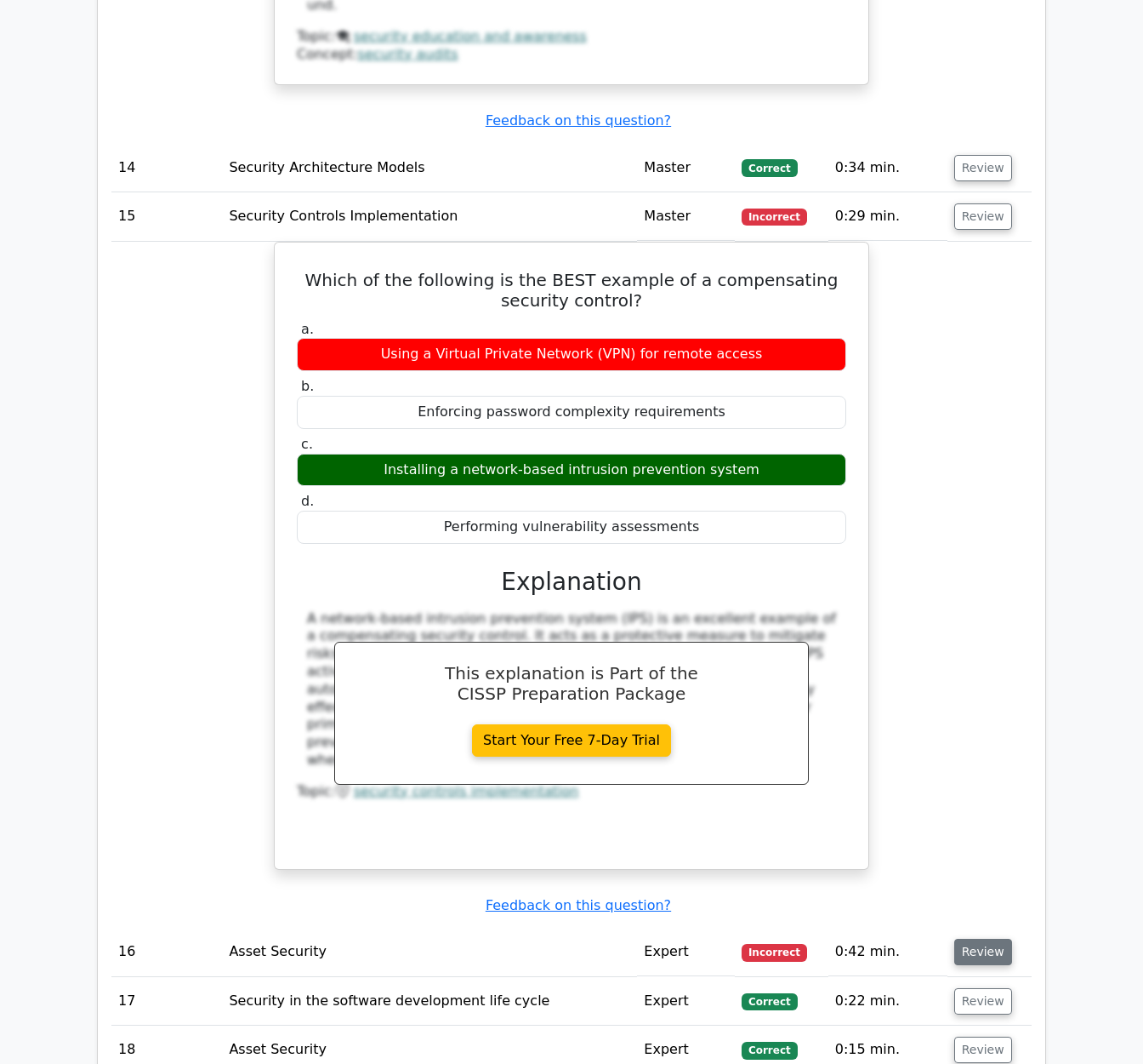
click at [987, 938] on button "Review" at bounding box center [982, 952] width 58 height 26
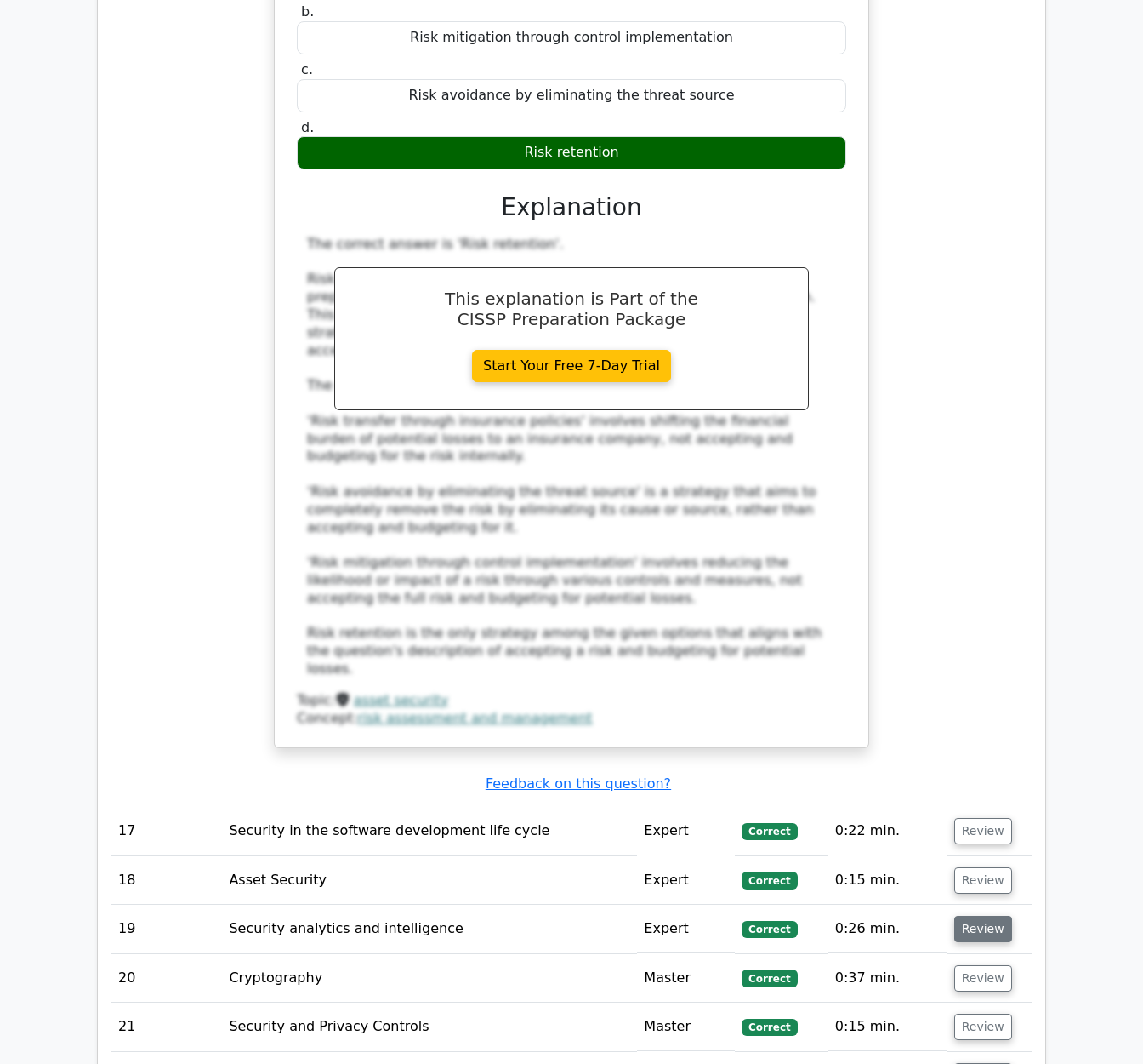
scroll to position [7072, 0]
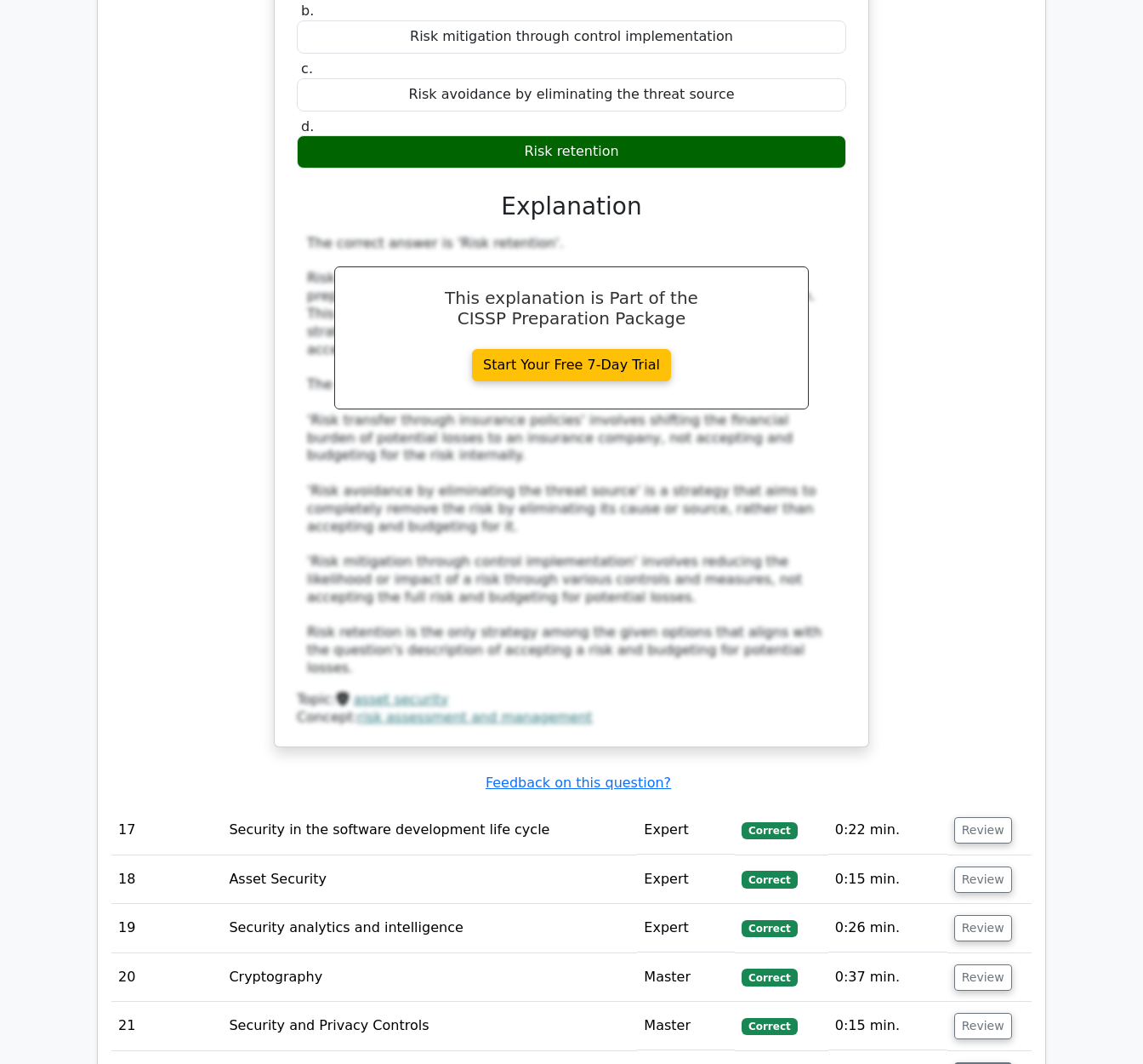
click at [980, 1062] on button "Review" at bounding box center [982, 1075] width 58 height 26
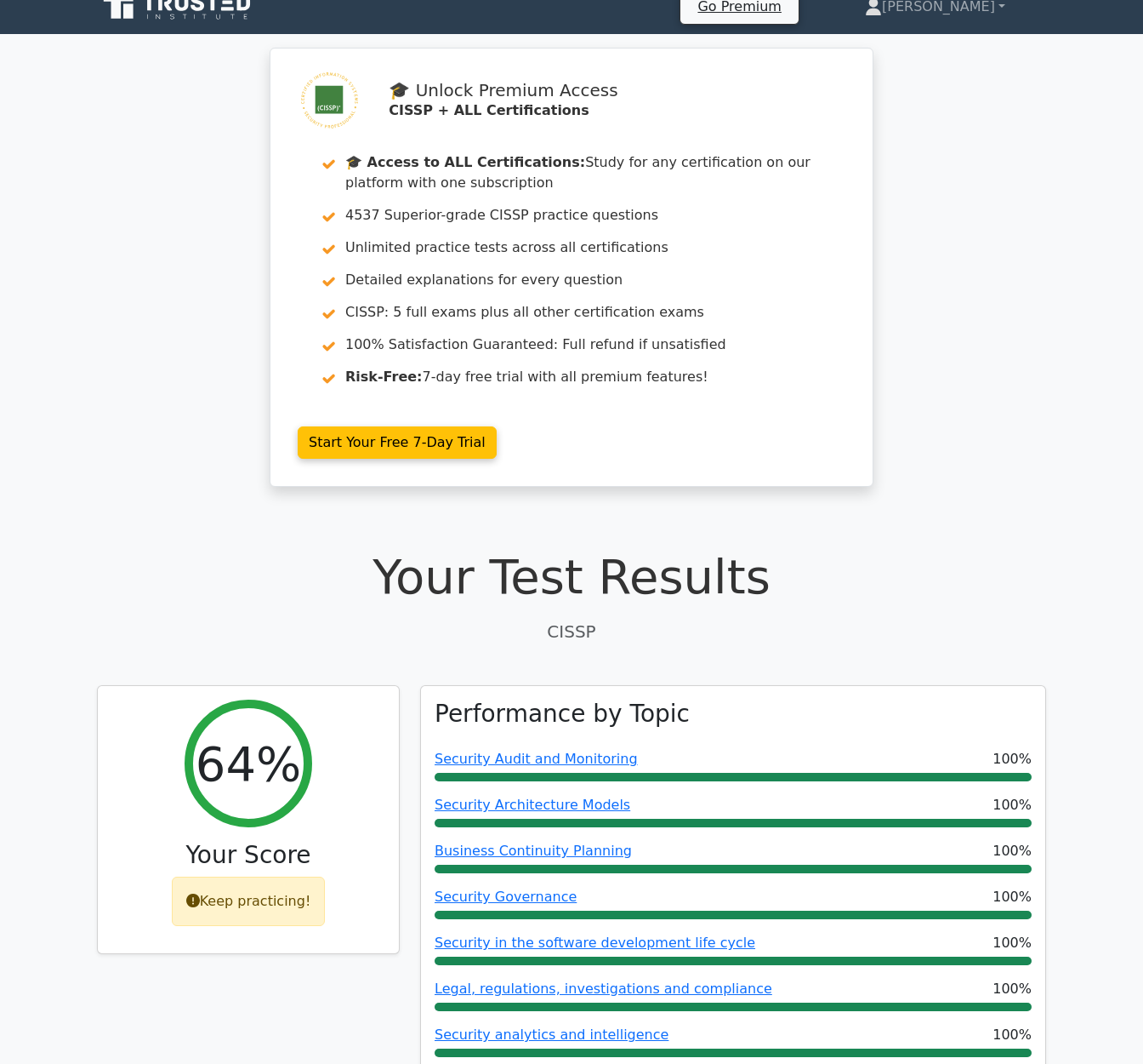
scroll to position [0, 0]
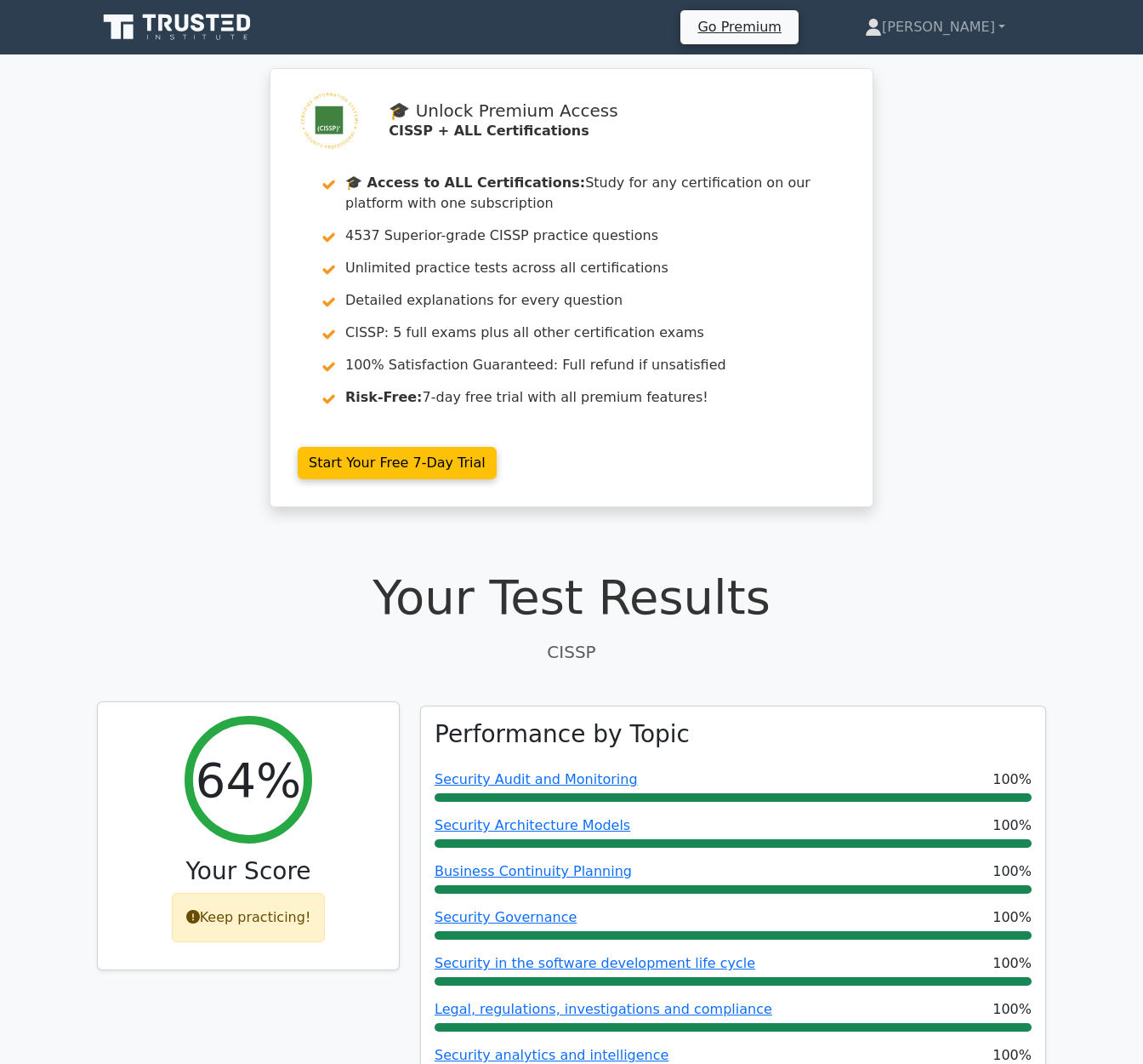
drag, startPoint x: 235, startPoint y: 782, endPoint x: 250, endPoint y: 769, distance: 19.8
click at [235, 782] on h2 "64%" at bounding box center [248, 780] width 106 height 57
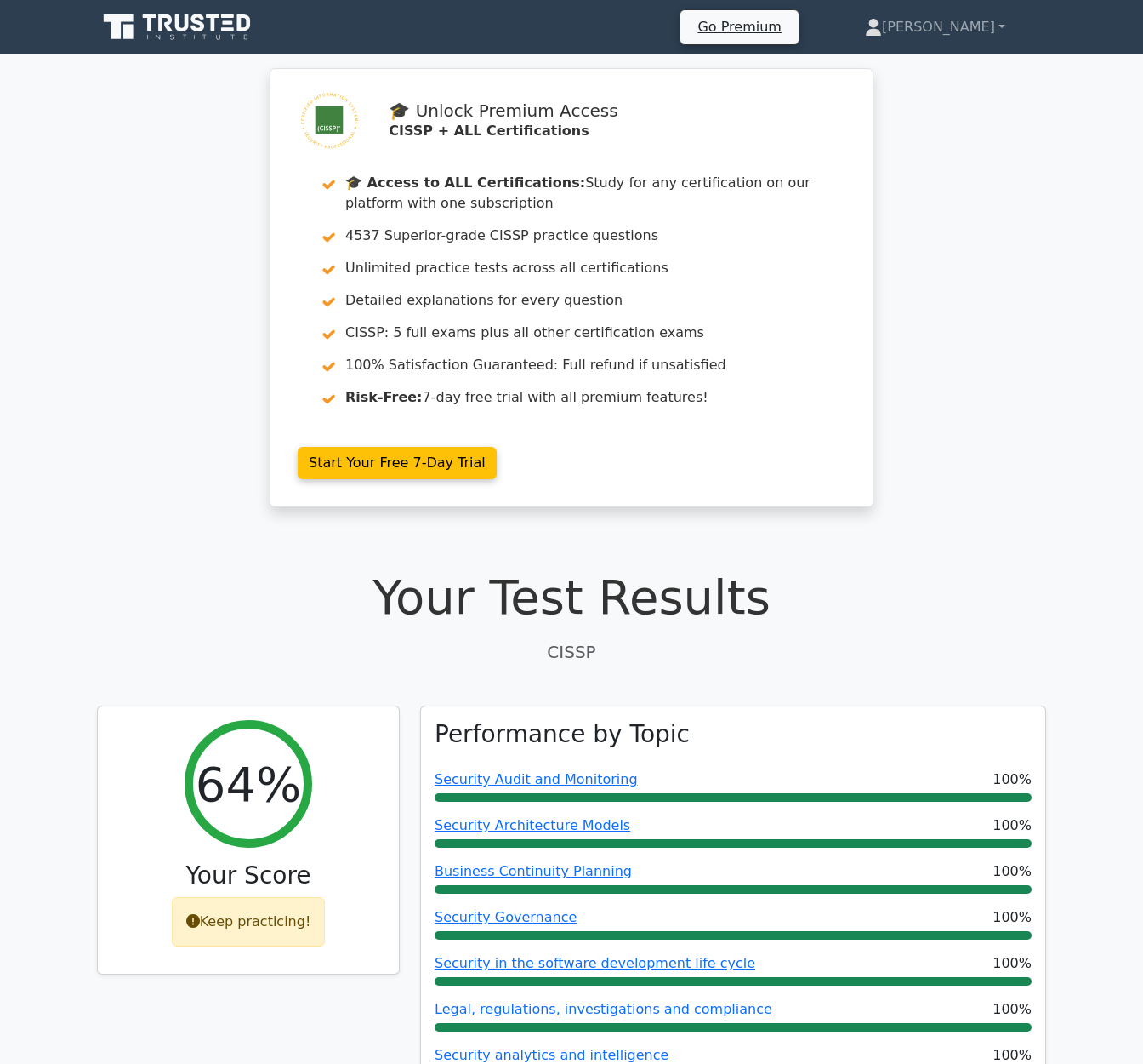
click at [223, 20] on icon at bounding box center [179, 27] width 163 height 32
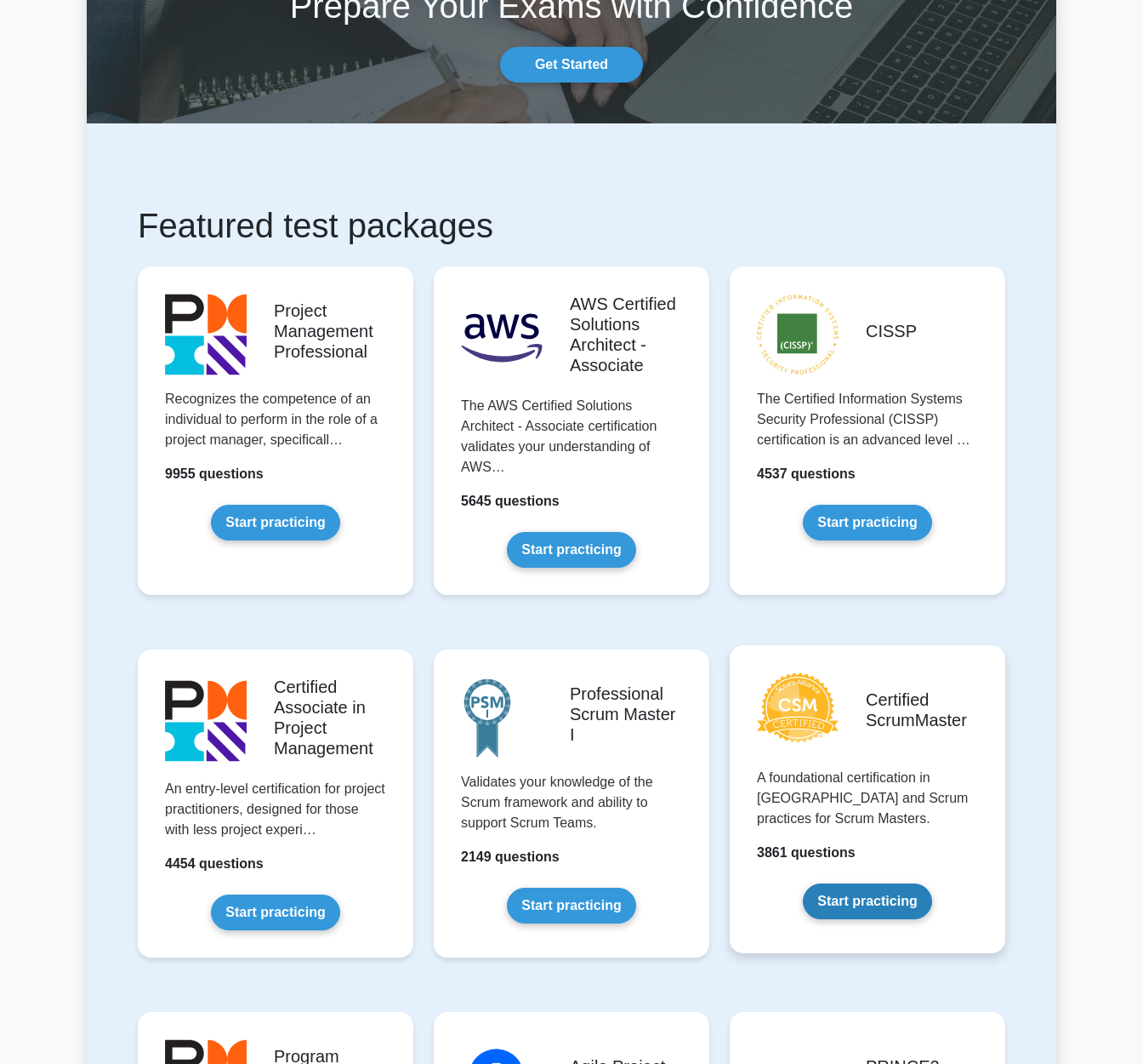
scroll to position [352, 0]
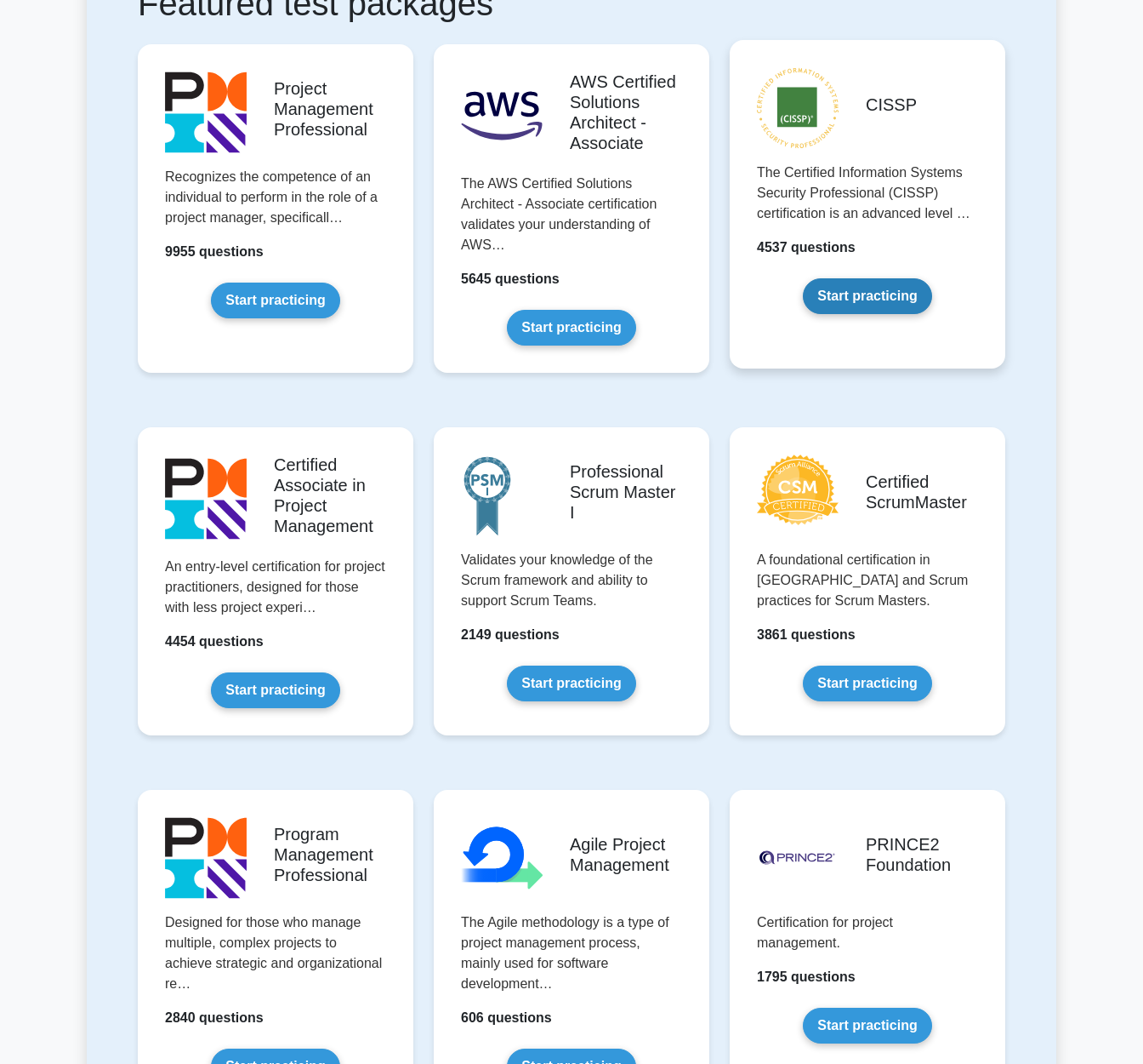
click at [840, 278] on link "Start practicing" at bounding box center [867, 296] width 128 height 36
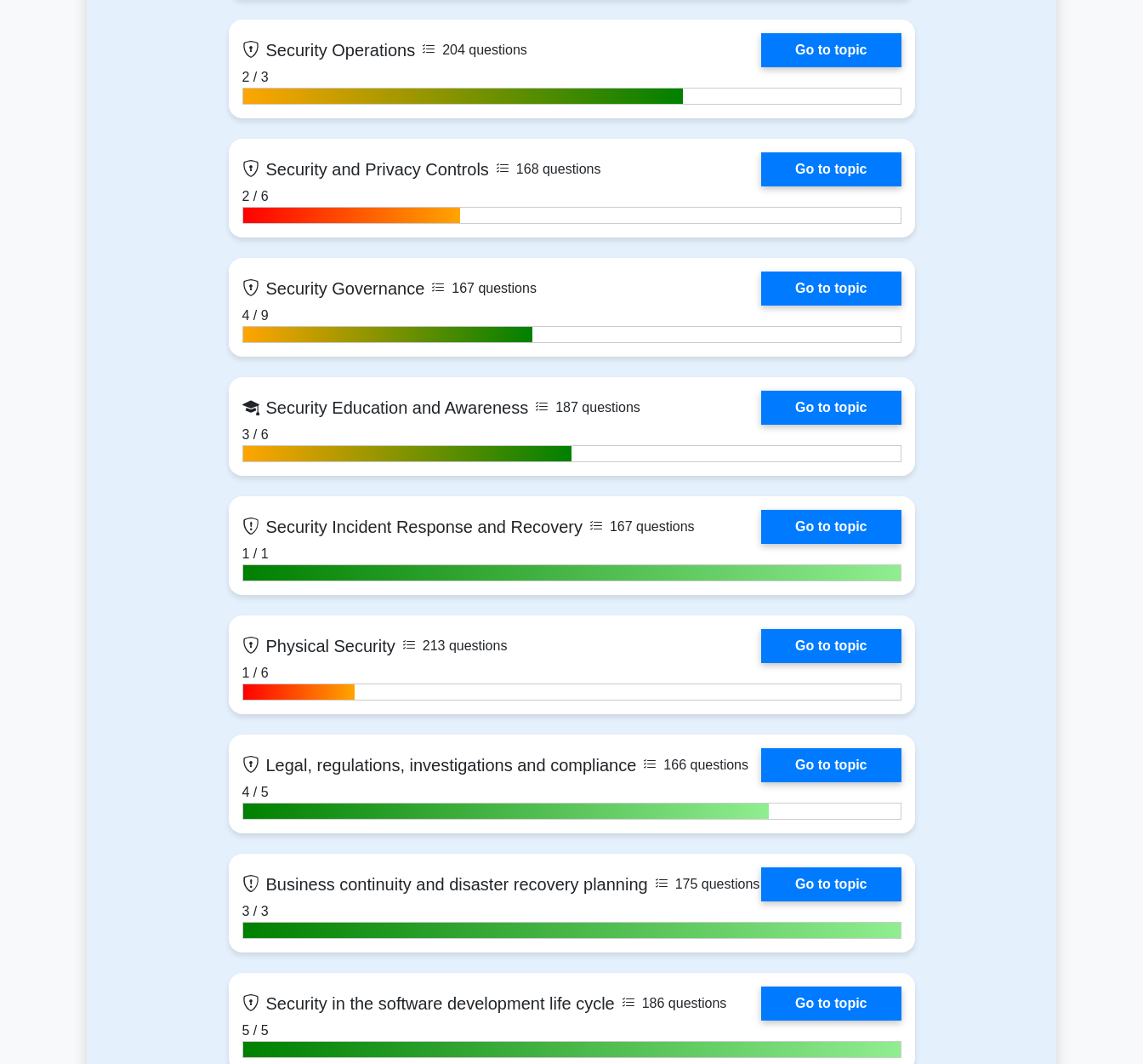
scroll to position [2273, 0]
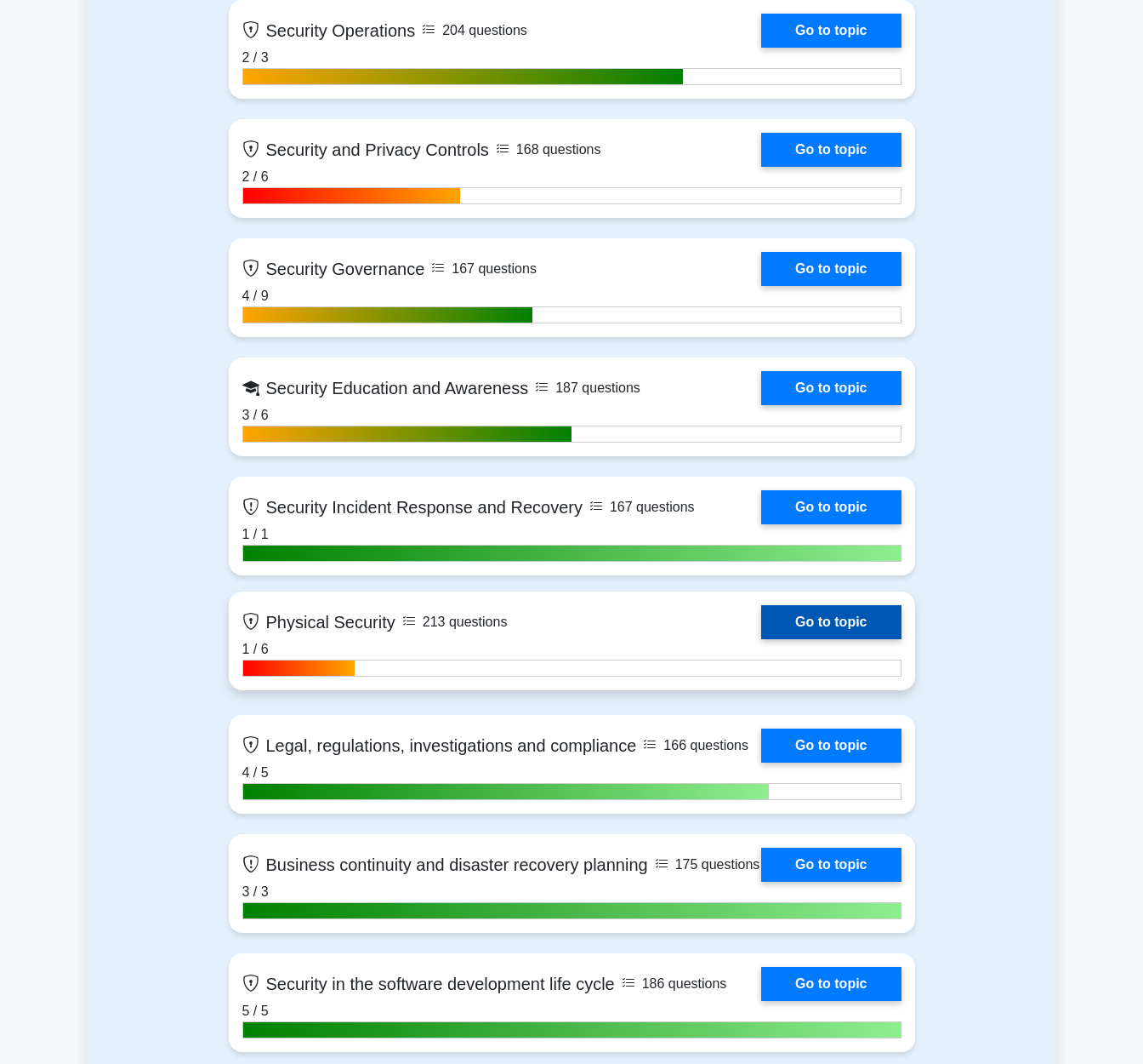
click at [889, 639] on link "Go to topic" at bounding box center [831, 622] width 140 height 34
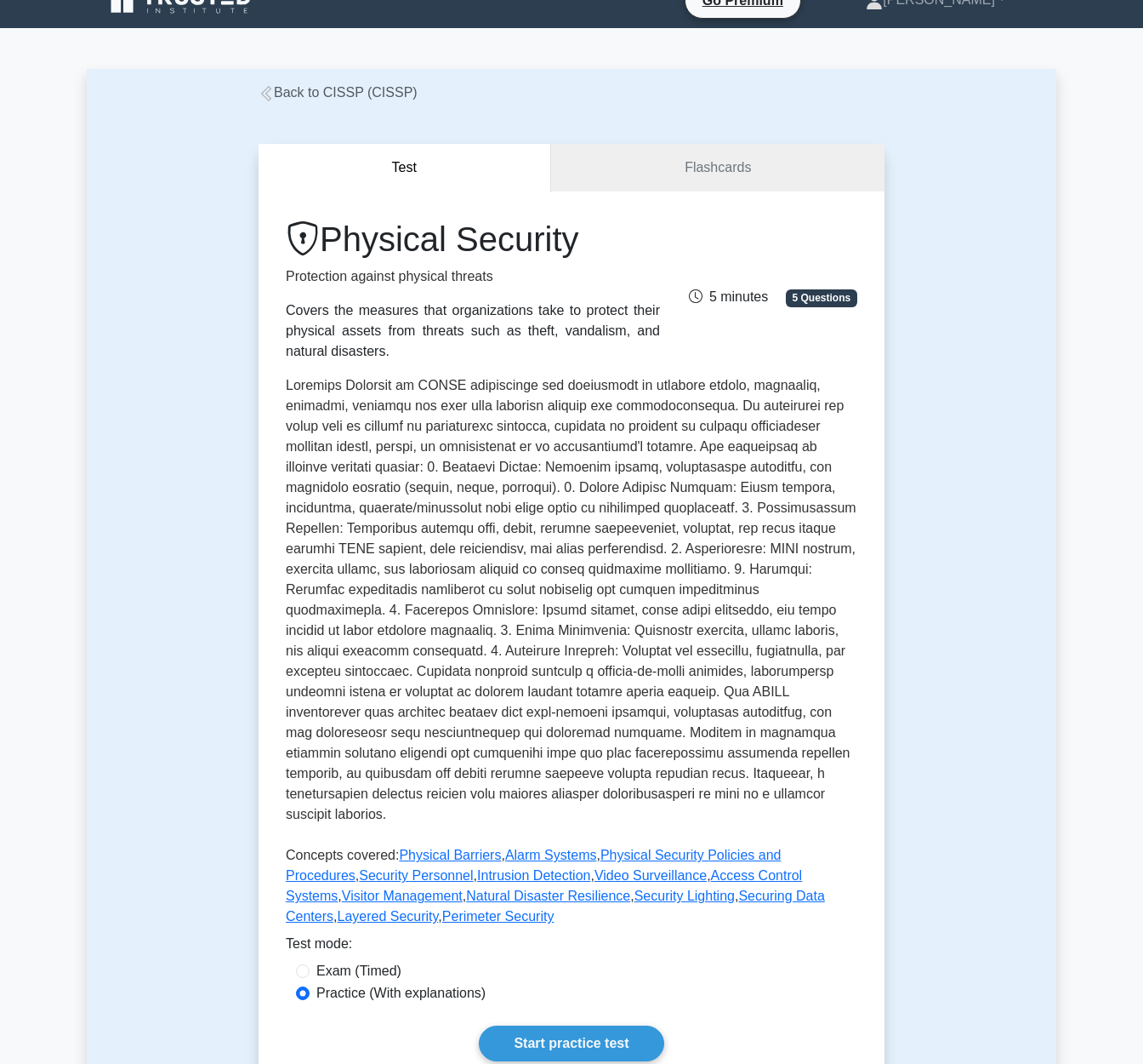
scroll to position [475, 0]
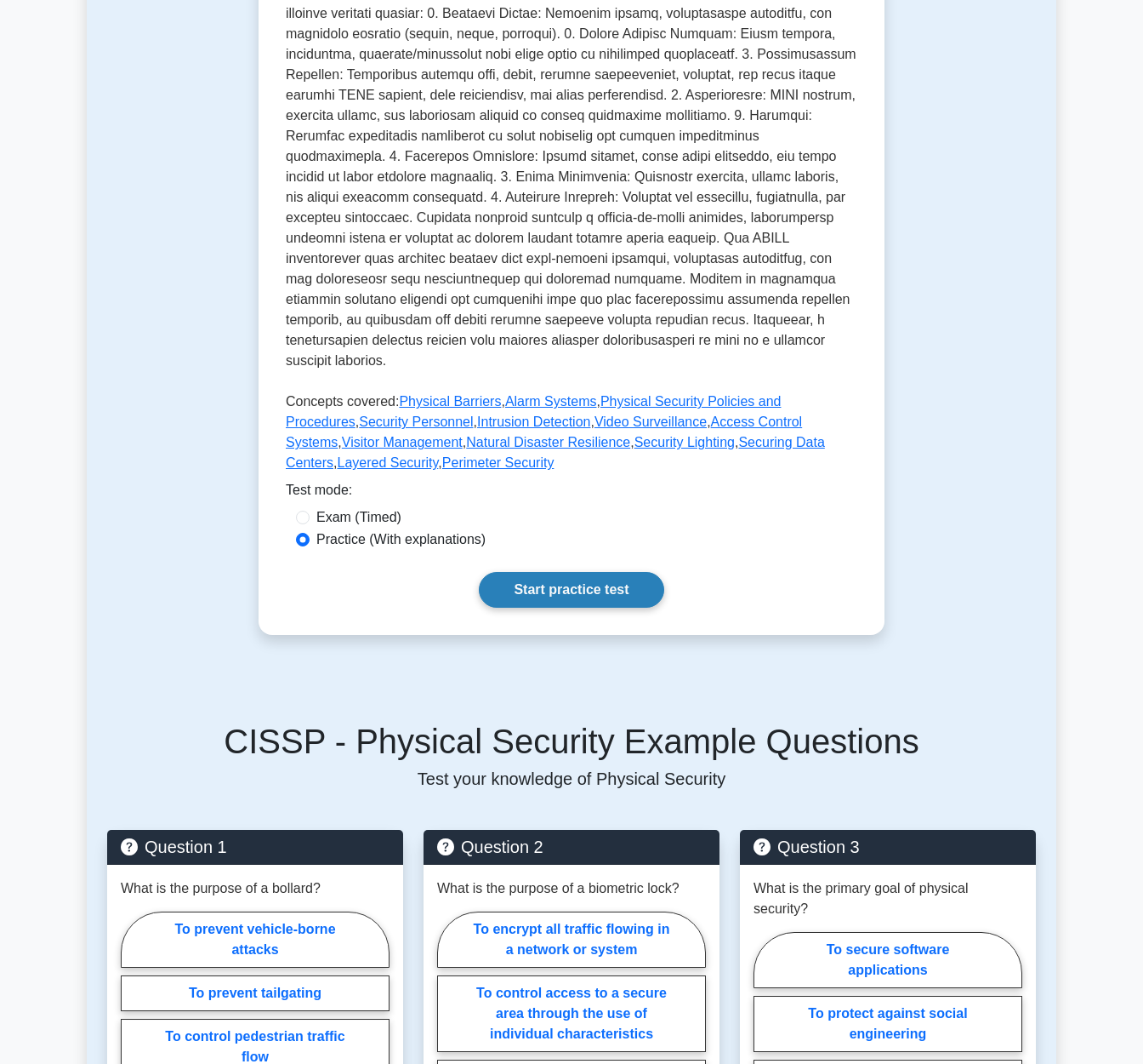
click at [603, 572] on link "Start practice test" at bounding box center [571, 590] width 184 height 36
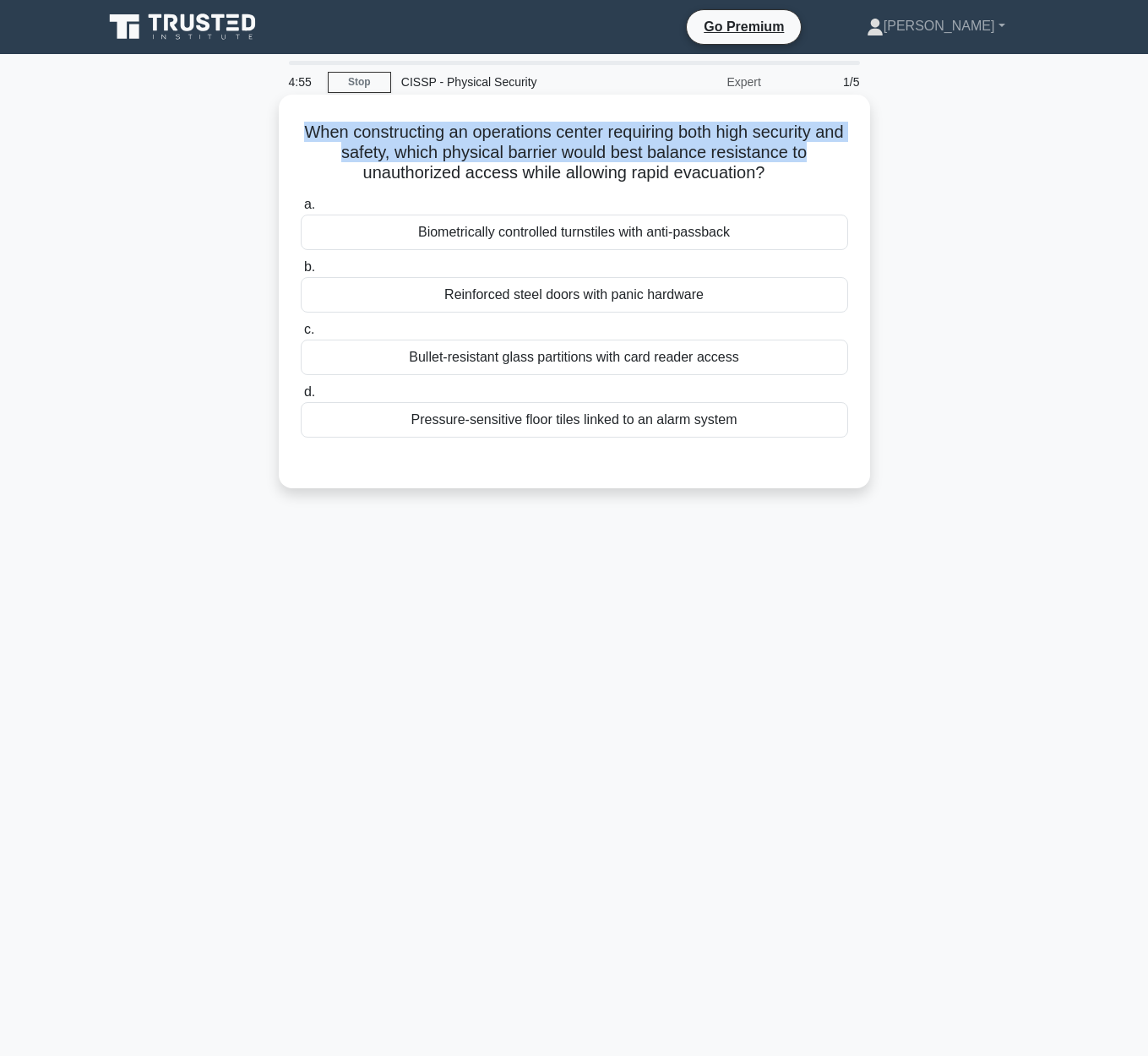
drag, startPoint x: 296, startPoint y: 128, endPoint x: 865, endPoint y: 144, distance: 569.2
click at [865, 144] on div "When constructing an operations center requiring both high security and safety,…" at bounding box center [574, 292] width 591 height 394
click at [848, 148] on h5 "When constructing an operations center requiring both high security and safety,…" at bounding box center [574, 153] width 551 height 63
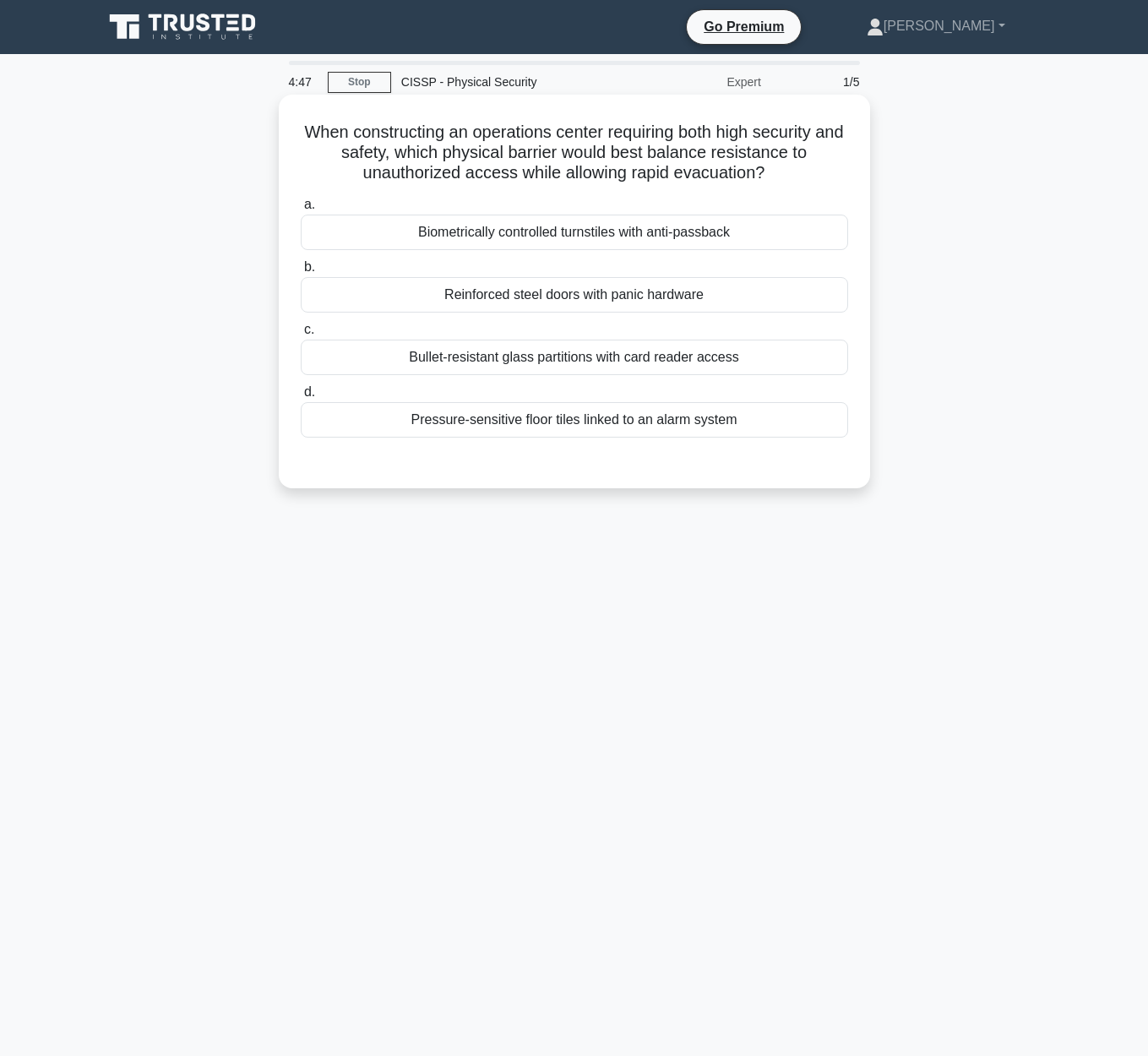
drag, startPoint x: 294, startPoint y: 128, endPoint x: 821, endPoint y: 164, distance: 528.2
click at [823, 165] on div "When constructing an operations center requiring both high security and safety,…" at bounding box center [574, 291] width 578 height 380
click at [663, 302] on div "Reinforced steel doors with panic hardware" at bounding box center [574, 294] width 547 height 36
click at [301, 273] on input "b. Reinforced steel doors with panic hardware" at bounding box center [301, 267] width 0 height 11
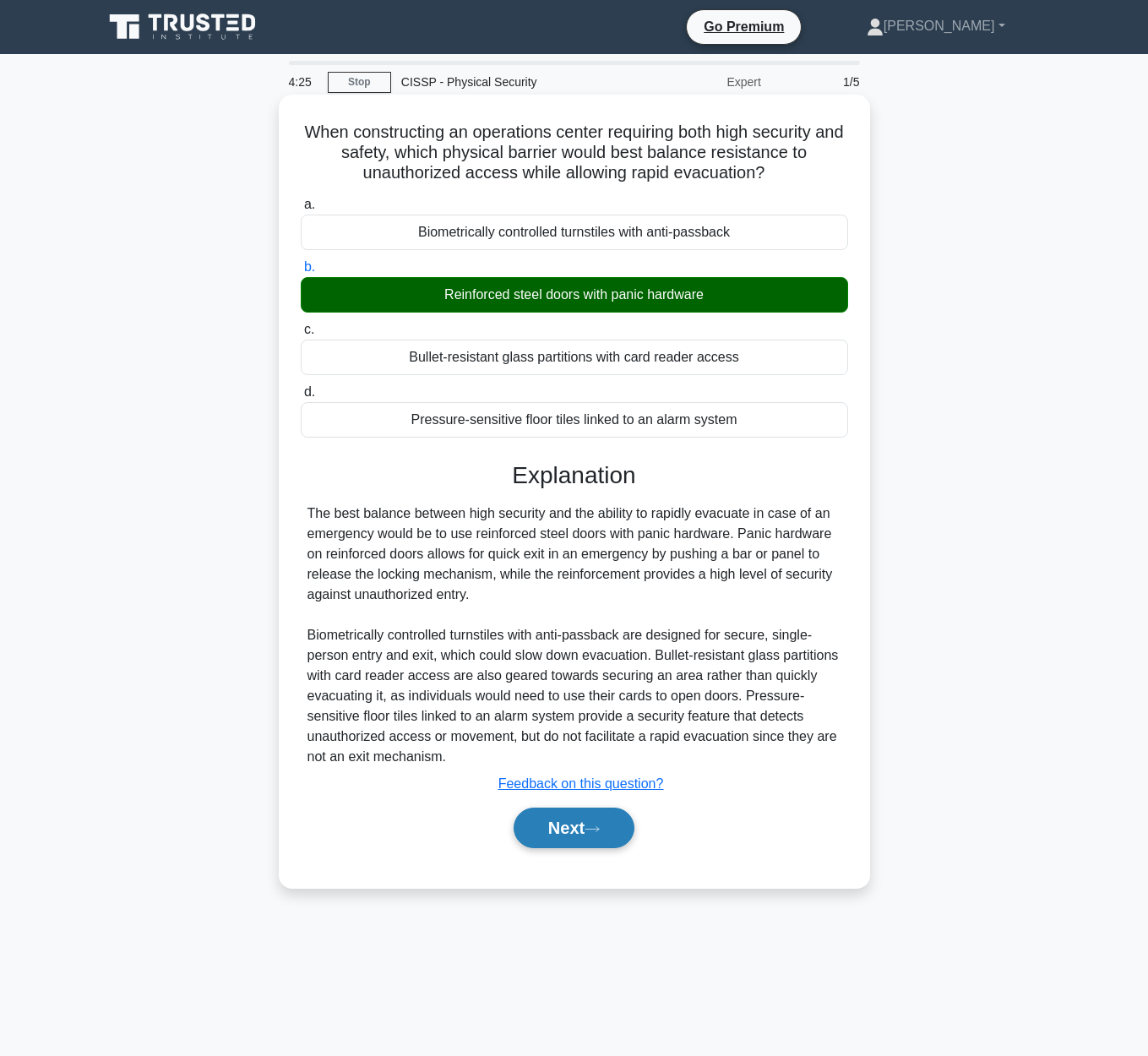
click at [608, 822] on button "Next" at bounding box center [573, 827] width 121 height 40
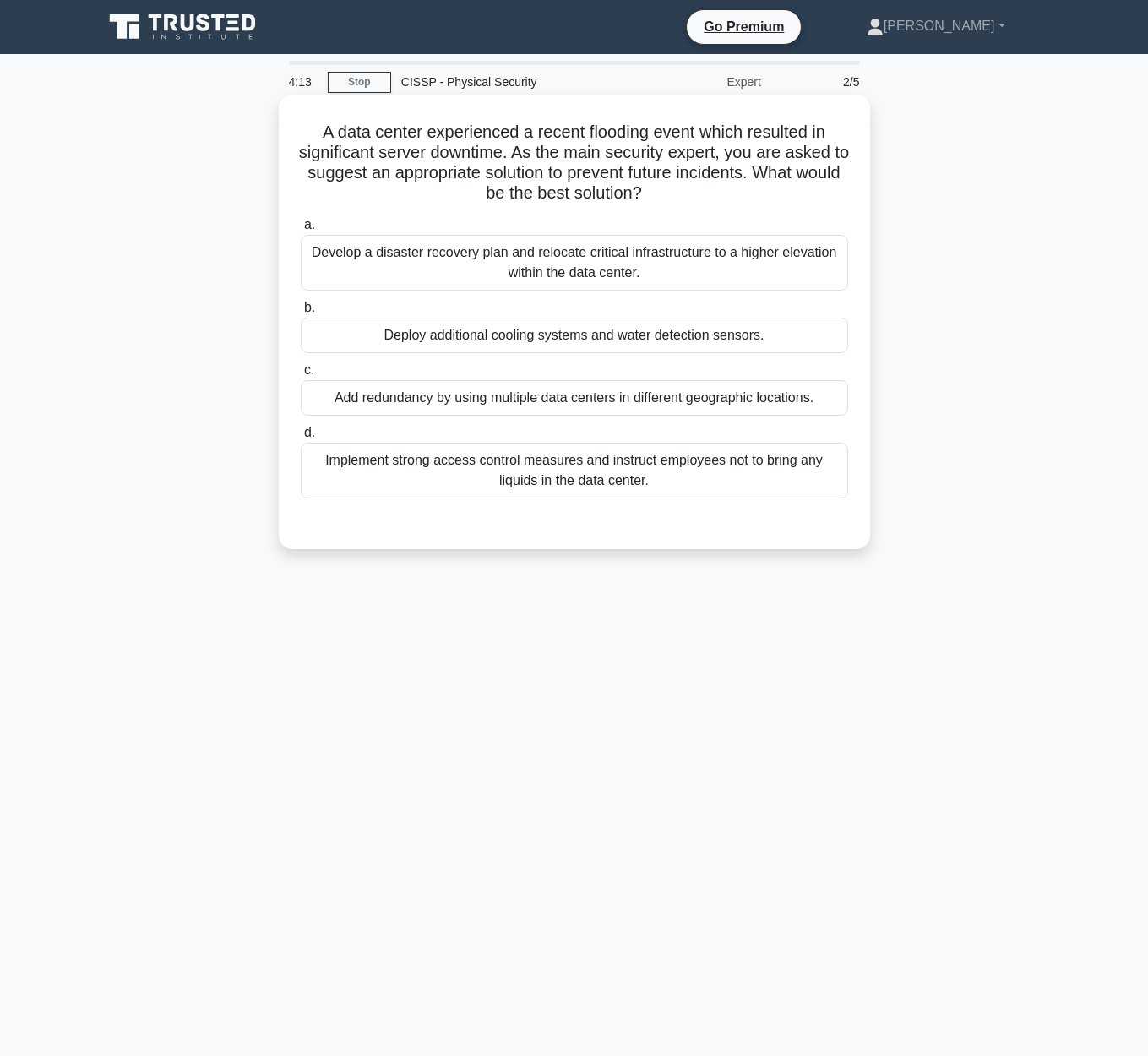
drag, startPoint x: 338, startPoint y: 124, endPoint x: 810, endPoint y: 190, distance: 476.6
click at [810, 190] on h5 "A data center experienced a recent flooding event which resulted in significant…" at bounding box center [574, 163] width 551 height 83
click at [604, 279] on div "Develop a disaster recovery plan and relocate critical infrastructure to a high…" at bounding box center [574, 262] width 547 height 55
click at [301, 231] on input "a. Develop a disaster recovery plan and relocate critical infrastructure to a h…" at bounding box center [301, 225] width 0 height 11
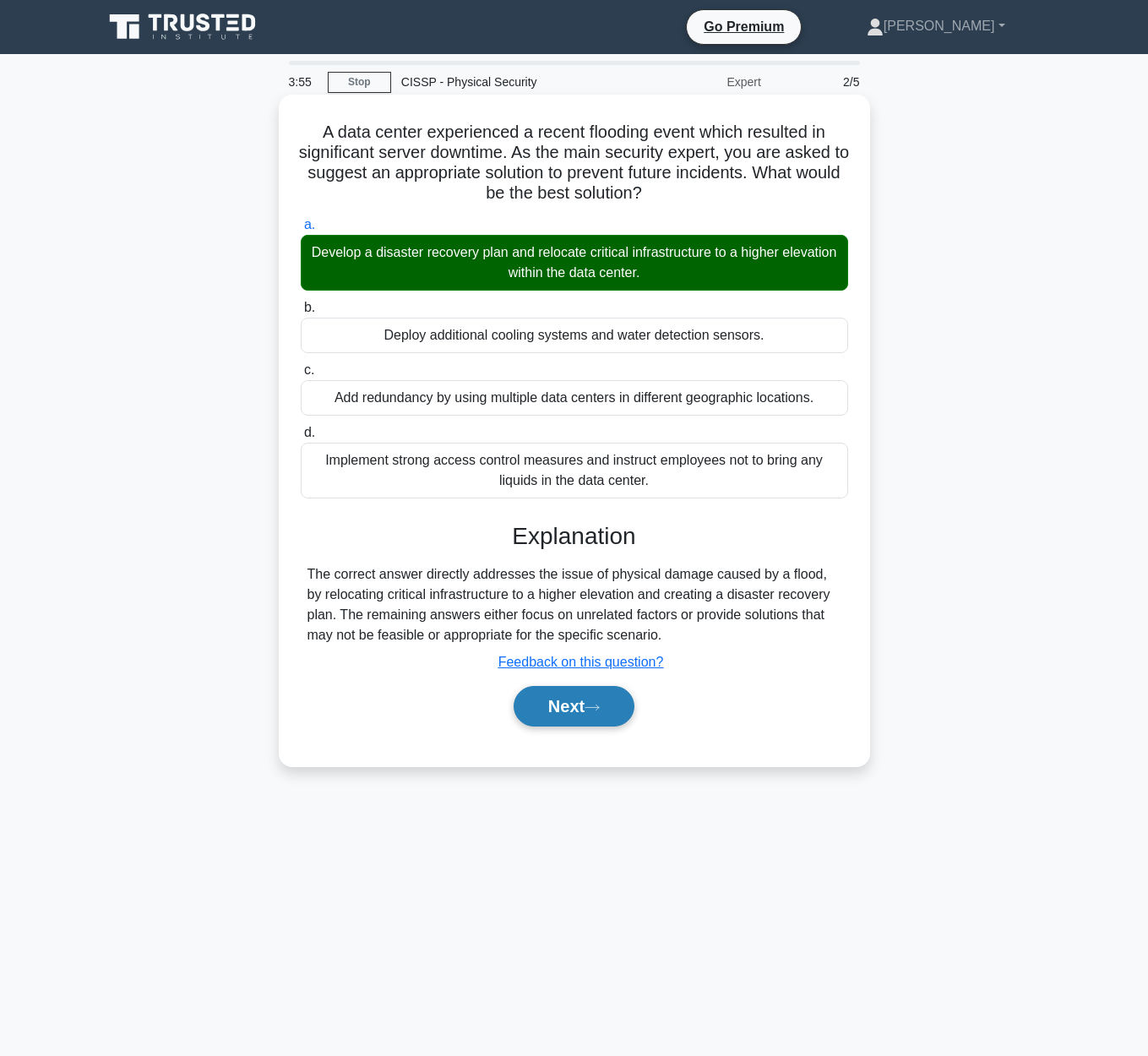
click at [595, 702] on icon at bounding box center [592, 707] width 15 height 9
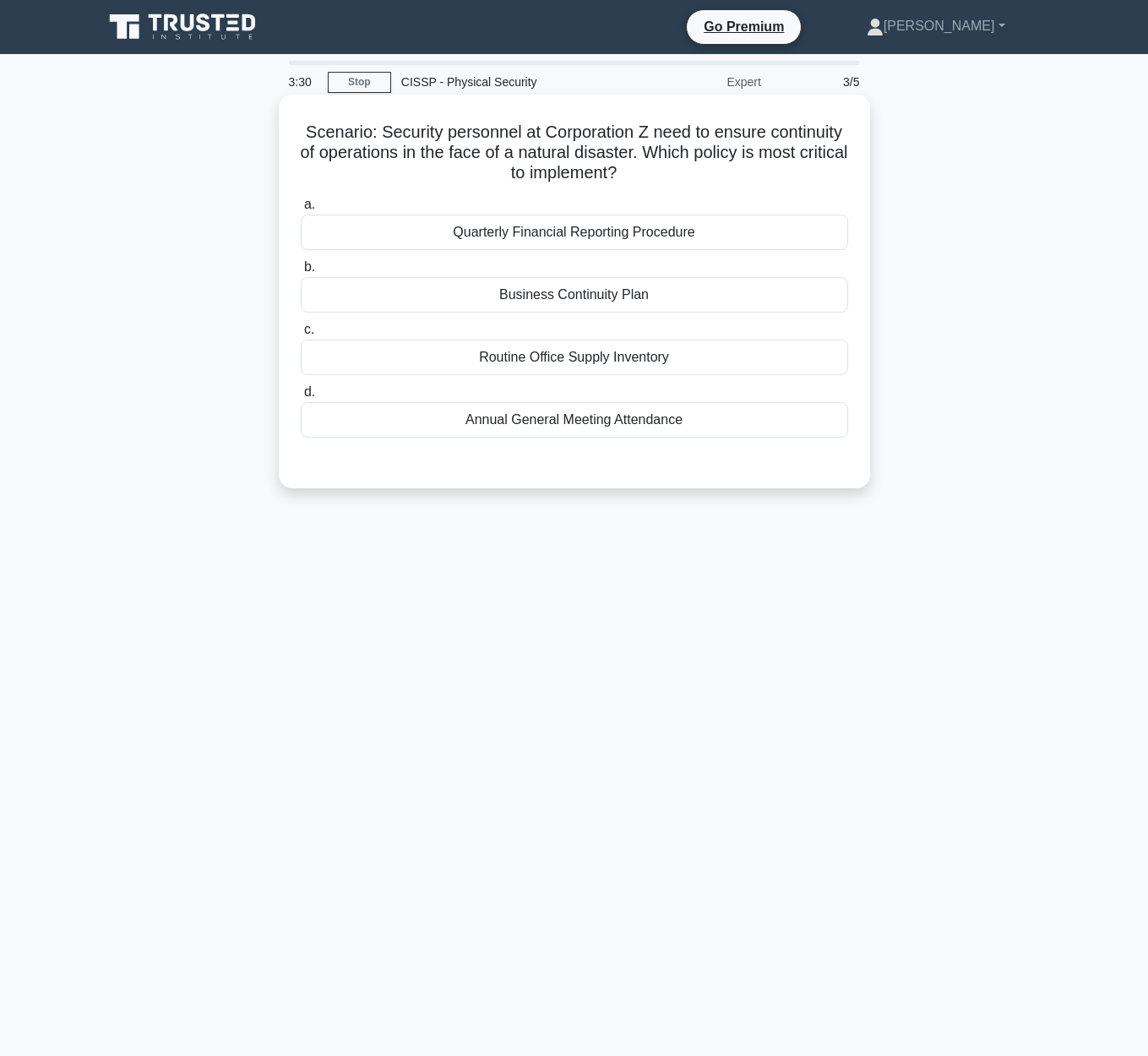
click at [659, 309] on div "Business Continuity Plan" at bounding box center [574, 294] width 547 height 36
click at [301, 273] on input "b. Business Continuity Plan" at bounding box center [301, 267] width 0 height 11
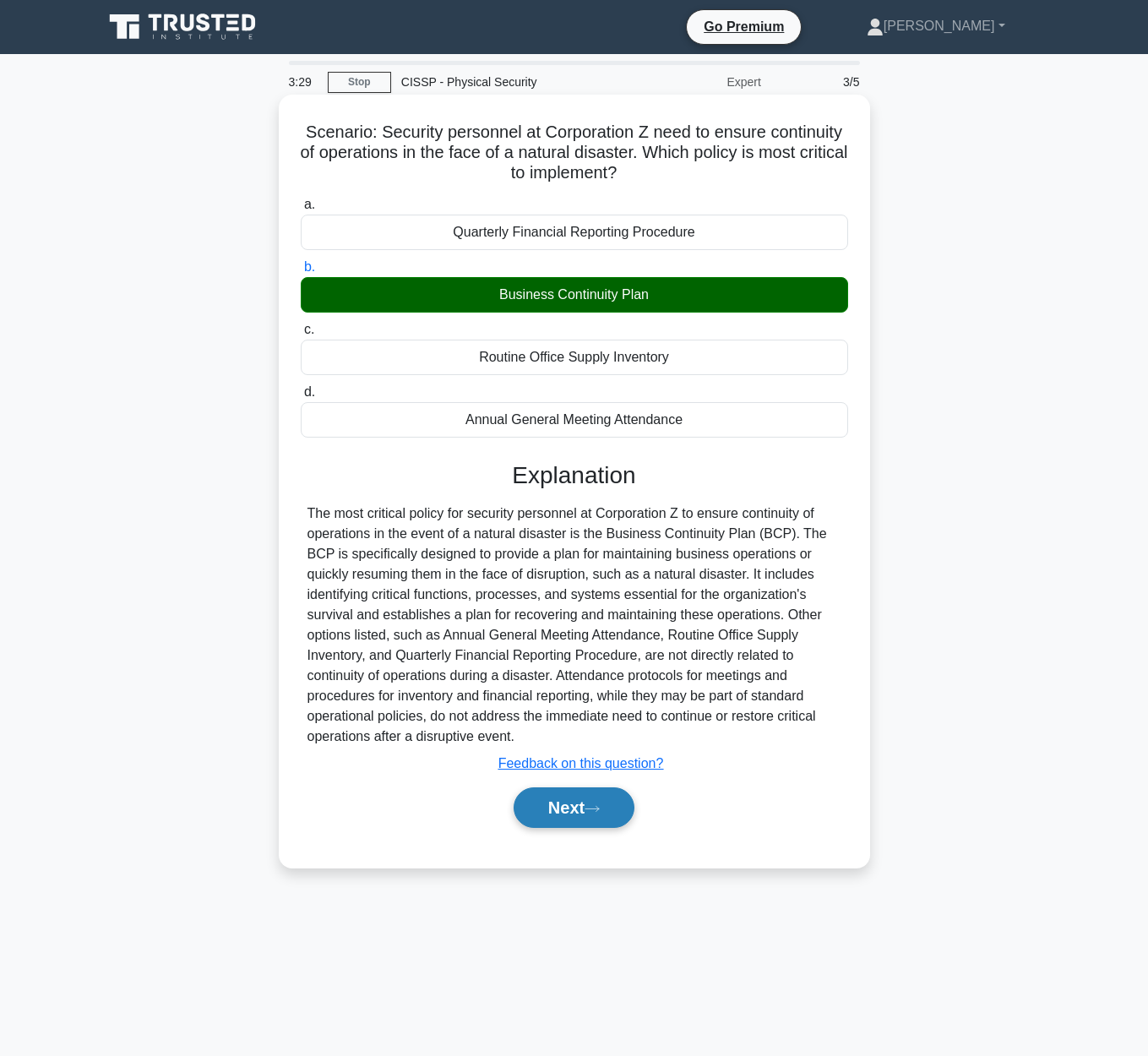
click at [574, 802] on button "Next" at bounding box center [573, 807] width 121 height 40
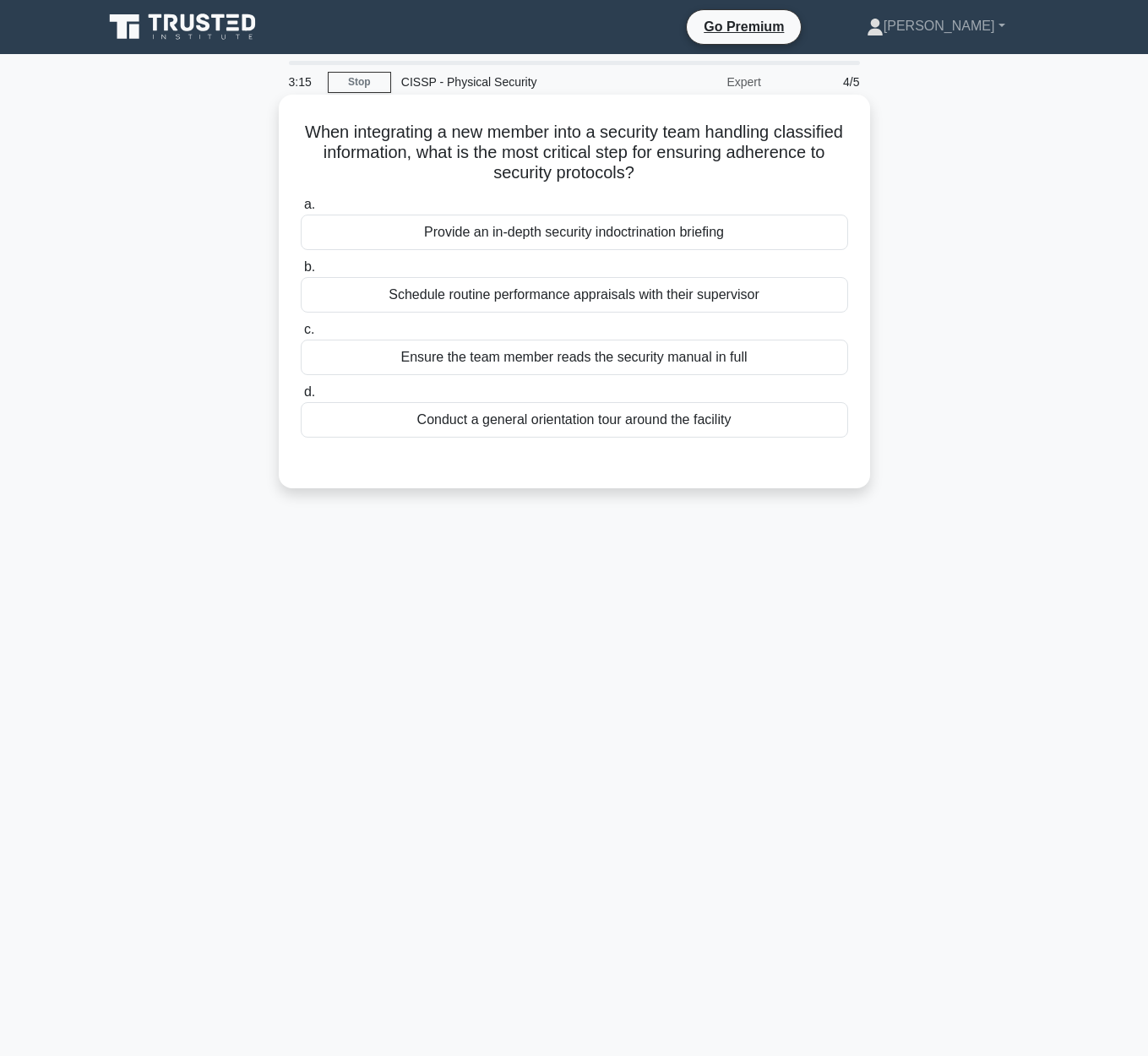
click at [678, 243] on div "Provide an in-depth security indoctrination briefing" at bounding box center [574, 233] width 547 height 36
click at [674, 233] on div "Provide an in-depth security indoctrination briefing" at bounding box center [574, 233] width 547 height 36
click at [301, 210] on input "a. Provide an in-depth security indoctrination briefing" at bounding box center [301, 205] width 0 height 11
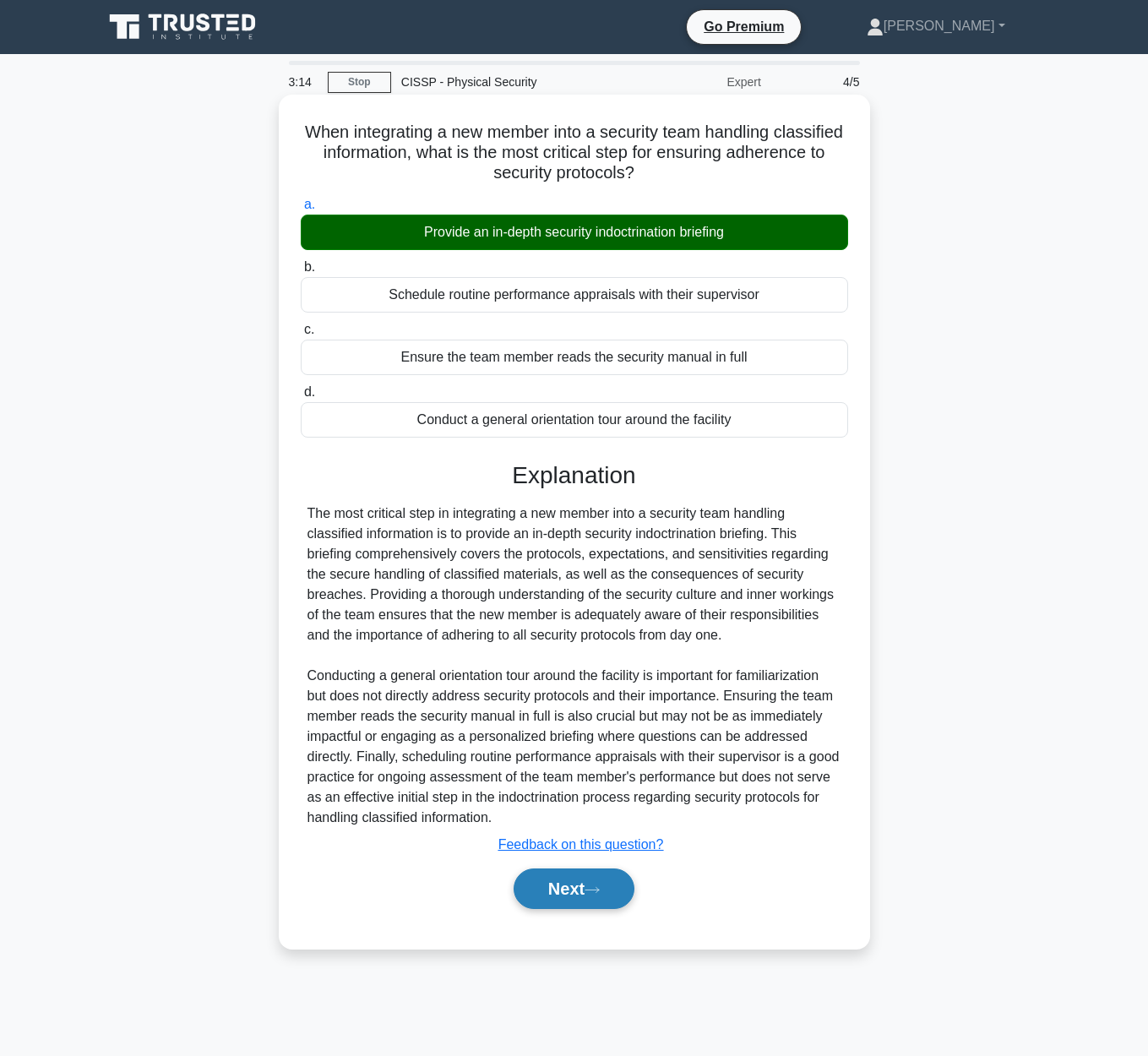
click at [607, 898] on button "Next" at bounding box center [573, 888] width 121 height 40
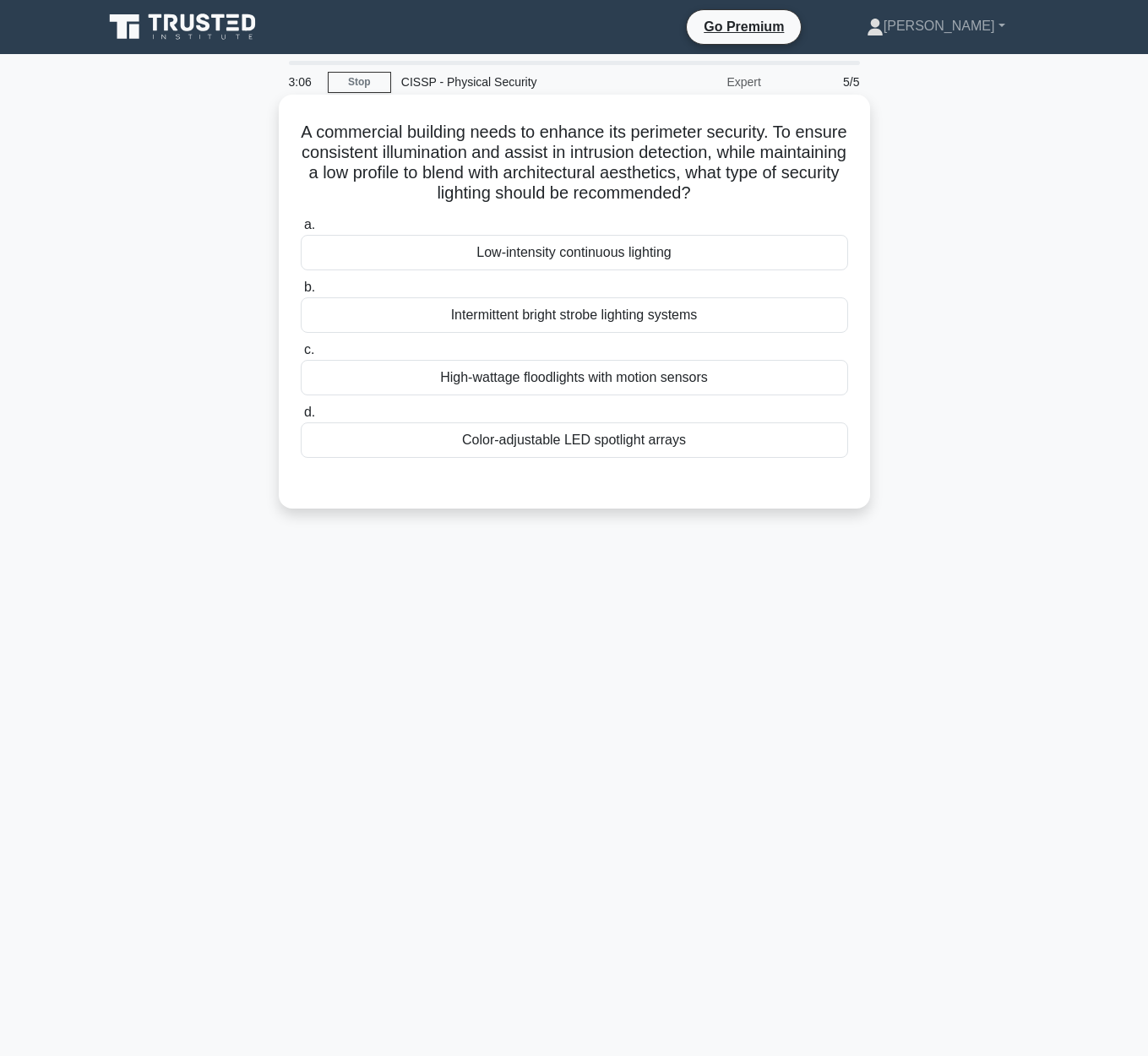
drag, startPoint x: 395, startPoint y: 139, endPoint x: 852, endPoint y: 189, distance: 459.7
click at [853, 189] on div "A commercial building needs to enhance its perimeter security. To ensure consis…" at bounding box center [574, 301] width 578 height 400
click at [676, 388] on div "High-wattage floodlights with motion sensors" at bounding box center [574, 378] width 547 height 36
click at [301, 355] on input "c. High-wattage floodlights with motion sensors" at bounding box center [301, 350] width 0 height 11
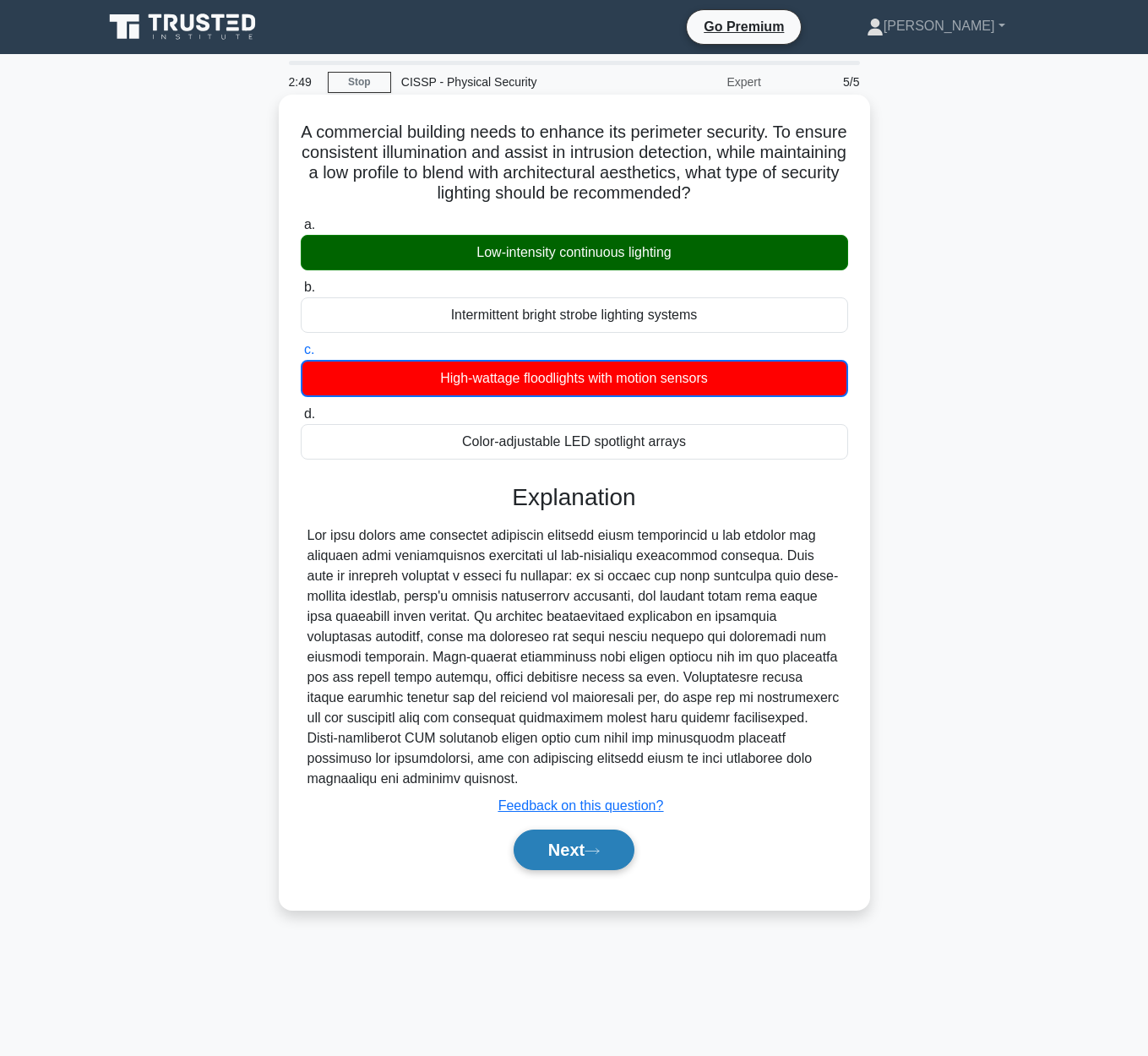
click at [598, 829] on button "Next" at bounding box center [573, 849] width 121 height 40
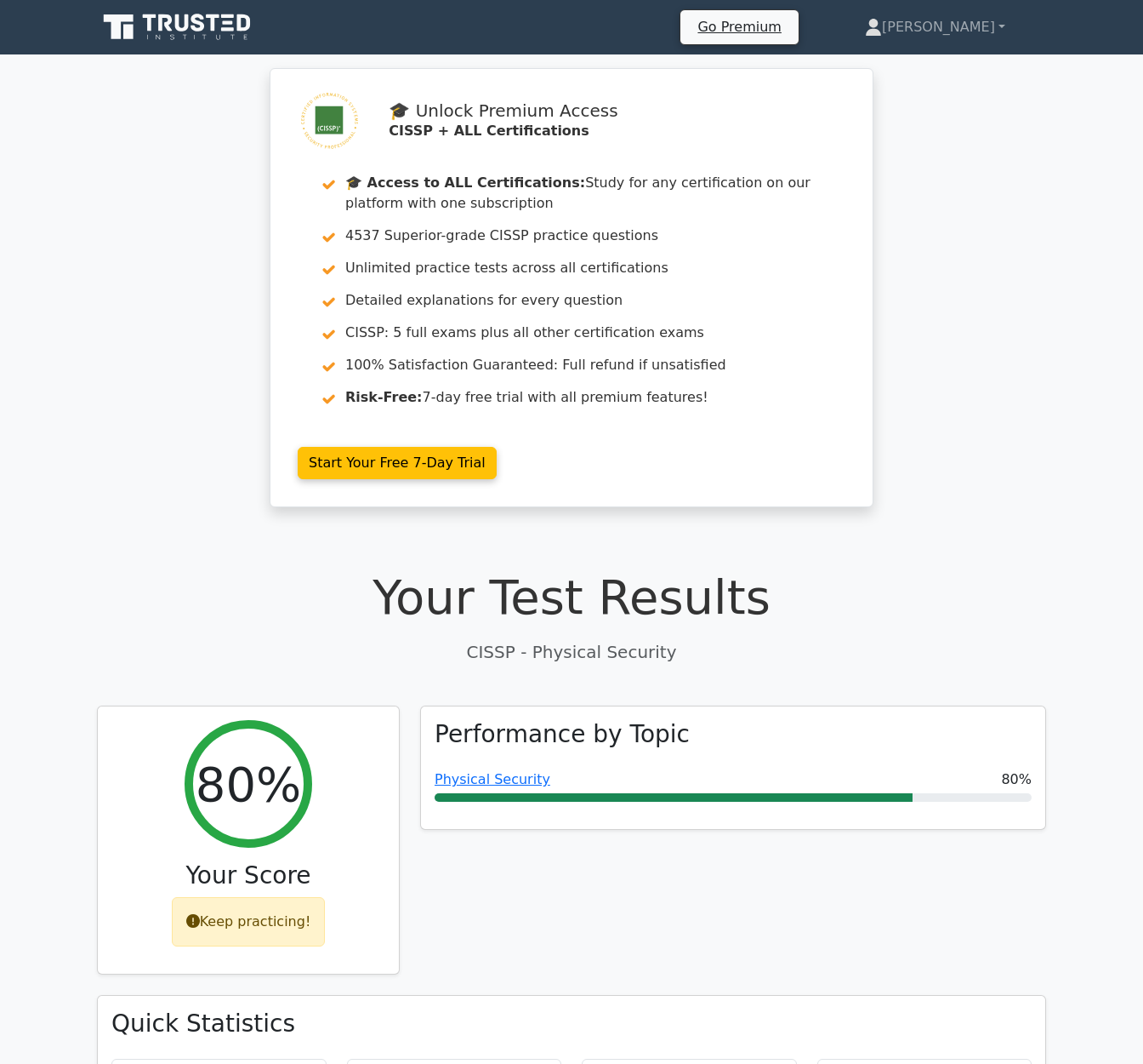
click at [235, 11] on icon at bounding box center [179, 27] width 163 height 32
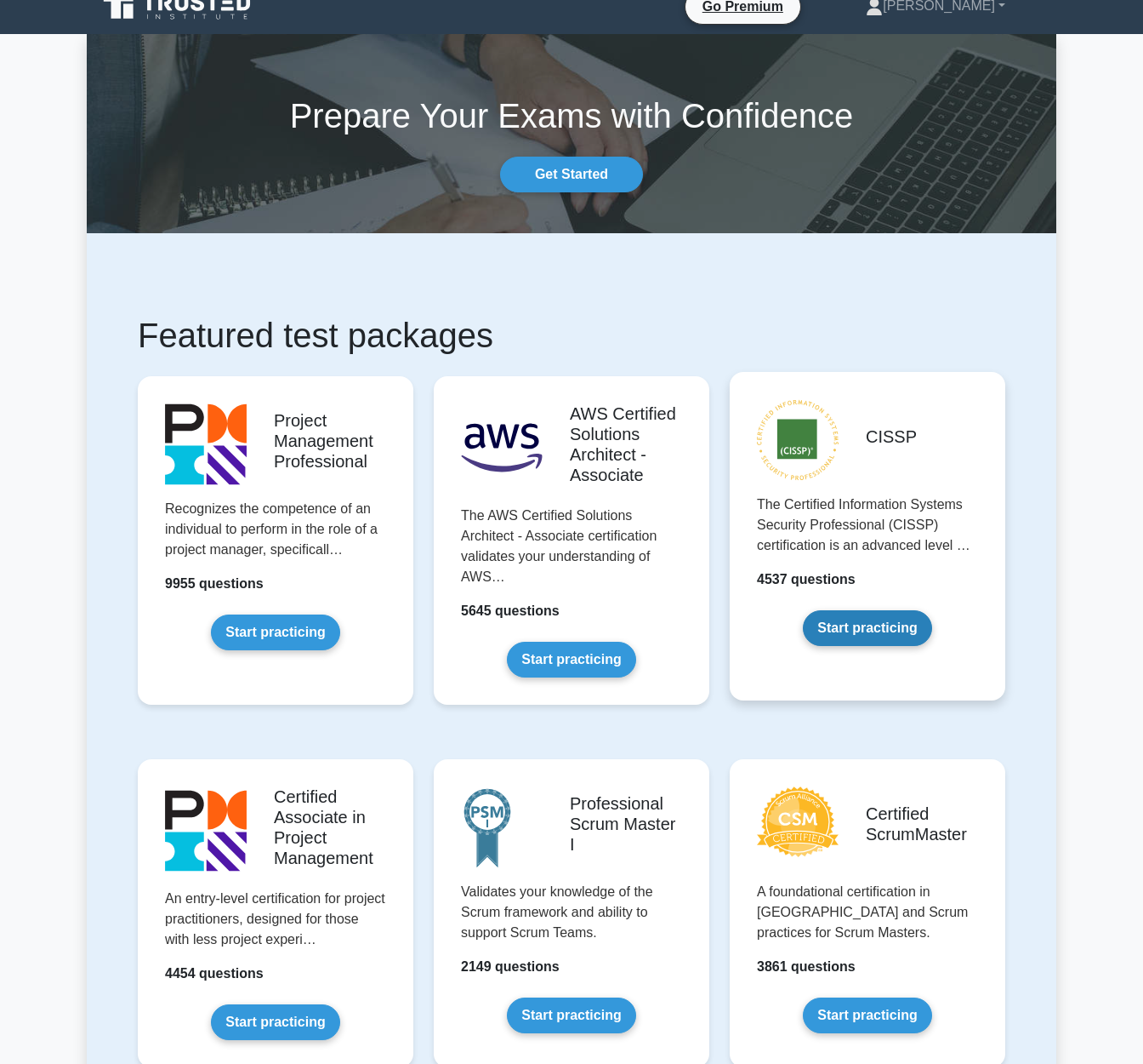
scroll to position [23, 0]
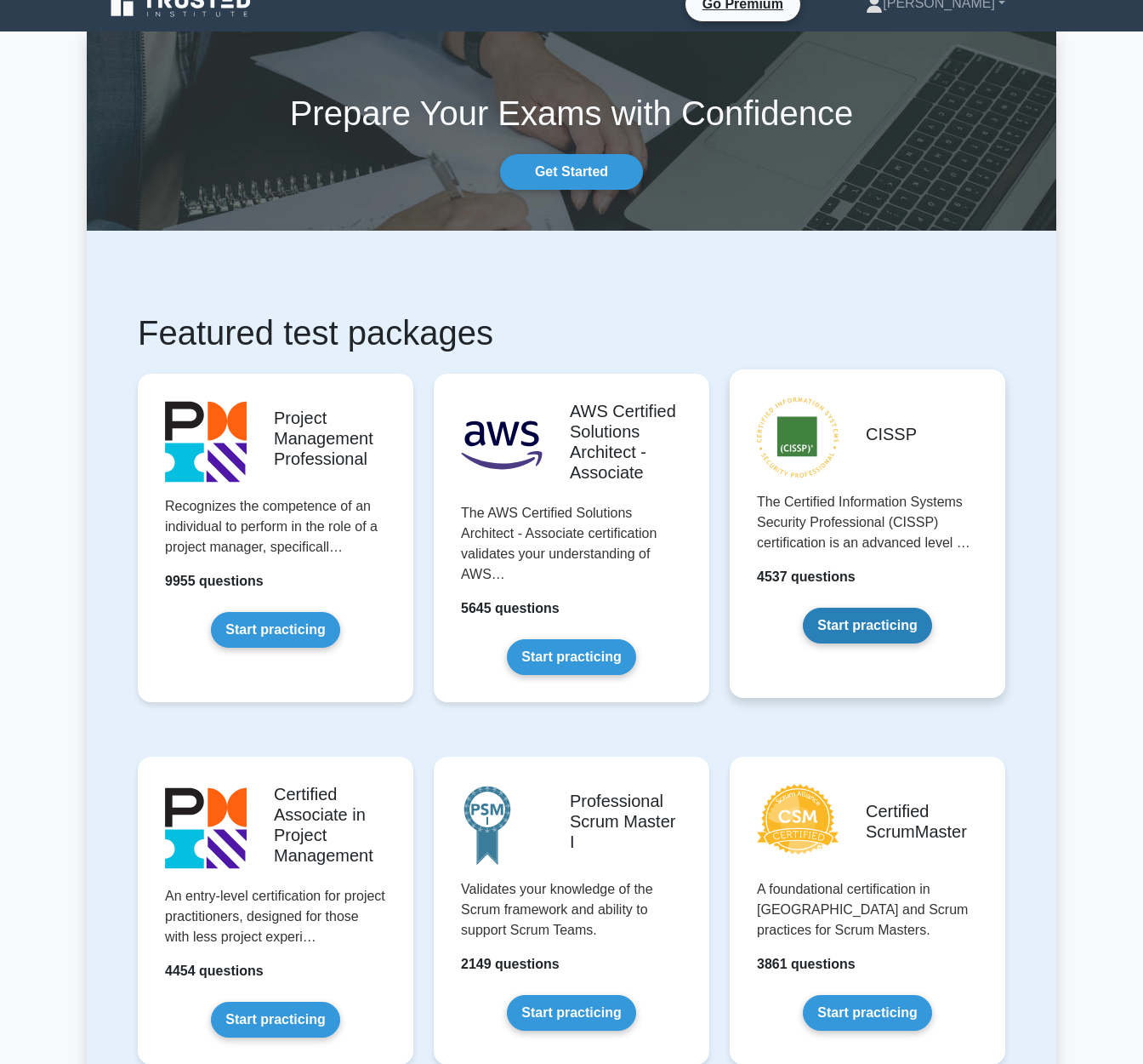
click at [853, 608] on link "Start practicing" at bounding box center [867, 626] width 128 height 36
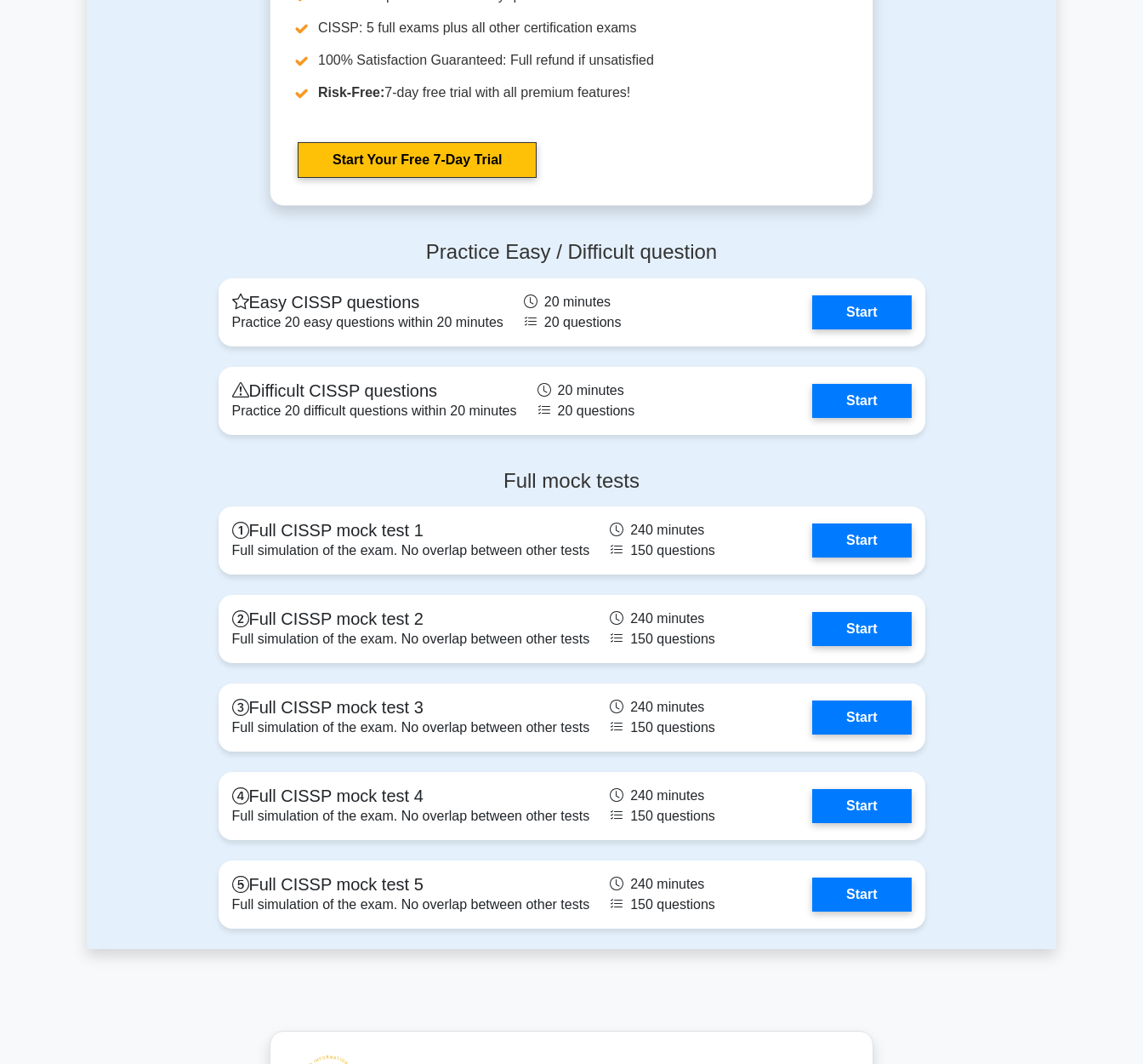
scroll to position [5021, 0]
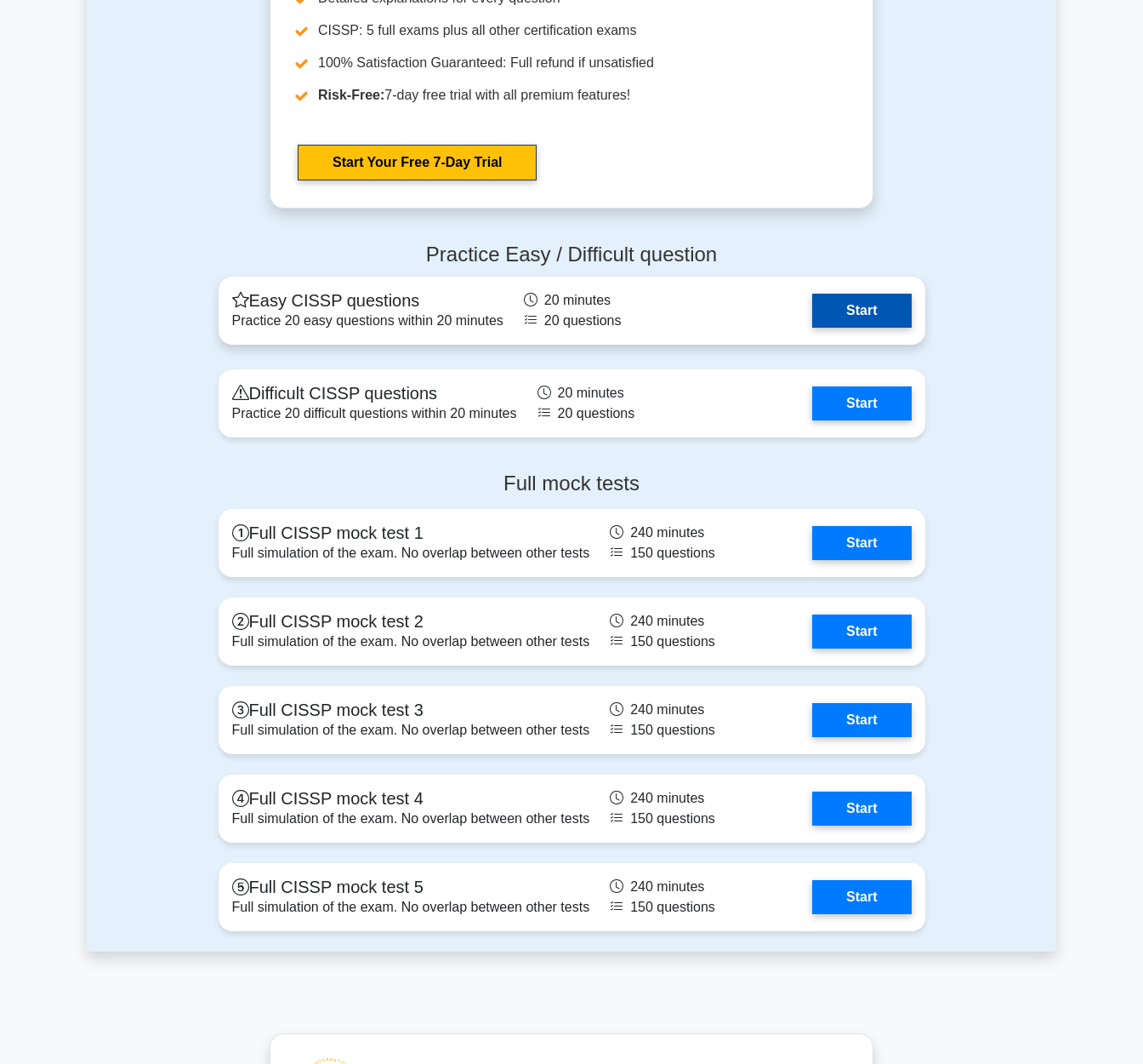
click at [881, 320] on link "Start" at bounding box center [862, 311] width 98 height 34
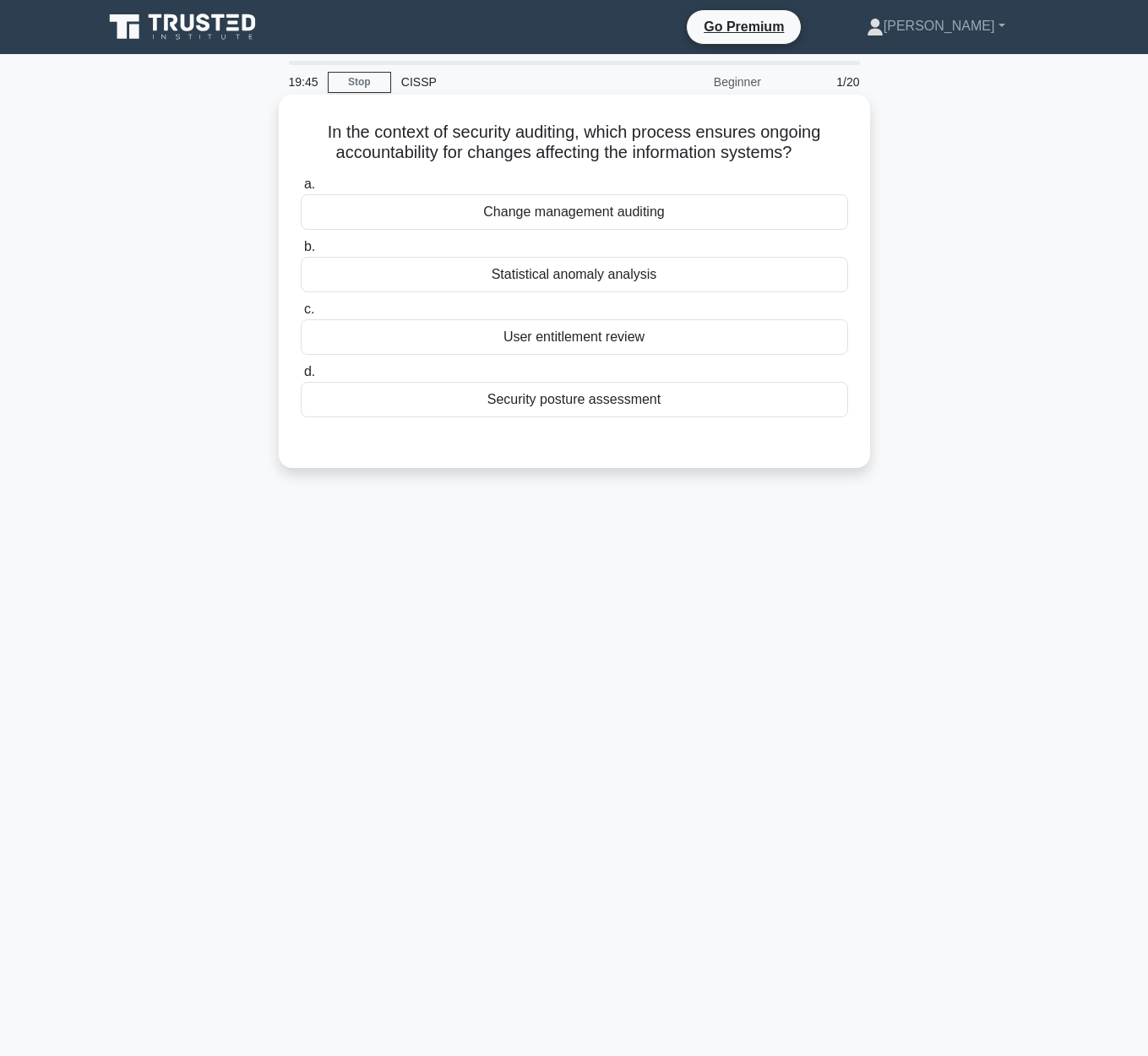
click at [708, 225] on div "Change management auditing" at bounding box center [574, 212] width 547 height 36
click at [301, 190] on input "a. Change management auditing" at bounding box center [301, 185] width 0 height 11
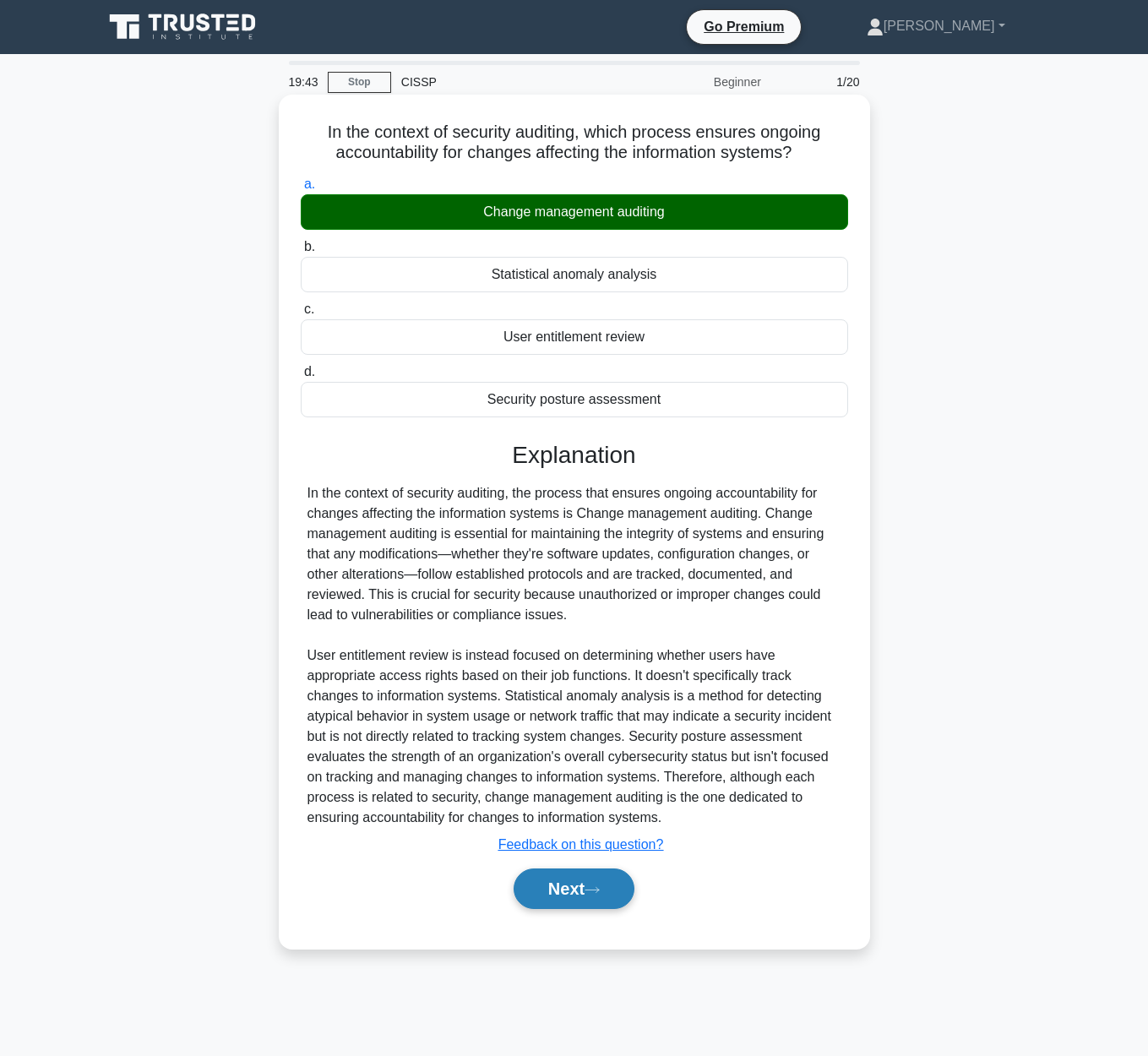
click at [572, 896] on button "Next" at bounding box center [573, 888] width 121 height 40
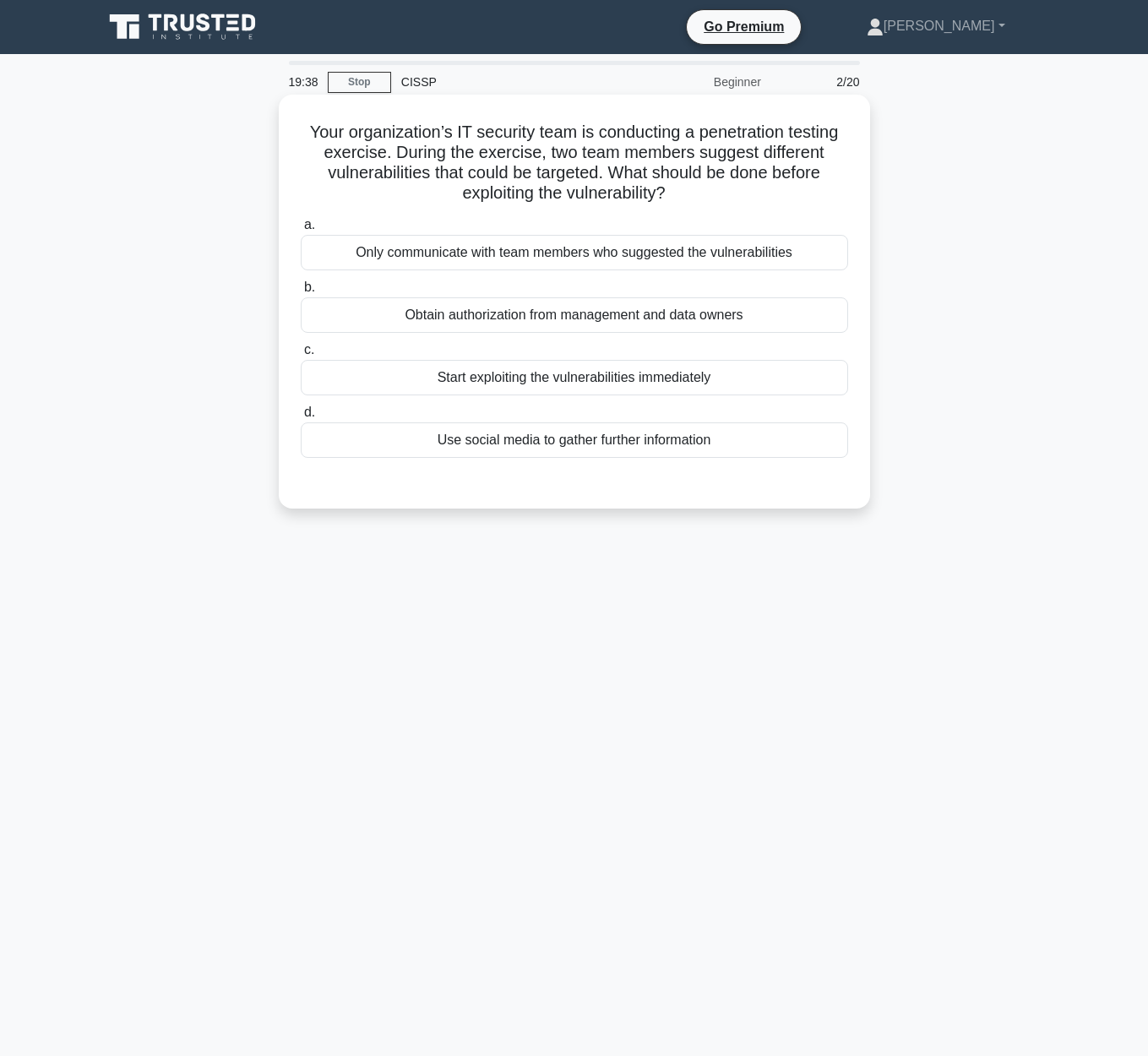
drag, startPoint x: 301, startPoint y: 120, endPoint x: 709, endPoint y: 191, distance: 414.1
click at [709, 192] on div "Your organization’s IT security team is conducting a penetration testing exerci…" at bounding box center [574, 301] width 578 height 400
click at [568, 326] on div "Obtain authorization from management and data owners" at bounding box center [574, 315] width 547 height 36
click at [301, 293] on input "b. Obtain authorization from management and data owners" at bounding box center [301, 288] width 0 height 11
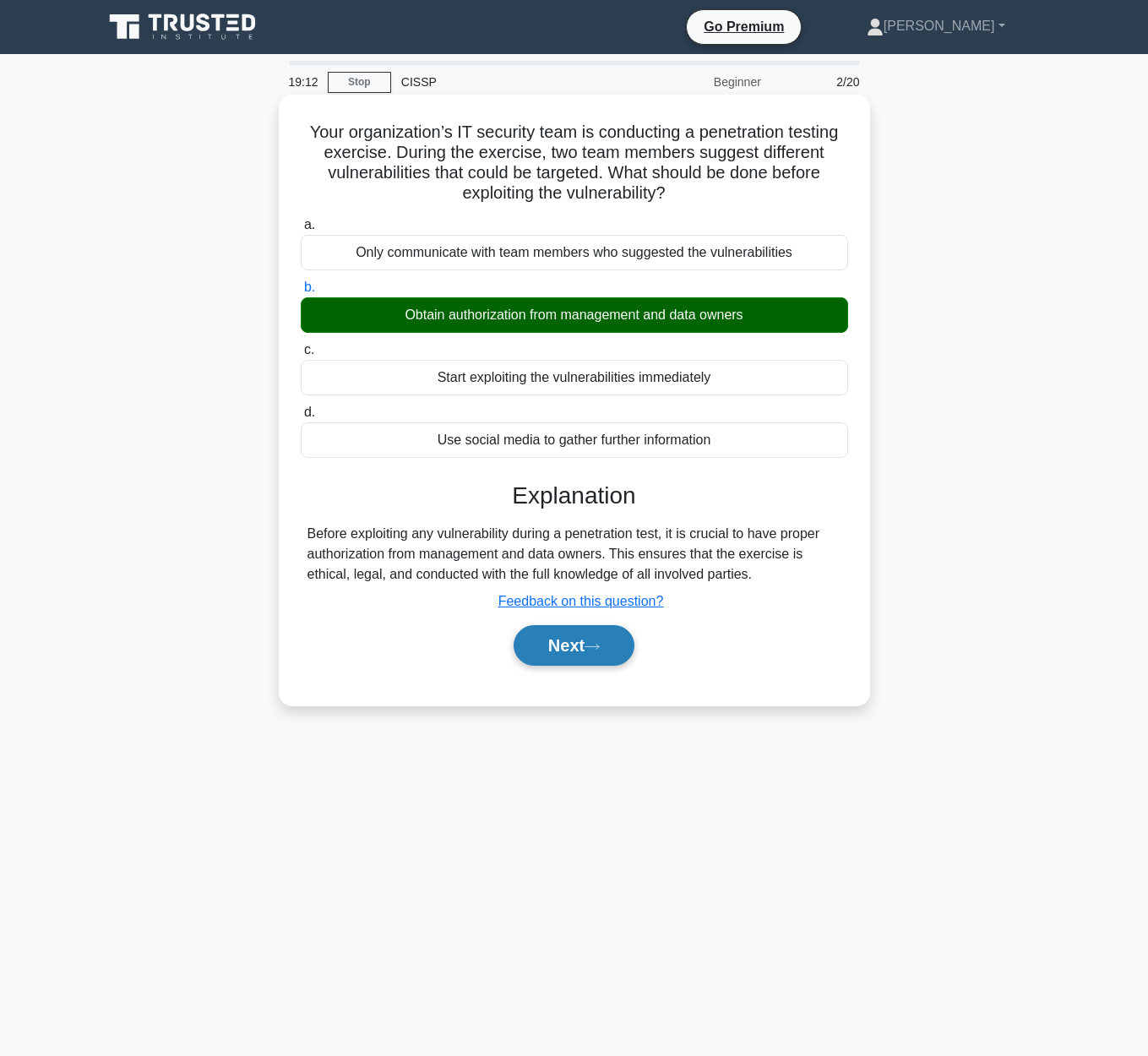
click at [579, 639] on button "Next" at bounding box center [573, 644] width 121 height 40
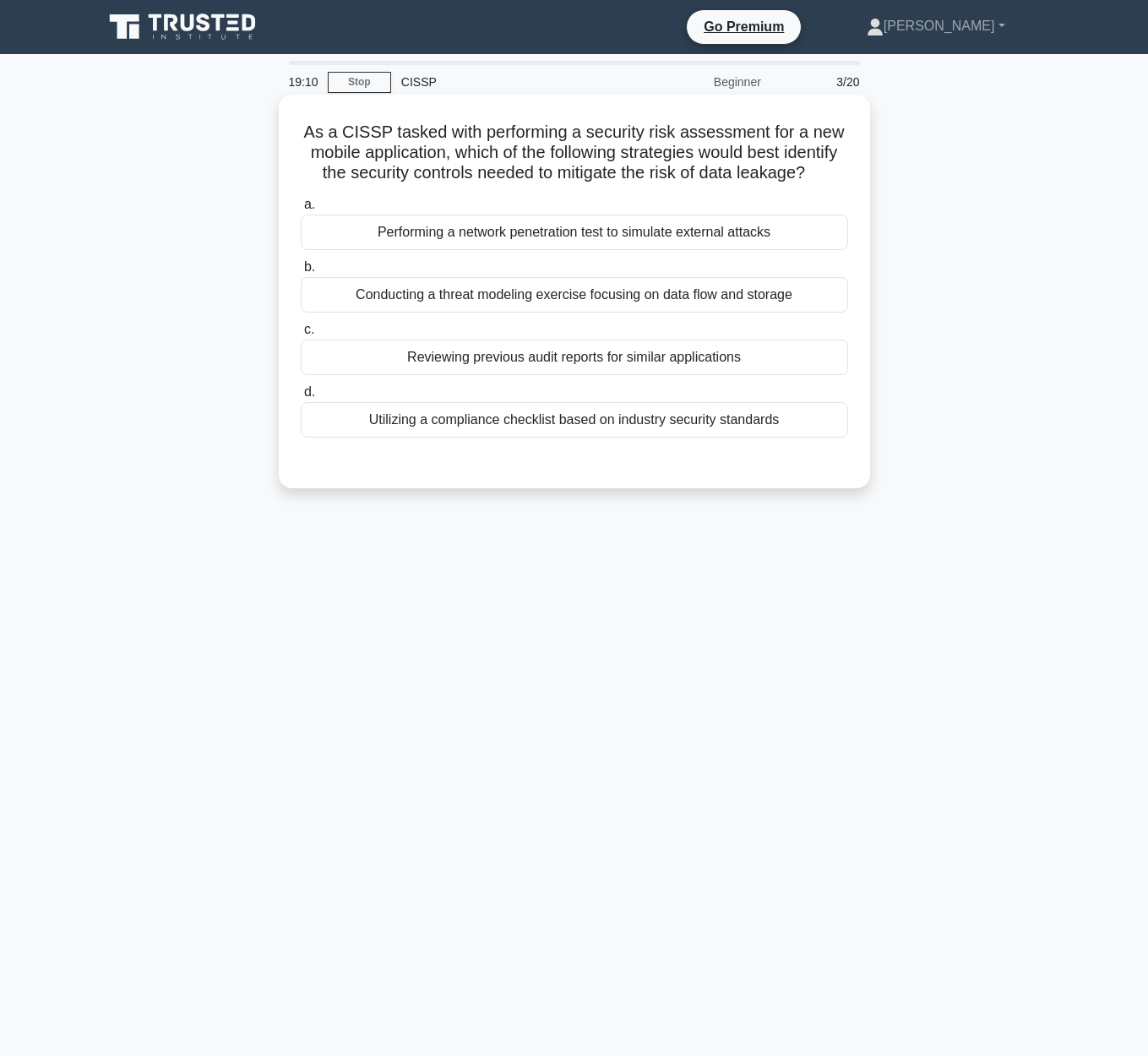
click at [311, 129] on h5 "As a CISSP tasked with performing a security risk assessment for a new mobile a…" at bounding box center [574, 153] width 551 height 63
drag, startPoint x: 298, startPoint y: 134, endPoint x: 853, endPoint y: 170, distance: 556.2
click at [853, 170] on div "As a CISSP tasked with performing a security risk assessment for a new mobile a…" at bounding box center [574, 291] width 578 height 380
click at [702, 304] on div "Conducting a threat modeling exercise focusing on data flow and storage" at bounding box center [574, 294] width 547 height 36
click at [584, 309] on div "Conducting a threat modeling exercise focusing on data flow and storage" at bounding box center [574, 294] width 547 height 36
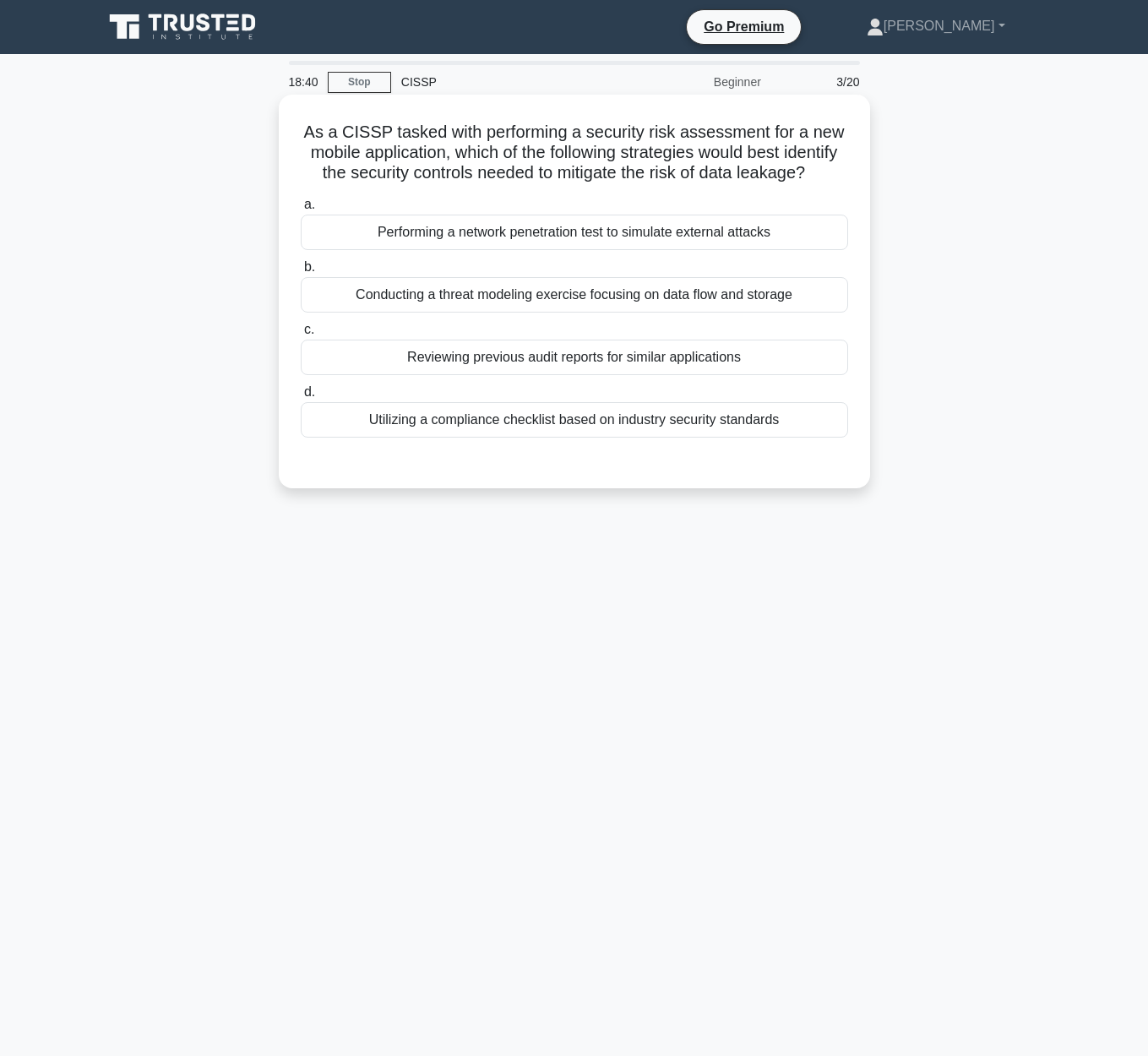
click at [301, 273] on input "b. Conducting a threat modeling exercise focusing on data flow and storage" at bounding box center [301, 267] width 0 height 11
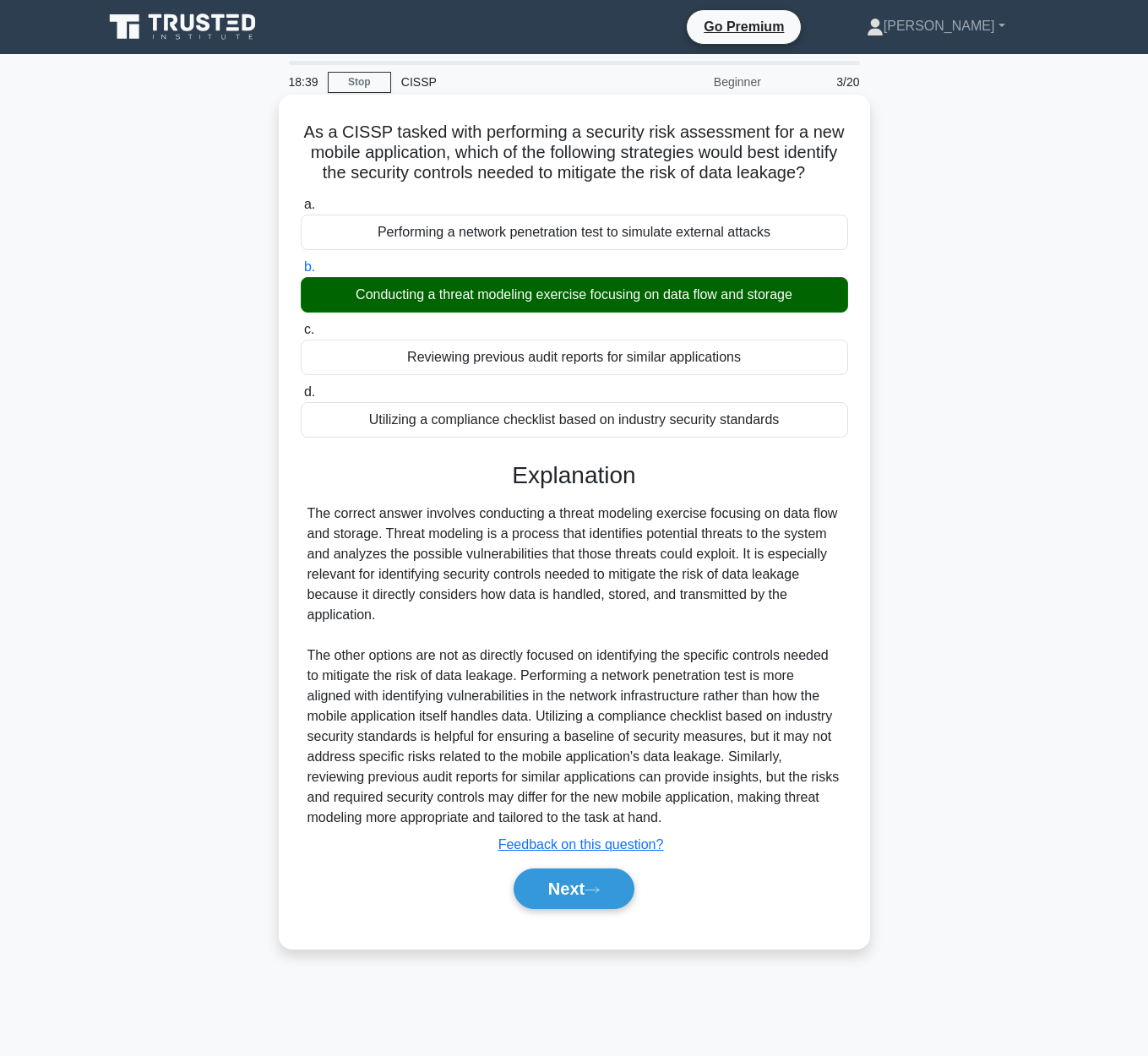
drag, startPoint x: 601, startPoint y: 891, endPoint x: 587, endPoint y: 861, distance: 33.1
click at [599, 892] on icon at bounding box center [592, 890] width 15 height 9
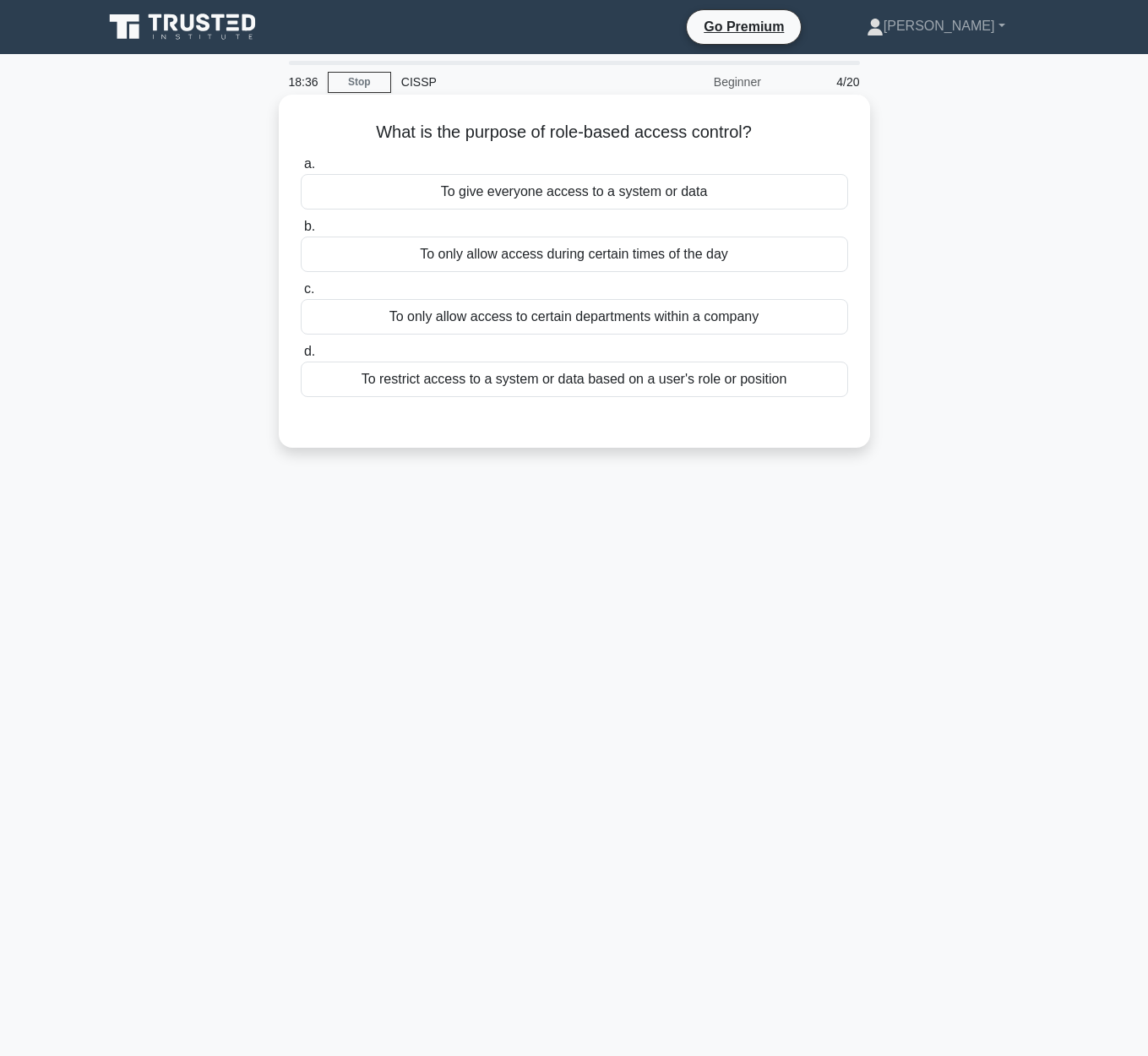
drag, startPoint x: 352, startPoint y: 123, endPoint x: 759, endPoint y: 138, distance: 407.3
click at [759, 135] on h5 "What is the purpose of role-based access control? .spinner_0XTQ{transform-origi…" at bounding box center [574, 132] width 551 height 22
click at [635, 390] on div "To restrict access to a system or data based on a user's role or position" at bounding box center [574, 379] width 547 height 36
click at [301, 357] on input "d. To restrict access to a system or data based on a user's role or position" at bounding box center [301, 352] width 0 height 11
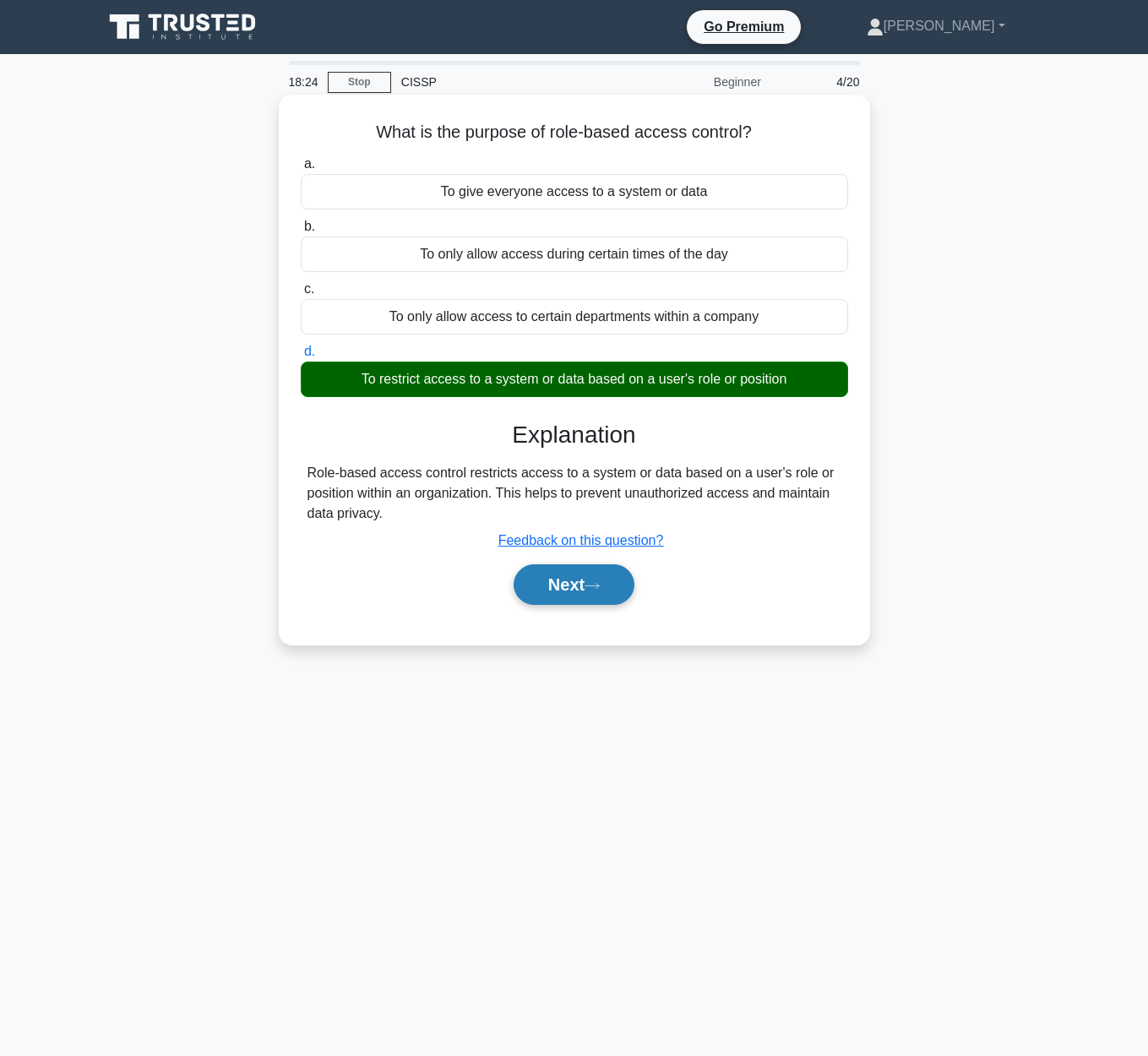
click at [596, 590] on button "Next" at bounding box center [573, 583] width 121 height 40
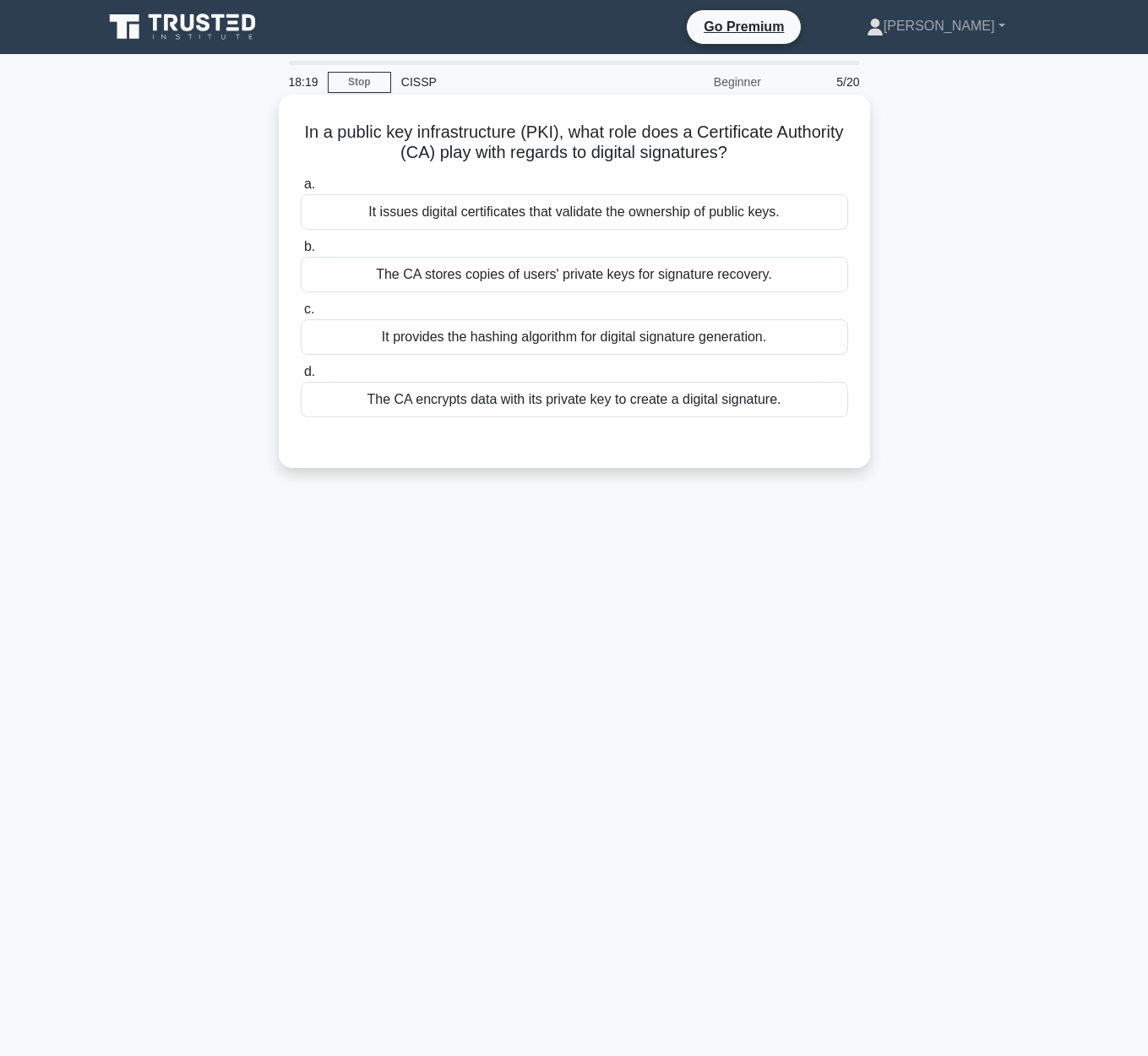
drag, startPoint x: 319, startPoint y: 131, endPoint x: 849, endPoint y: 146, distance: 530.2
click at [849, 146] on div "In a public key infrastructure (PKI), what role does a Certificate Authority (C…" at bounding box center [574, 281] width 578 height 360
click at [707, 221] on div "It issues digital certificates that validate the ownership of public keys." at bounding box center [574, 212] width 547 height 36
click at [301, 190] on input "a. It issues digital certificates that validate the ownership of public keys." at bounding box center [301, 185] width 0 height 11
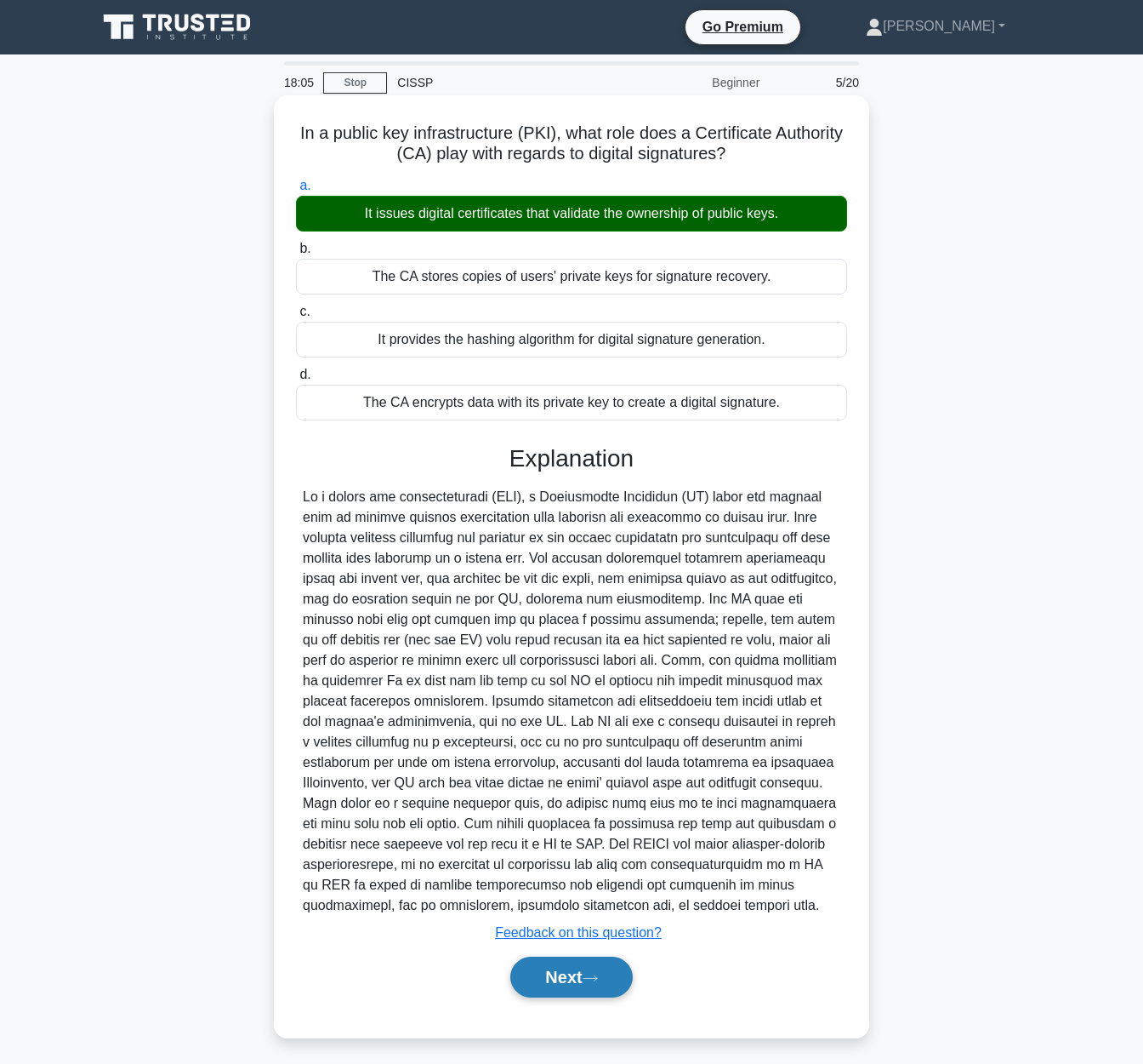
click at [567, 970] on button "Next" at bounding box center [571, 976] width 122 height 41
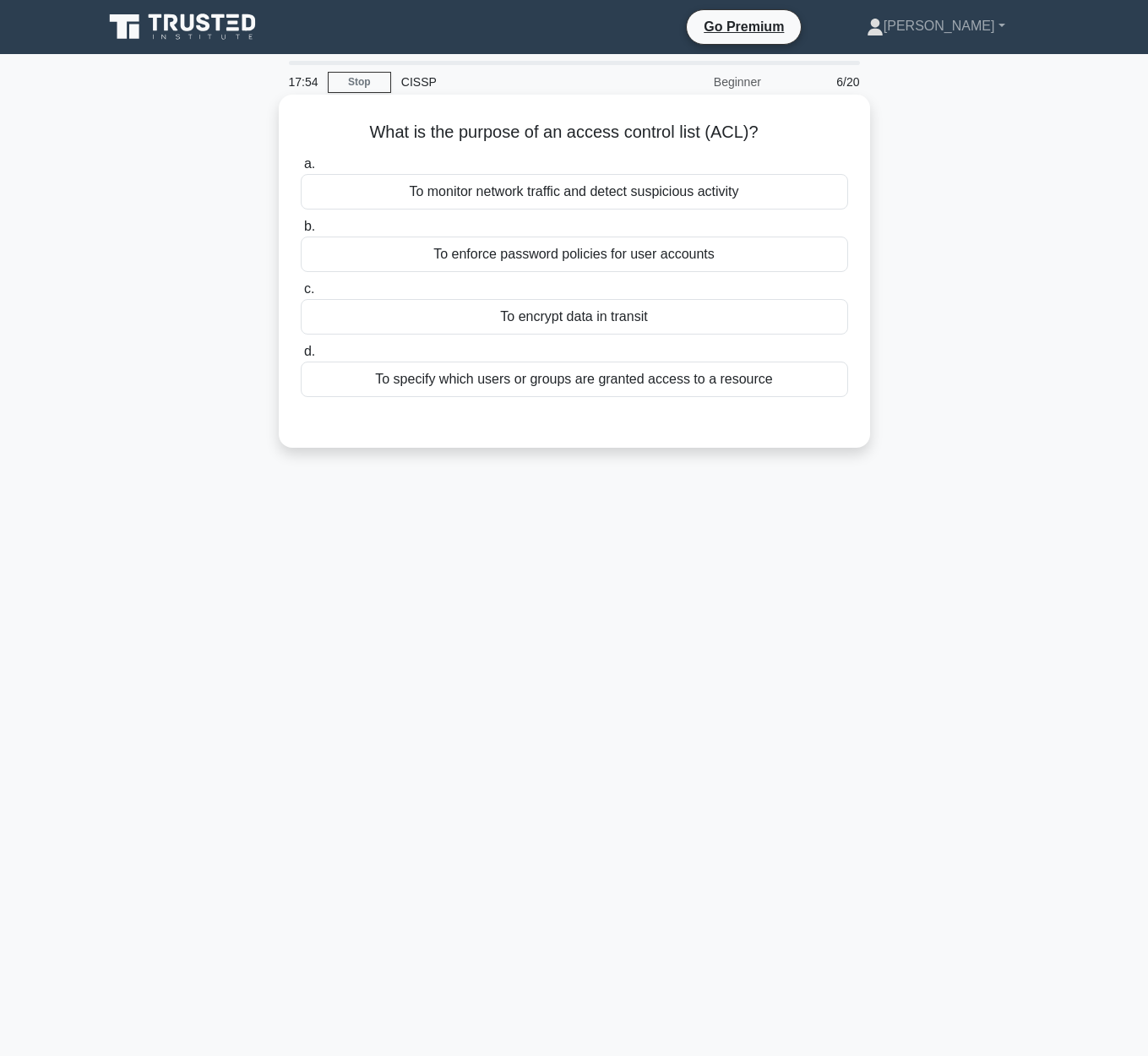
click at [744, 396] on div "To specify which users or groups are granted access to a resource" at bounding box center [574, 379] width 547 height 36
click at [301, 357] on input "d. To specify which users or groups are granted access to a resource" at bounding box center [301, 352] width 0 height 11
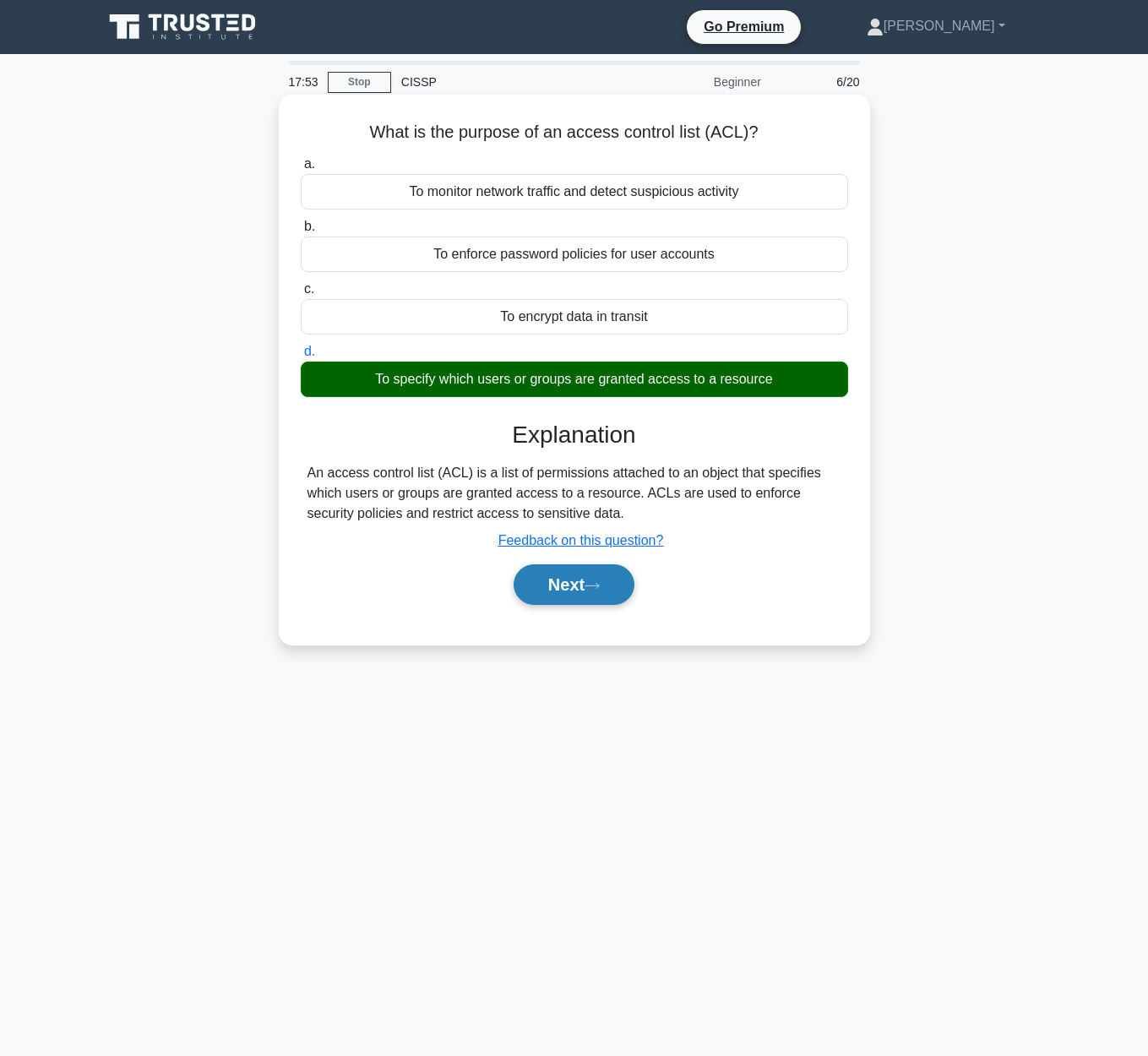
click at [590, 597] on button "Next" at bounding box center [573, 583] width 121 height 40
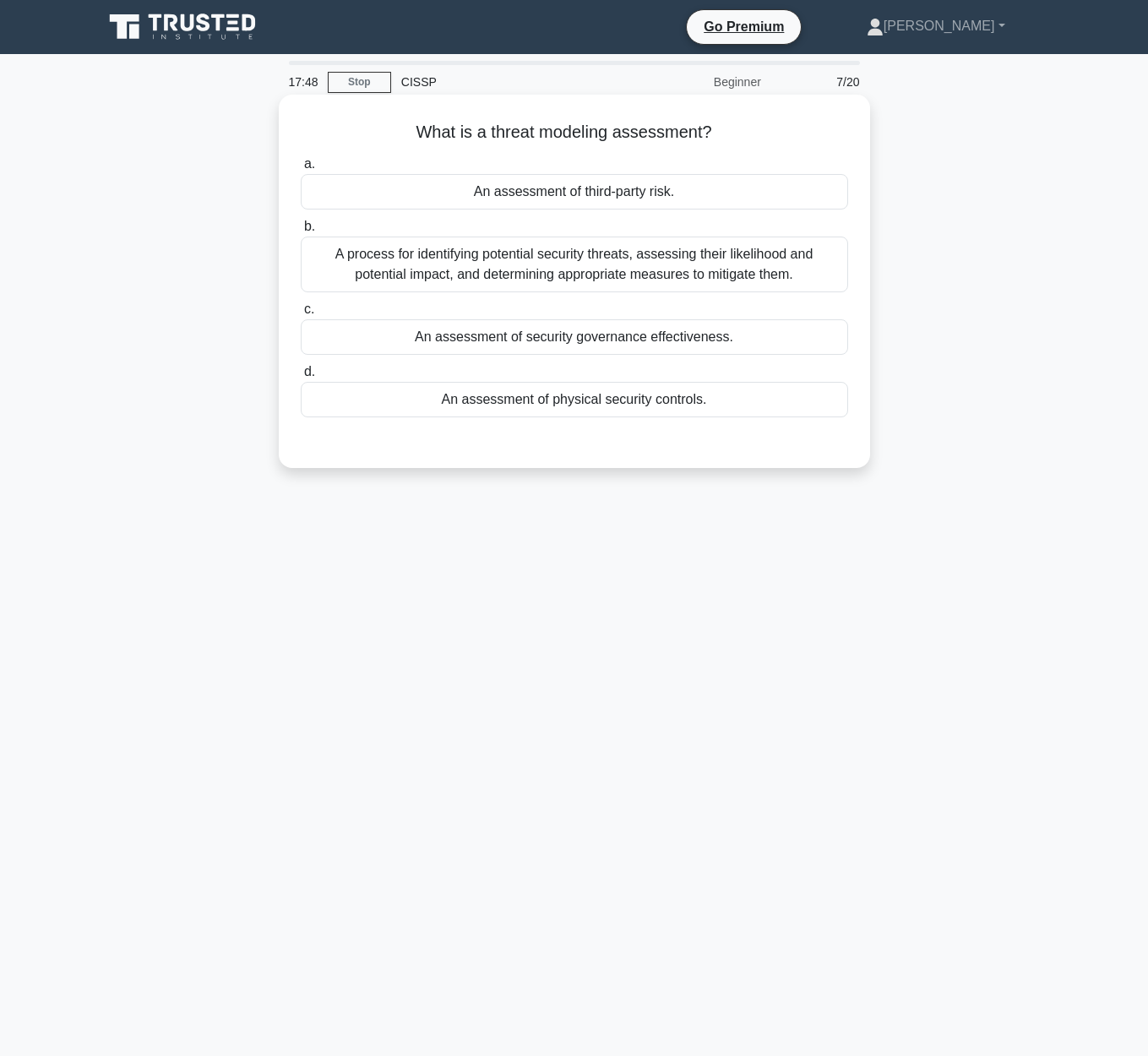
click at [581, 279] on div "A process for identifying potential security threats, assessing their likelihoo…" at bounding box center [574, 264] width 547 height 55
click at [301, 233] on input "b. A process for identifying potential security threats, assessing their likeli…" at bounding box center [301, 227] width 0 height 11
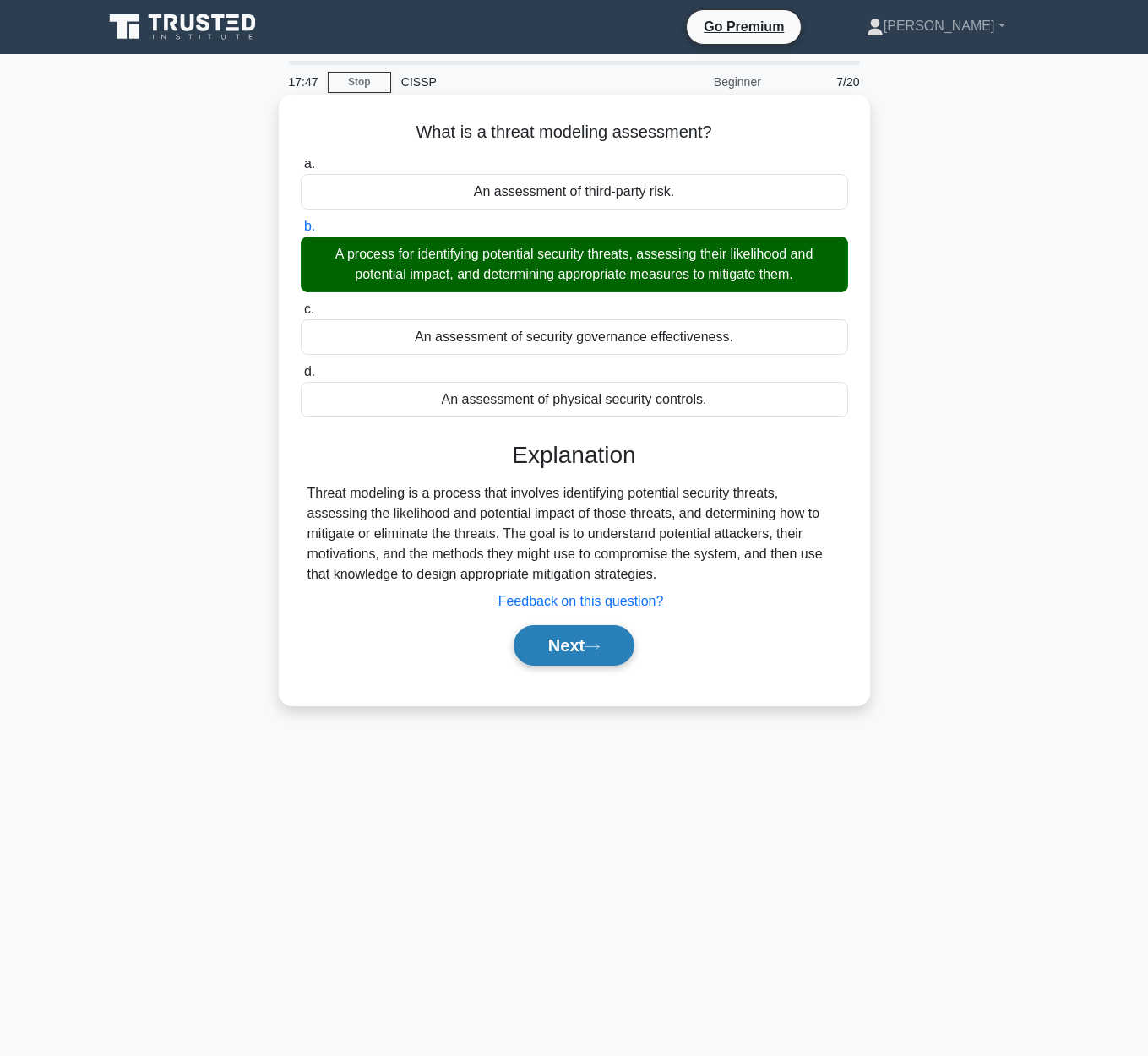
drag, startPoint x: 549, startPoint y: 646, endPoint x: 556, endPoint y: 630, distance: 17.5
click at [549, 645] on button "Next" at bounding box center [573, 644] width 121 height 40
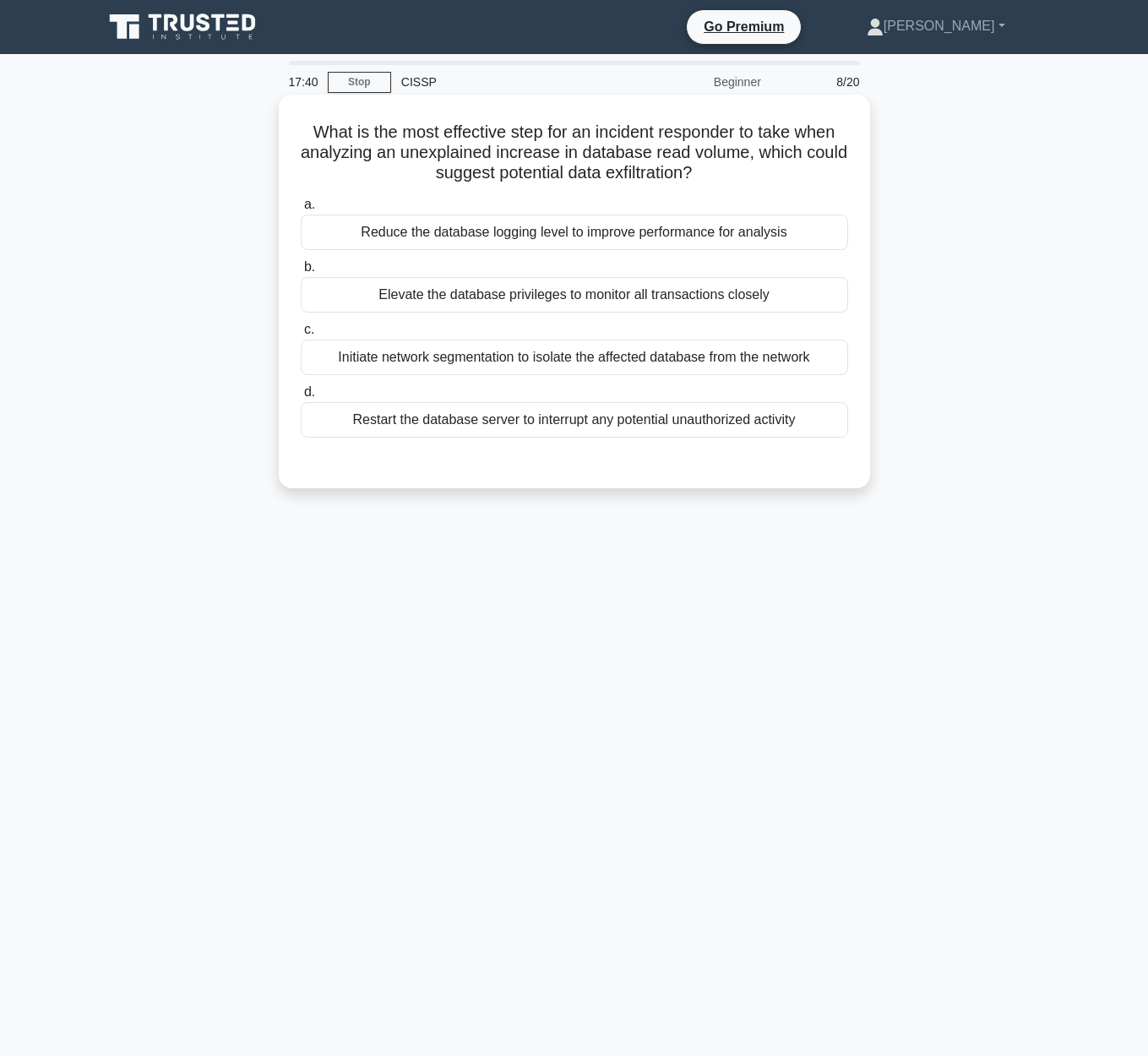
drag, startPoint x: 319, startPoint y: 135, endPoint x: 759, endPoint y: 168, distance: 441.2
click at [759, 168] on h5 "What is the most effective step for an incident responder to take when analyzin…" at bounding box center [574, 153] width 551 height 63
click at [432, 363] on div "Initiate network segmentation to isolate the affected database from the network" at bounding box center [574, 357] width 547 height 36
click at [301, 335] on input "c. Initiate network segmentation to isolate the affected database from the netw…" at bounding box center [301, 330] width 0 height 11
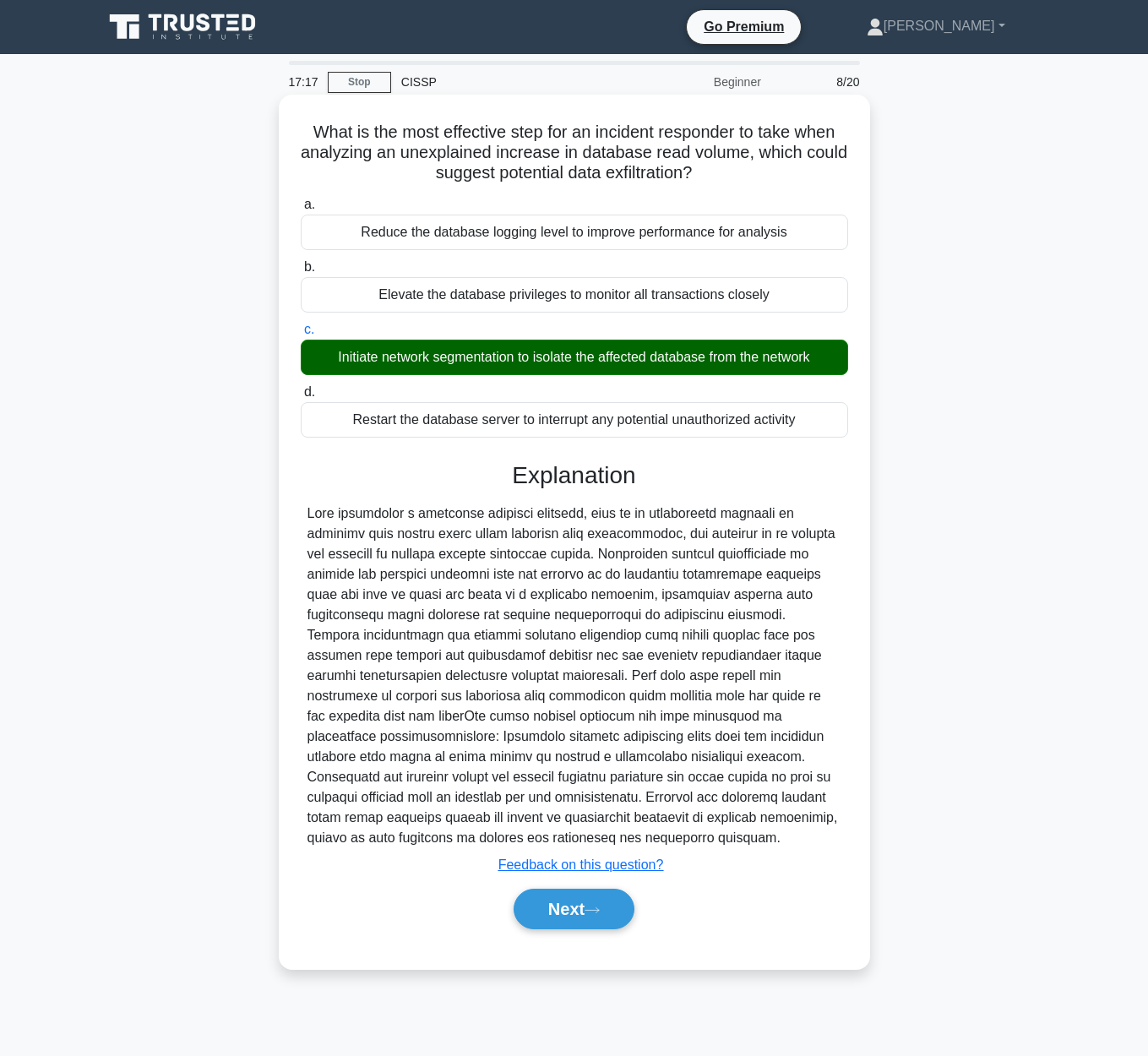
drag, startPoint x: 587, startPoint y: 903, endPoint x: 587, endPoint y: 880, distance: 23.0
click at [589, 903] on button "Next" at bounding box center [573, 908] width 121 height 40
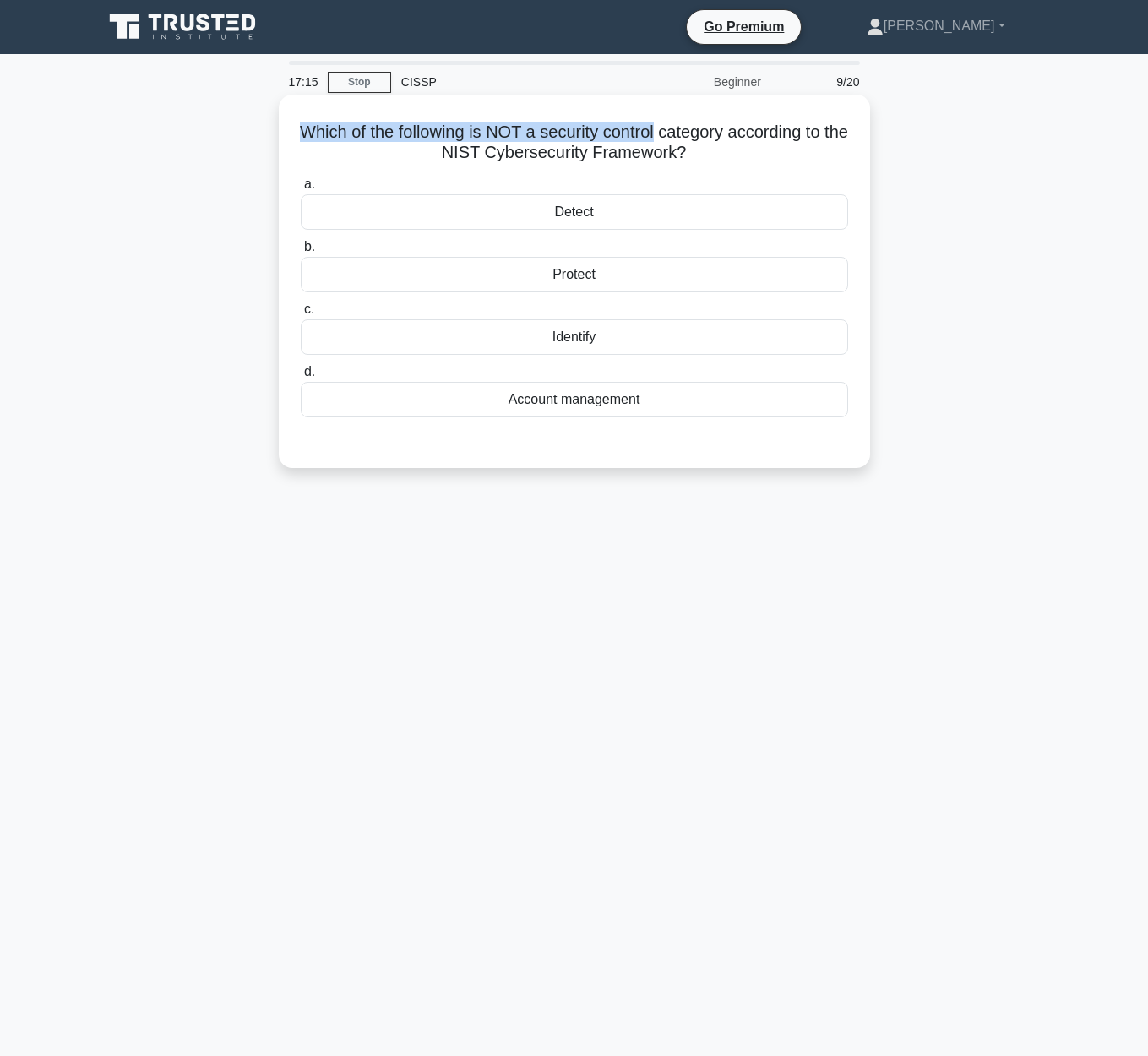
drag, startPoint x: 295, startPoint y: 125, endPoint x: 651, endPoint y: 123, distance: 356.0
click at [651, 123] on div "Which of the following is NOT a security control category according to the NIST…" at bounding box center [574, 281] width 578 height 360
click at [657, 128] on h5 "Which of the following is NOT a security control category according to the NIST…" at bounding box center [574, 143] width 551 height 42
click at [566, 145] on h5 "Which of the following is NOT a security control category according to the NIST…" at bounding box center [574, 143] width 551 height 42
click at [587, 412] on div "Account management" at bounding box center [574, 400] width 547 height 36
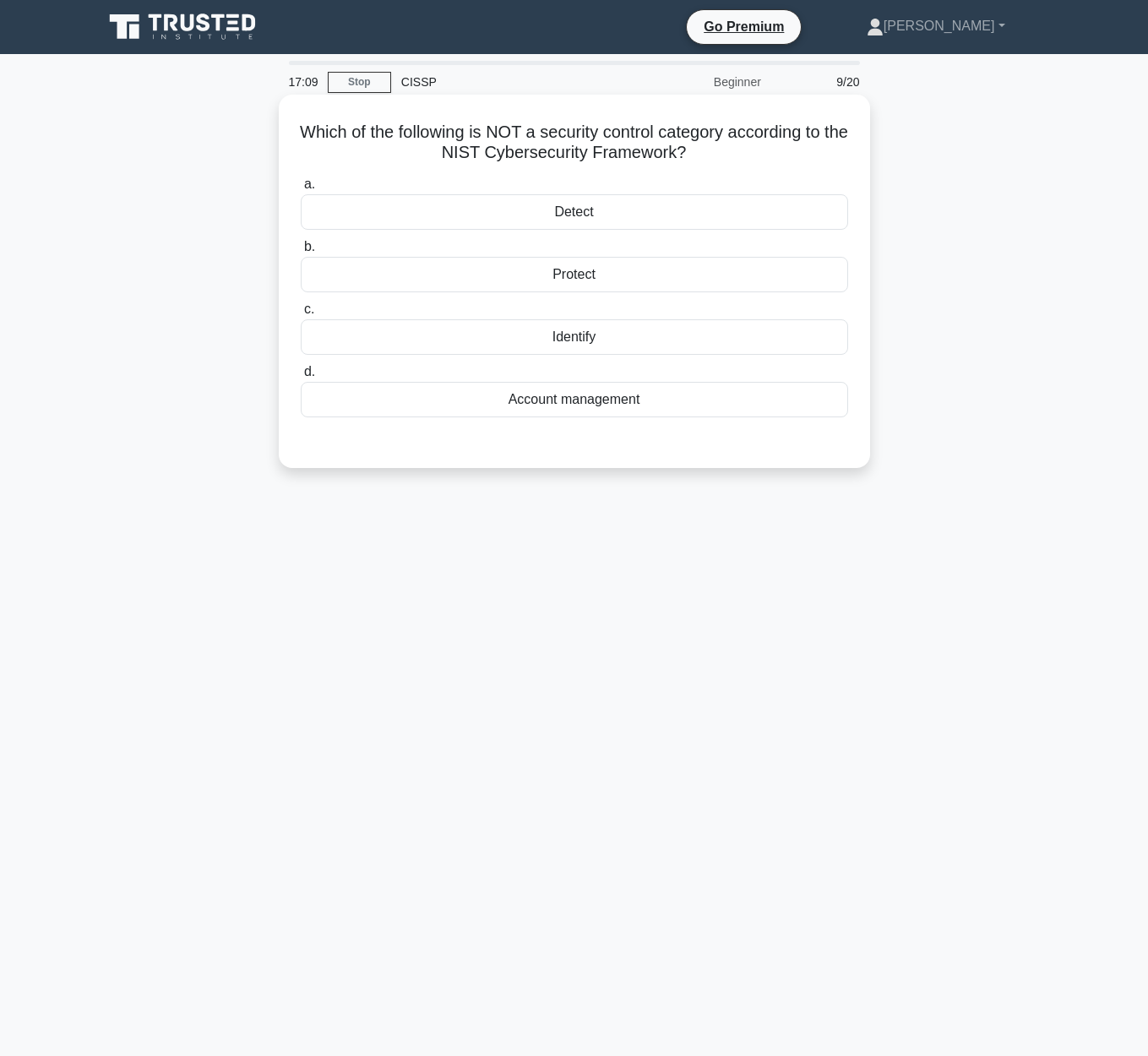
click at [301, 377] on input "d. Account management" at bounding box center [301, 372] width 0 height 11
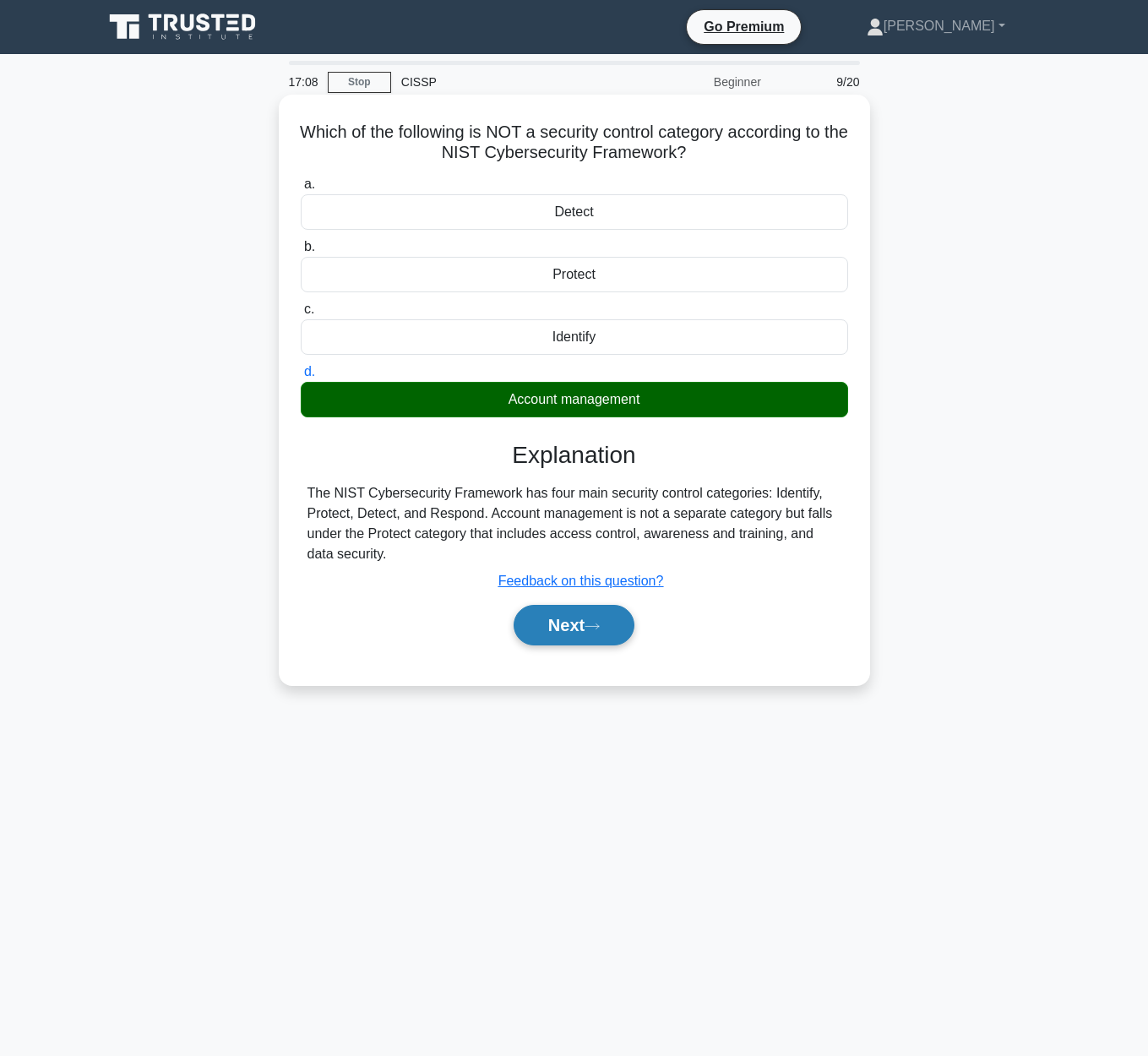
click at [605, 631] on button "Next" at bounding box center [573, 625] width 121 height 40
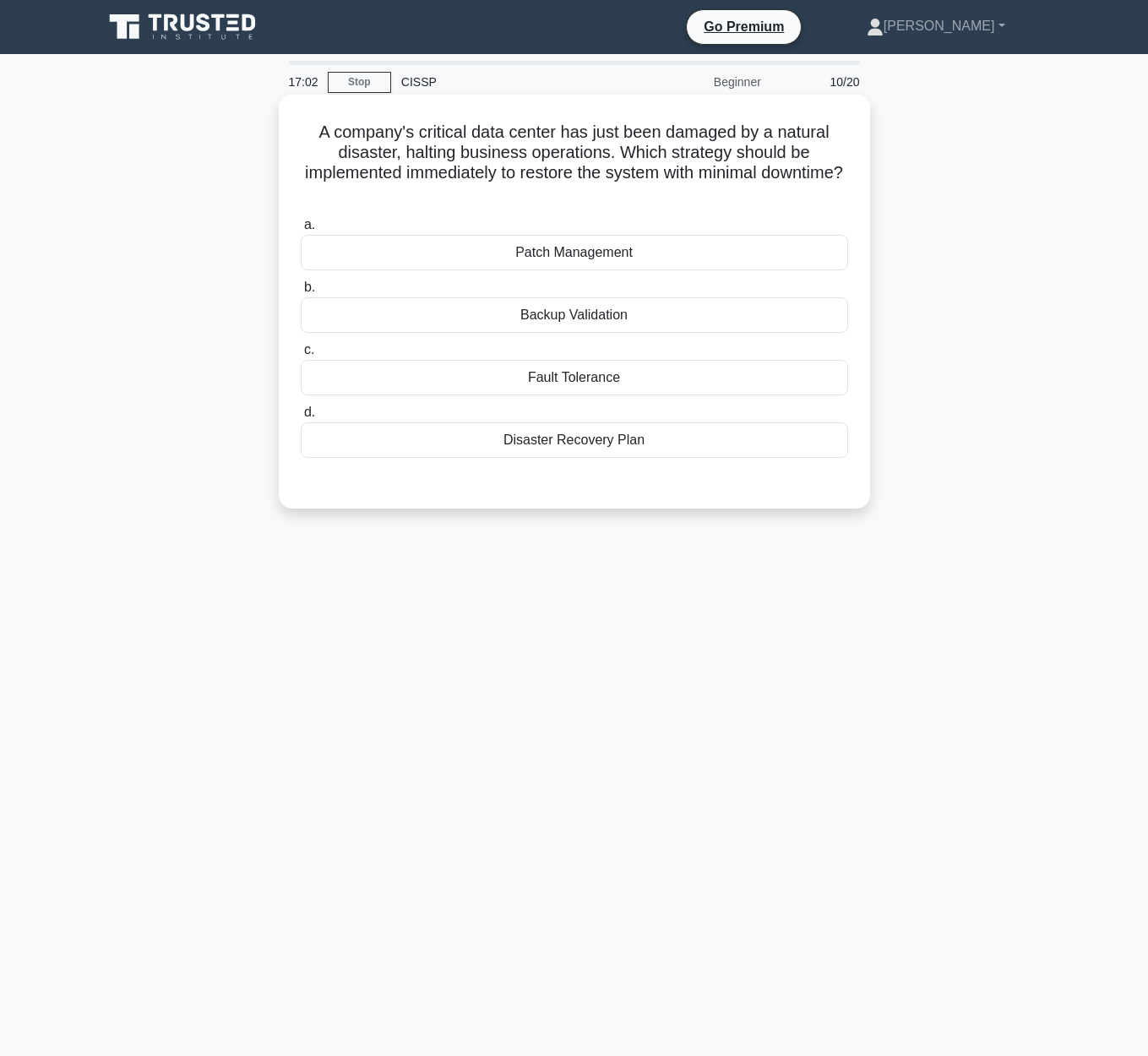
drag, startPoint x: 314, startPoint y: 132, endPoint x: 858, endPoint y: 184, distance: 546.5
click at [858, 184] on div "A company's critical data center has just been damaged by a natural disaster, h…" at bounding box center [574, 301] width 578 height 400
click at [633, 452] on div "Disaster Recovery Plan" at bounding box center [574, 440] width 547 height 36
click at [581, 445] on div "Disaster Recovery Plan" at bounding box center [574, 440] width 547 height 36
click at [301, 418] on input "d. Disaster Recovery Plan" at bounding box center [301, 413] width 0 height 11
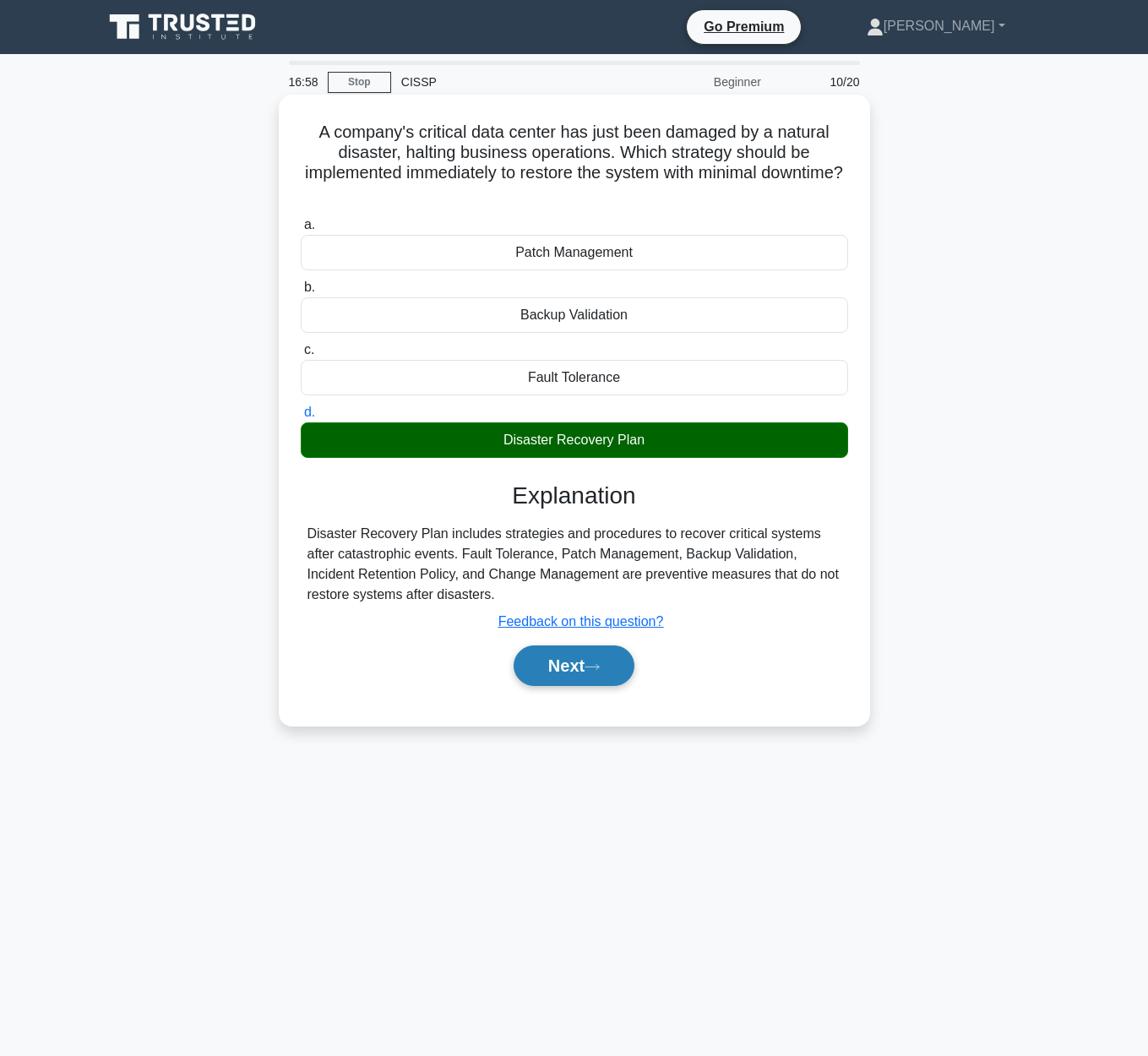
click at [573, 661] on button "Next" at bounding box center [573, 665] width 121 height 40
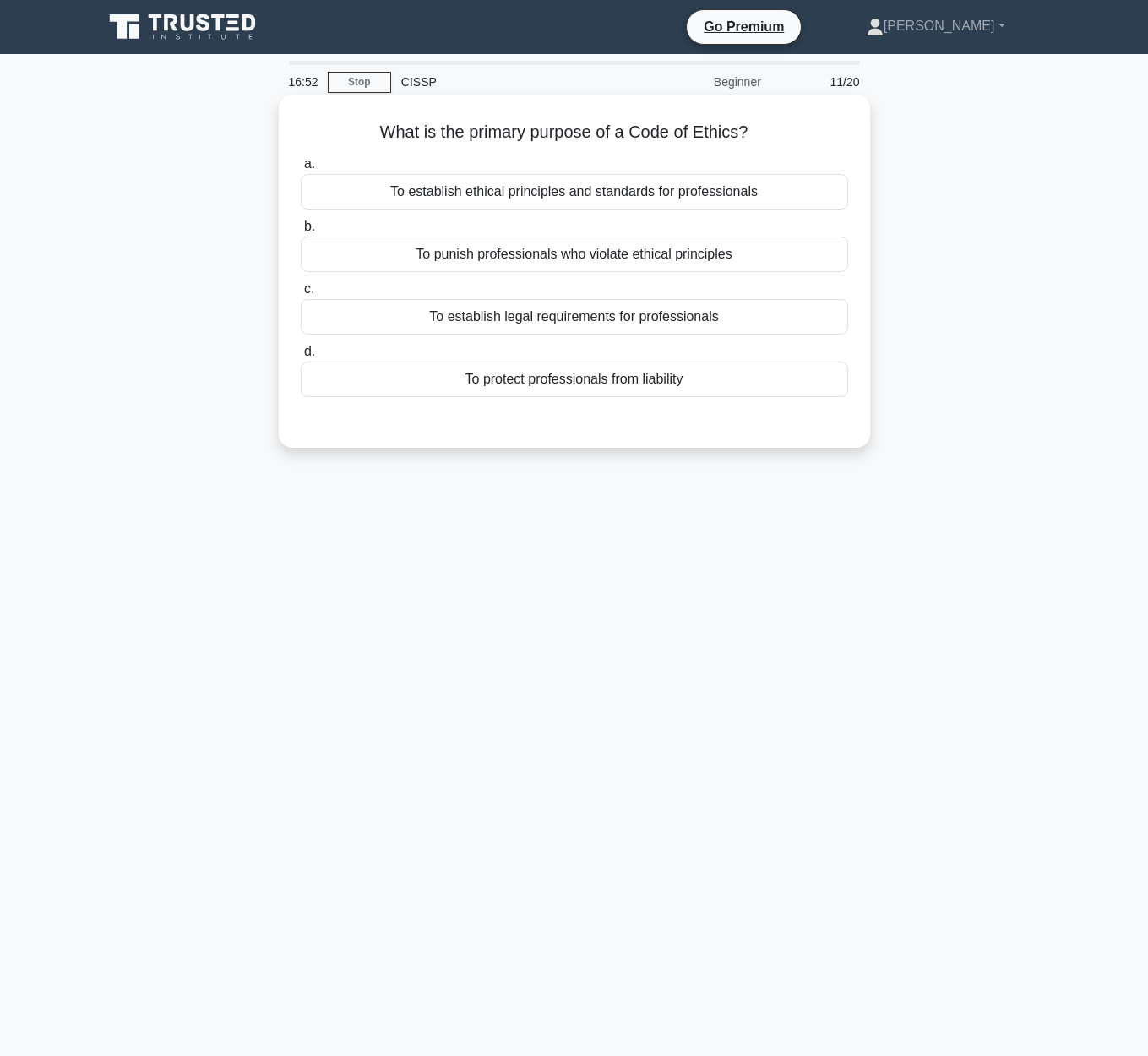
click at [517, 199] on div "To establish ethical principles and standards for professionals" at bounding box center [574, 191] width 547 height 36
click at [301, 170] on input "a. To establish ethical principles and standards for professionals" at bounding box center [301, 164] width 0 height 11
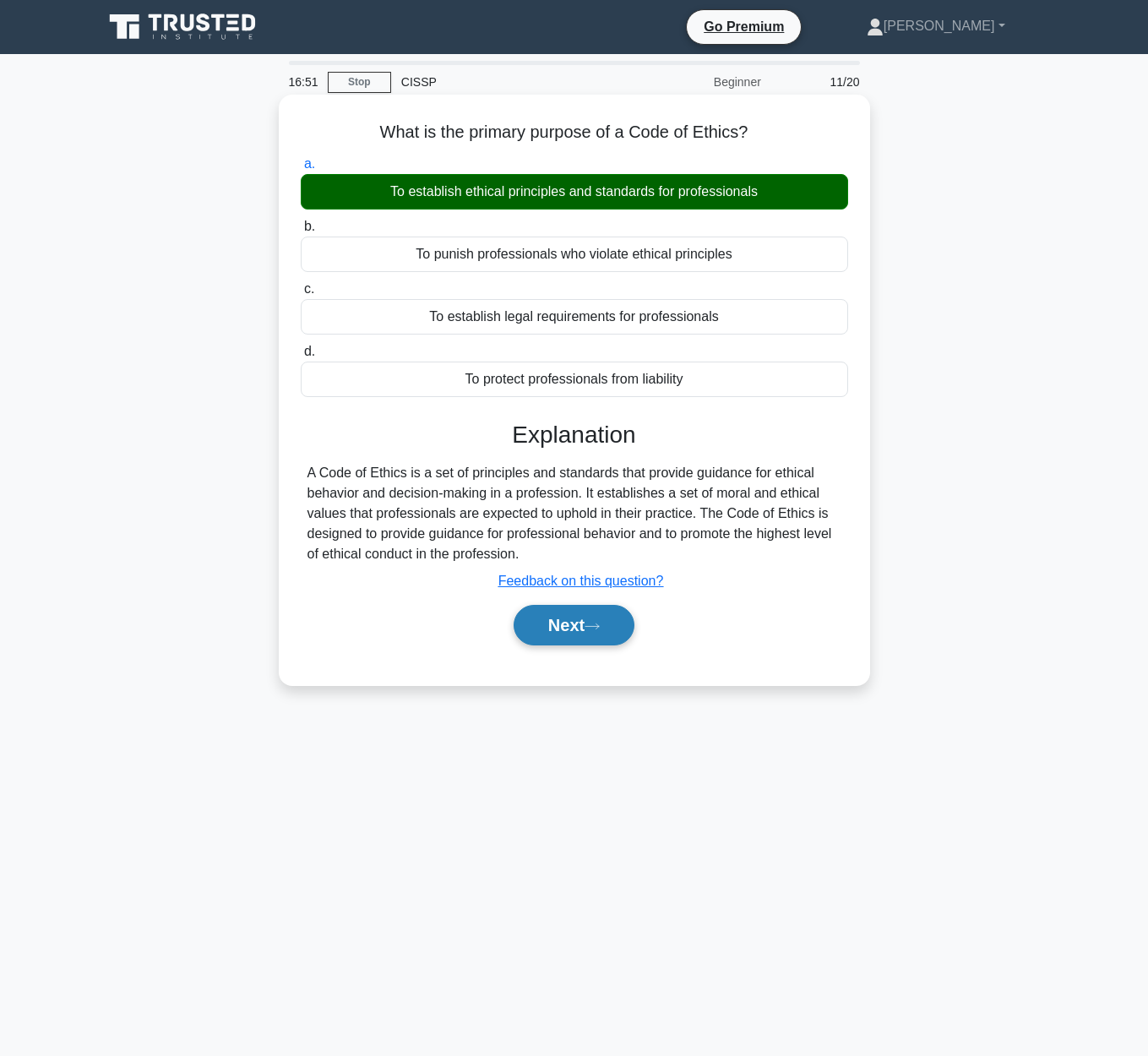
click at [582, 633] on button "Next" at bounding box center [573, 625] width 121 height 40
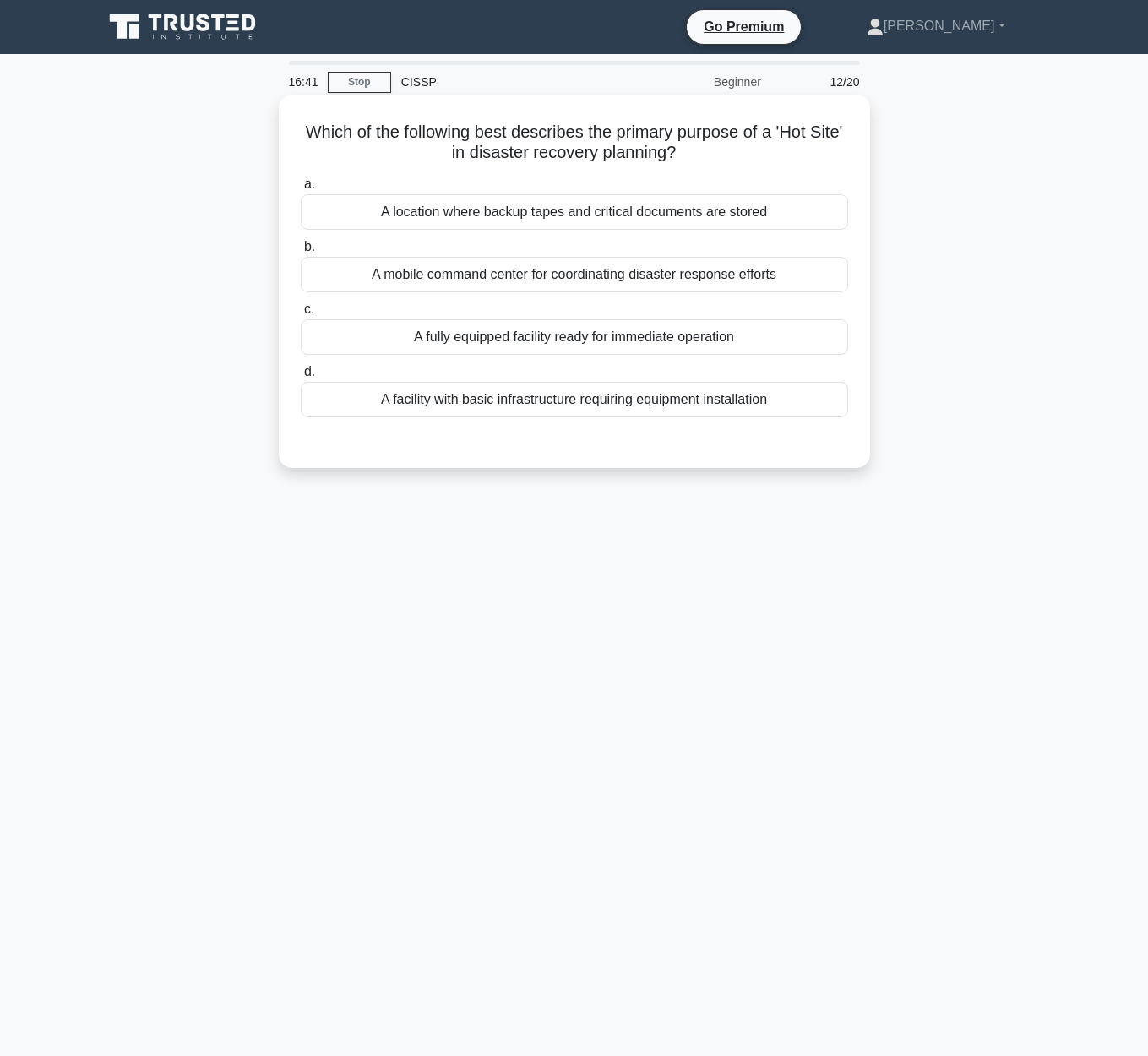
click at [758, 350] on div "A fully equipped facility ready for immediate operation" at bounding box center [574, 337] width 547 height 36
click at [301, 315] on input "c. A fully equipped facility ready for immediate operation" at bounding box center [301, 309] width 0 height 11
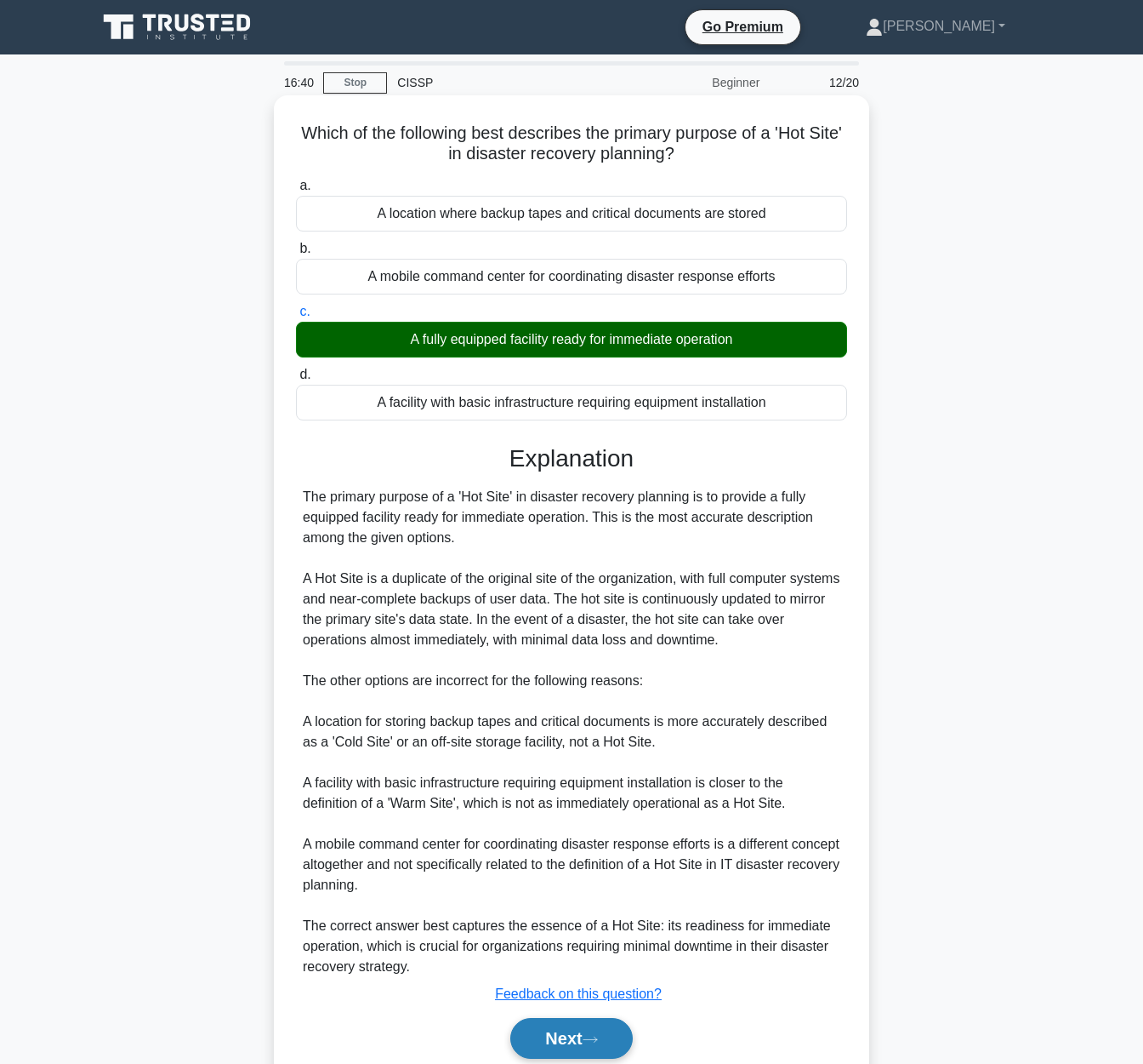
click at [576, 1042] on button "Next" at bounding box center [571, 1038] width 122 height 41
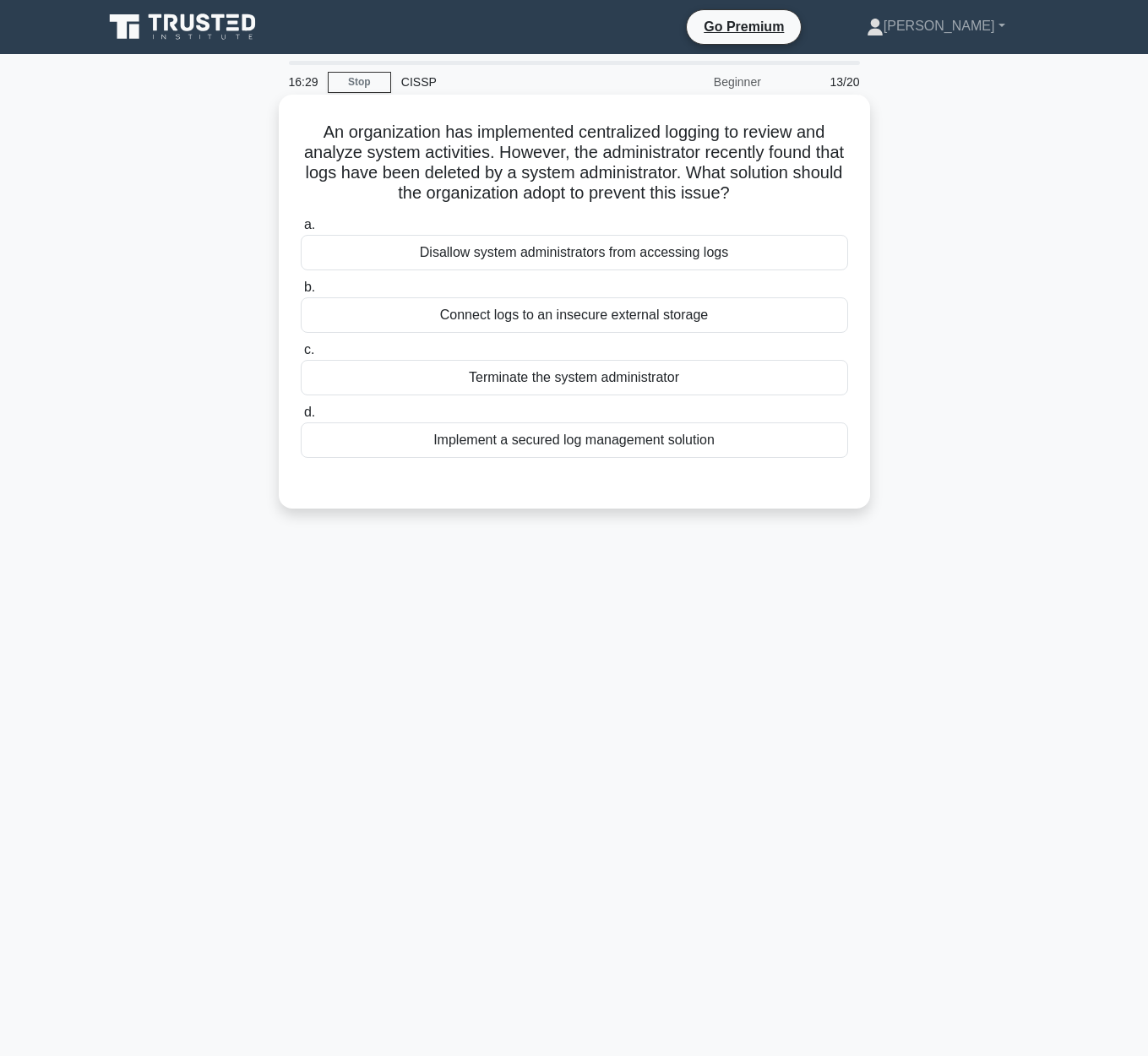
drag, startPoint x: 330, startPoint y: 128, endPoint x: 838, endPoint y: 188, distance: 511.5
click at [838, 188] on h5 "An organization has implemented centralized logging to review and analyze syste…" at bounding box center [574, 163] width 551 height 83
click at [733, 262] on div "Disallow system administrators from accessing logs" at bounding box center [574, 252] width 547 height 36
click at [301, 231] on input "a. Disallow system administrators from accessing logs" at bounding box center [301, 225] width 0 height 11
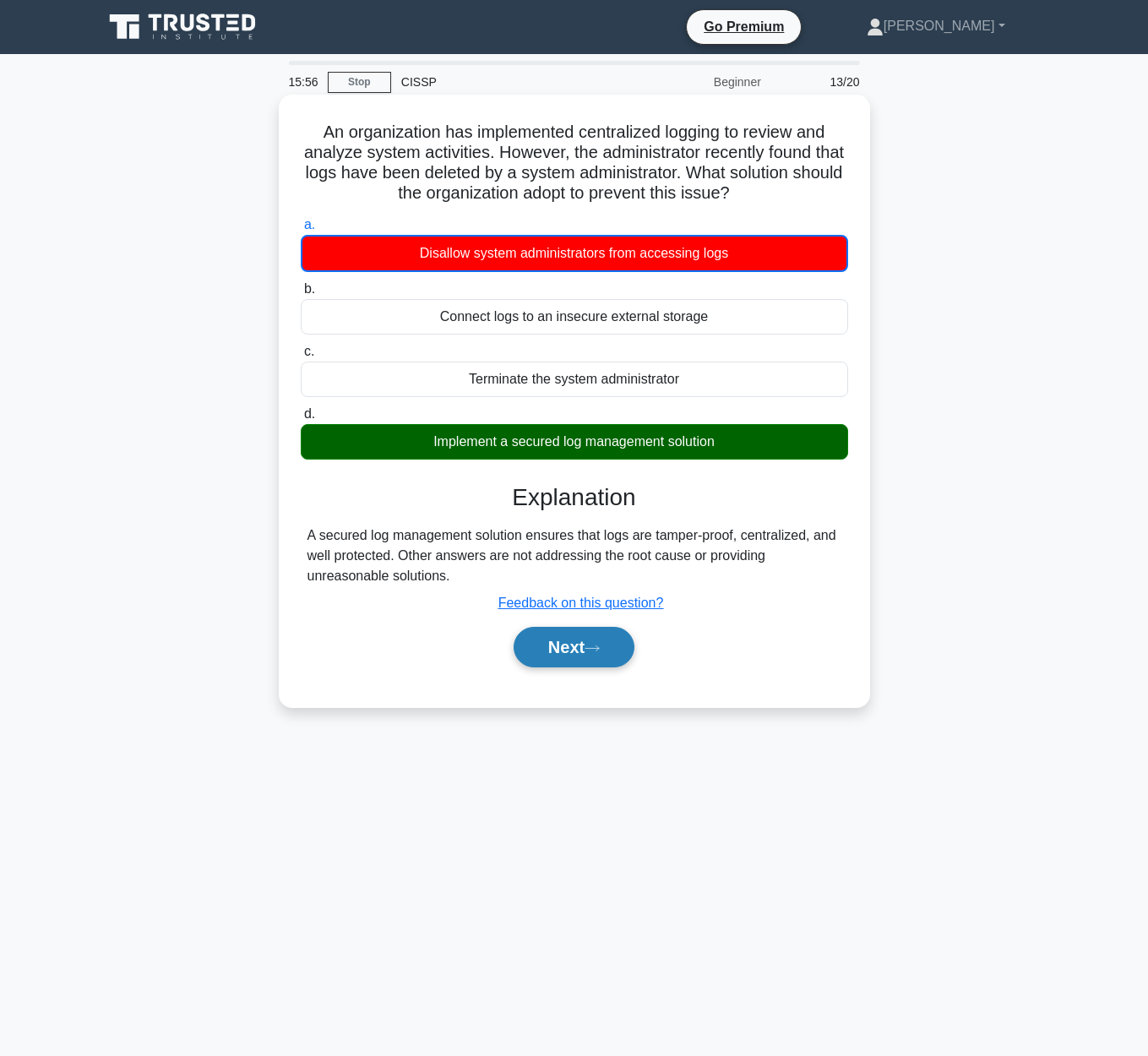
click at [544, 652] on button "Next" at bounding box center [573, 646] width 121 height 40
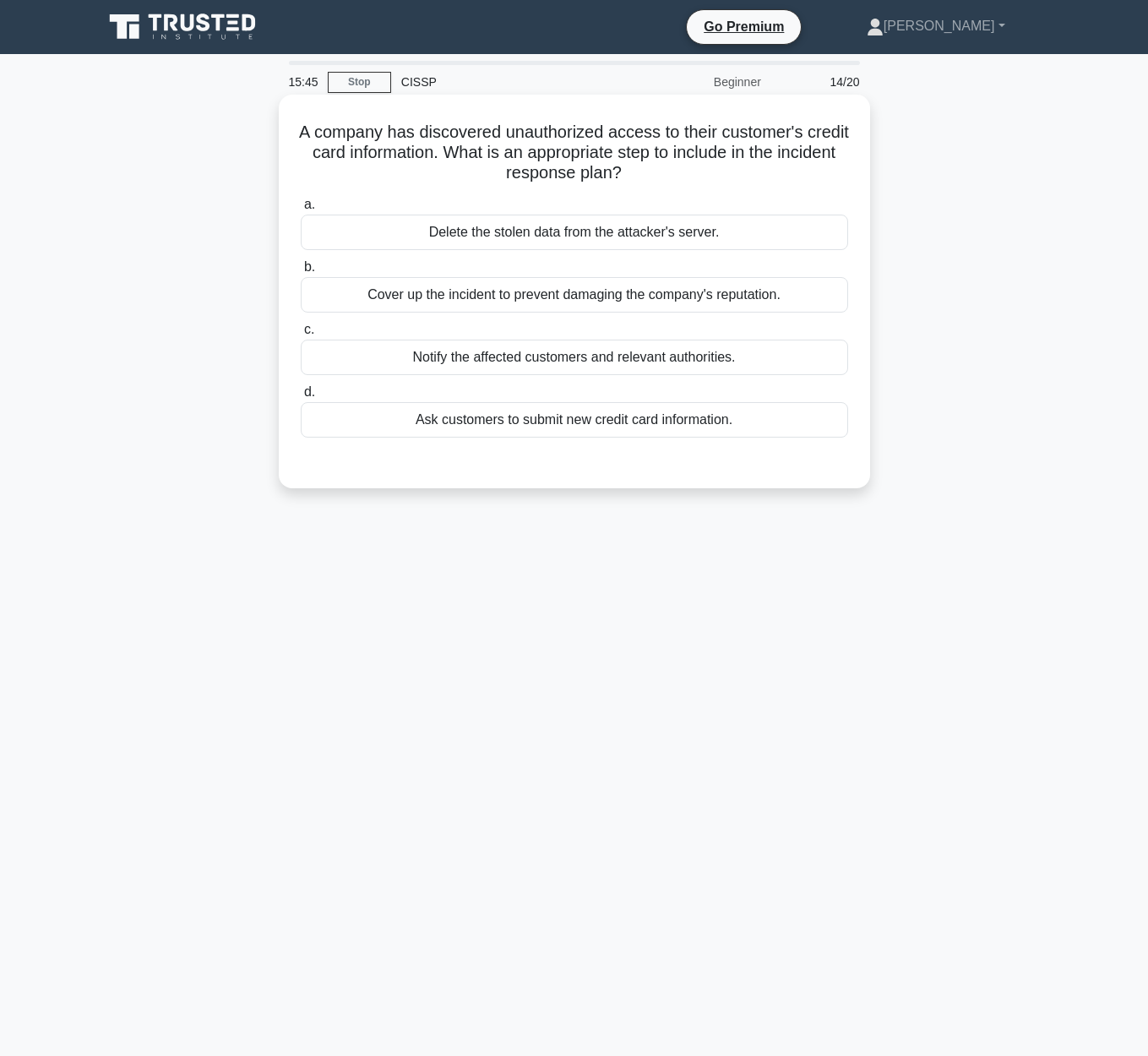
click at [725, 359] on div "Notify the affected customers and relevant authorities." at bounding box center [574, 357] width 547 height 36
click at [301, 335] on input "c. Notify the affected customers and relevant authorities." at bounding box center [301, 330] width 0 height 11
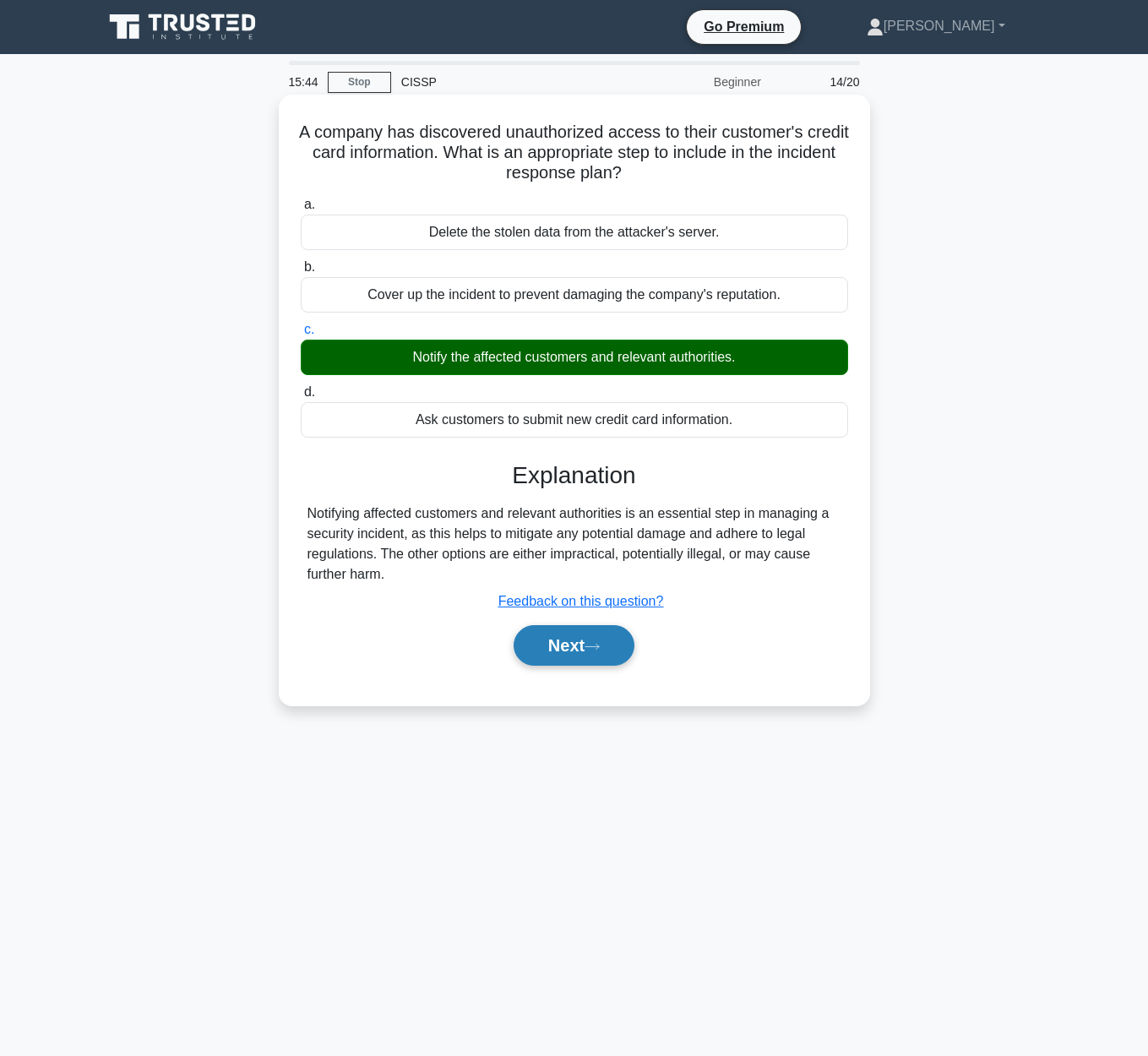
click at [591, 638] on button "Next" at bounding box center [573, 644] width 121 height 40
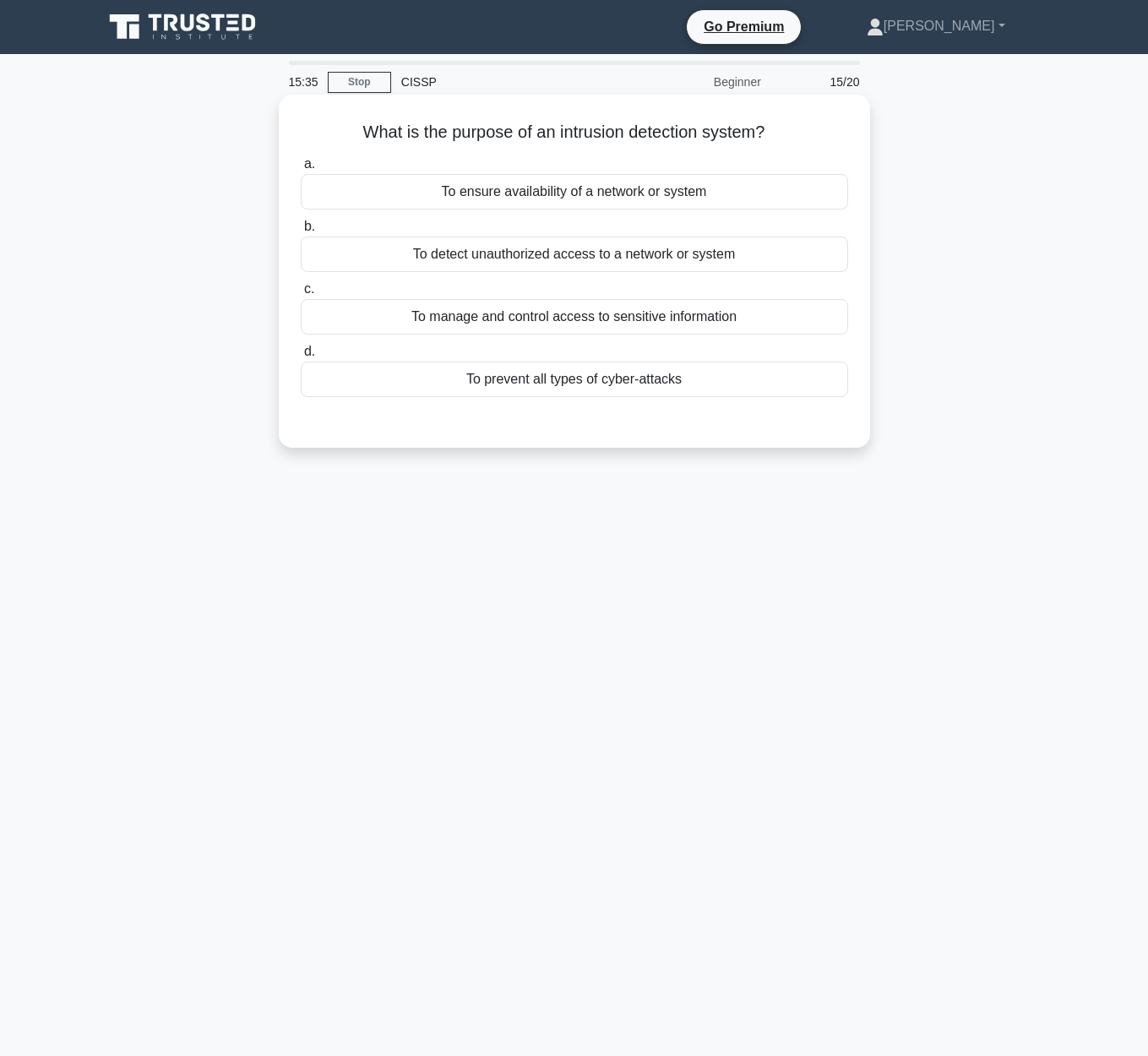
click at [698, 260] on div "To detect unauthorized access to a network or system" at bounding box center [574, 254] width 547 height 36
click at [301, 233] on input "b. To detect unauthorized access to a network or system" at bounding box center [301, 227] width 0 height 11
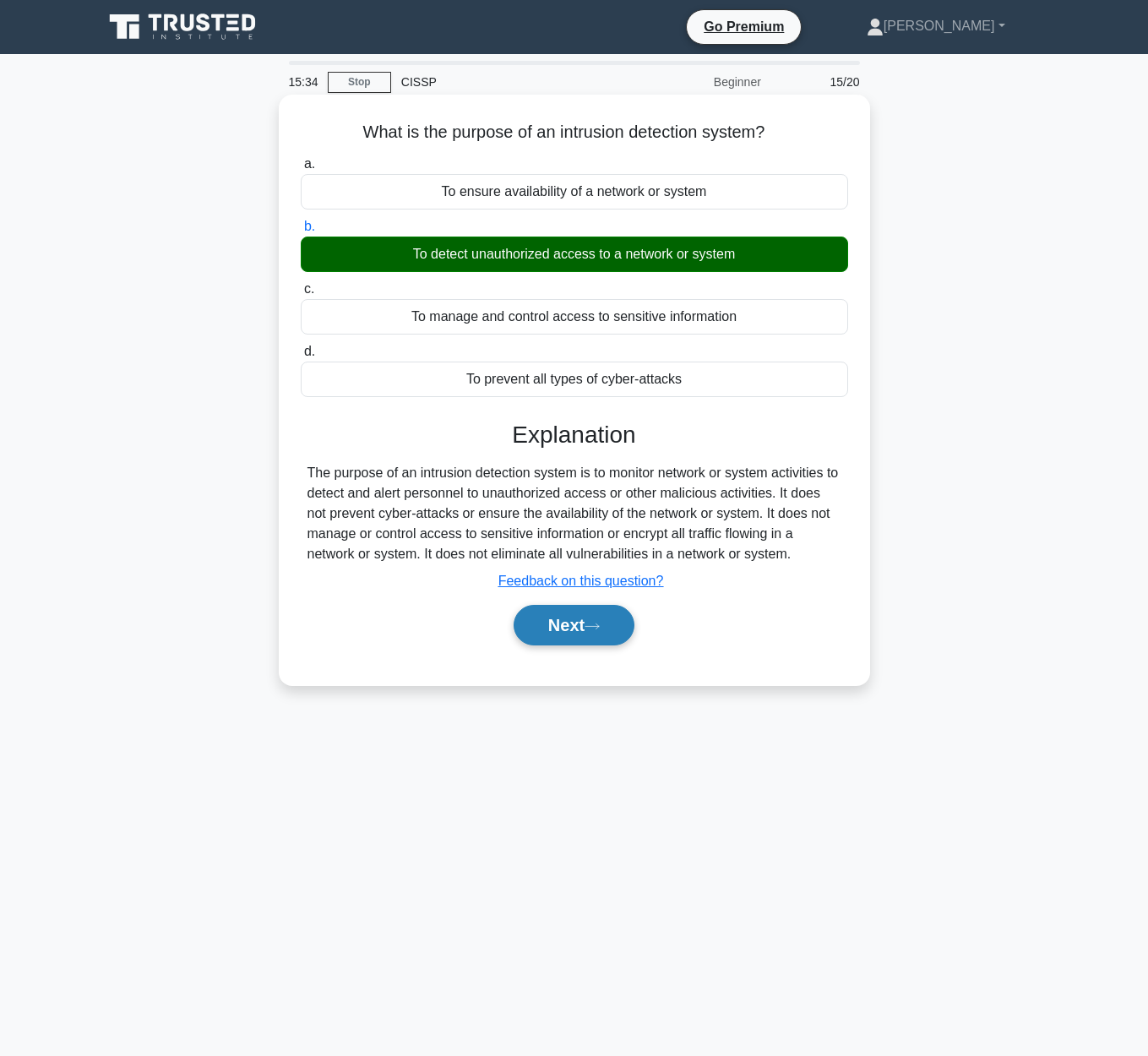
click at [597, 615] on button "Next" at bounding box center [573, 625] width 121 height 40
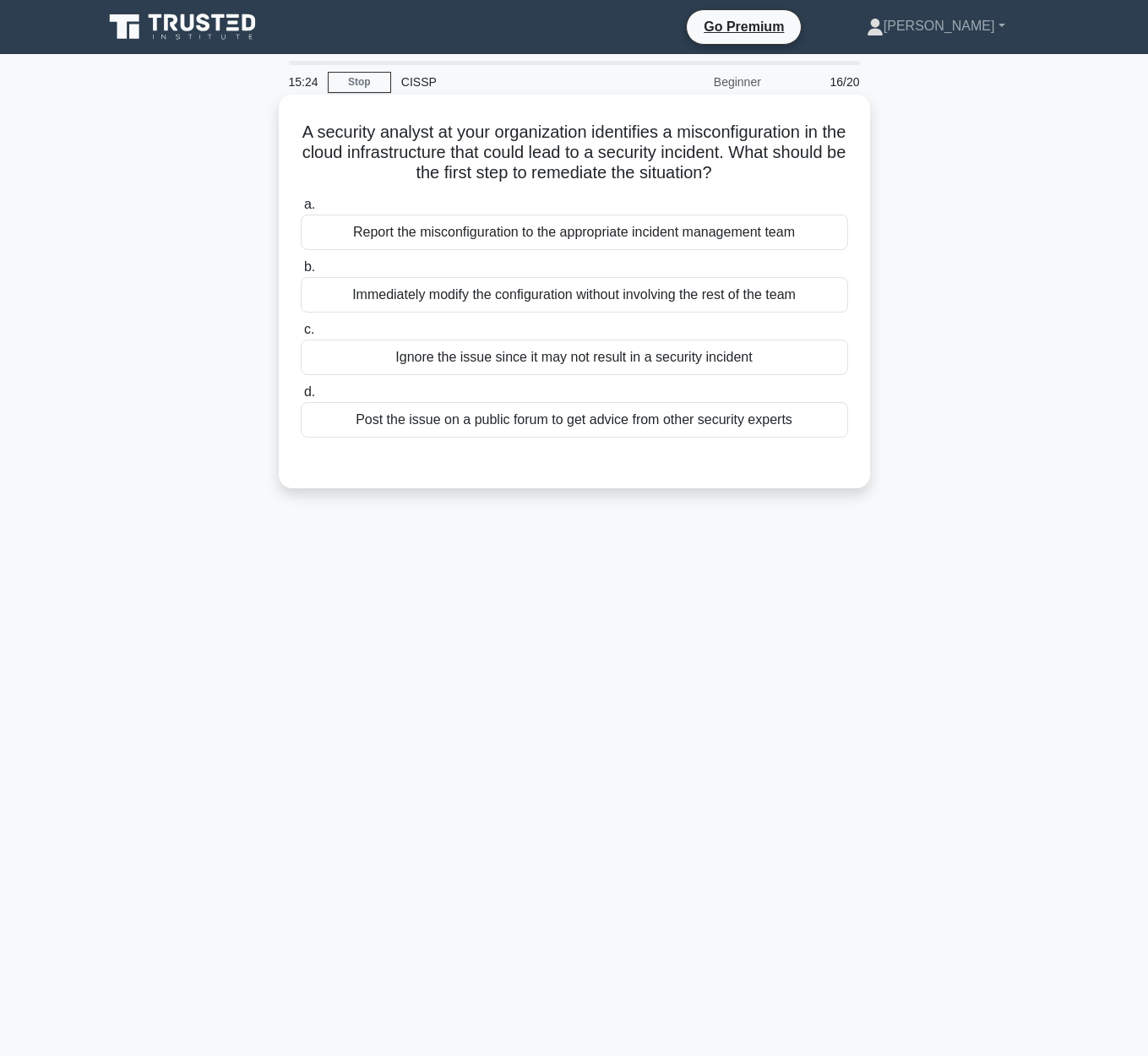
drag, startPoint x: 297, startPoint y: 126, endPoint x: 734, endPoint y: 163, distance: 438.6
click at [734, 163] on div "A security analyst at your organization identifies a misconfiguration in the cl…" at bounding box center [574, 291] width 578 height 380
click at [755, 238] on div "Report the misconfiguration to the appropriate incident management team" at bounding box center [574, 233] width 547 height 36
click at [301, 210] on input "a. Report the misconfiguration to the appropriate incident management team" at bounding box center [301, 205] width 0 height 11
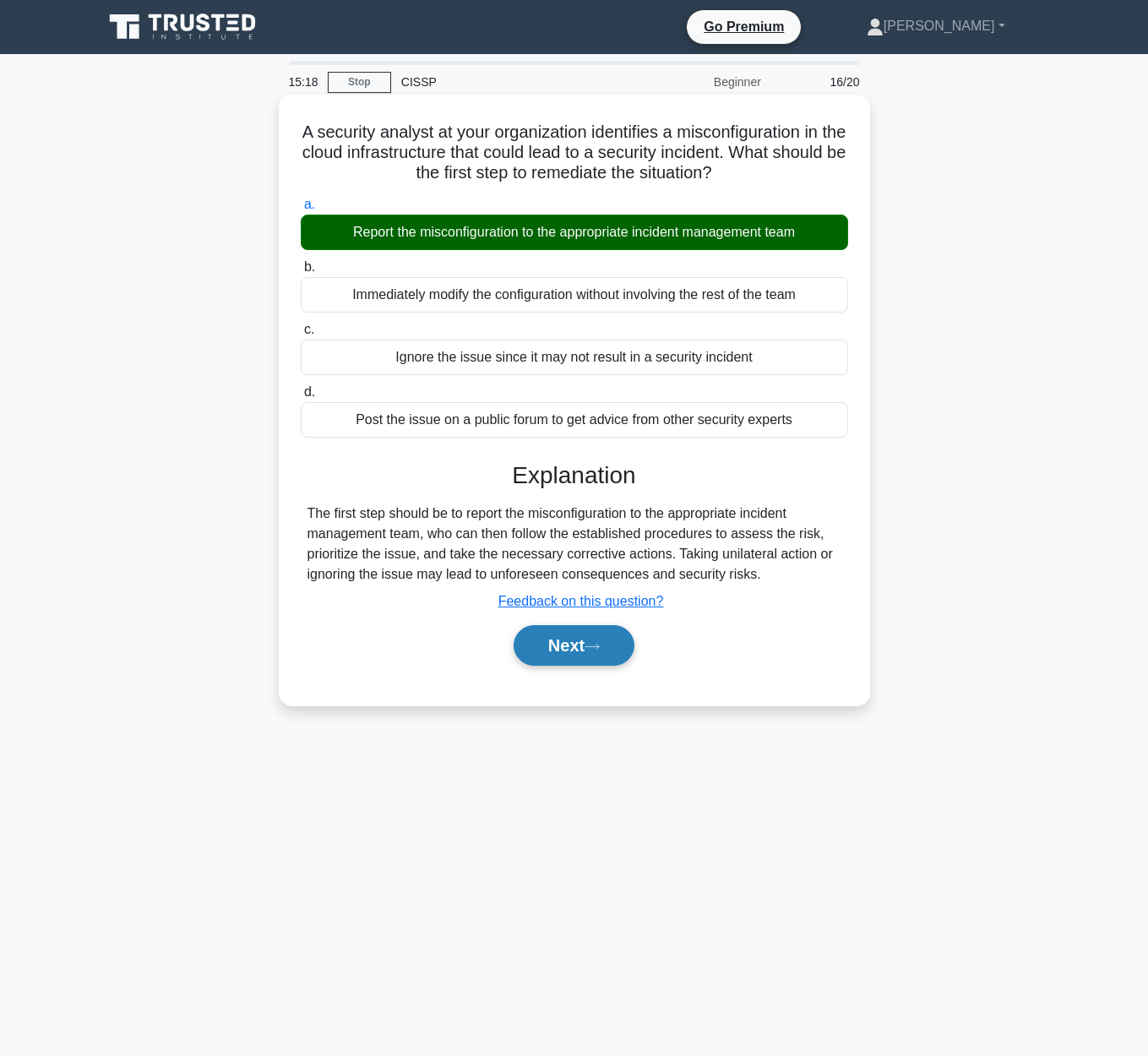
click at [542, 652] on button "Next" at bounding box center [573, 644] width 121 height 40
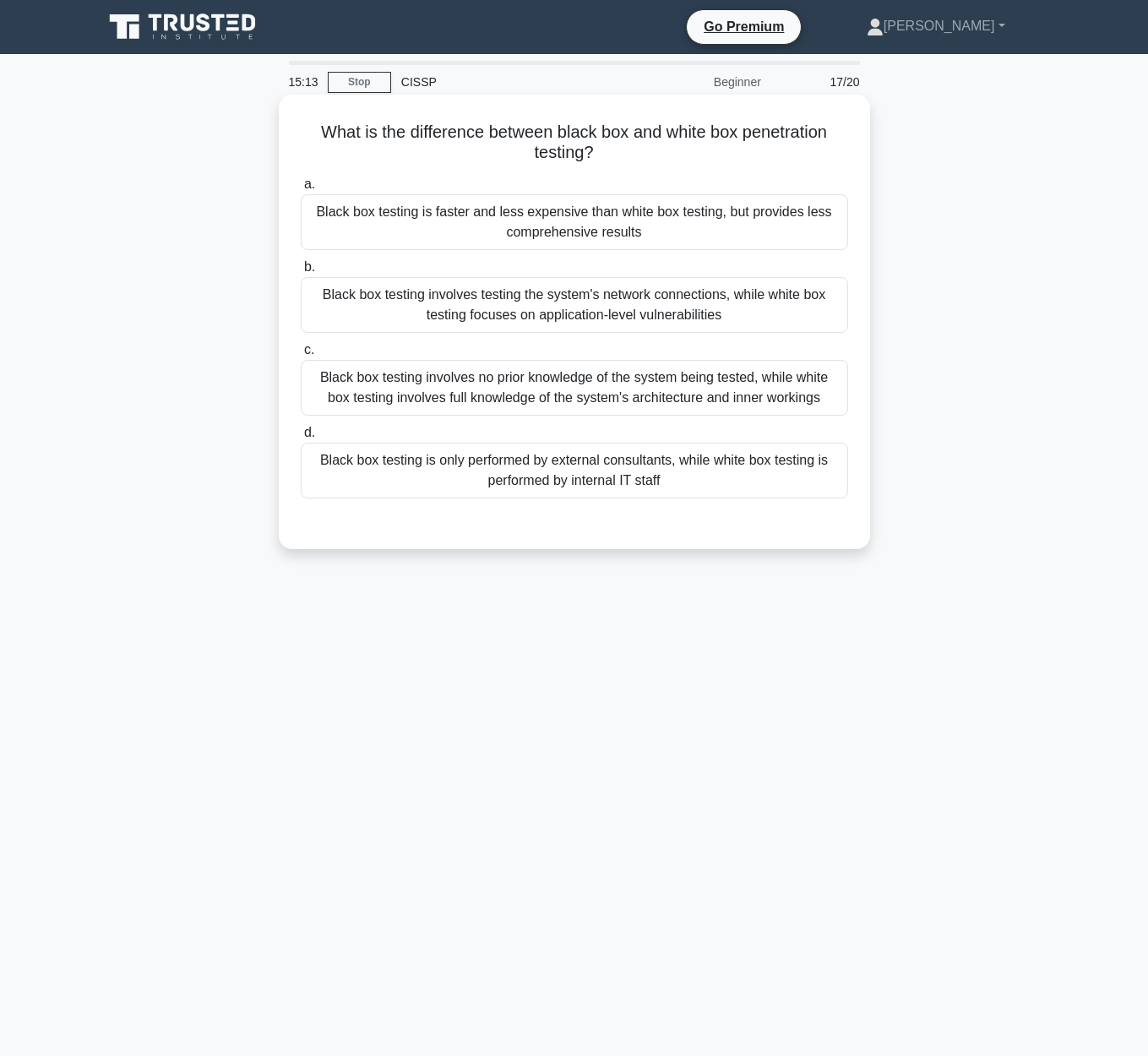
drag, startPoint x: 318, startPoint y: 129, endPoint x: 839, endPoint y: 143, distance: 521.2
click at [839, 143] on h5 "What is the difference between black box and white box penetration testing? .sp…" at bounding box center [574, 143] width 551 height 42
click at [717, 393] on div "Black box testing involves no prior knowledge of the system being tested, while…" at bounding box center [574, 387] width 547 height 55
click at [301, 355] on input "c. Black box testing involves no prior knowledge of the system being tested, wh…" at bounding box center [301, 350] width 0 height 11
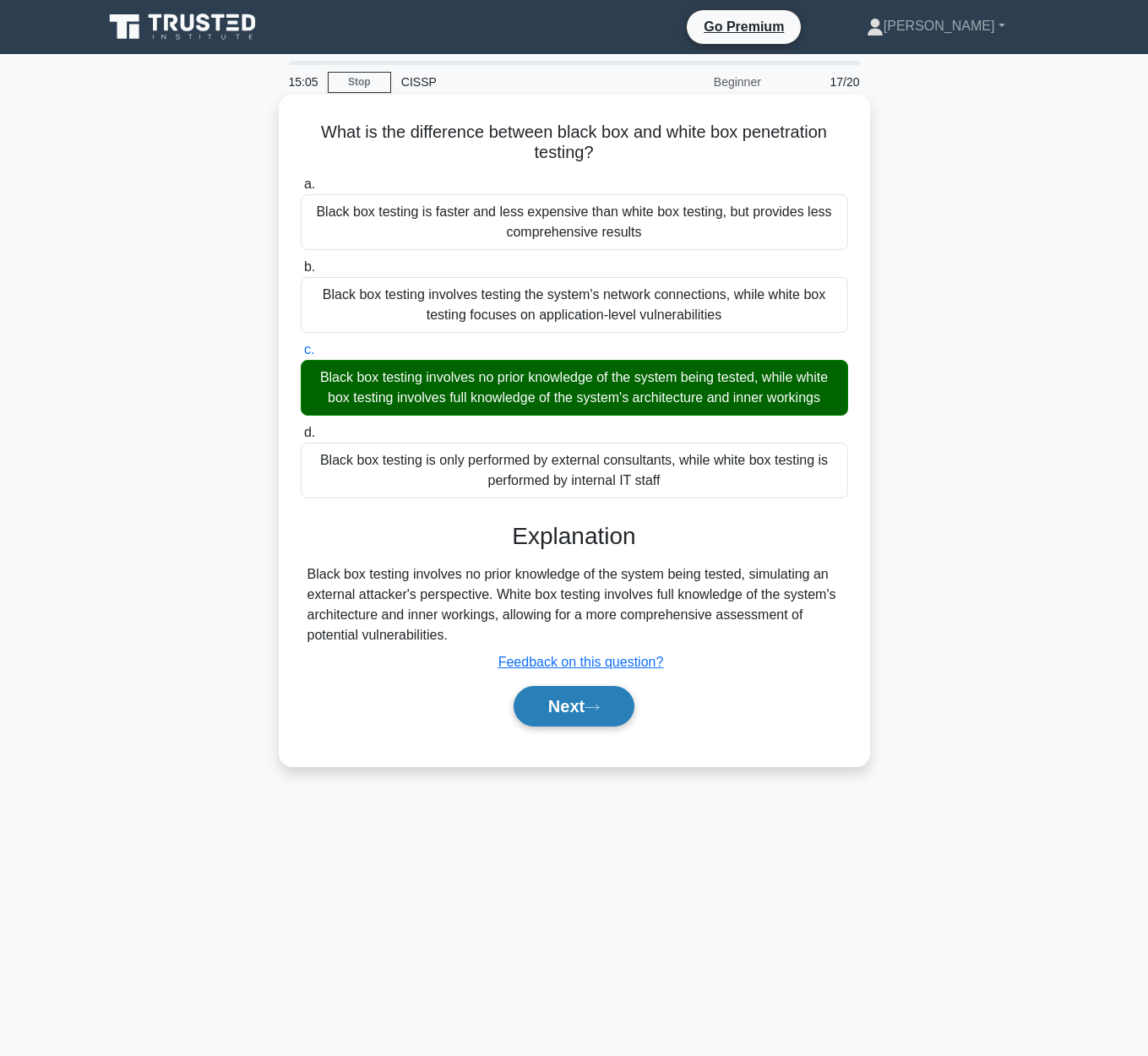
click at [581, 705] on button "Next" at bounding box center [573, 705] width 121 height 40
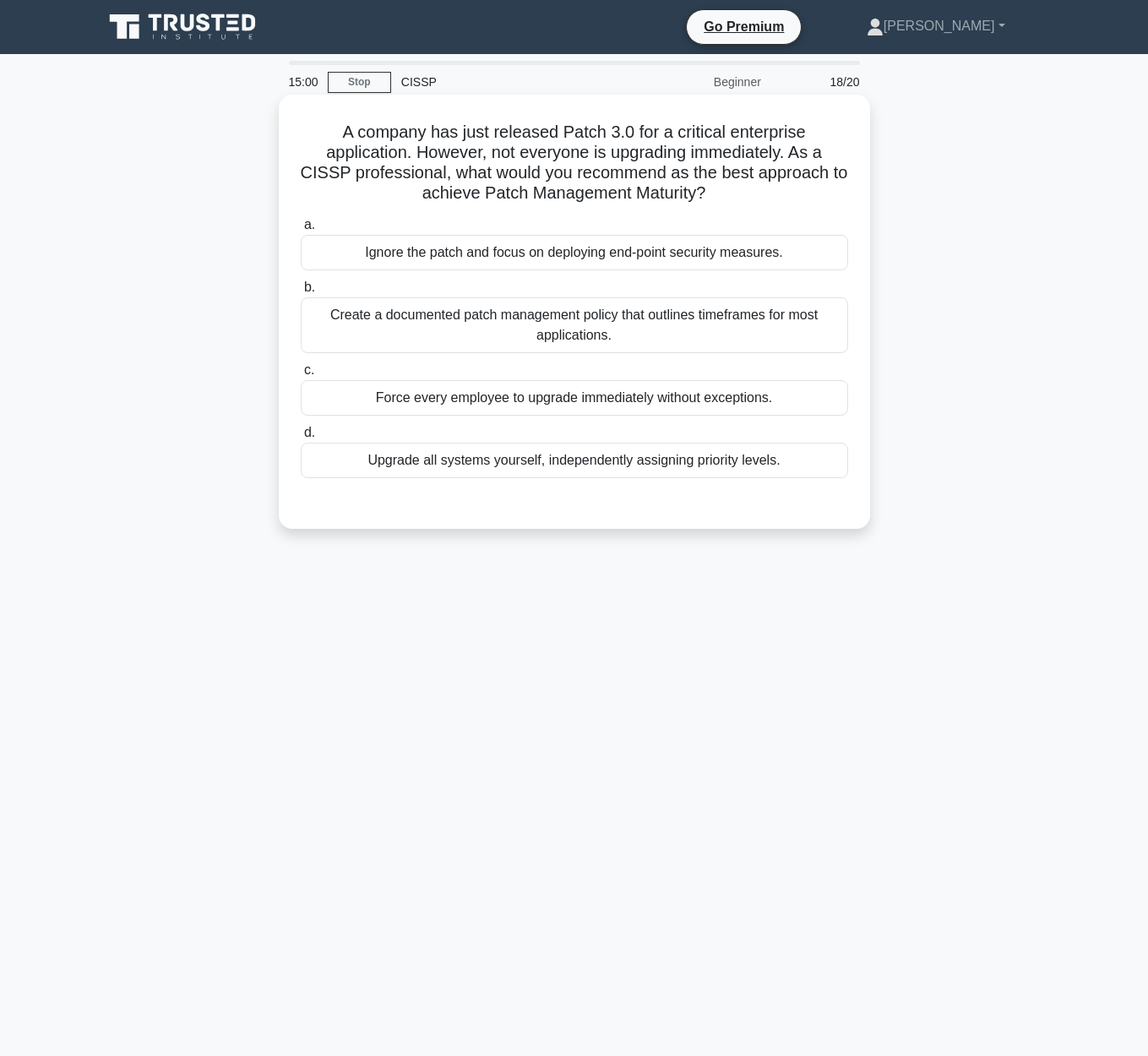
drag, startPoint x: 337, startPoint y: 125, endPoint x: 824, endPoint y: 186, distance: 490.8
click at [824, 186] on h5 "A company has just released Patch 3.0 for a critical enterprise application. Ho…" at bounding box center [574, 163] width 551 height 83
click at [720, 329] on div "Create a documented patch management policy that outlines timeframes for most a…" at bounding box center [574, 324] width 547 height 55
click at [301, 293] on input "b. Create a documented patch management policy that outlines timeframes for mos…" at bounding box center [301, 288] width 0 height 11
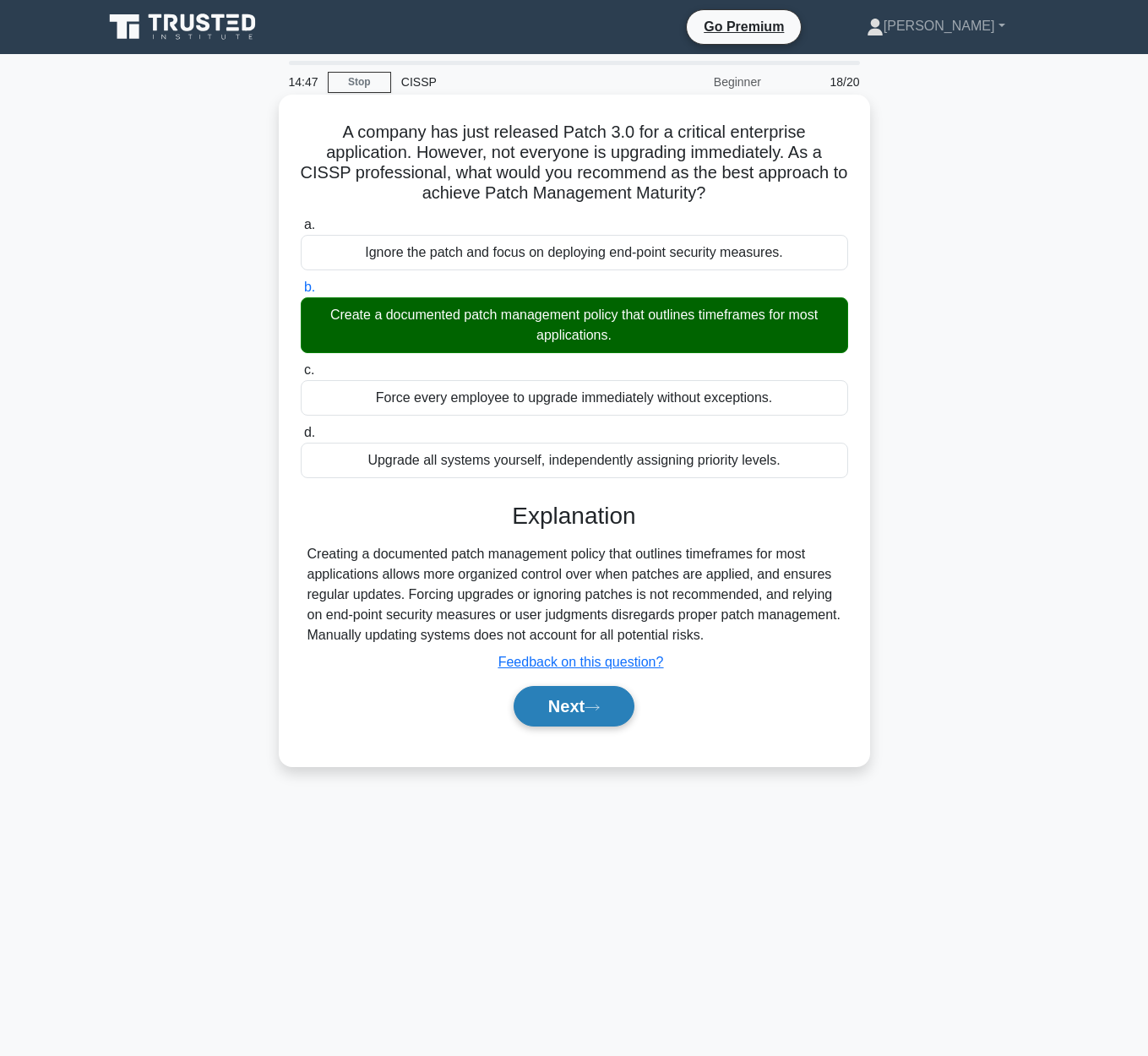
click at [575, 718] on button "Next" at bounding box center [573, 705] width 121 height 40
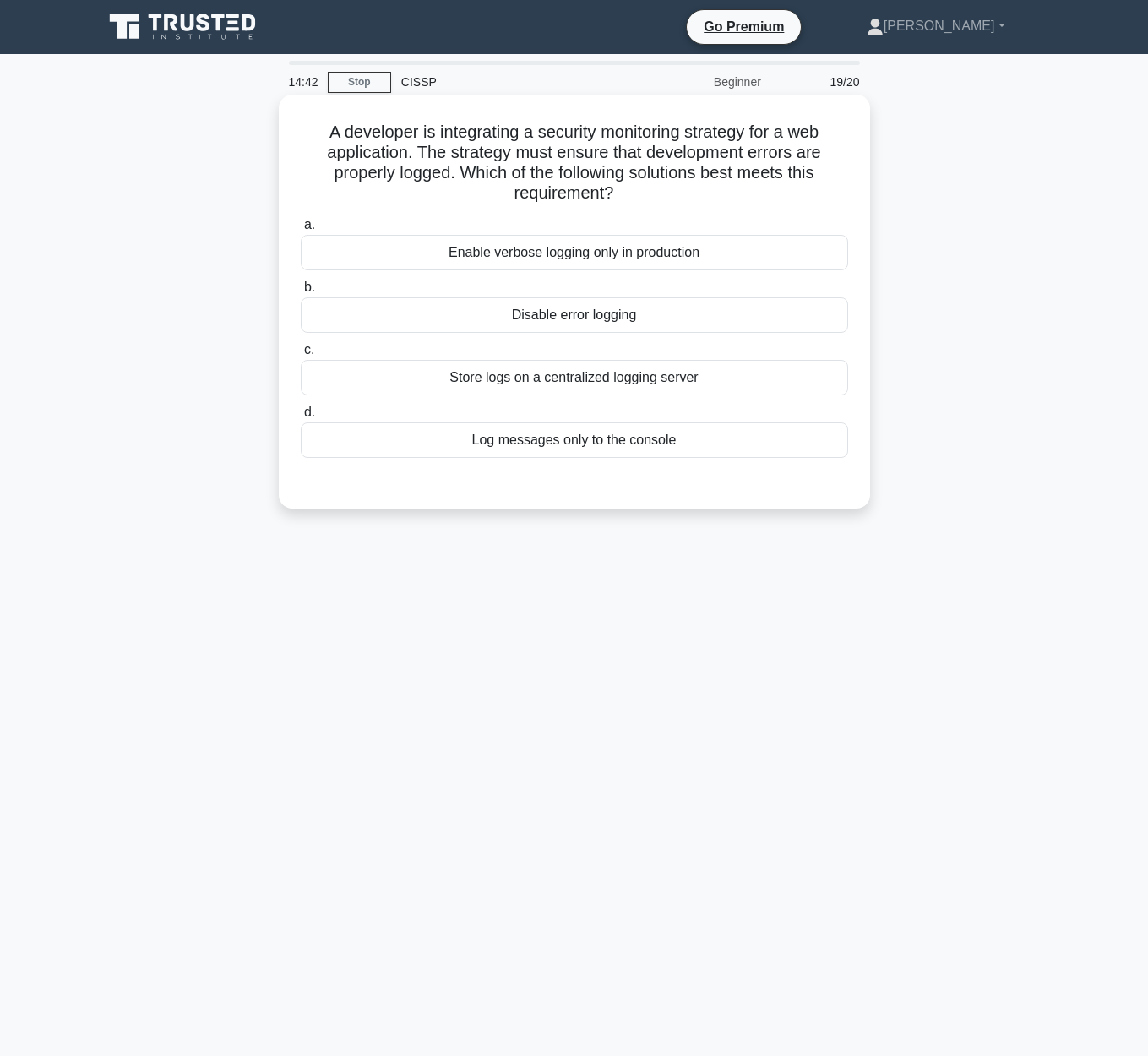
drag, startPoint x: 325, startPoint y: 138, endPoint x: 863, endPoint y: 197, distance: 541.2
click at [863, 197] on div "A developer is integrating a security monitoring strategy for a web application…" at bounding box center [574, 301] width 591 height 414
click at [619, 374] on div "Store logs on a centralized logging server" at bounding box center [574, 378] width 547 height 36
click at [301, 355] on input "c. Store logs on a centralized logging server" at bounding box center [301, 350] width 0 height 11
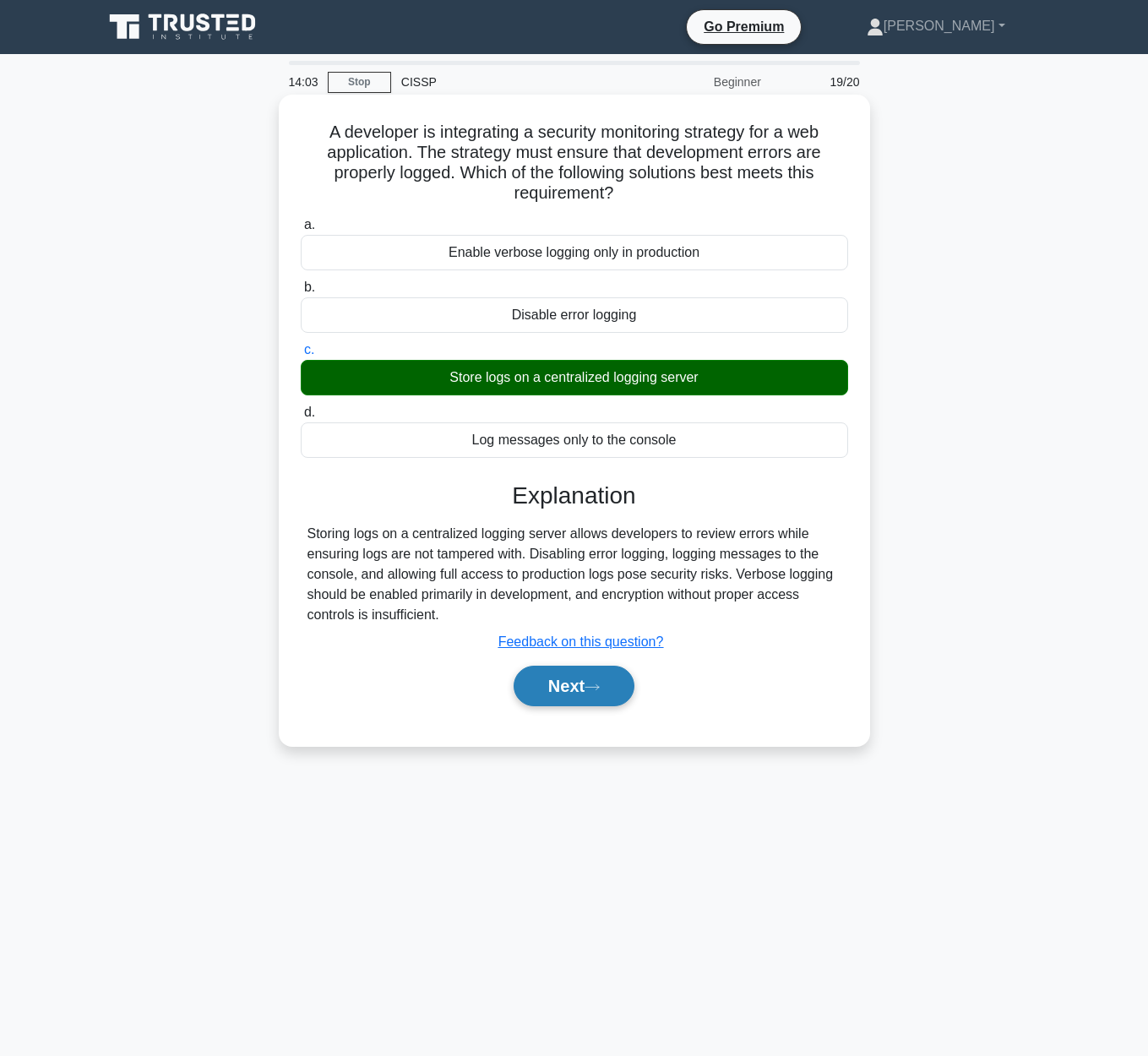
click at [607, 686] on button "Next" at bounding box center [573, 686] width 121 height 40
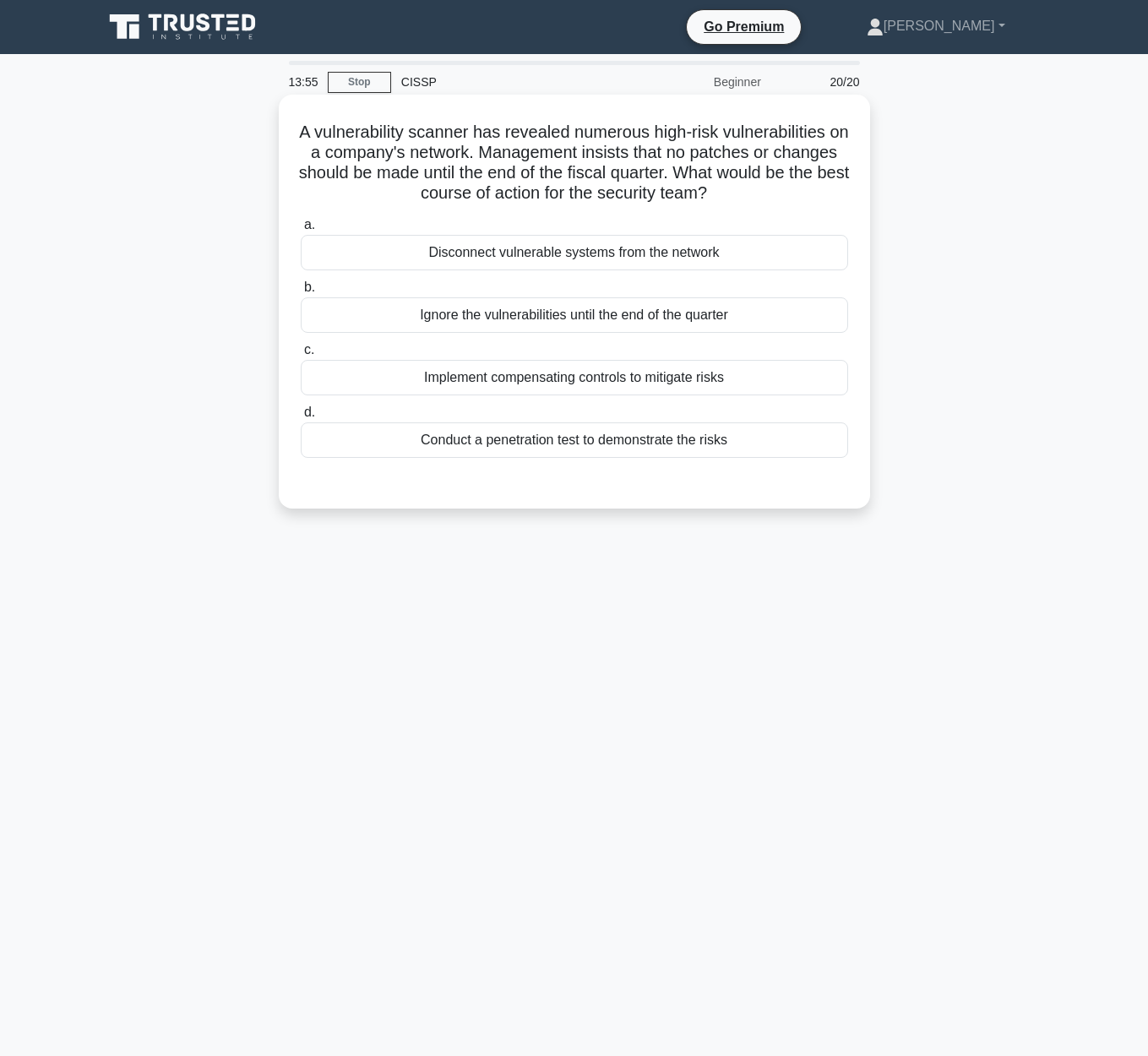
drag, startPoint x: 304, startPoint y: 140, endPoint x: 744, endPoint y: 190, distance: 442.8
click at [744, 190] on h5 "A vulnerability scanner has revealed numerous high-risk vulnerabilities on a co…" at bounding box center [574, 163] width 551 height 83
click at [793, 378] on div "Implement compensating controls to mitigate risks" at bounding box center [574, 378] width 547 height 36
click at [301, 355] on input "c. Implement compensating controls to mitigate risks" at bounding box center [301, 350] width 0 height 11
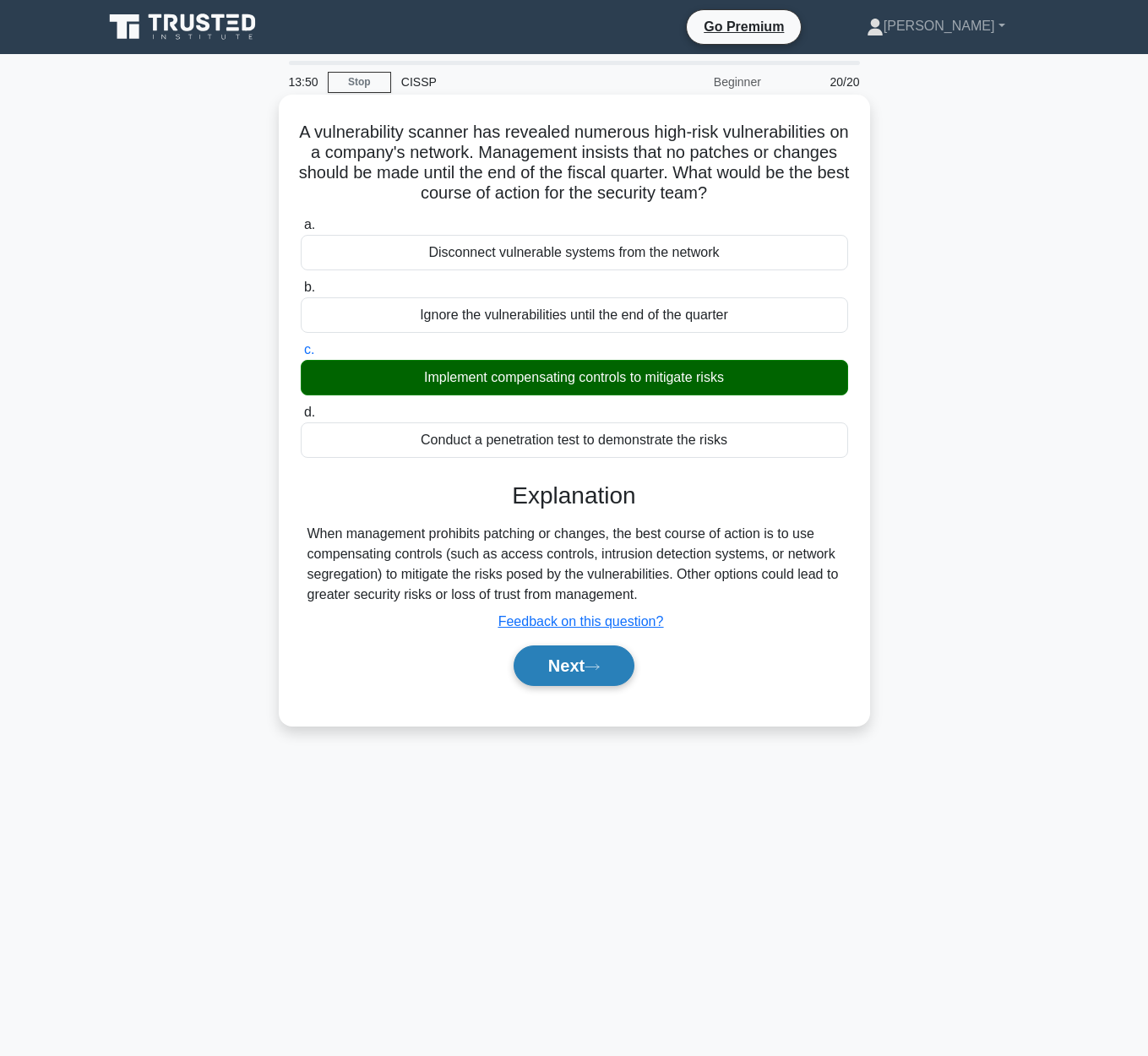
click at [617, 657] on button "Next" at bounding box center [573, 665] width 121 height 40
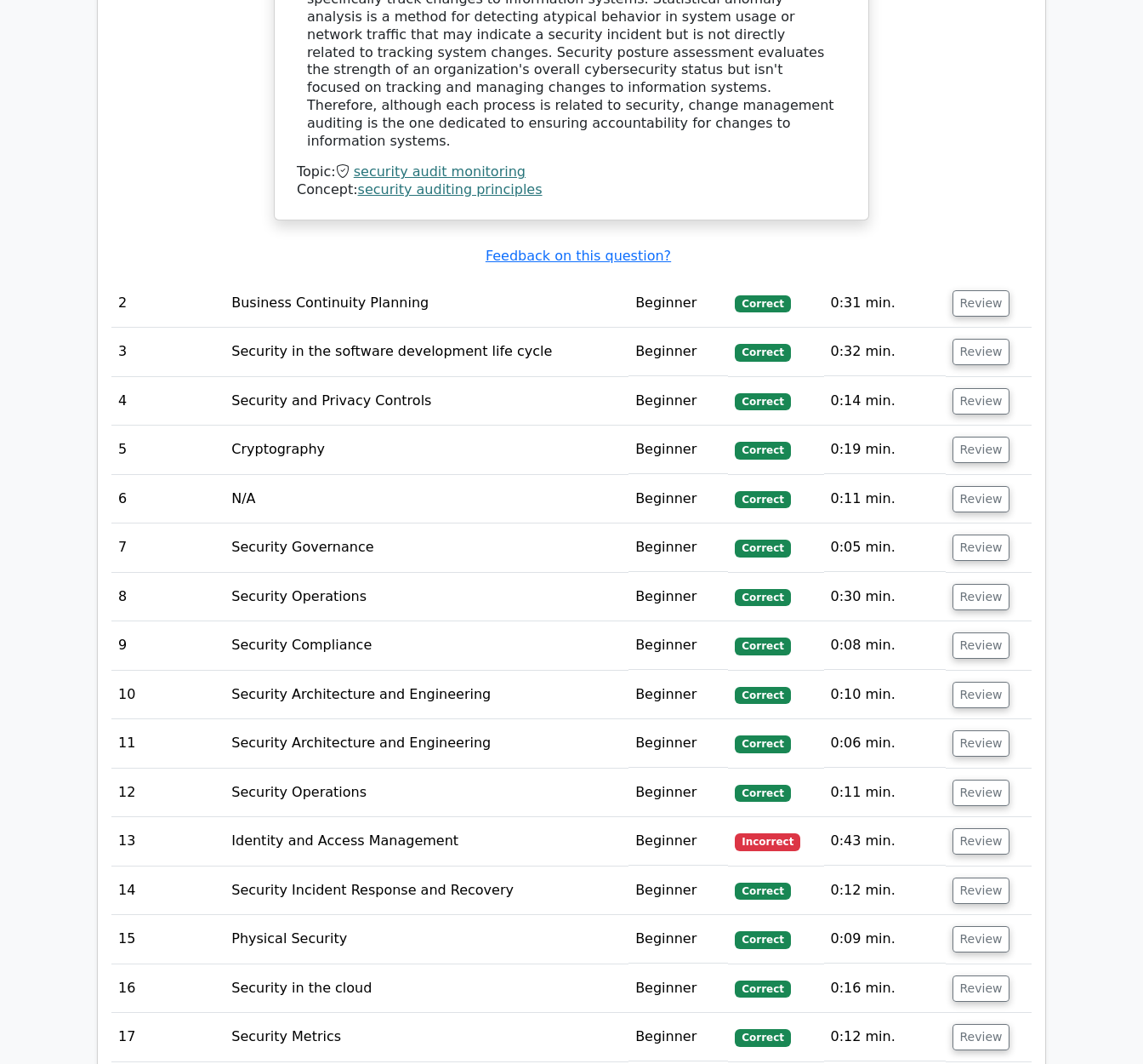
scroll to position [2626, 0]
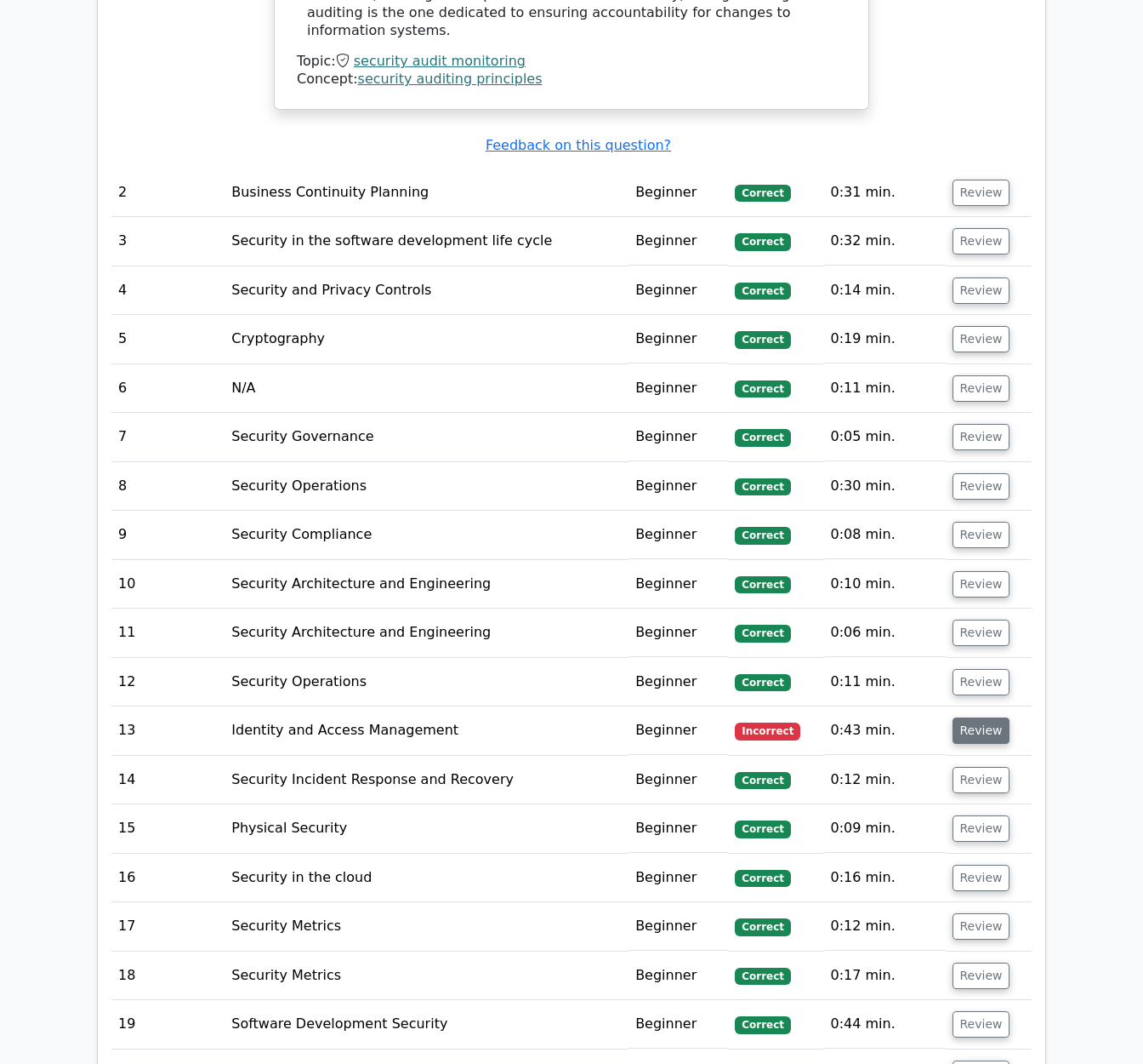
click at [979, 717] on button "Review" at bounding box center [981, 730] width 58 height 26
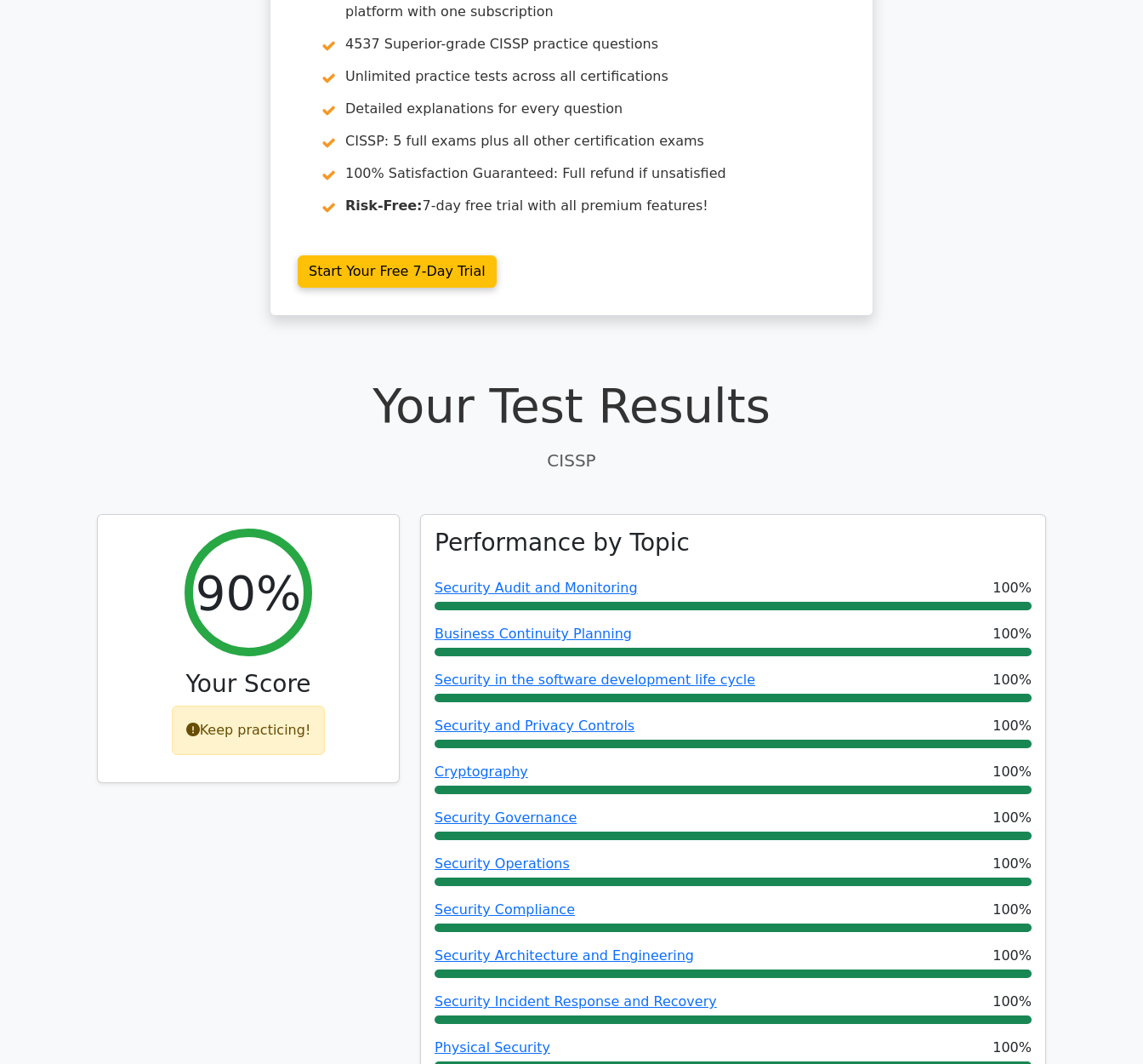
scroll to position [0, 0]
